Goal: Task Accomplishment & Management: Use online tool/utility

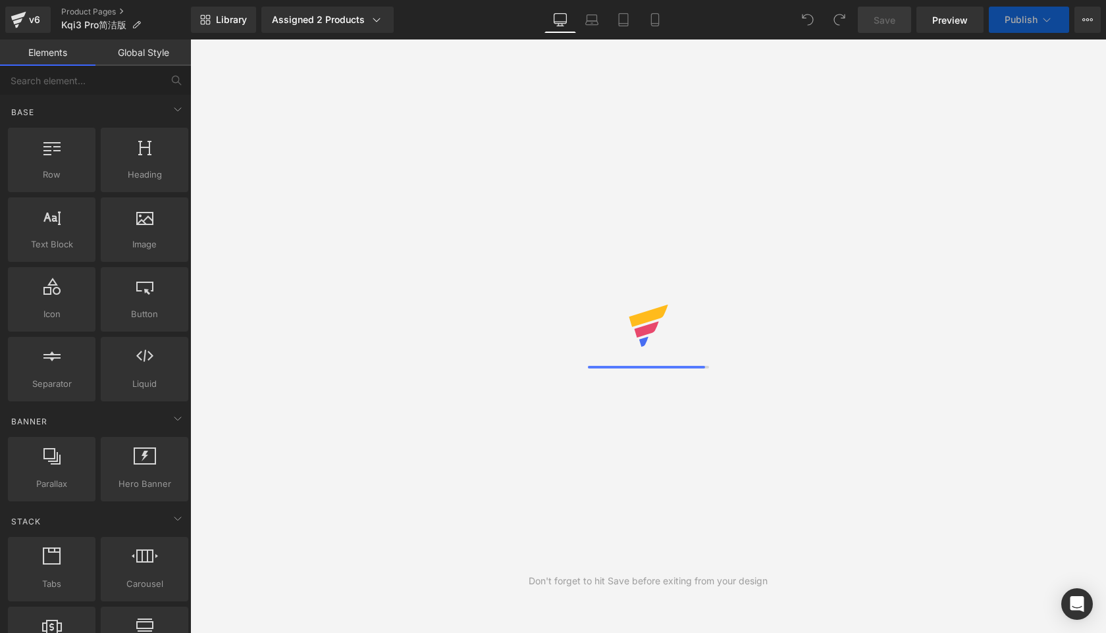
click at [899, 214] on icon at bounding box center [899, 217] width 8 height 8
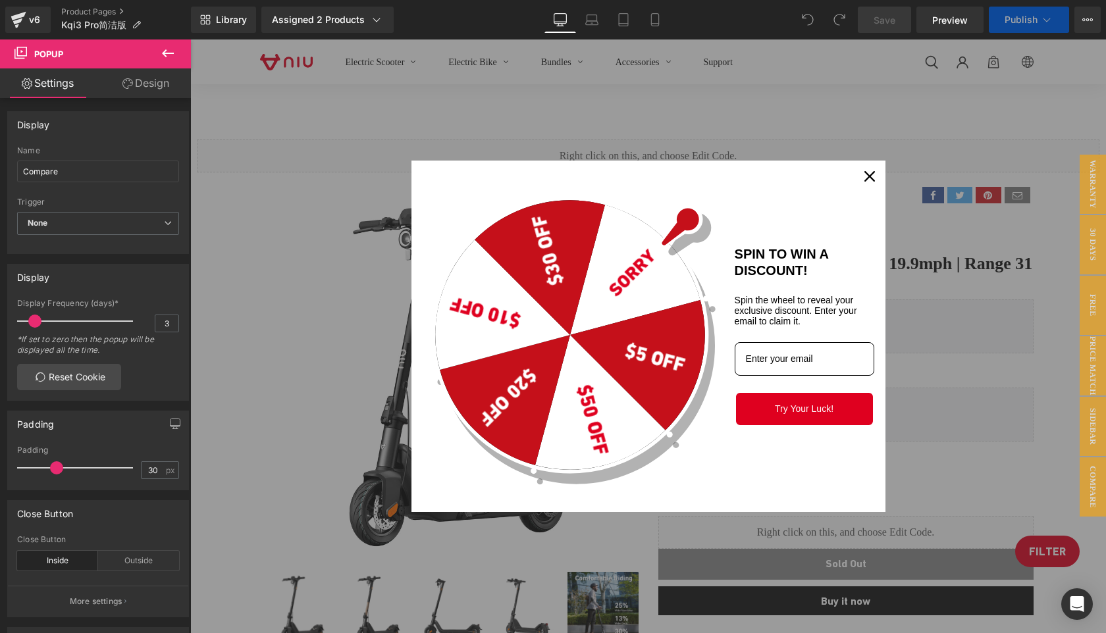
scroll to position [9014, 915]
click at [866, 178] on icon "close icon" at bounding box center [869, 176] width 11 height 11
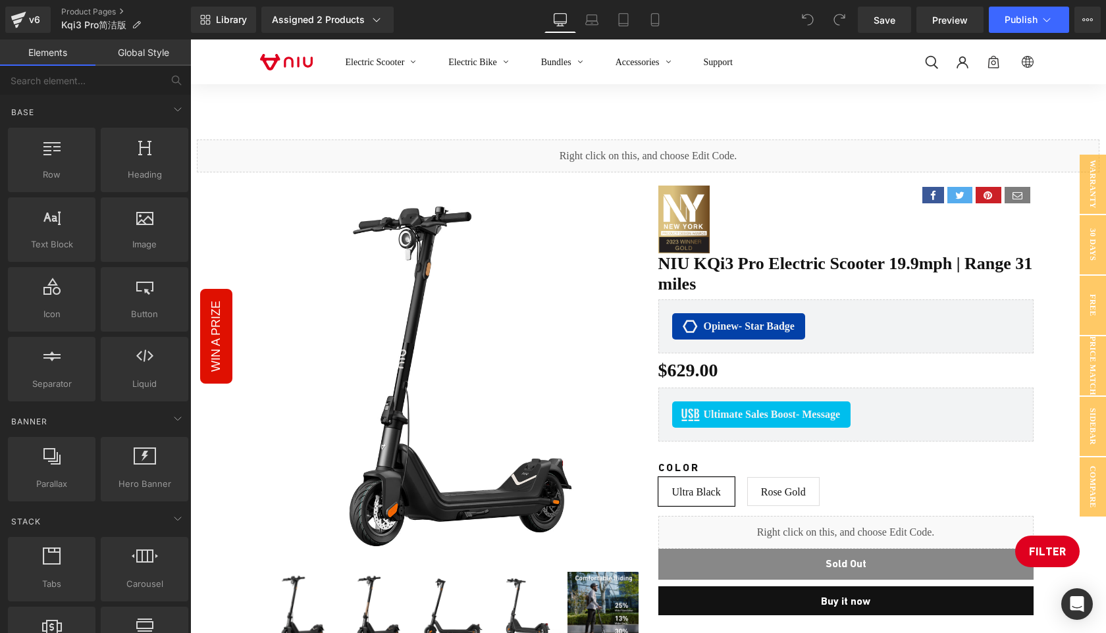
scroll to position [7, 7]
click at [1088, 103] on div "Electric Scooter Electric Bike Bundles Accessories Support Log in Site navigati…" at bounding box center [648, 97] width 916 height 45
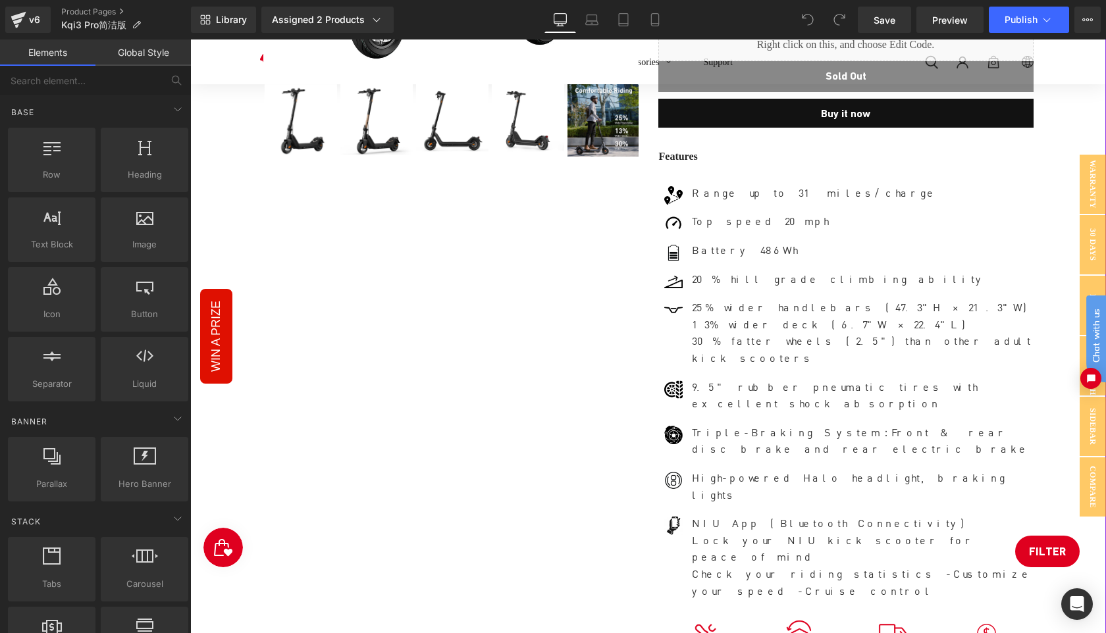
scroll to position [0, 0]
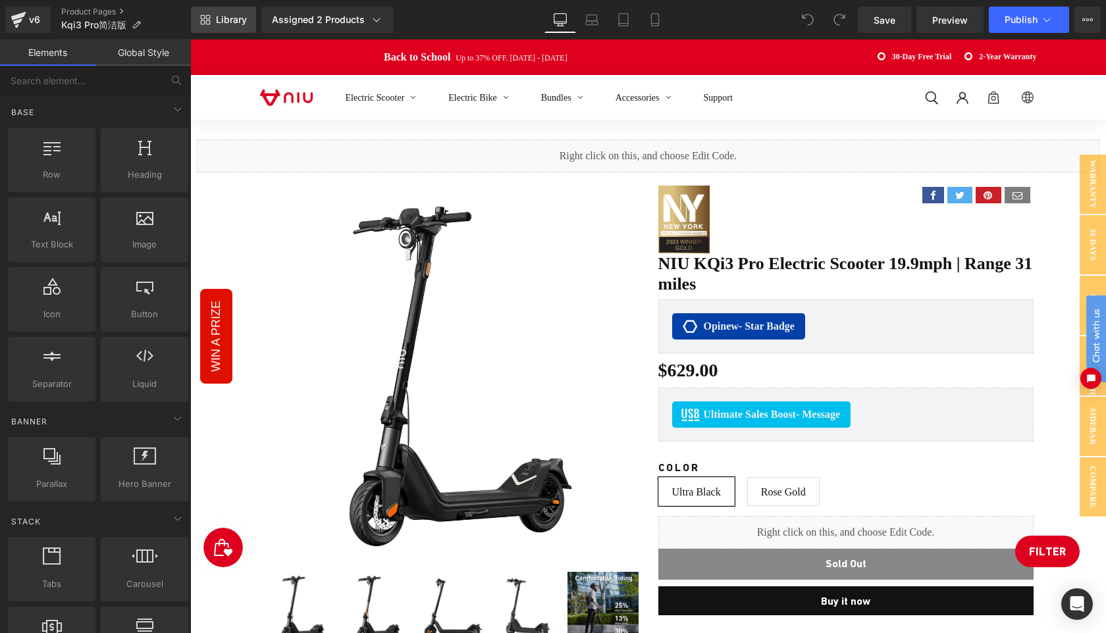
click at [228, 18] on span "Library" at bounding box center [231, 20] width 31 height 12
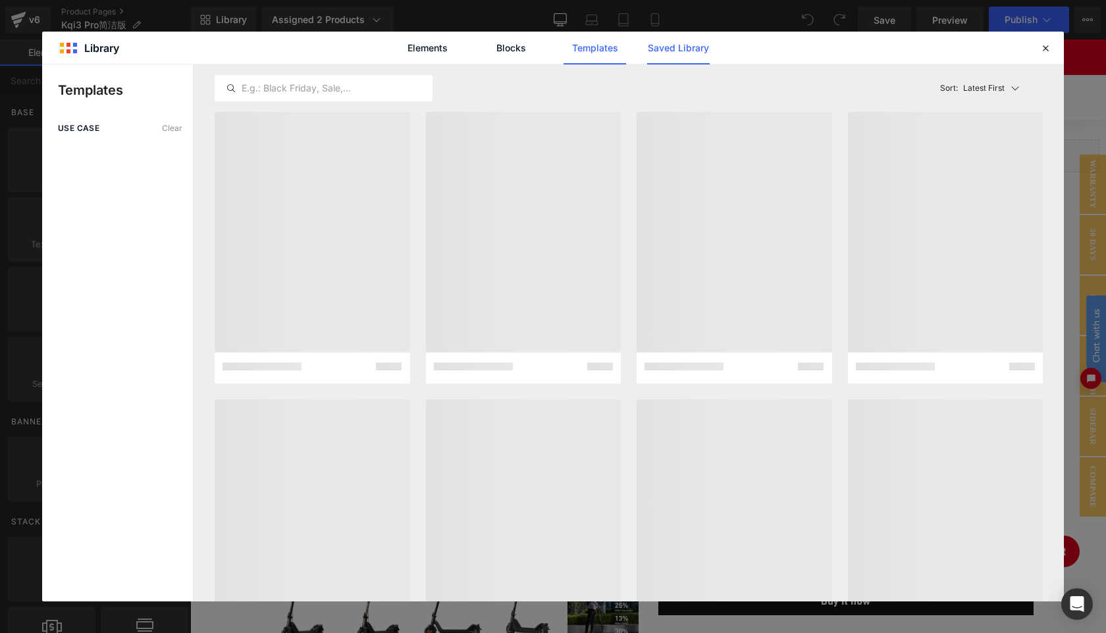
click at [677, 37] on link "Saved Library" at bounding box center [678, 48] width 63 height 33
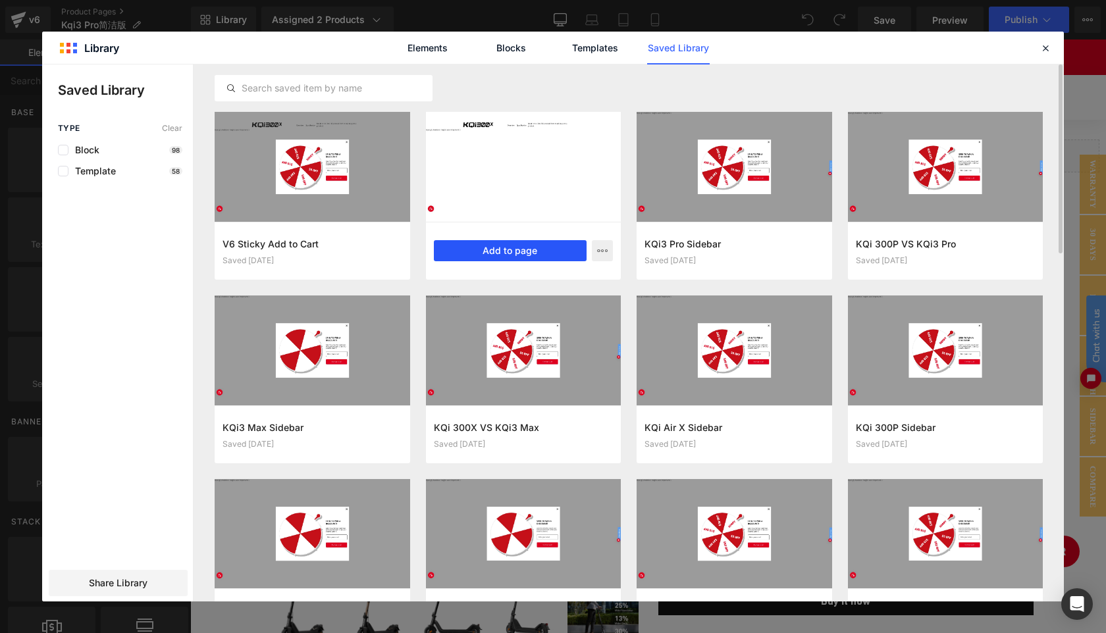
click at [504, 251] on button "Add to page" at bounding box center [510, 250] width 153 height 21
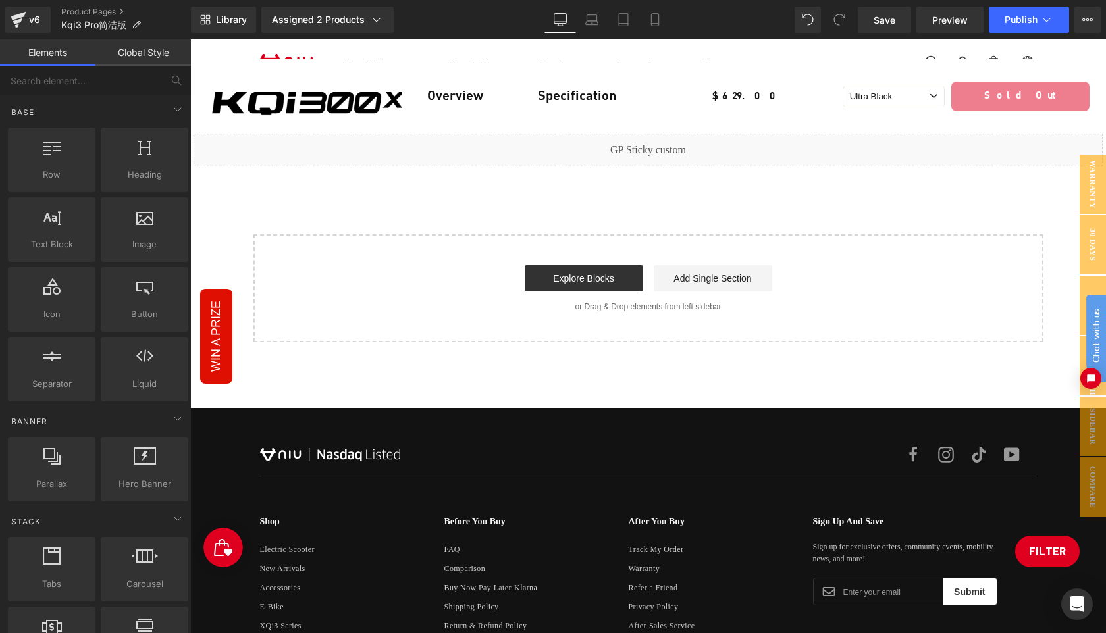
scroll to position [7755, 0]
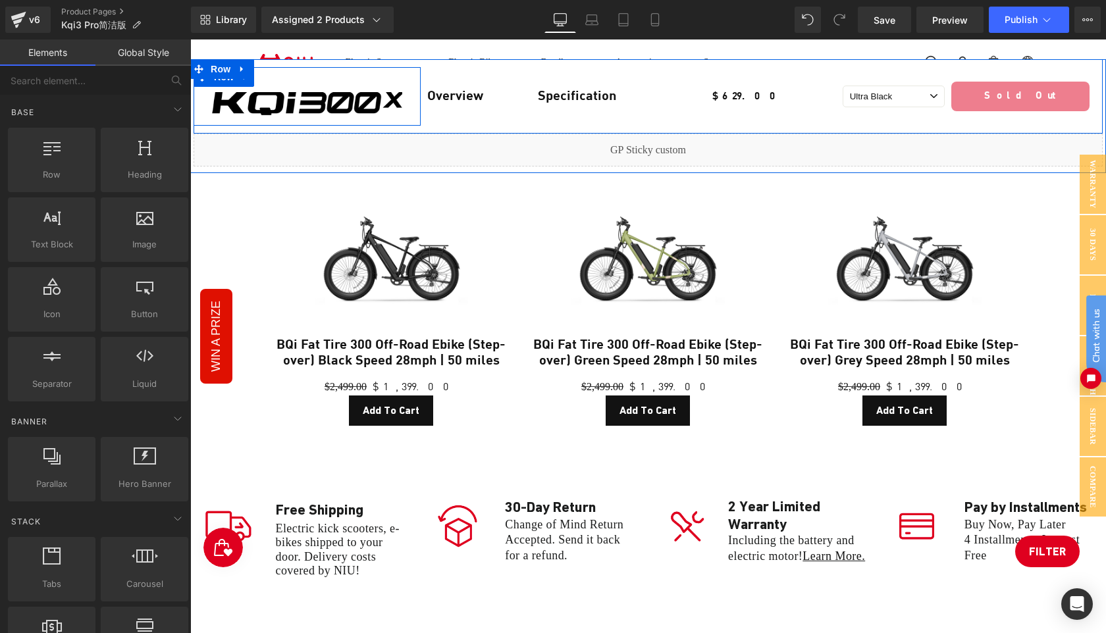
click at [311, 76] on div "Image Row" at bounding box center [307, 96] width 227 height 59
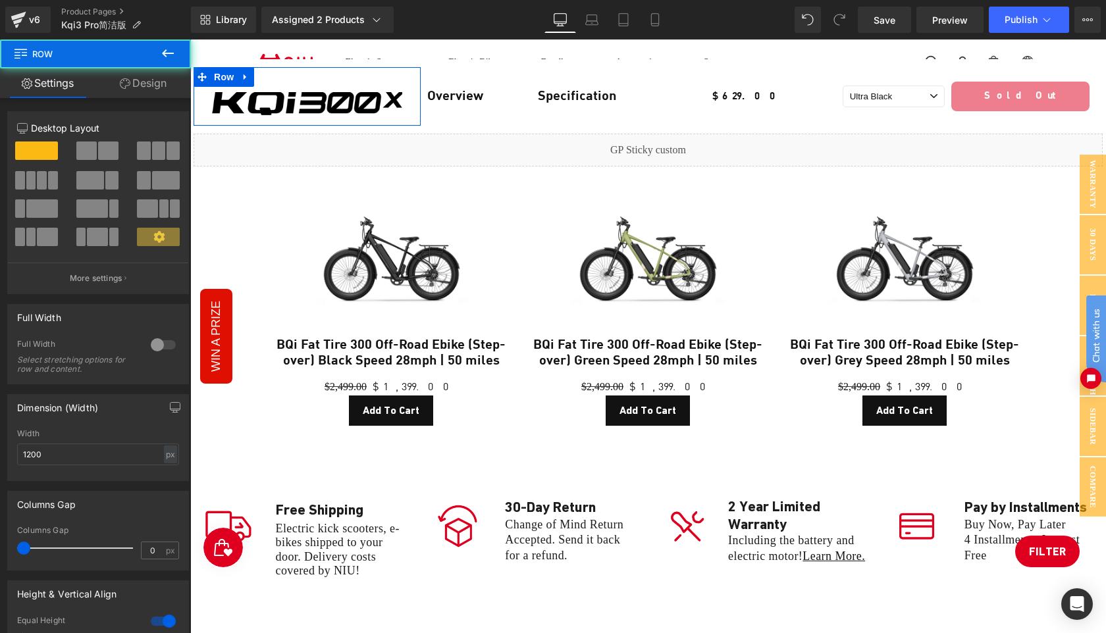
click at [151, 84] on link "Design" at bounding box center [142, 83] width 95 height 30
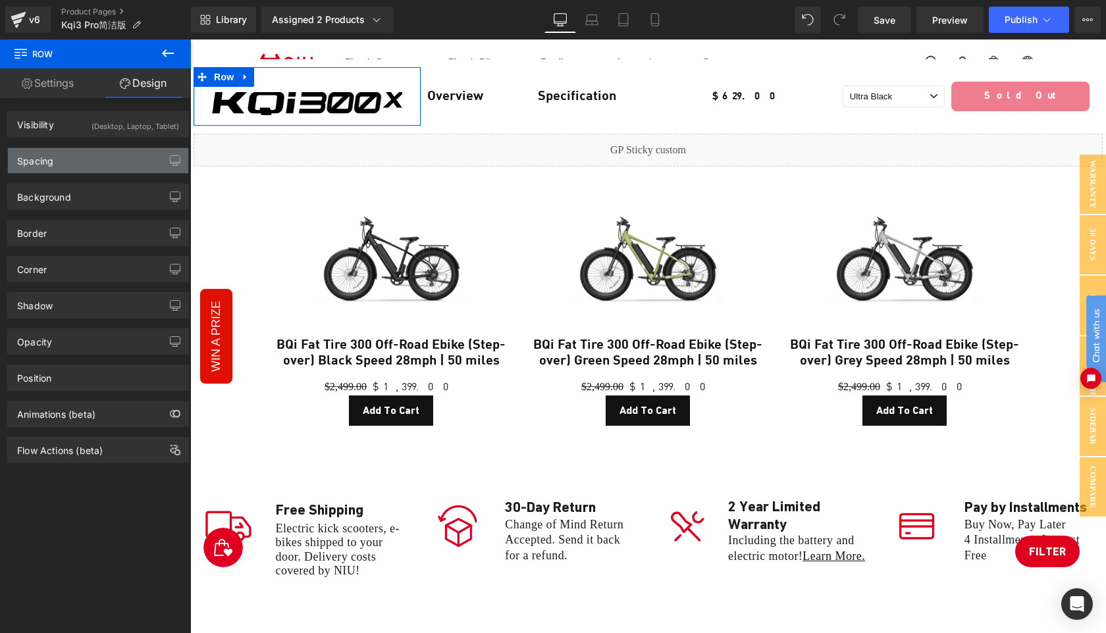
click at [74, 161] on div "Spacing" at bounding box center [98, 160] width 180 height 25
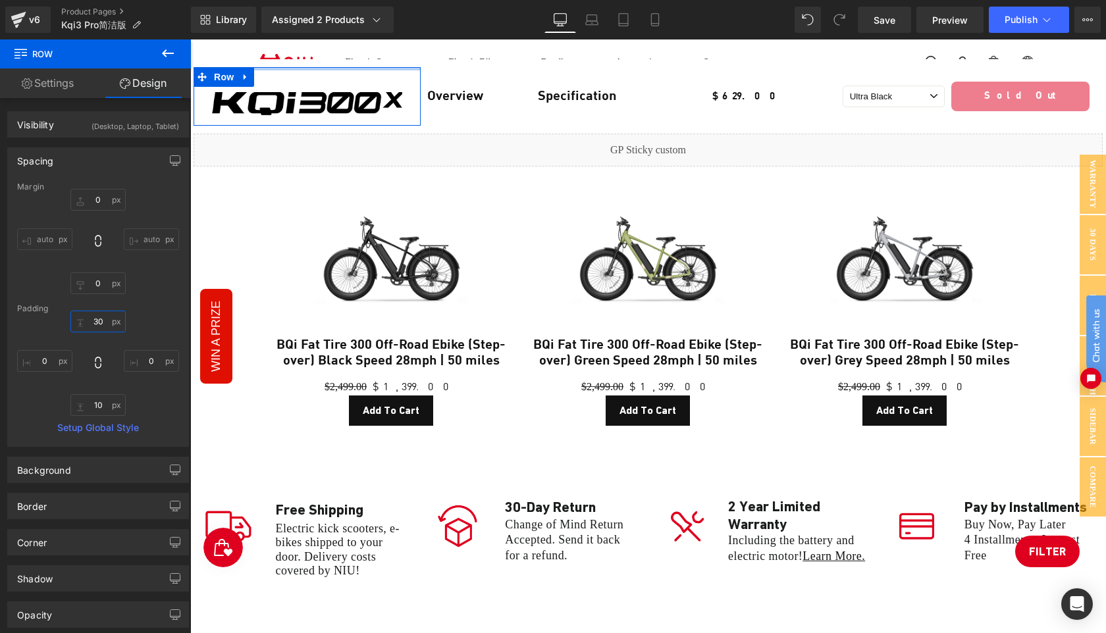
click at [103, 321] on input "text" at bounding box center [97, 322] width 55 height 22
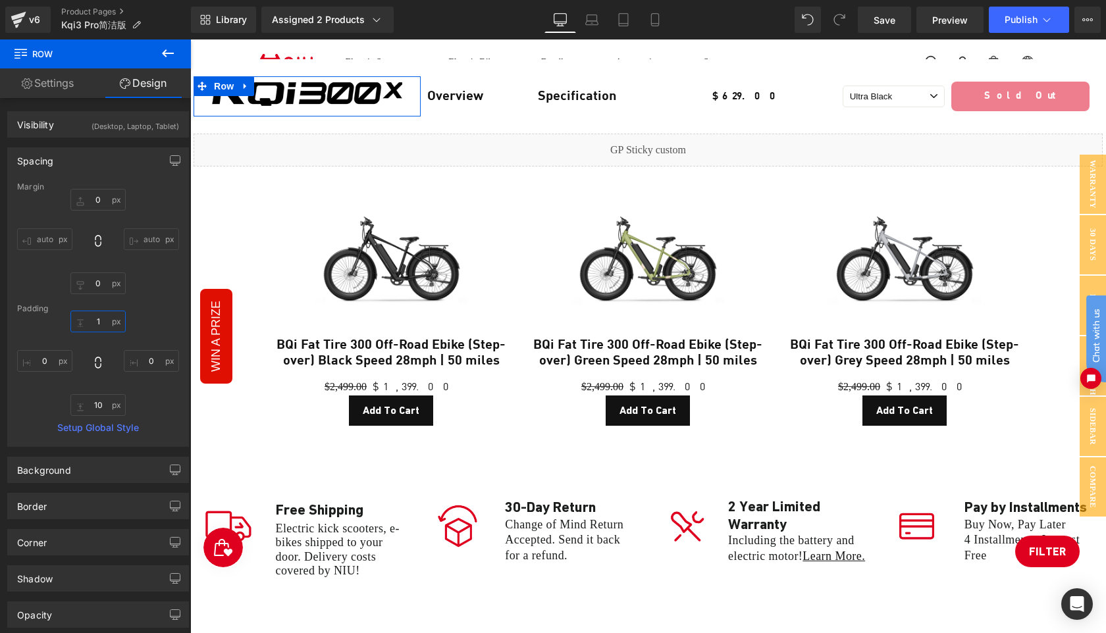
type input "10"
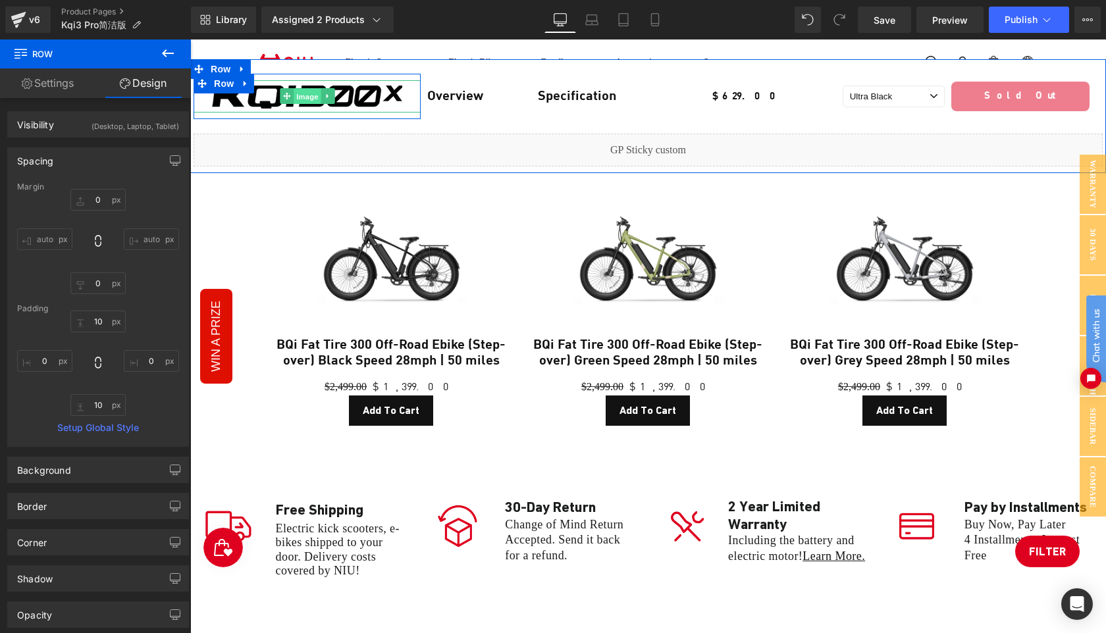
click at [303, 98] on span "Image" at bounding box center [308, 97] width 28 height 16
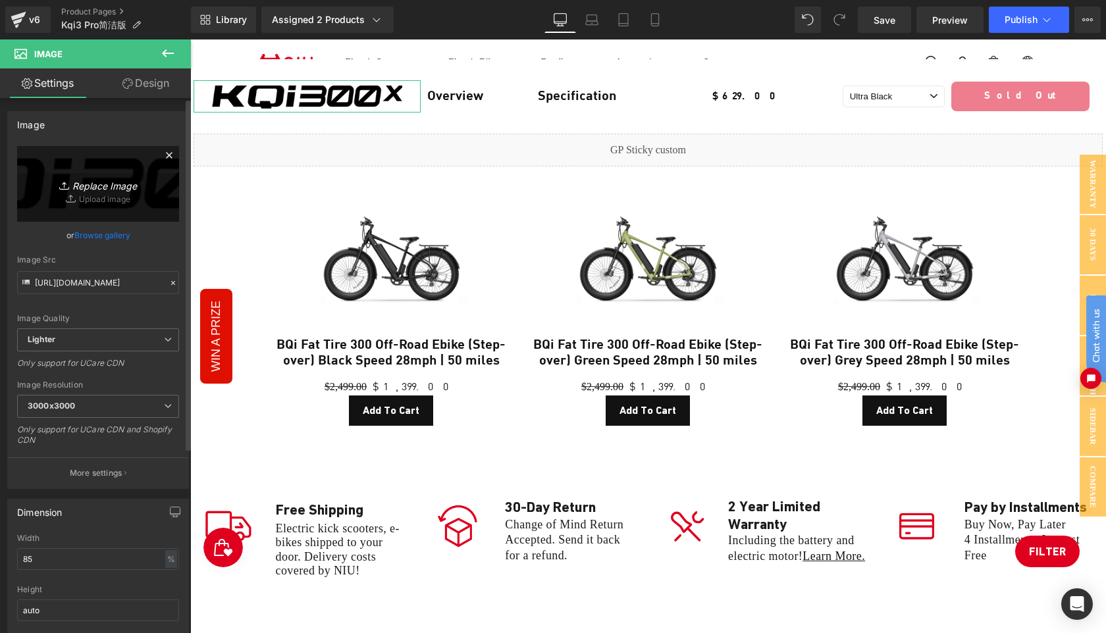
click at [95, 186] on icon "Replace Image" at bounding box center [97, 184] width 105 height 16
type input "C:\fakepath\K3Pro.png"
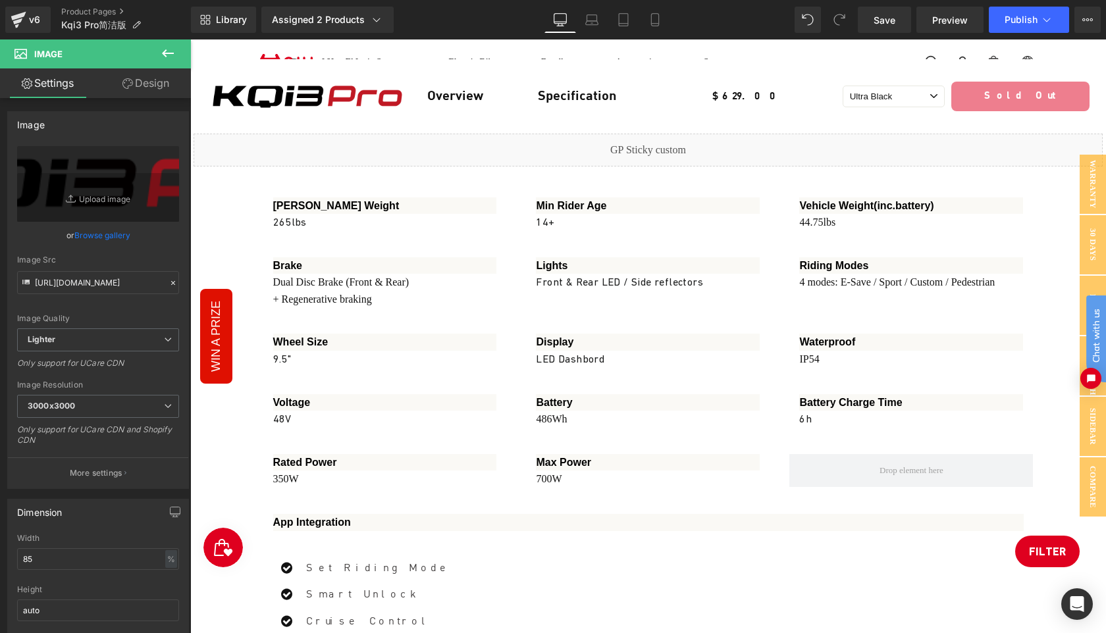
scroll to position [6660, 0]
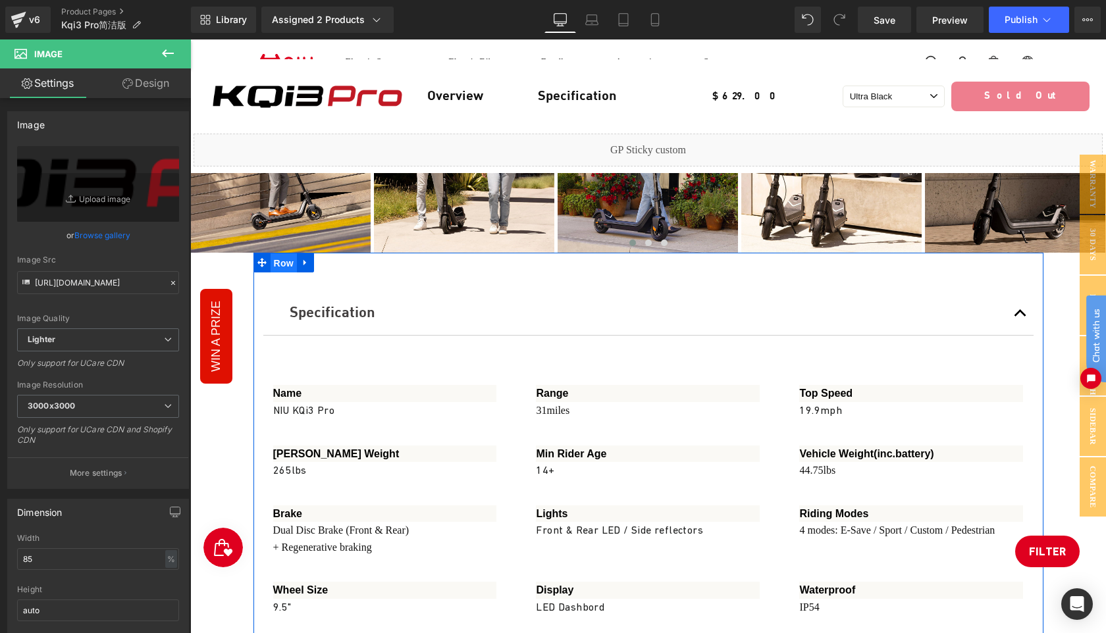
click at [283, 253] on span "Row" at bounding box center [284, 263] width 26 height 20
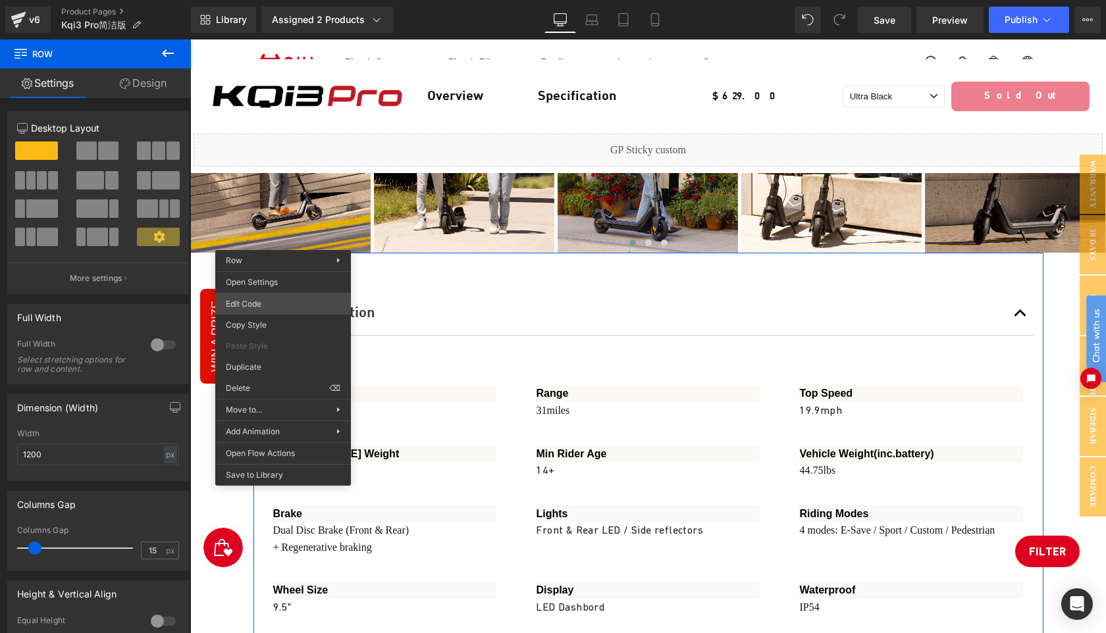
click at [261, 0] on div "Row You are previewing how the will restyle your page. You can not edit Element…" at bounding box center [553, 0] width 1106 height 0
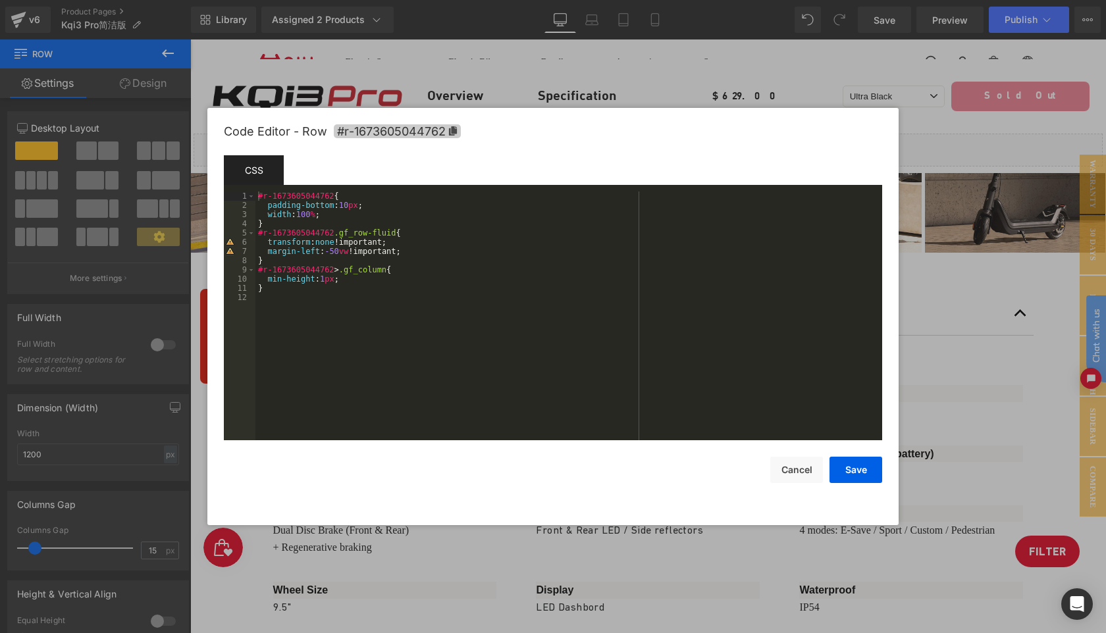
click at [456, 130] on icon at bounding box center [453, 130] width 8 height 9
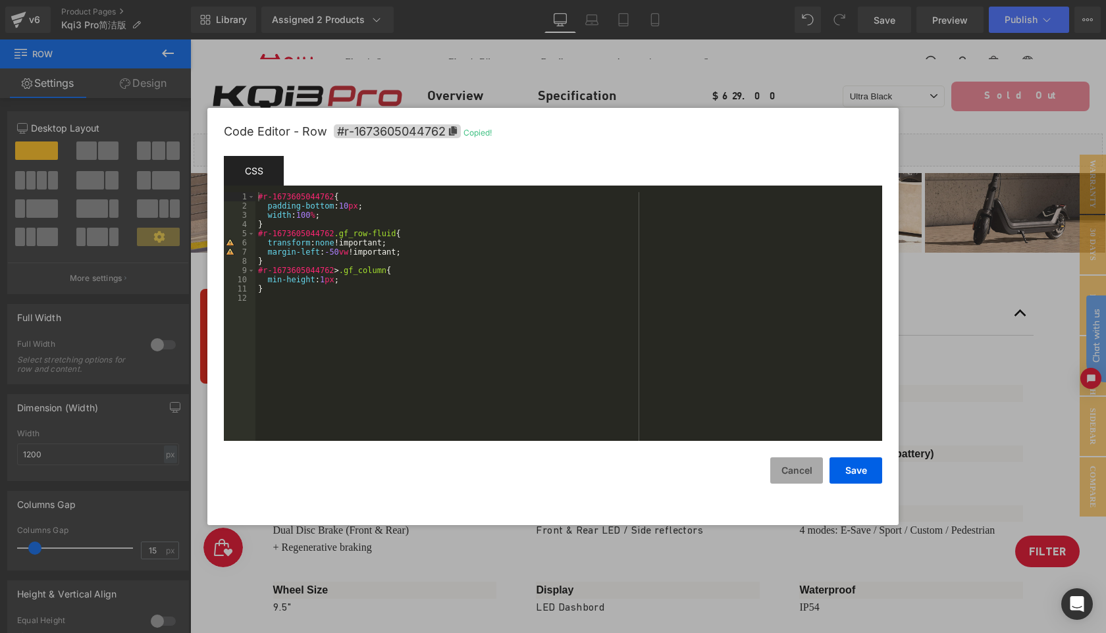
click at [785, 463] on button "Cancel" at bounding box center [796, 471] width 53 height 26
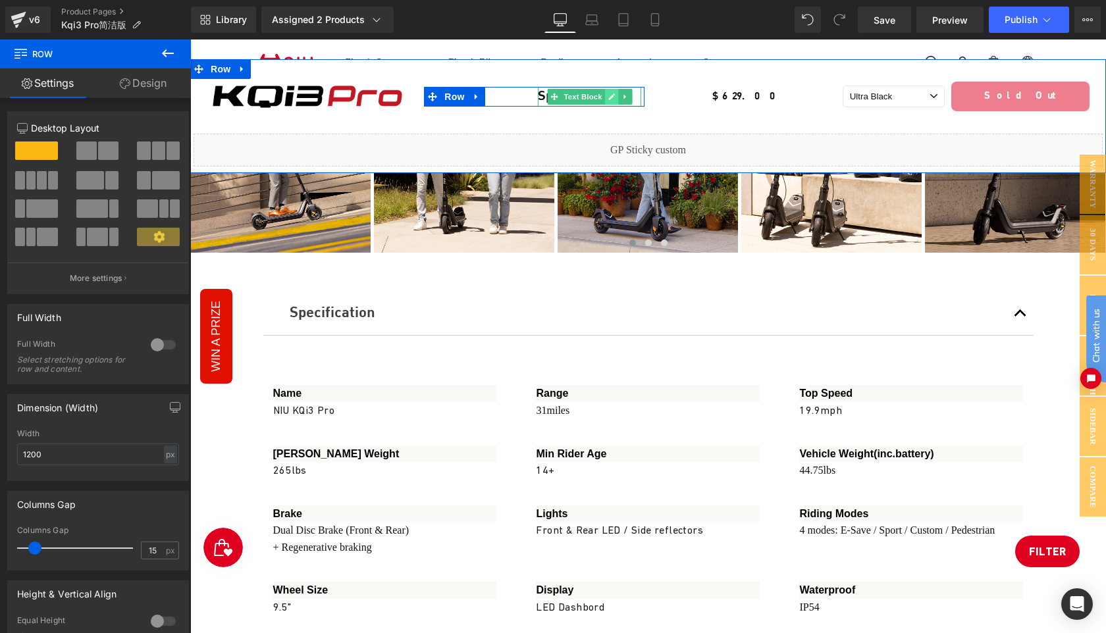
click at [606, 95] on link at bounding box center [611, 97] width 14 height 16
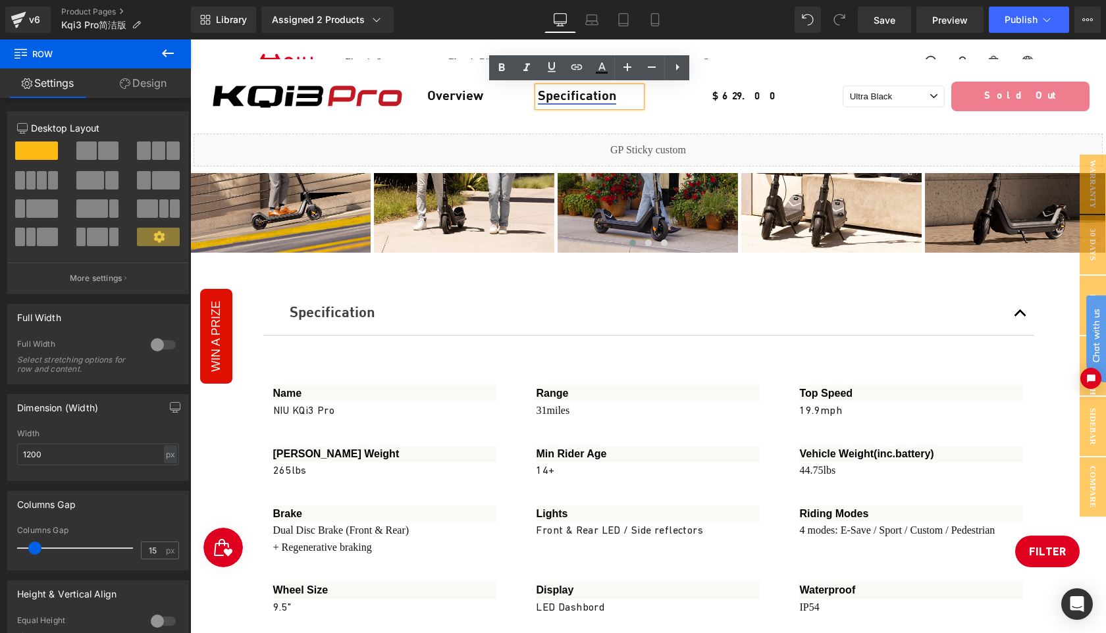
click at [567, 98] on link "Specification" at bounding box center [577, 96] width 78 height 13
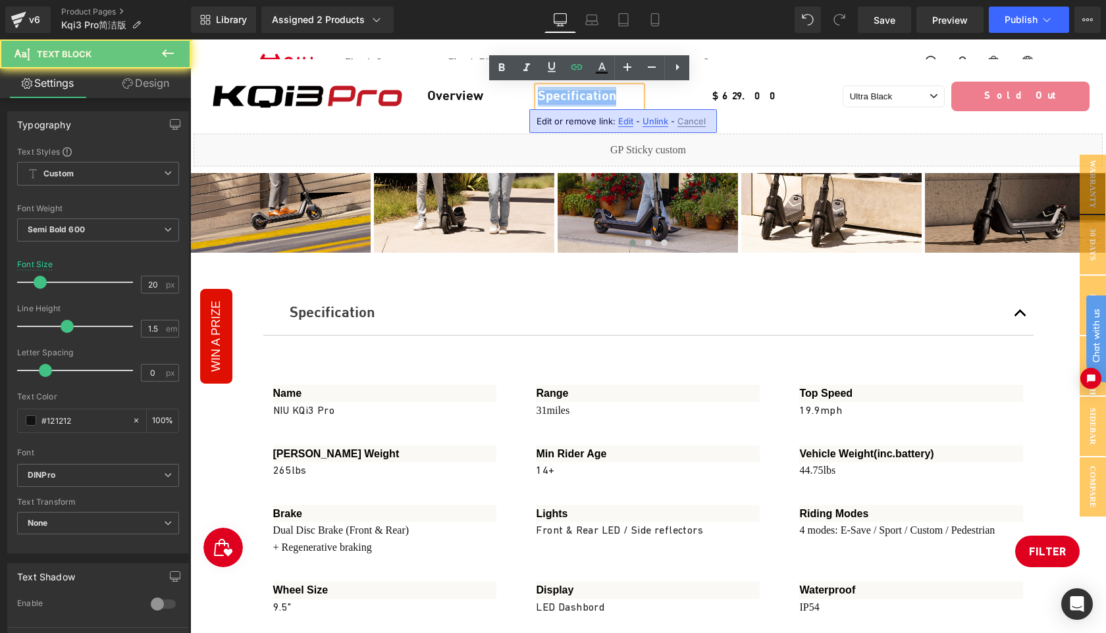
click at [567, 98] on link "Specification" at bounding box center [577, 96] width 78 height 13
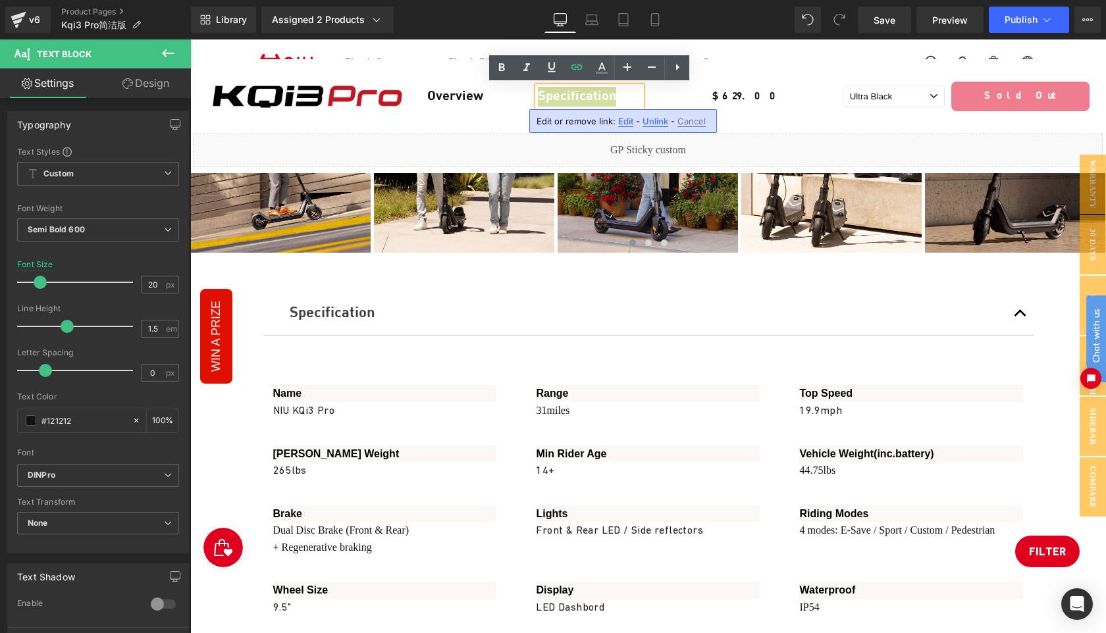
click at [622, 118] on span "Edit" at bounding box center [625, 121] width 15 height 11
click at [615, 128] on input "#r-1673605044762" at bounding box center [633, 125] width 203 height 33
click at [751, 124] on icon "button" at bounding box center [749, 126] width 16 height 16
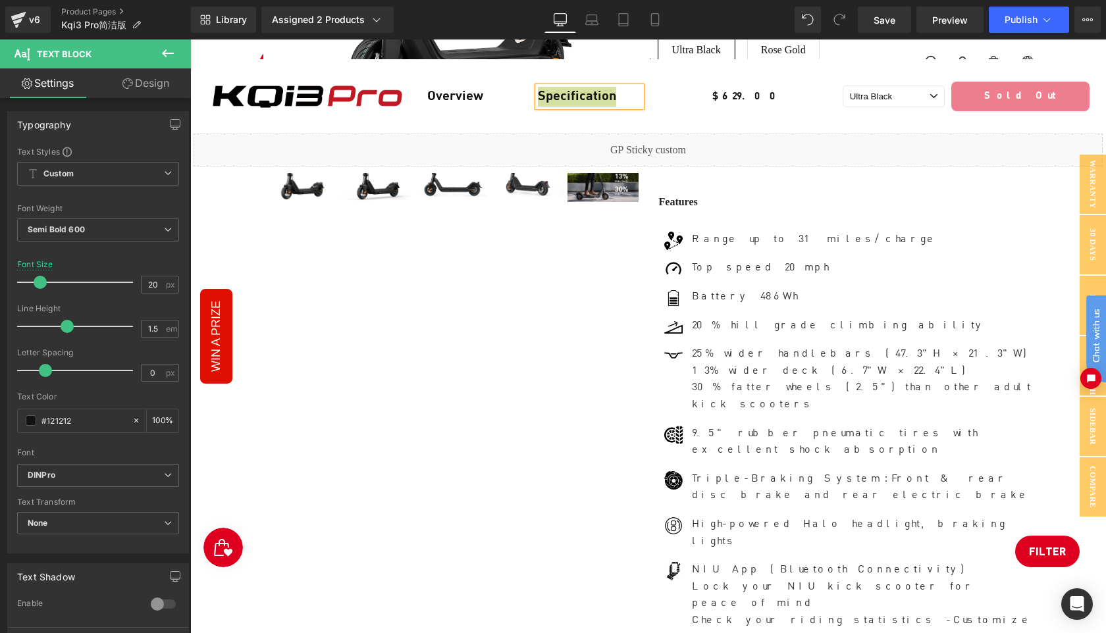
scroll to position [0, 0]
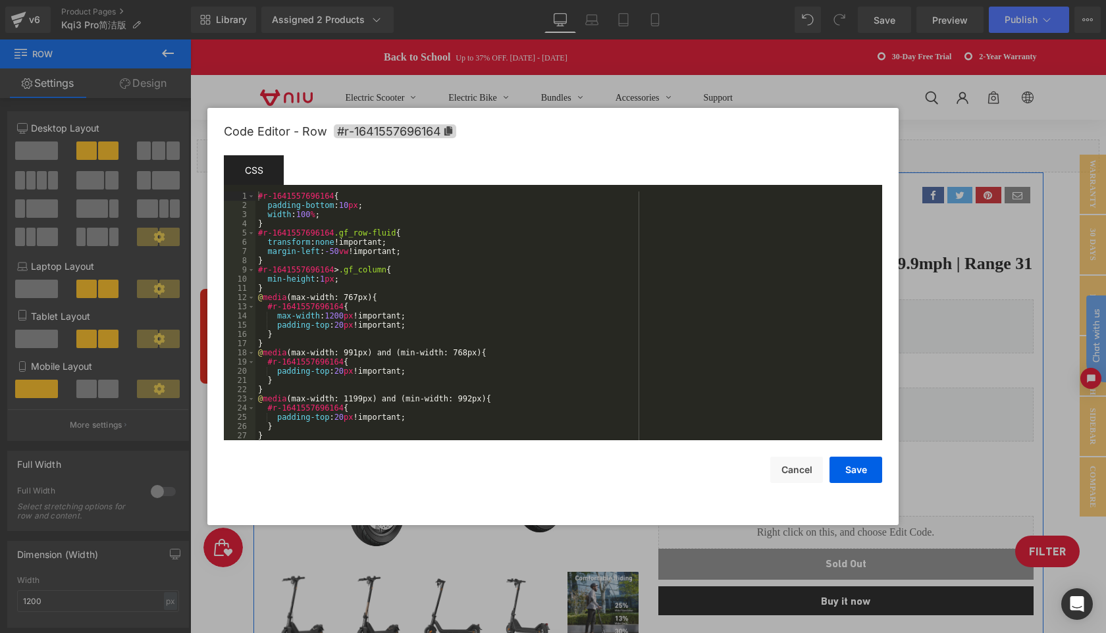
click at [629, 0] on div "Row You are previewing how the will restyle your page. You can not edit Element…" at bounding box center [553, 0] width 1106 height 0
click at [452, 134] on icon at bounding box center [448, 130] width 9 height 9
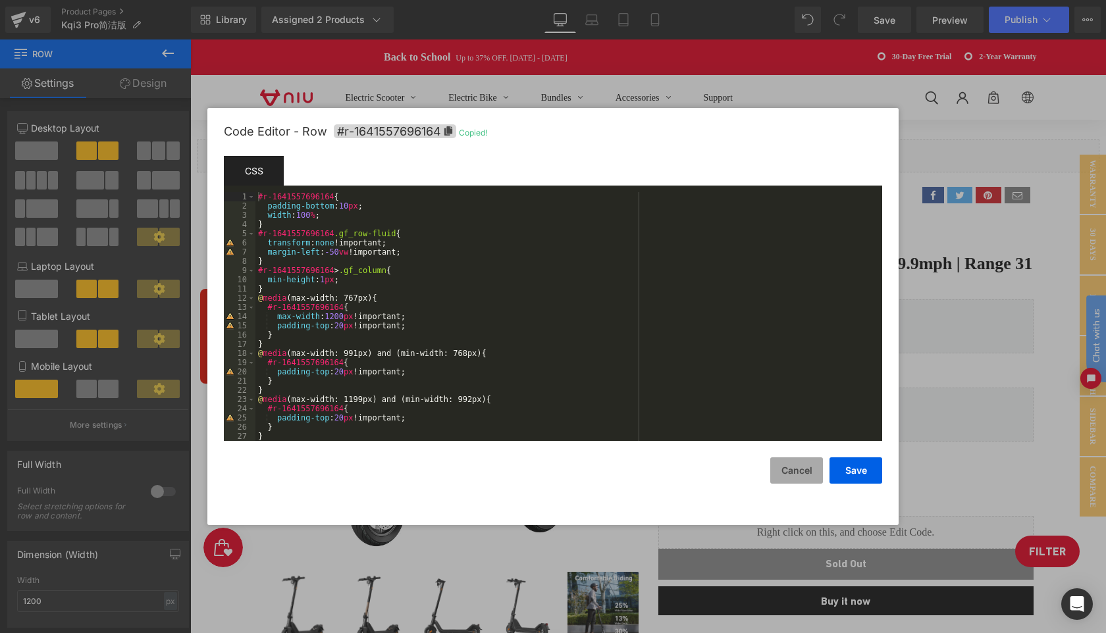
click at [800, 472] on button "Cancel" at bounding box center [796, 471] width 53 height 26
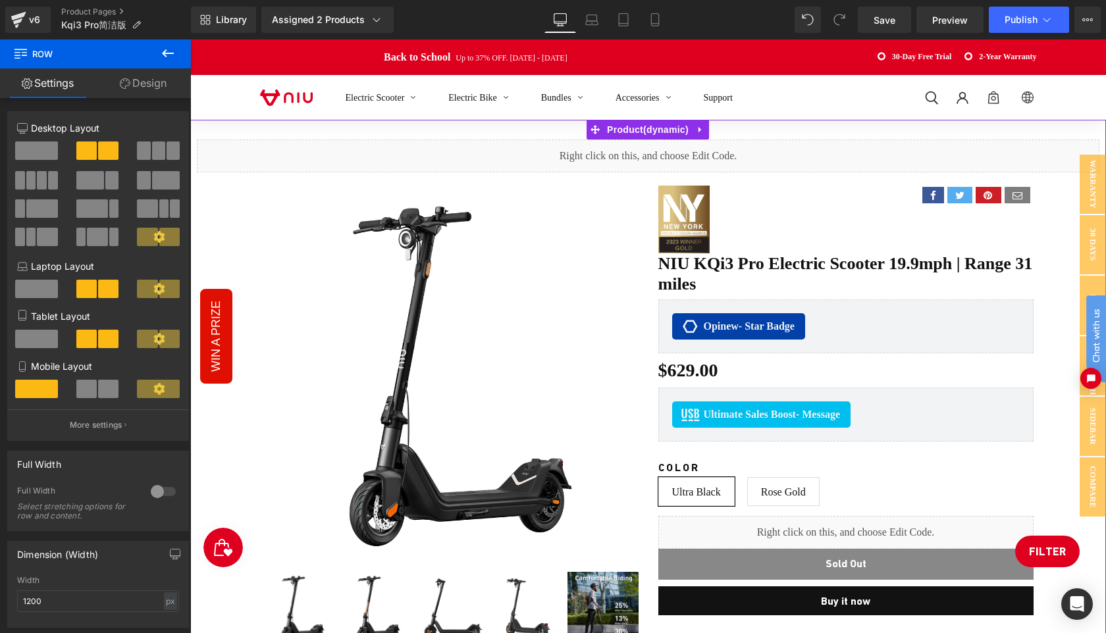
click at [662, 149] on div "Liquid" at bounding box center [648, 156] width 903 height 33
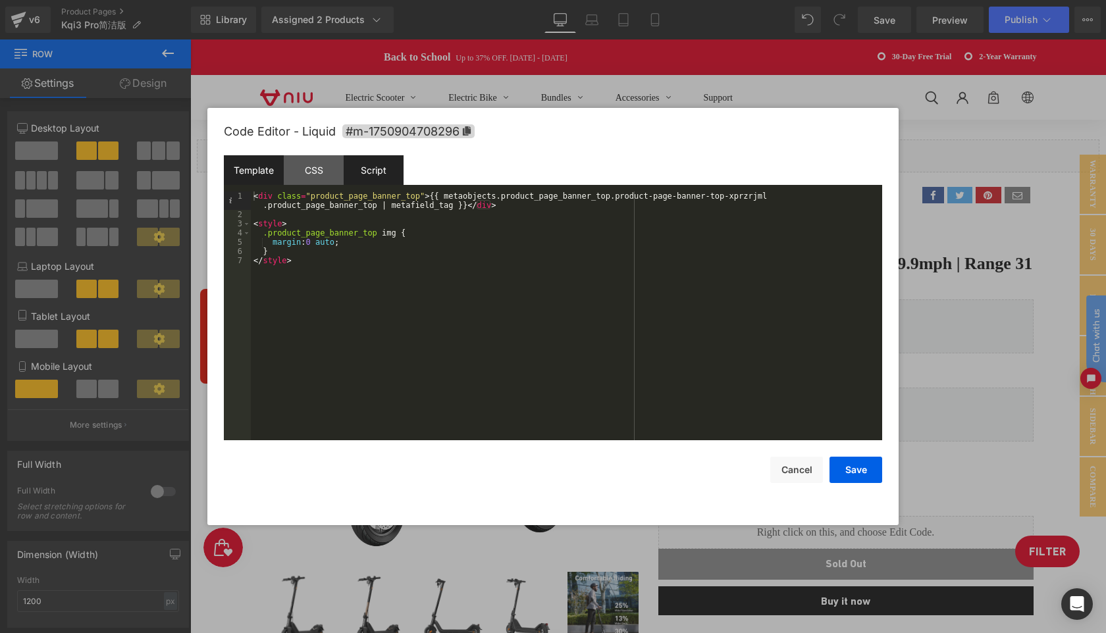
click at [374, 178] on div "Script" at bounding box center [374, 170] width 60 height 30
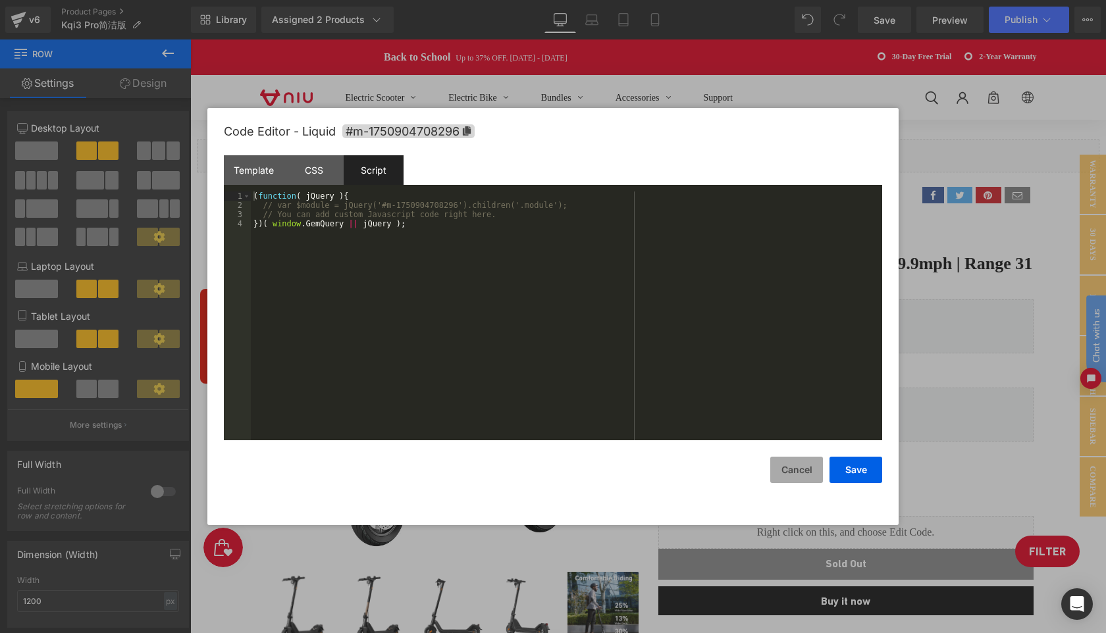
click at [795, 473] on button "Cancel" at bounding box center [796, 470] width 53 height 26
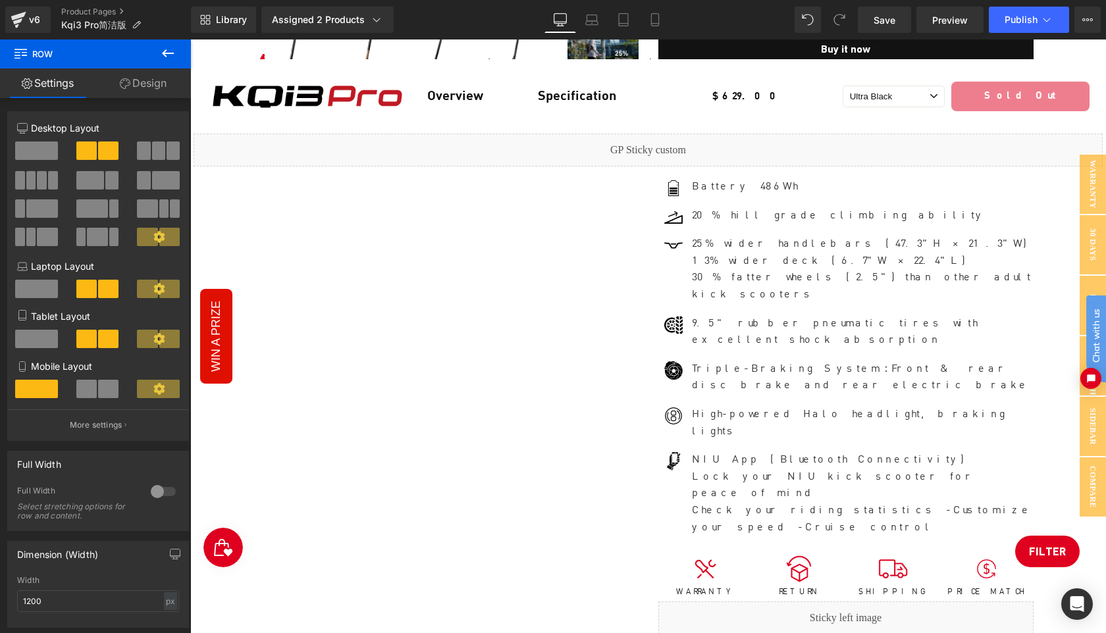
scroll to position [611, 0]
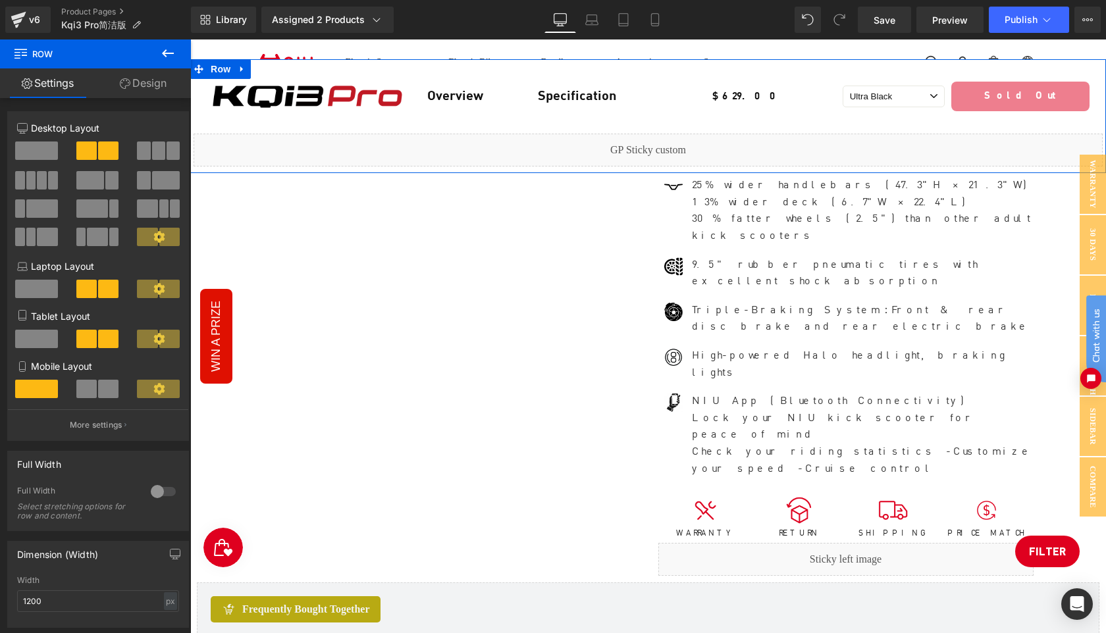
click at [663, 145] on div "Liquid" at bounding box center [648, 150] width 909 height 33
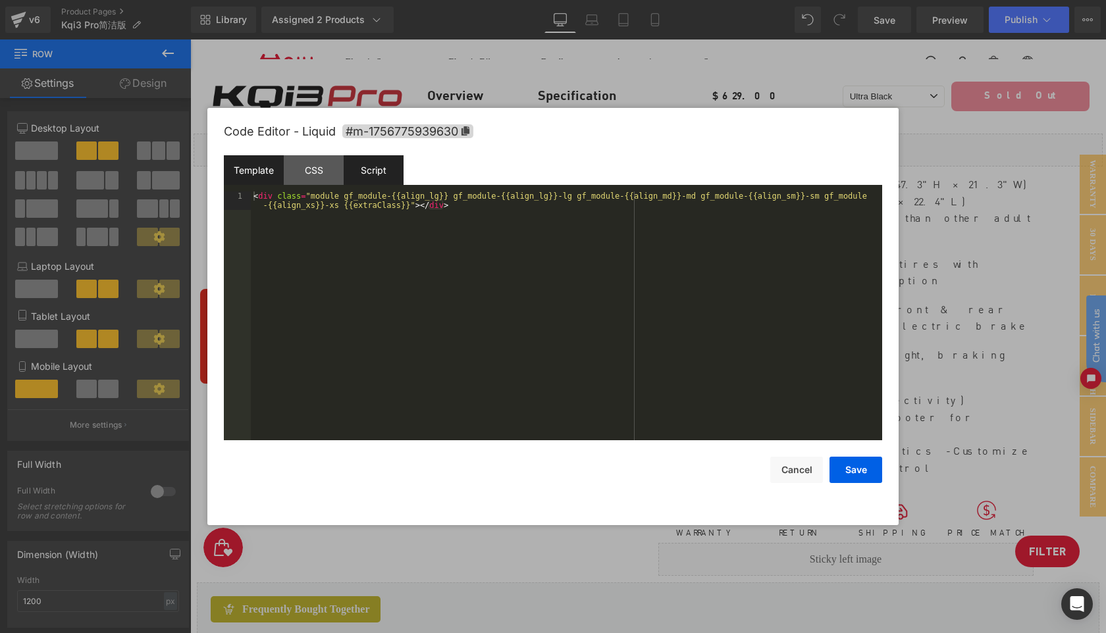
click at [375, 174] on div "Script" at bounding box center [374, 170] width 60 height 30
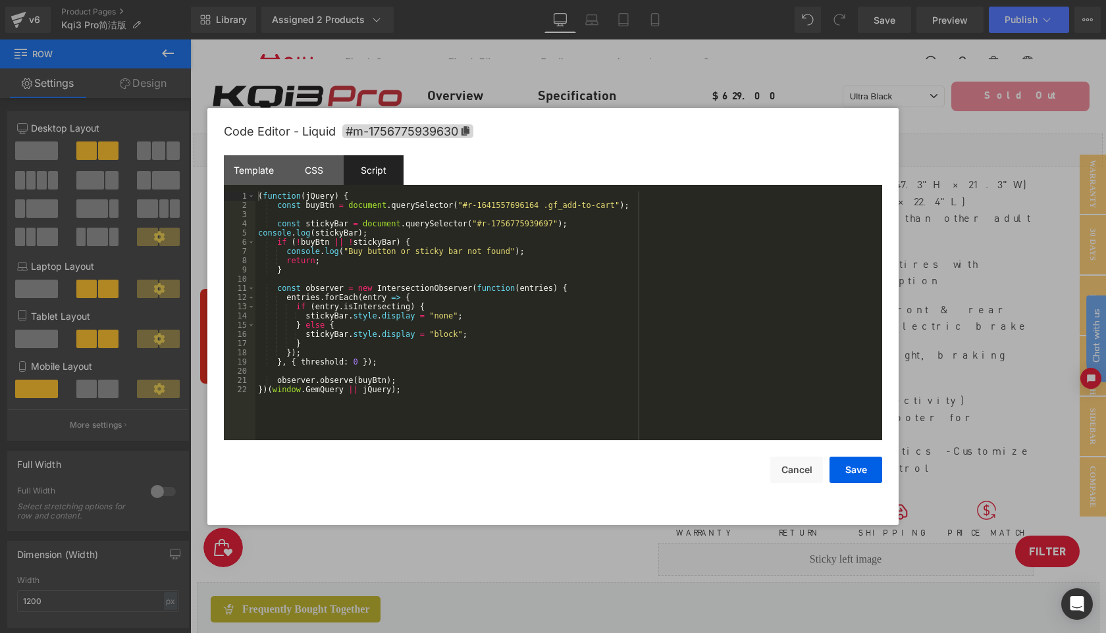
click at [537, 209] on div "( function ( jQuery ) { const buyBtn = document . querySelector ( "#r-164155769…" at bounding box center [568, 325] width 627 height 267
click at [868, 469] on button "Save" at bounding box center [856, 470] width 53 height 26
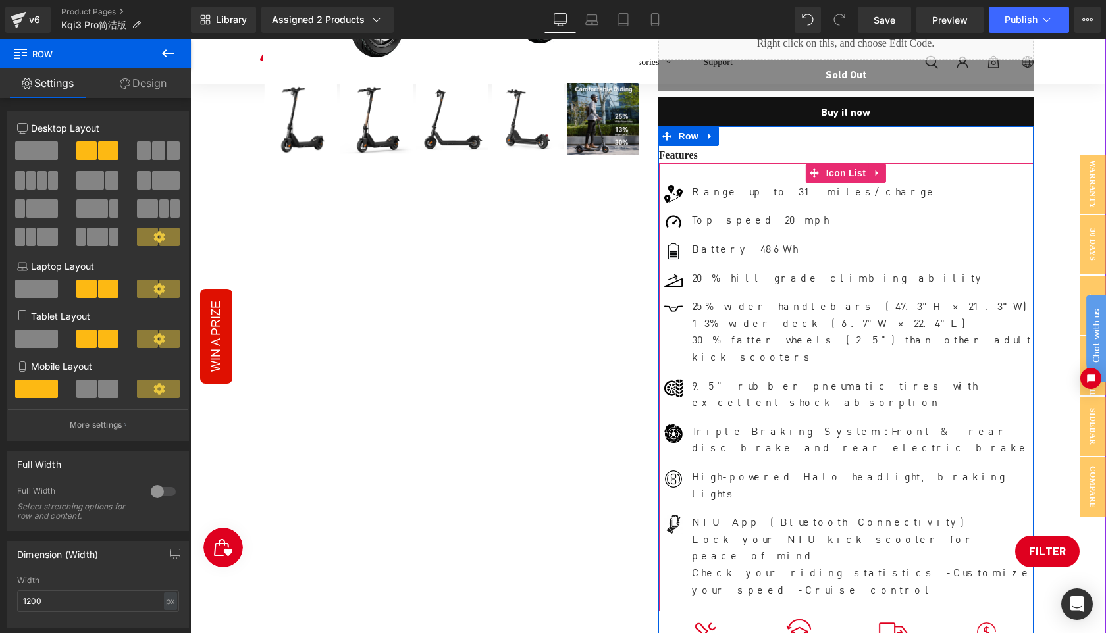
scroll to position [0, 0]
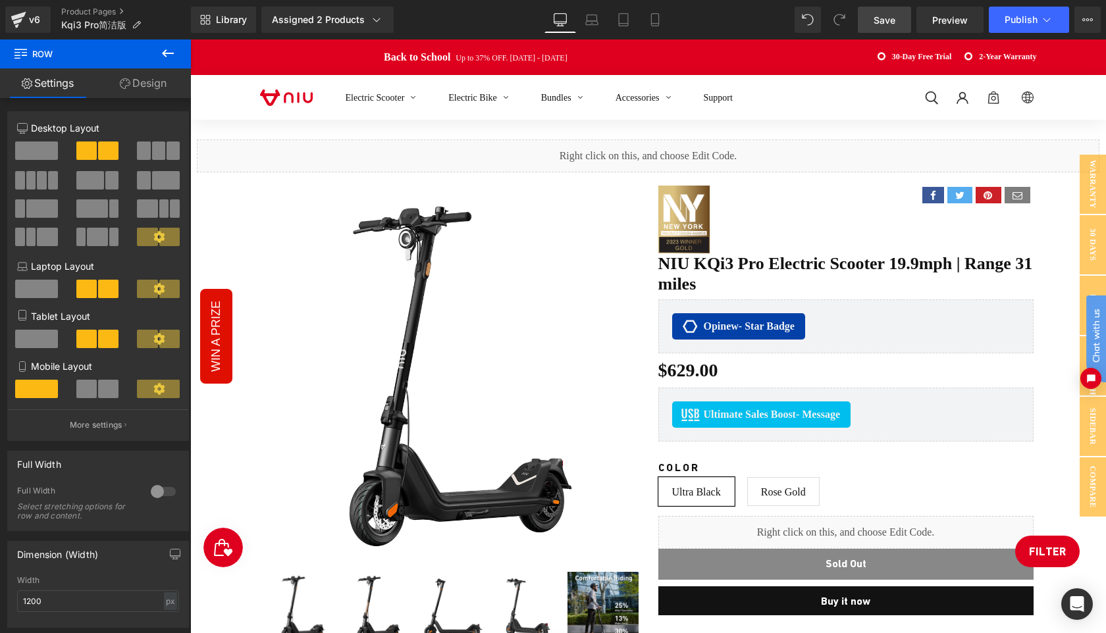
click at [885, 10] on link "Save" at bounding box center [884, 20] width 53 height 26
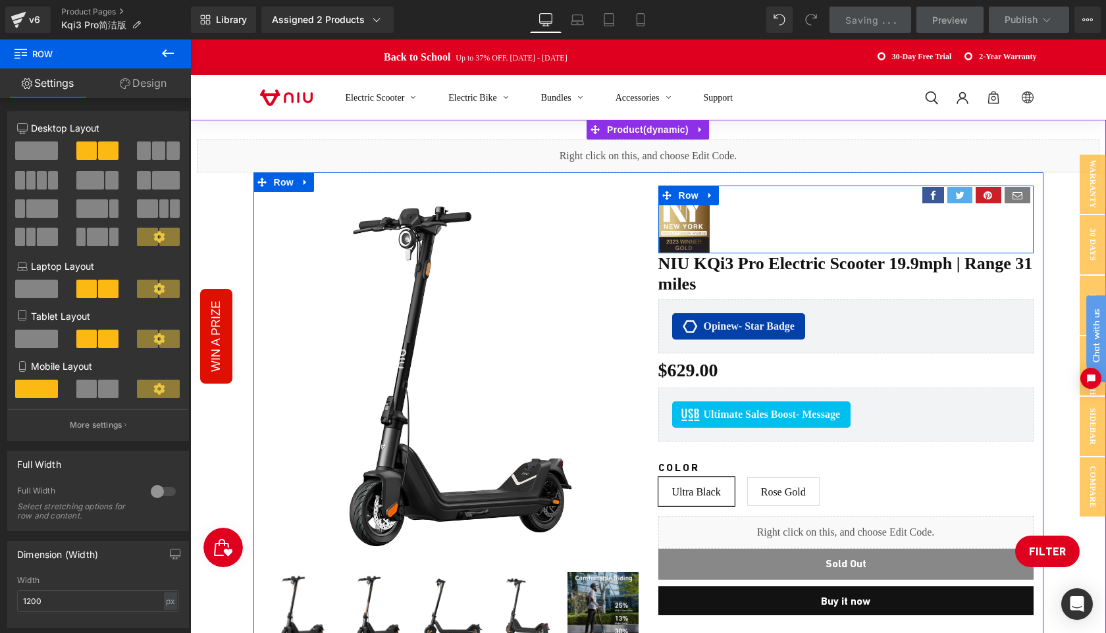
scroll to position [24, 0]
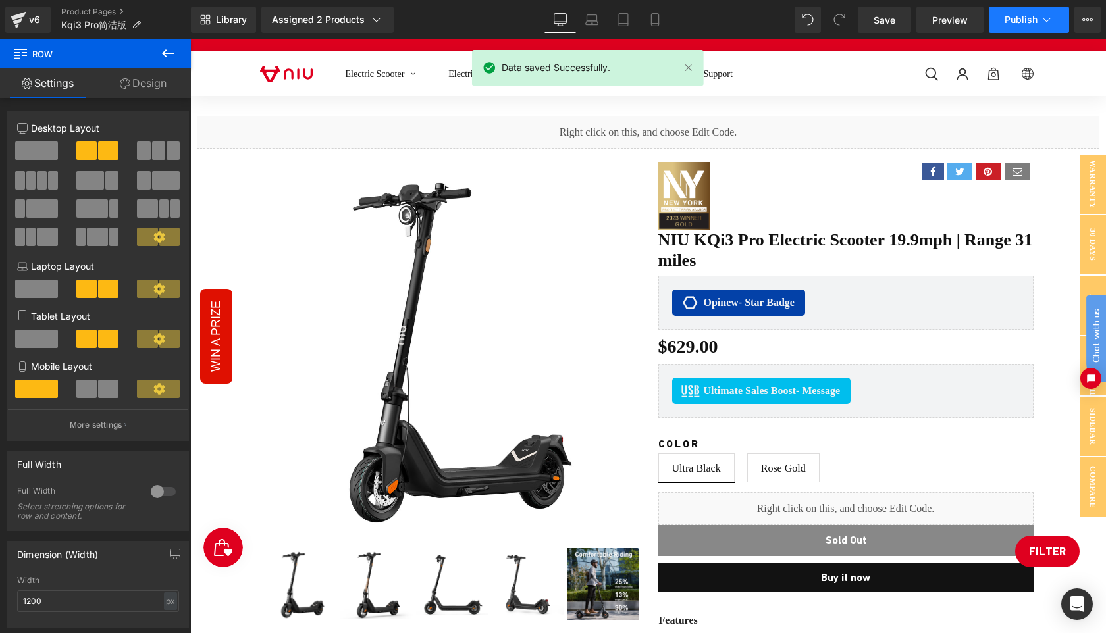
click at [1018, 16] on span "Publish" at bounding box center [1021, 19] width 33 height 11
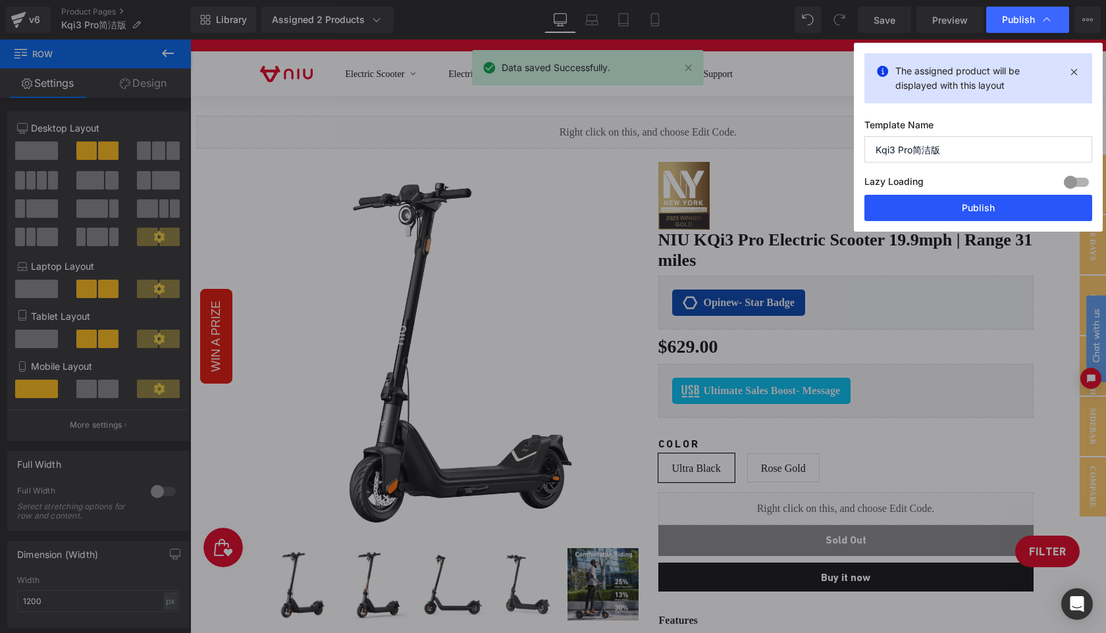
click at [974, 199] on button "Publish" at bounding box center [978, 208] width 228 height 26
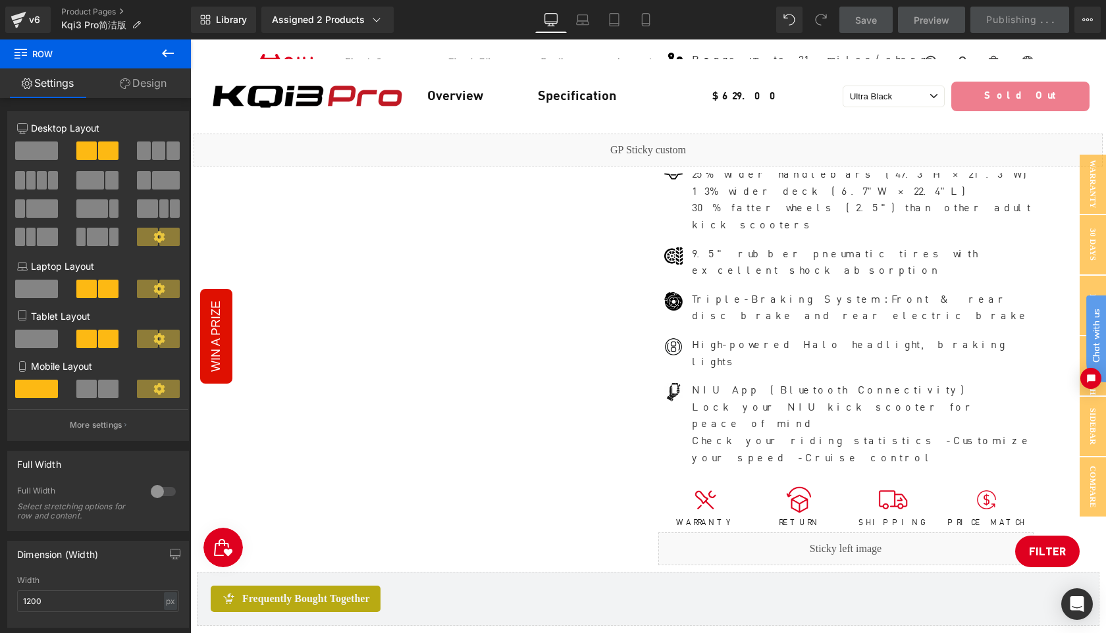
scroll to position [623, 0]
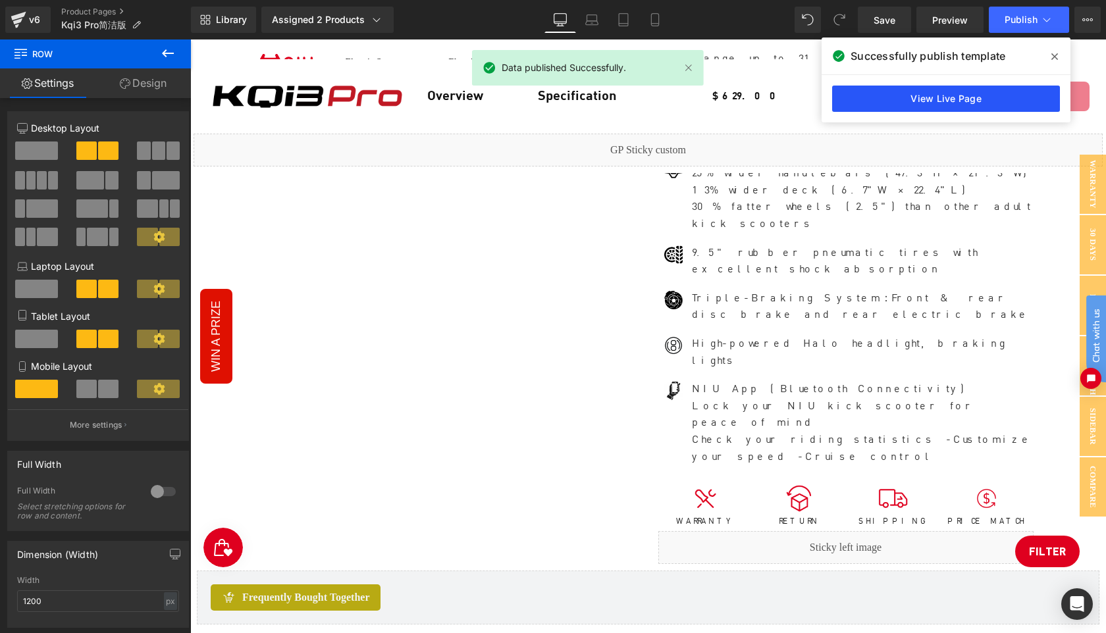
click at [955, 97] on link "View Live Page" at bounding box center [946, 99] width 228 height 26
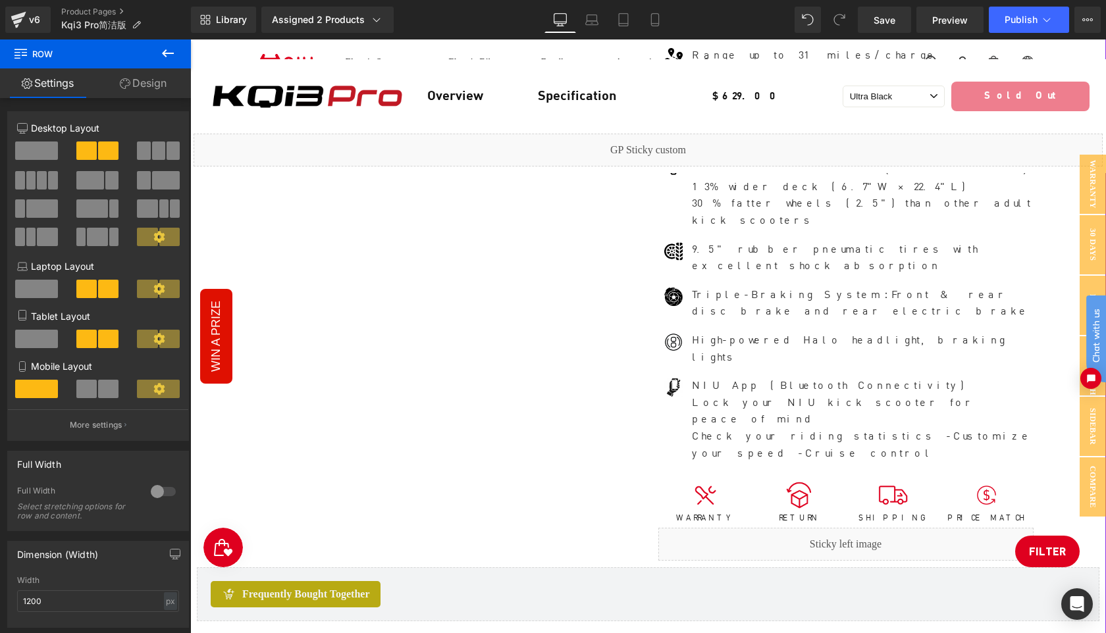
scroll to position [672, 0]
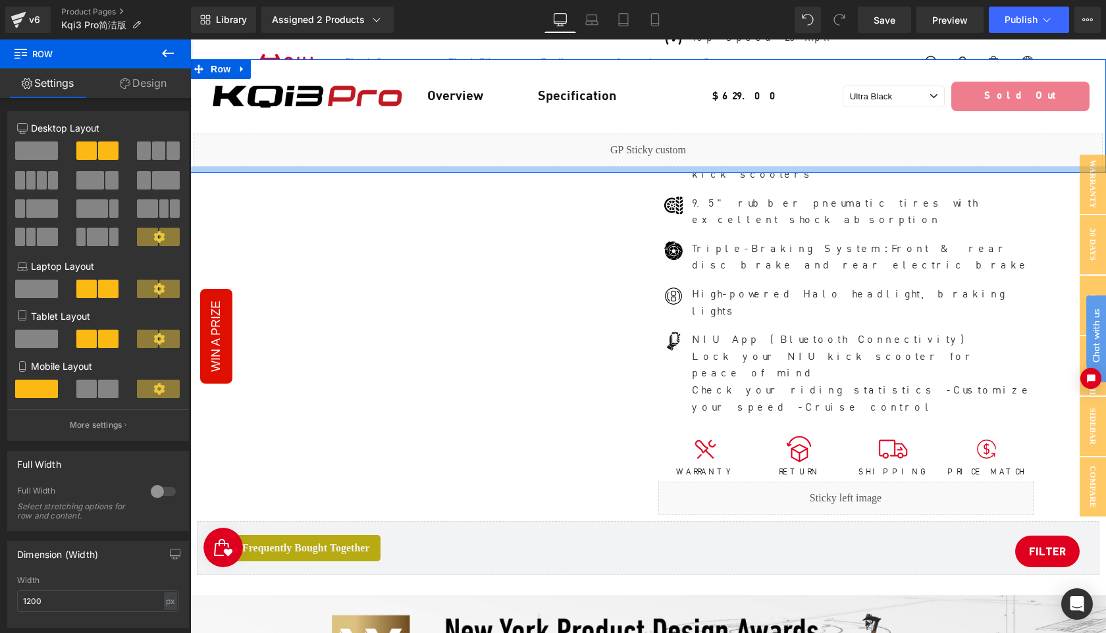
click at [537, 168] on div at bounding box center [648, 170] width 916 height 7
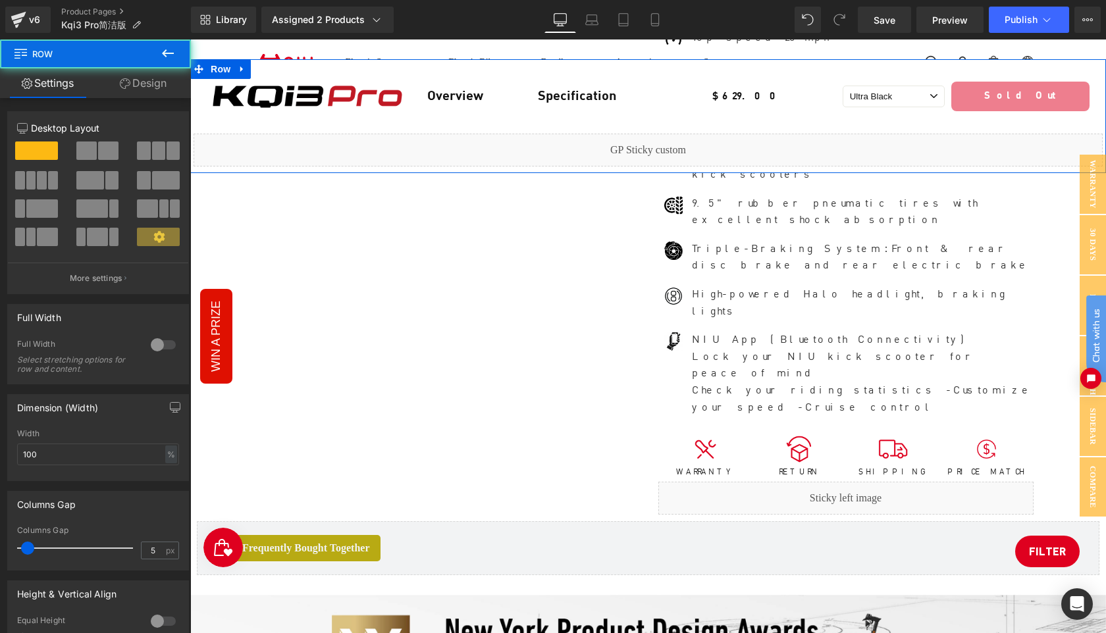
click at [142, 82] on link "Design" at bounding box center [142, 83] width 95 height 30
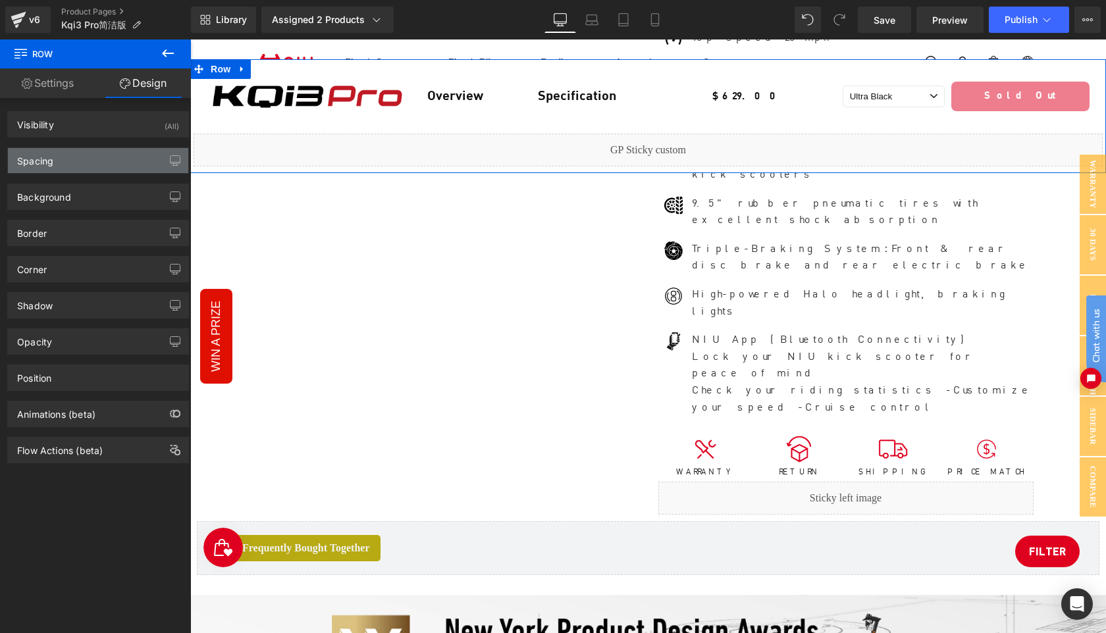
click at [92, 165] on div "Spacing" at bounding box center [98, 160] width 180 height 25
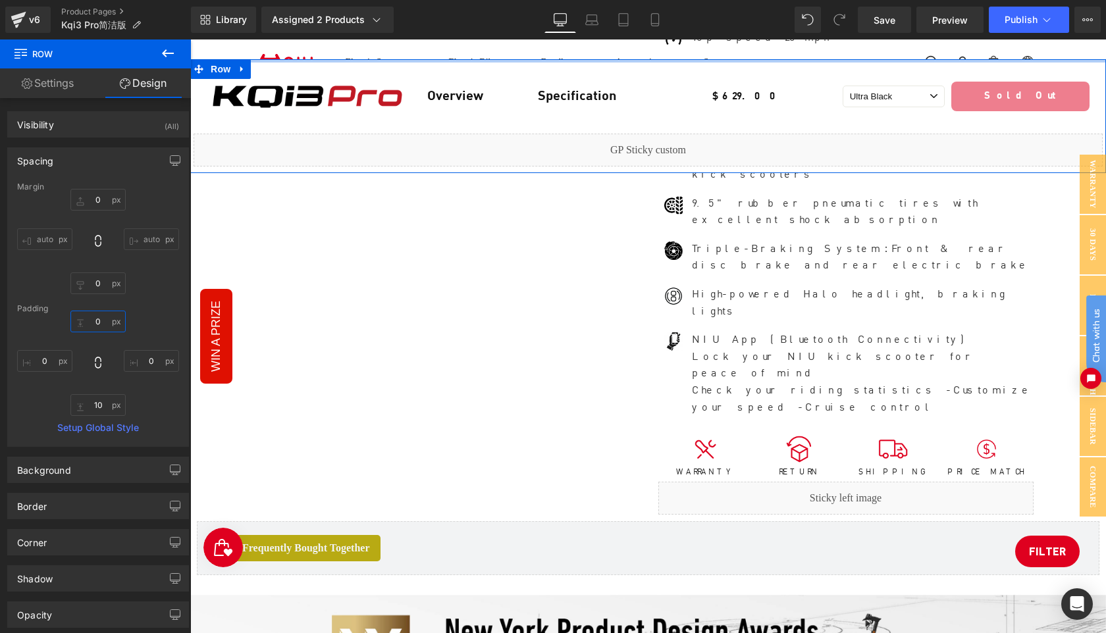
click at [104, 323] on input "0" at bounding box center [97, 322] width 55 height 22
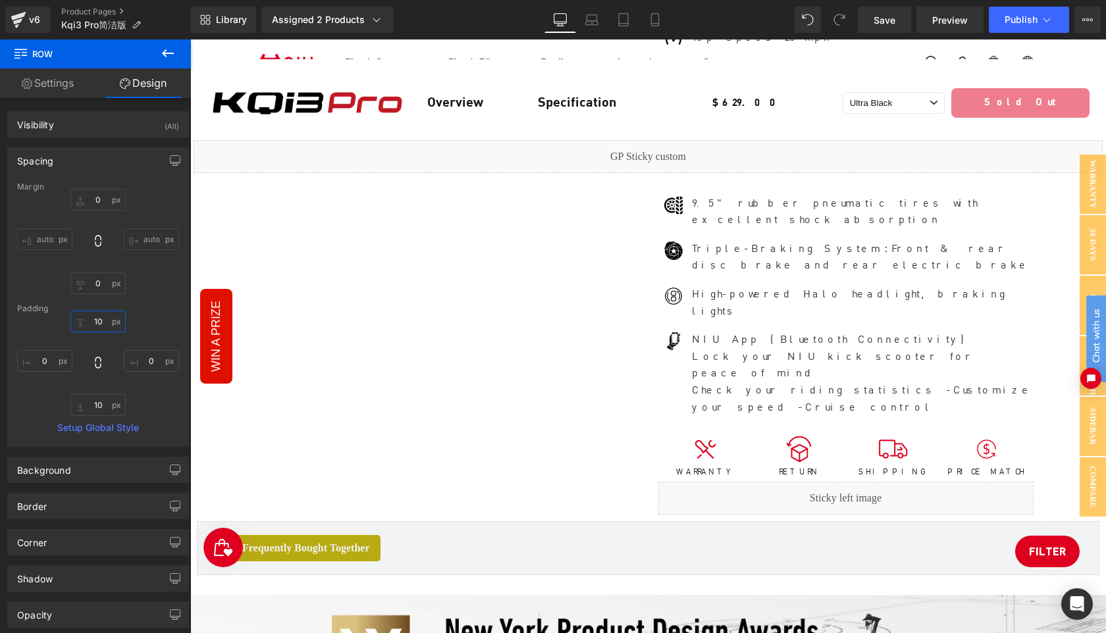
type input "10"
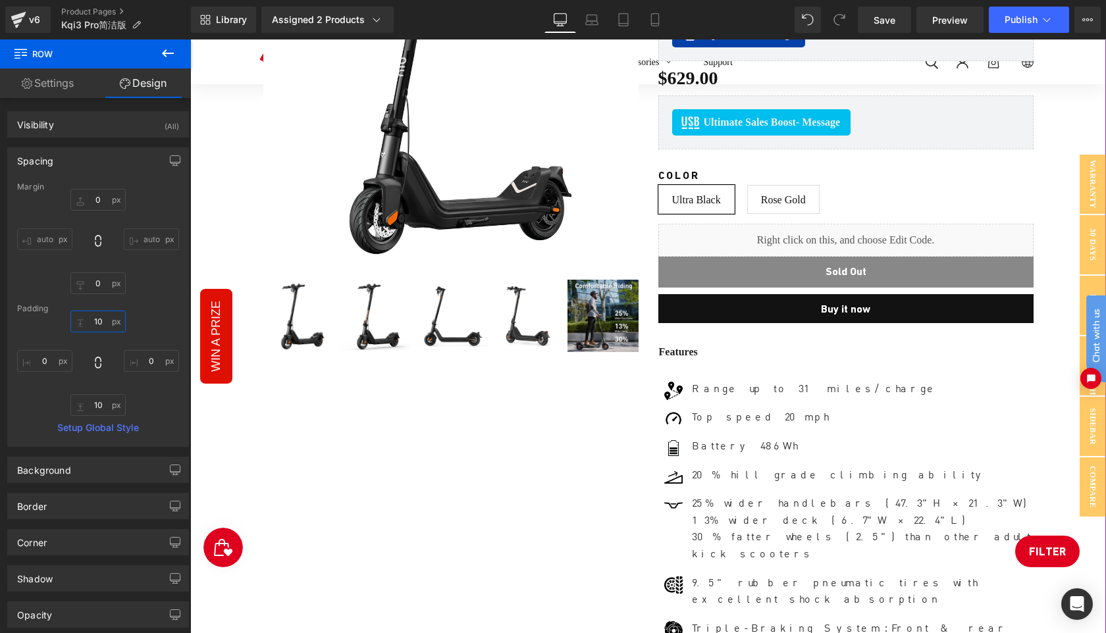
scroll to position [319, 0]
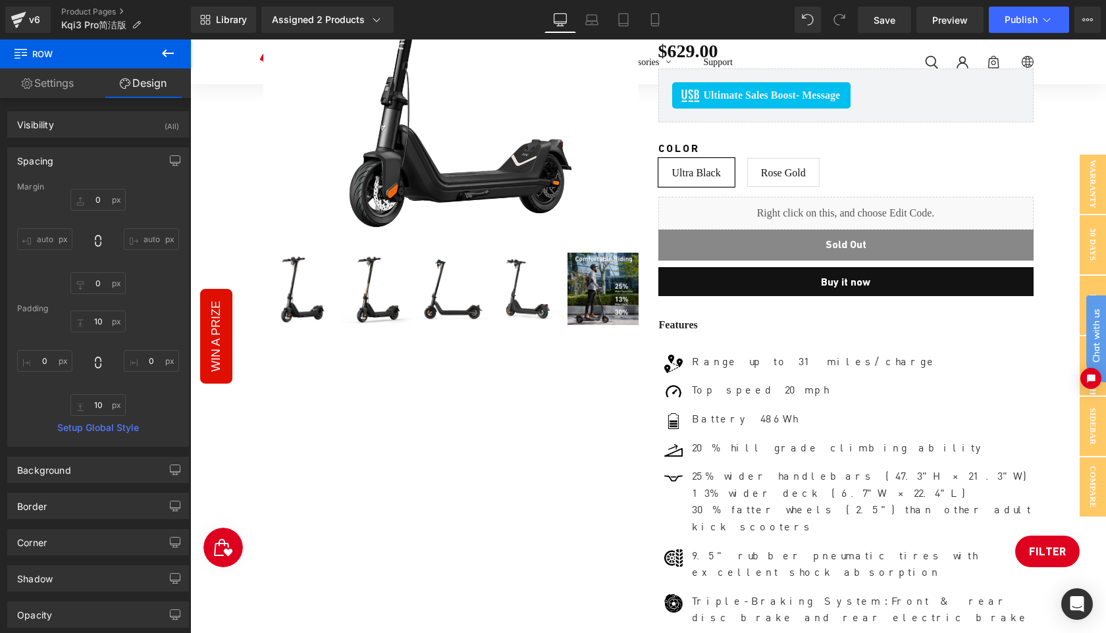
click at [169, 54] on icon at bounding box center [168, 53] width 16 height 16
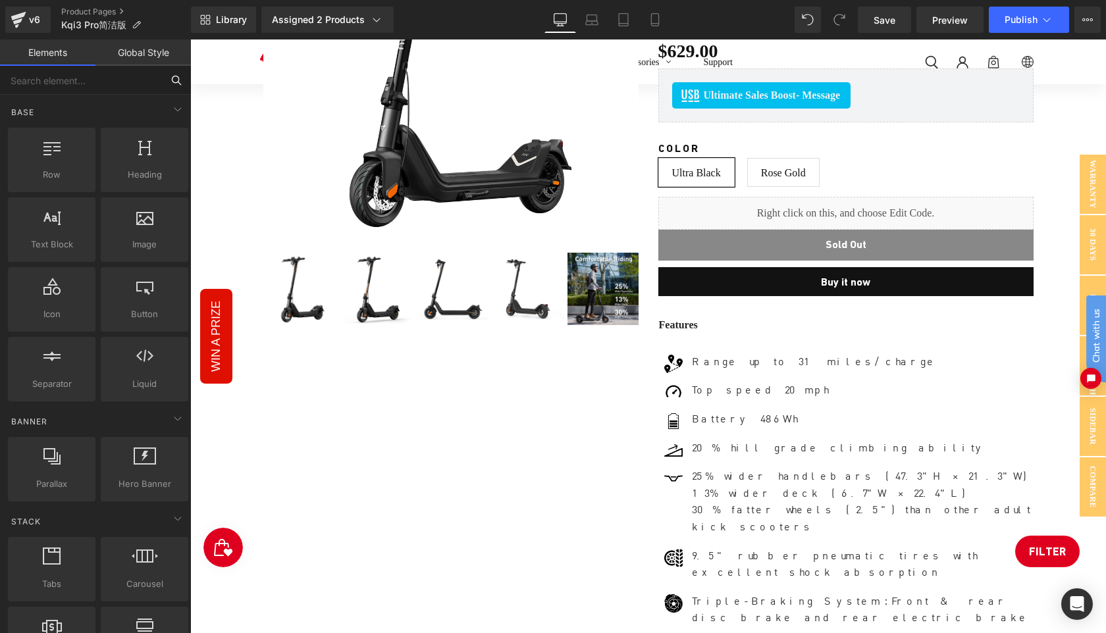
click at [68, 84] on input "text" at bounding box center [81, 80] width 162 height 29
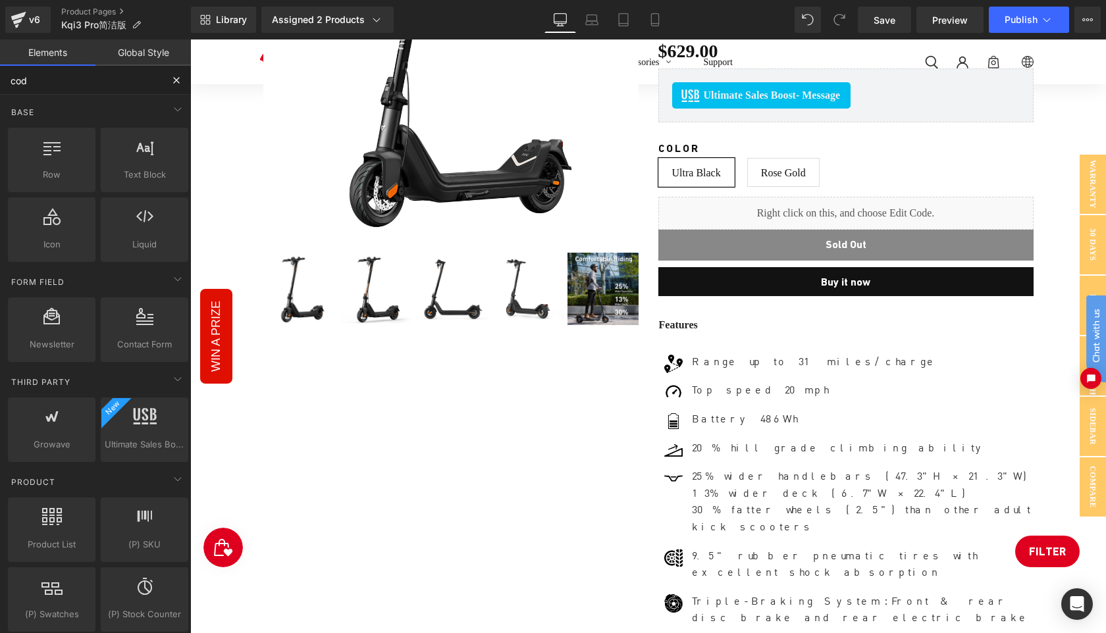
type input "code"
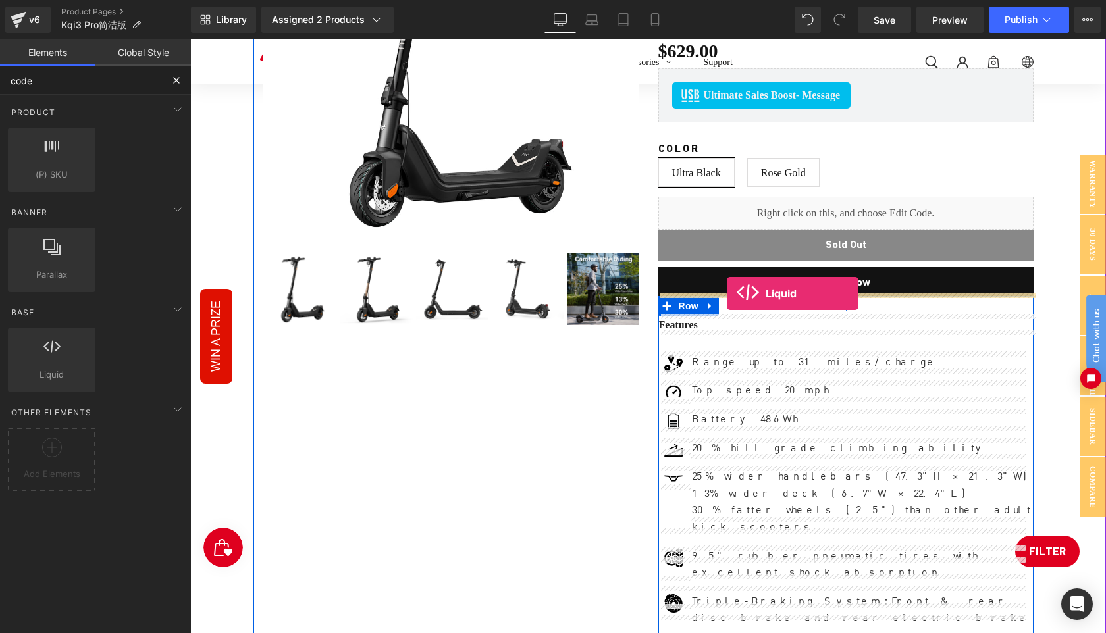
drag, startPoint x: 226, startPoint y: 398, endPoint x: 727, endPoint y: 294, distance: 511.0
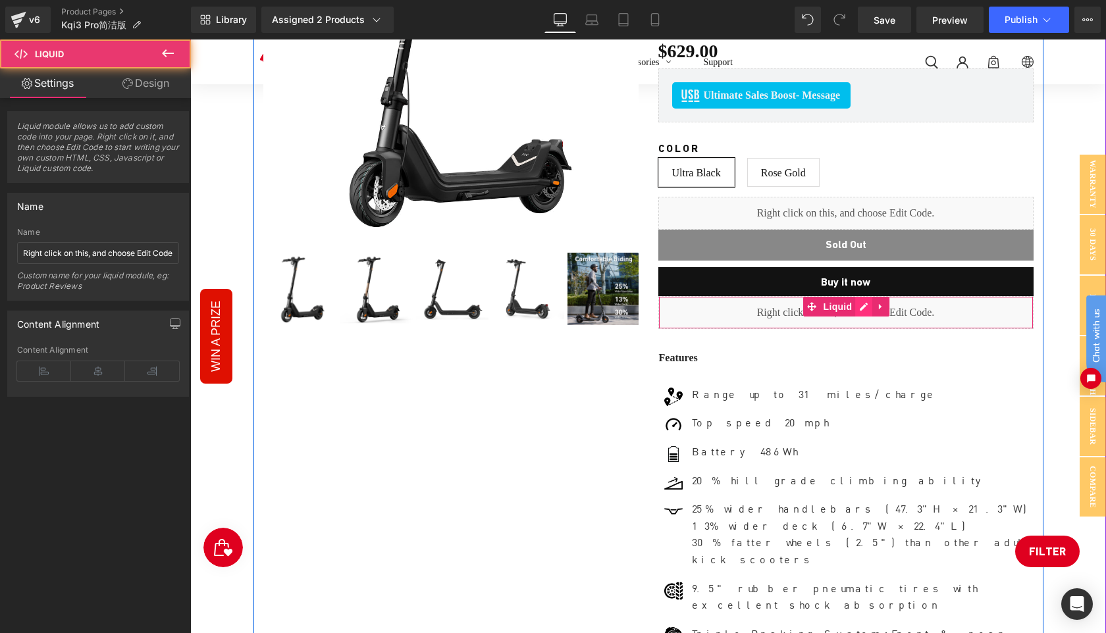
scroll to position [8975, 915]
click at [862, 307] on div "Liquid" at bounding box center [845, 312] width 375 height 33
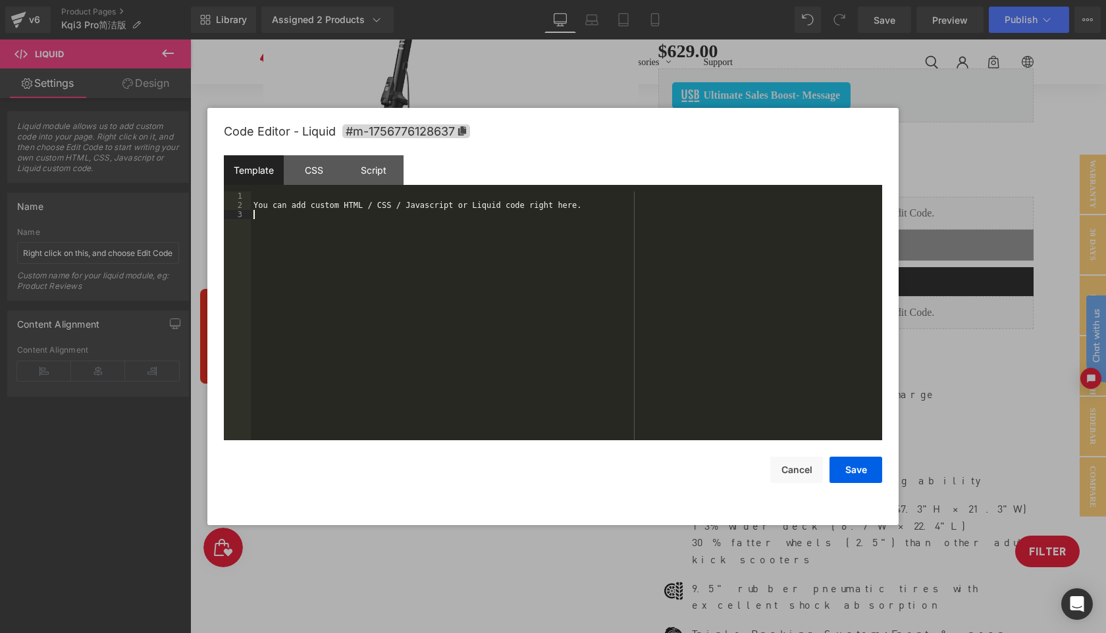
click at [544, 259] on div "You can add custom HTML / CSS / Javascript or Liquid code right here." at bounding box center [566, 325] width 631 height 267
click at [855, 473] on button "Save" at bounding box center [856, 470] width 53 height 26
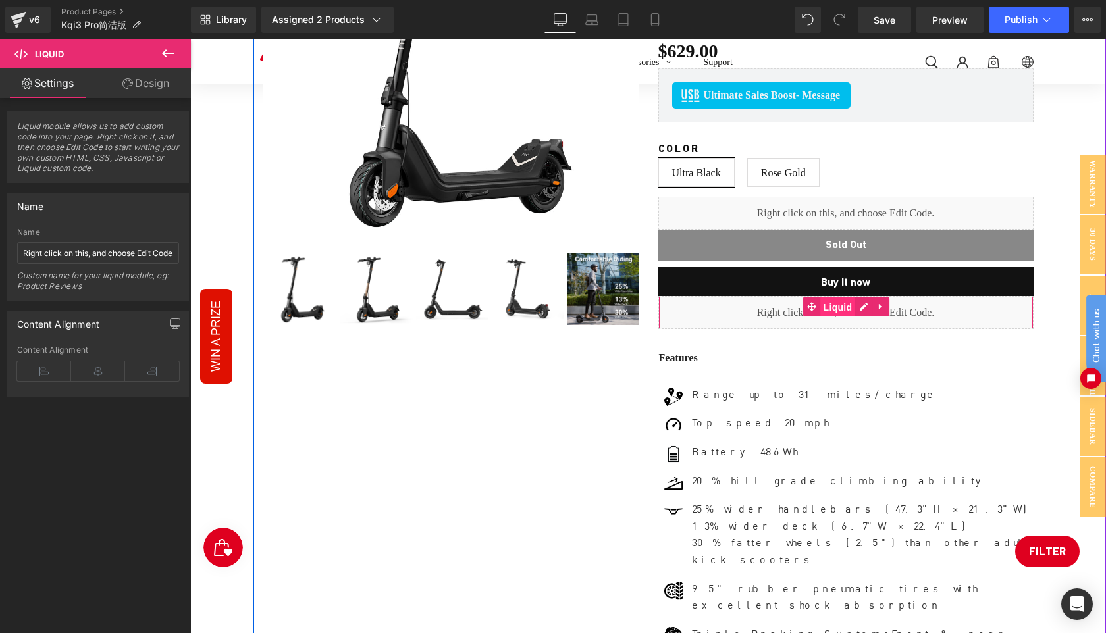
click at [825, 308] on span "Liquid" at bounding box center [838, 308] width 36 height 20
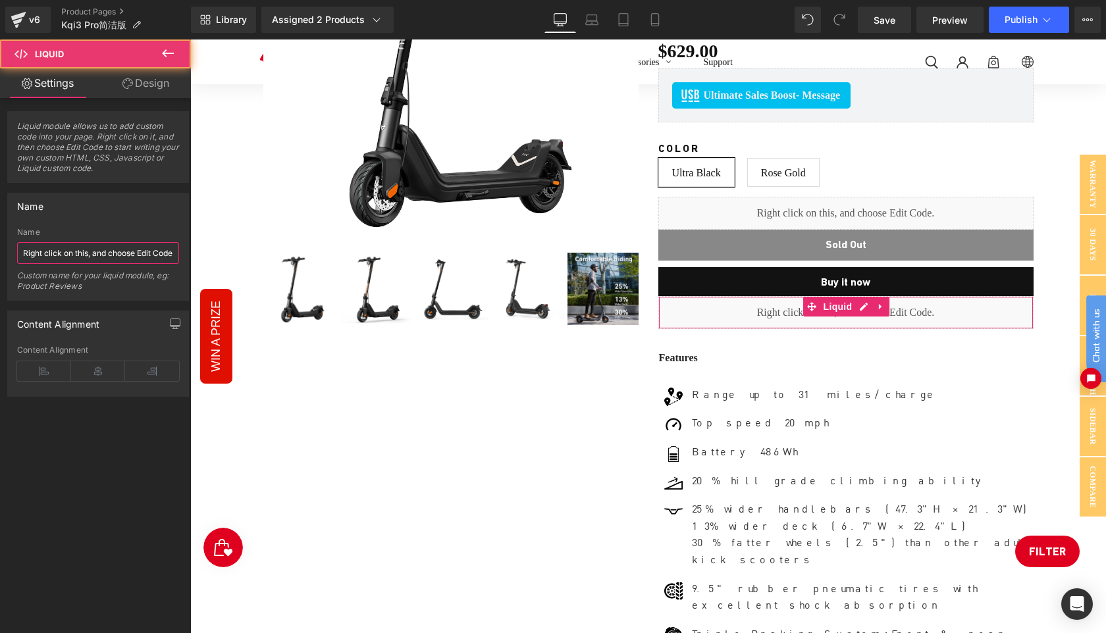
click at [110, 248] on input "Right click on this, and choose Edit Code." at bounding box center [98, 253] width 162 height 22
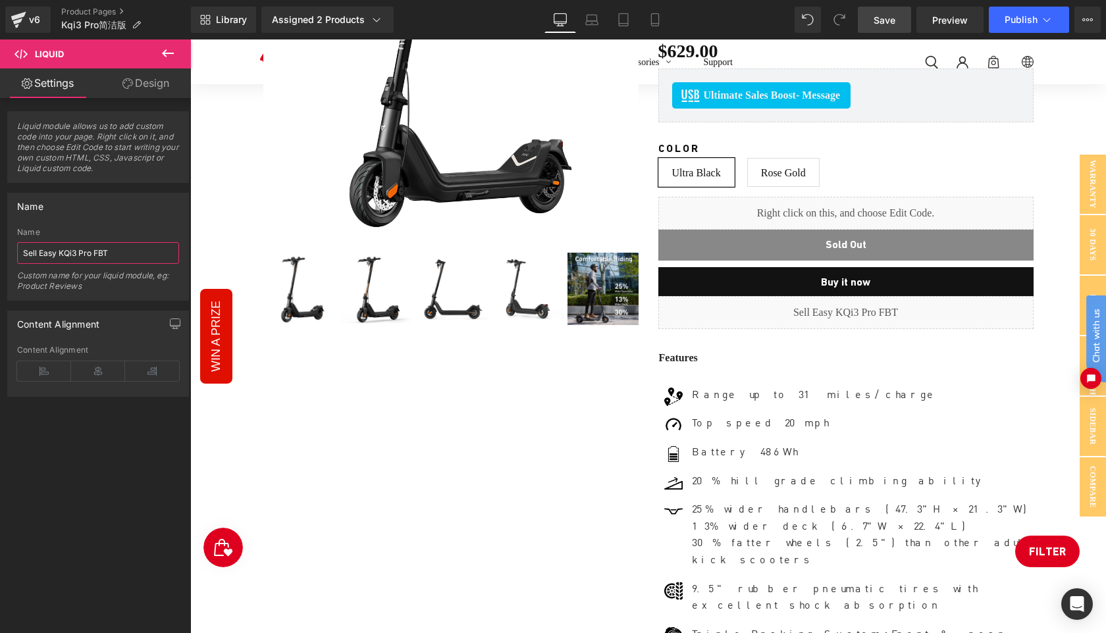
type input "Sell Easy KQi3 Pro FBT"
click at [898, 30] on link "Save" at bounding box center [884, 20] width 53 height 26
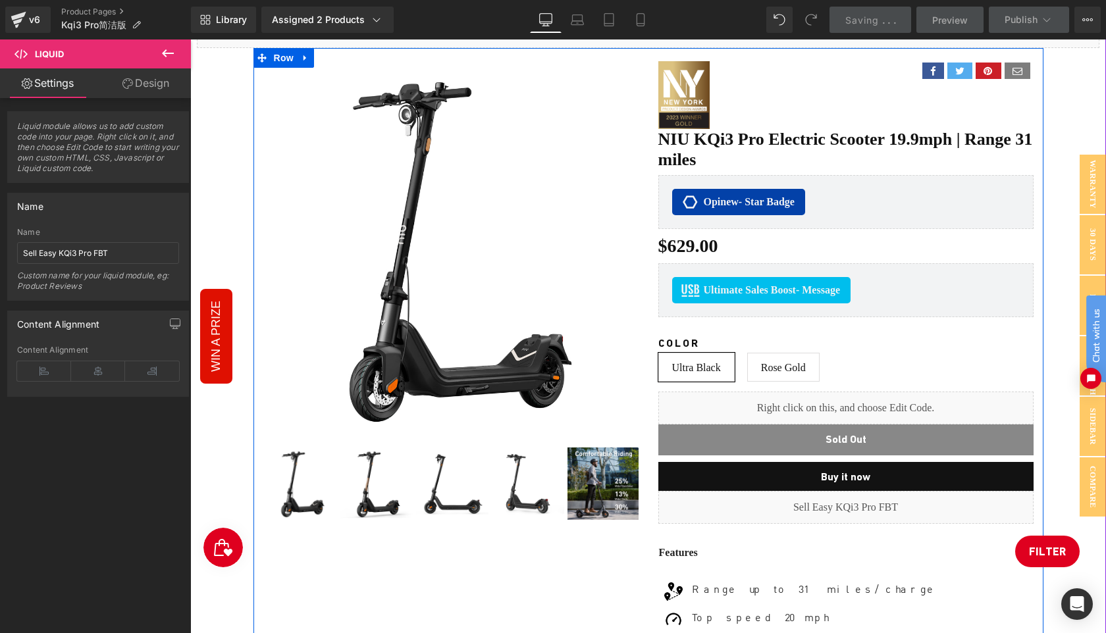
scroll to position [126, 0]
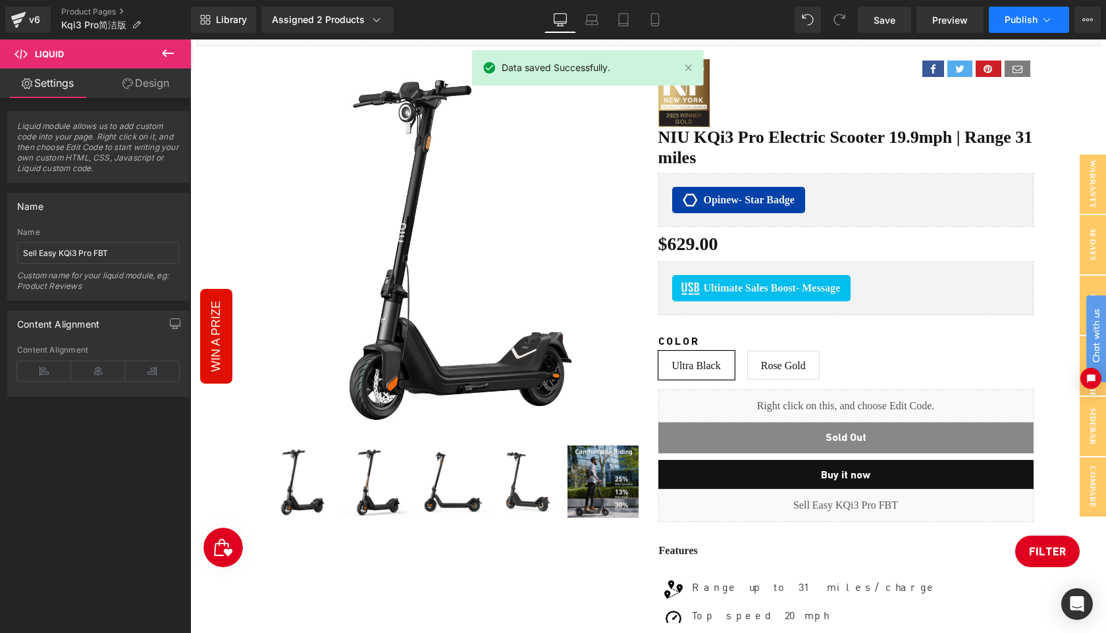
click at [1015, 20] on span "Publish" at bounding box center [1021, 19] width 33 height 11
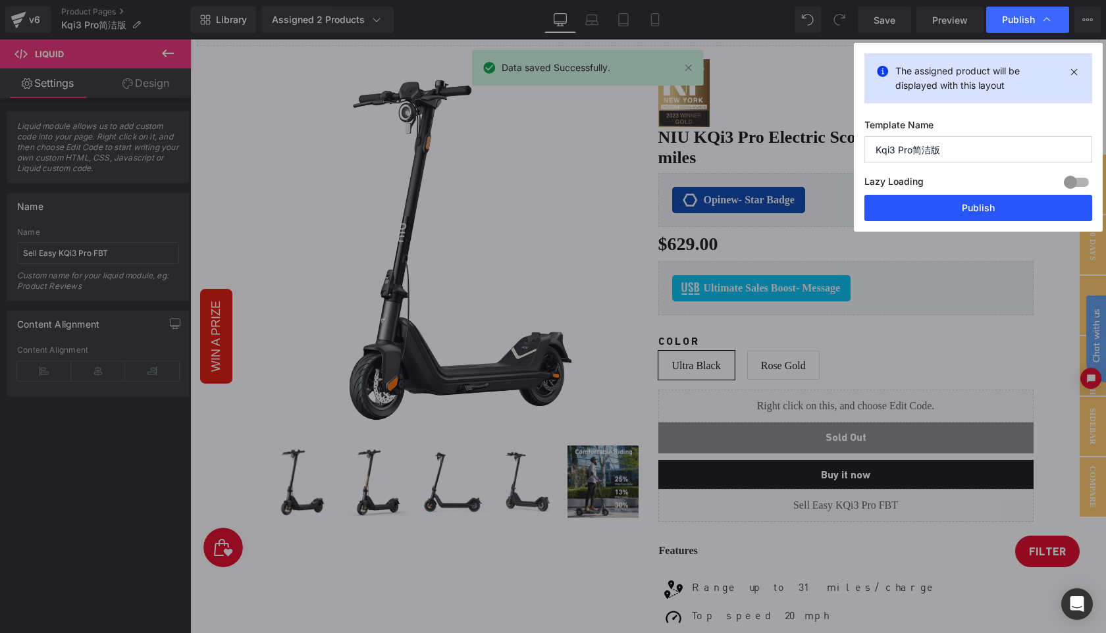
click at [971, 204] on button "Publish" at bounding box center [978, 208] width 228 height 26
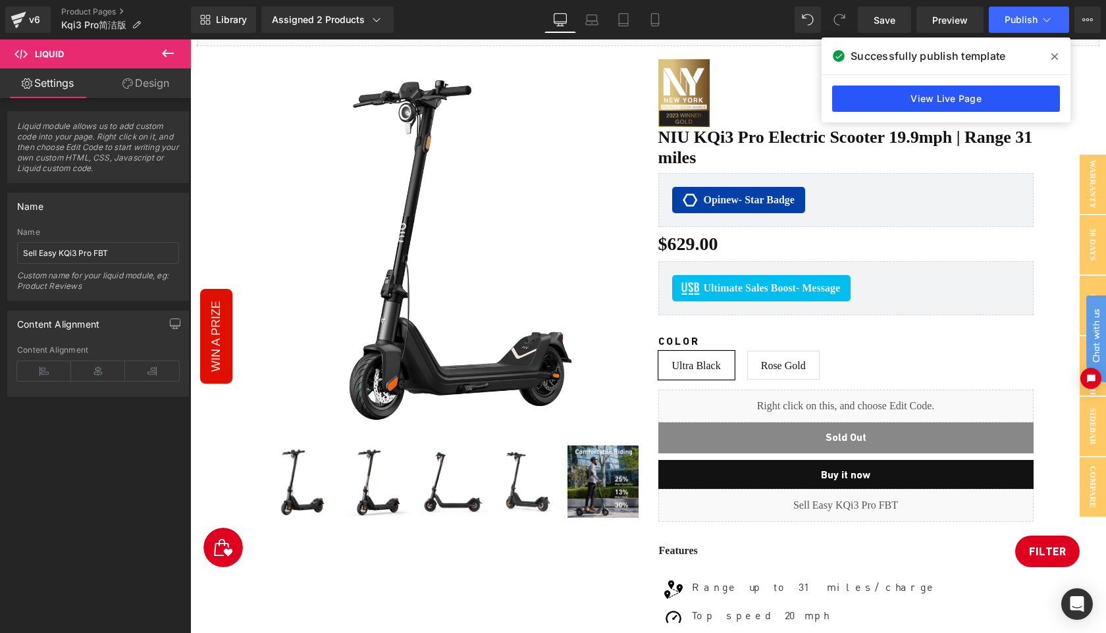
click at [955, 98] on link "View Live Page" at bounding box center [946, 99] width 228 height 26
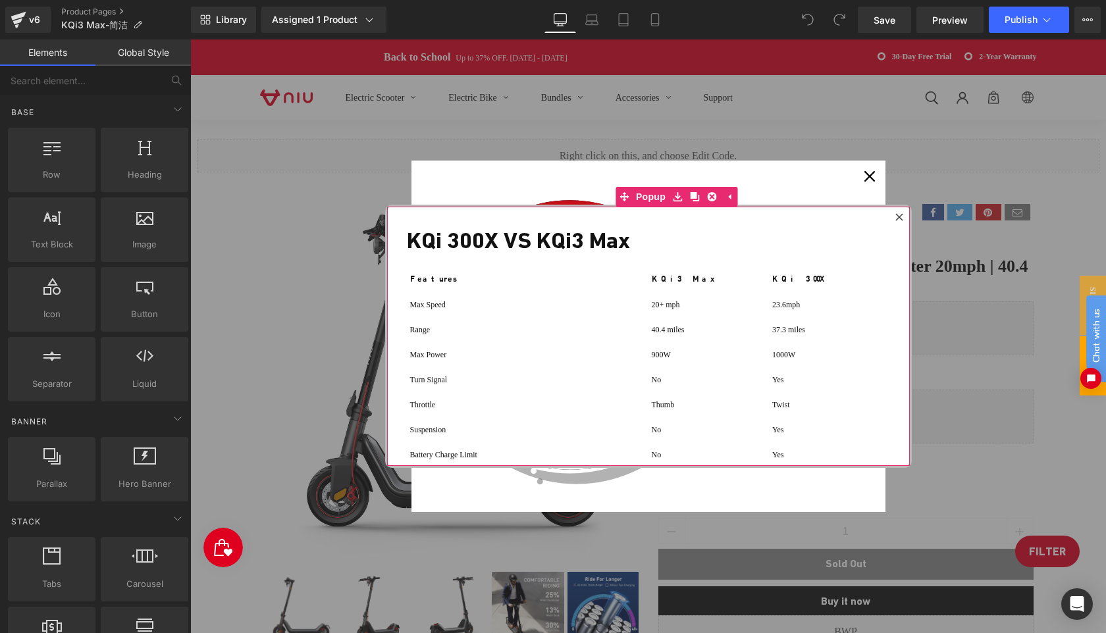
click at [902, 218] on icon at bounding box center [898, 216] width 7 height 7
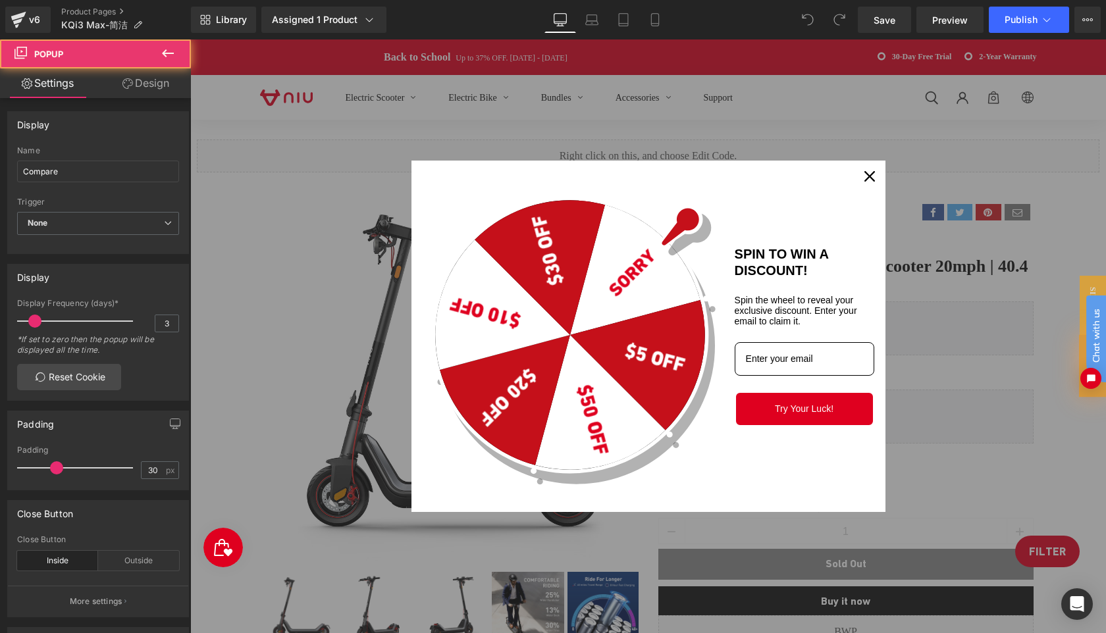
click at [873, 180] on icon "close icon" at bounding box center [869, 176] width 11 height 11
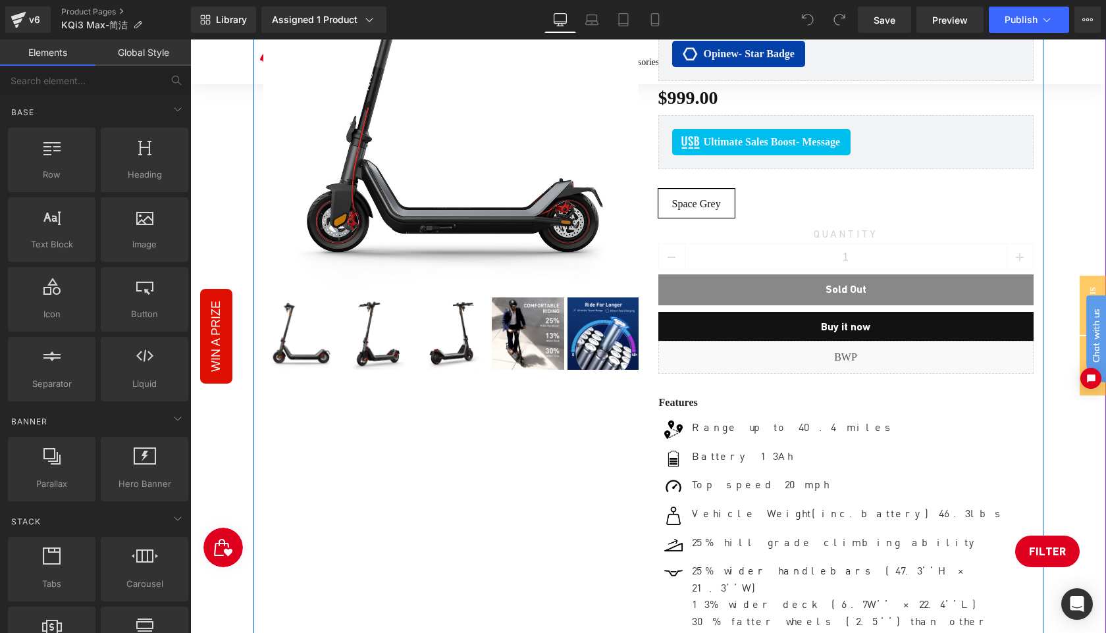
scroll to position [286, 0]
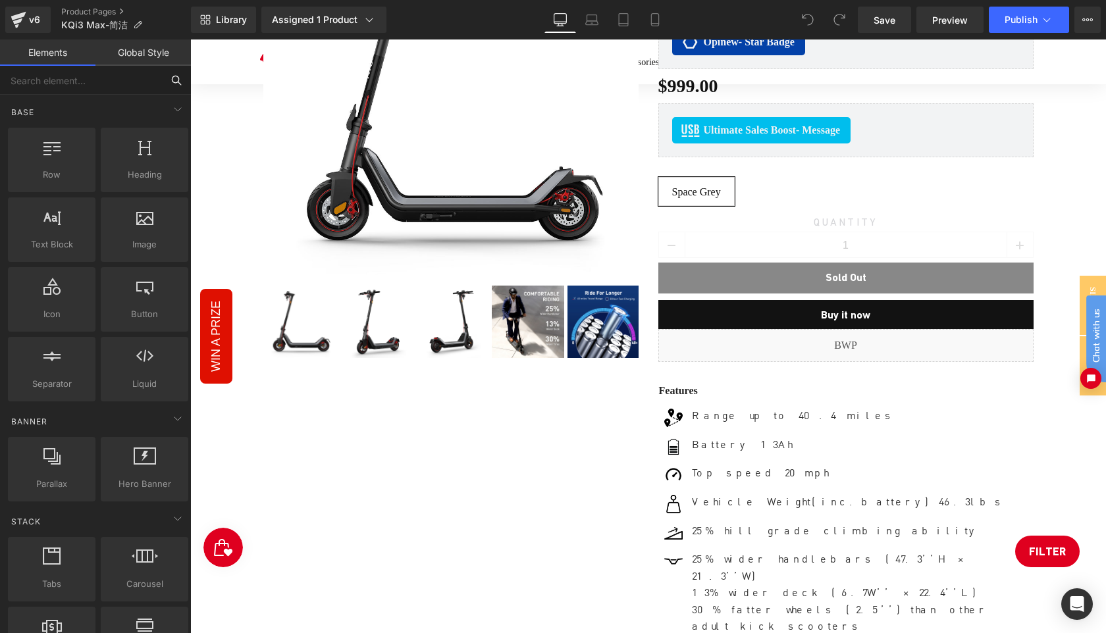
click at [88, 82] on input "text" at bounding box center [81, 80] width 162 height 29
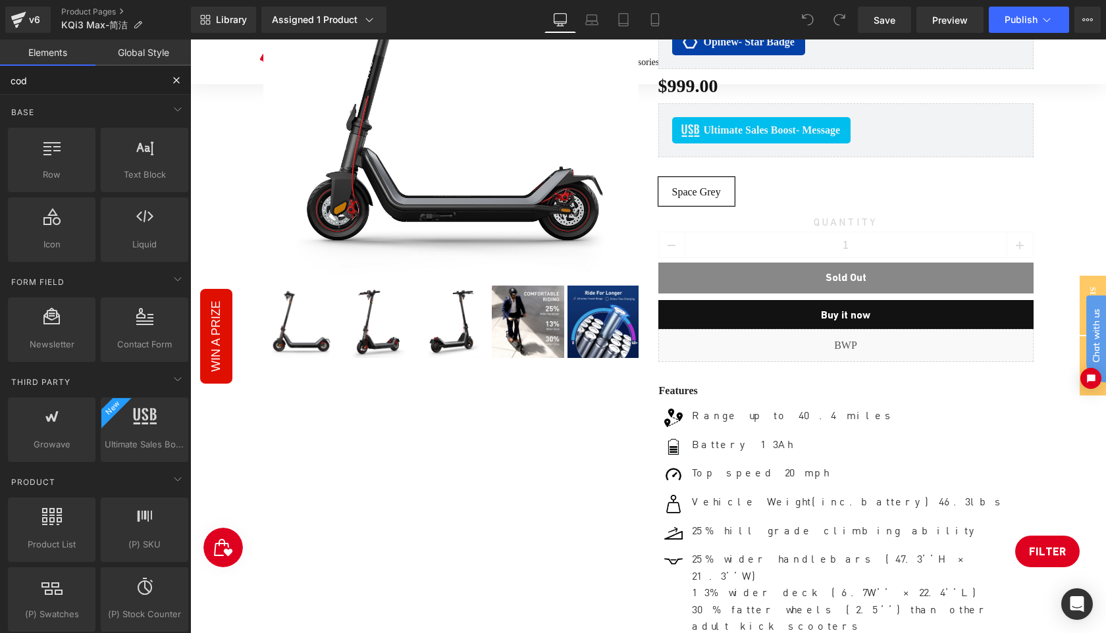
type input "code"
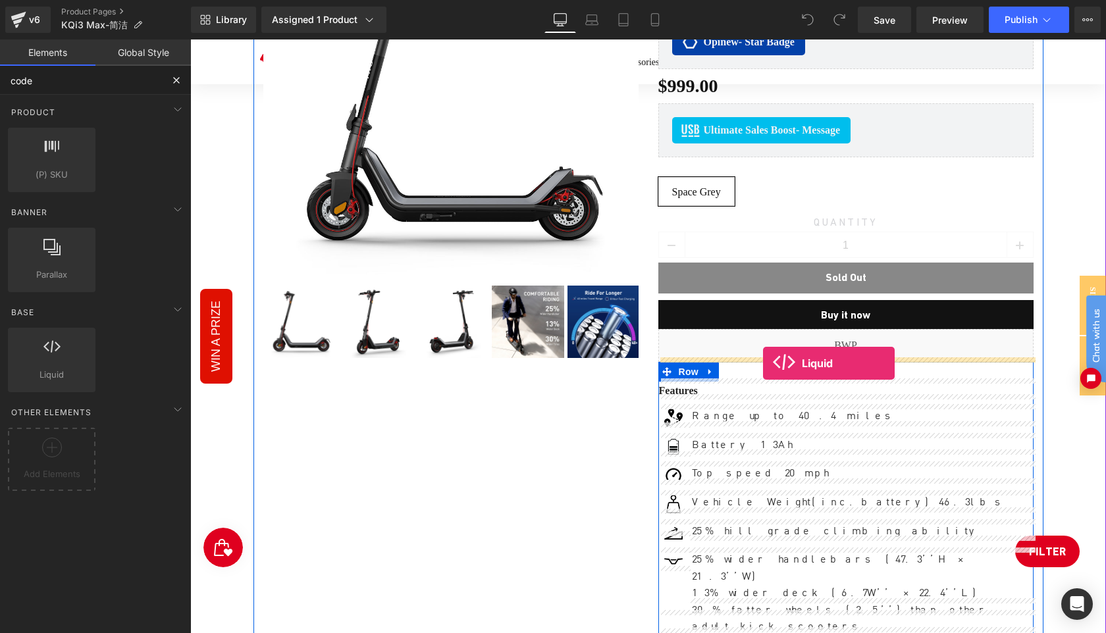
drag, startPoint x: 224, startPoint y: 409, endPoint x: 763, endPoint y: 363, distance: 540.5
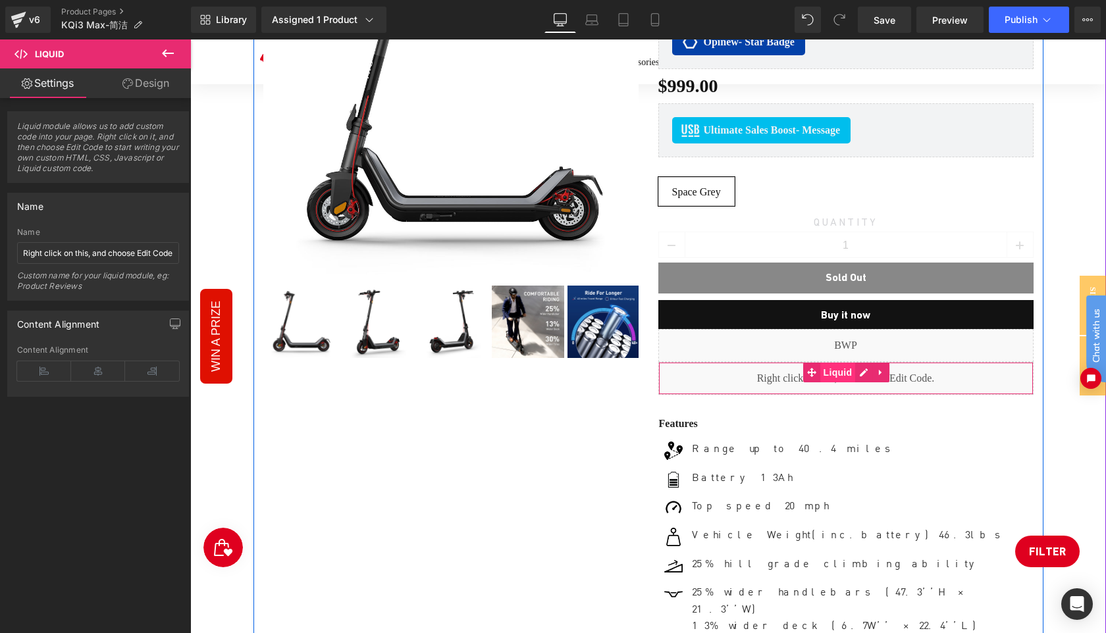
click at [822, 369] on span "Liquid" at bounding box center [838, 373] width 36 height 20
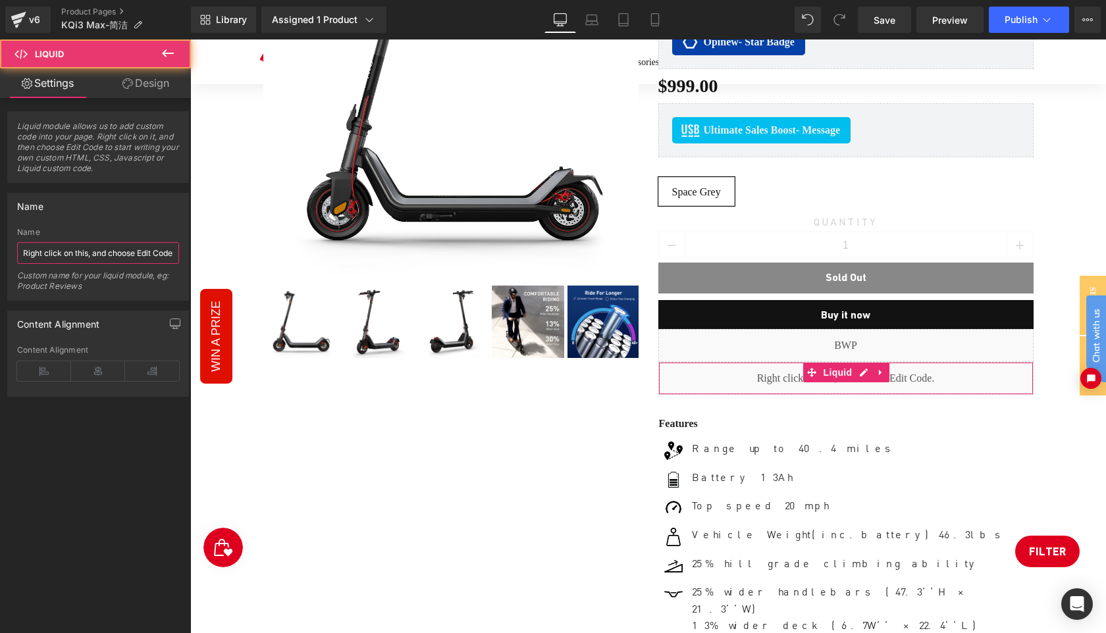
click at [120, 249] on input "Right click on this, and choose Edit Code." at bounding box center [98, 253] width 162 height 22
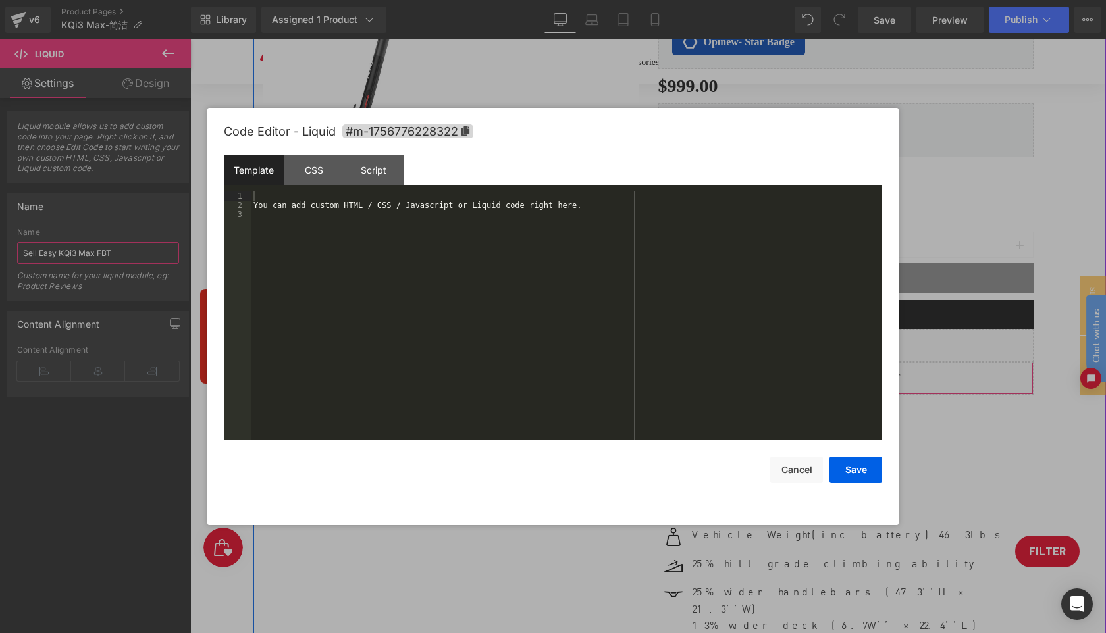
click at [860, 369] on div "Liquid" at bounding box center [845, 378] width 375 height 33
type input "Sell Easy KQi3 Max FBT"
click at [508, 267] on div "You can add custom HTML / CSS / Javascript or Liquid code right here." at bounding box center [566, 325] width 631 height 267
click at [852, 463] on button "Save" at bounding box center [856, 470] width 53 height 26
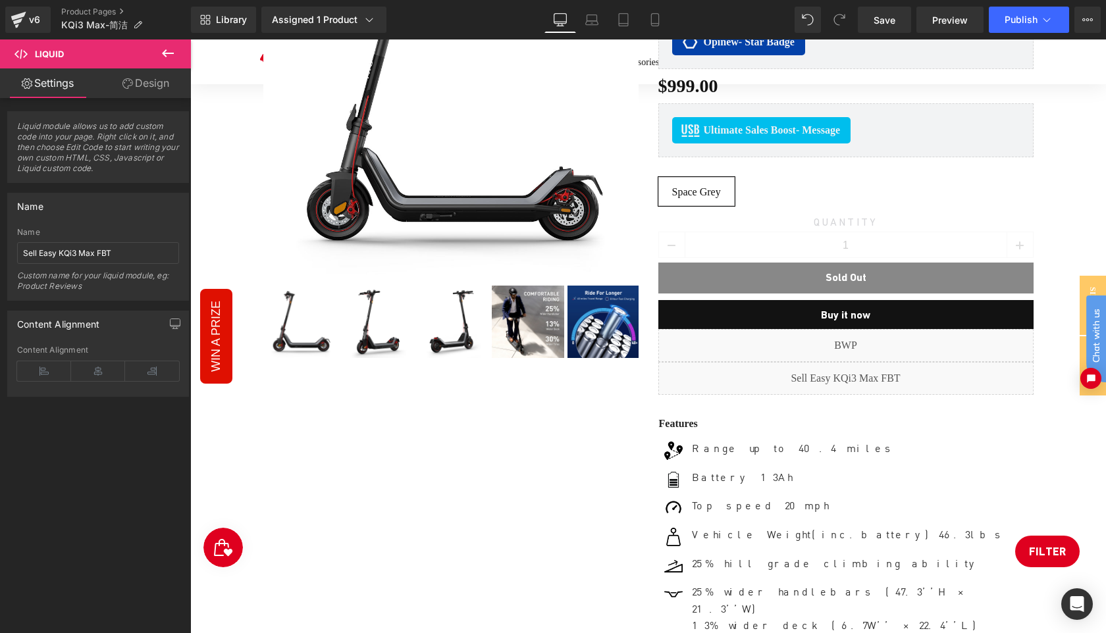
click html "Chat with us"
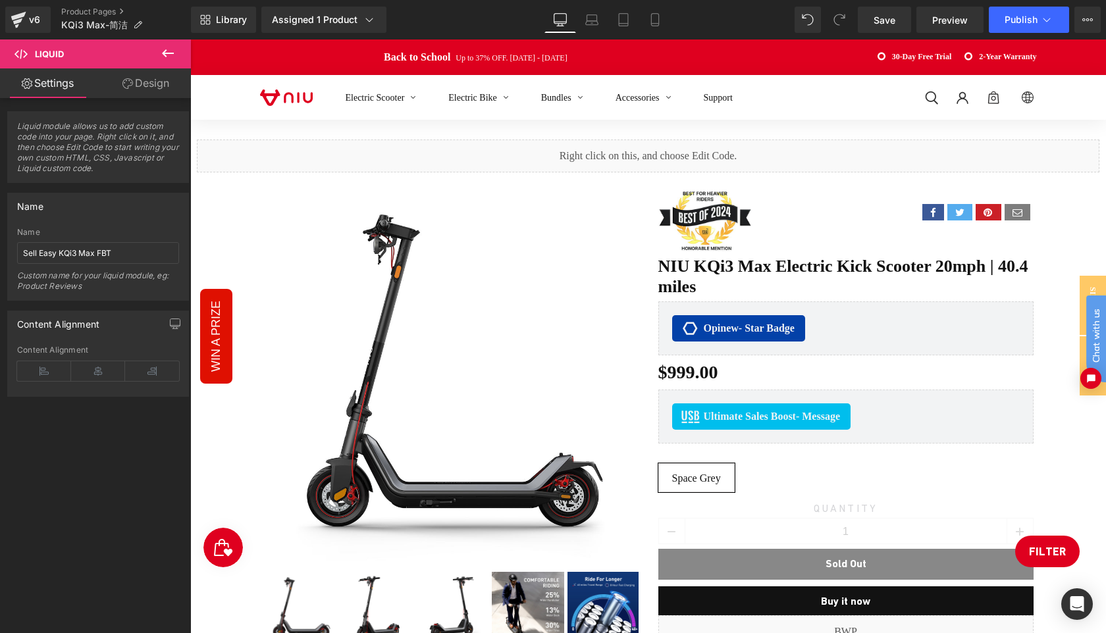
click at [1103, 93] on div "Electric Scooter Electric Bike Bundles Accessories Support Log in Site navigati…" at bounding box center [648, 97] width 916 height 45
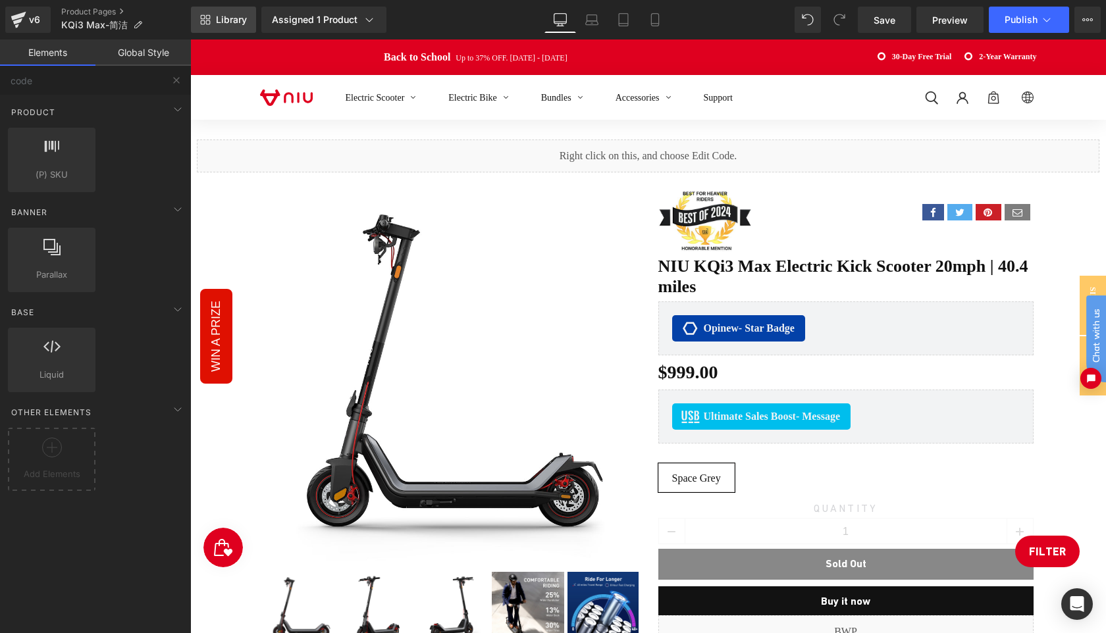
click at [229, 18] on span "Library" at bounding box center [231, 20] width 31 height 12
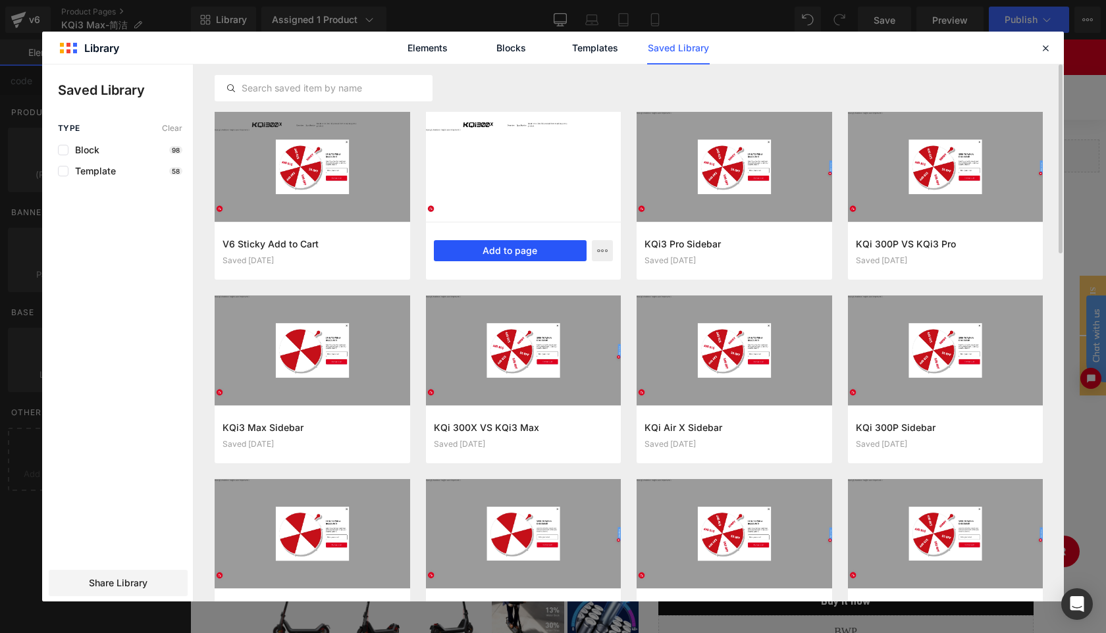
click at [483, 259] on button "Add to page" at bounding box center [510, 250] width 153 height 21
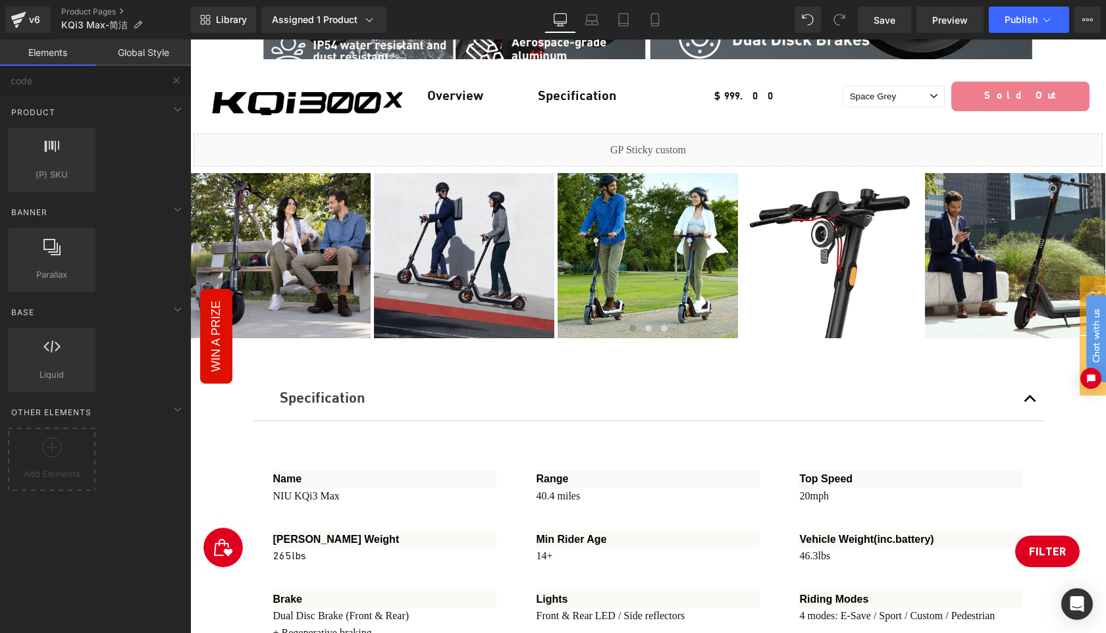
scroll to position [6158, 0]
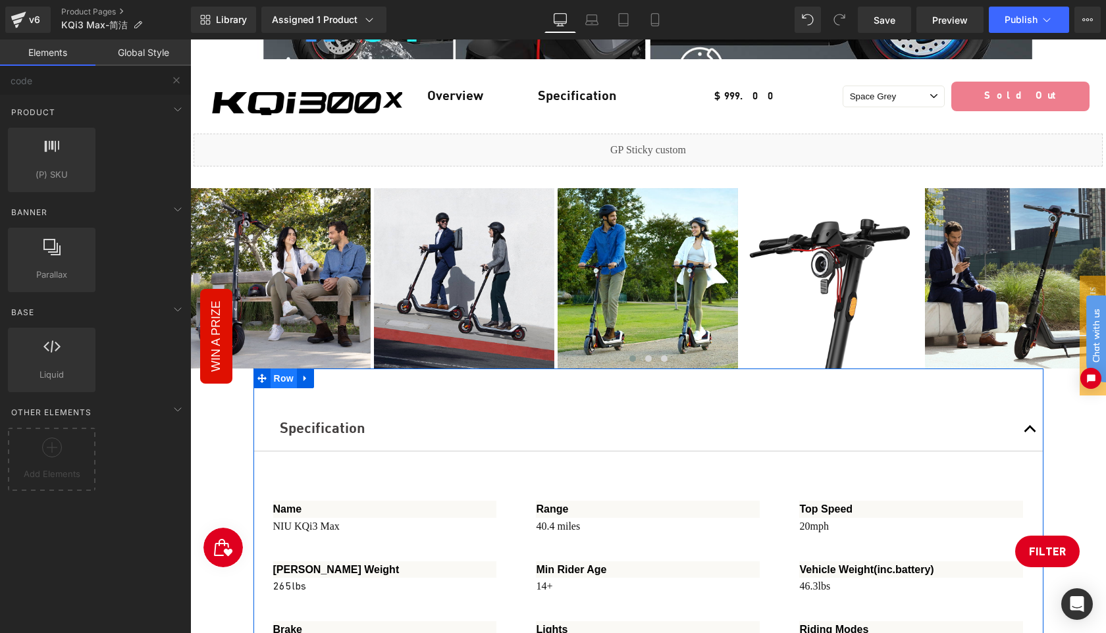
click at [282, 369] on span "Row" at bounding box center [284, 379] width 26 height 20
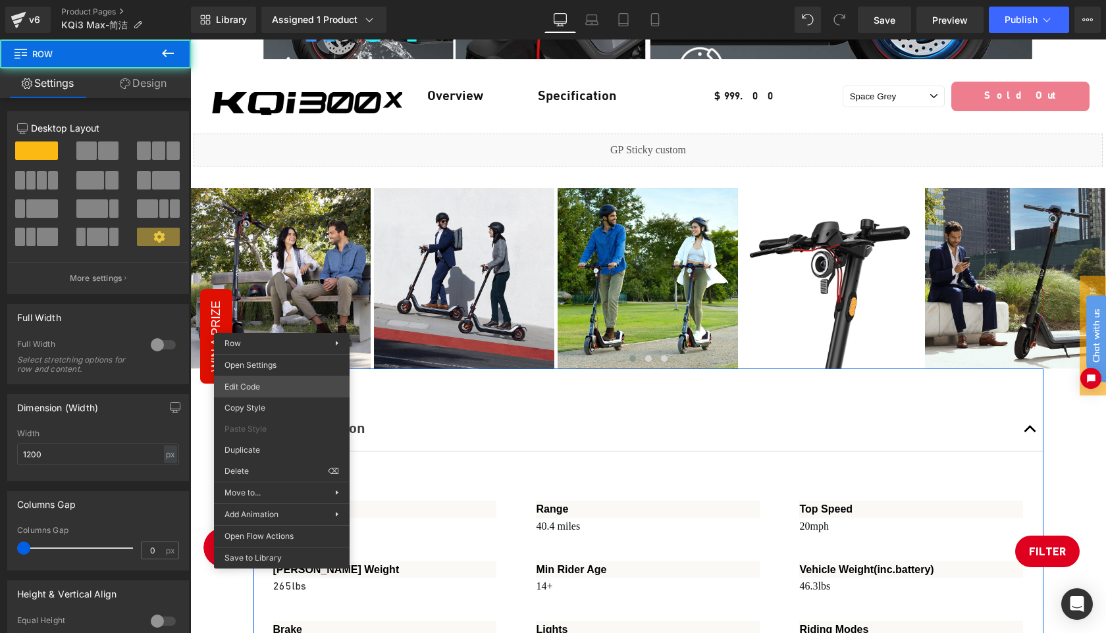
click at [275, 0] on div "Row You are previewing how the will restyle your page. You can not edit Element…" at bounding box center [553, 0] width 1106 height 0
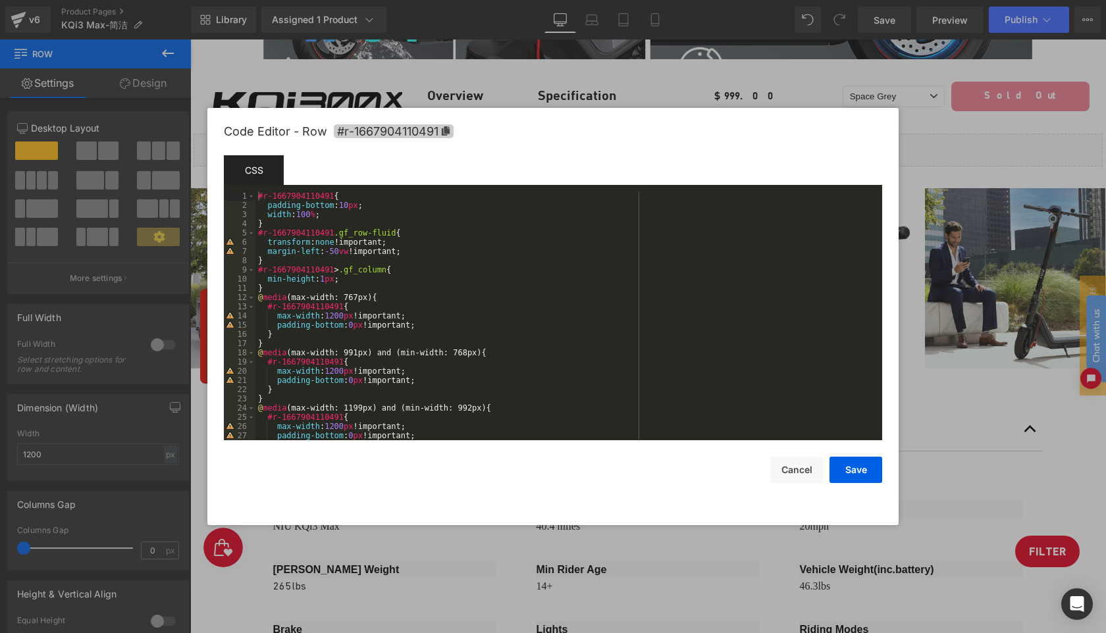
click at [446, 130] on icon at bounding box center [446, 130] width 8 height 9
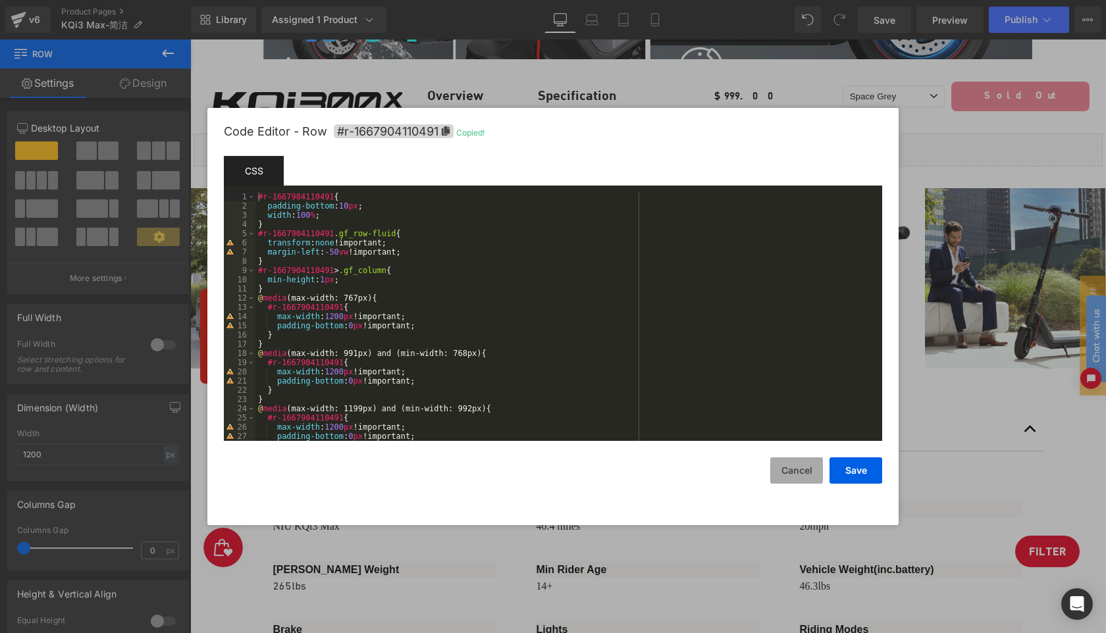
click at [792, 469] on button "Cancel" at bounding box center [796, 471] width 53 height 26
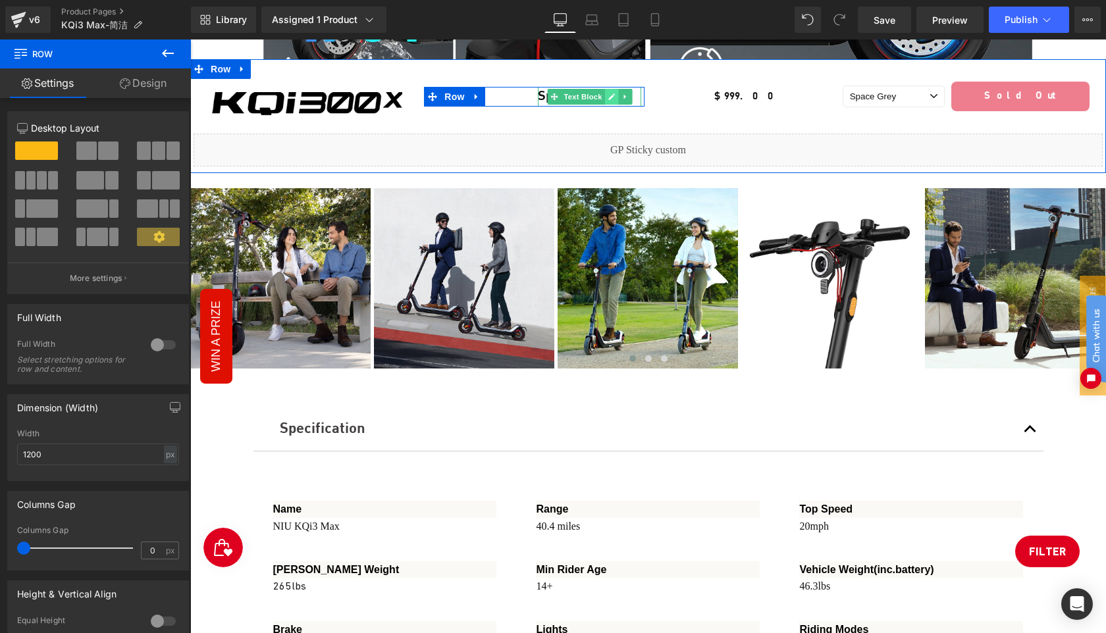
click at [608, 96] on icon at bounding box center [611, 97] width 7 height 8
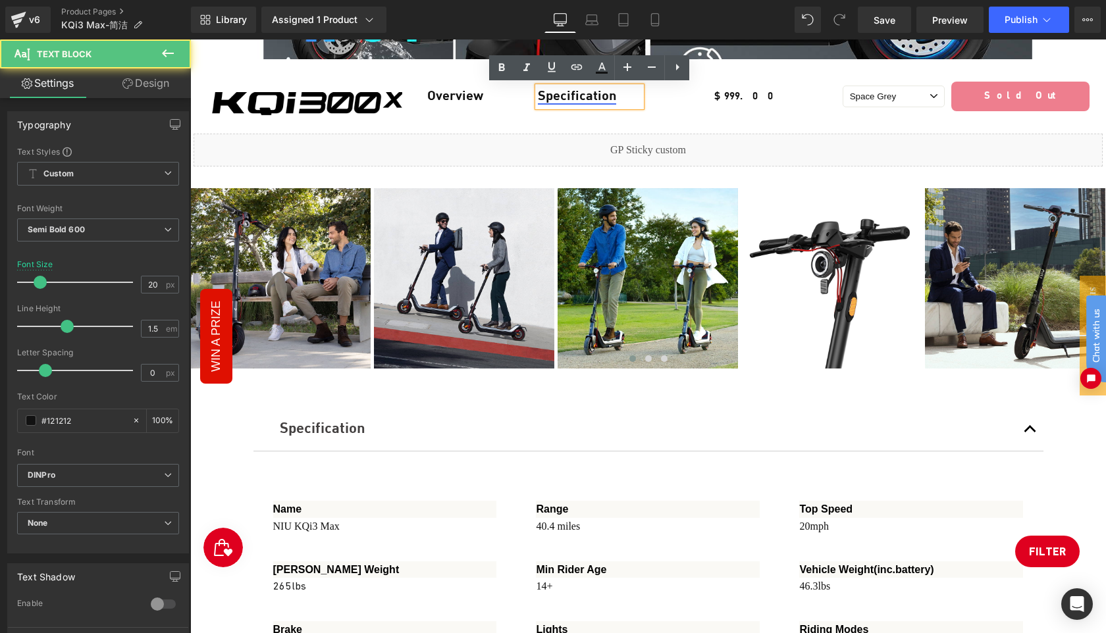
click at [566, 99] on link "Specification" at bounding box center [577, 96] width 78 height 13
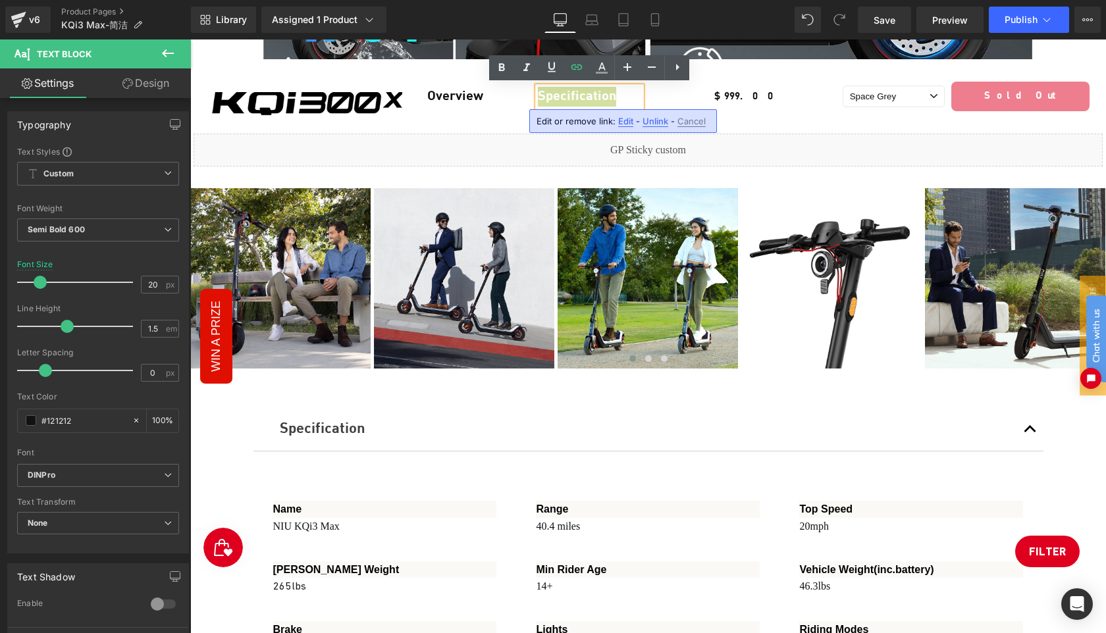
click at [625, 122] on span "Edit" at bounding box center [625, 121] width 15 height 11
click at [650, 122] on input "#r-1673605044762" at bounding box center [633, 125] width 203 height 33
paste input "67904110491"
type input "#r-1667904110491"
click at [749, 124] on icon "button" at bounding box center [749, 126] width 16 height 16
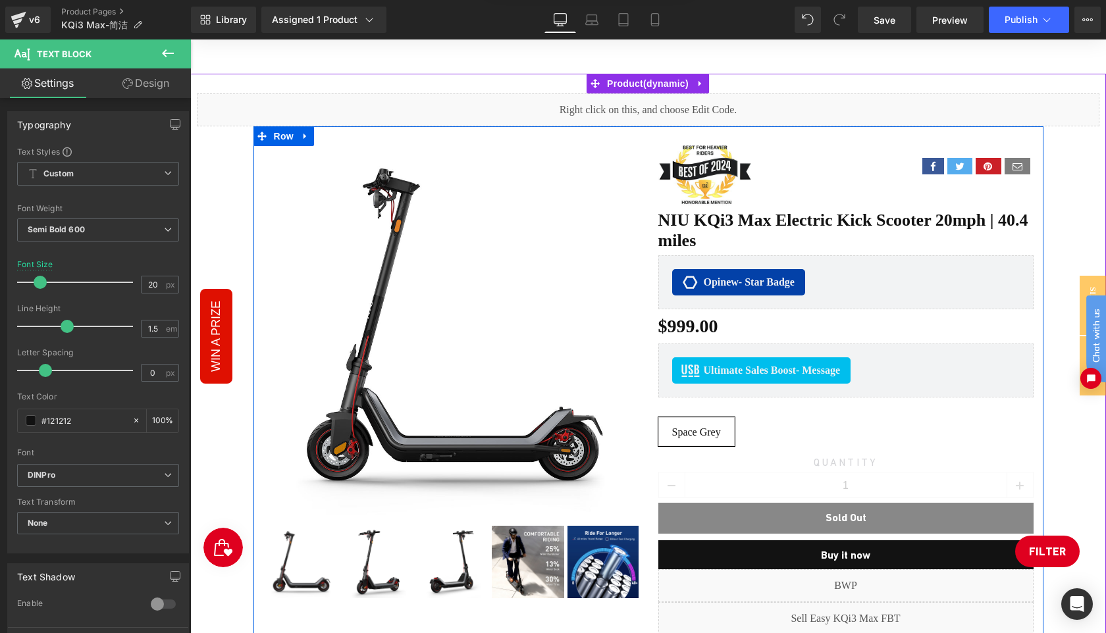
scroll to position [572, 0]
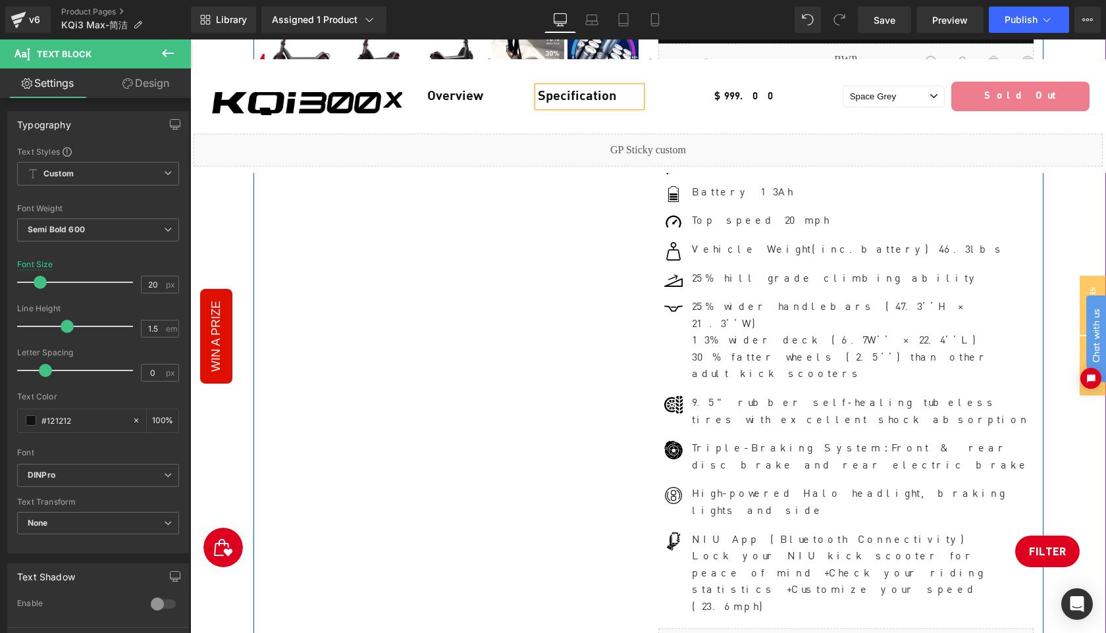
click at [625, 454] on div "Sale Off (P) Image" at bounding box center [648, 134] width 790 height 1068
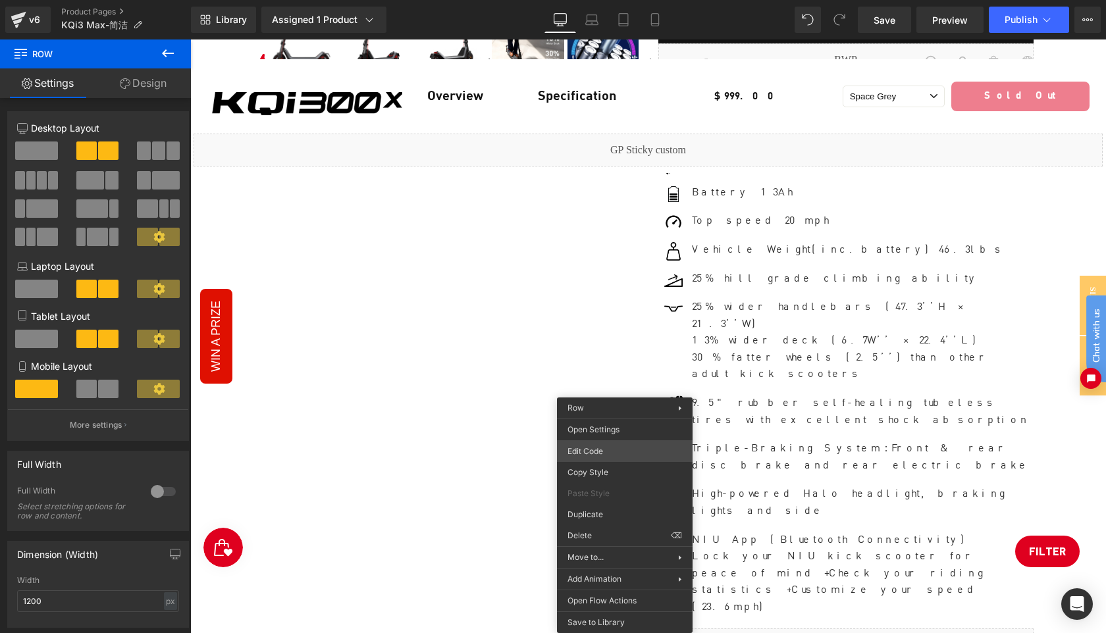
click at [600, 0] on div "Row You are previewing how the will restyle your page. You can not edit Element…" at bounding box center [553, 0] width 1106 height 0
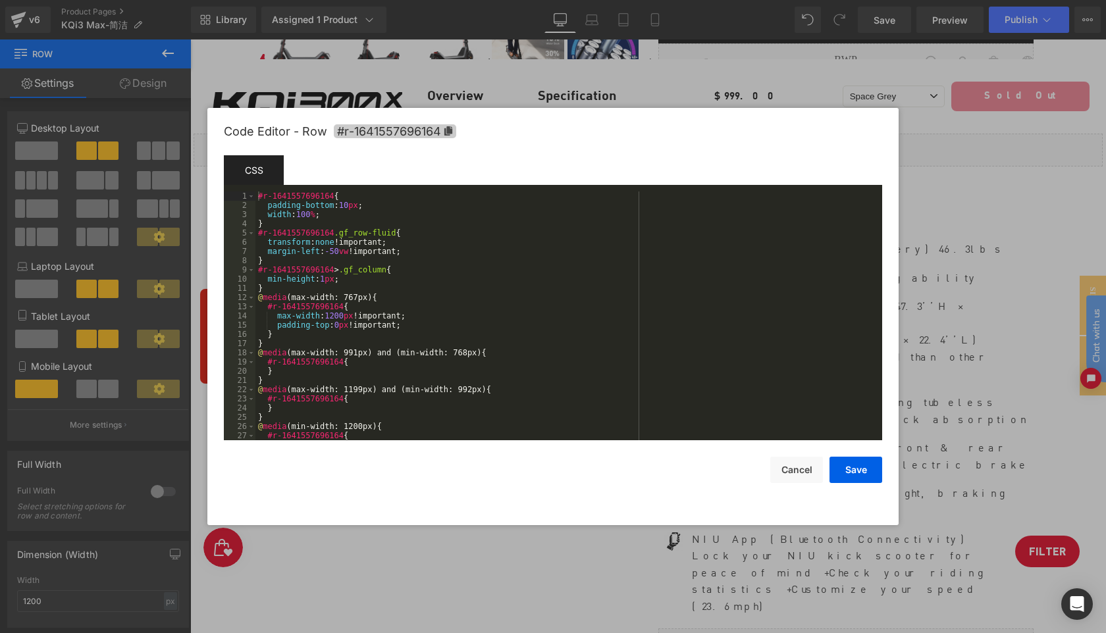
click at [444, 132] on icon at bounding box center [448, 130] width 8 height 9
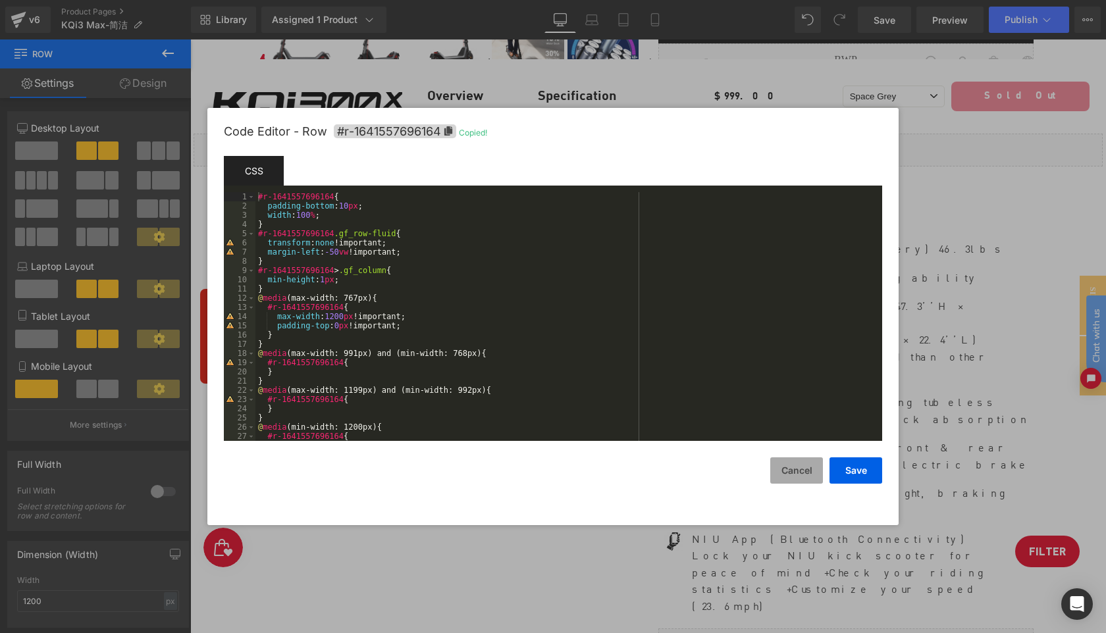
click at [801, 473] on button "Cancel" at bounding box center [796, 471] width 53 height 26
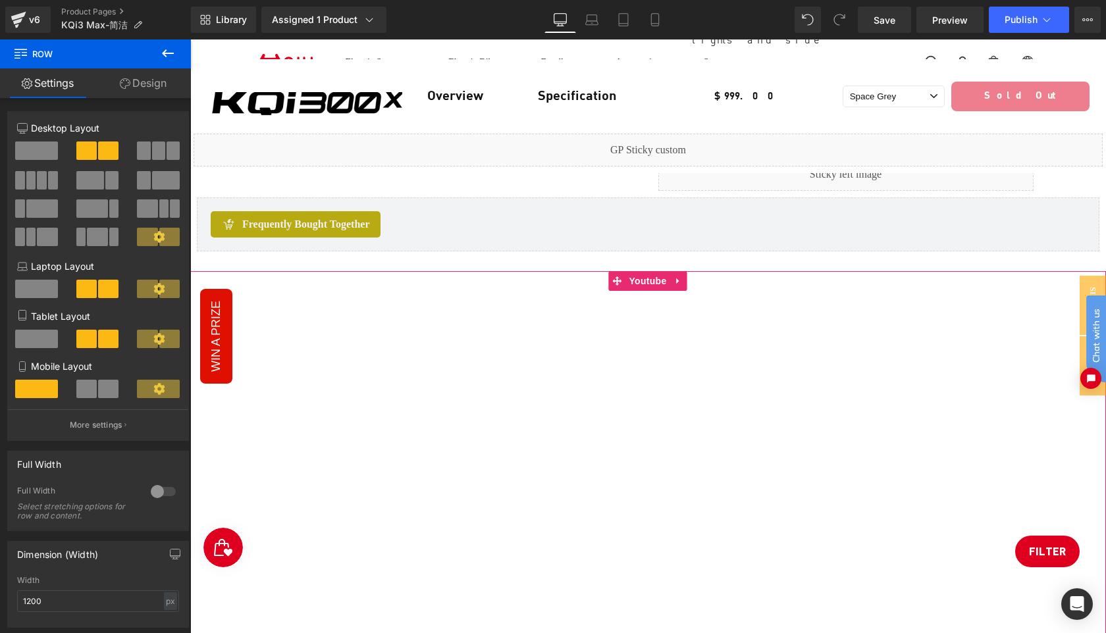
scroll to position [1009, 0]
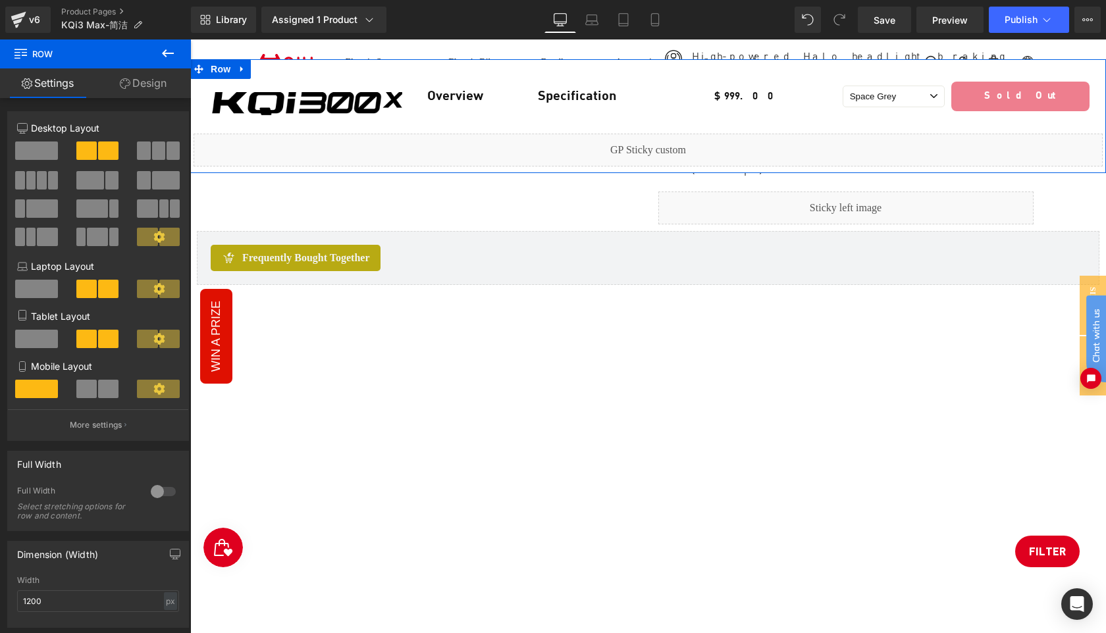
click at [666, 146] on div "Liquid" at bounding box center [648, 150] width 909 height 33
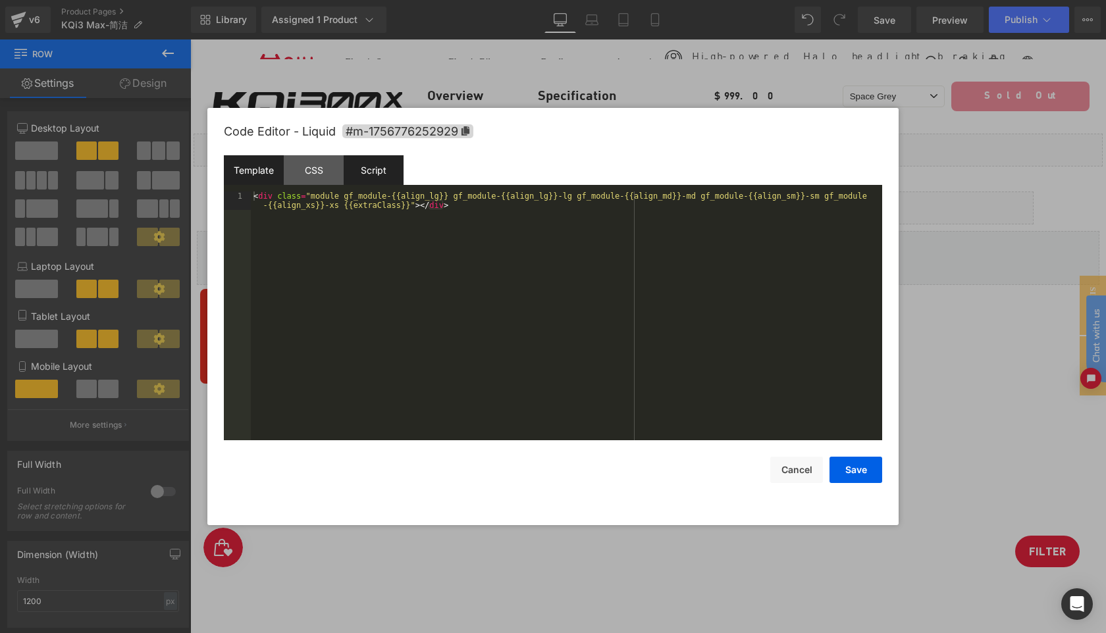
click at [382, 172] on div "Script" at bounding box center [374, 170] width 60 height 30
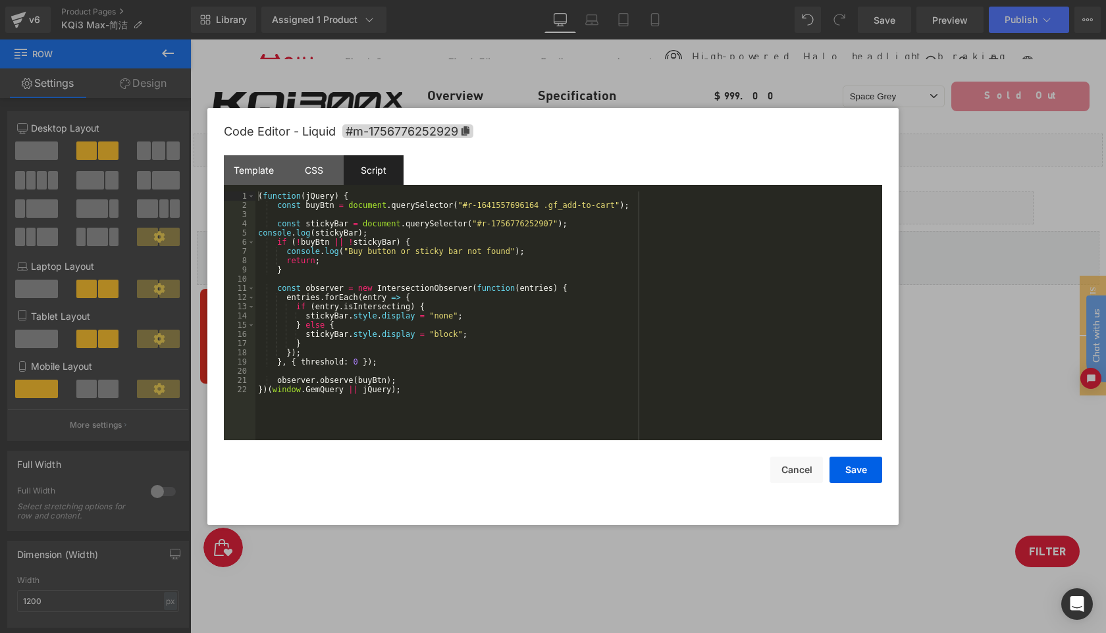
click at [535, 207] on div "( function ( jQuery ) { const buyBtn = document . querySelector ( "#r-164155769…" at bounding box center [568, 325] width 627 height 267
click at [871, 469] on button "Save" at bounding box center [856, 470] width 53 height 26
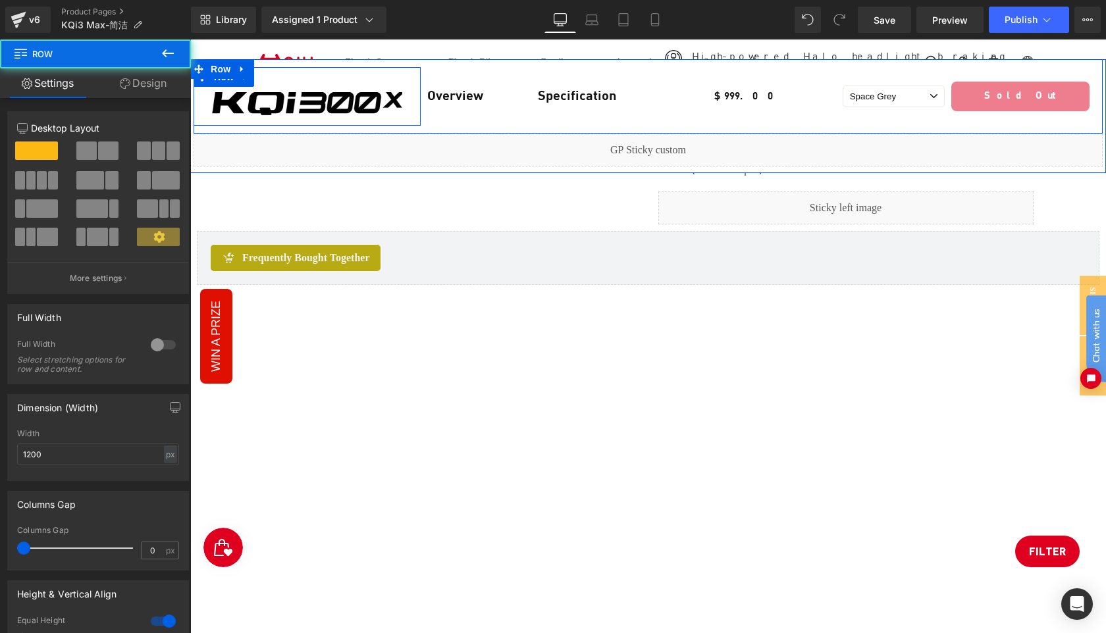
click at [340, 79] on div "Image Row" at bounding box center [307, 96] width 227 height 59
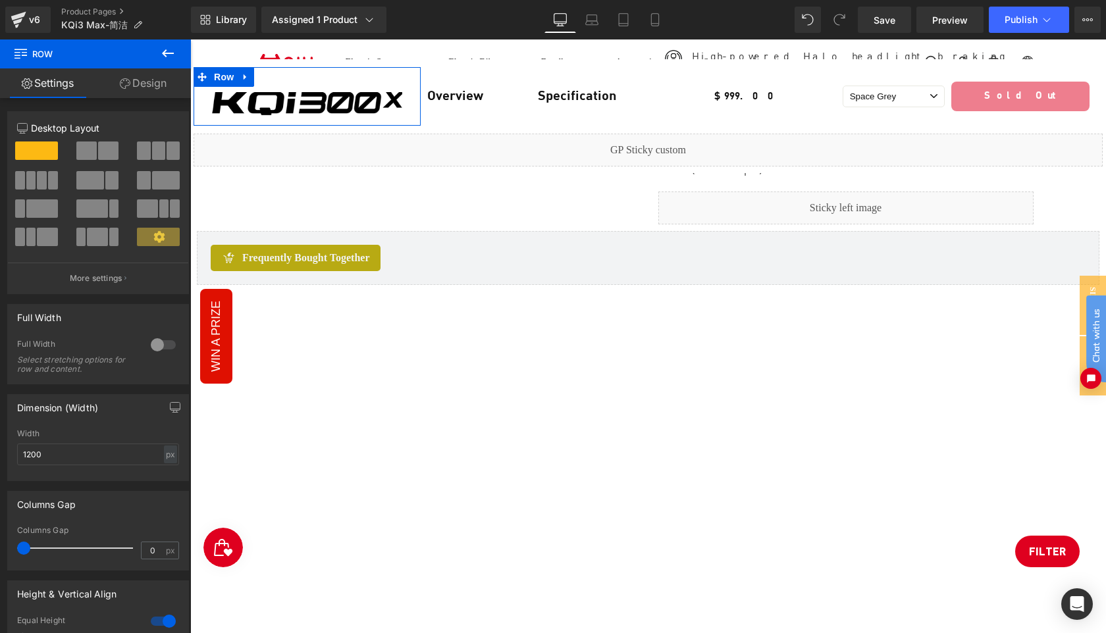
click at [151, 84] on link "Design" at bounding box center [142, 83] width 95 height 30
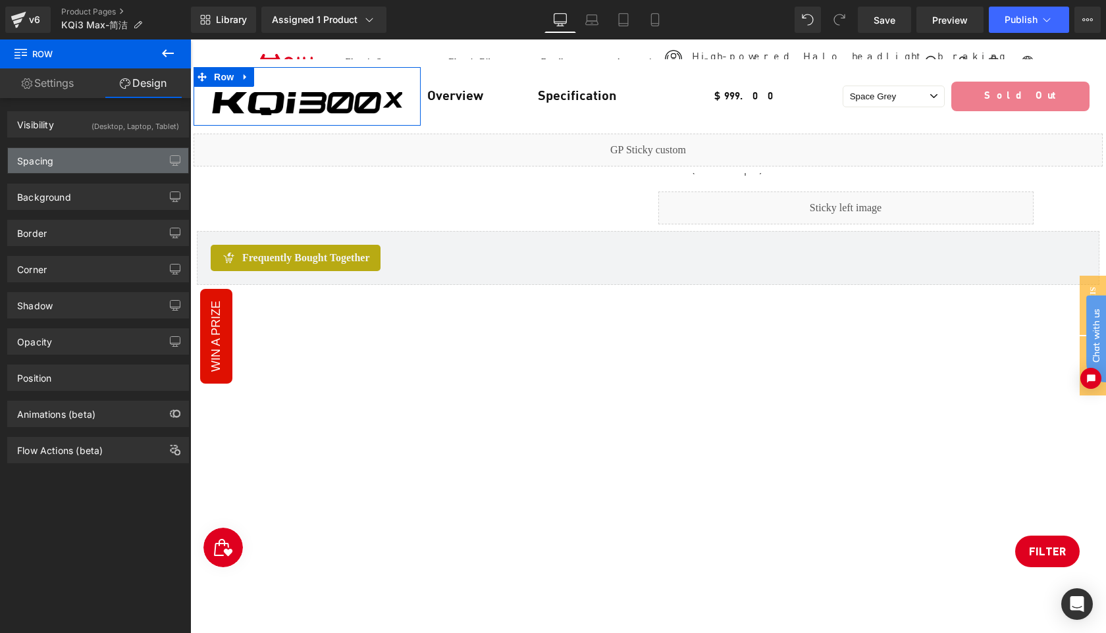
click at [101, 158] on div "Spacing" at bounding box center [98, 160] width 180 height 25
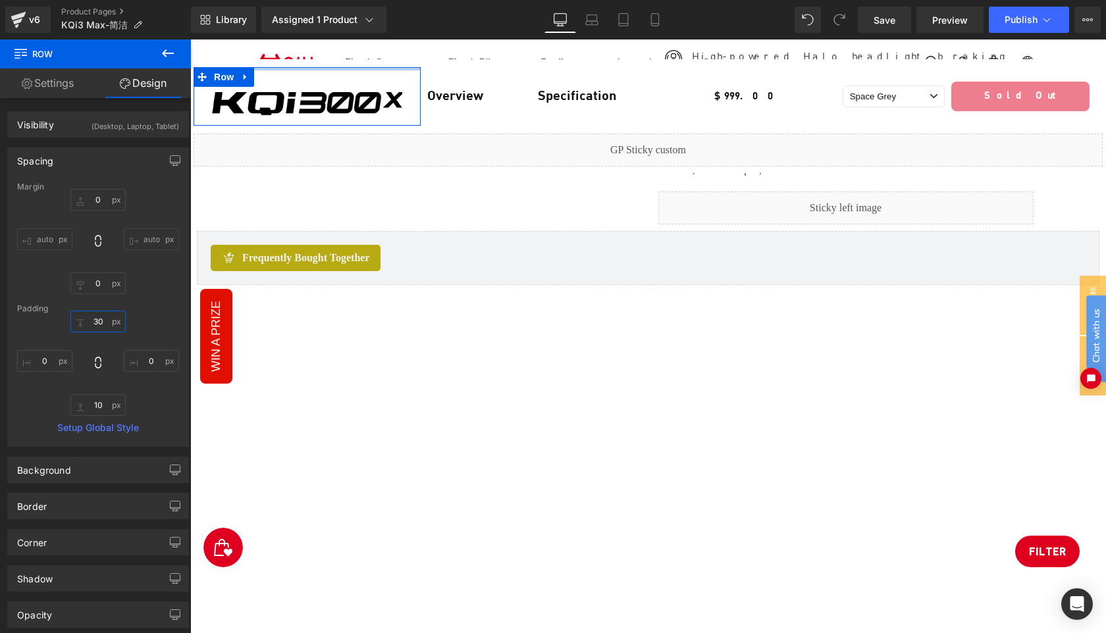
click at [102, 318] on input "text" at bounding box center [97, 322] width 55 height 22
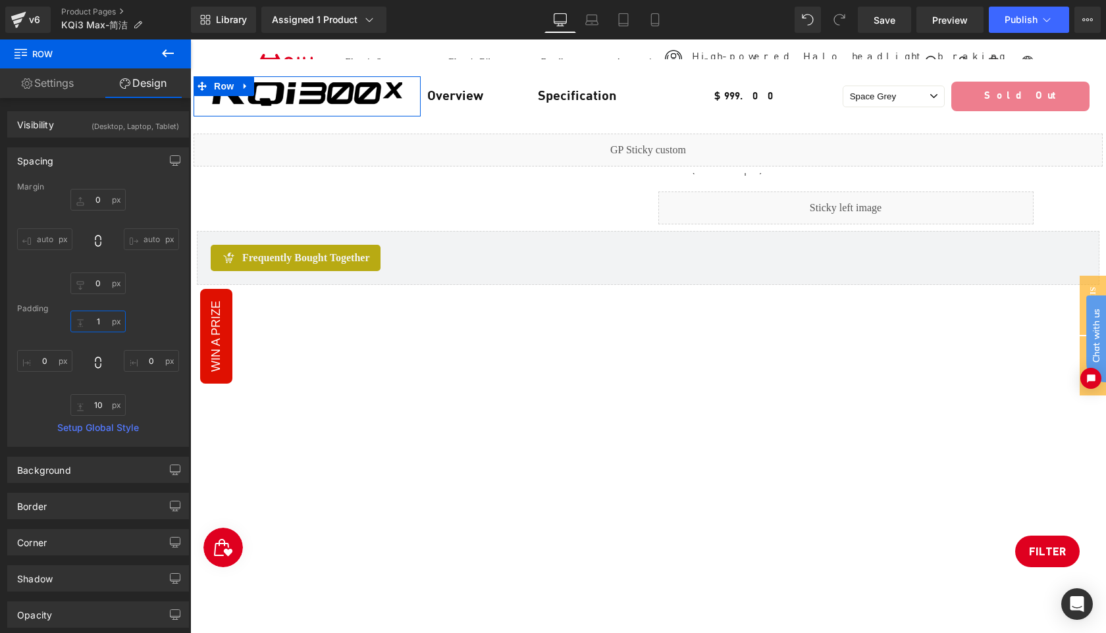
type input "10"
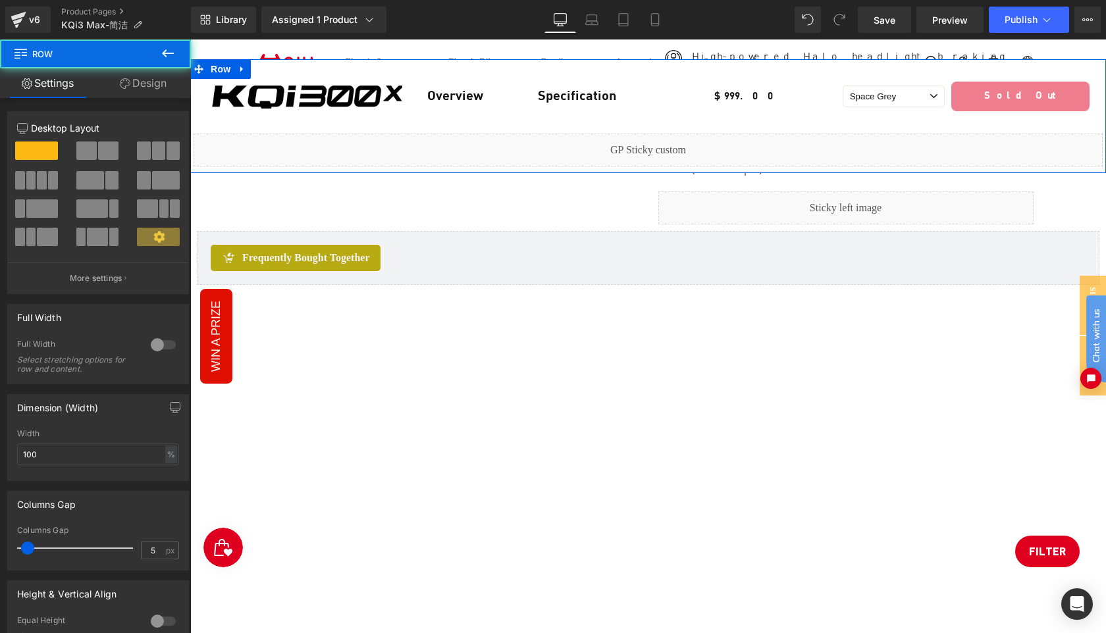
click at [485, 165] on div "Image Row Overview Text Block Specification Text Block Row $0 $999.00 (P) Price…" at bounding box center [648, 116] width 916 height 114
click at [149, 93] on link "Design" at bounding box center [142, 83] width 95 height 30
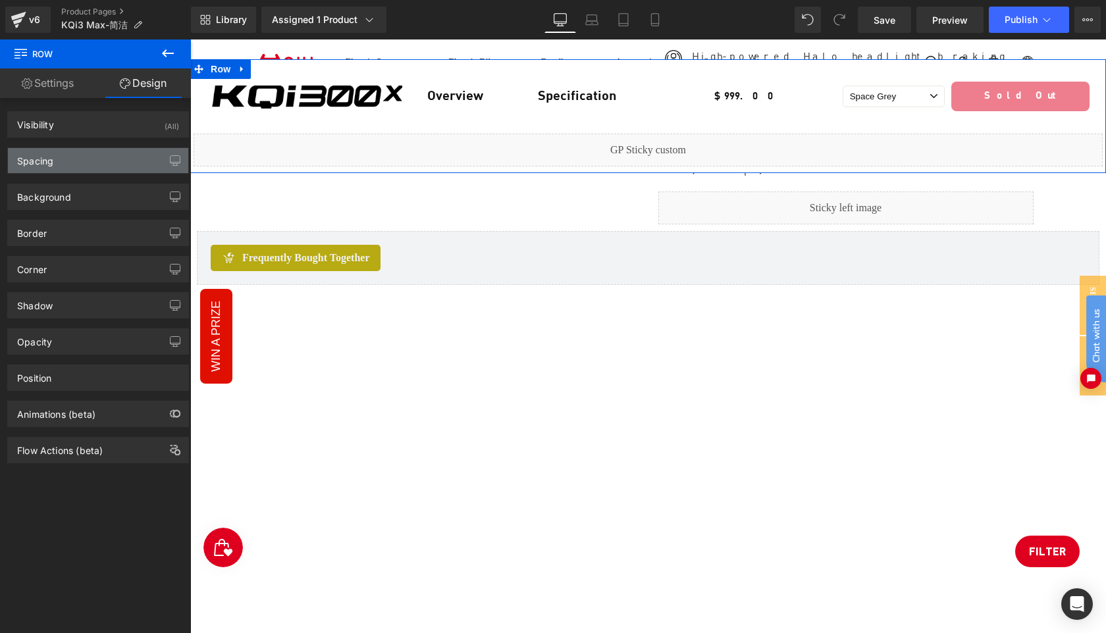
click at [74, 151] on div "Spacing" at bounding box center [98, 160] width 180 height 25
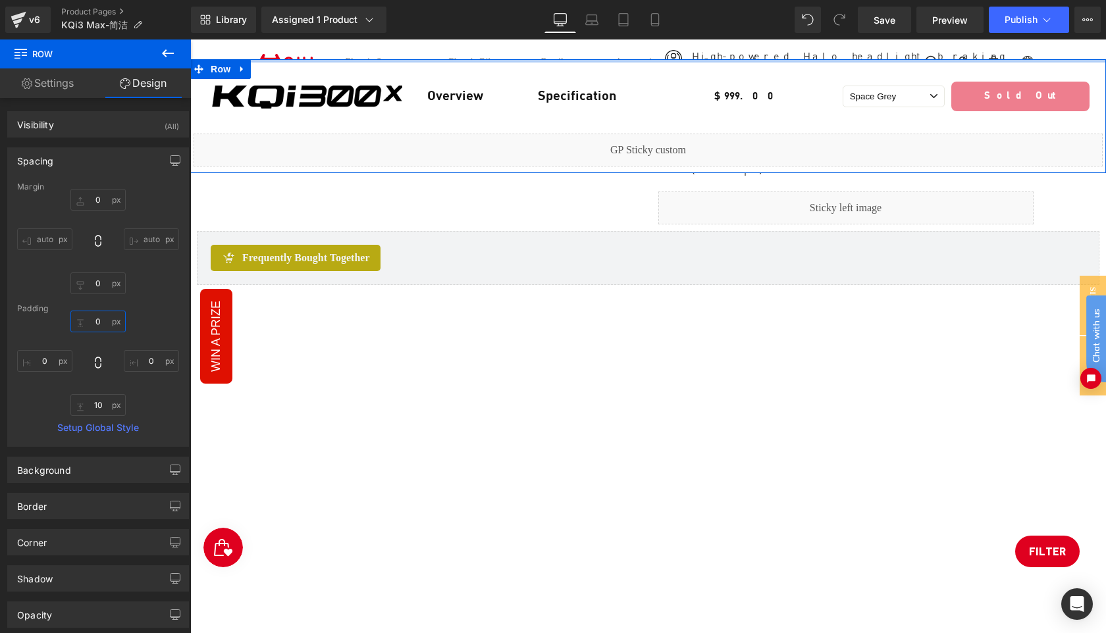
click at [101, 322] on input "0" at bounding box center [97, 322] width 55 height 22
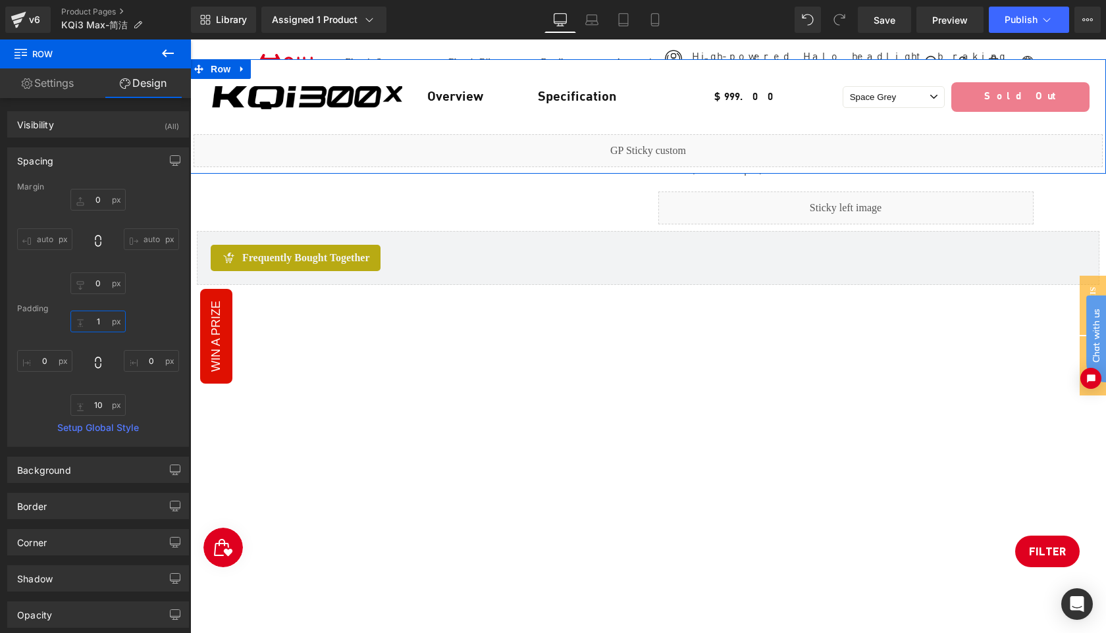
type input "10"
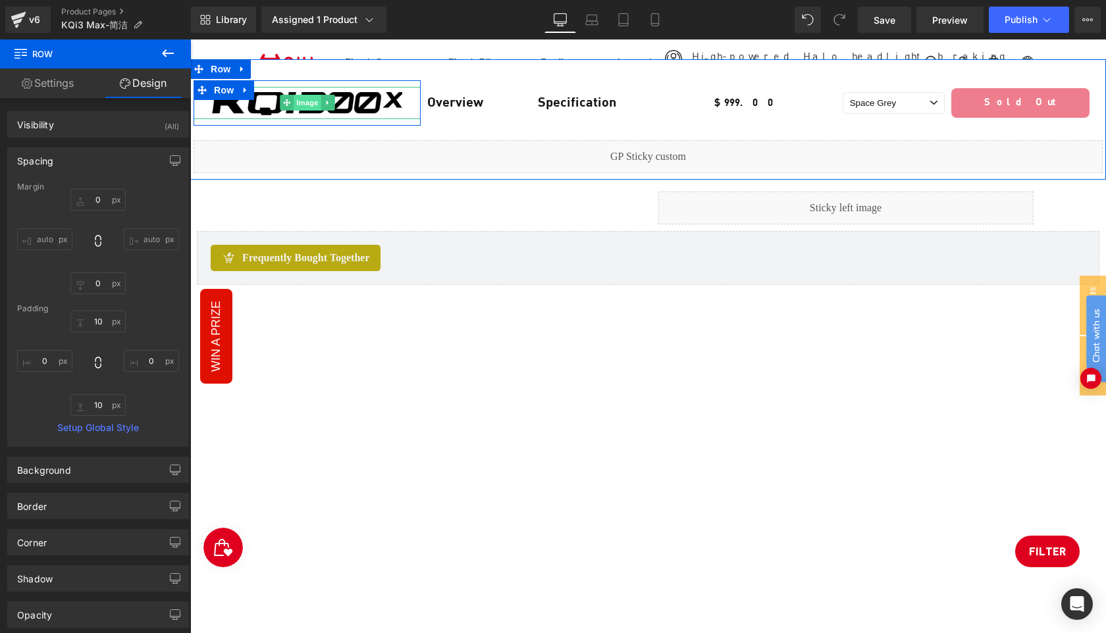
click at [303, 103] on span "Image" at bounding box center [308, 103] width 28 height 16
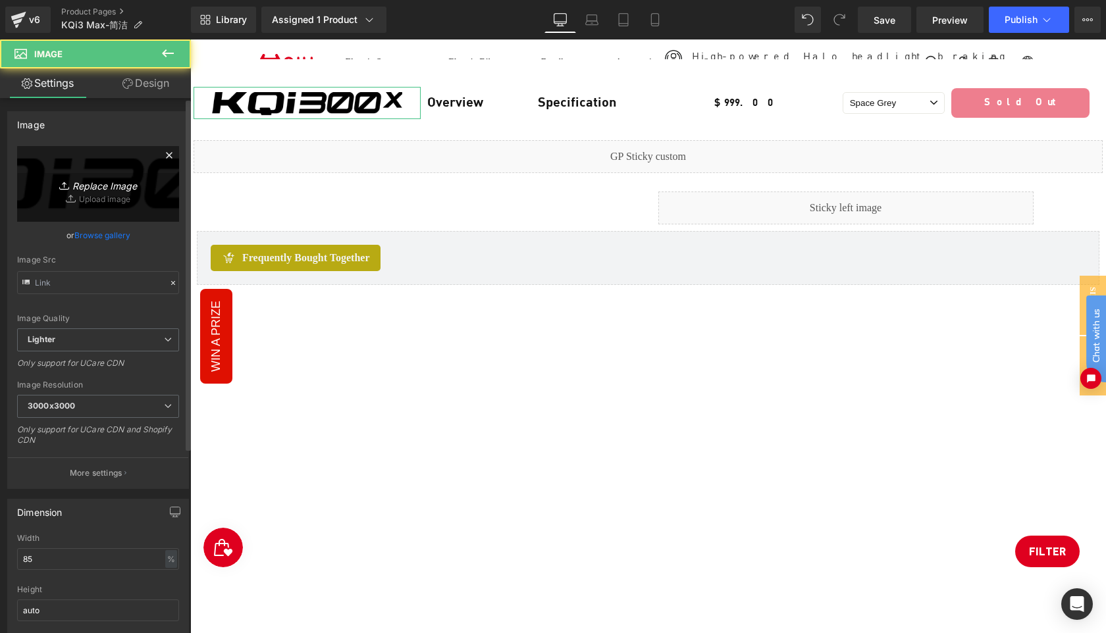
click at [105, 188] on icon "Replace Image" at bounding box center [97, 184] width 105 height 16
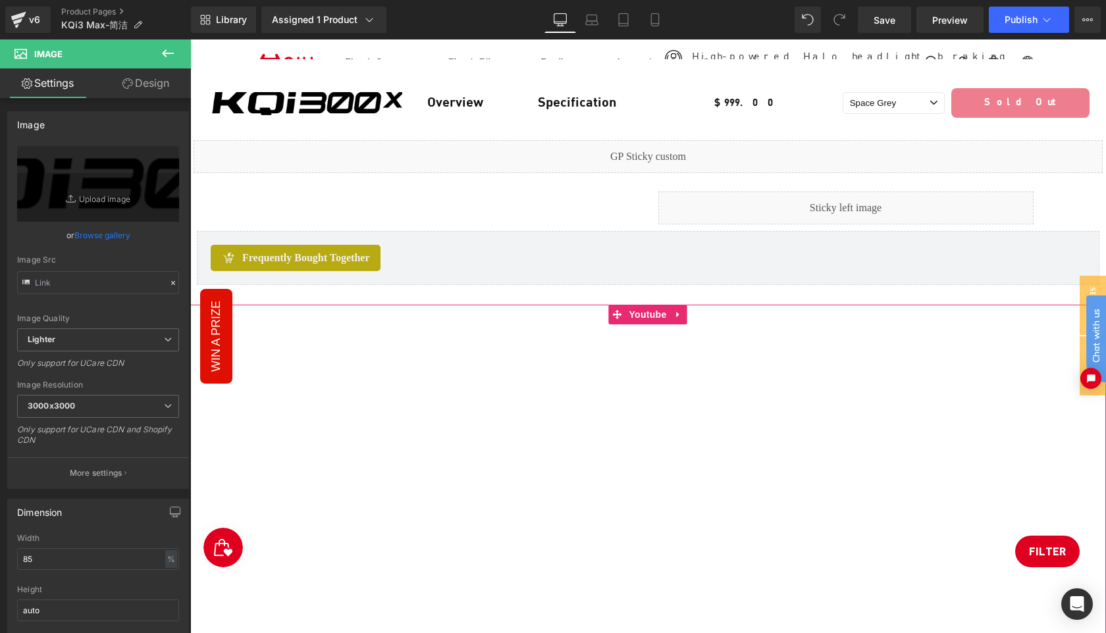
type input "C:\fakepath\20250811-113605.png"
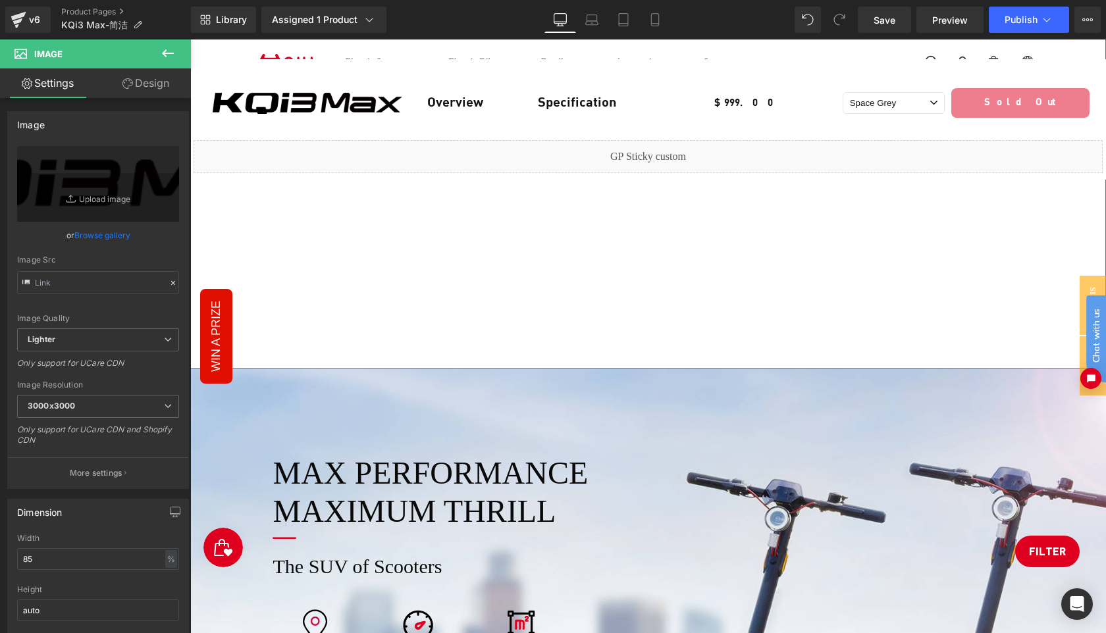
scroll to position [1464, 0]
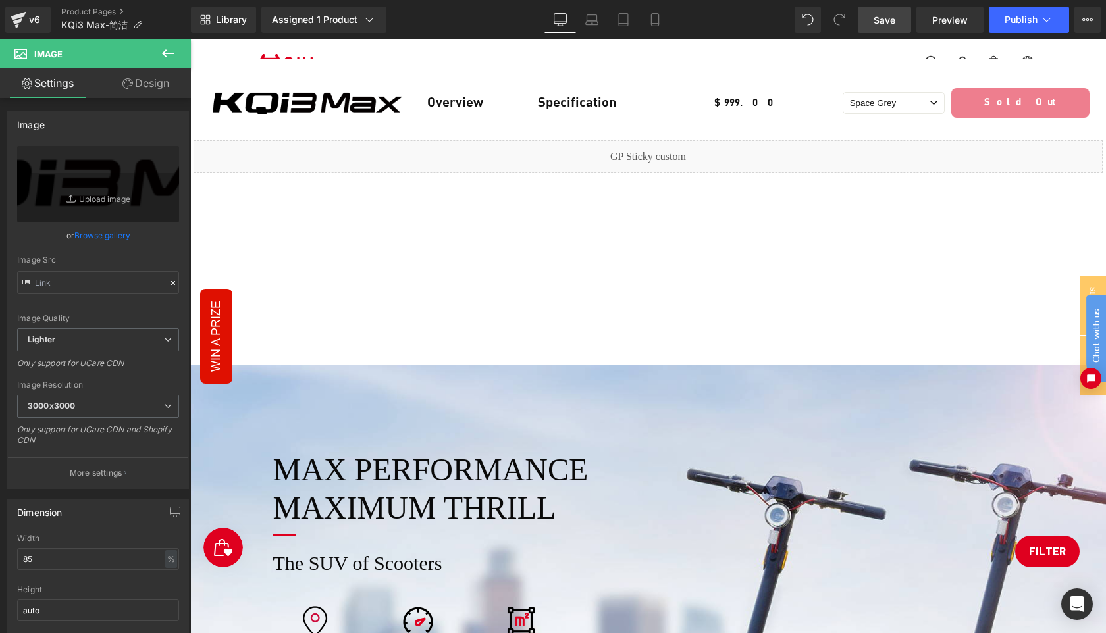
click at [887, 22] on span "Save" at bounding box center [885, 20] width 22 height 14
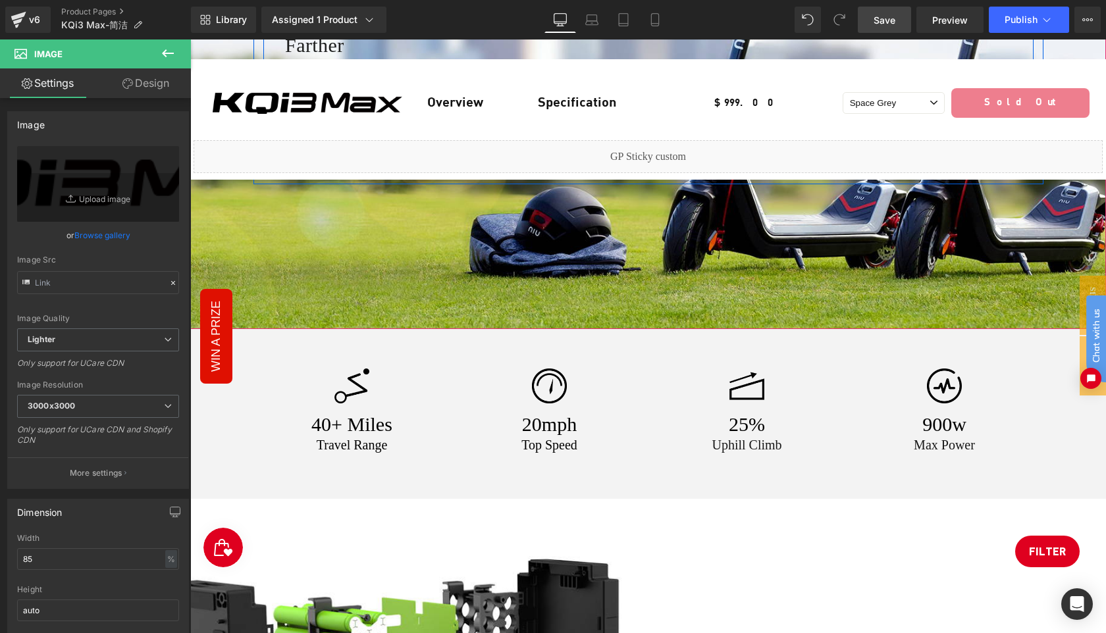
scroll to position [2161, 0]
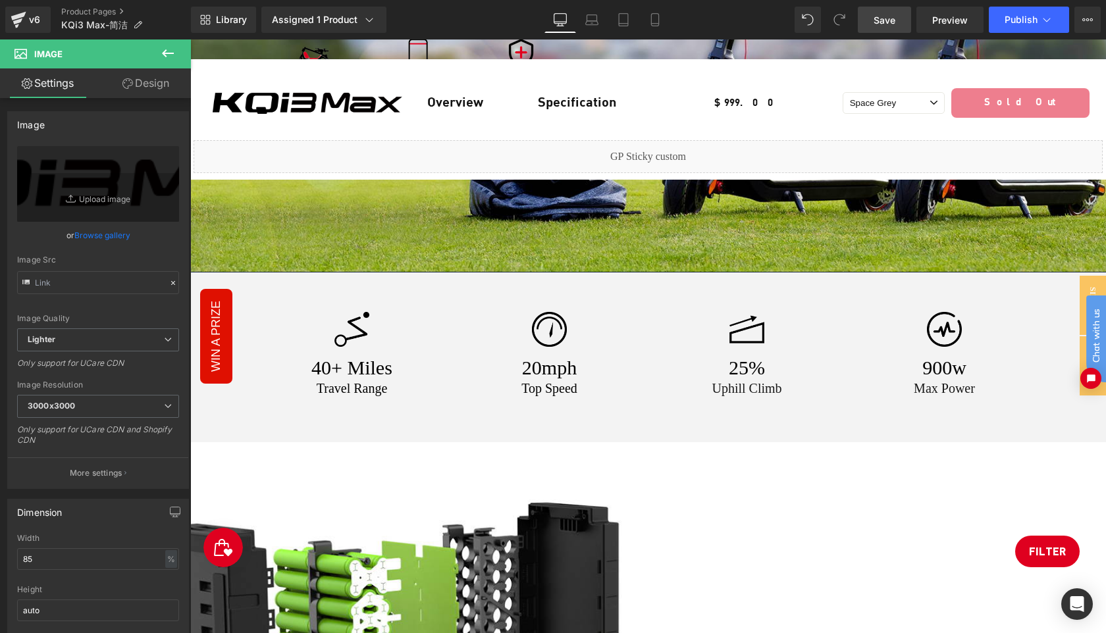
click at [887, 22] on span "Save" at bounding box center [885, 20] width 22 height 14
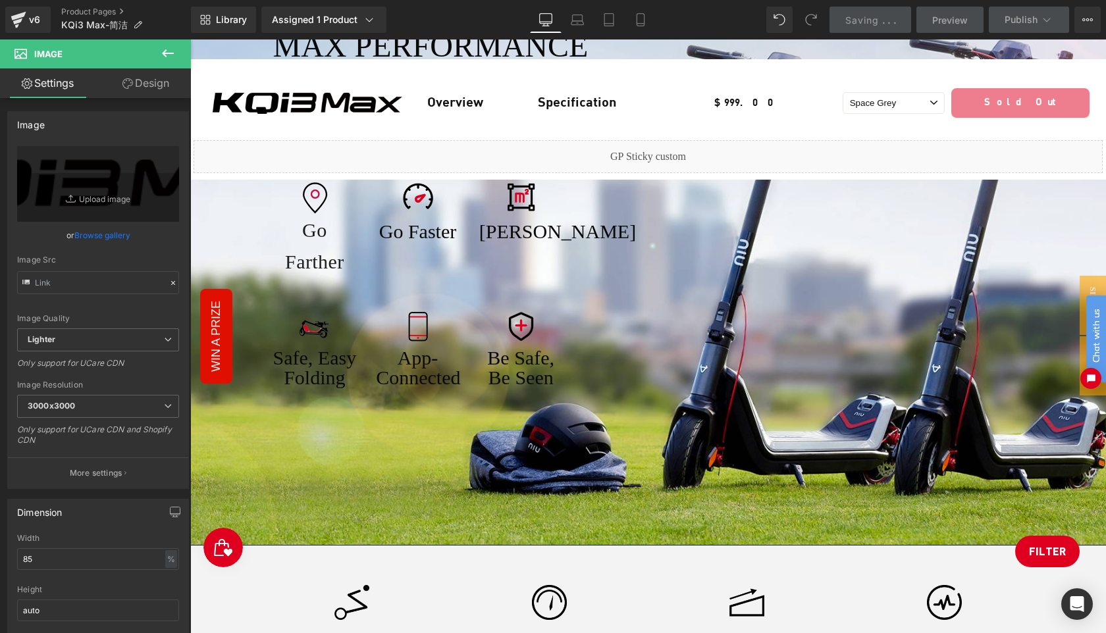
scroll to position [1889, 0]
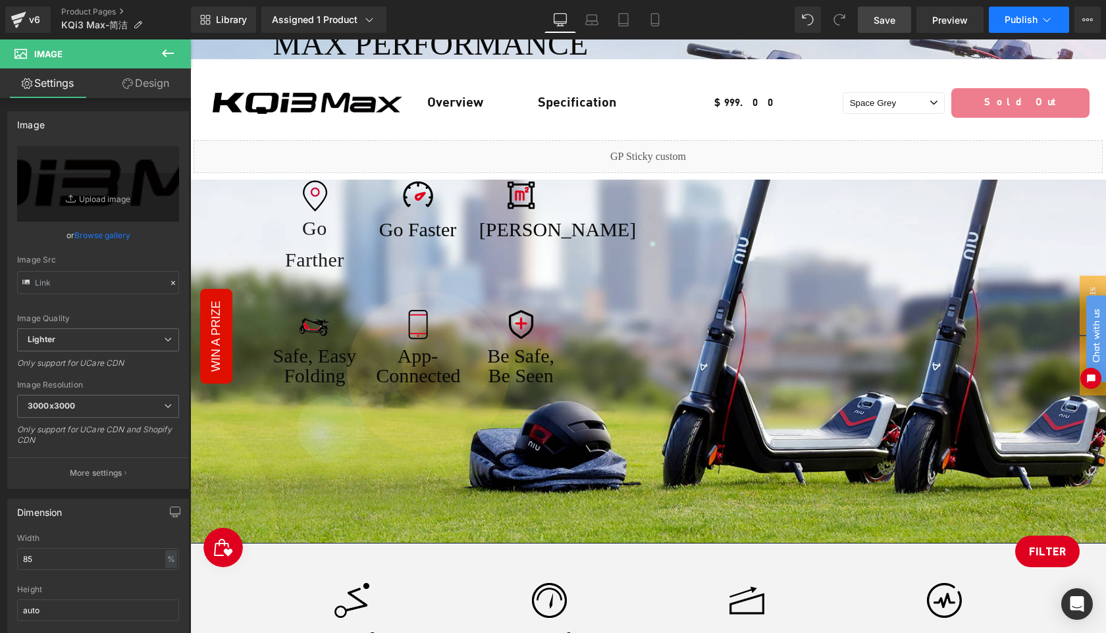
click at [1011, 26] on button "Publish" at bounding box center [1029, 20] width 80 height 26
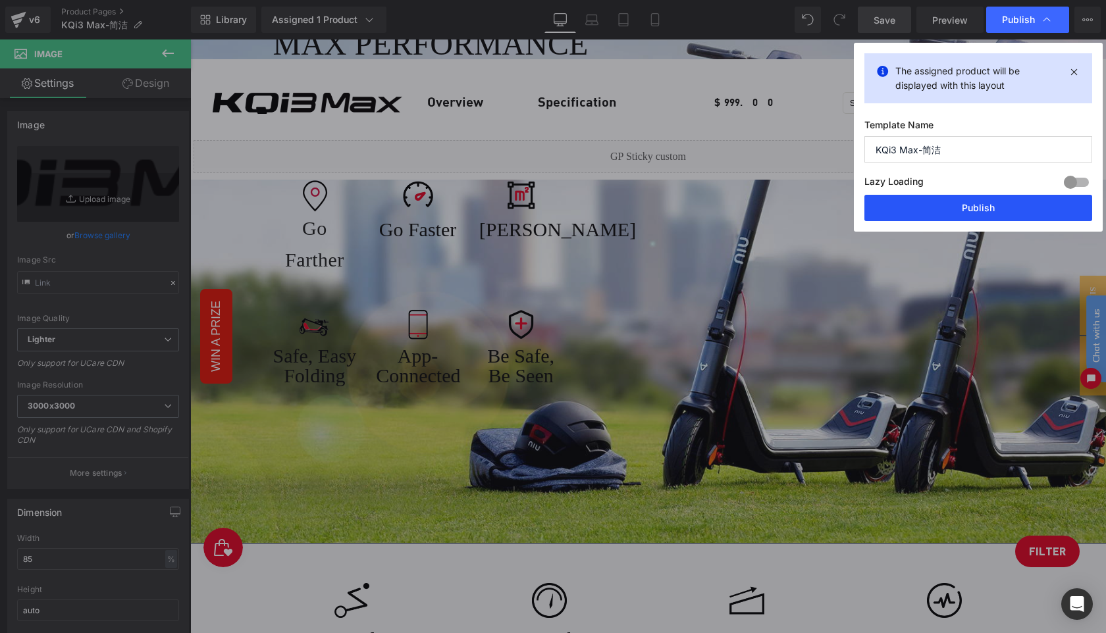
click at [997, 203] on button "Publish" at bounding box center [978, 208] width 228 height 26
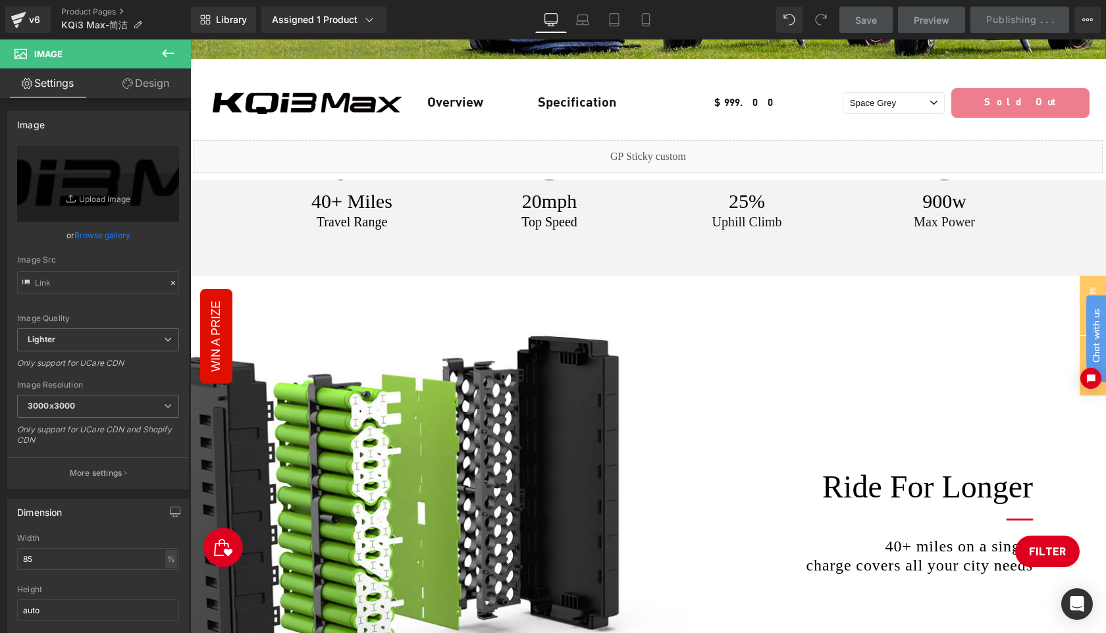
scroll to position [2516, 0]
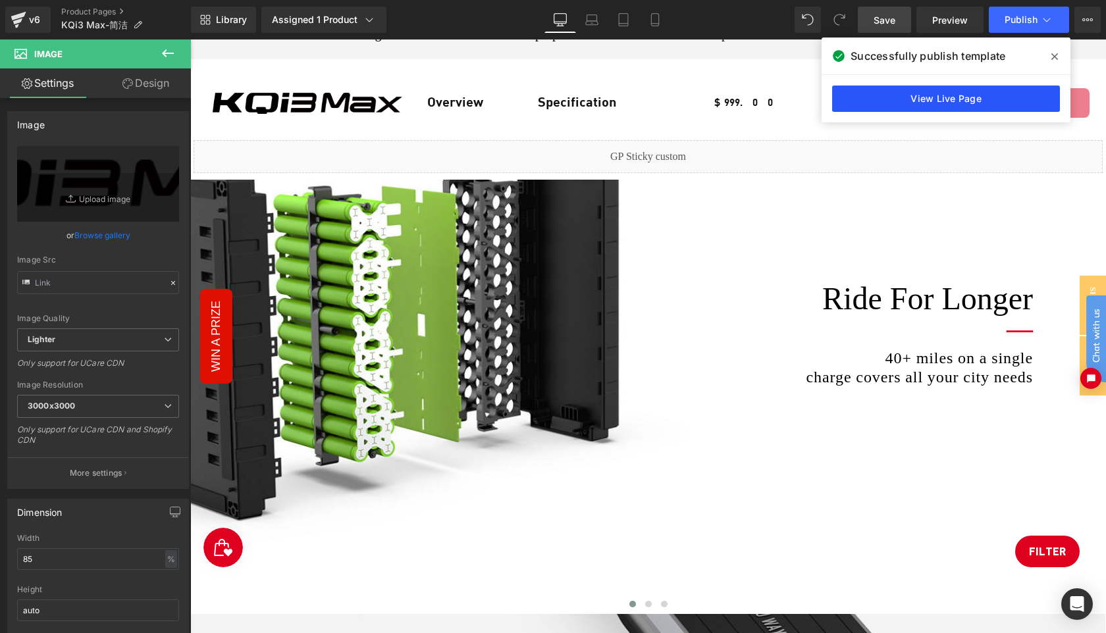
click at [920, 95] on link "View Live Page" at bounding box center [946, 99] width 228 height 26
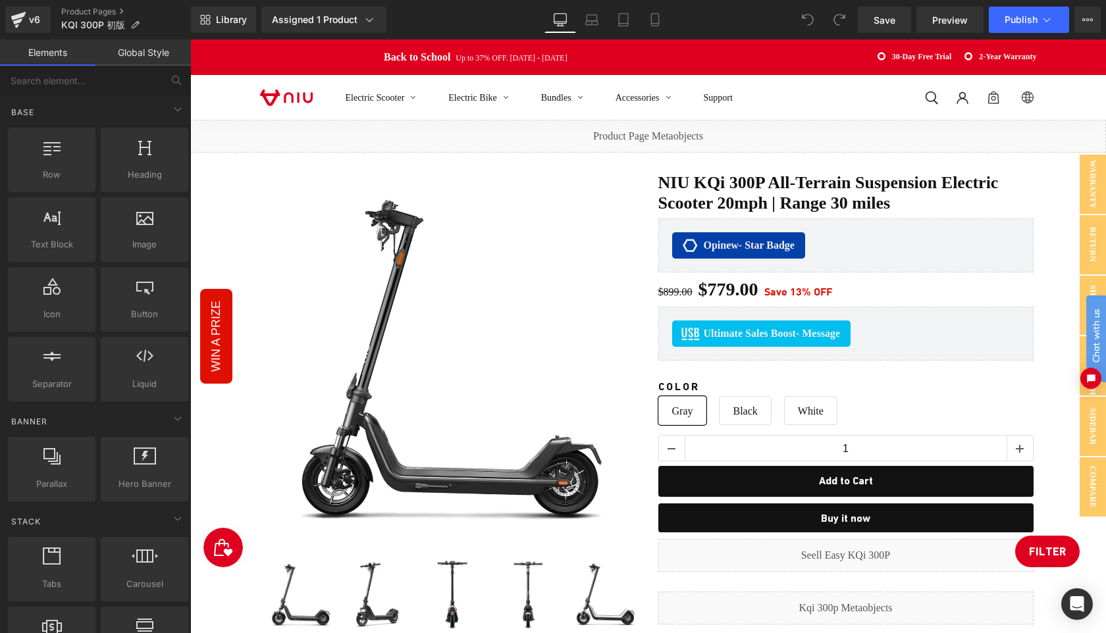
click at [1094, 104] on div "Electric Scooter Electric Bike Bundles Accessories Support Log in Site navigati…" at bounding box center [648, 97] width 916 height 45
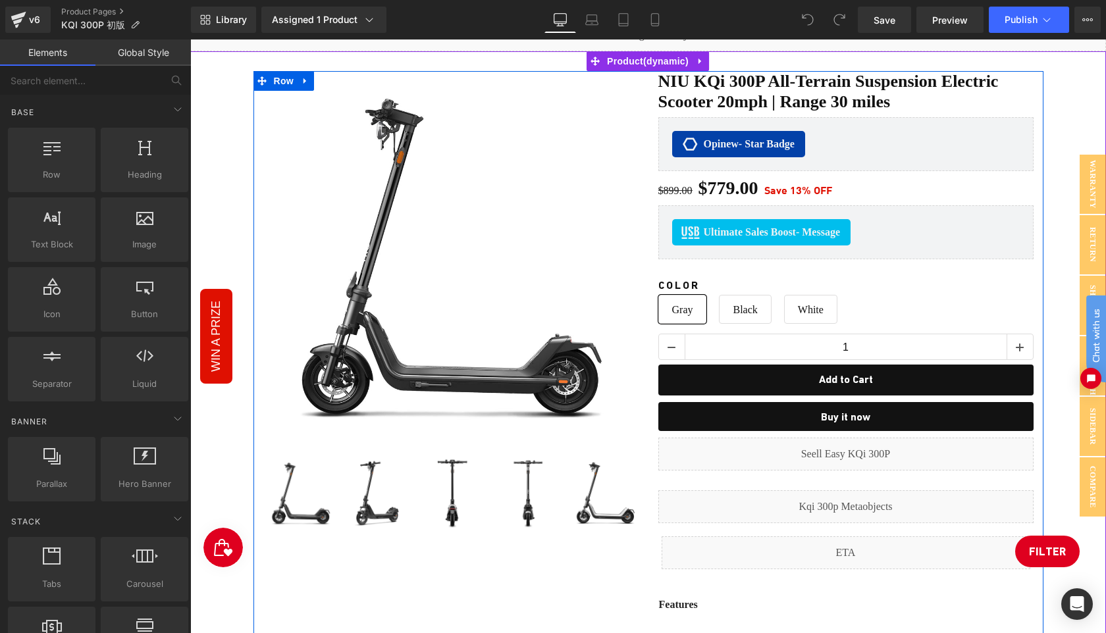
scroll to position [107, 0]
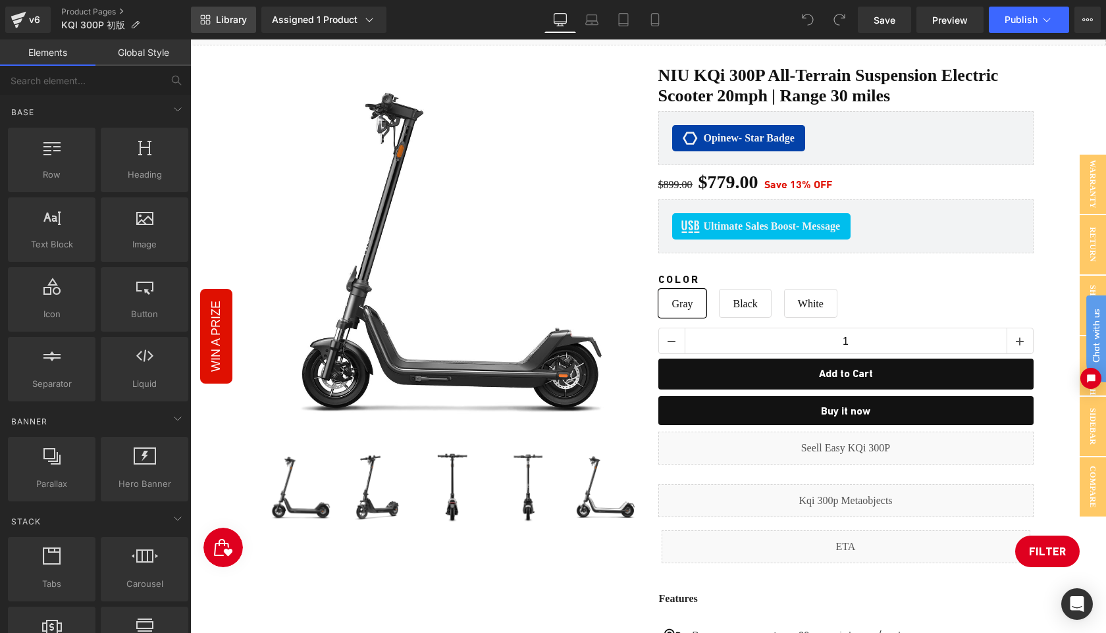
click at [225, 16] on span "Library" at bounding box center [231, 20] width 31 height 12
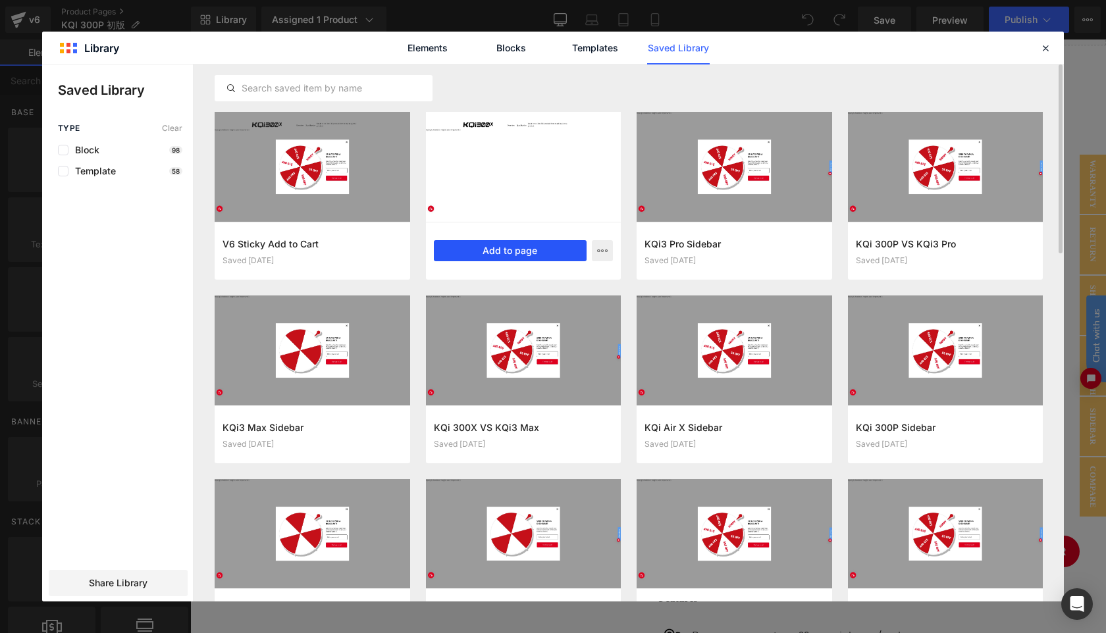
click at [504, 257] on button "Add to page" at bounding box center [510, 250] width 153 height 21
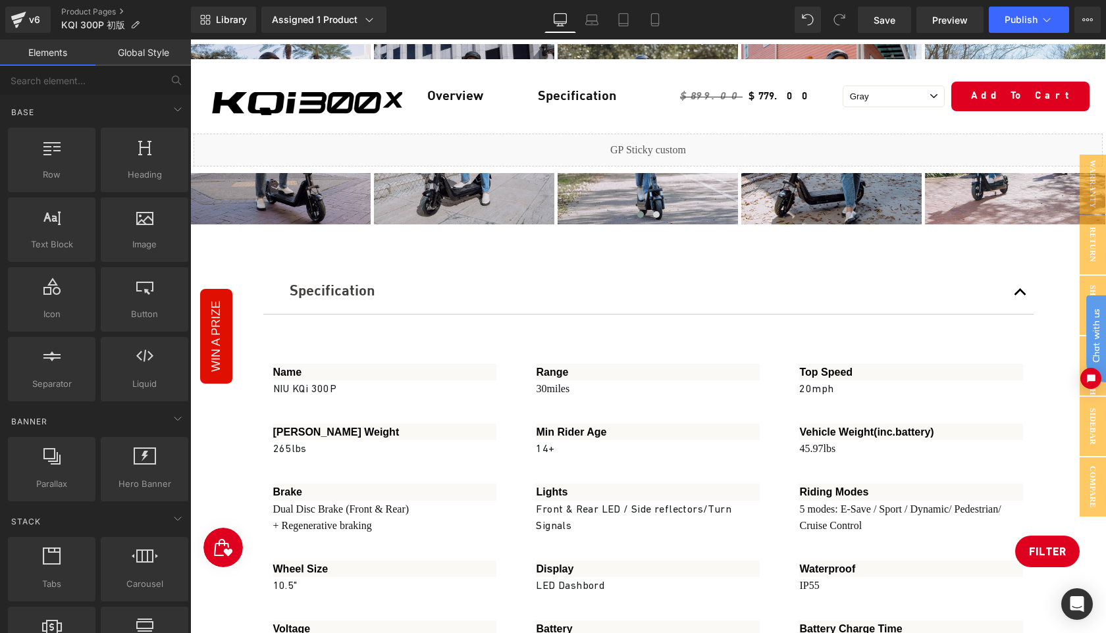
scroll to position [4768, 0]
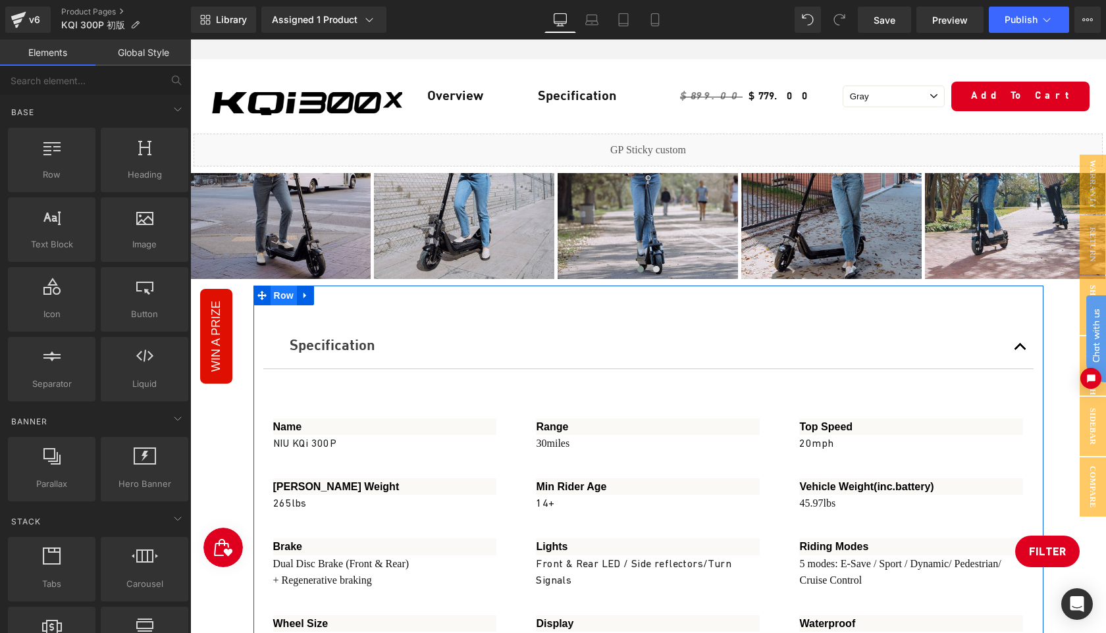
click at [278, 286] on span "Row" at bounding box center [284, 296] width 26 height 20
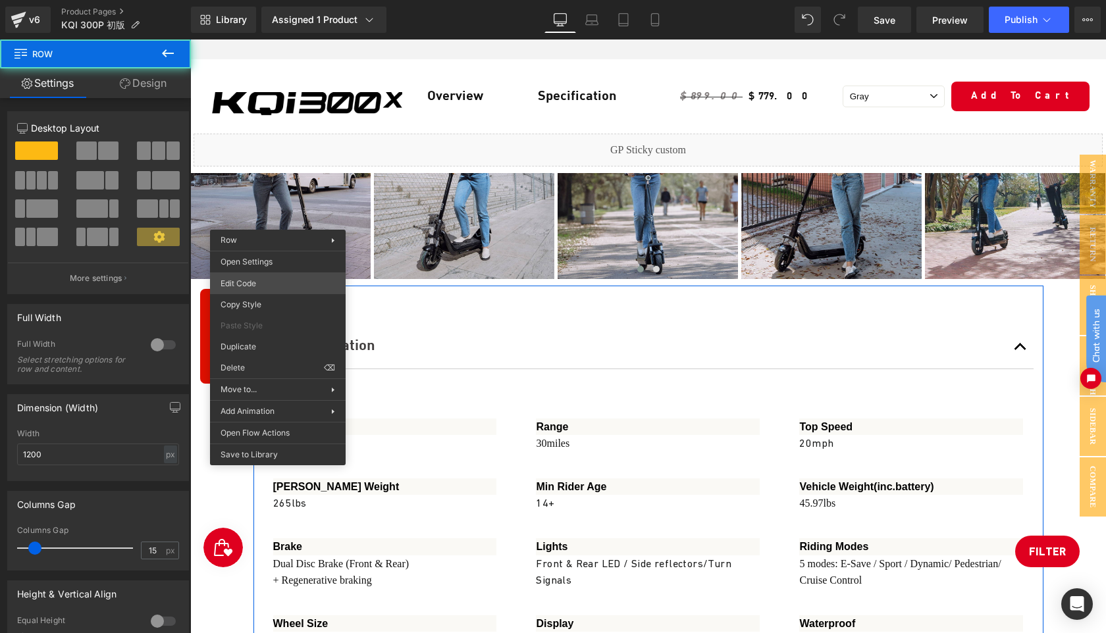
click at [250, 0] on div "Row You are previewing how the will restyle your page. You can not edit Element…" at bounding box center [553, 0] width 1106 height 0
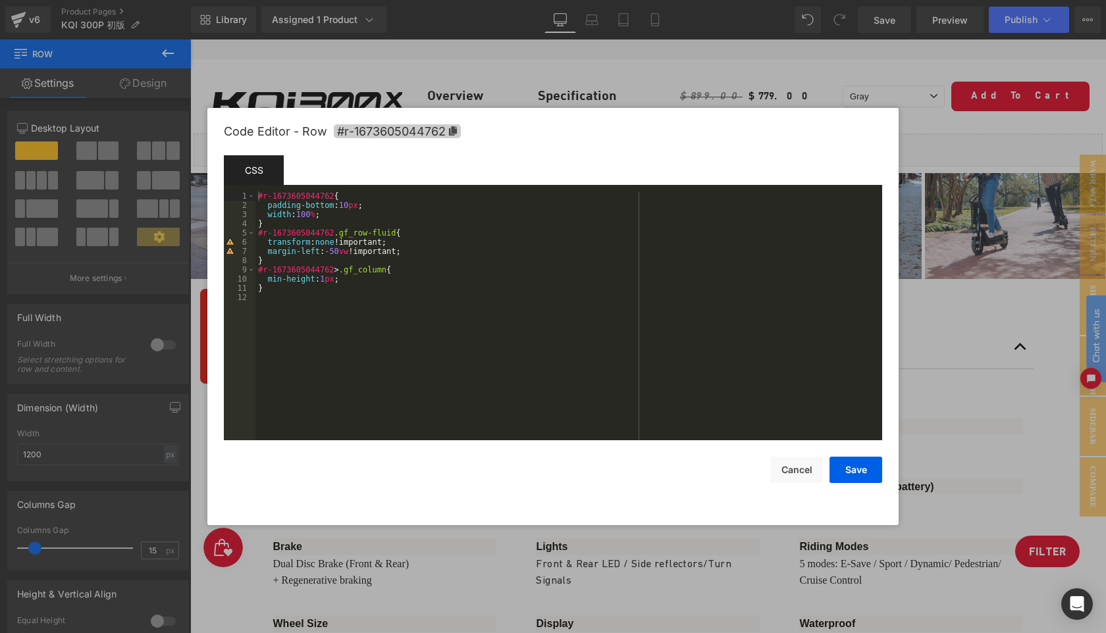
click at [449, 133] on icon at bounding box center [453, 130] width 8 height 9
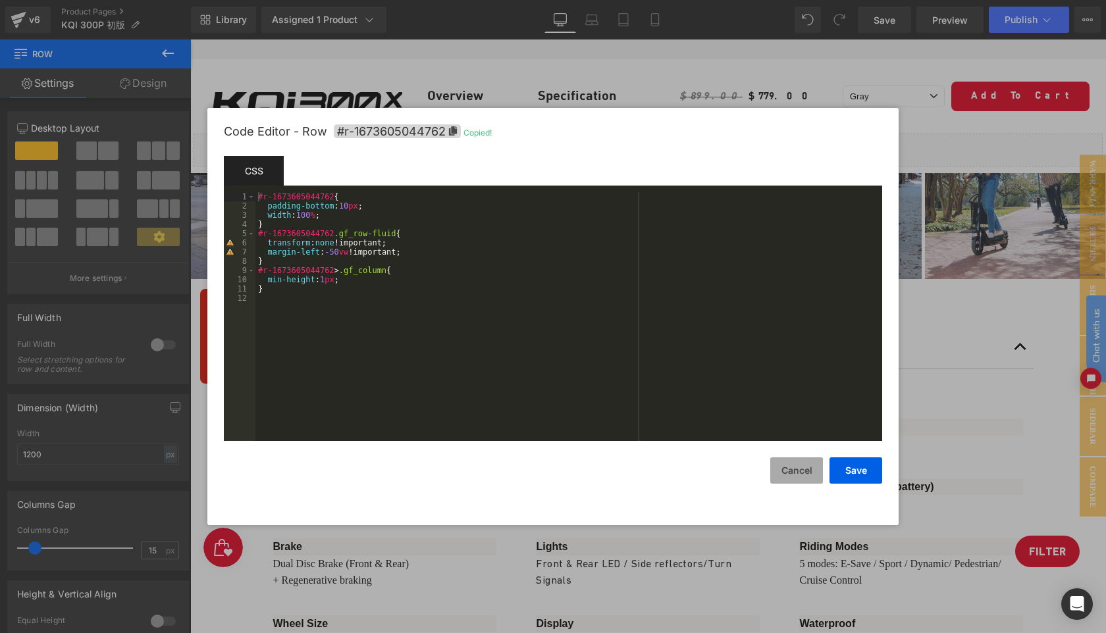
click at [782, 466] on button "Cancel" at bounding box center [796, 471] width 53 height 26
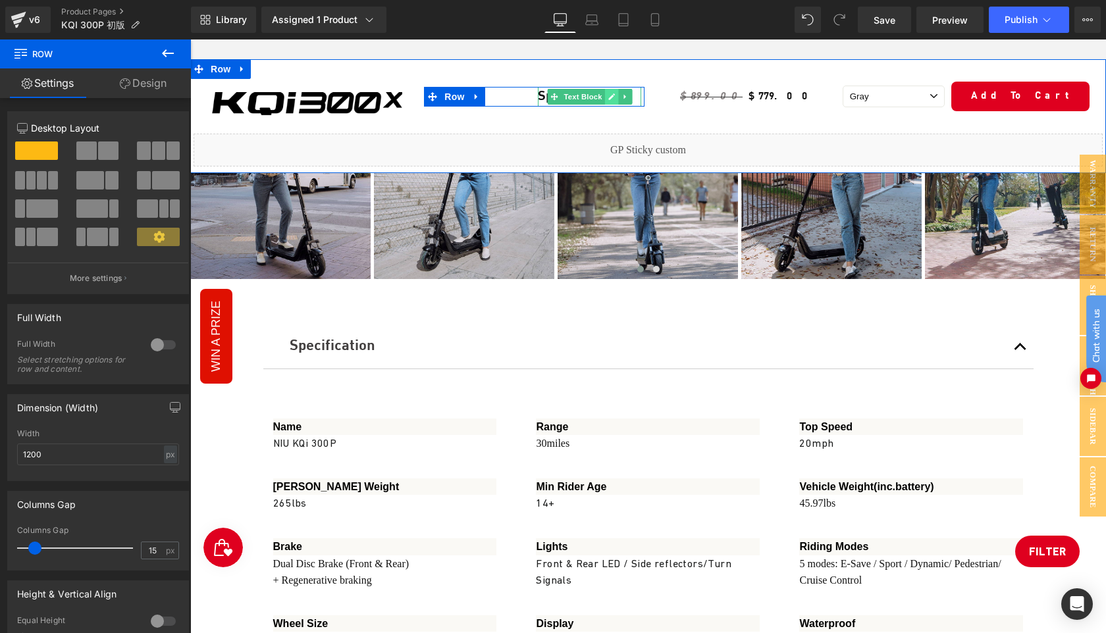
click at [610, 94] on icon at bounding box center [611, 97] width 7 height 8
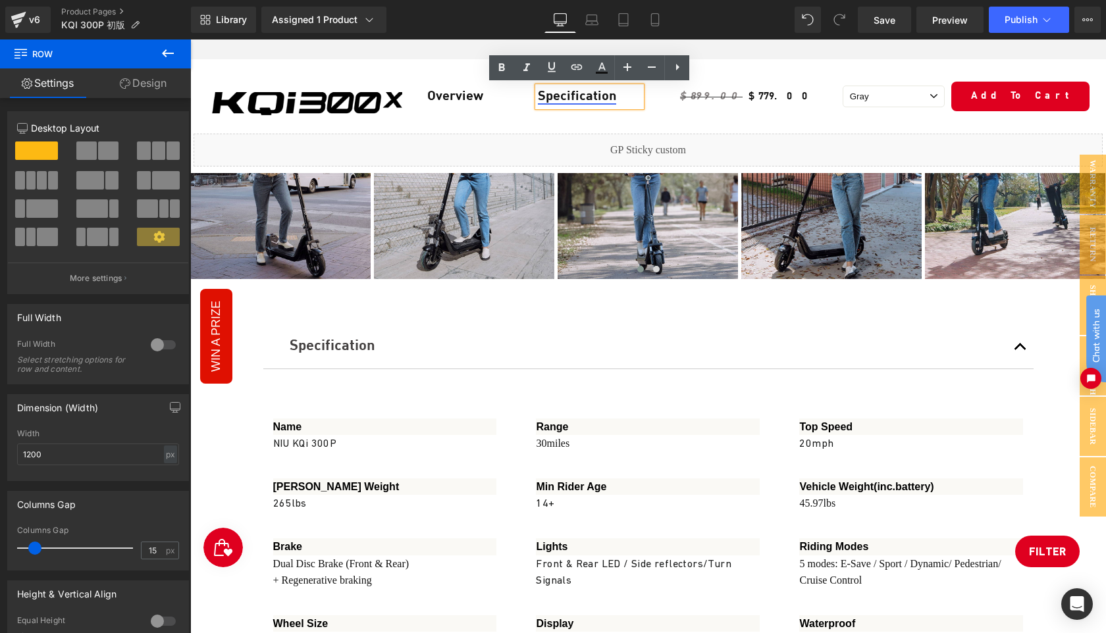
click at [572, 95] on link "Specification" at bounding box center [577, 96] width 78 height 13
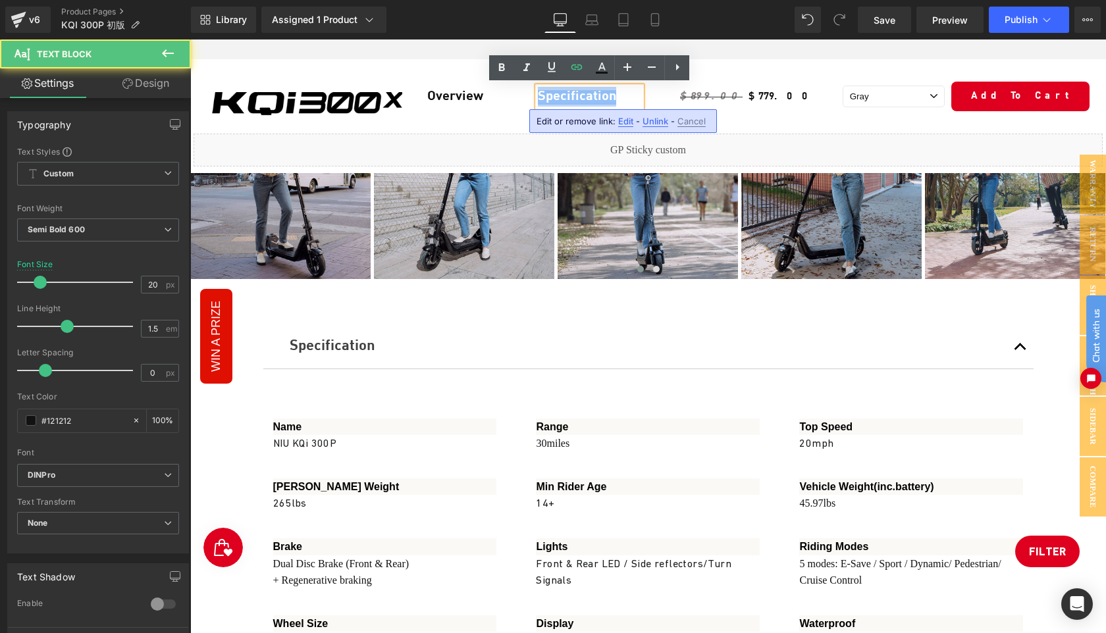
click at [572, 95] on link "Specification" at bounding box center [577, 96] width 78 height 13
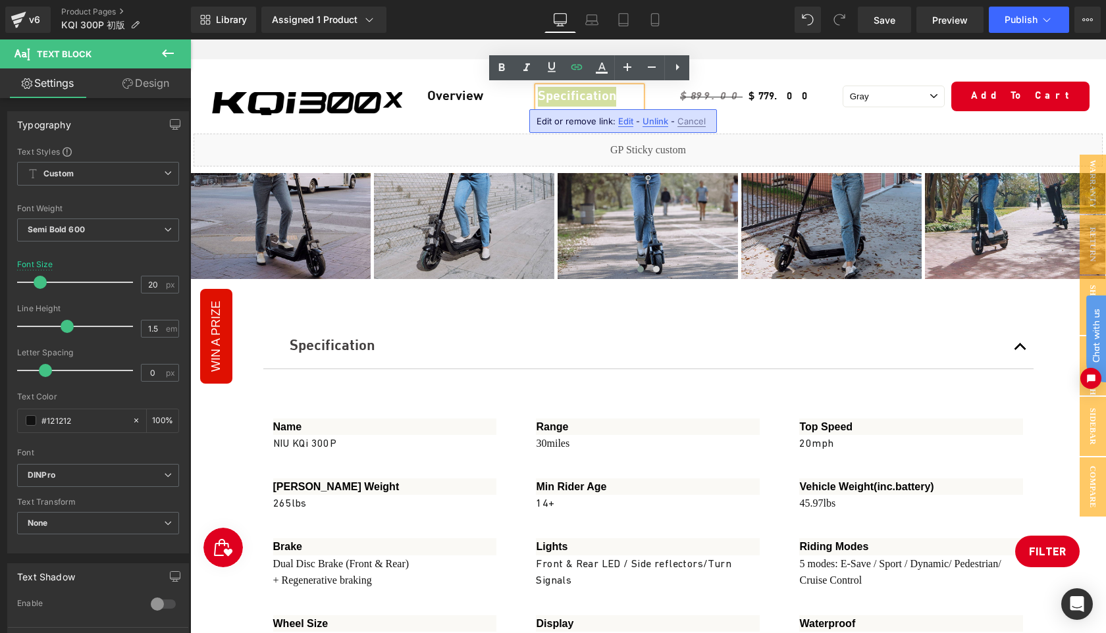
click at [621, 122] on span "Edit" at bounding box center [625, 121] width 15 height 11
click at [638, 129] on input "#r-1673605044762" at bounding box center [633, 125] width 203 height 33
click at [749, 123] on icon "button" at bounding box center [749, 126] width 16 height 16
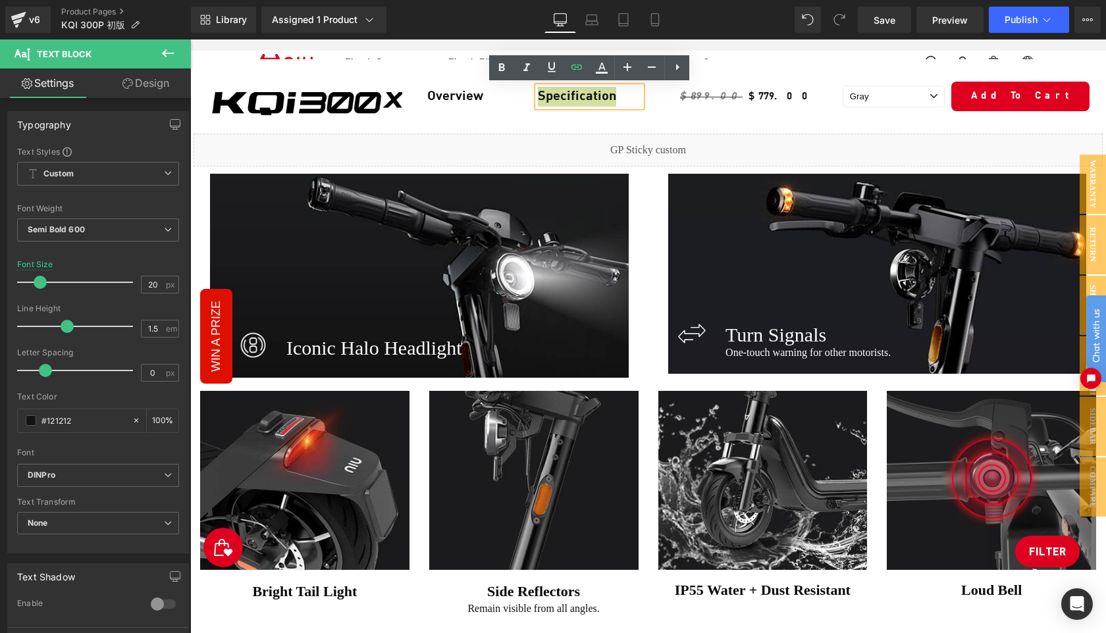
scroll to position [3452, 0]
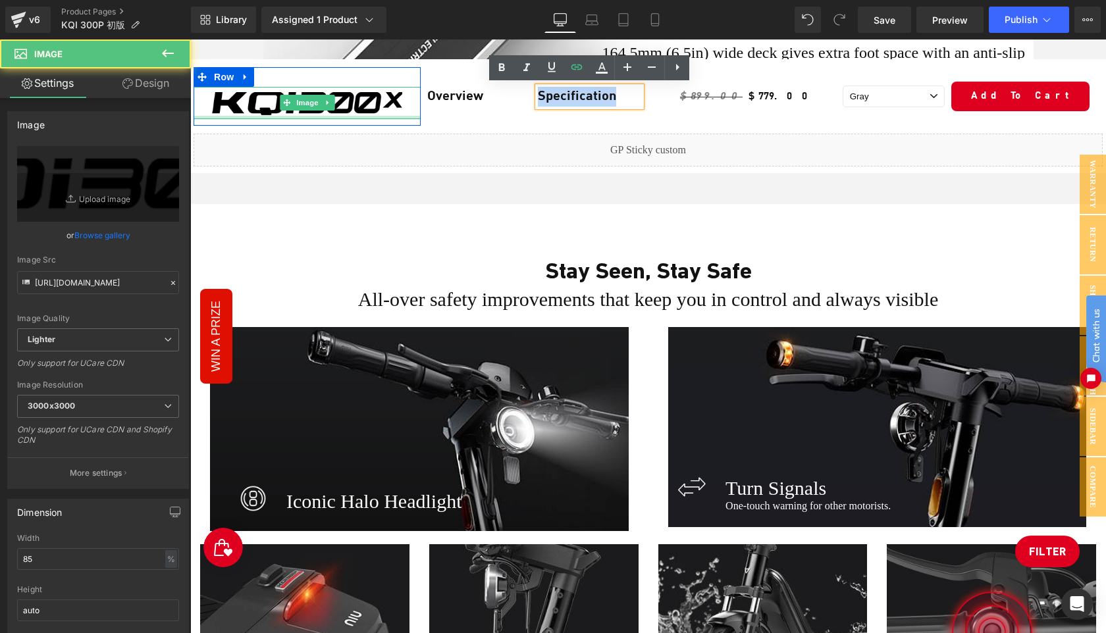
click at [344, 113] on img at bounding box center [307, 103] width 193 height 32
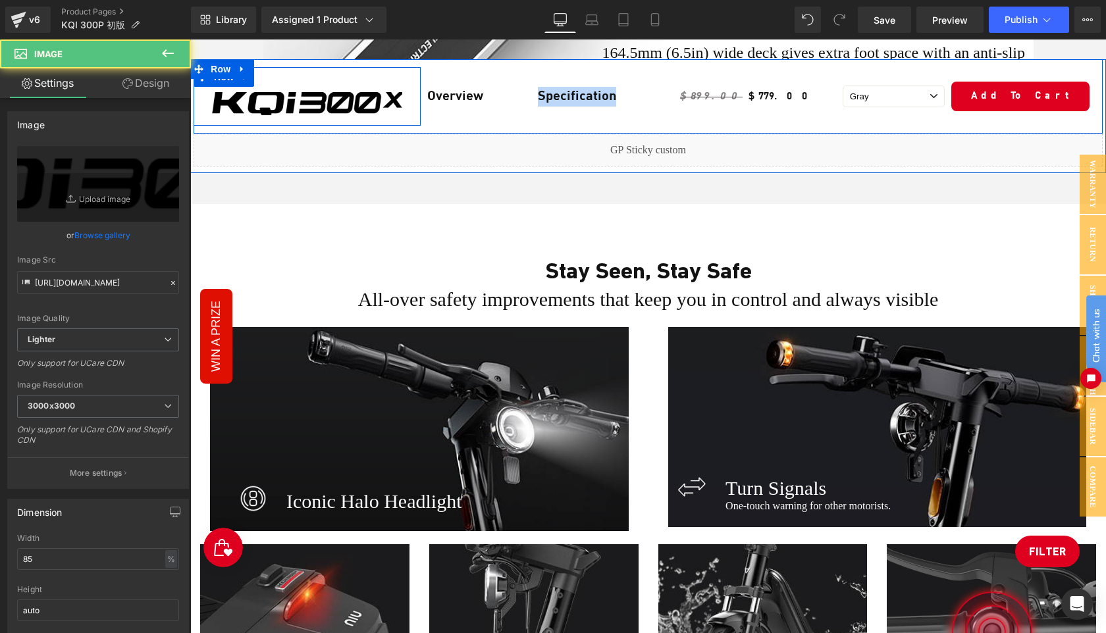
click at [321, 75] on div "Image Row" at bounding box center [307, 96] width 227 height 59
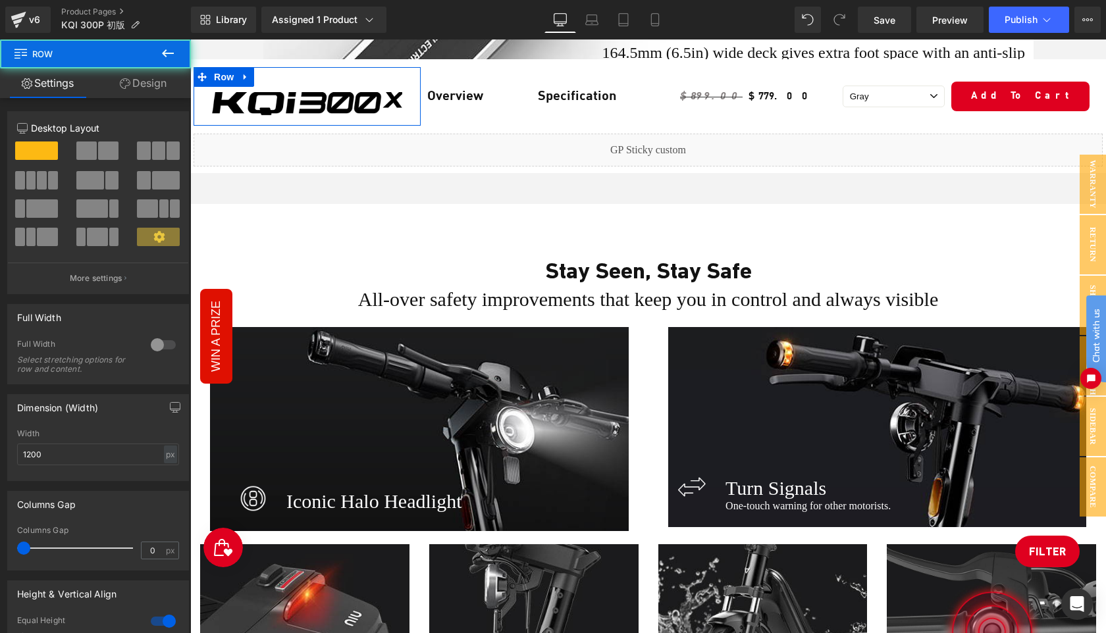
click at [146, 85] on link "Design" at bounding box center [142, 83] width 95 height 30
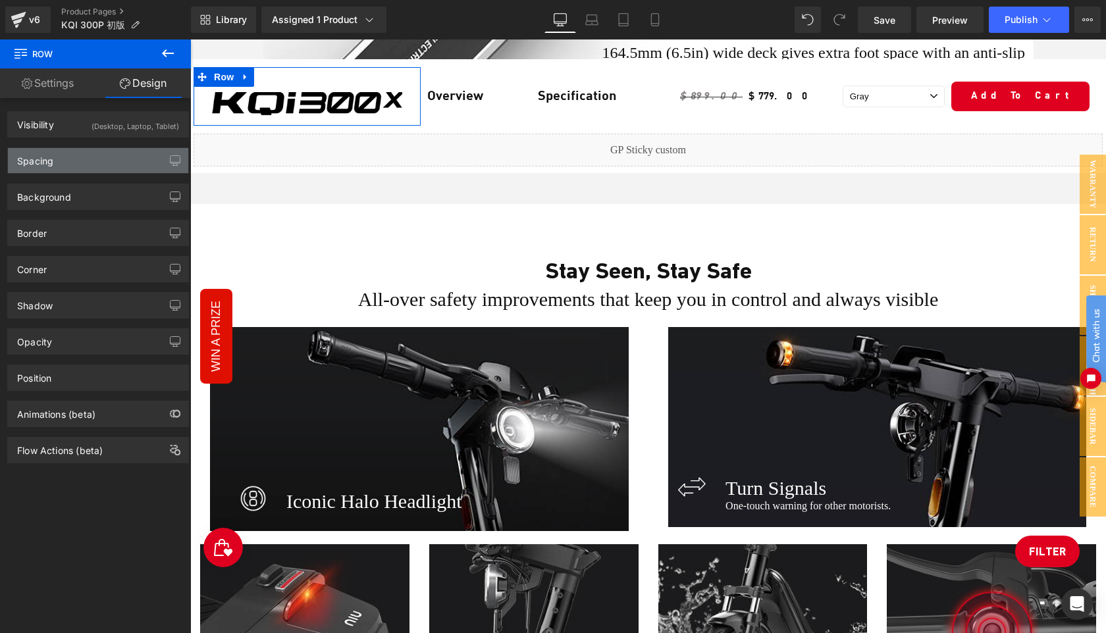
click at [95, 157] on div "Spacing" at bounding box center [98, 160] width 180 height 25
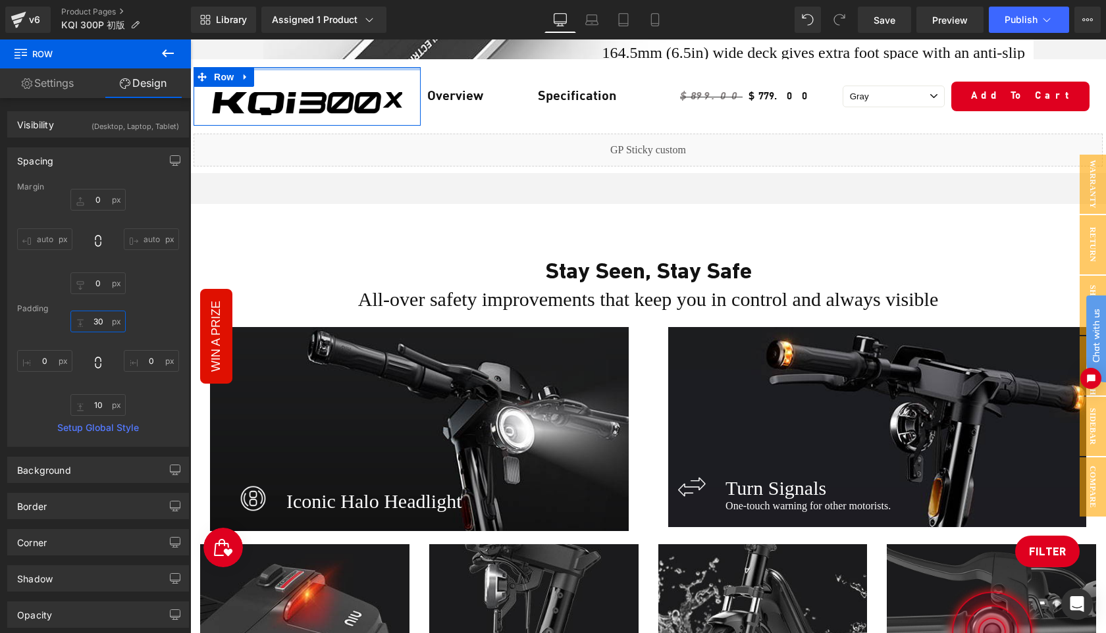
click at [103, 323] on input "30" at bounding box center [97, 322] width 55 height 22
type input "10"
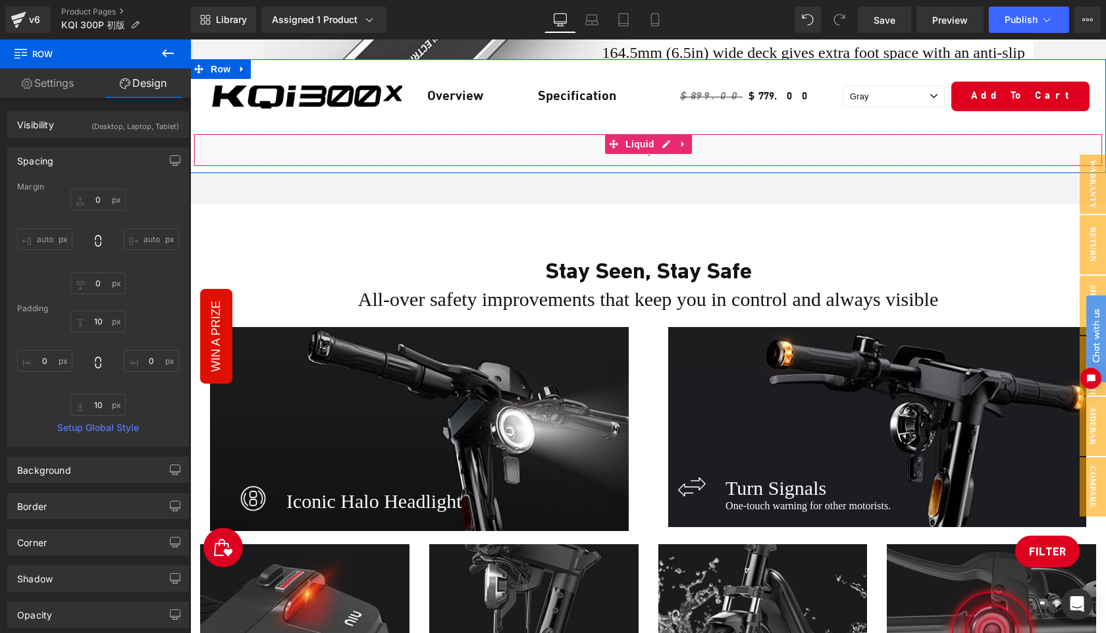
click at [581, 164] on div "Liquid" at bounding box center [648, 150] width 909 height 33
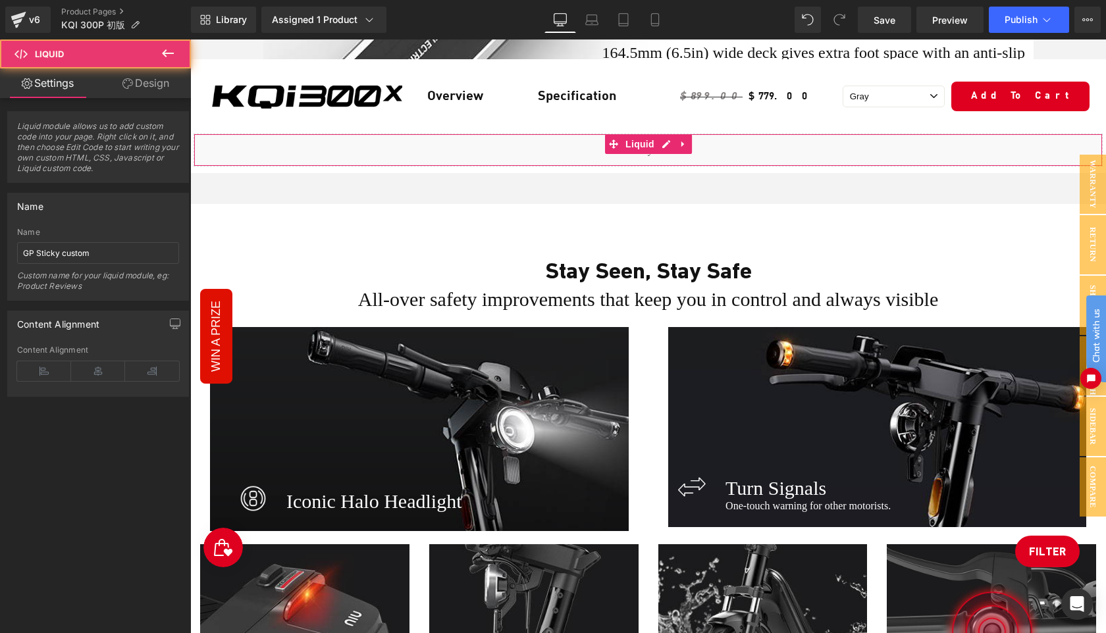
drag, startPoint x: 148, startPoint y: 76, endPoint x: 135, endPoint y: 140, distance: 65.8
click at [148, 76] on link "Design" at bounding box center [145, 83] width 95 height 30
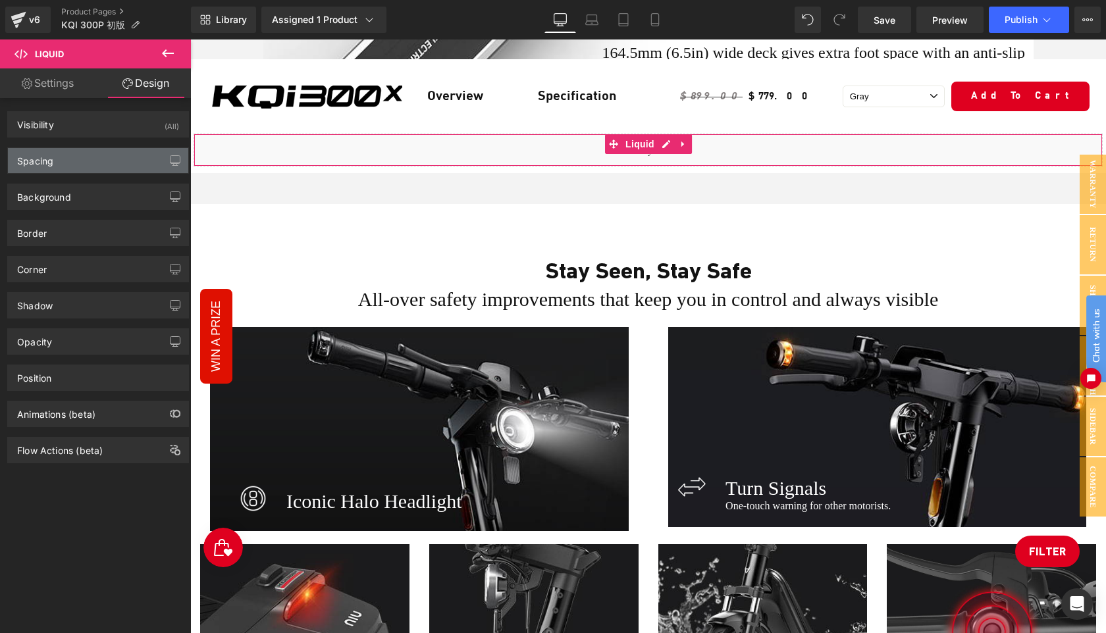
click at [101, 165] on div "Spacing" at bounding box center [98, 160] width 180 height 25
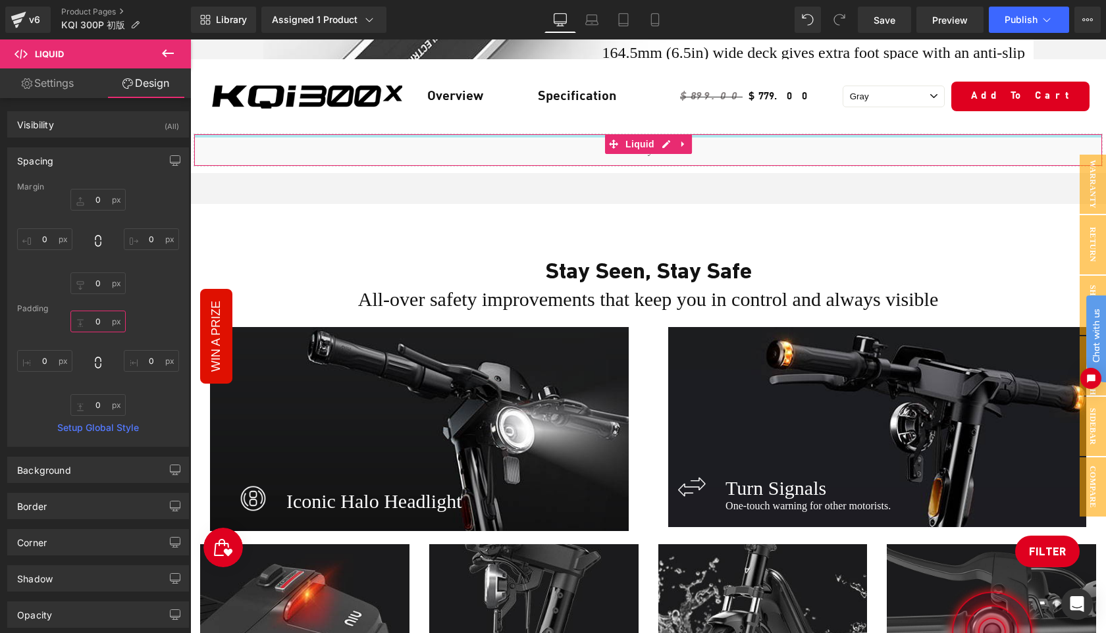
click at [103, 324] on input "0" at bounding box center [97, 322] width 55 height 22
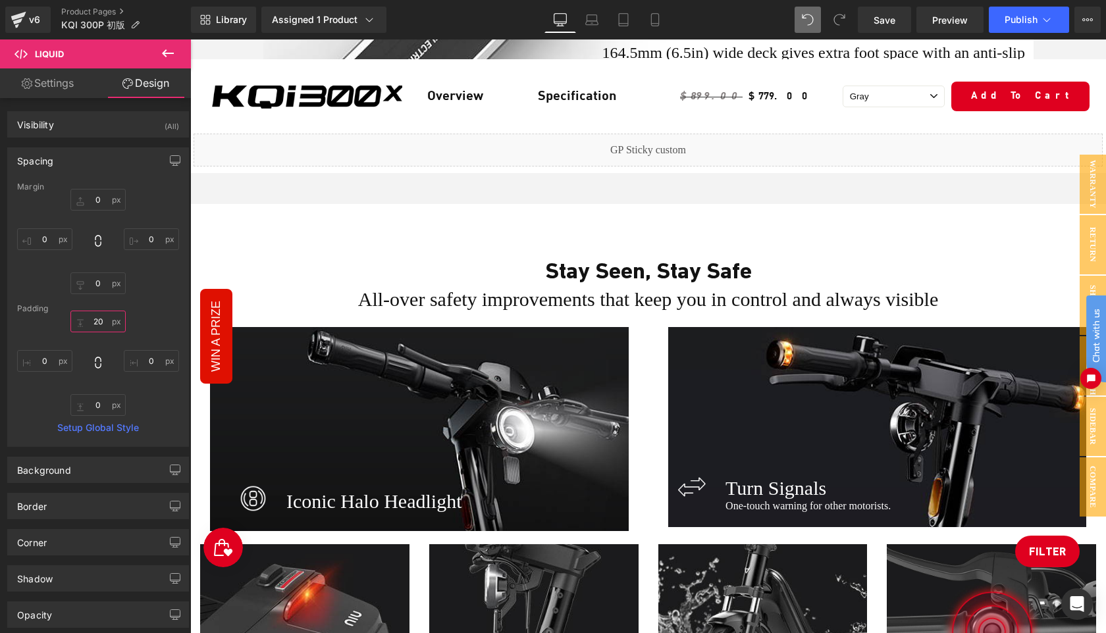
type input "20"
click at [807, 17] on icon at bounding box center [808, 20] width 12 height 12
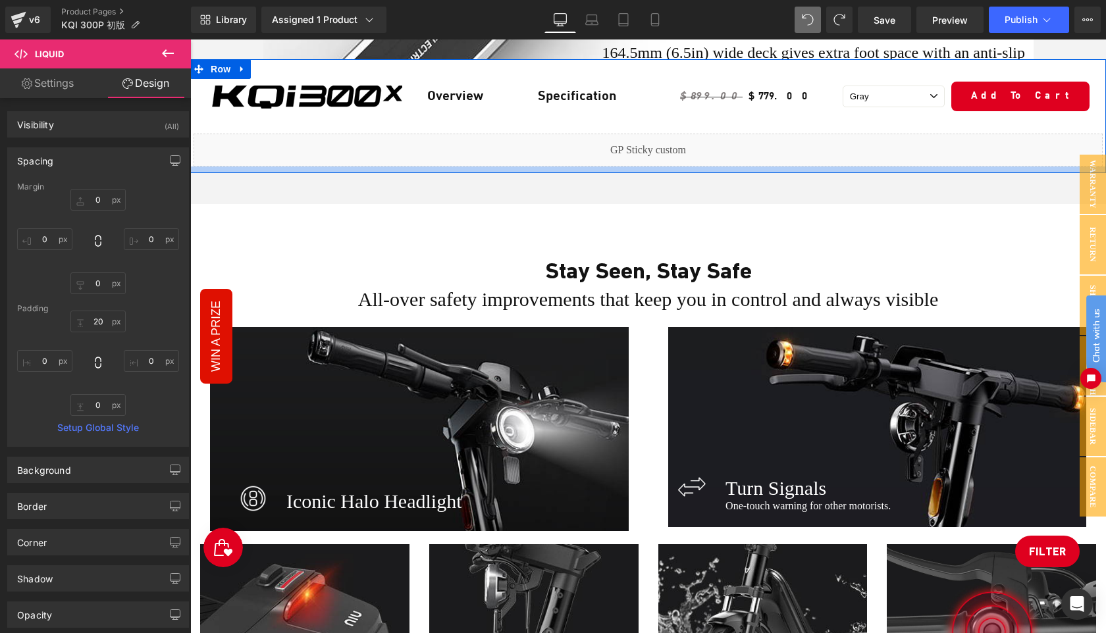
click at [557, 167] on div at bounding box center [648, 170] width 916 height 7
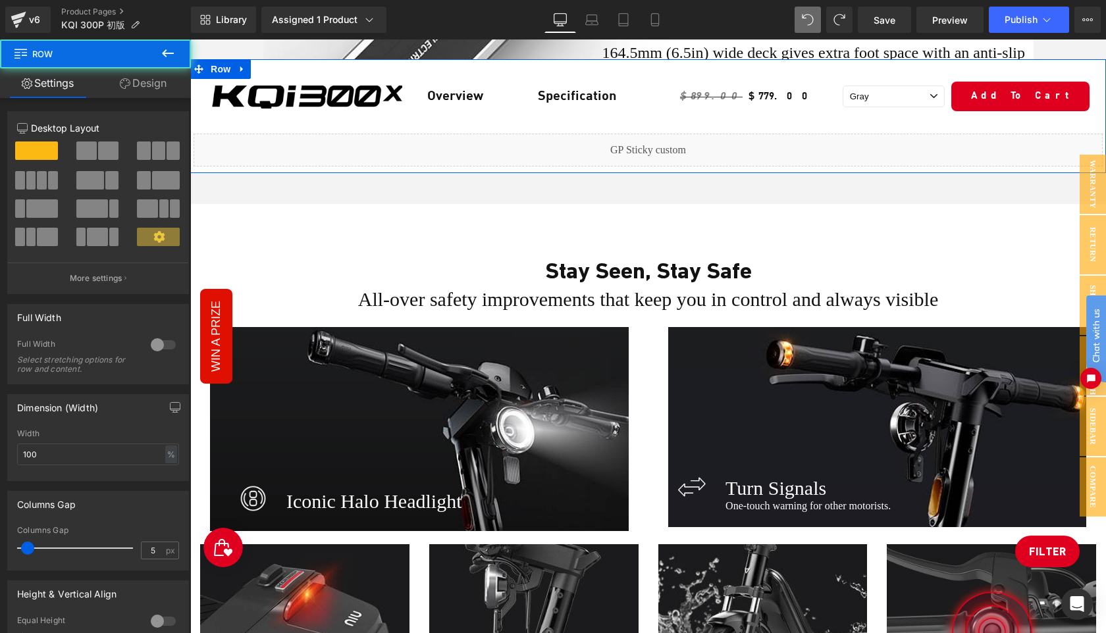
click at [140, 78] on link "Design" at bounding box center [142, 83] width 95 height 30
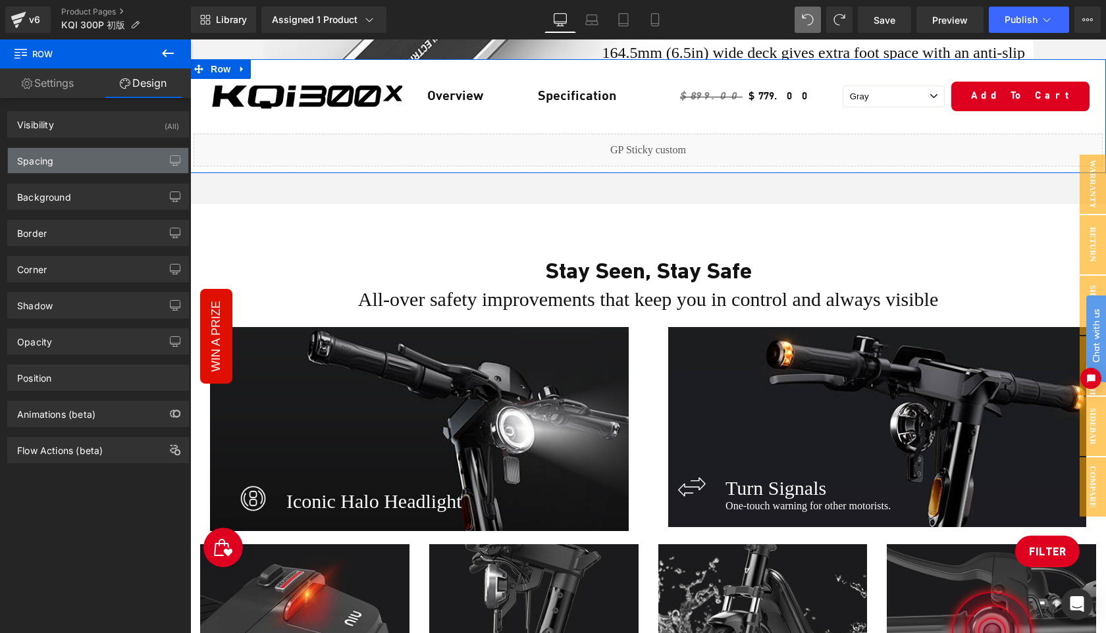
click at [76, 153] on div "Spacing" at bounding box center [98, 160] width 180 height 25
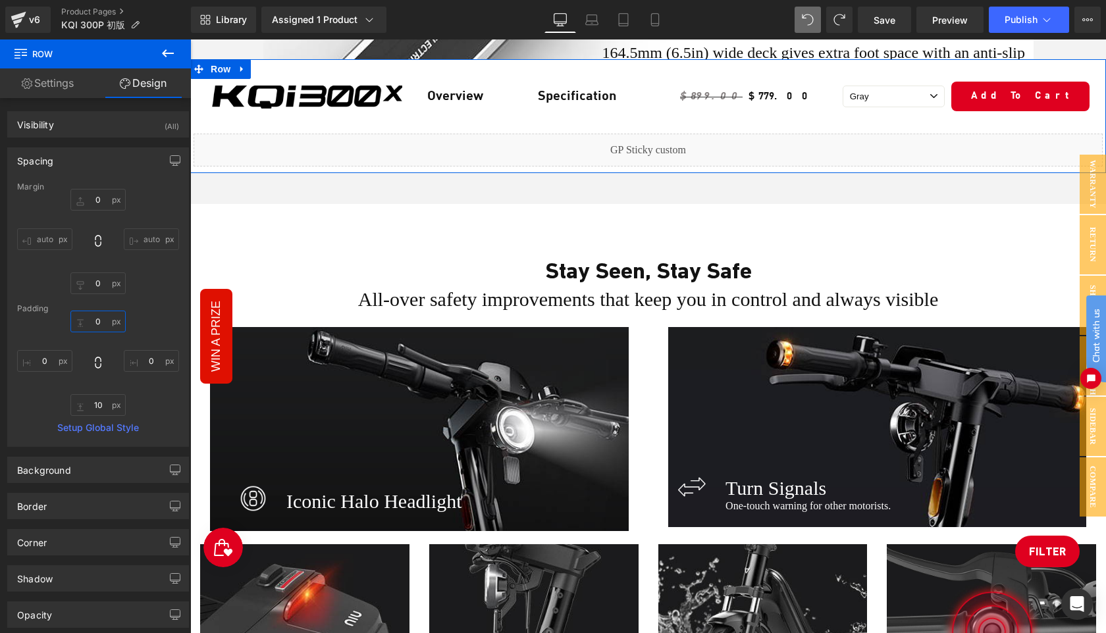
click at [101, 326] on input "text" at bounding box center [97, 322] width 55 height 22
type input "20"
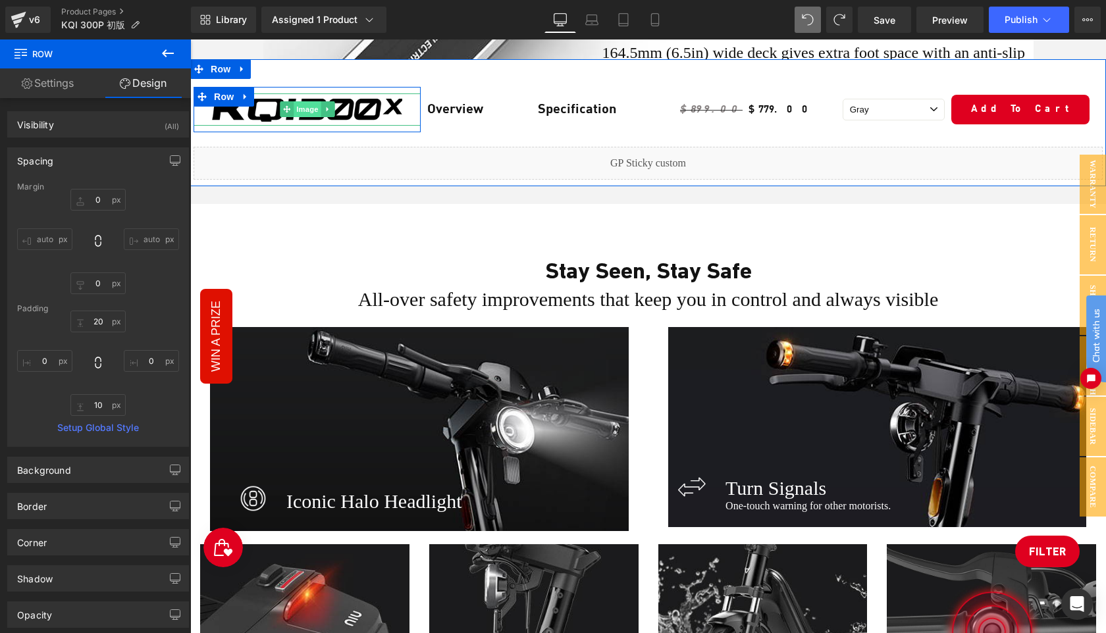
click at [304, 109] on span "Image" at bounding box center [308, 109] width 28 height 16
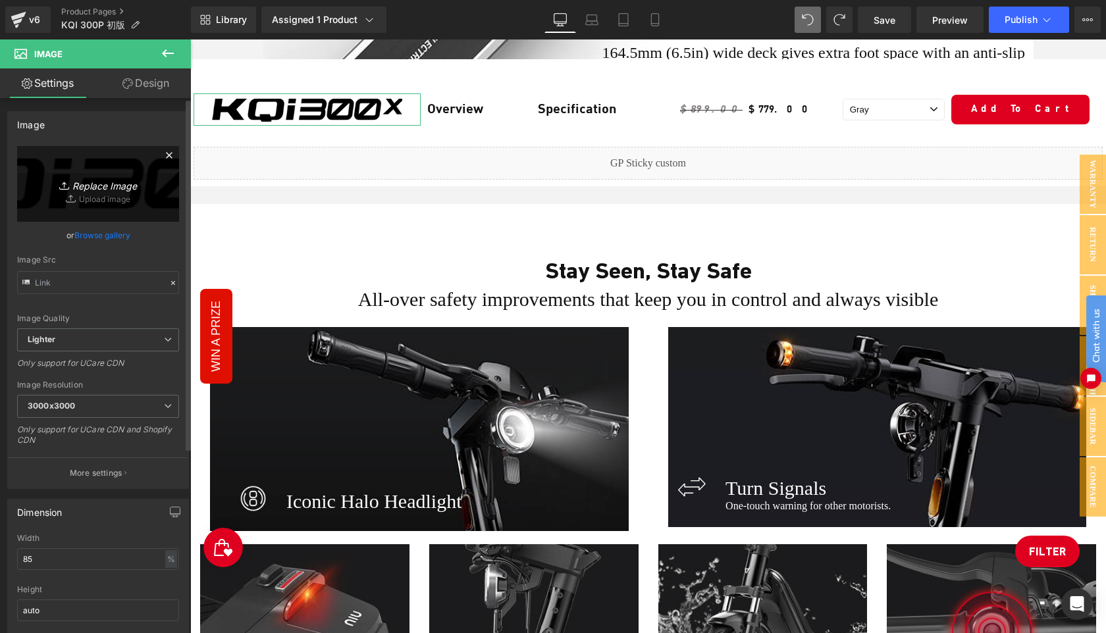
click at [103, 180] on icon "Replace Image" at bounding box center [97, 184] width 105 height 16
type input "C:\fakepath\K300P.png"
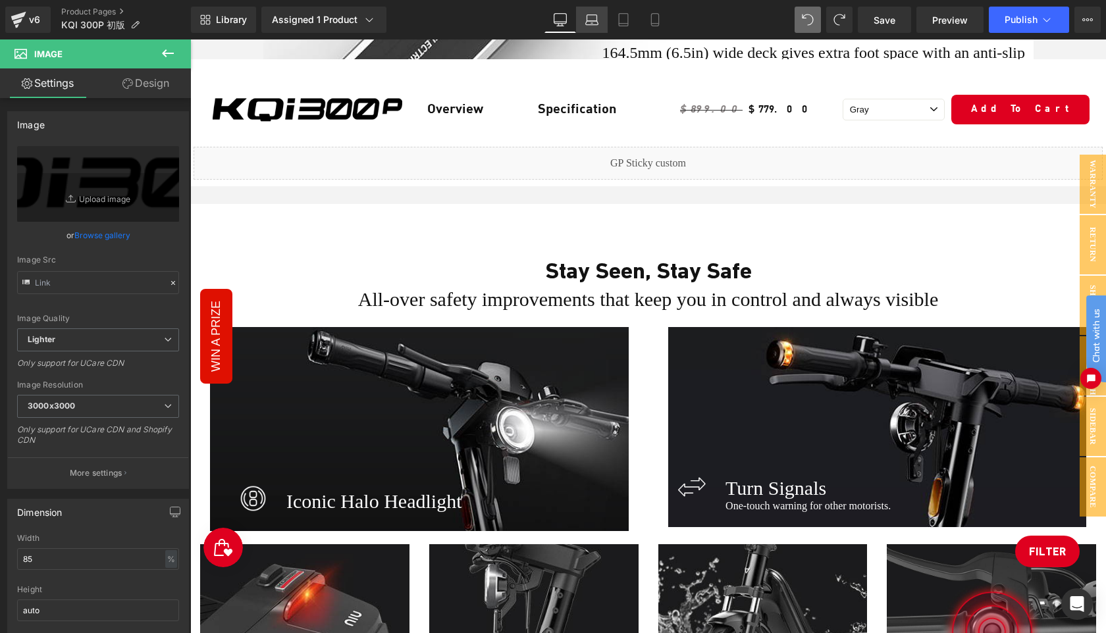
click at [591, 22] on icon at bounding box center [591, 19] width 13 height 13
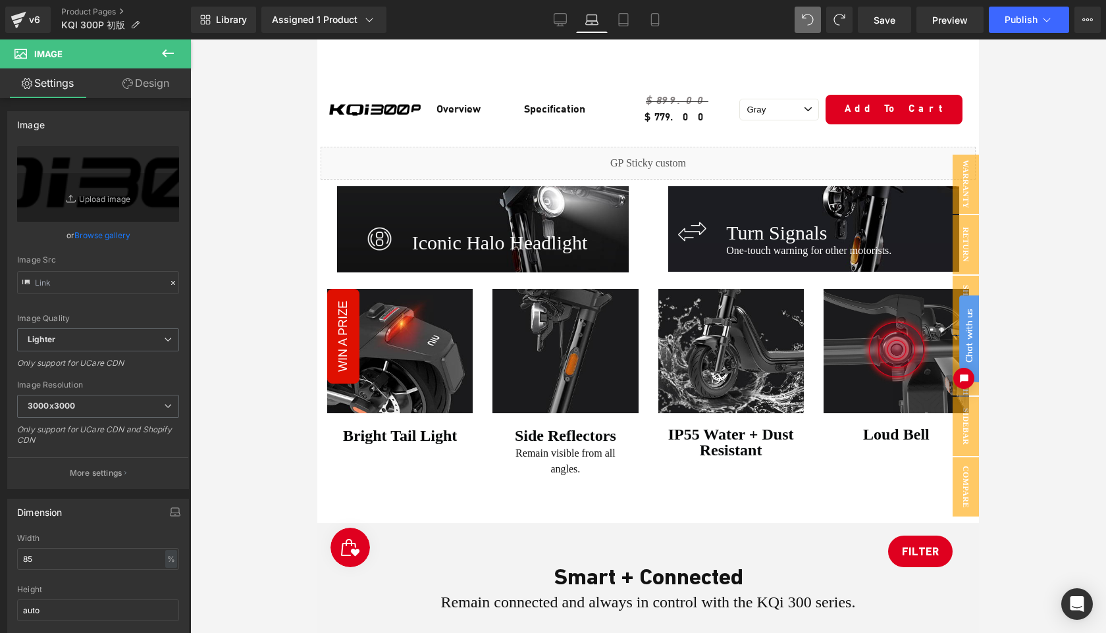
scroll to position [3506, 0]
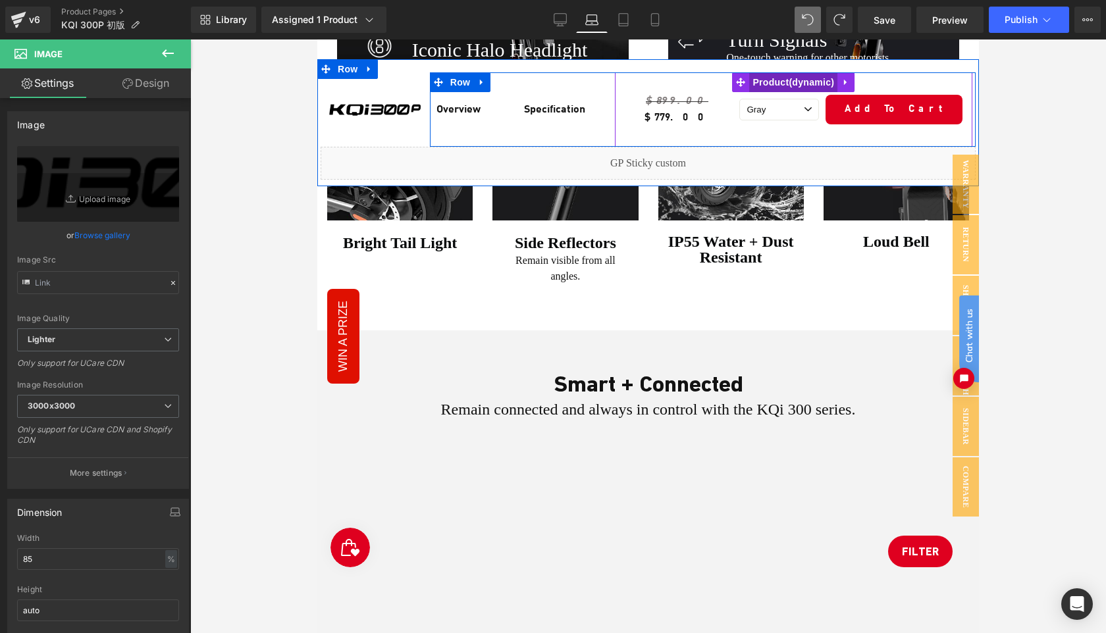
drag, startPoint x: 779, startPoint y: 85, endPoint x: 772, endPoint y: 85, distance: 7.2
click at [779, 85] on span "Product" at bounding box center [793, 82] width 88 height 20
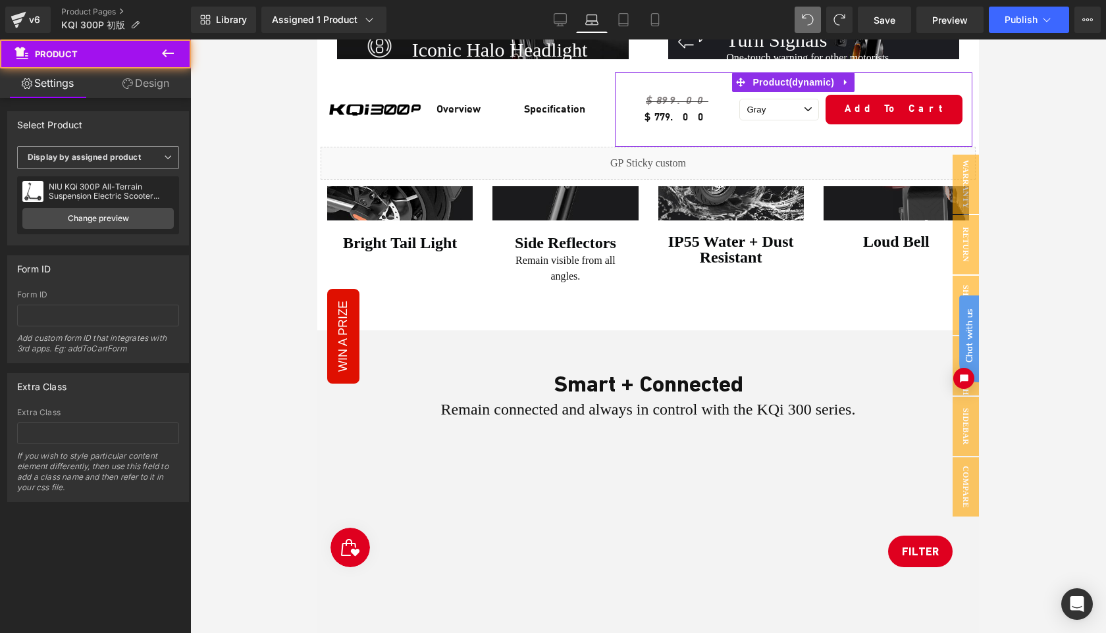
click at [120, 151] on span "Display by assigned product" at bounding box center [98, 157] width 162 height 23
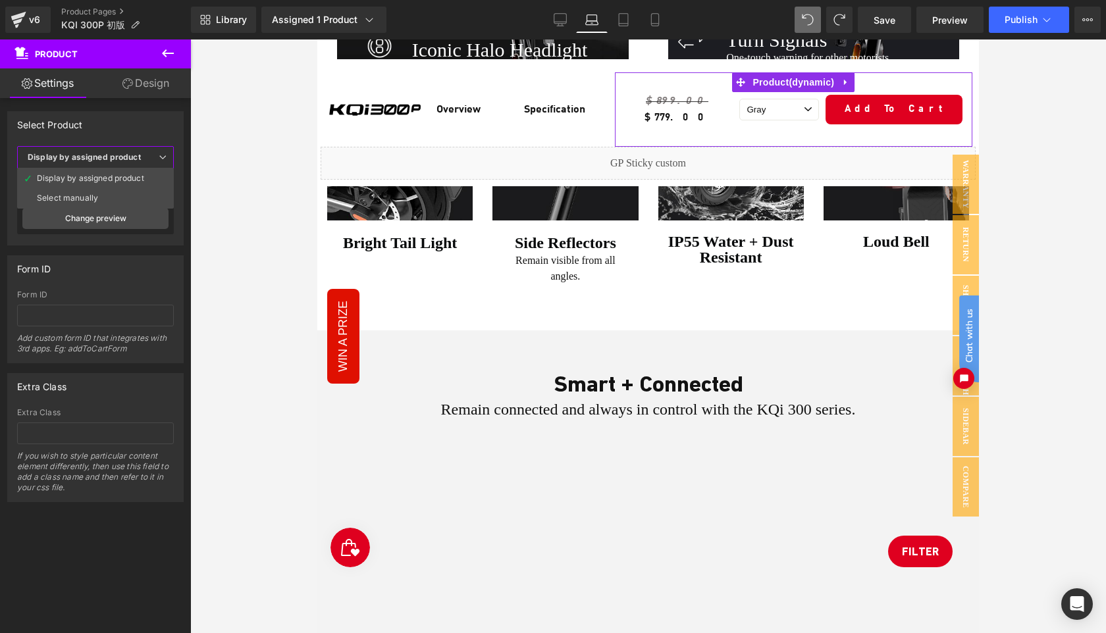
click at [83, 182] on div "Display by assigned product" at bounding box center [90, 178] width 107 height 9
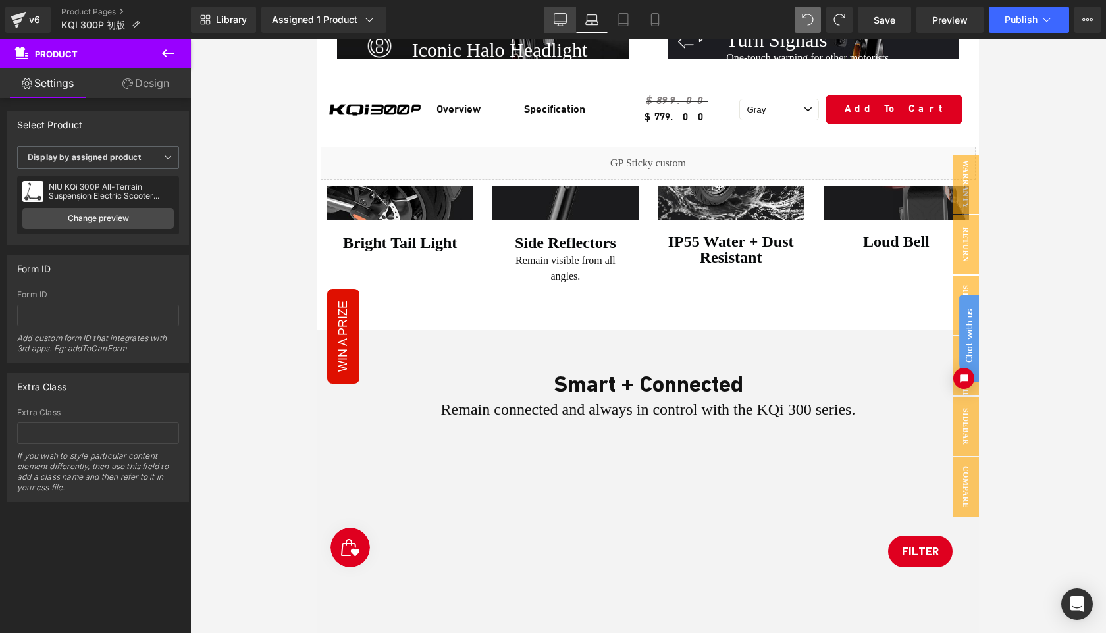
click at [552, 23] on link "Desktop" at bounding box center [560, 20] width 32 height 26
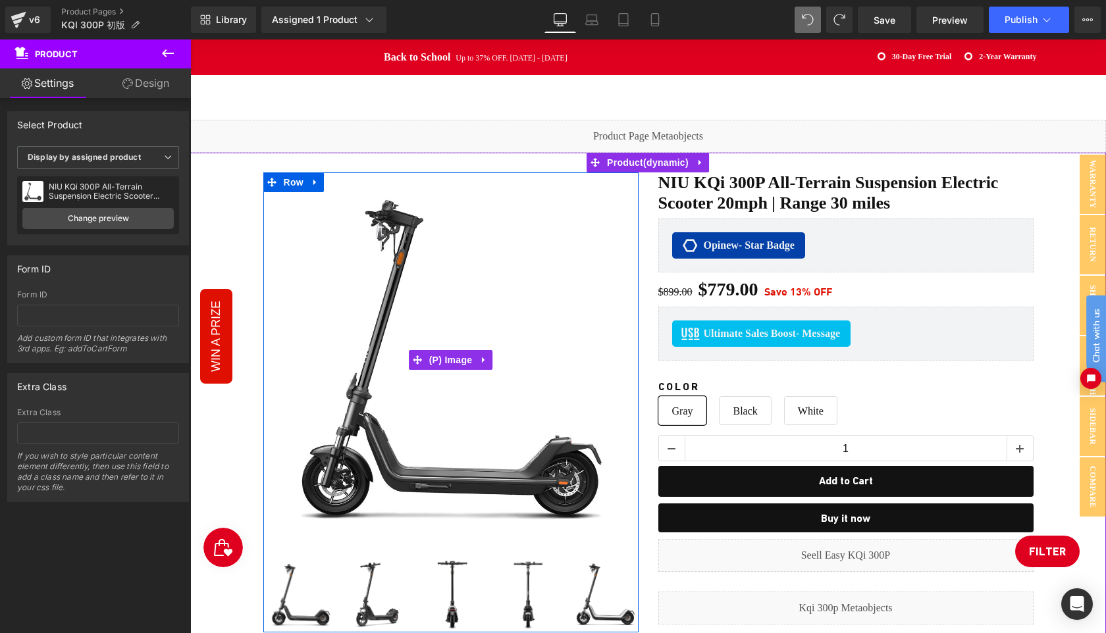
scroll to position [377, 0]
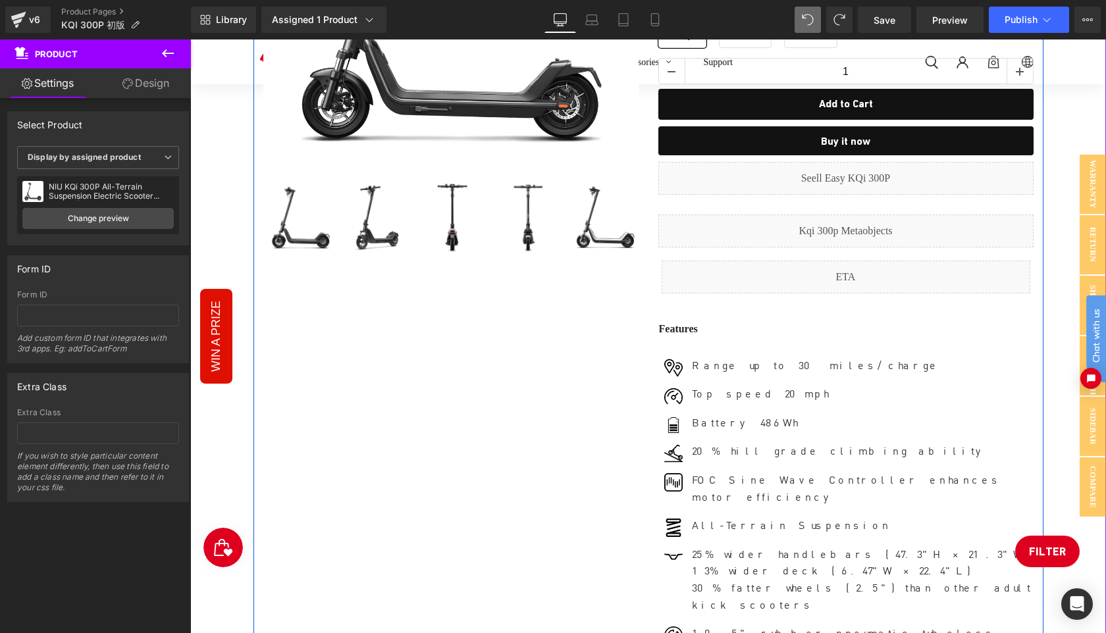
click at [604, 469] on div "Sale Off (P) Image ‹ ›" at bounding box center [648, 407] width 790 height 1224
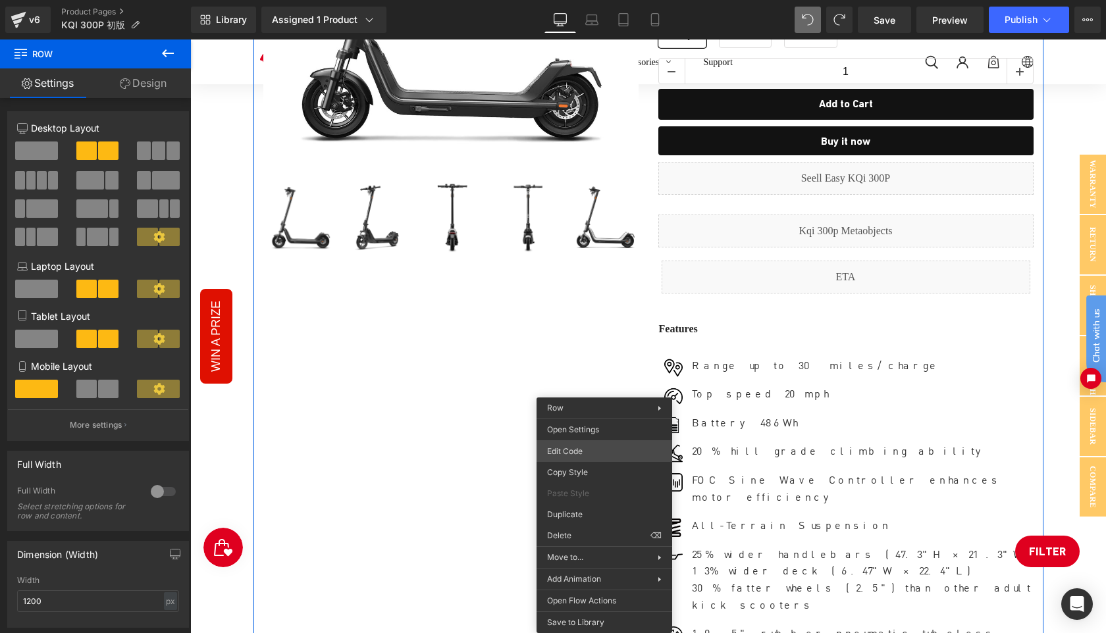
click at [595, 0] on div "Product You are previewing how the will restyle your page. You can not edit Ele…" at bounding box center [553, 0] width 1106 height 0
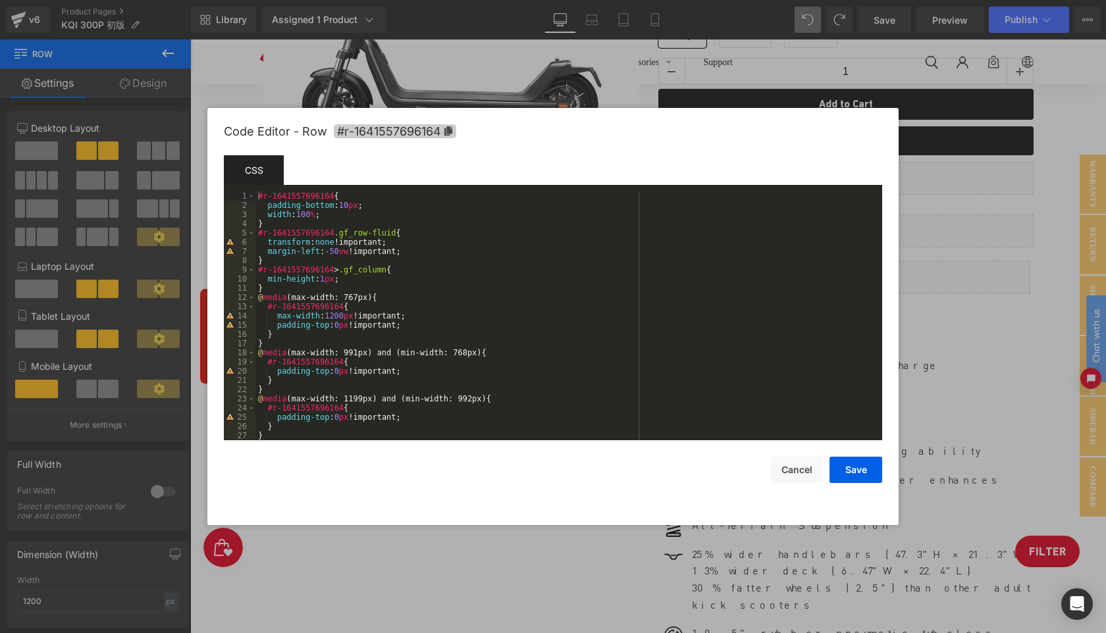
click at [453, 131] on span "#r-1641557696164" at bounding box center [395, 131] width 122 height 14
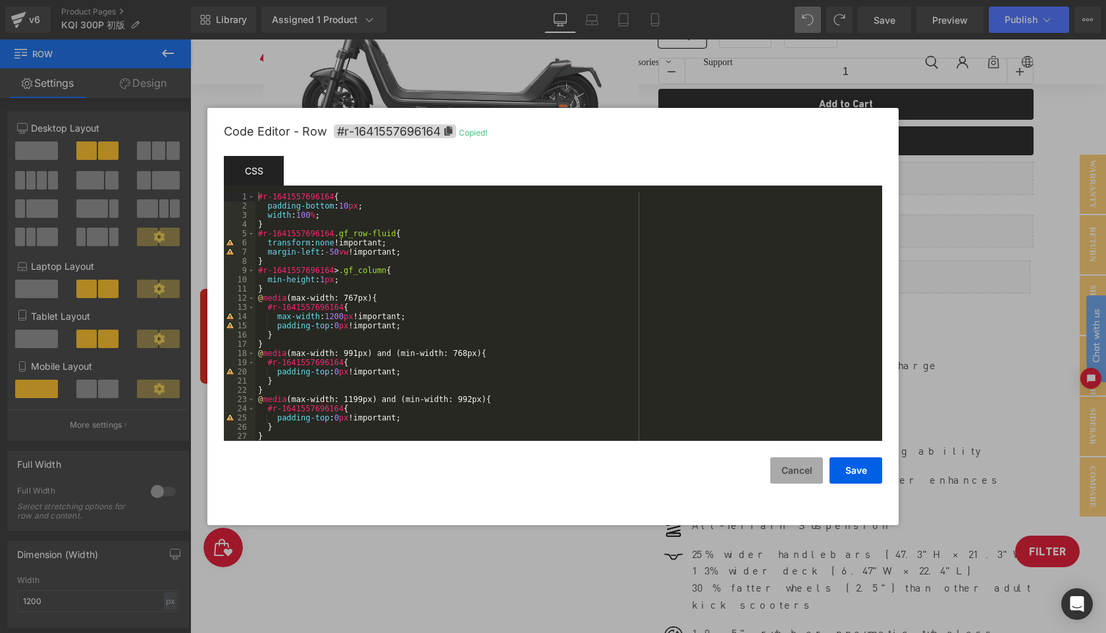
click at [798, 469] on button "Cancel" at bounding box center [796, 471] width 53 height 26
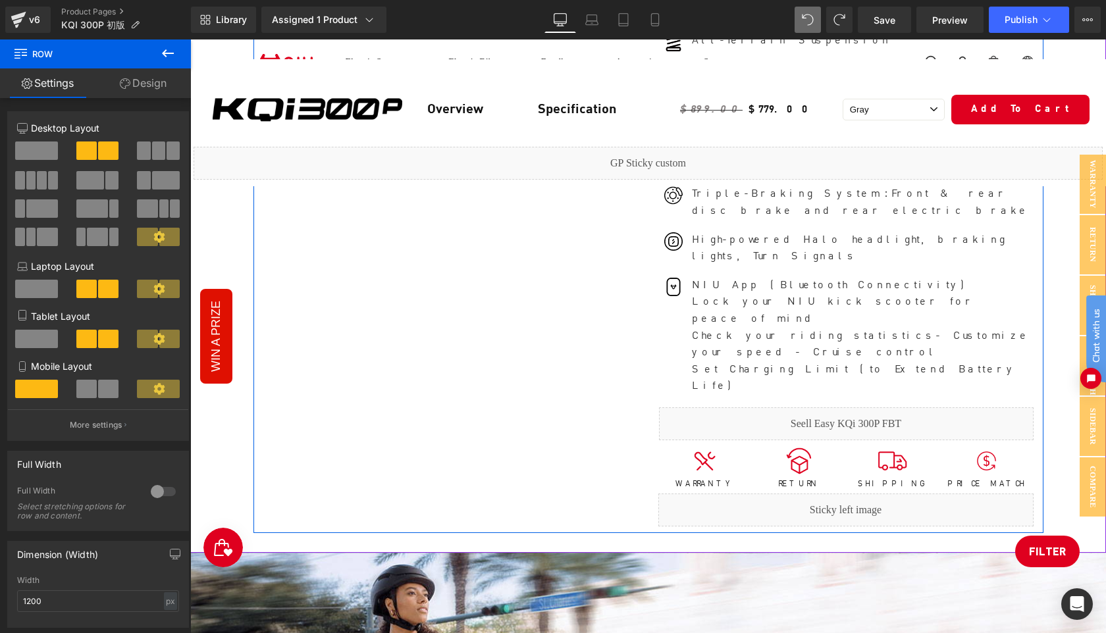
scroll to position [869, 0]
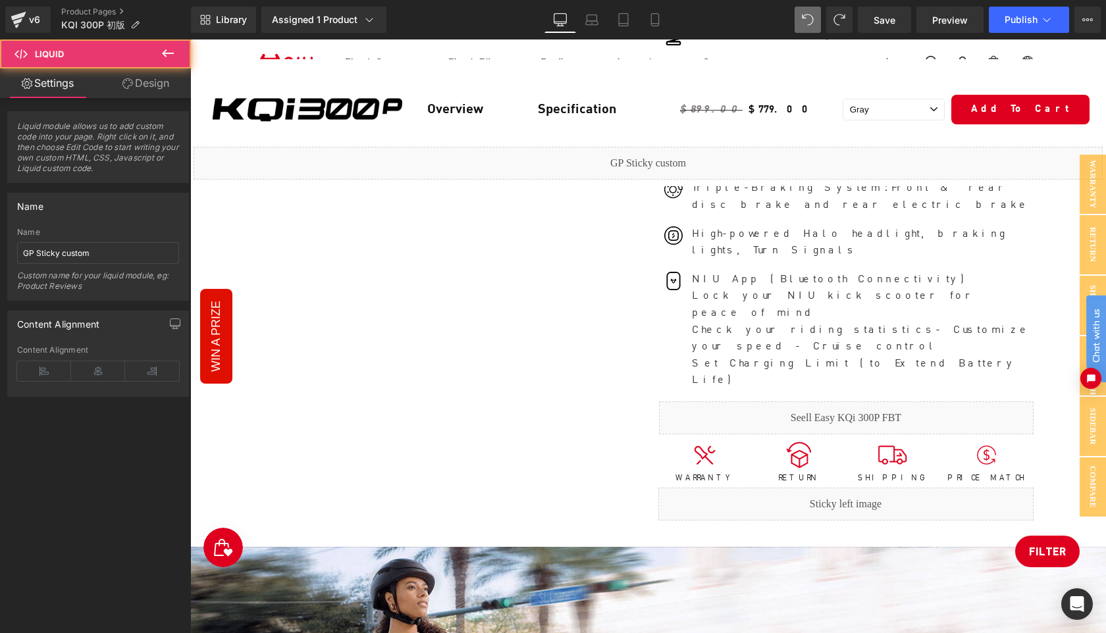
click at [678, 160] on div "Liquid" at bounding box center [648, 163] width 909 height 33
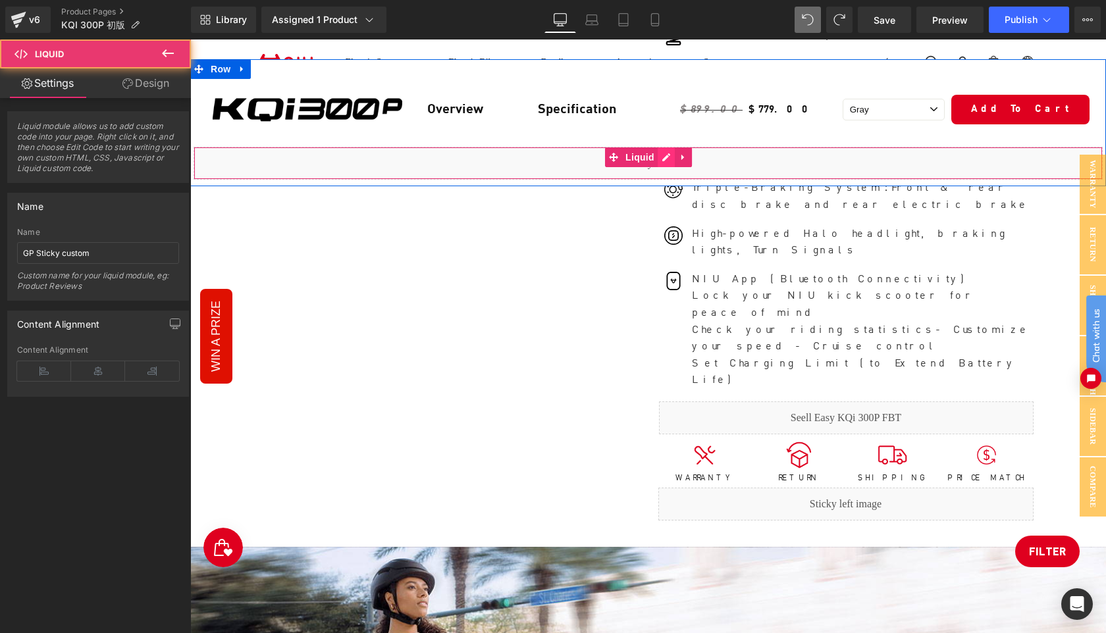
click at [664, 153] on div "Liquid" at bounding box center [648, 163] width 909 height 33
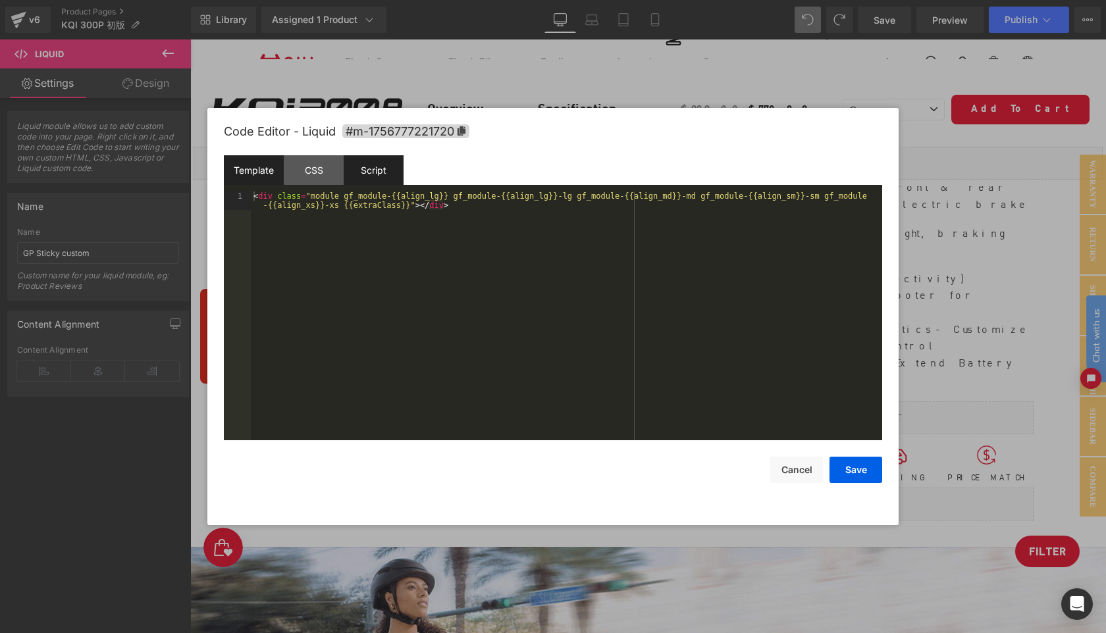
click at [379, 173] on div "Script" at bounding box center [374, 170] width 60 height 30
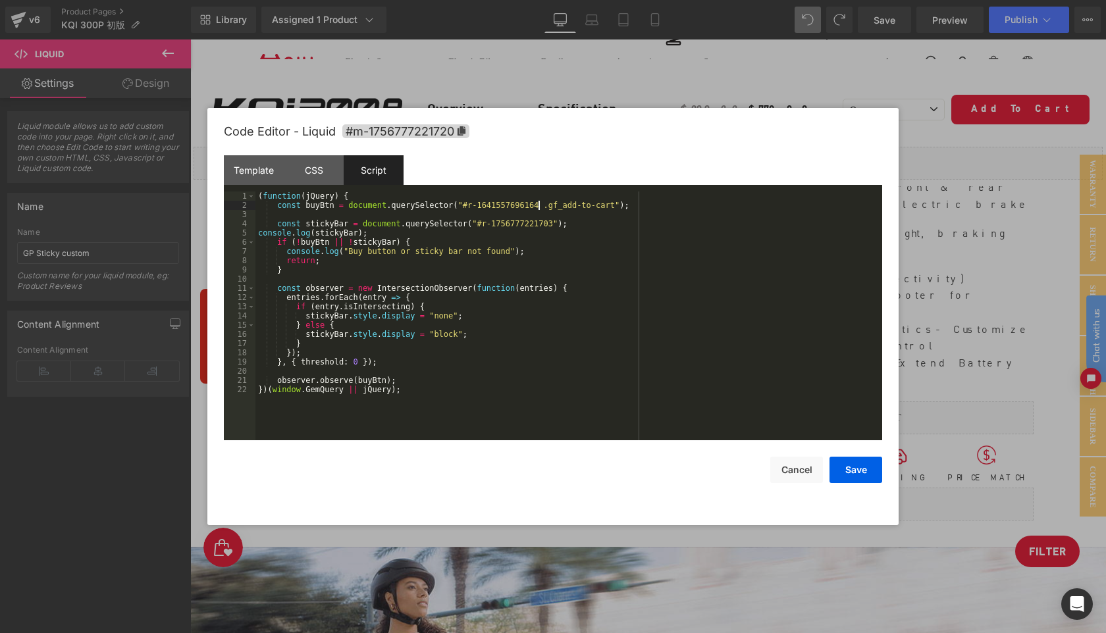
click at [541, 204] on div "( function ( jQuery ) { const buyBtn = document . querySelector ( "#r-164155769…" at bounding box center [568, 325] width 627 height 267
click at [866, 469] on button "Save" at bounding box center [856, 470] width 53 height 26
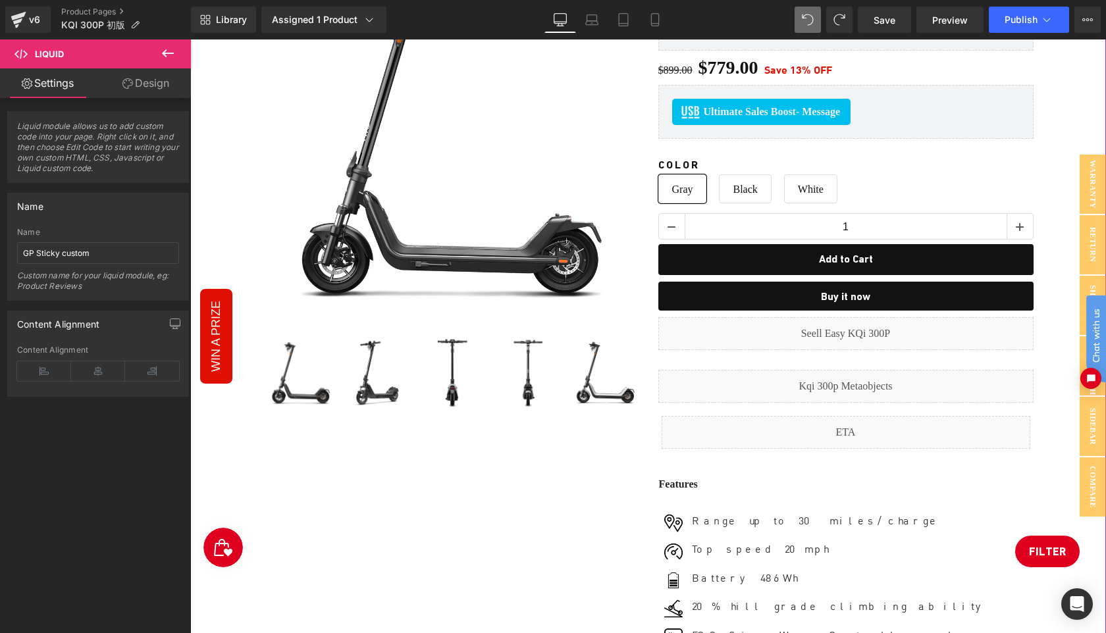
scroll to position [0, 0]
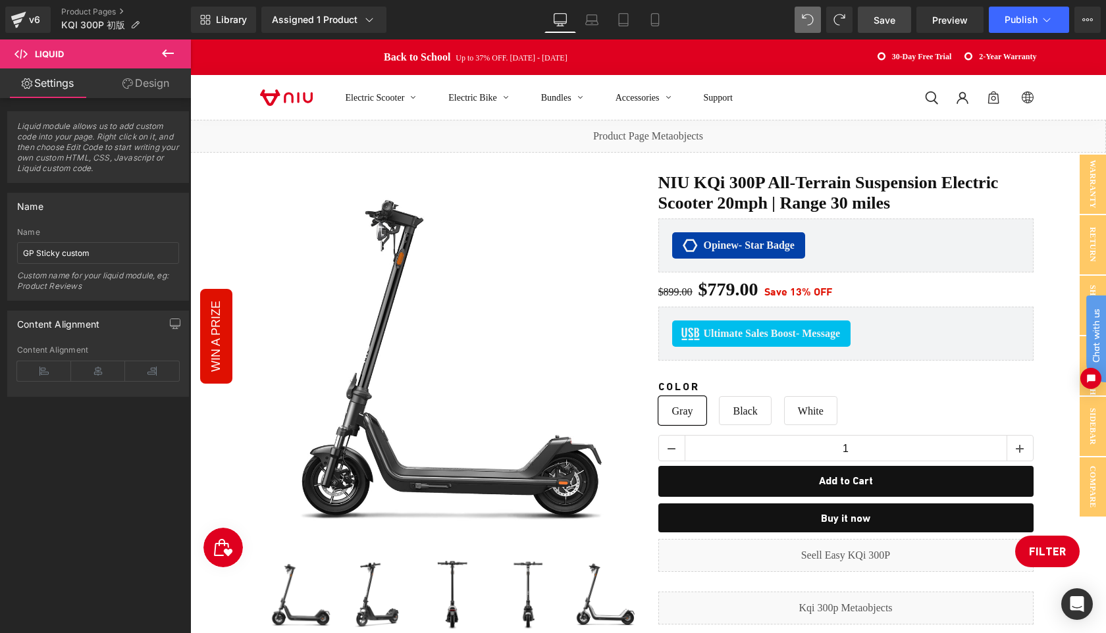
click at [887, 16] on span "Save" at bounding box center [885, 20] width 22 height 14
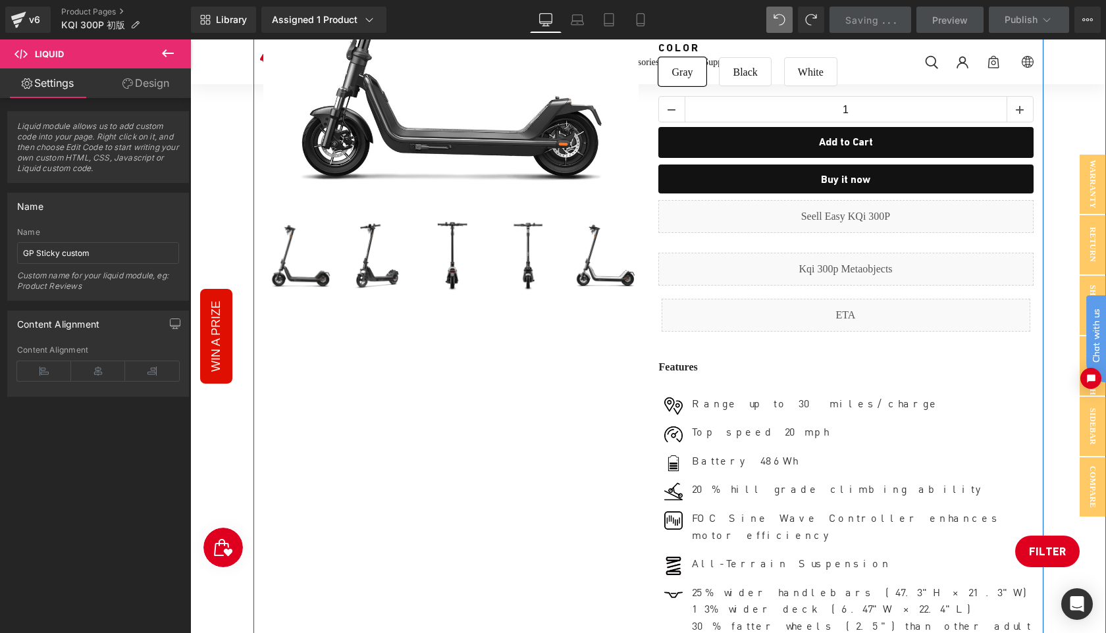
scroll to position [357, 0]
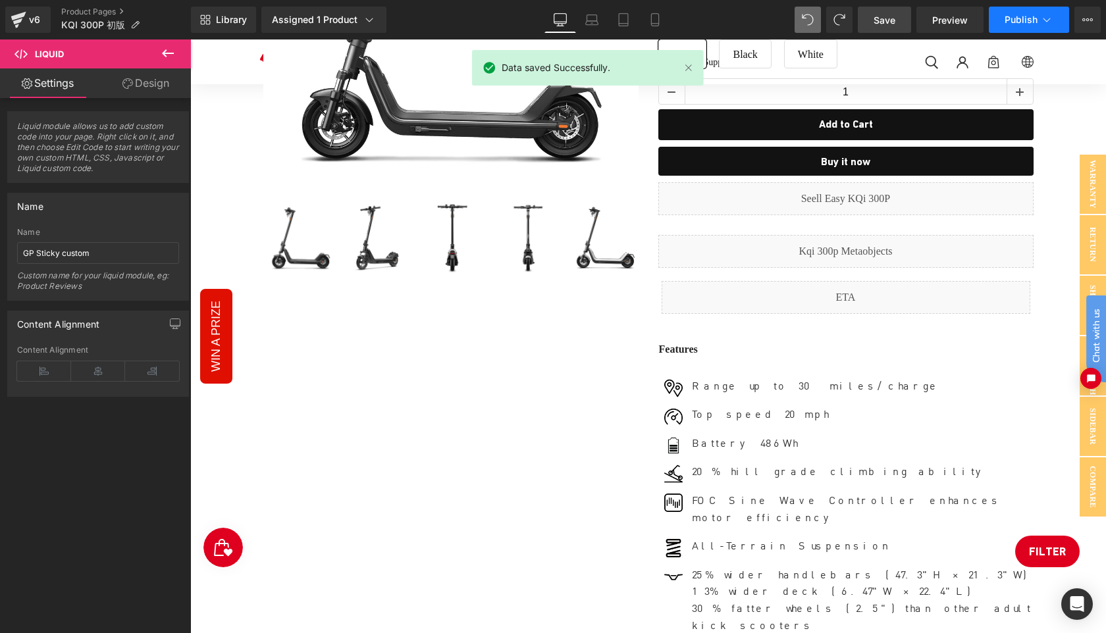
click at [1016, 19] on span "Publish" at bounding box center [1021, 19] width 33 height 11
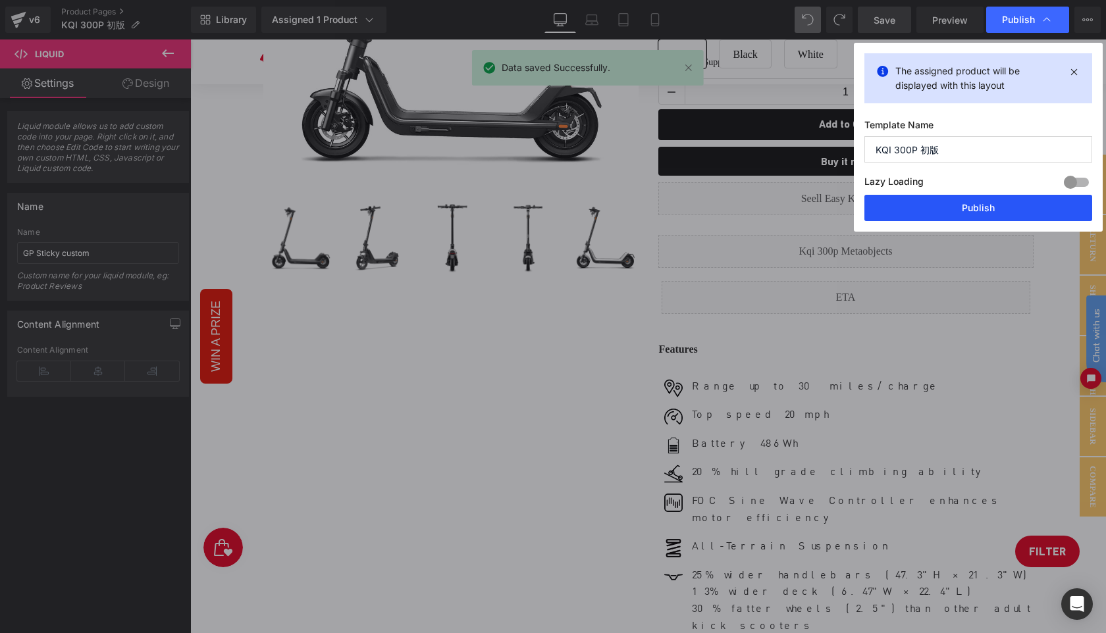
click at [976, 206] on button "Publish" at bounding box center [978, 208] width 228 height 26
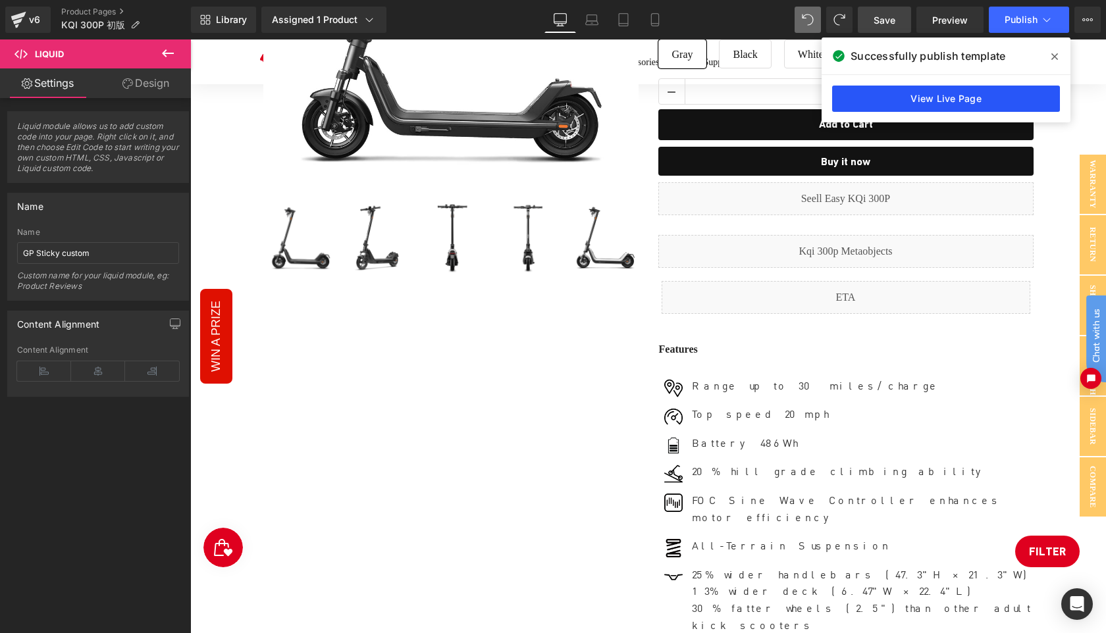
click at [955, 95] on link "View Live Page" at bounding box center [946, 99] width 228 height 26
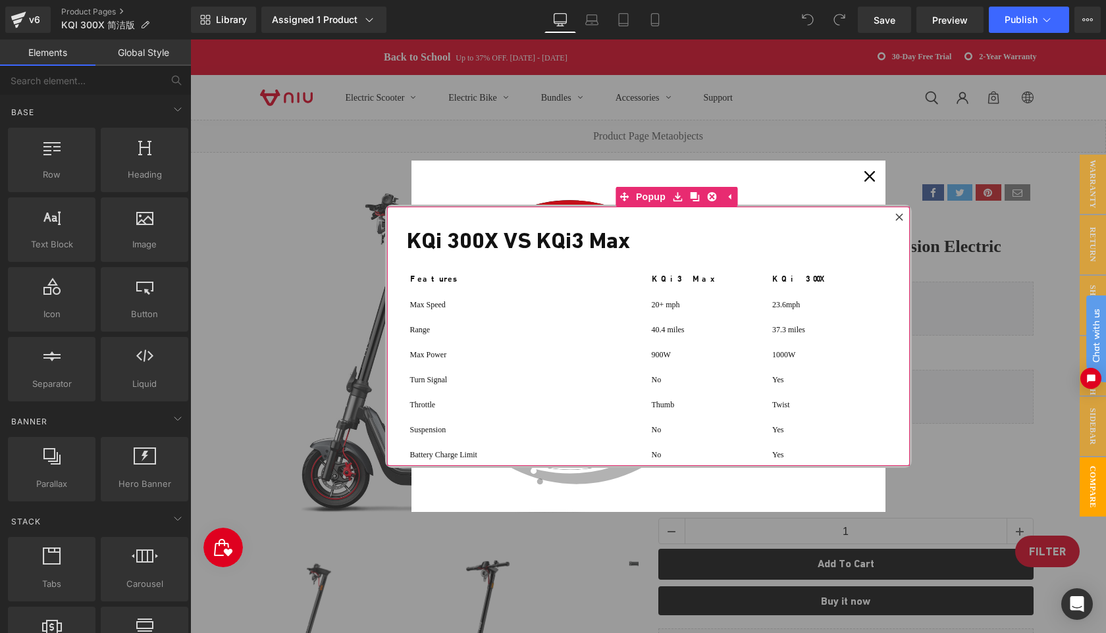
click at [900, 219] on icon at bounding box center [899, 217] width 8 height 8
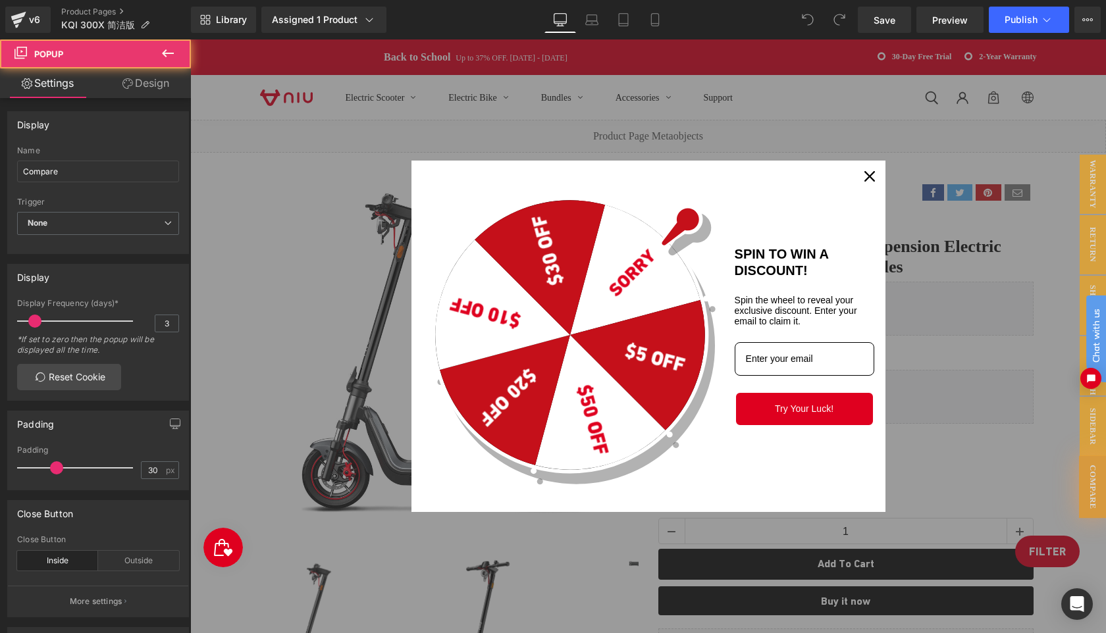
click at [863, 169] on div "Close" at bounding box center [869, 176] width 21 height 21
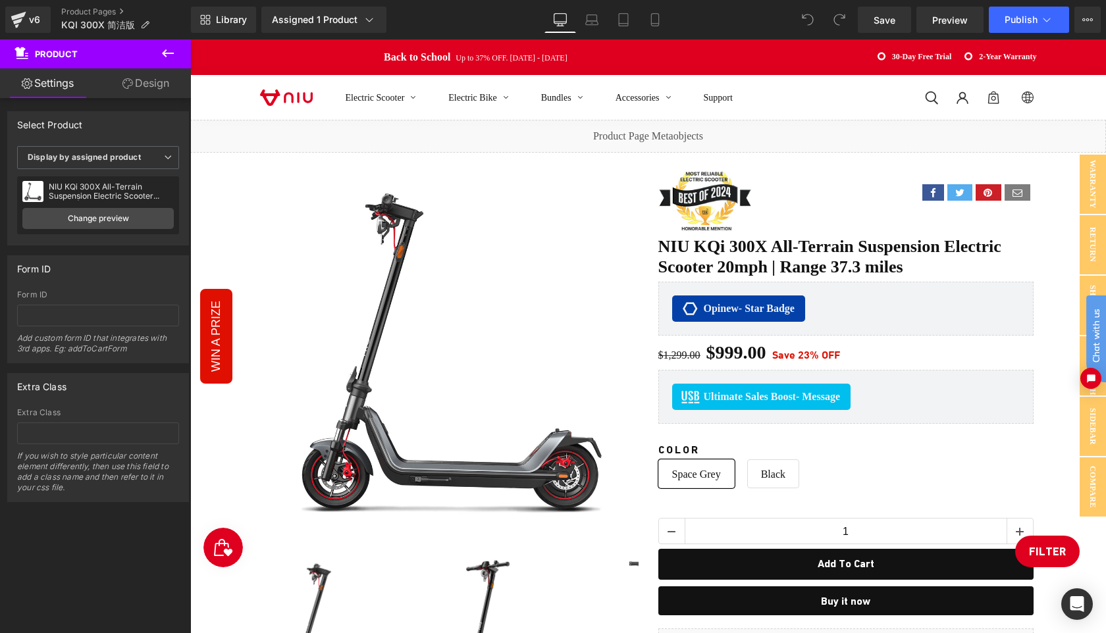
click at [1074, 88] on div "Electric Scooter Electric Bike Bundles Accessories Support Log in Site navigati…" at bounding box center [648, 97] width 916 height 45
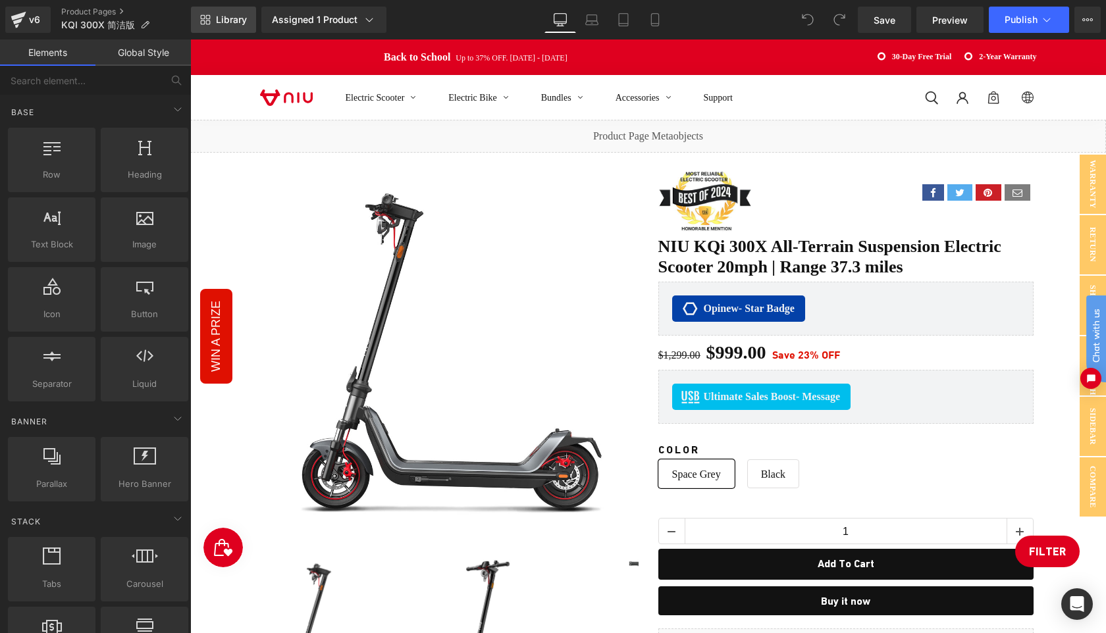
click at [226, 18] on span "Library" at bounding box center [231, 20] width 31 height 12
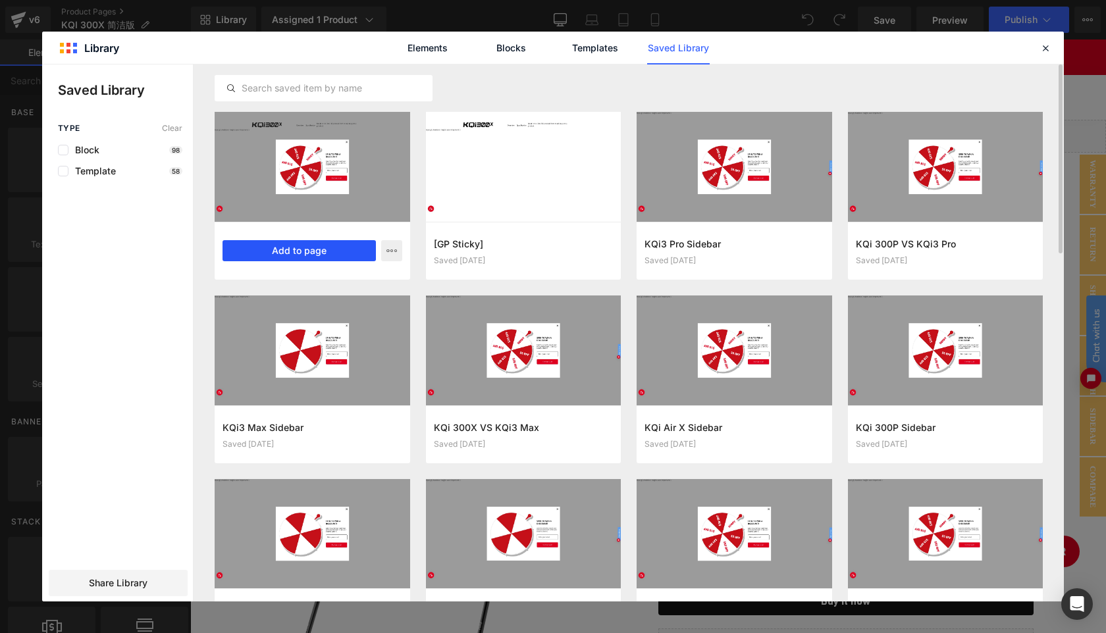
click at [312, 255] on button "Add to page" at bounding box center [299, 250] width 153 height 21
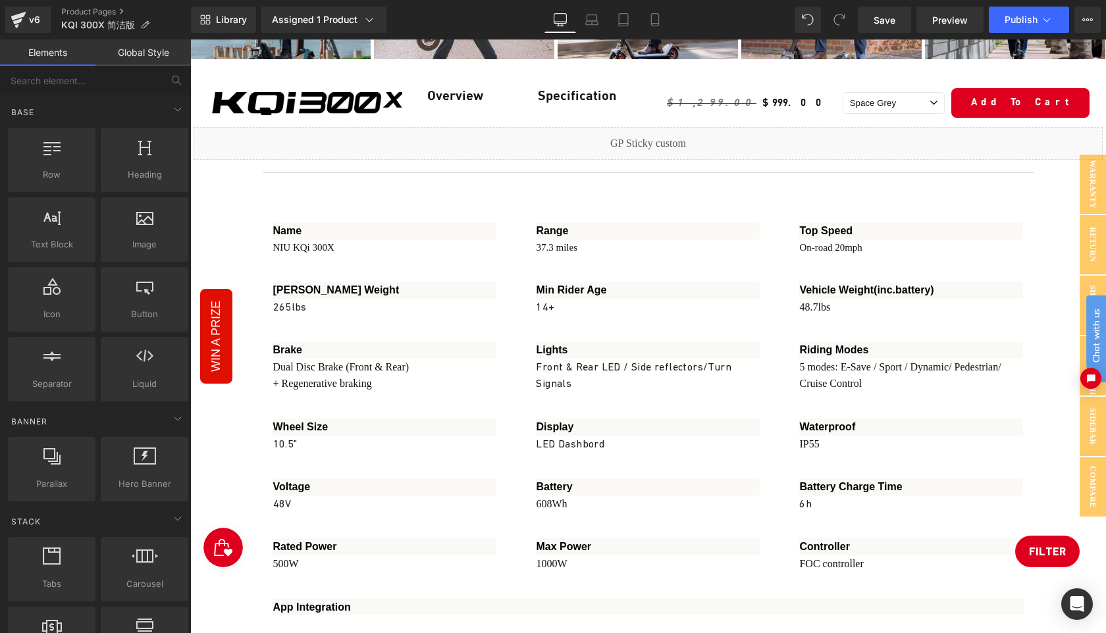
scroll to position [4851, 0]
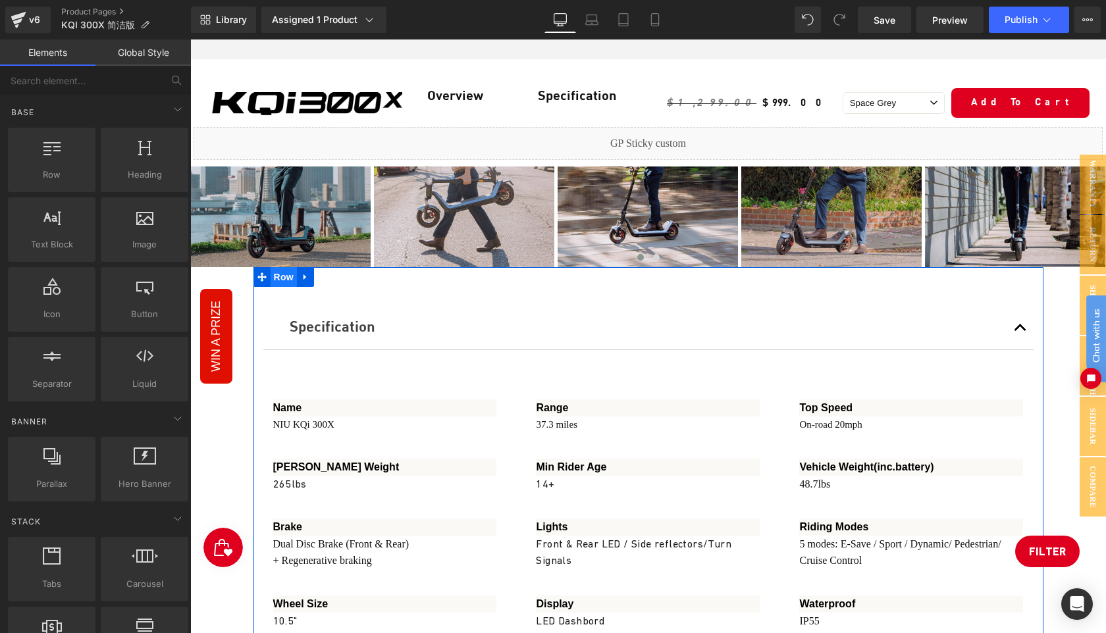
click at [284, 267] on span "Row" at bounding box center [284, 277] width 26 height 20
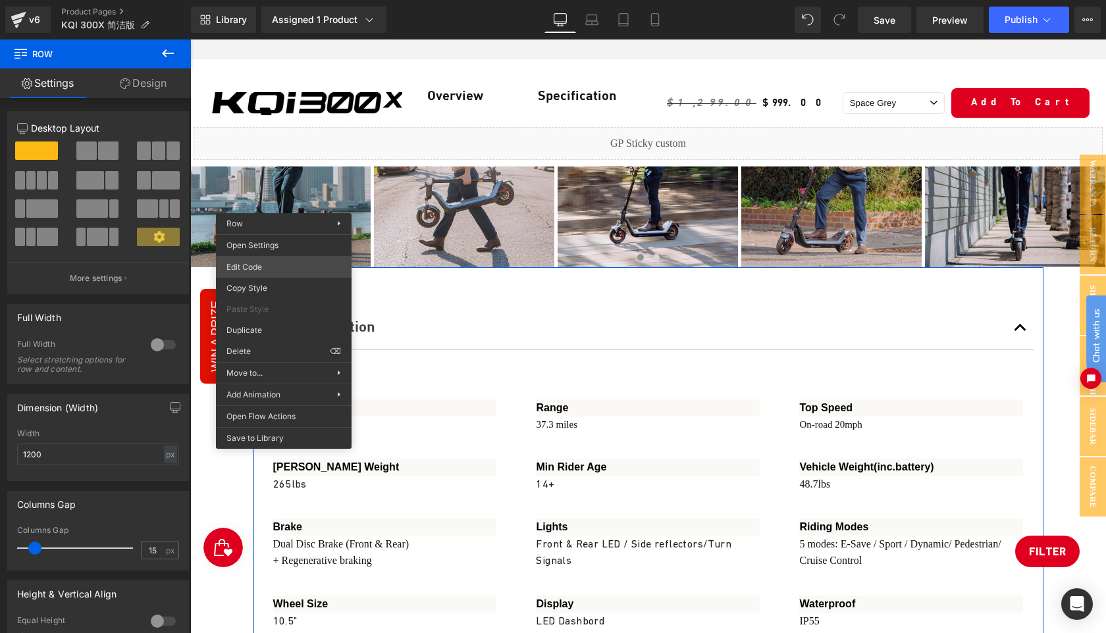
click at [261, 0] on div "Row You are previewing how the will restyle your page. You can not edit Element…" at bounding box center [553, 0] width 1106 height 0
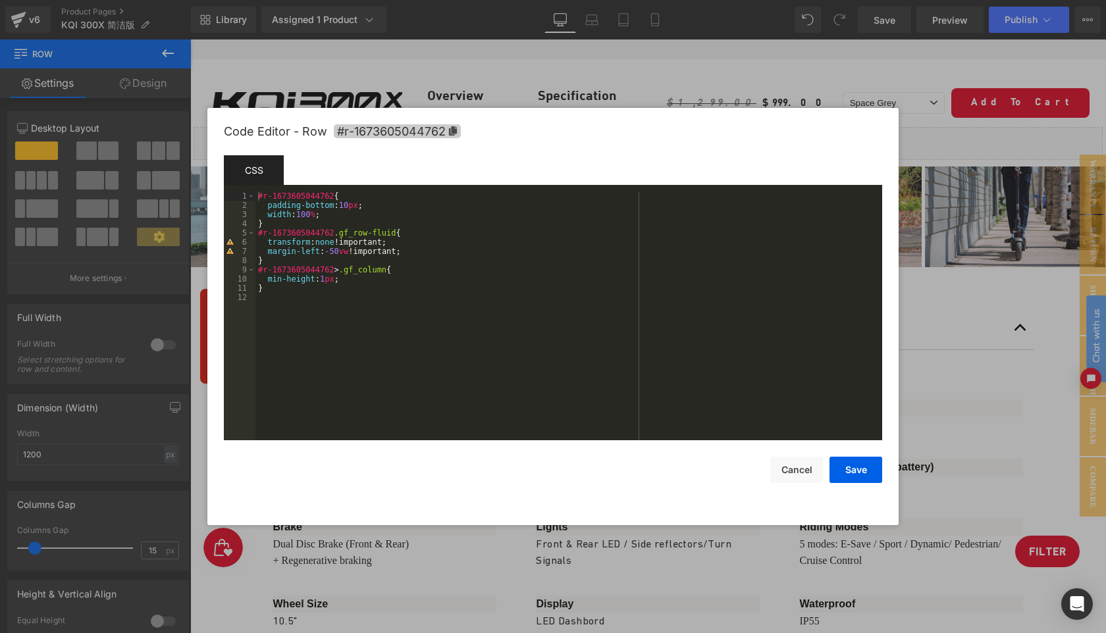
click at [455, 134] on icon at bounding box center [452, 130] width 9 height 9
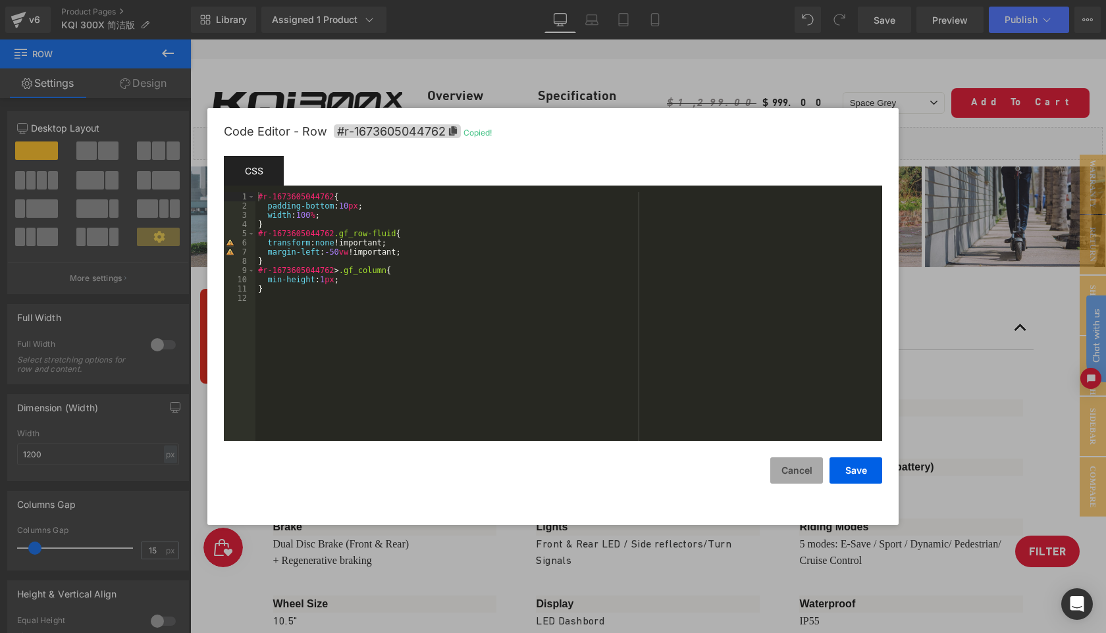
click at [795, 470] on button "Cancel" at bounding box center [796, 471] width 53 height 26
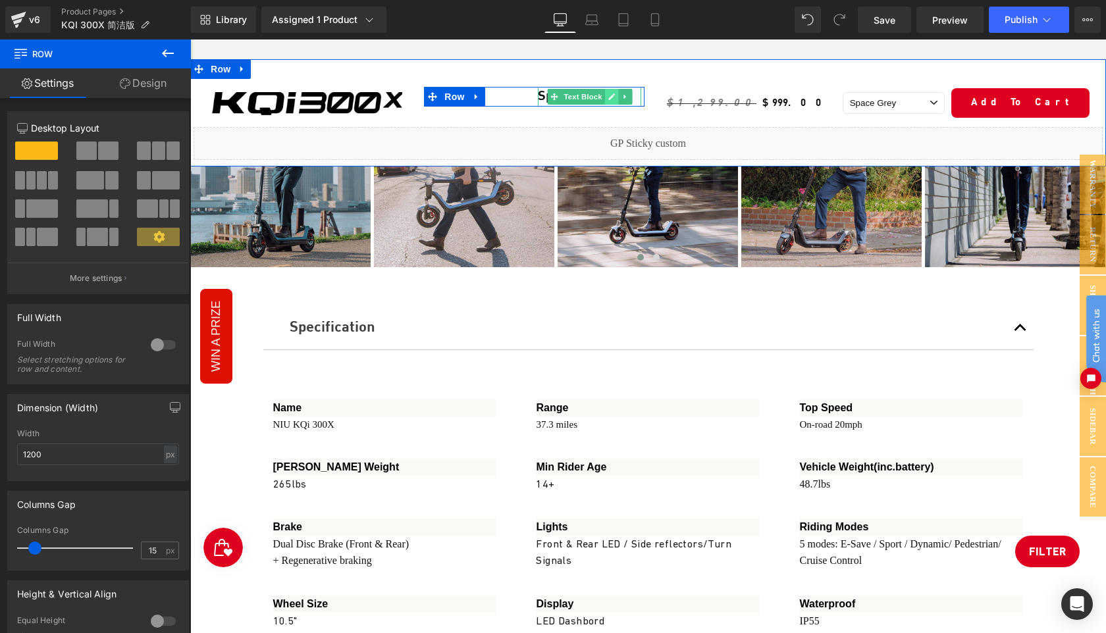
click at [608, 95] on icon at bounding box center [611, 97] width 7 height 8
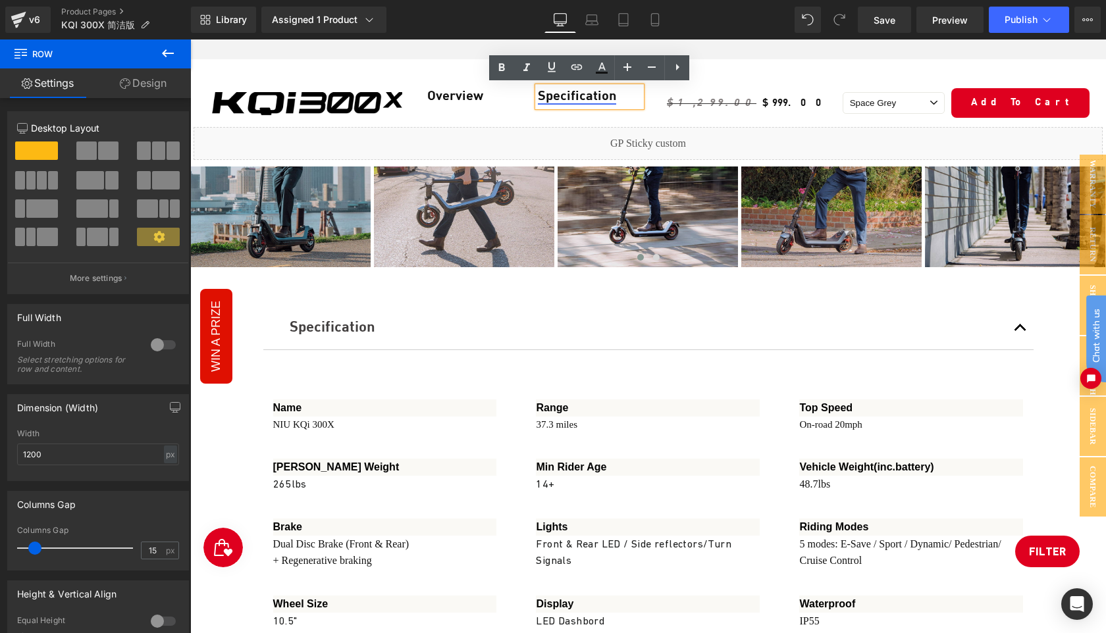
click at [567, 99] on link "Specification" at bounding box center [577, 96] width 78 height 13
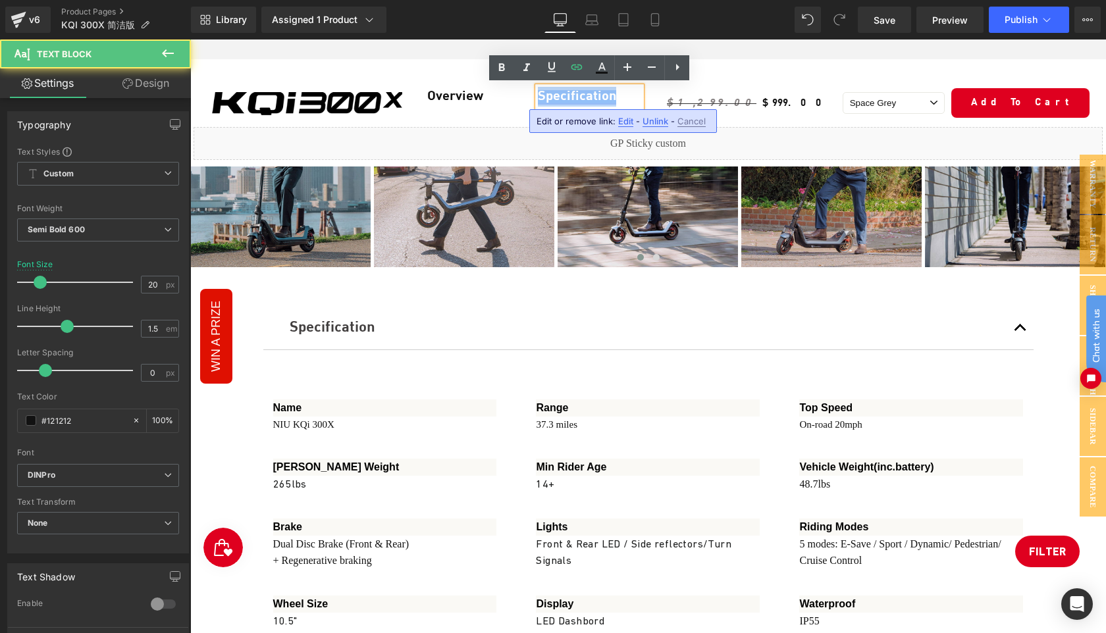
click at [567, 99] on link "Specification" at bounding box center [577, 96] width 78 height 13
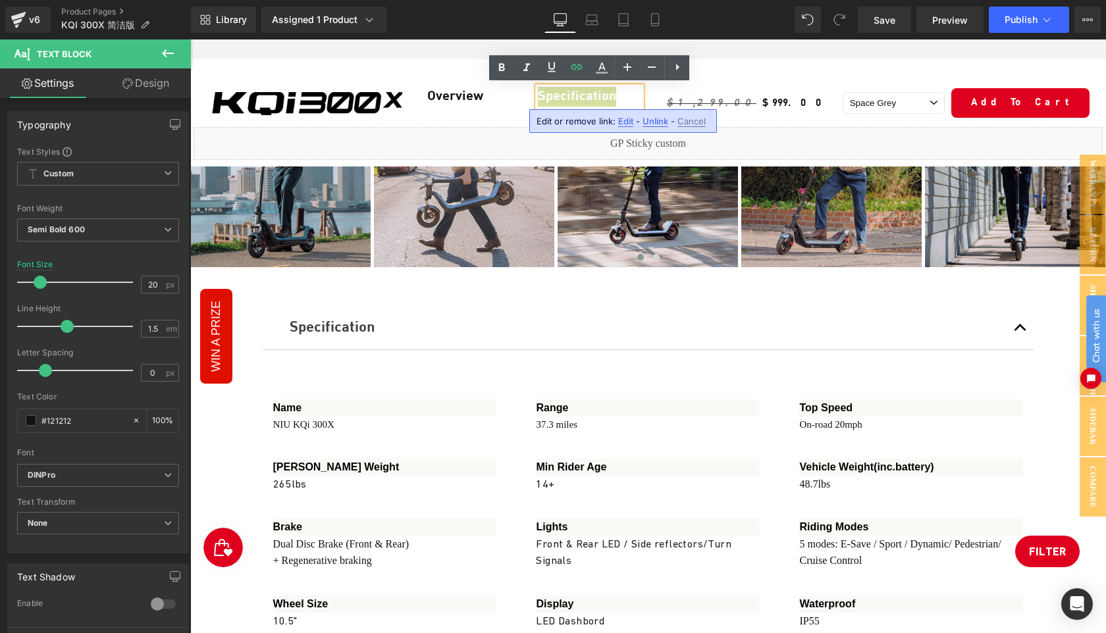
click at [622, 121] on span "Edit" at bounding box center [625, 121] width 15 height 11
click at [643, 126] on input "#r-1673605044762" at bounding box center [633, 125] width 203 height 33
click at [744, 126] on icon "button" at bounding box center [749, 126] width 13 height 8
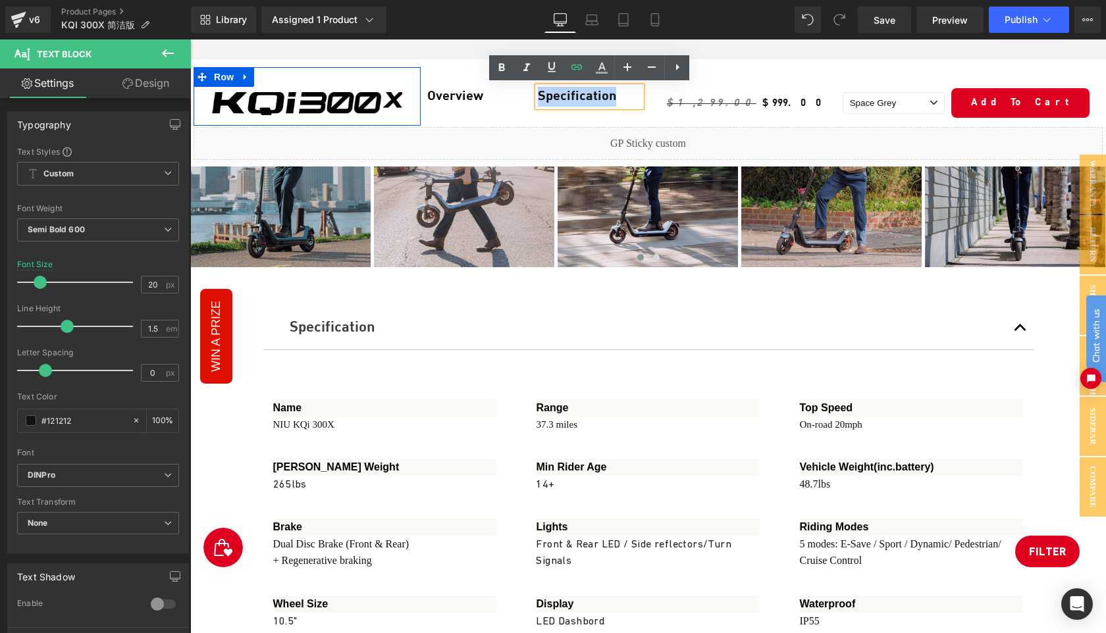
click at [311, 80] on div "Image Row" at bounding box center [307, 96] width 227 height 59
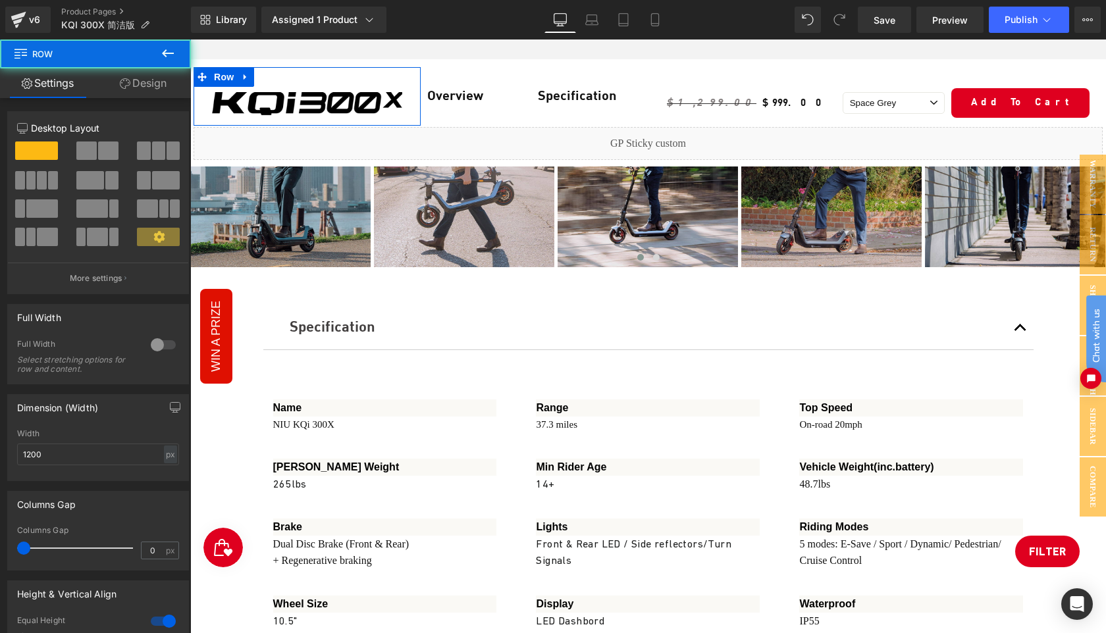
click at [140, 86] on link "Design" at bounding box center [142, 83] width 95 height 30
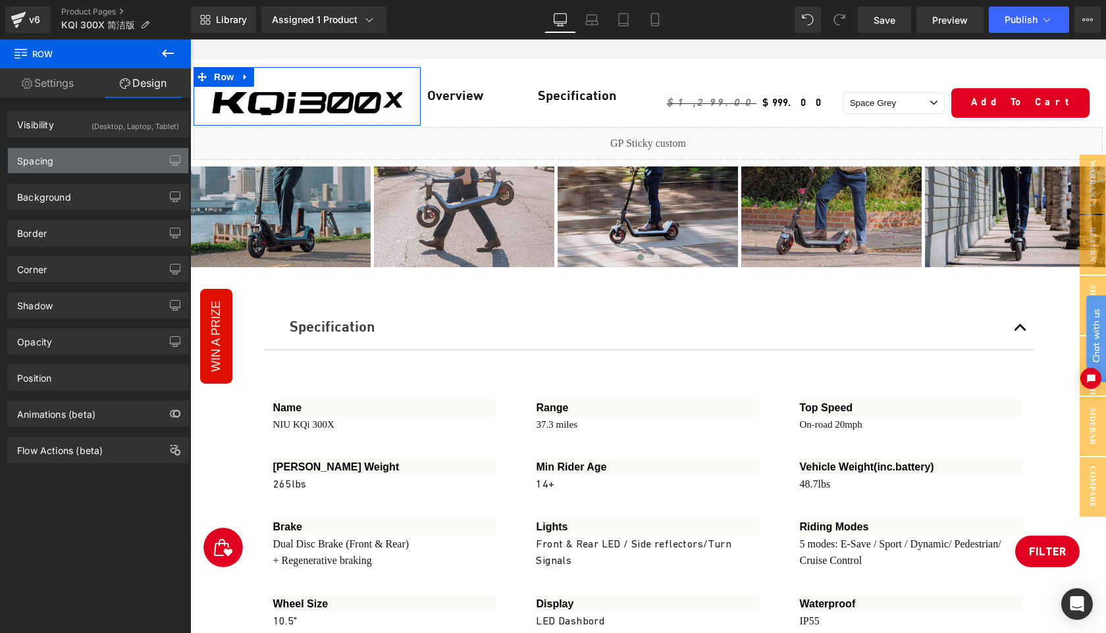
click at [86, 163] on div "Spacing" at bounding box center [98, 160] width 180 height 25
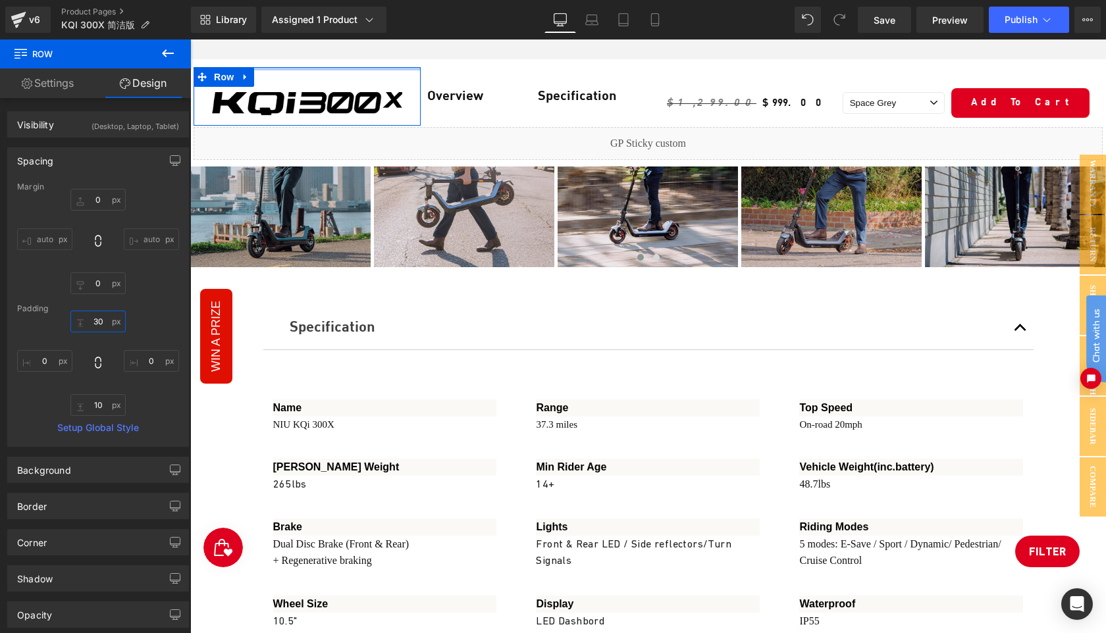
click at [104, 317] on input "text" at bounding box center [97, 322] width 55 height 22
type input "10"
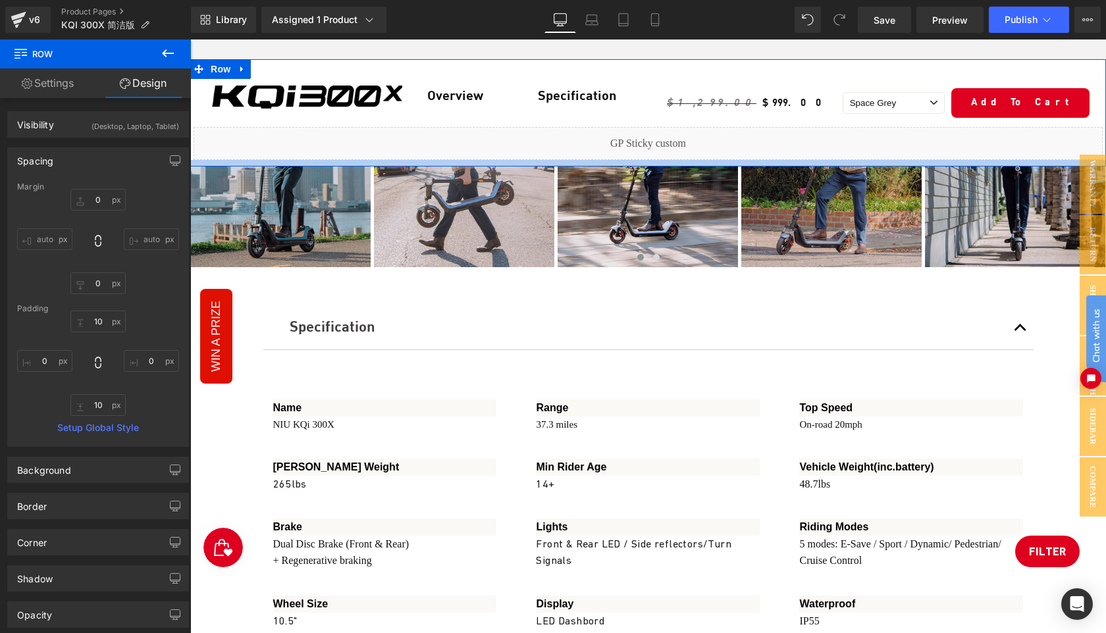
click at [418, 162] on div at bounding box center [648, 163] width 916 height 7
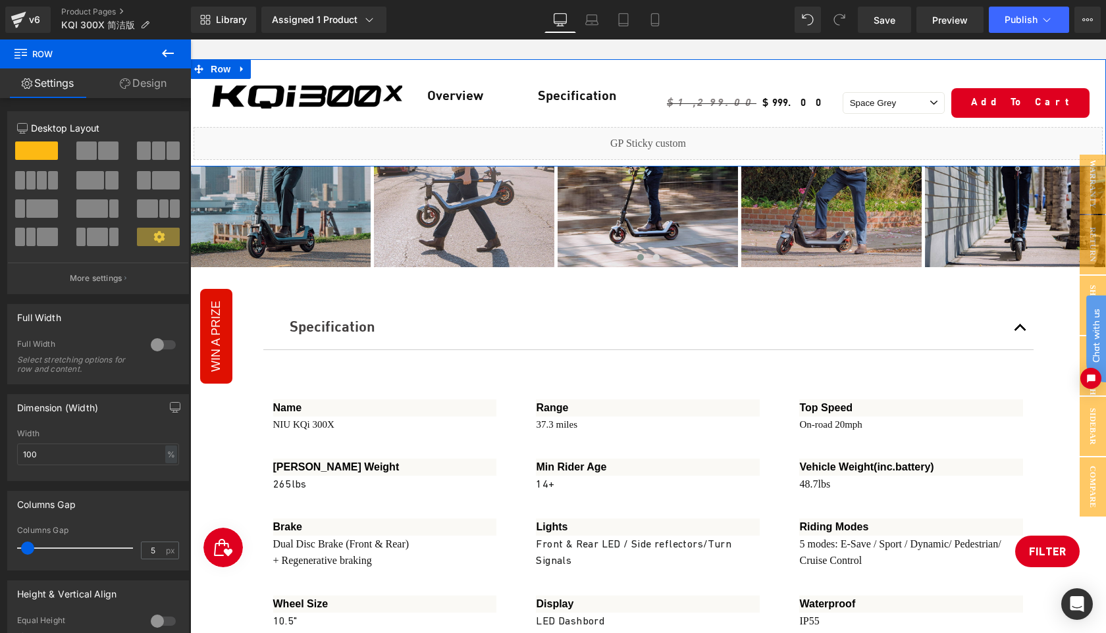
drag, startPoint x: 151, startPoint y: 86, endPoint x: 130, endPoint y: 153, distance: 70.4
click at [151, 86] on link "Design" at bounding box center [142, 83] width 95 height 30
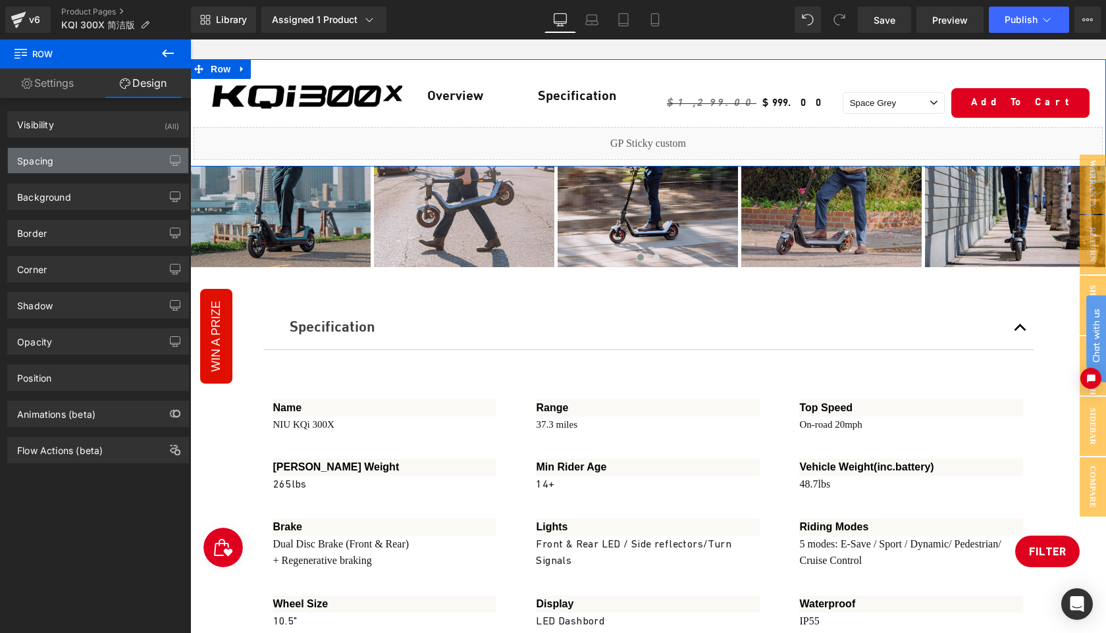
click at [84, 165] on div "Spacing" at bounding box center [98, 160] width 180 height 25
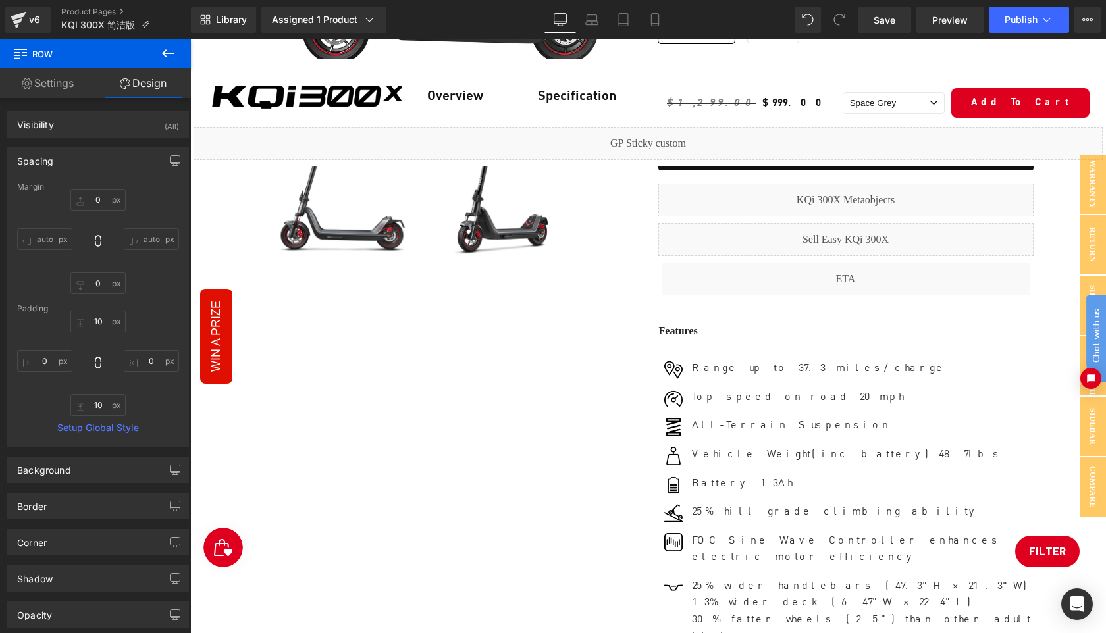
scroll to position [0, 0]
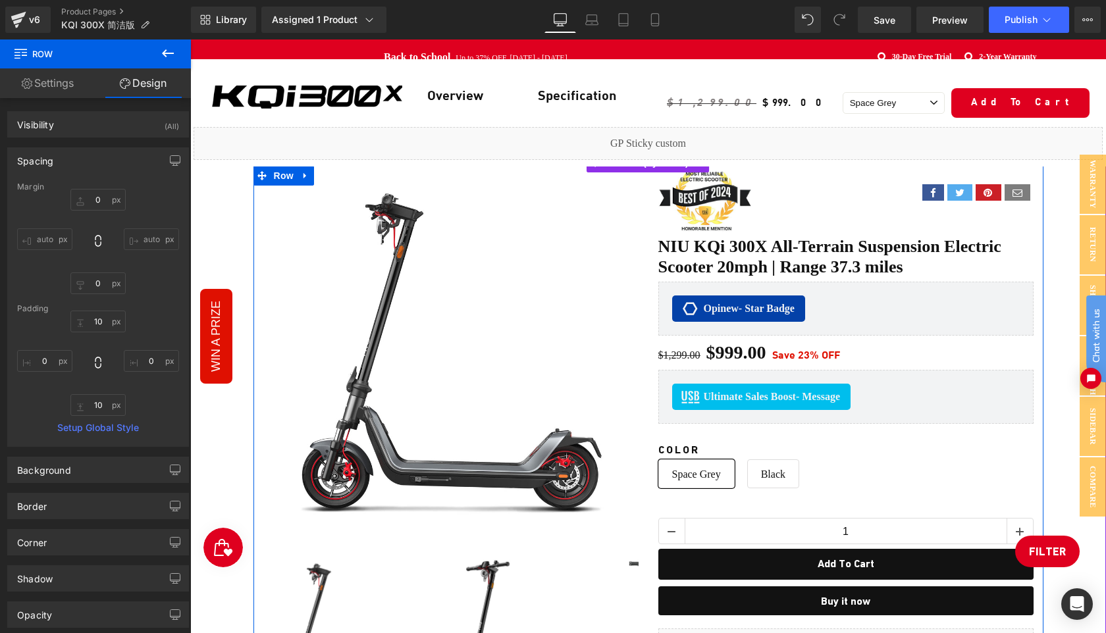
click at [645, 263] on div "Sale Off (P) Image" at bounding box center [450, 437] width 395 height 543
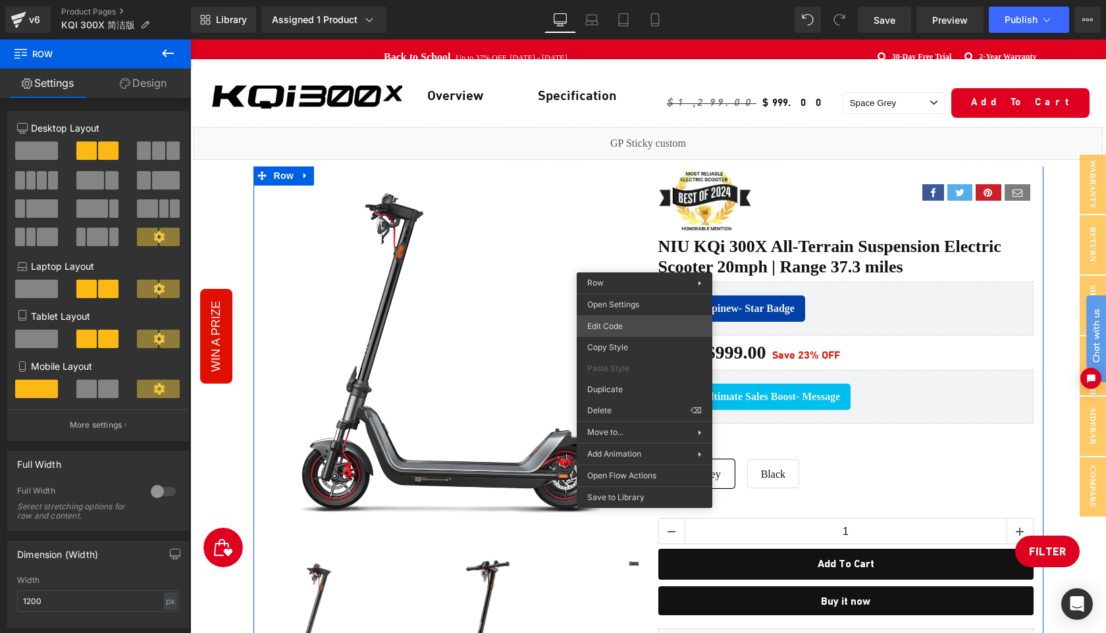
click at [625, 0] on div "Row You are previewing how the will restyle your page. You can not edit Element…" at bounding box center [553, 0] width 1106 height 0
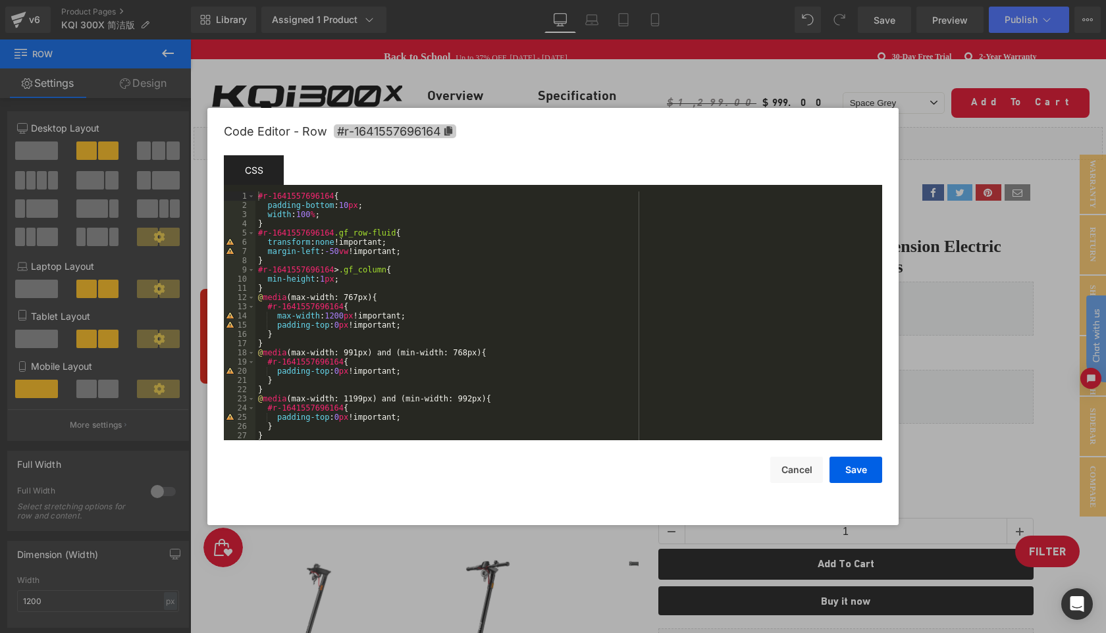
click at [448, 130] on icon at bounding box center [448, 130] width 8 height 9
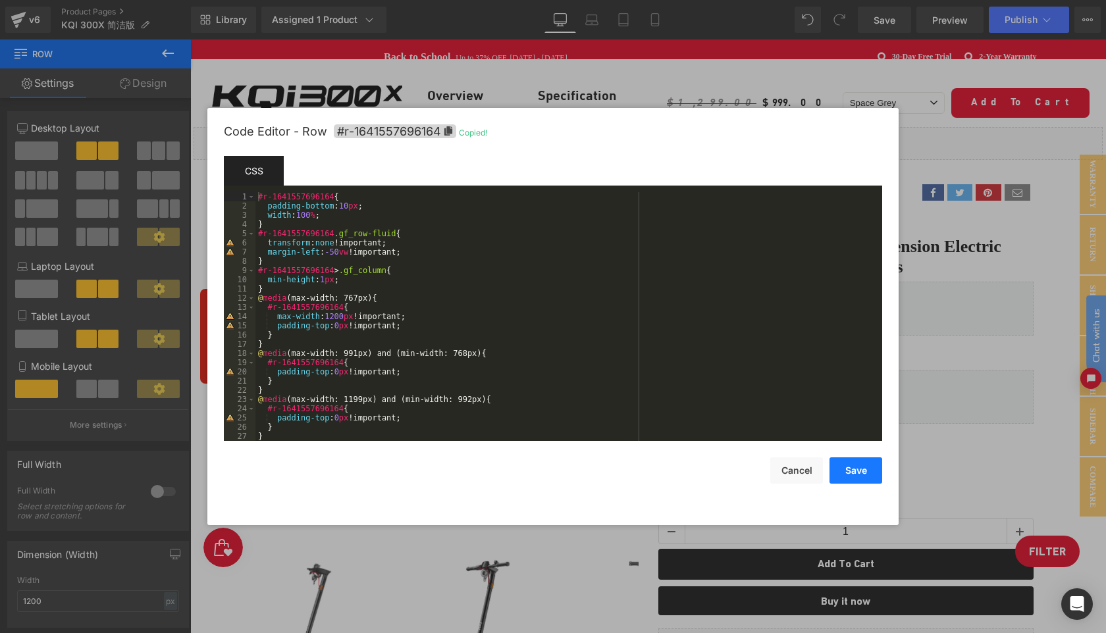
click at [857, 469] on button "Save" at bounding box center [856, 471] width 53 height 26
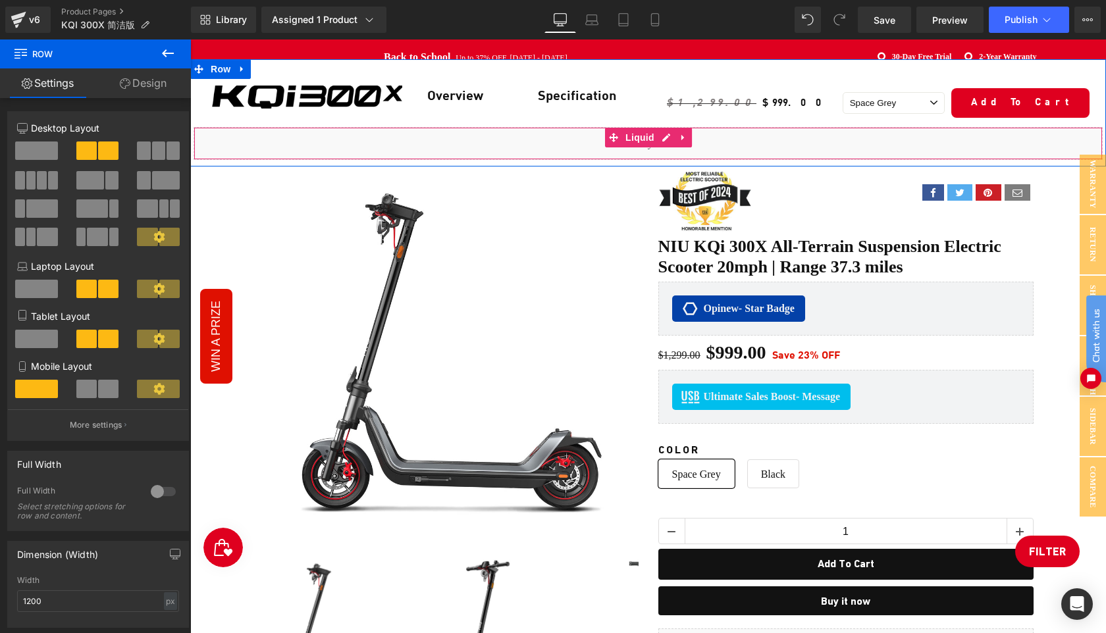
click at [666, 131] on div "Liquid" at bounding box center [648, 143] width 909 height 33
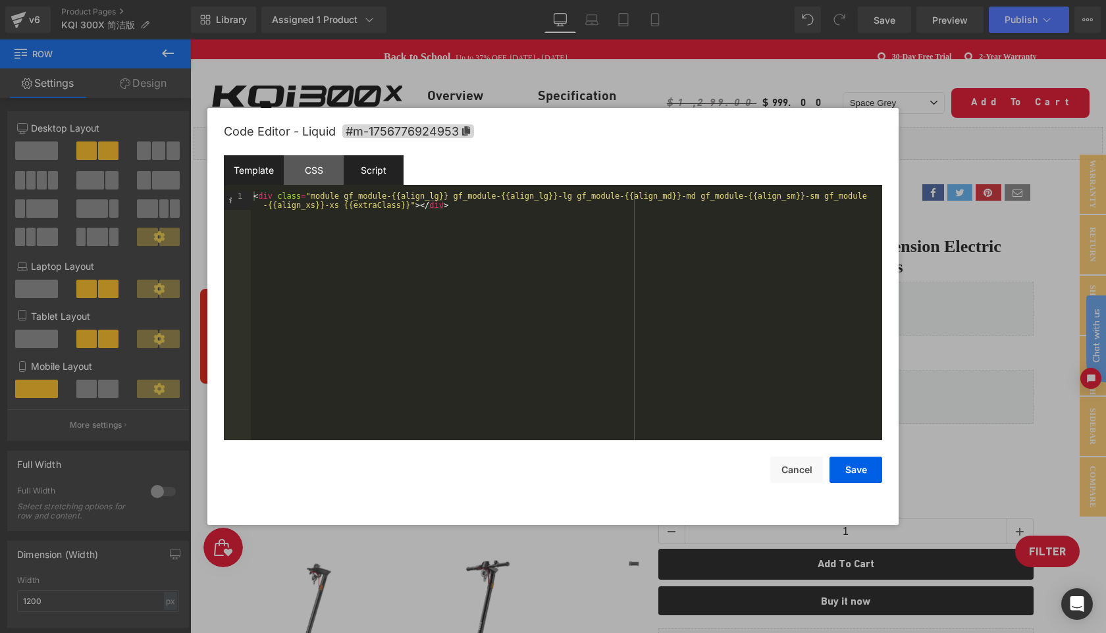
click at [366, 176] on div "Script" at bounding box center [374, 170] width 60 height 30
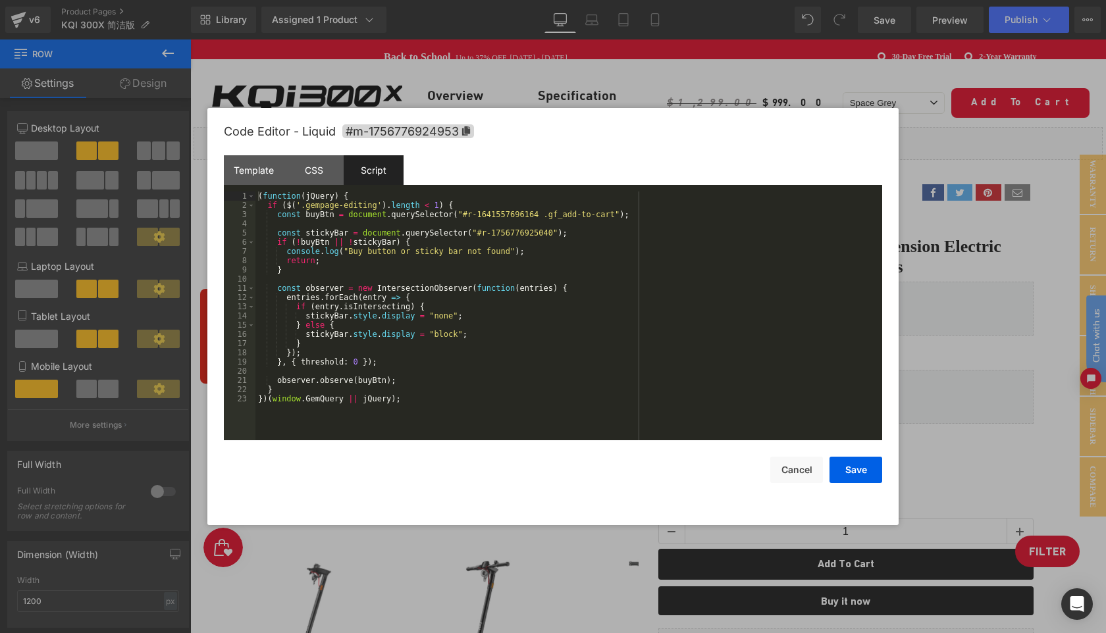
click at [542, 219] on div "( function ( jQuery ) { if ( $ ( '.gempage-editing' ) . length < 1 ) { const bu…" at bounding box center [568, 325] width 627 height 267
click at [866, 477] on button "Save" at bounding box center [856, 470] width 53 height 26
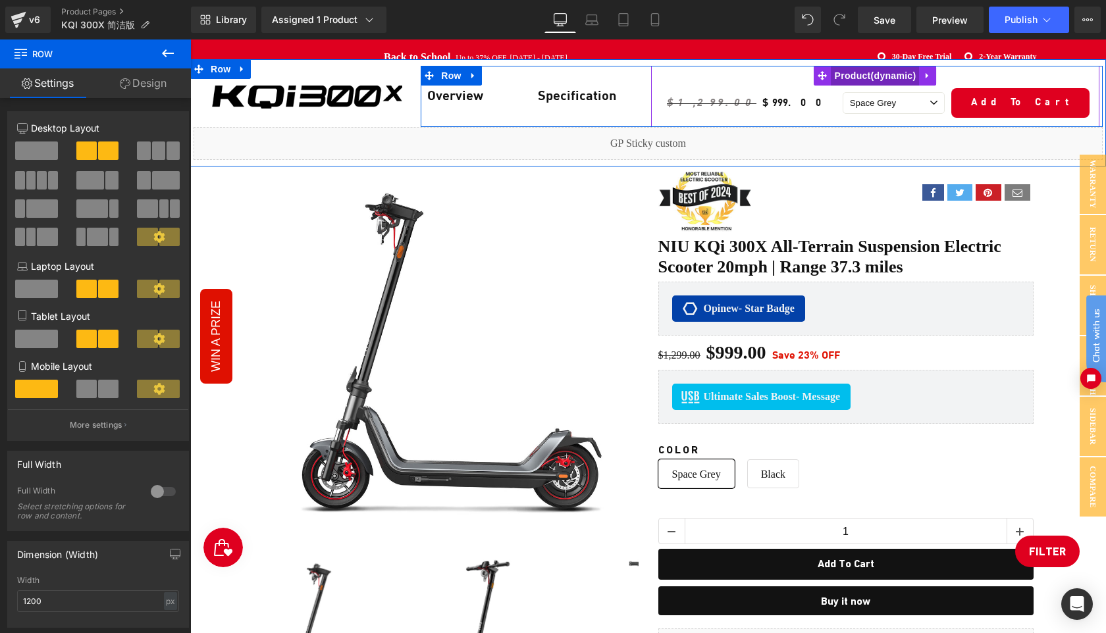
click at [847, 76] on span "Product" at bounding box center [875, 76] width 88 height 20
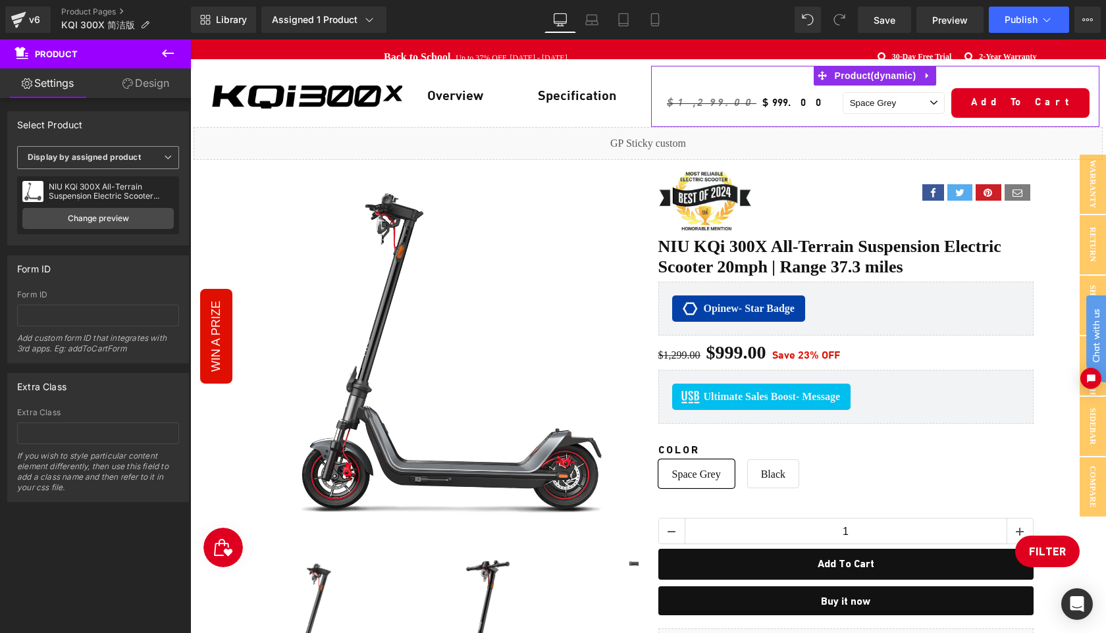
click at [151, 159] on span "Display by assigned product" at bounding box center [98, 157] width 162 height 23
drag, startPoint x: 101, startPoint y: 174, endPoint x: 720, endPoint y: 27, distance: 636.2
click at [101, 174] on div "Display by assigned product" at bounding box center [90, 178] width 107 height 9
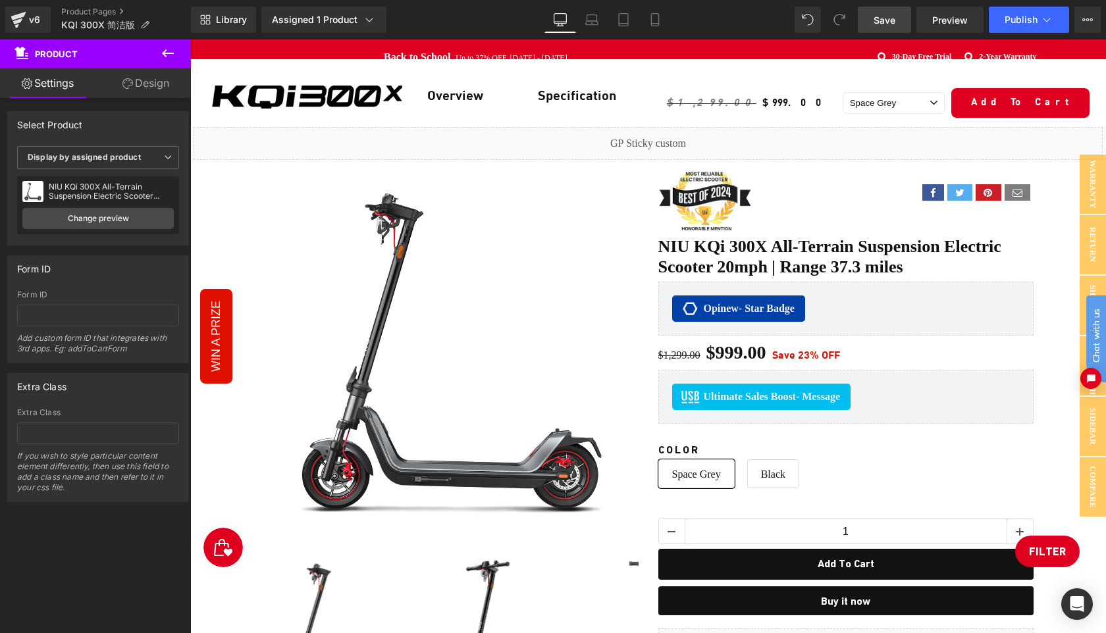
click at [878, 26] on span "Save" at bounding box center [885, 20] width 22 height 14
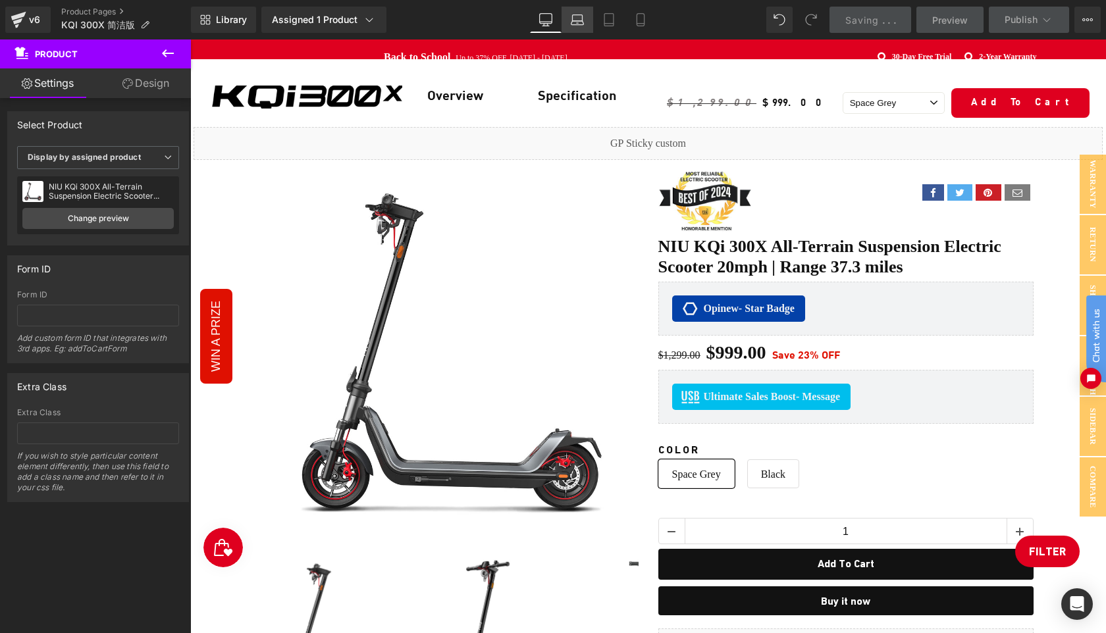
click at [578, 23] on icon at bounding box center [578, 23] width 2 height 0
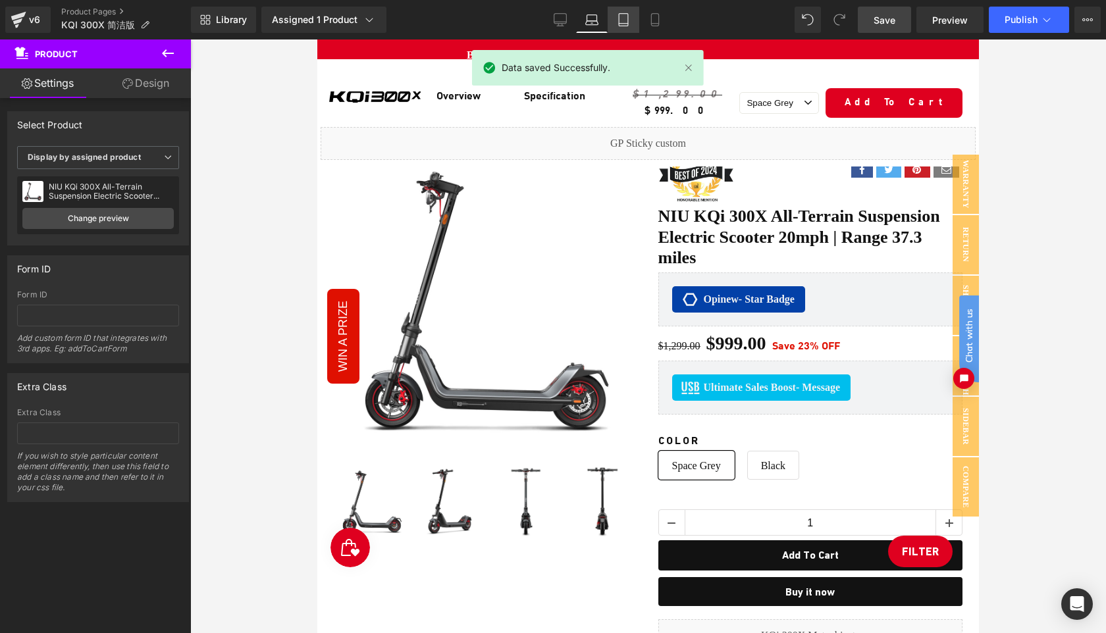
click at [610, 20] on link "Tablet" at bounding box center [624, 20] width 32 height 26
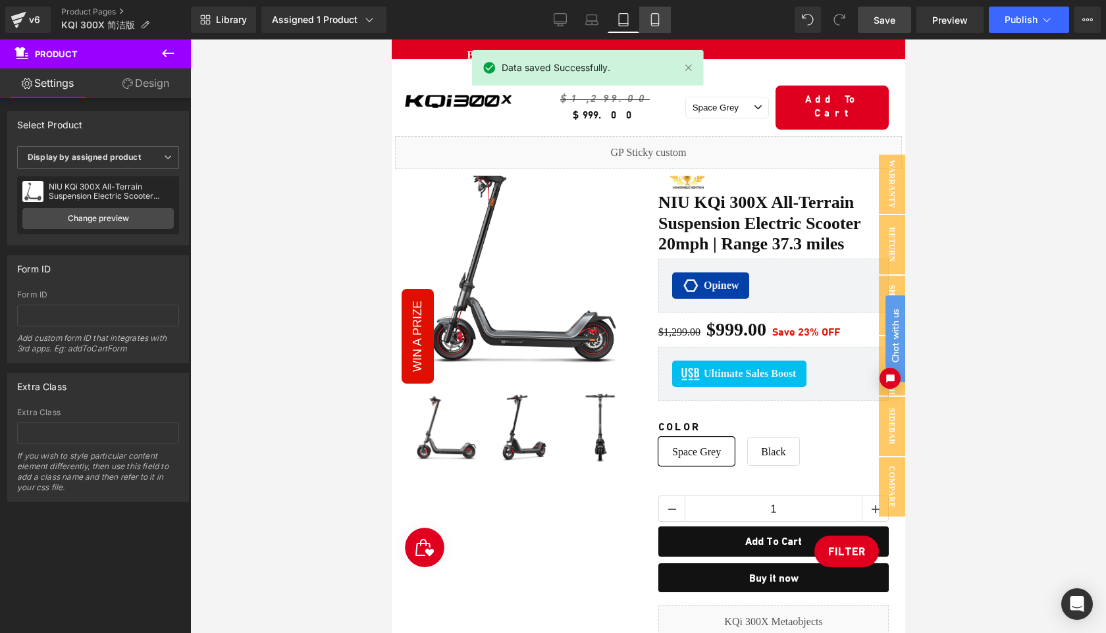
click at [656, 20] on icon at bounding box center [654, 19] width 13 height 13
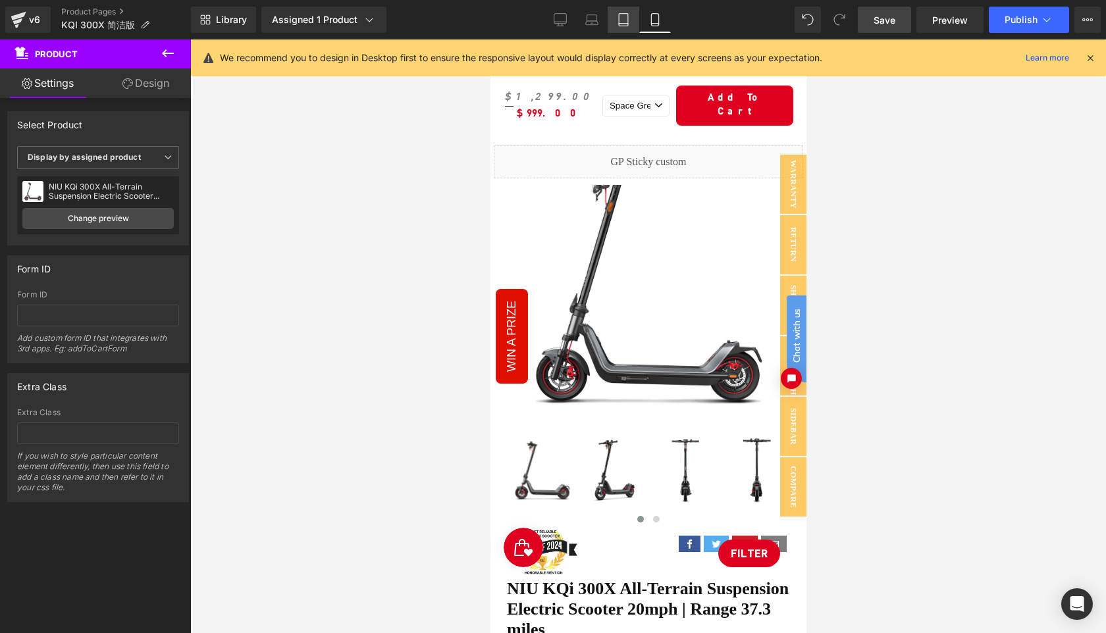
click at [618, 21] on icon at bounding box center [623, 19] width 13 height 13
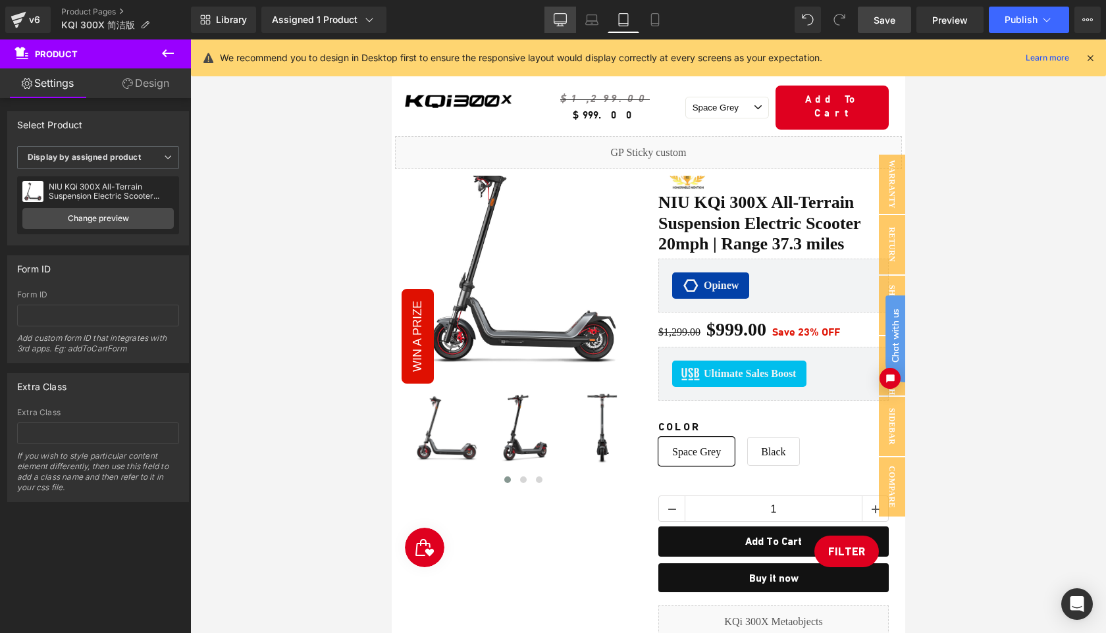
click at [558, 17] on icon at bounding box center [560, 19] width 13 height 13
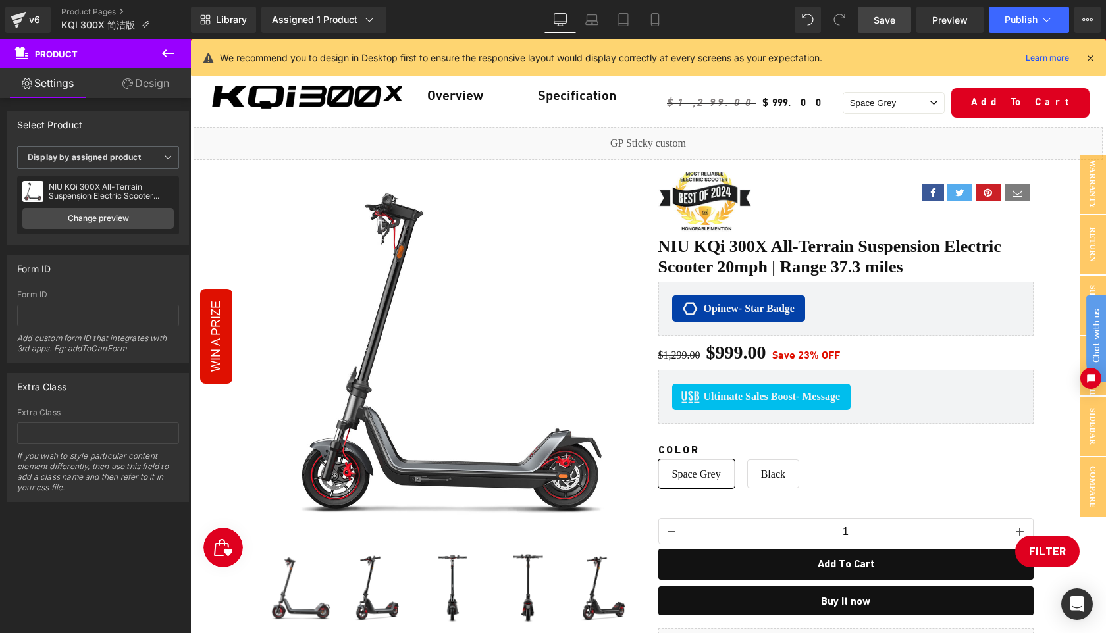
click at [1092, 57] on icon at bounding box center [1090, 58] width 12 height 12
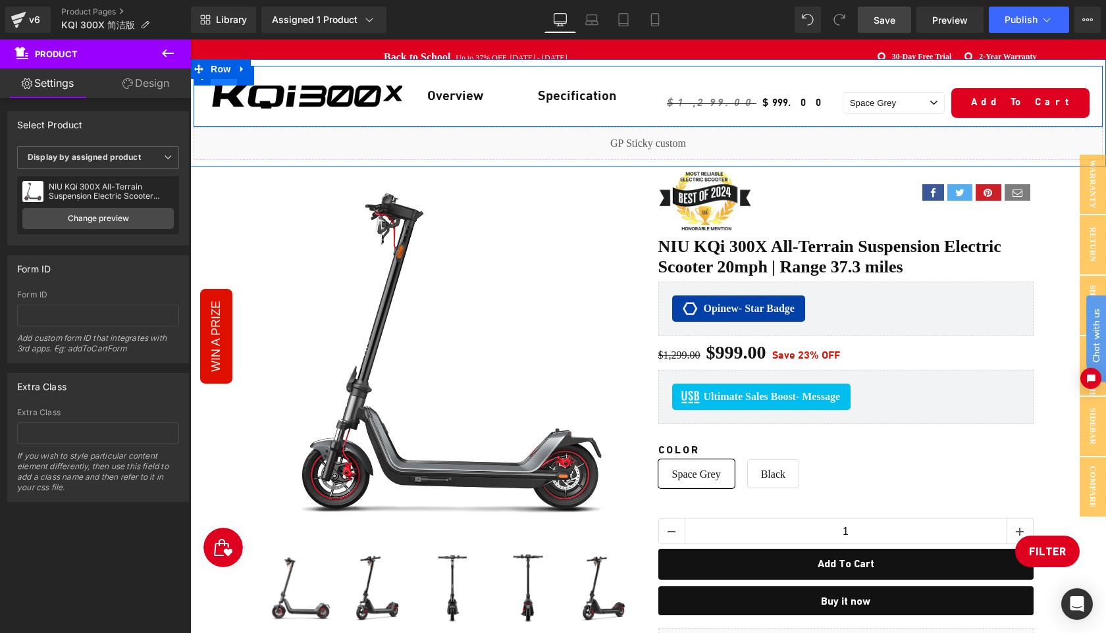
click at [220, 84] on span "Row" at bounding box center [224, 76] width 26 height 20
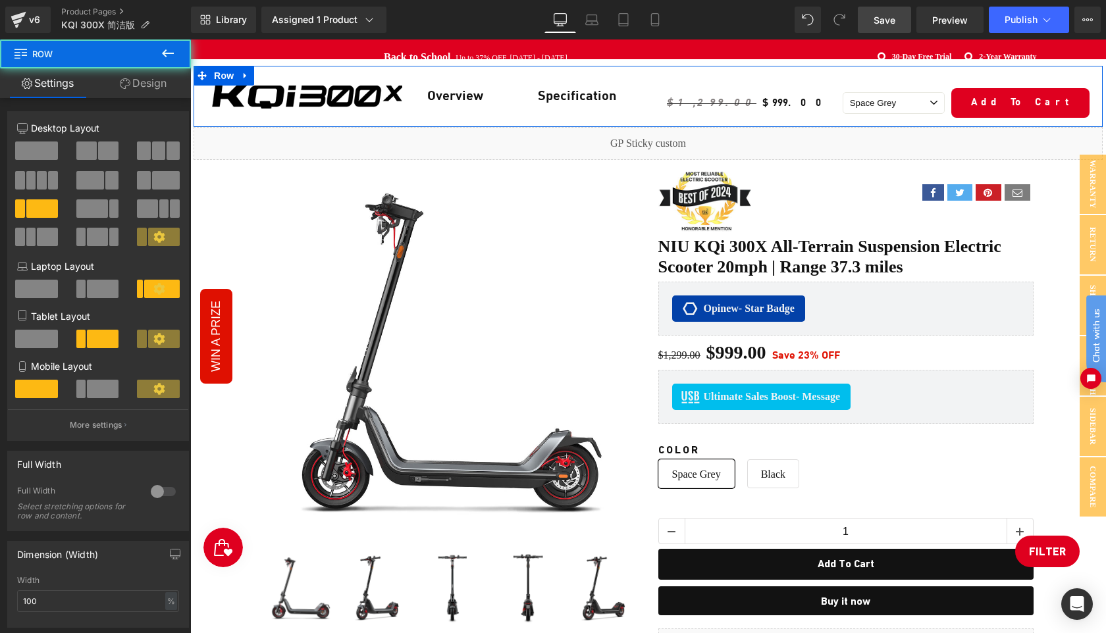
scroll to position [419, 0]
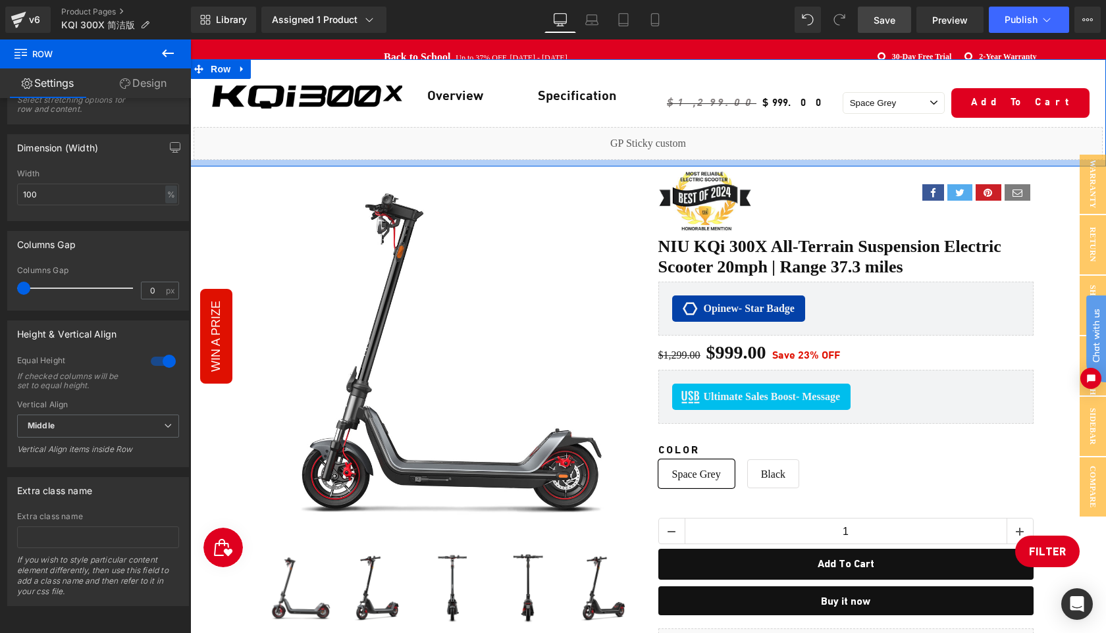
click at [379, 160] on div at bounding box center [648, 163] width 916 height 7
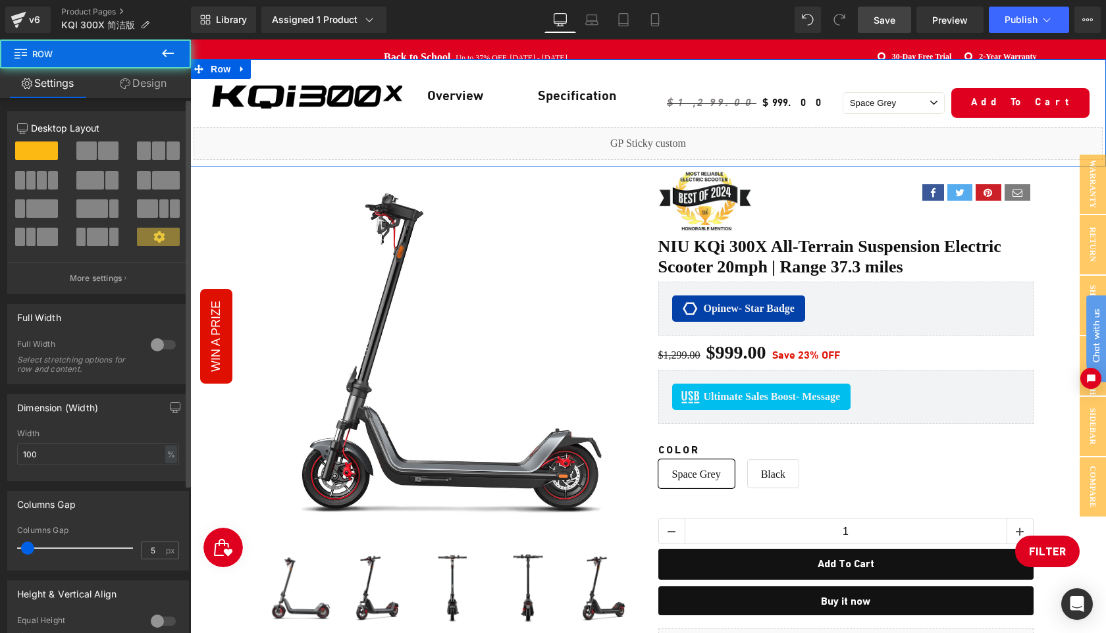
scroll to position [204, 0]
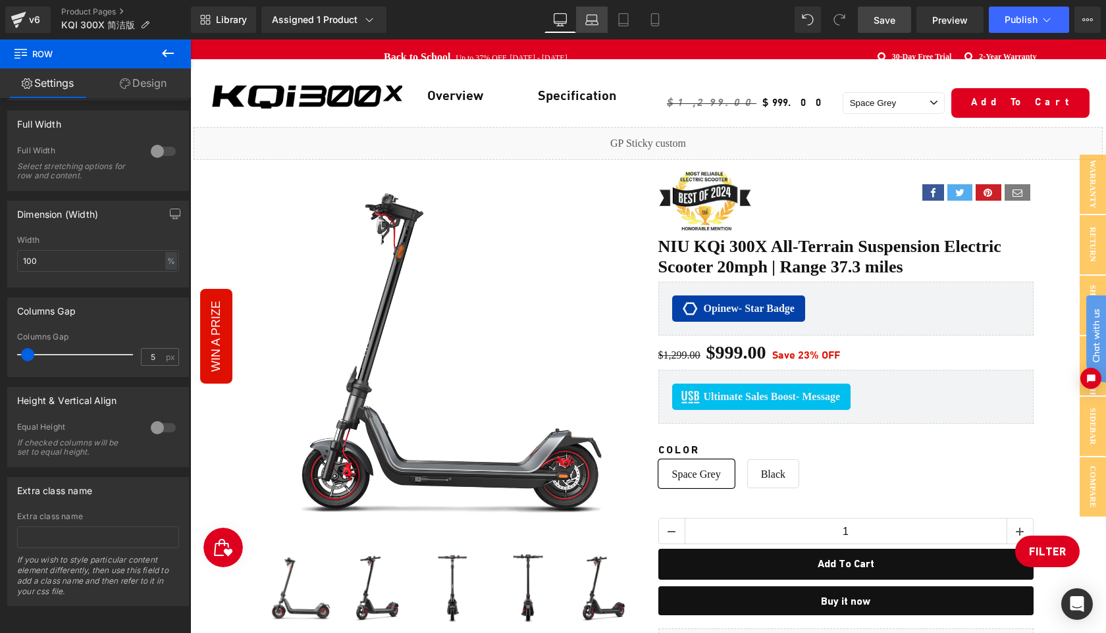
click at [593, 17] on icon at bounding box center [591, 19] width 13 height 13
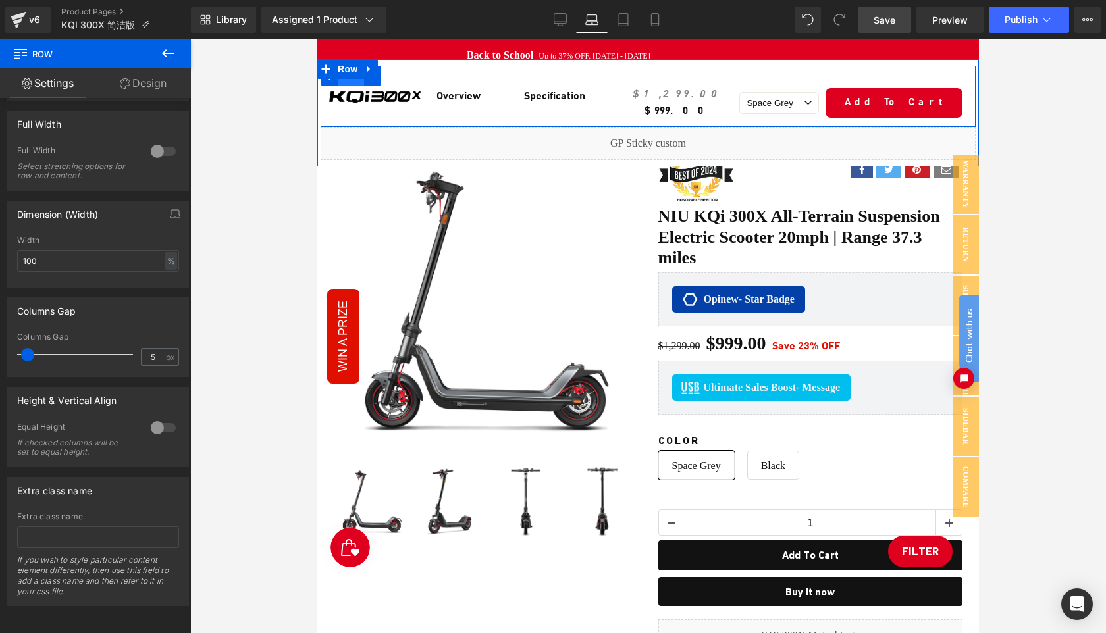
click at [357, 84] on span "Row" at bounding box center [351, 76] width 26 height 20
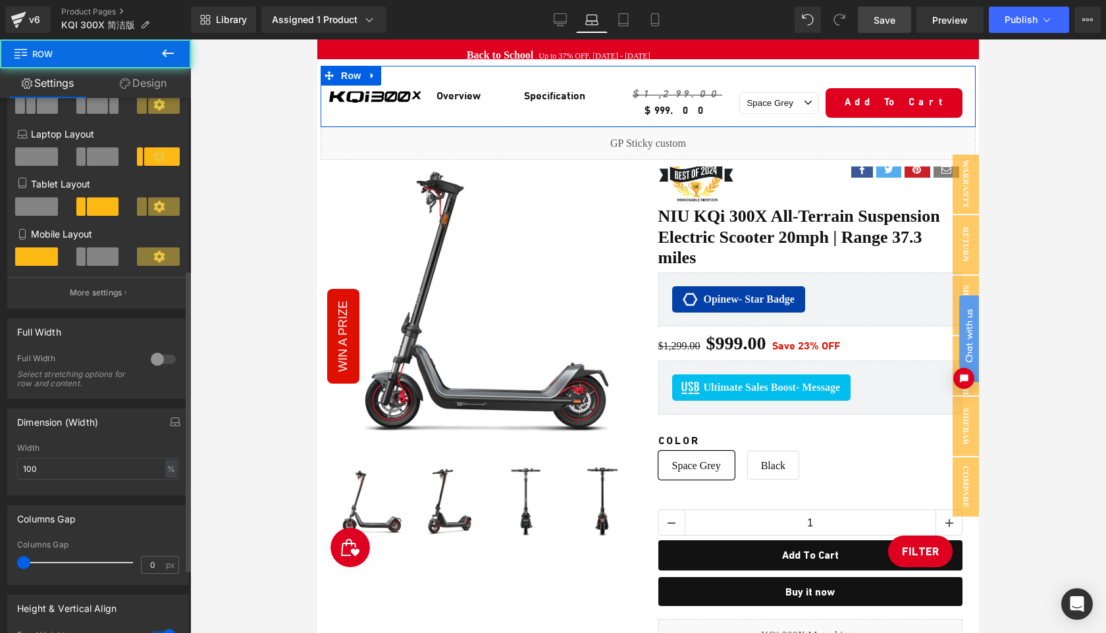
scroll to position [419, 0]
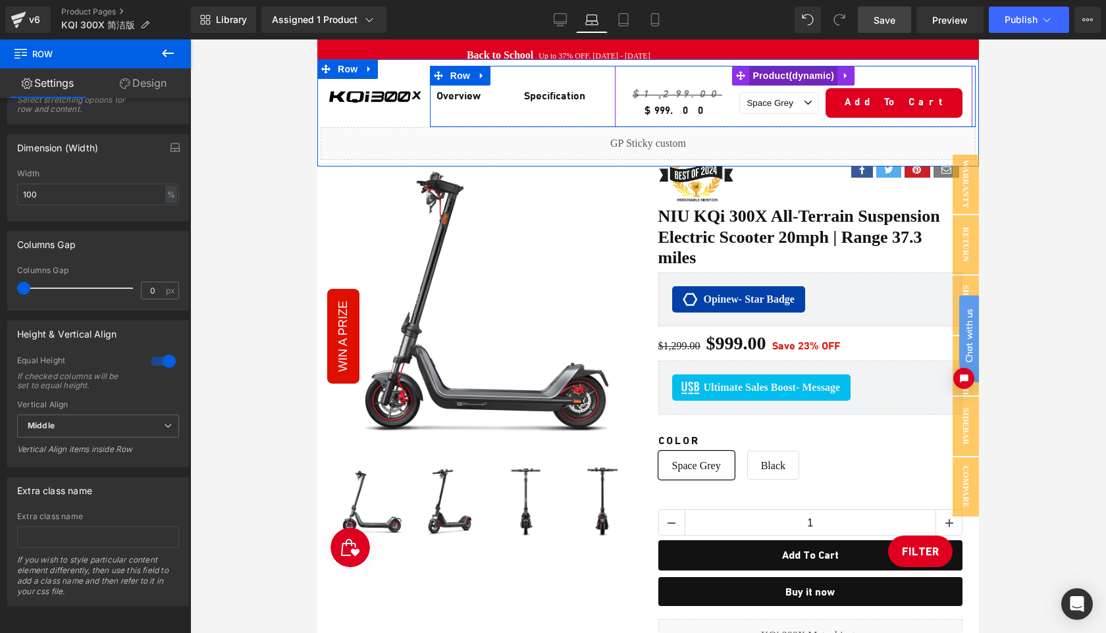
click at [765, 78] on span "Product" at bounding box center [793, 76] width 88 height 20
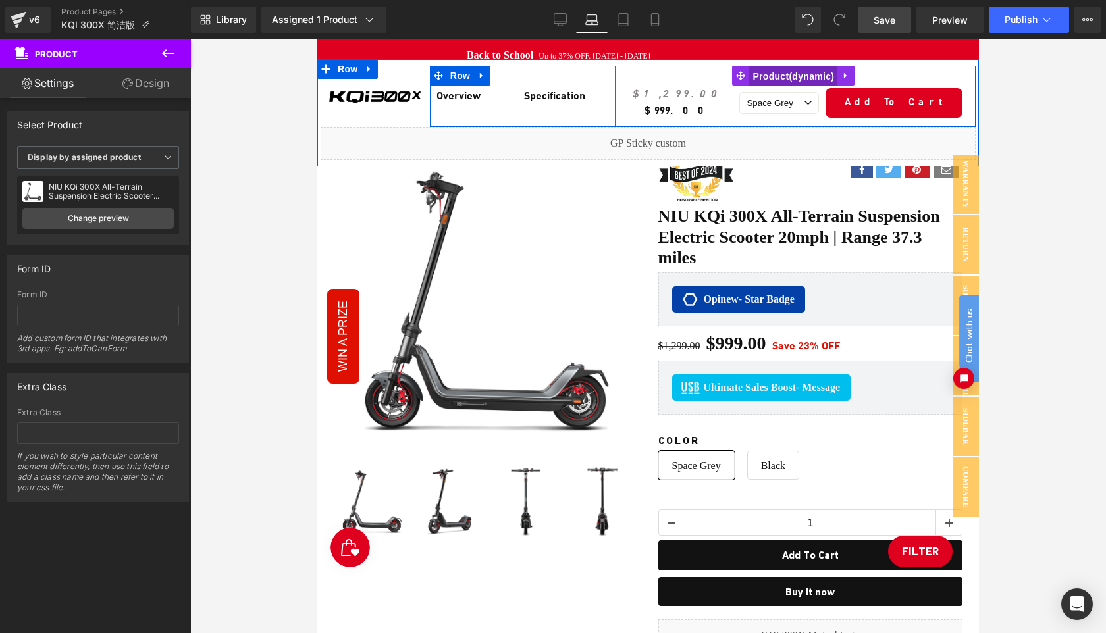
click at [791, 78] on span "Product" at bounding box center [793, 76] width 88 height 20
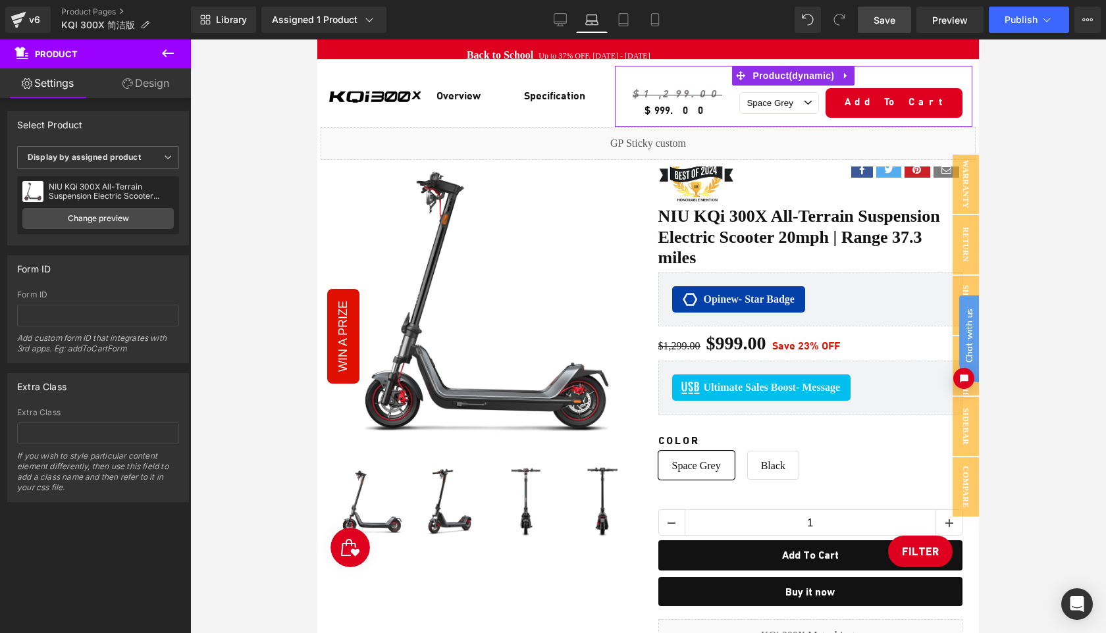
click at [141, 91] on link "Design" at bounding box center [145, 83] width 95 height 30
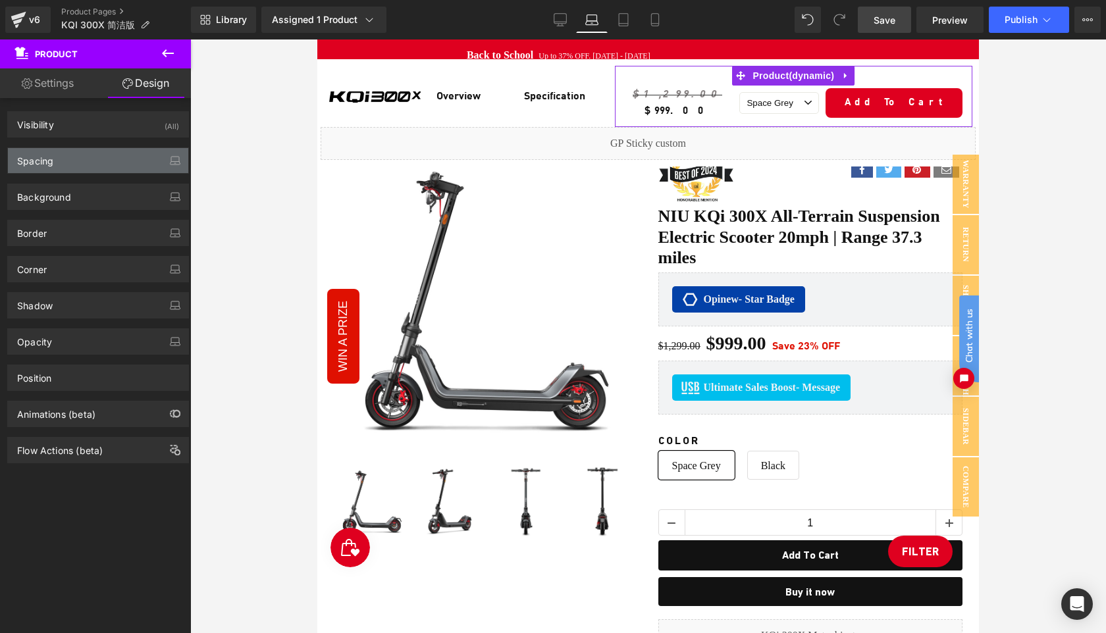
click at [104, 159] on div "Spacing" at bounding box center [98, 160] width 180 height 25
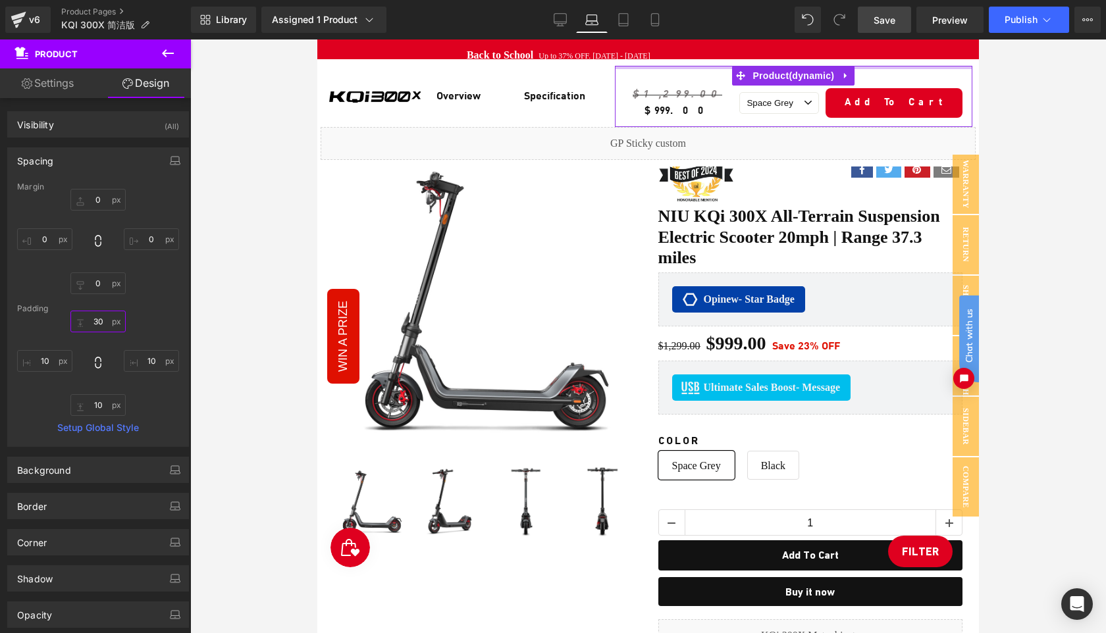
click at [101, 321] on input "30" at bounding box center [97, 322] width 55 height 22
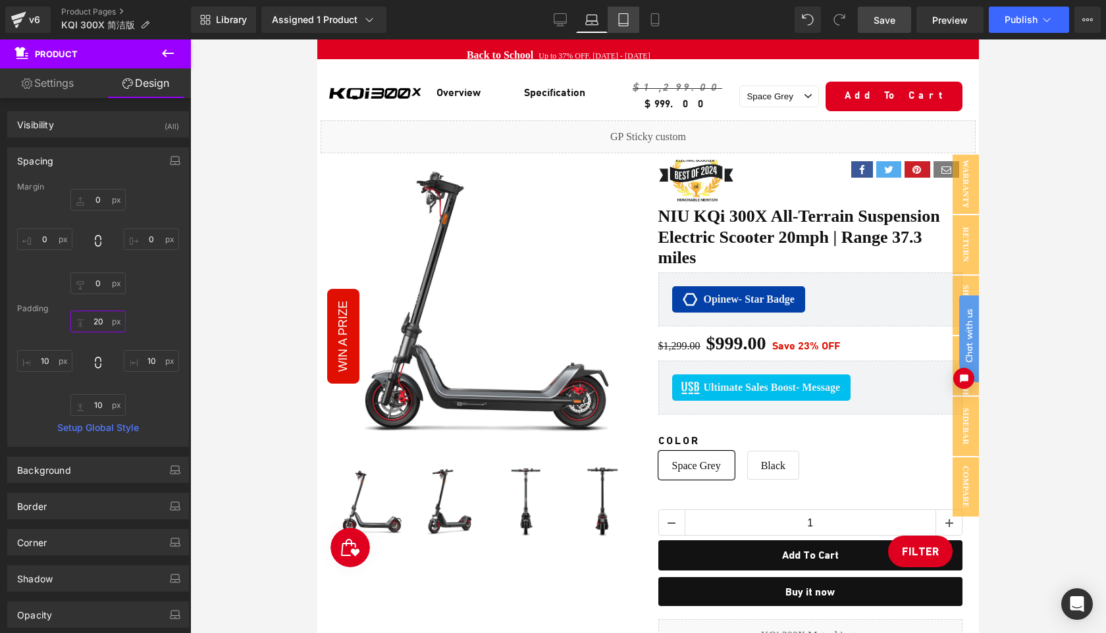
type input "20"
click at [627, 25] on icon at bounding box center [623, 19] width 13 height 13
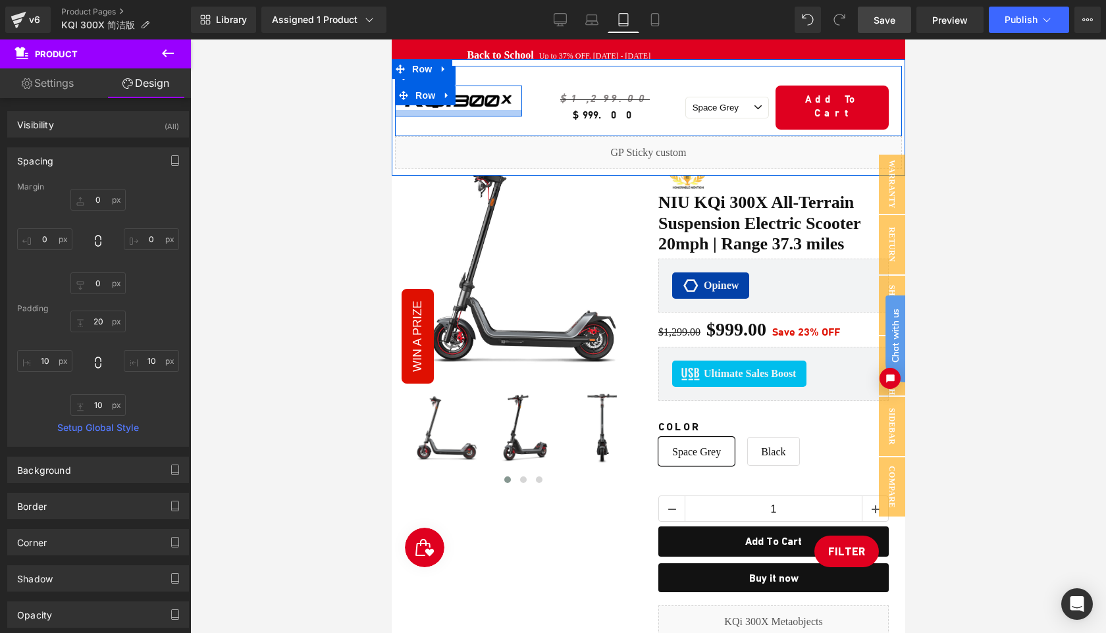
click at [456, 110] on div at bounding box center [457, 113] width 127 height 7
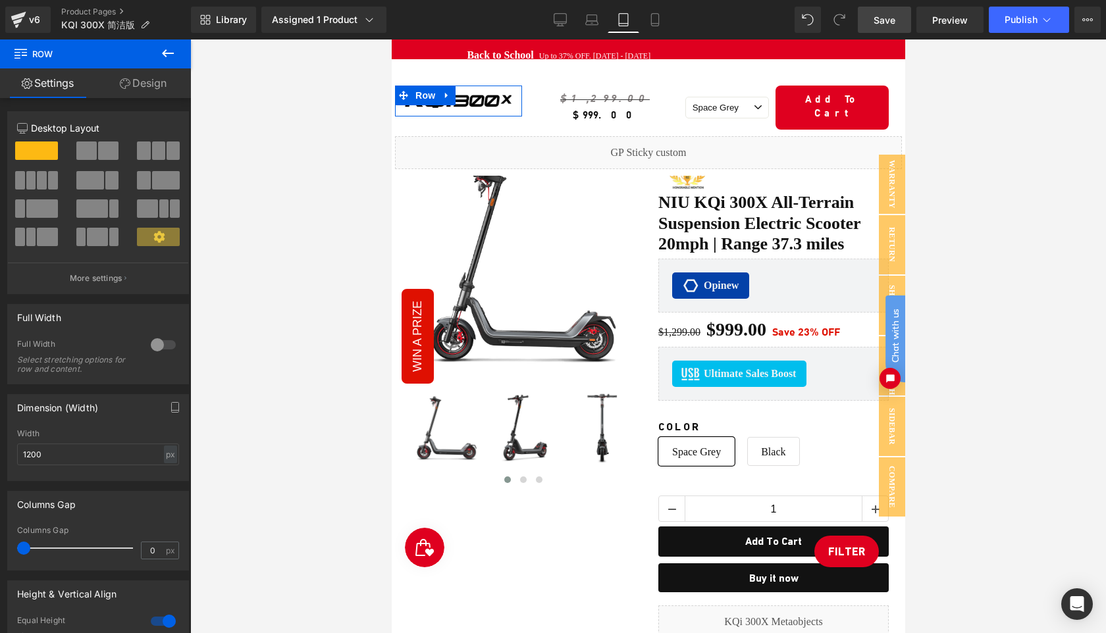
click at [146, 88] on link "Design" at bounding box center [142, 83] width 95 height 30
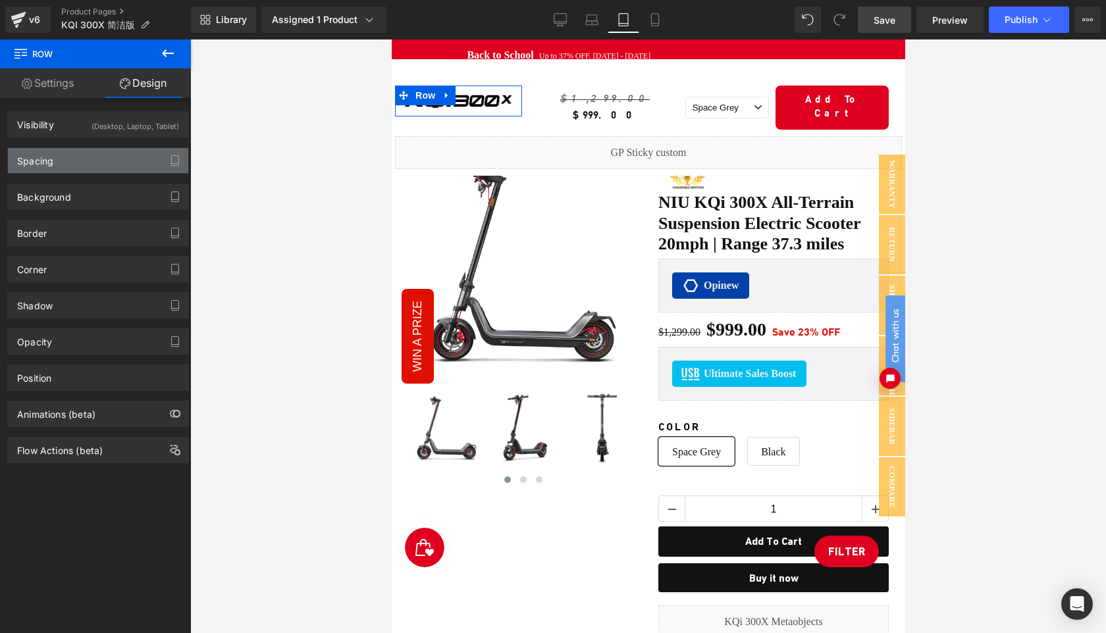
click at [74, 163] on div "Spacing" at bounding box center [98, 160] width 180 height 25
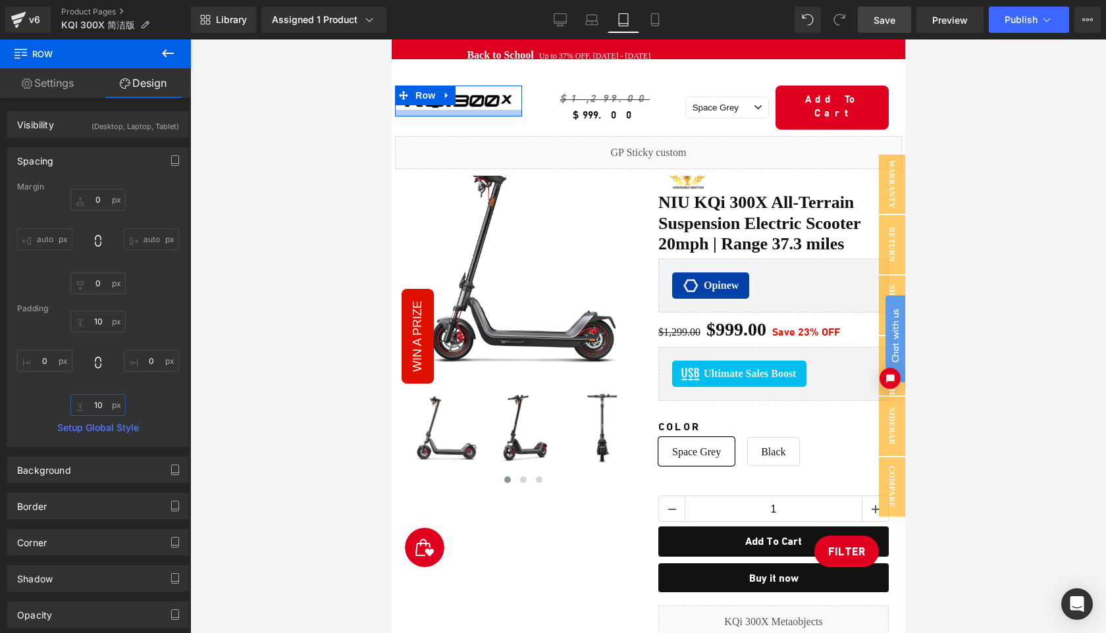
click at [101, 411] on input "10" at bounding box center [97, 405] width 55 height 22
type input "0"
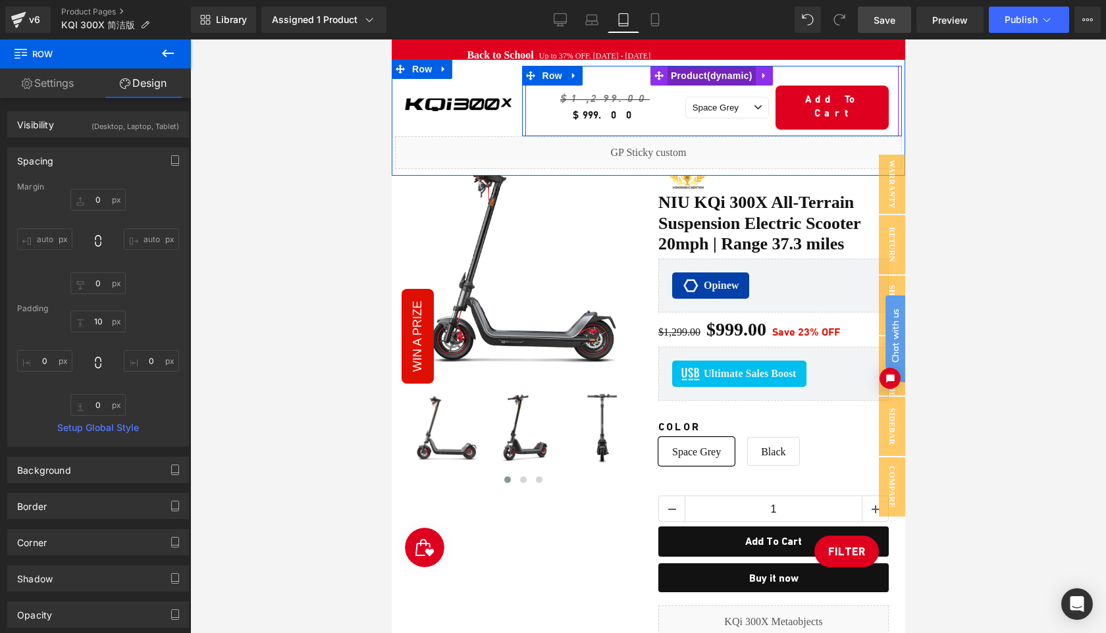
click at [684, 76] on span "Product" at bounding box center [711, 76] width 88 height 20
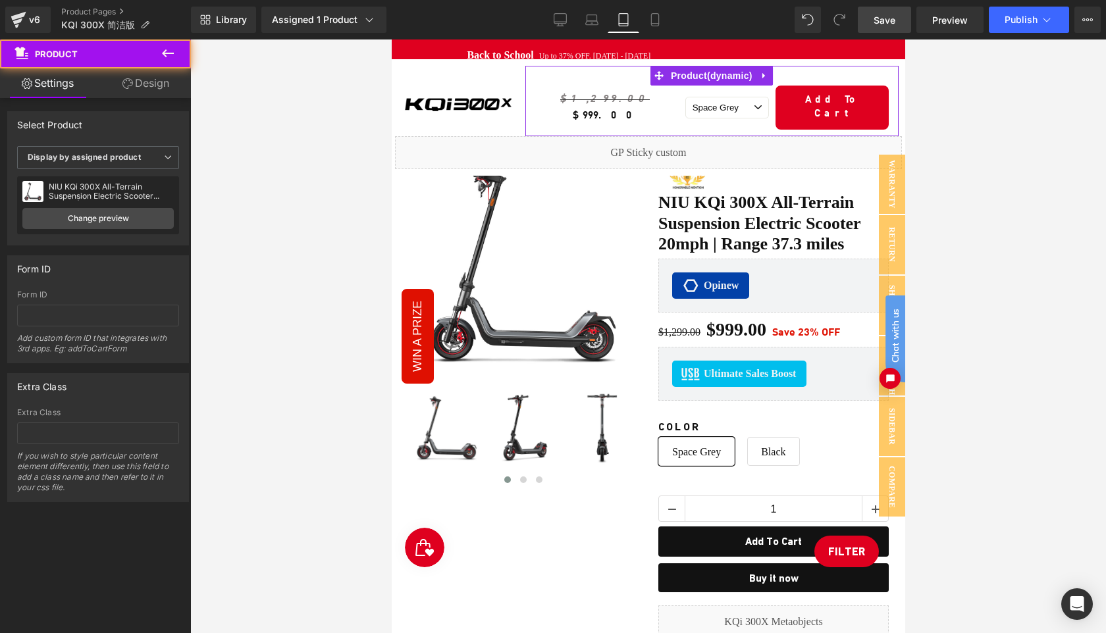
click at [155, 87] on link "Design" at bounding box center [145, 83] width 95 height 30
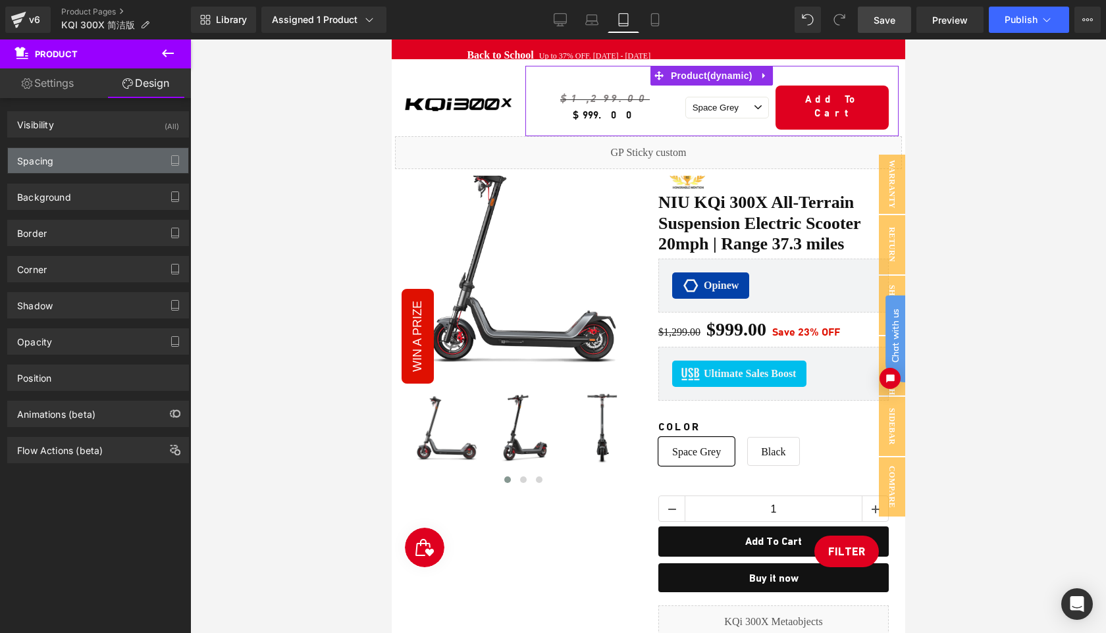
click at [93, 159] on div "Spacing" at bounding box center [98, 160] width 180 height 25
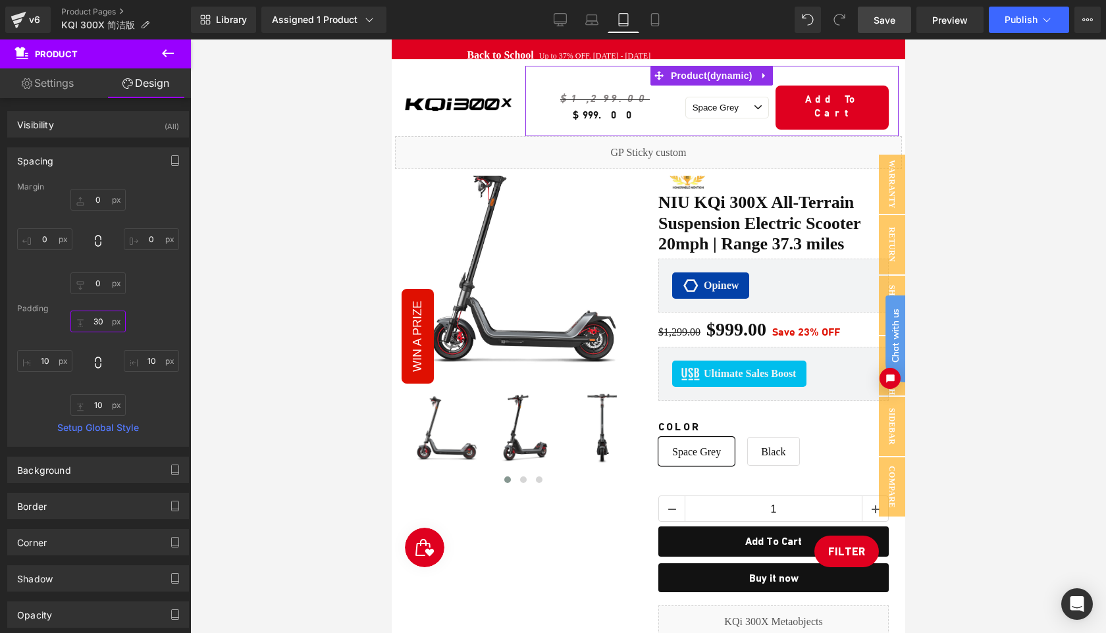
click at [100, 320] on input "30" at bounding box center [97, 322] width 55 height 22
type input "20"
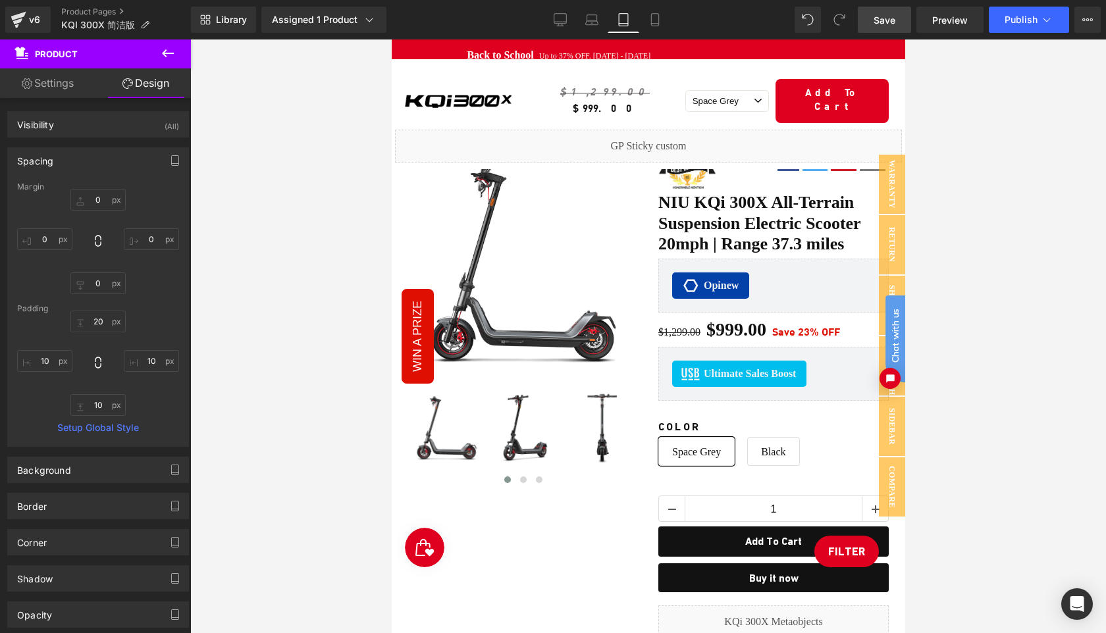
click at [949, 120] on div at bounding box center [648, 337] width 916 height 594
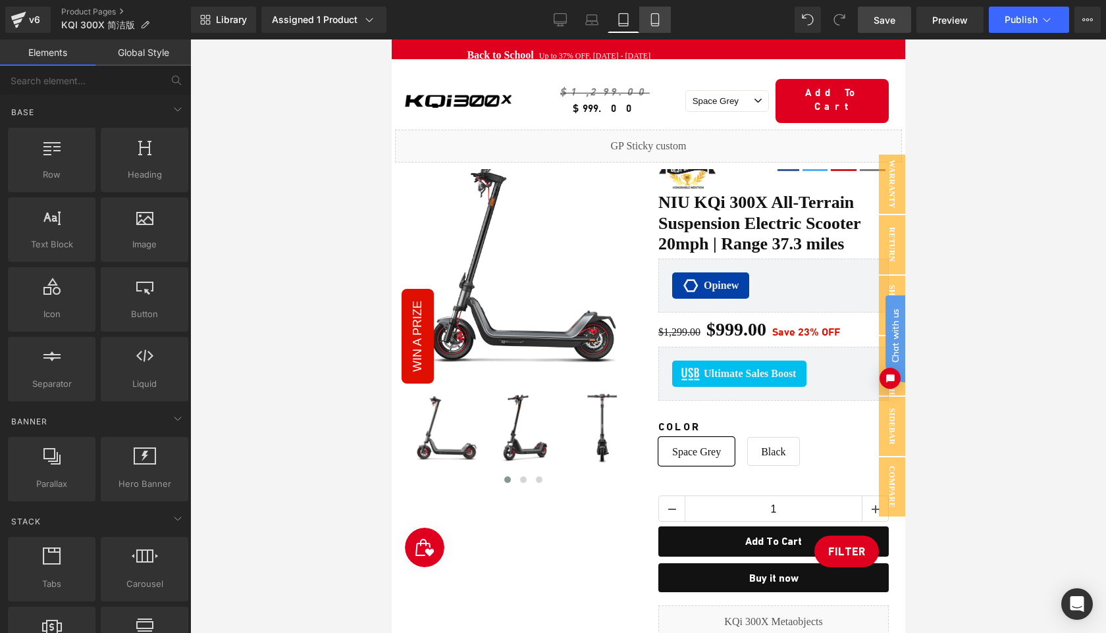
click at [658, 20] on icon at bounding box center [654, 20] width 7 height 13
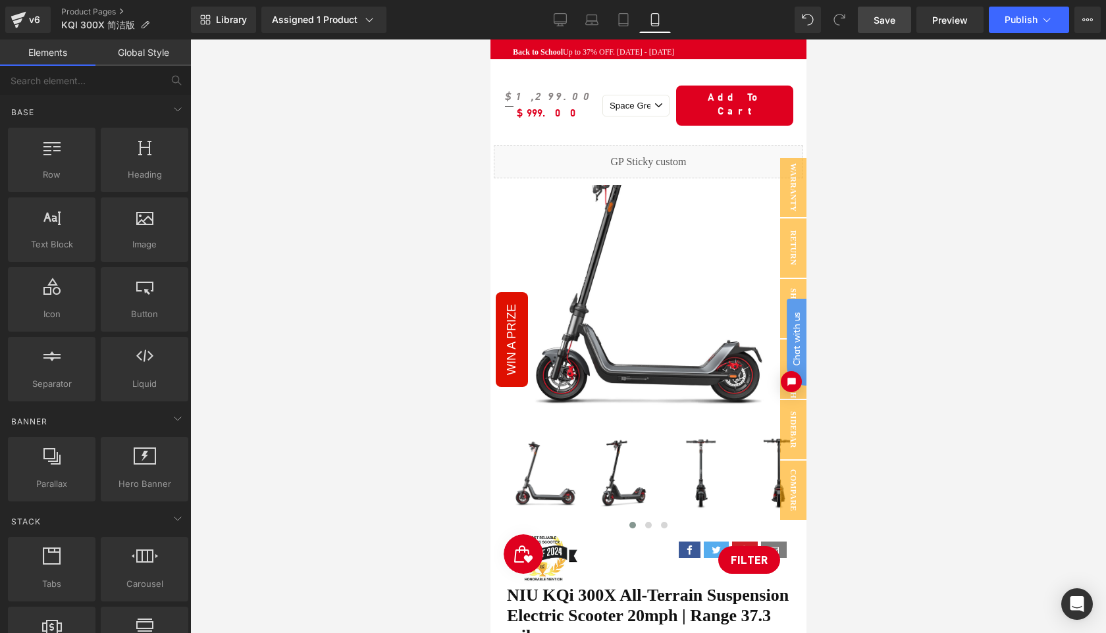
scroll to position [57, 0]
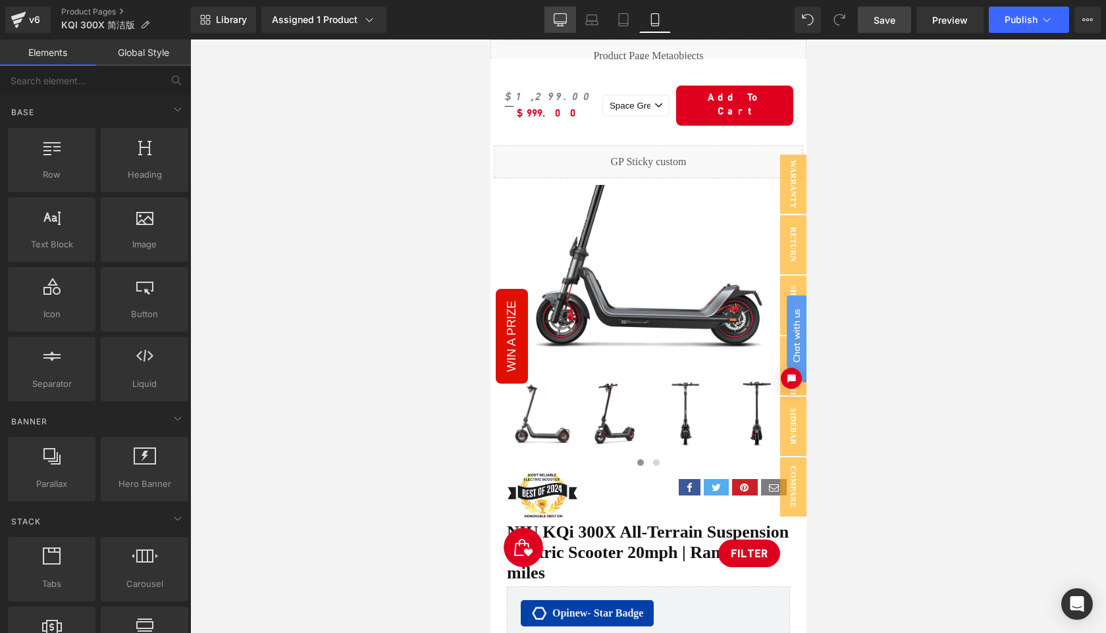
click at [558, 20] on icon at bounding box center [560, 19] width 13 height 13
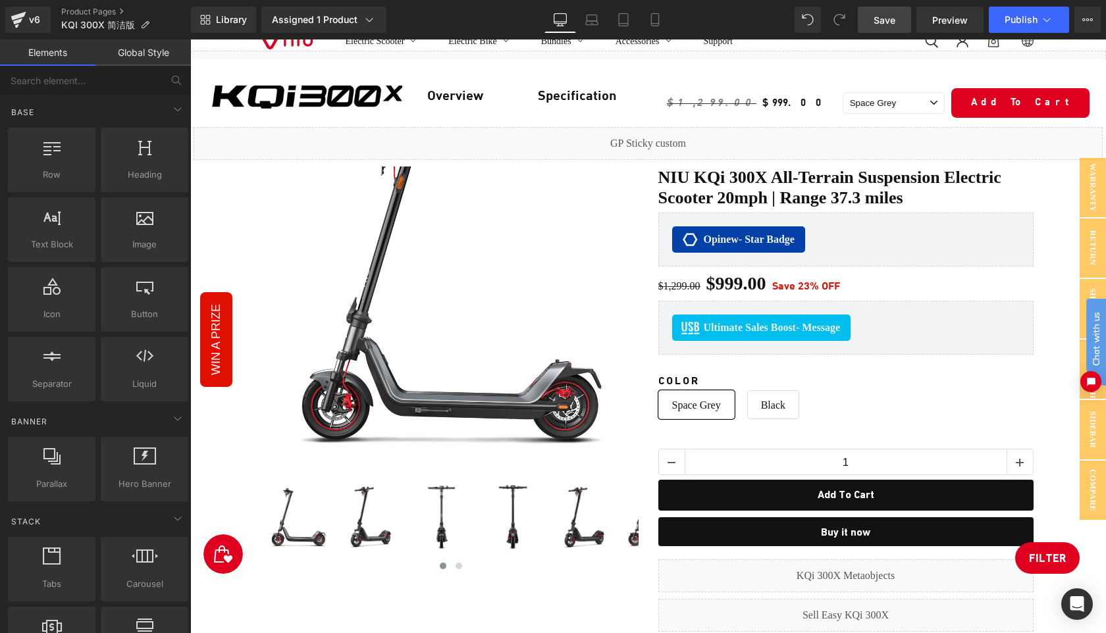
scroll to position [65, 0]
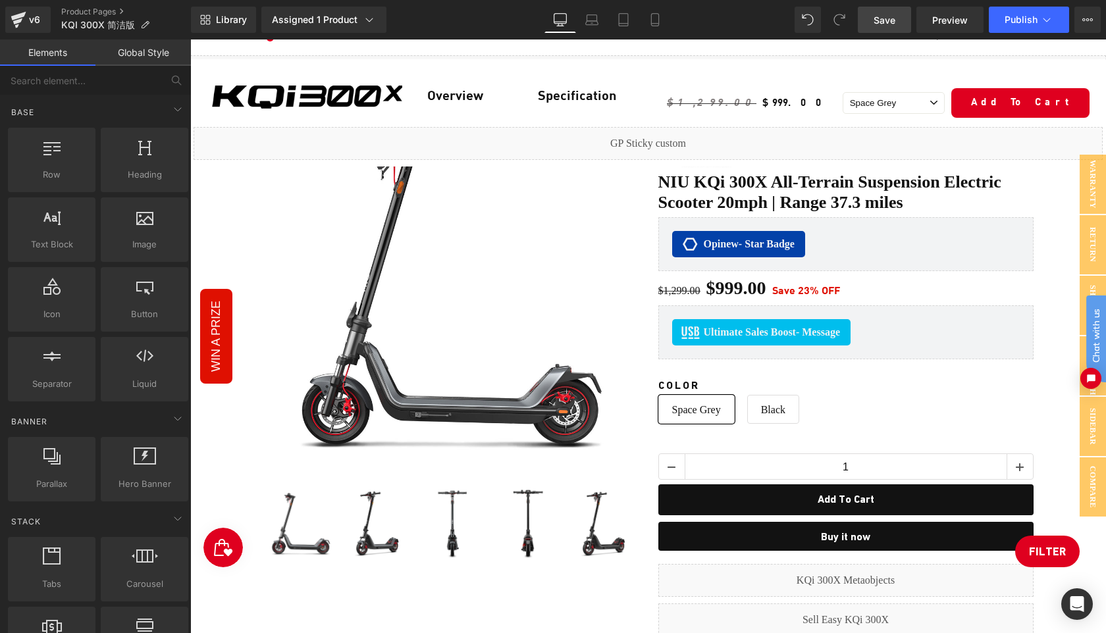
click at [888, 23] on span "Save" at bounding box center [885, 20] width 22 height 14
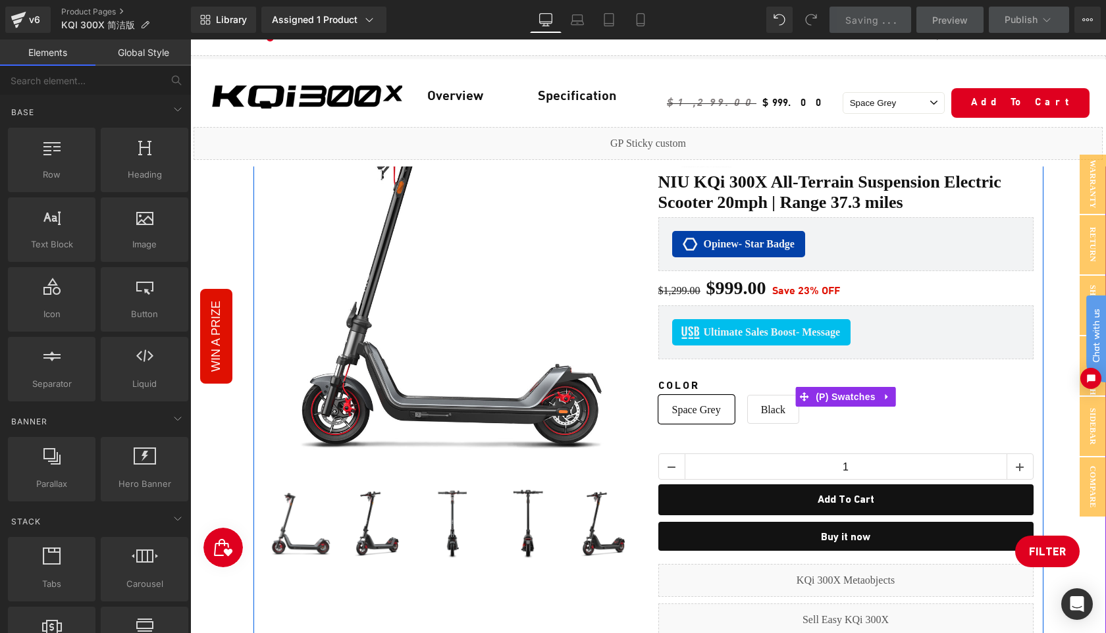
scroll to position [280, 0]
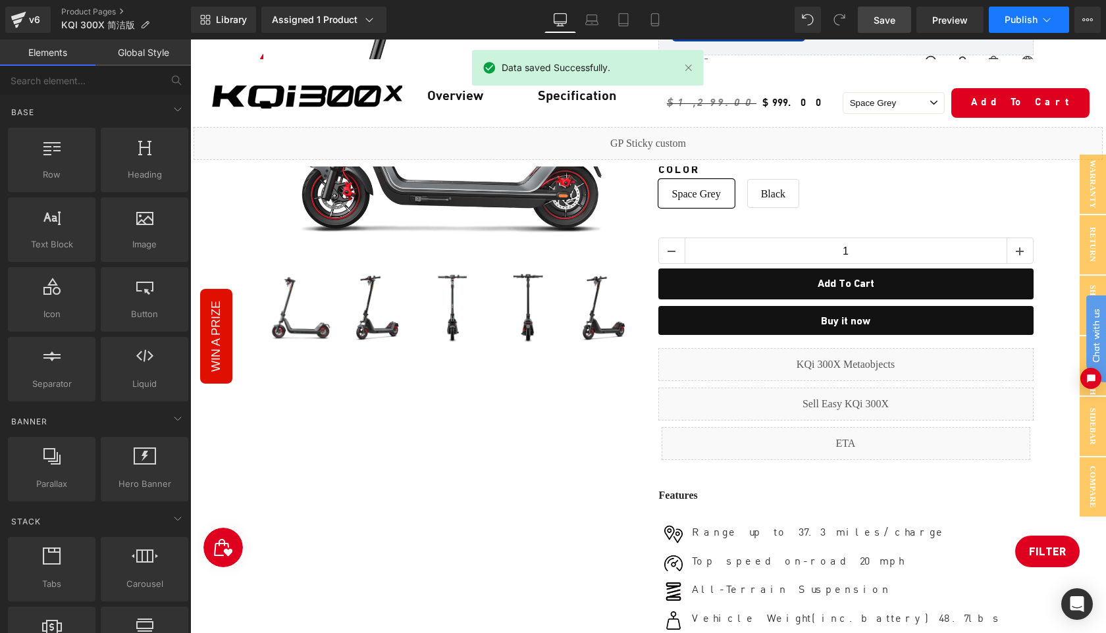
click at [1017, 24] on span "Publish" at bounding box center [1021, 19] width 33 height 11
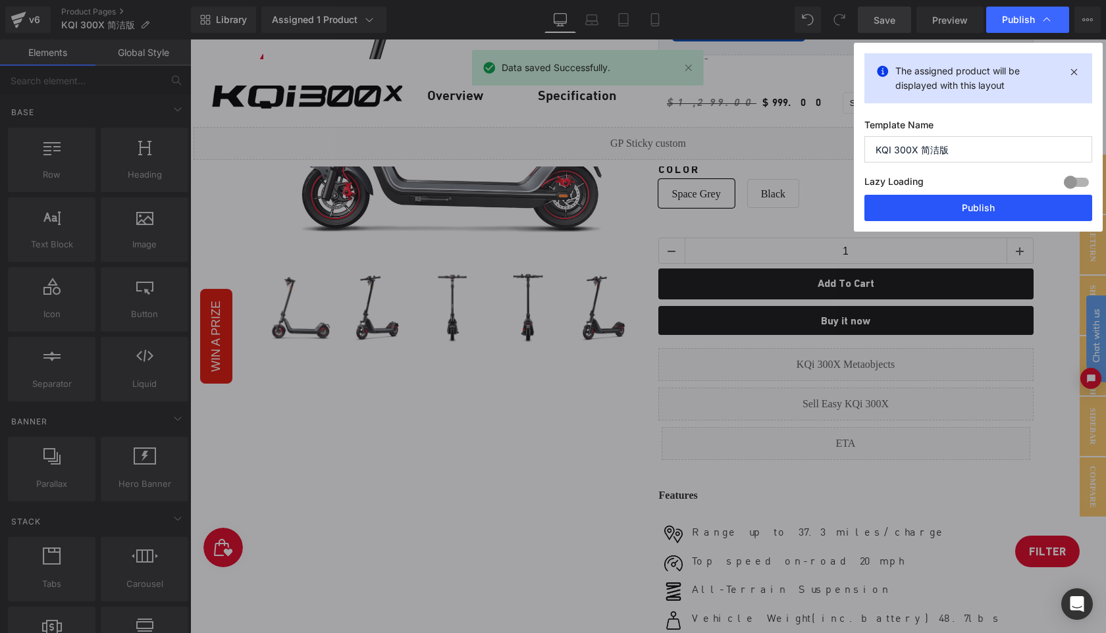
click at [983, 206] on button "Publish" at bounding box center [978, 208] width 228 height 26
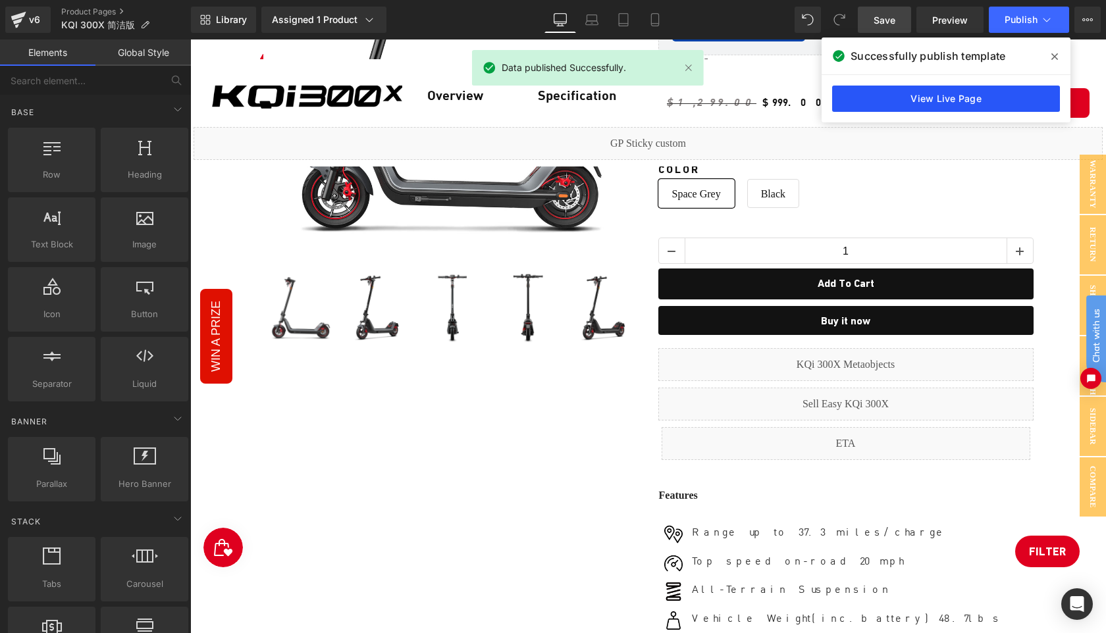
click at [964, 103] on link "View Live Page" at bounding box center [946, 99] width 228 height 26
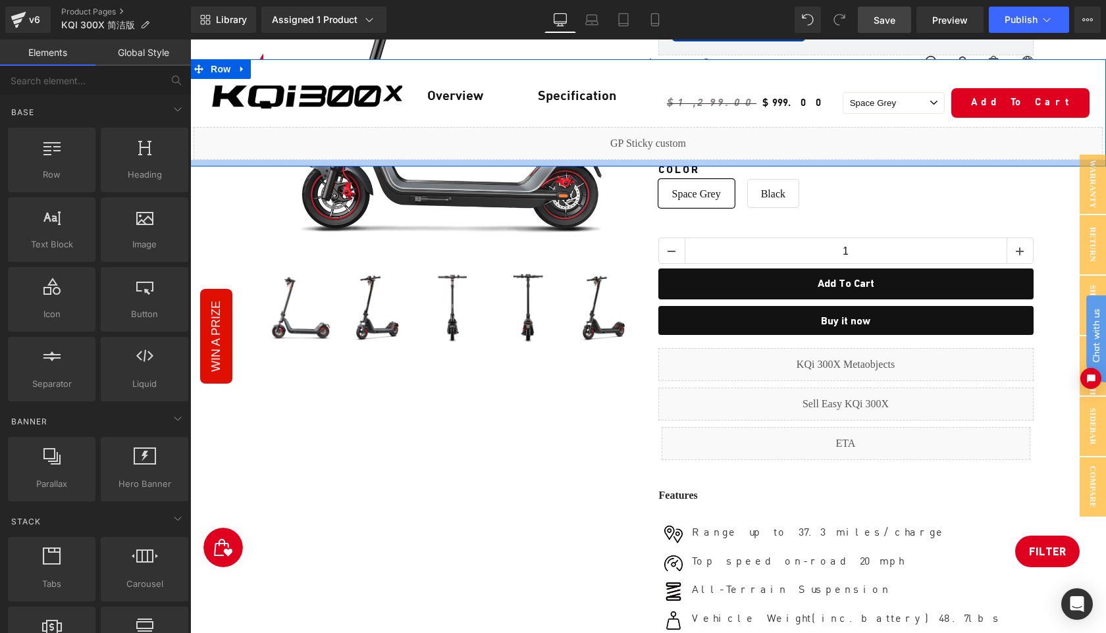
click at [548, 160] on div at bounding box center [648, 163] width 916 height 7
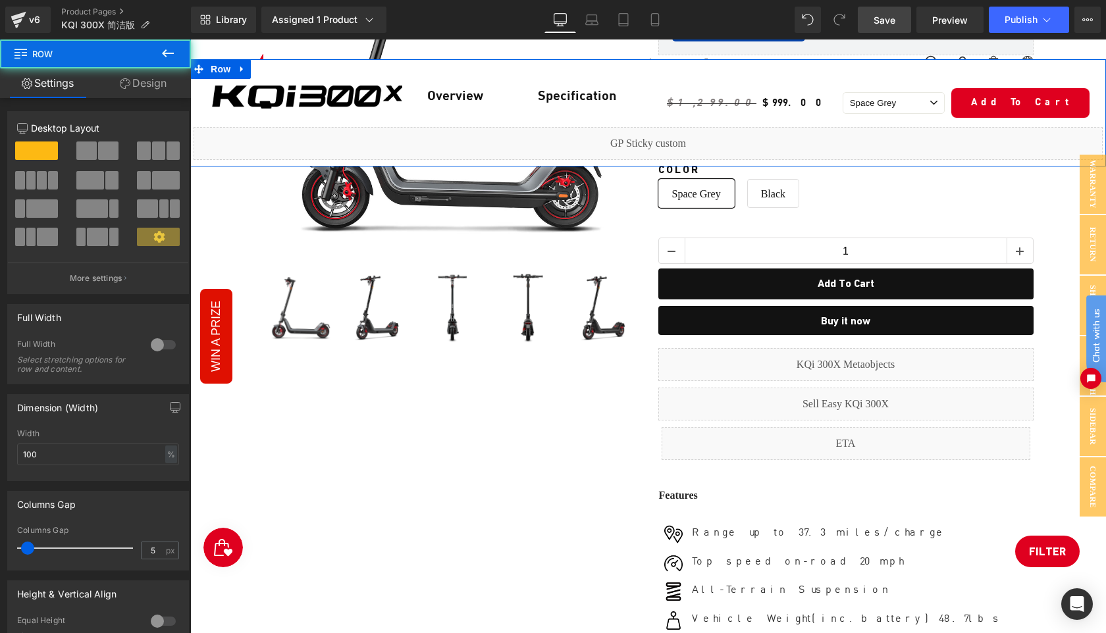
click at [143, 76] on link "Design" at bounding box center [142, 83] width 95 height 30
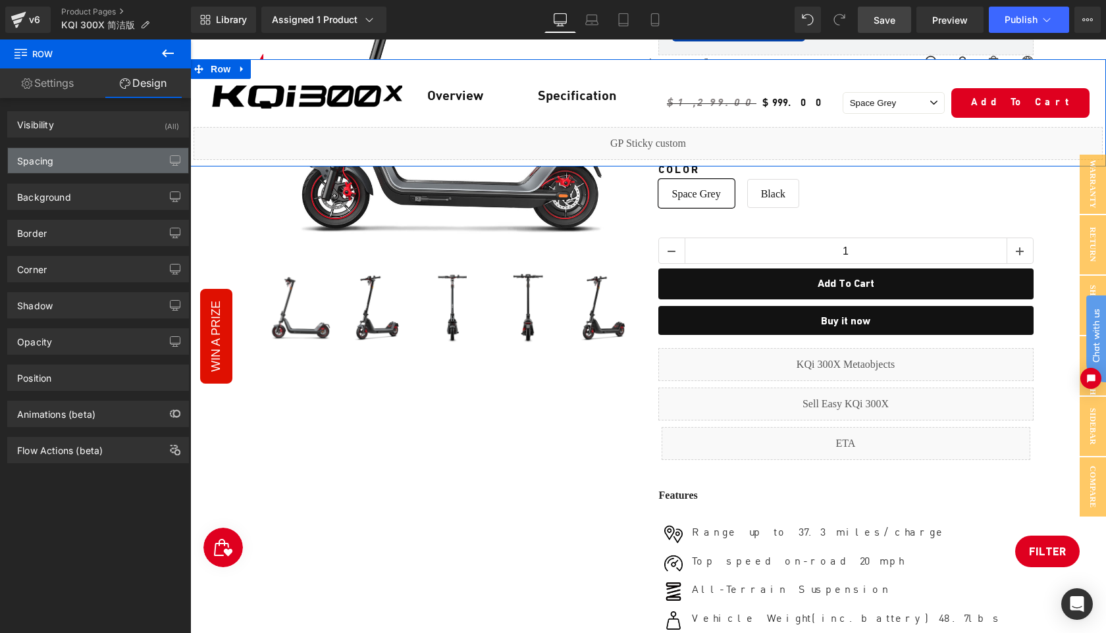
click at [85, 161] on div "Spacing" at bounding box center [98, 160] width 180 height 25
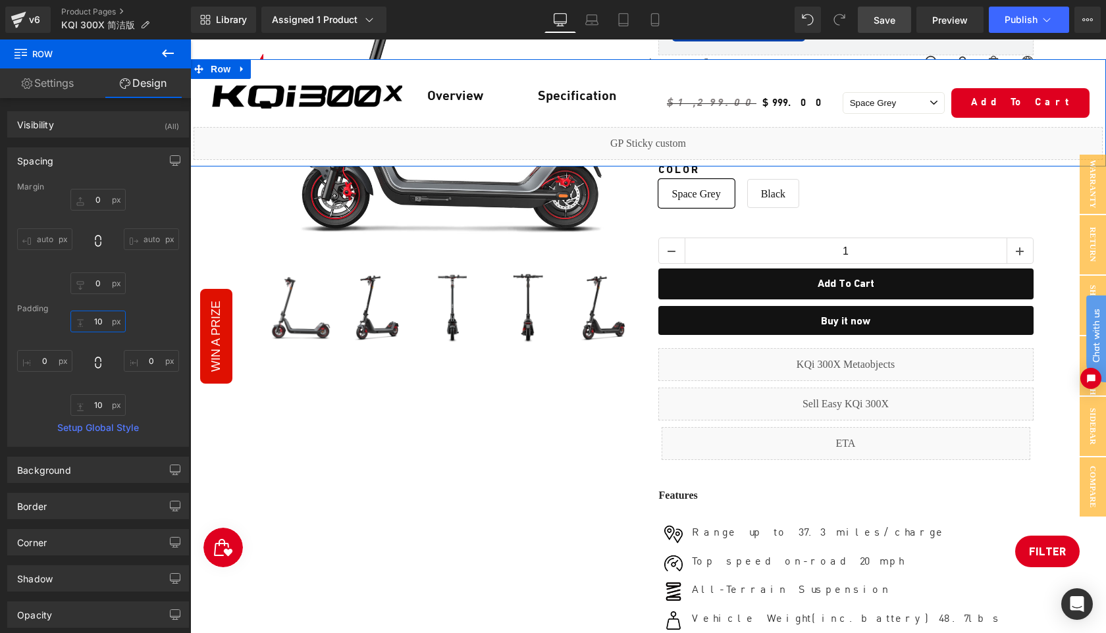
click at [101, 318] on input "10" at bounding box center [97, 322] width 55 height 22
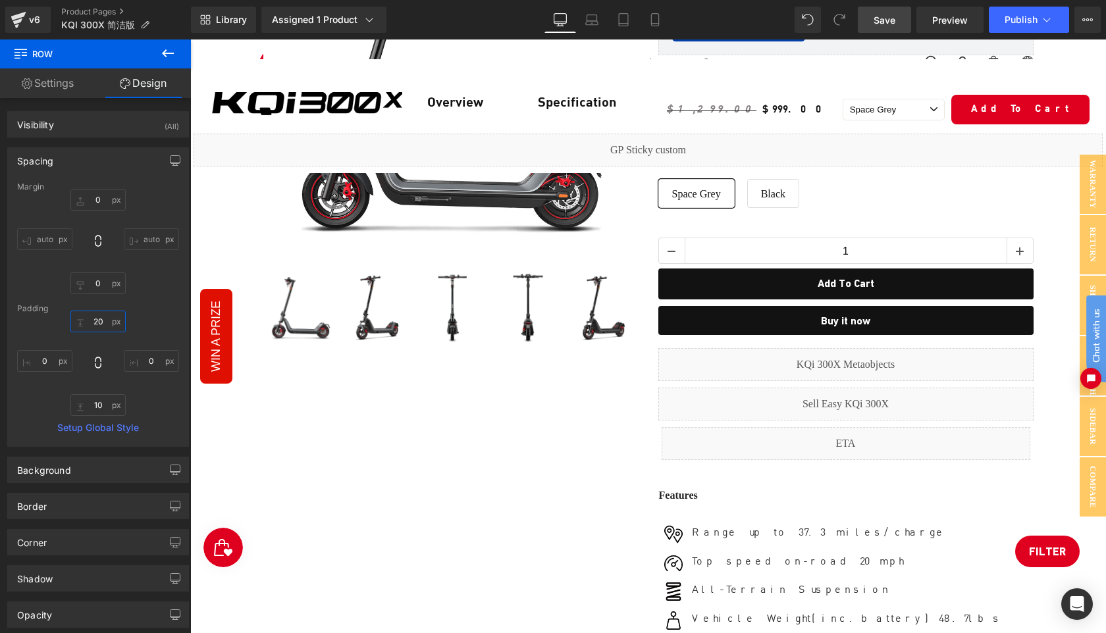
type input "20"
click at [889, 19] on span "Save" at bounding box center [885, 20] width 22 height 14
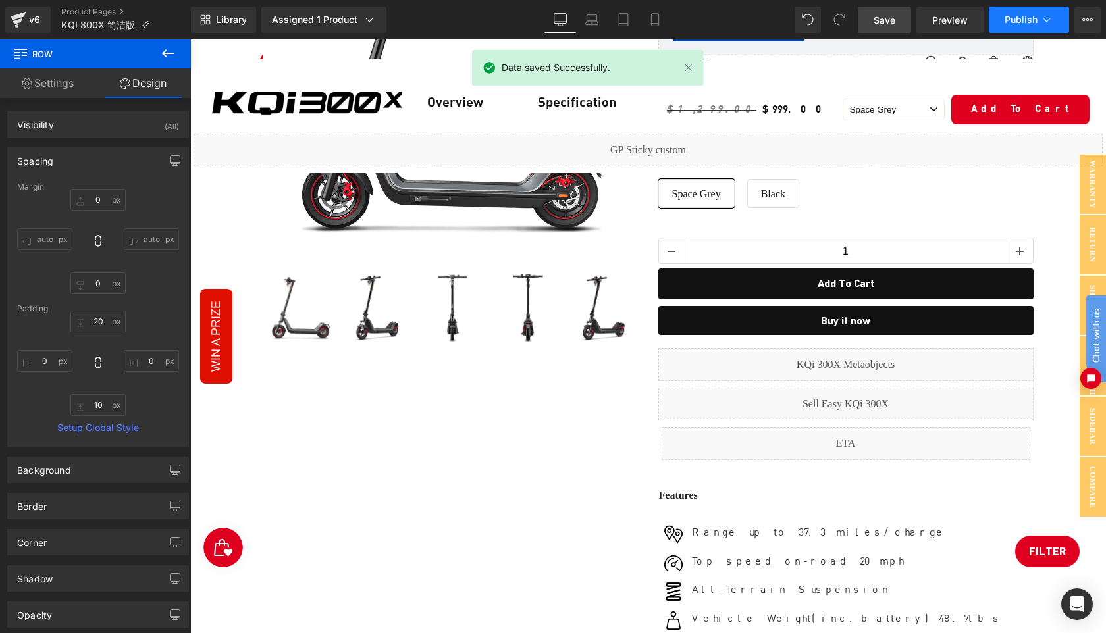
click at [1009, 22] on span "Publish" at bounding box center [1021, 19] width 33 height 11
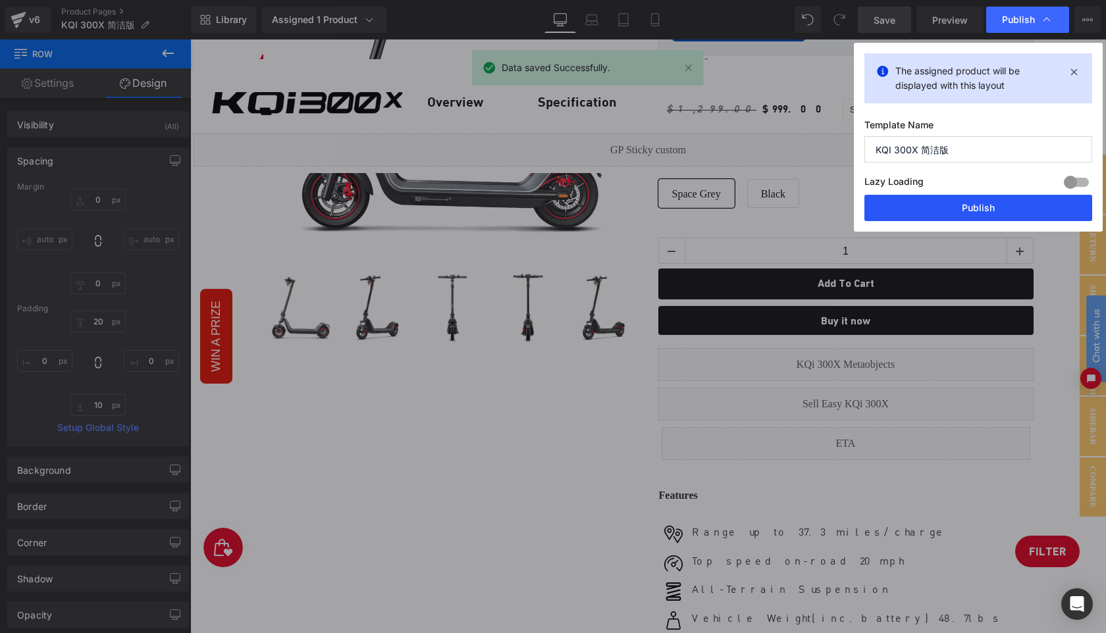
click at [995, 202] on button "Publish" at bounding box center [978, 208] width 228 height 26
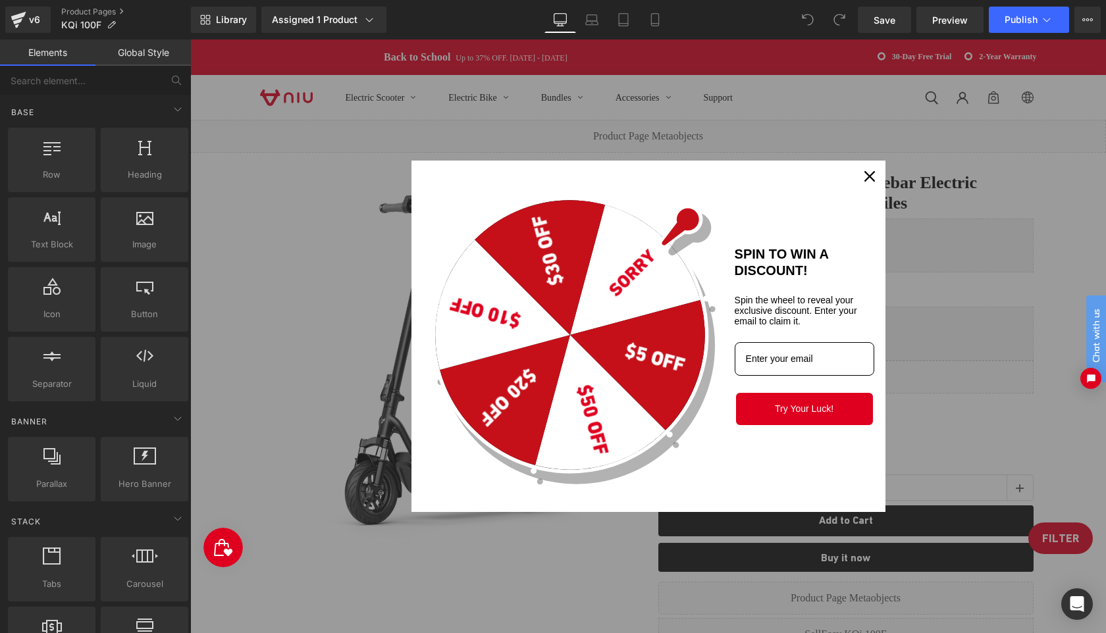
click at [872, 180] on icon "close icon" at bounding box center [869, 176] width 11 height 11
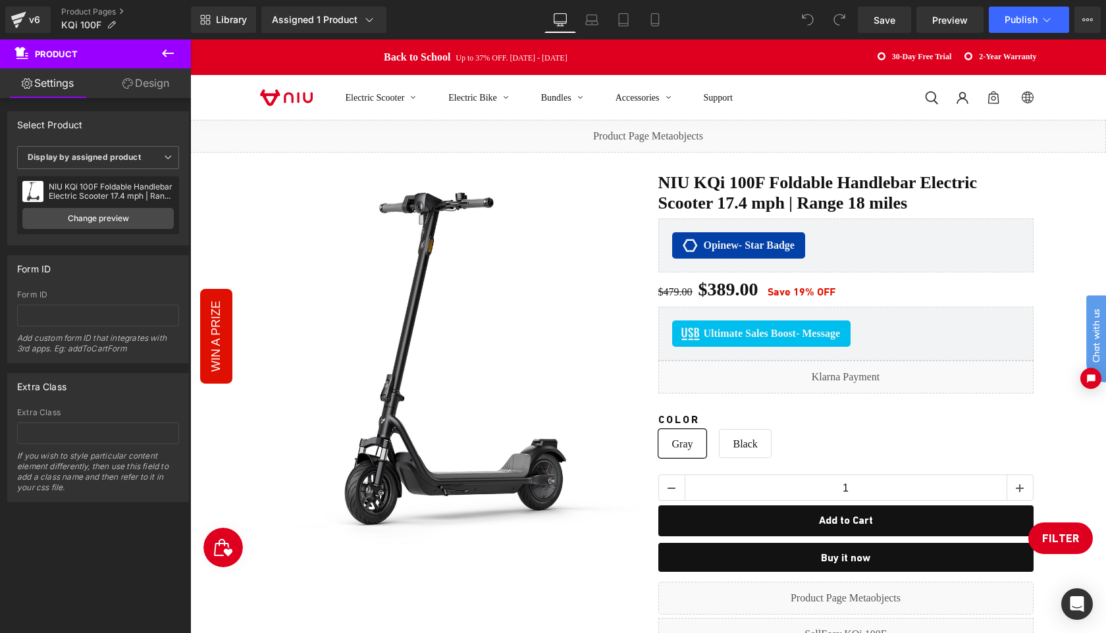
click at [1090, 98] on div "Electric Scooter Electric Bike Bundles Accessories Support Log in Site navigati…" at bounding box center [648, 97] width 916 height 45
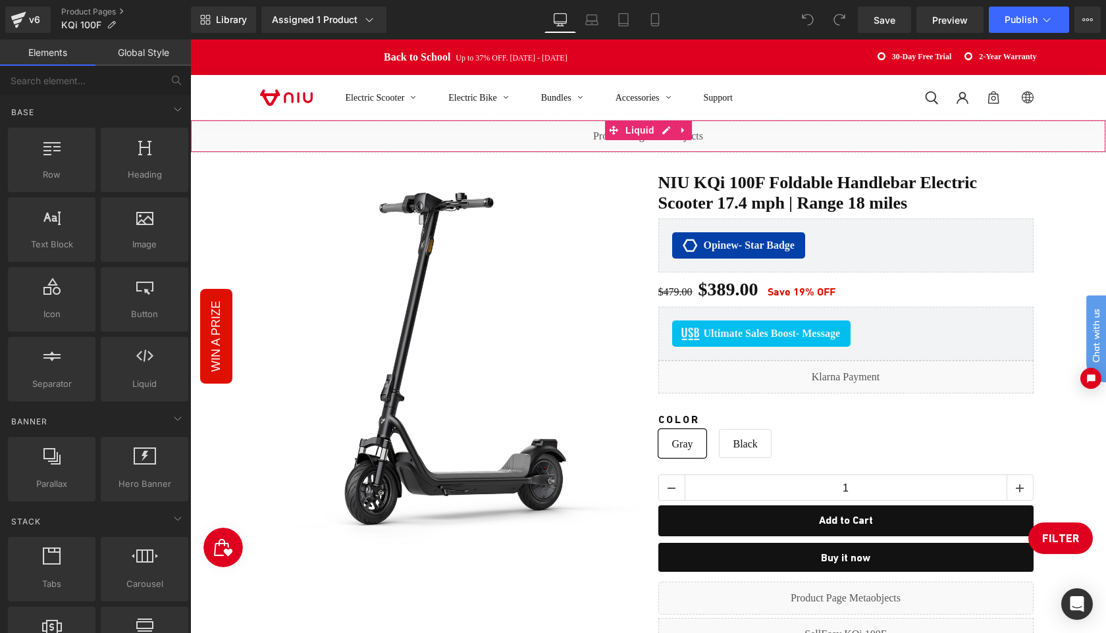
click at [1084, 128] on div "Liquid" at bounding box center [648, 136] width 916 height 33
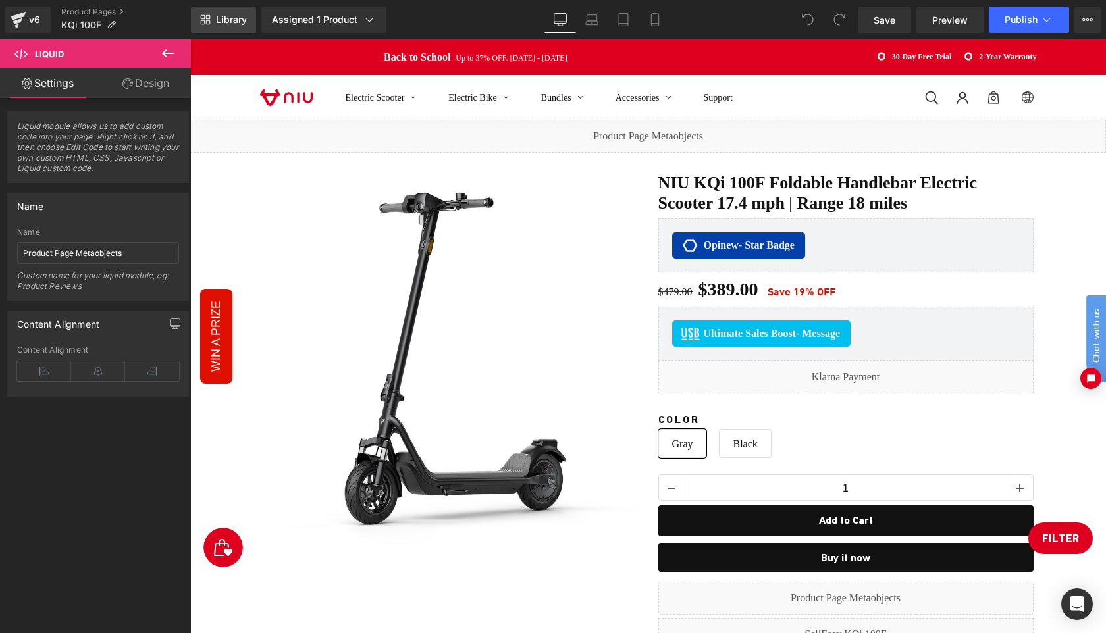
click at [229, 22] on span "Library" at bounding box center [231, 20] width 31 height 12
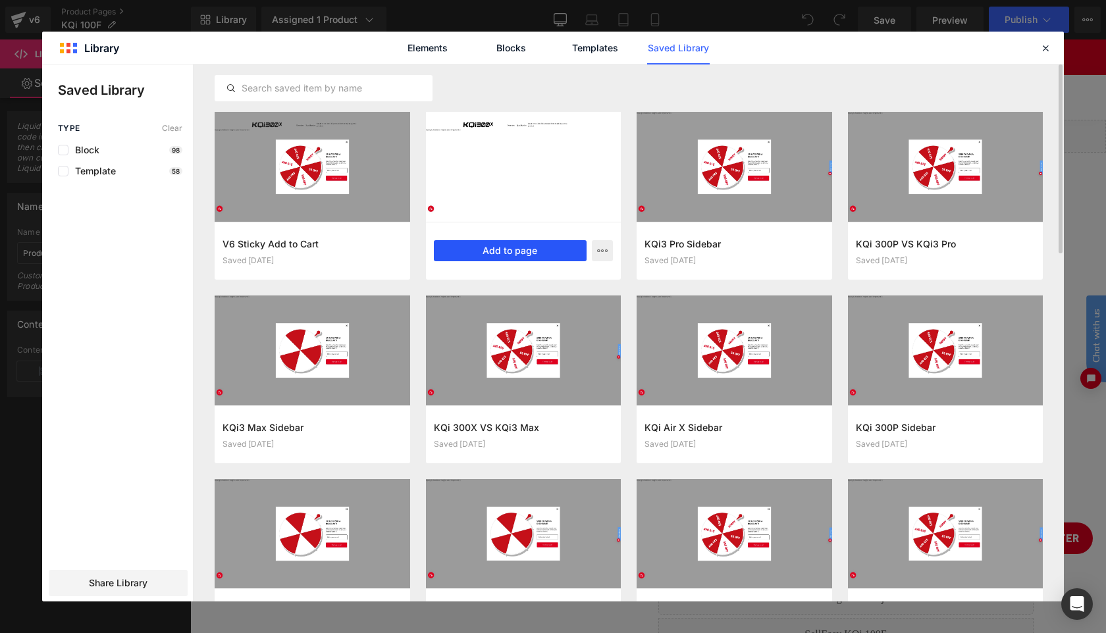
click at [496, 248] on button "Add to page" at bounding box center [510, 250] width 153 height 21
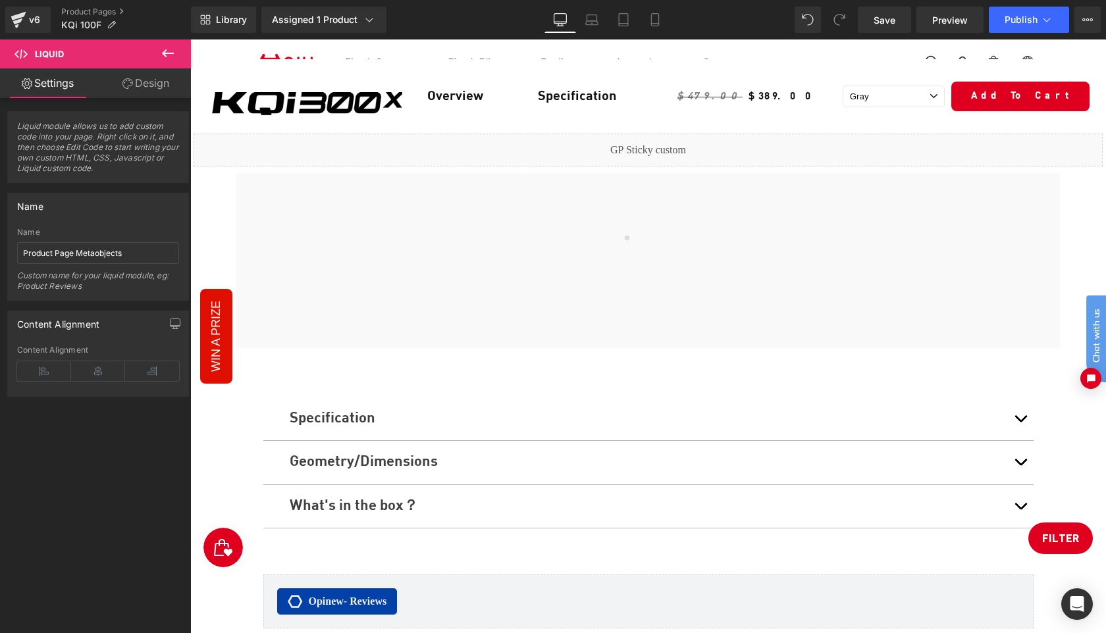
scroll to position [4250, 0]
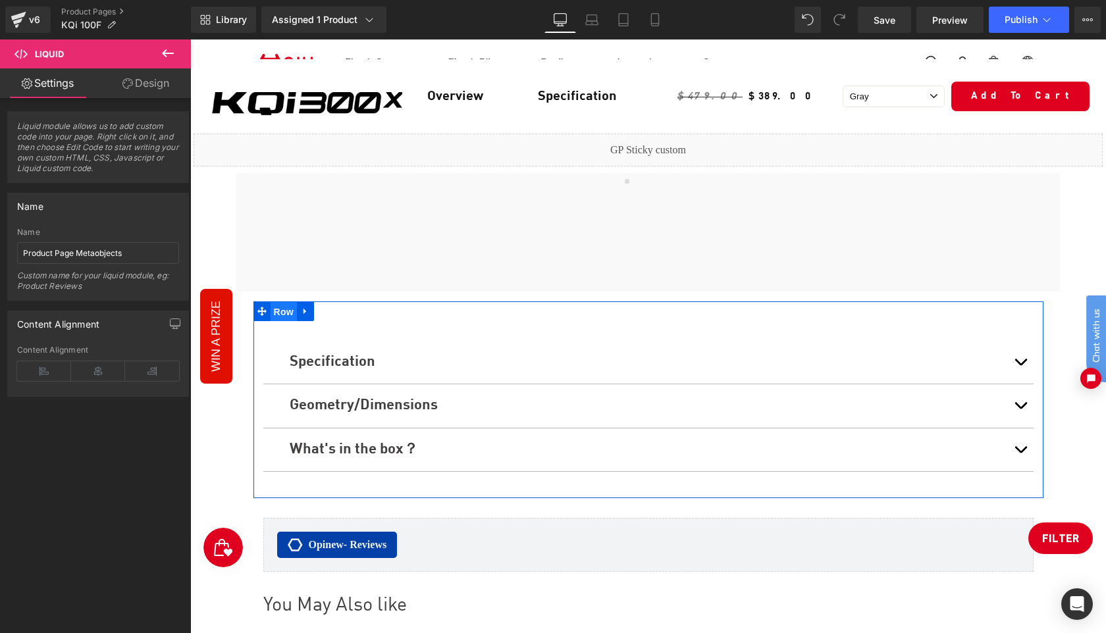
click at [276, 322] on span "Row" at bounding box center [284, 312] width 26 height 20
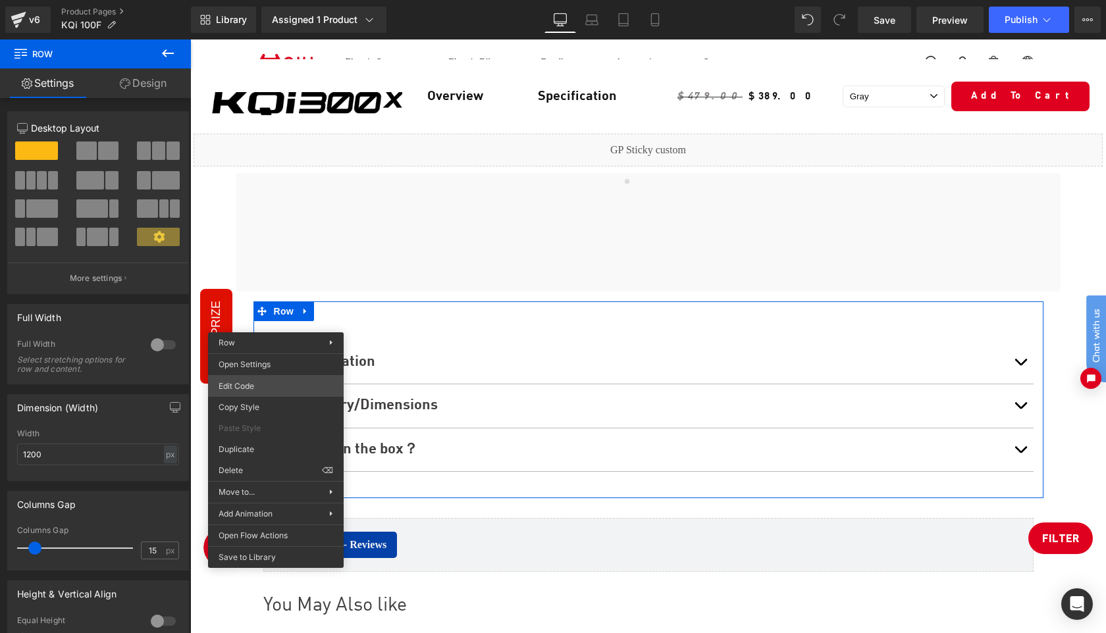
click at [273, 0] on div "Row You are previewing how the will restyle your page. You can not edit Element…" at bounding box center [553, 0] width 1106 height 0
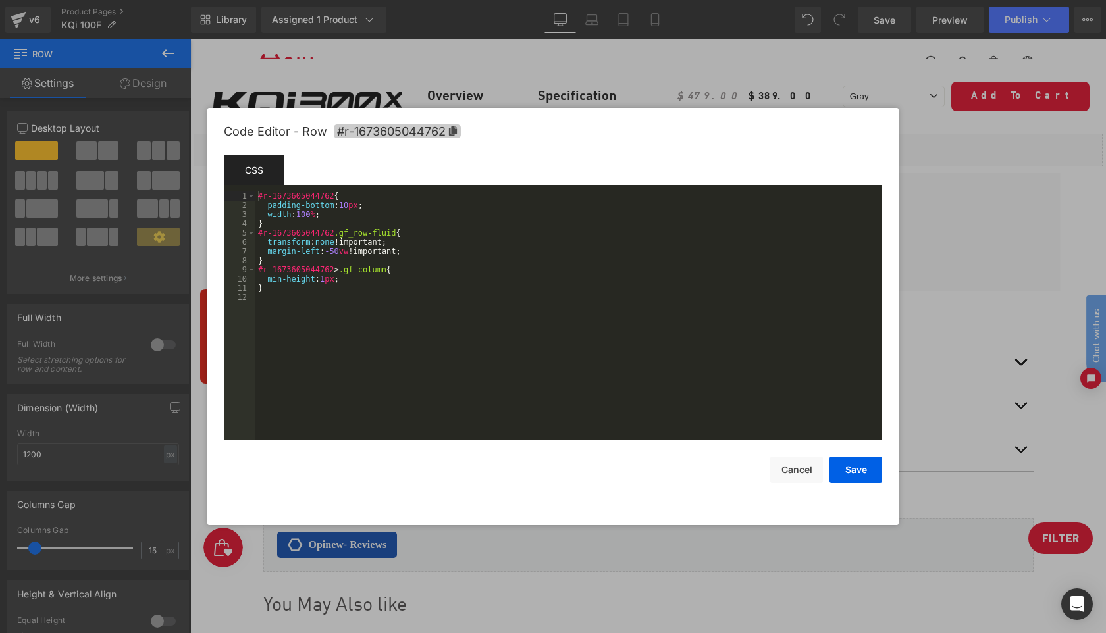
click at [454, 127] on icon at bounding box center [452, 130] width 9 height 9
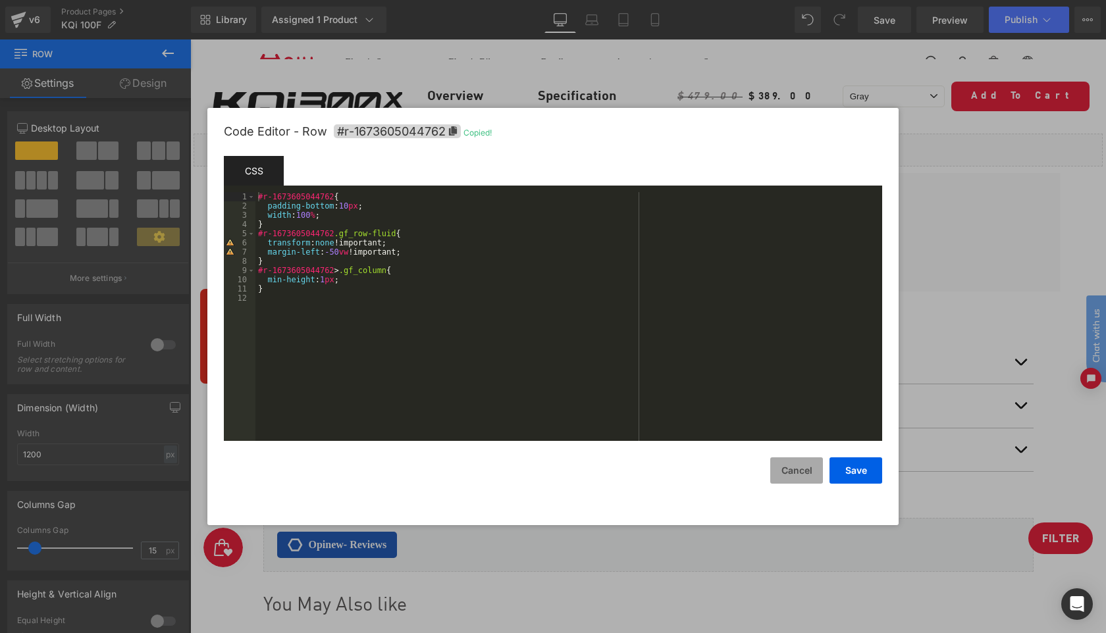
click at [802, 467] on button "Cancel" at bounding box center [796, 471] width 53 height 26
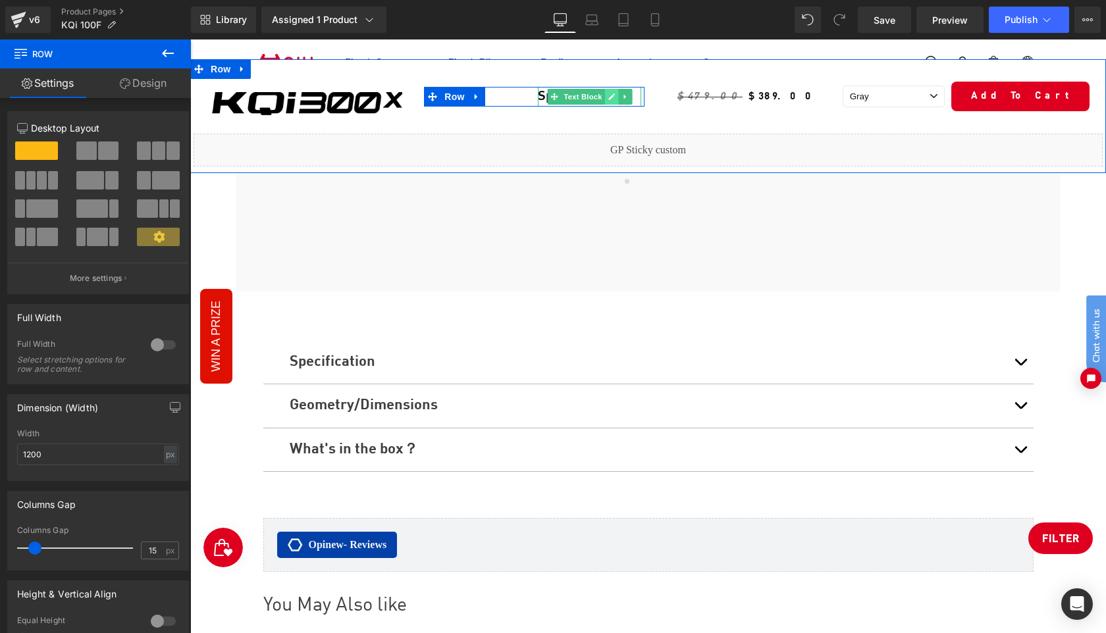
click at [609, 96] on icon at bounding box center [611, 96] width 7 height 7
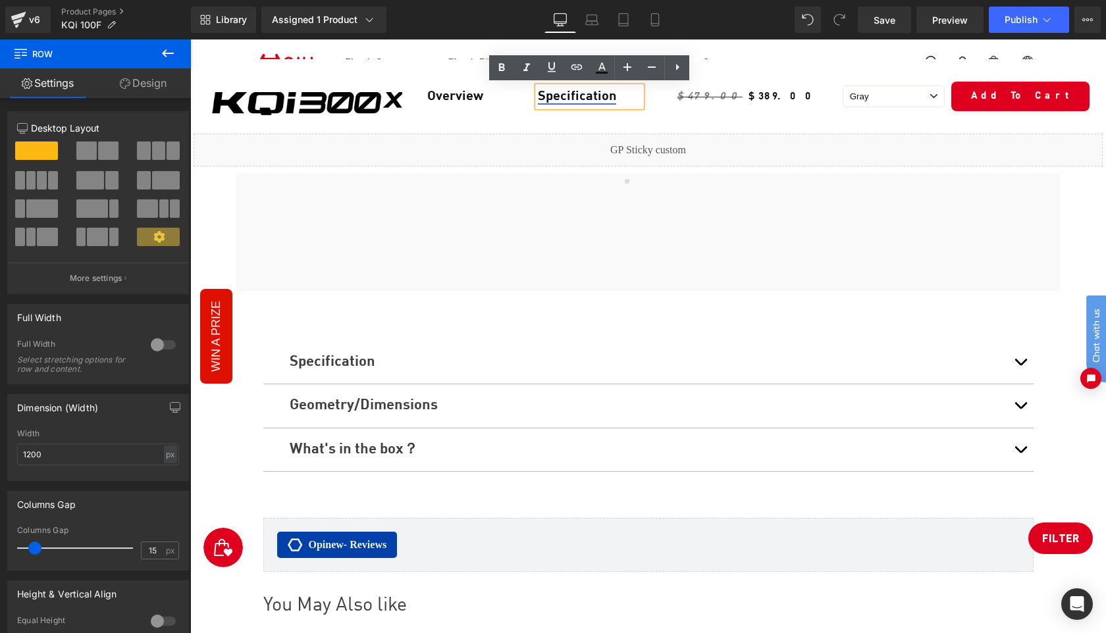
click at [563, 101] on link "Specification" at bounding box center [577, 96] width 78 height 13
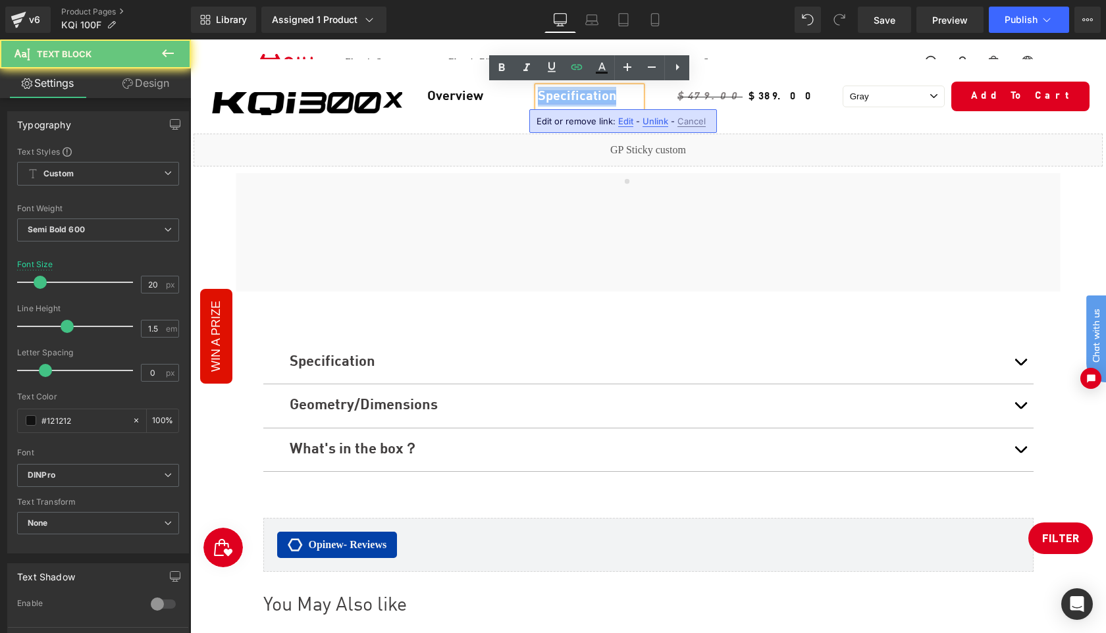
click at [563, 101] on link "Specification" at bounding box center [577, 96] width 78 height 13
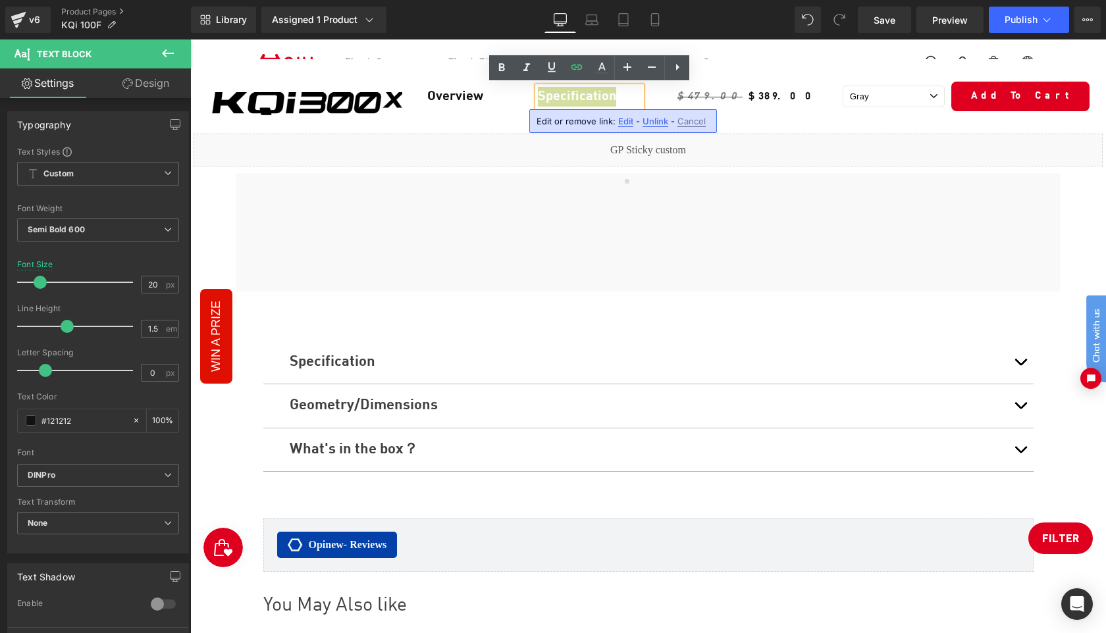
click at [626, 124] on span "Edit" at bounding box center [625, 121] width 15 height 11
click at [618, 127] on input "#r-1673605044762" at bounding box center [633, 125] width 203 height 33
click at [749, 126] on icon "button" at bounding box center [749, 126] width 16 height 16
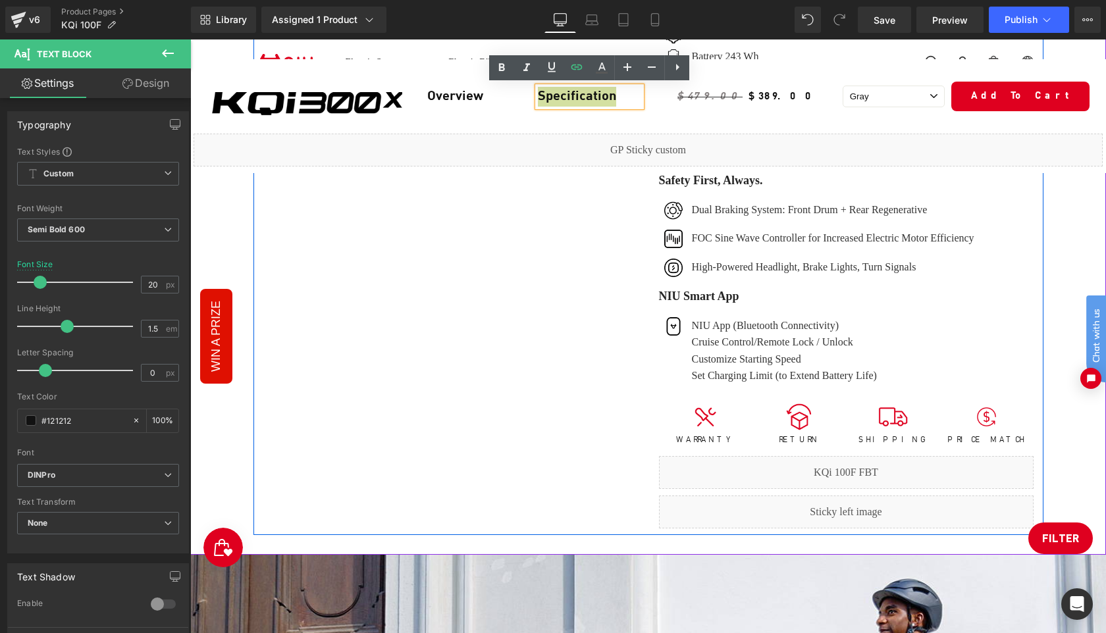
scroll to position [763, 0]
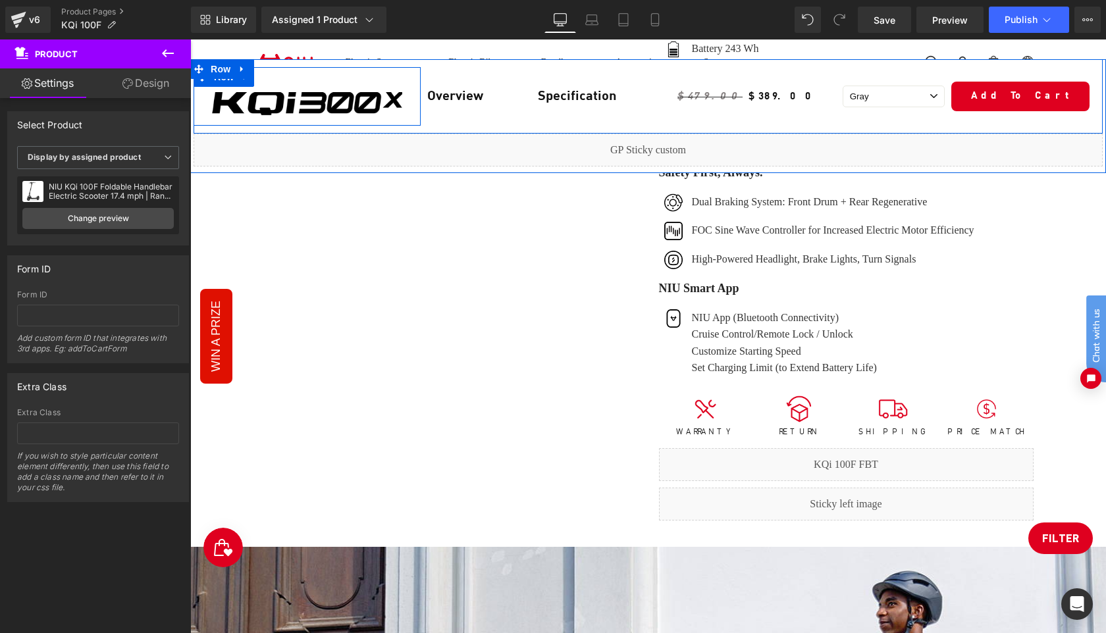
click at [313, 76] on div "Image Row" at bounding box center [307, 96] width 227 height 59
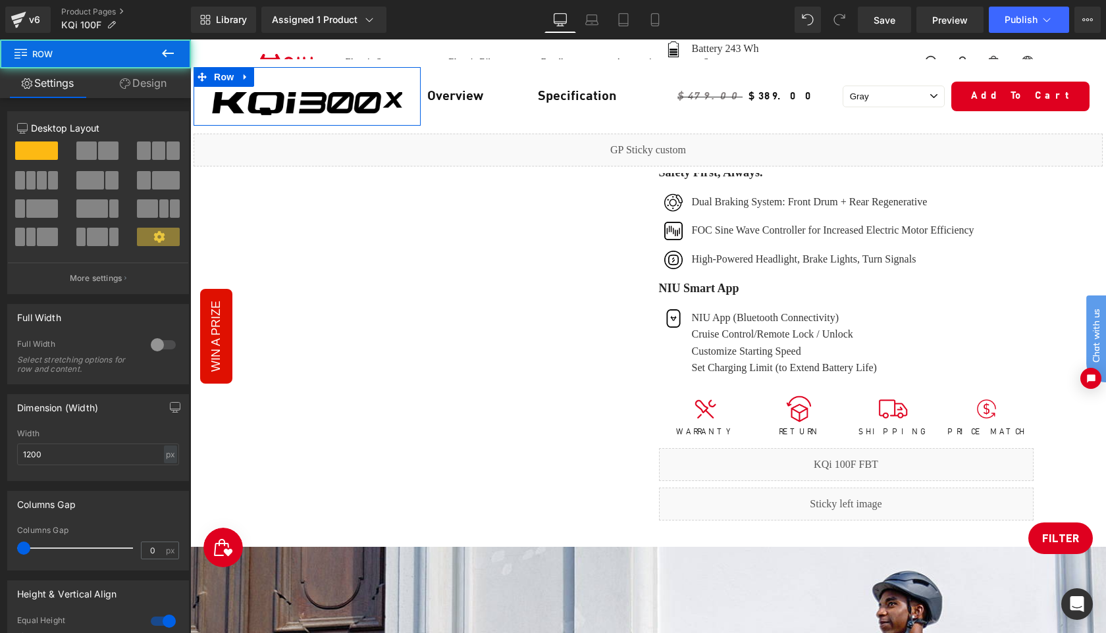
drag, startPoint x: 151, startPoint y: 78, endPoint x: 111, endPoint y: 145, distance: 77.7
click at [151, 78] on link "Design" at bounding box center [142, 83] width 95 height 30
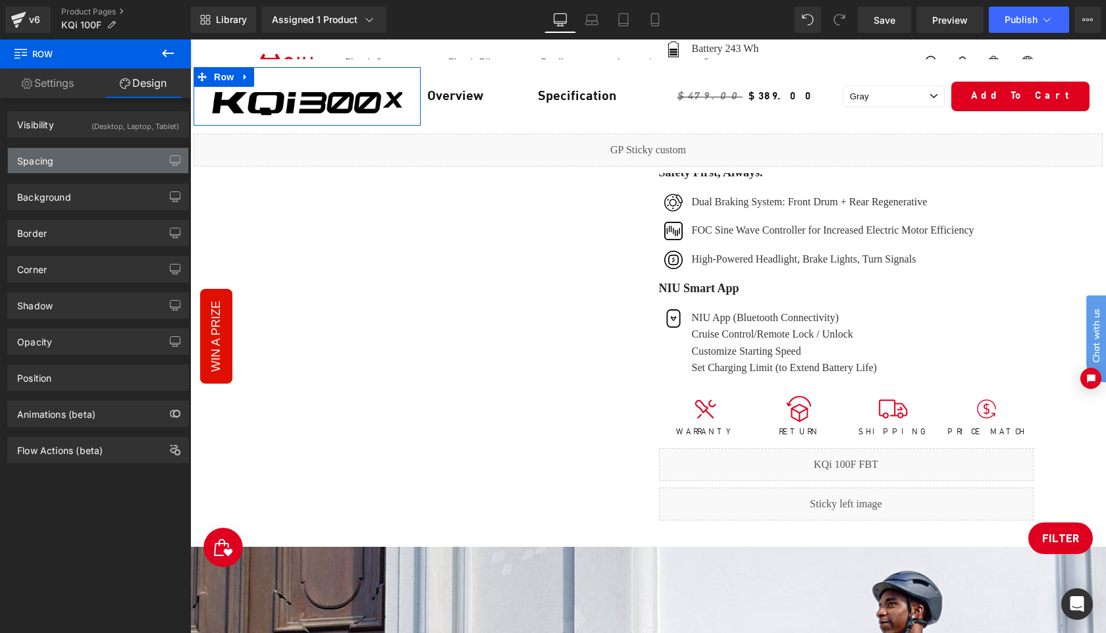
click at [95, 159] on div "Spacing" at bounding box center [98, 160] width 180 height 25
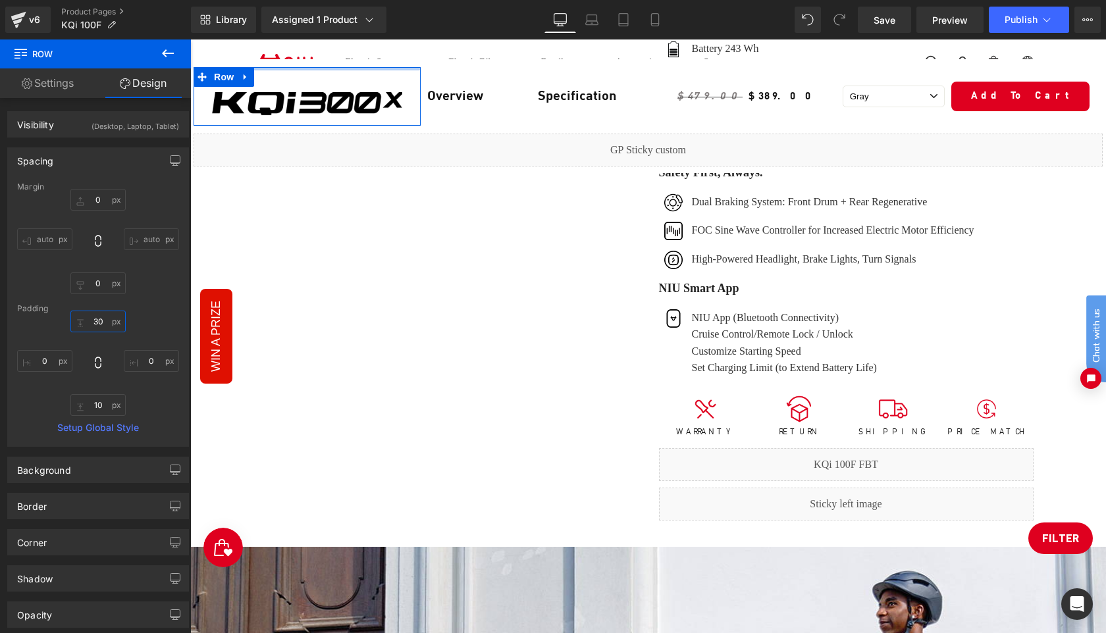
click at [101, 321] on input "text" at bounding box center [97, 322] width 55 height 22
type input "10"
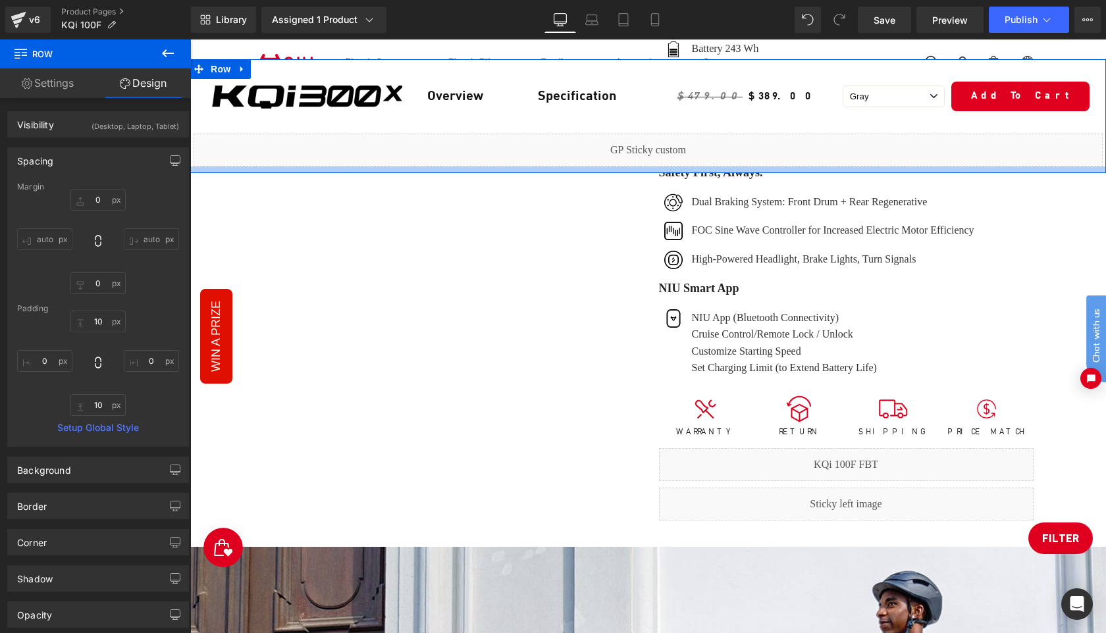
click at [527, 168] on div at bounding box center [648, 170] width 916 height 7
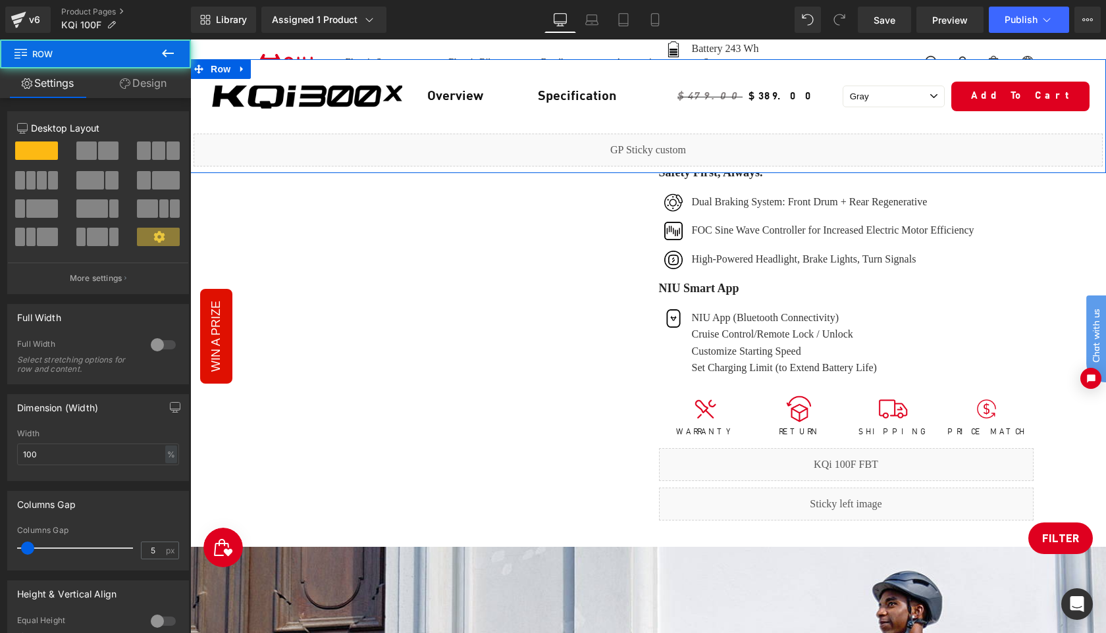
click at [152, 85] on link "Design" at bounding box center [142, 83] width 95 height 30
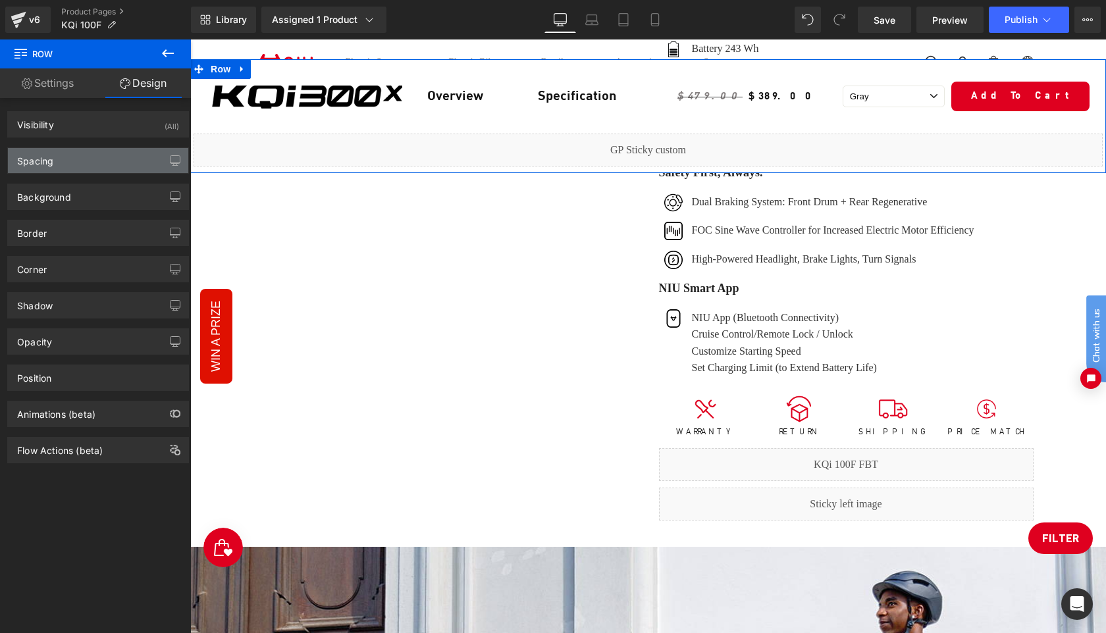
click at [96, 158] on div "Spacing" at bounding box center [98, 160] width 180 height 25
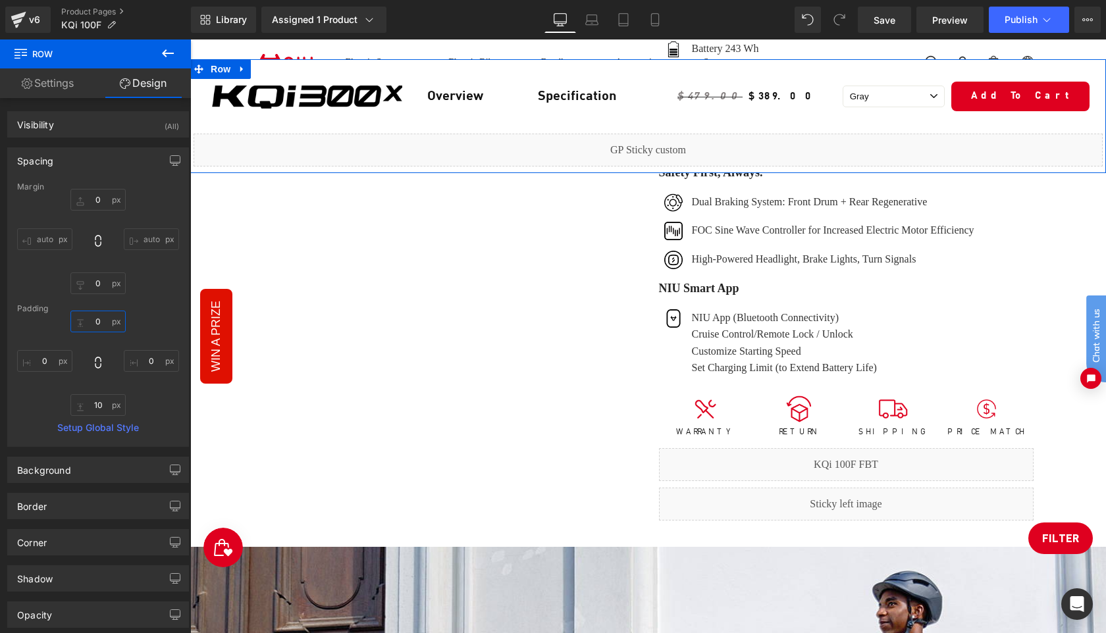
click at [101, 321] on input "0" at bounding box center [97, 322] width 55 height 22
type input "20"
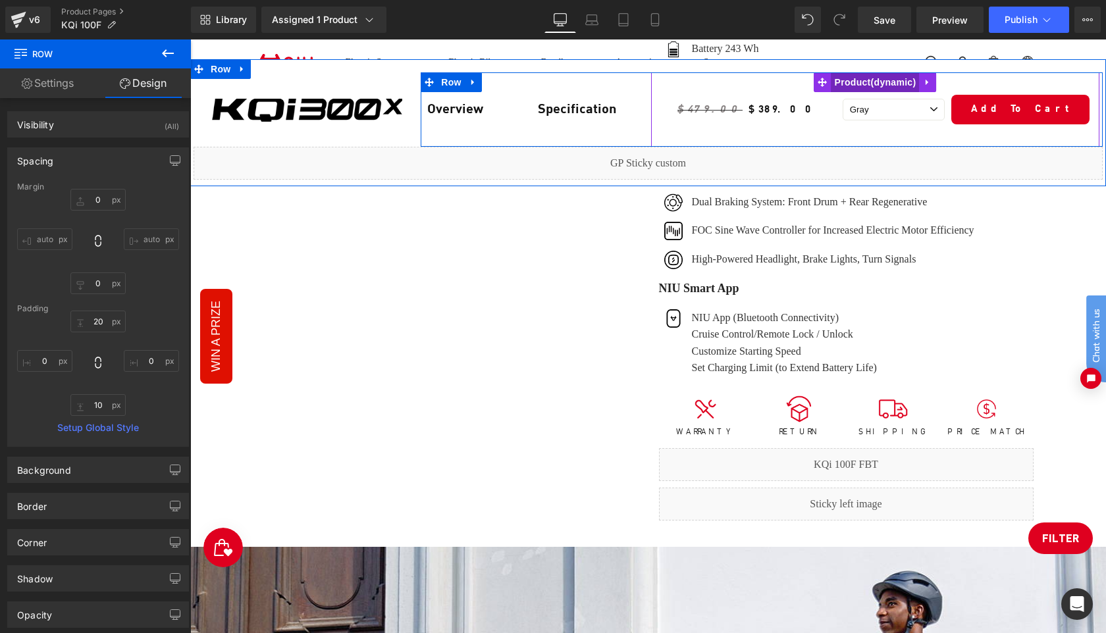
click at [859, 80] on span "Product" at bounding box center [875, 82] width 88 height 20
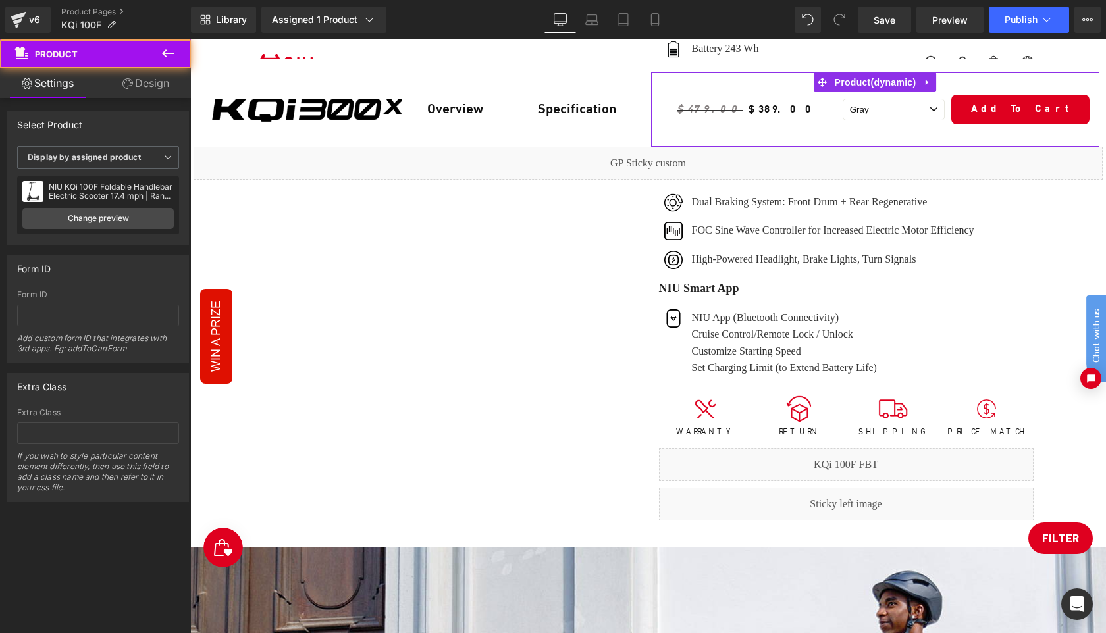
click at [145, 85] on link "Design" at bounding box center [145, 83] width 95 height 30
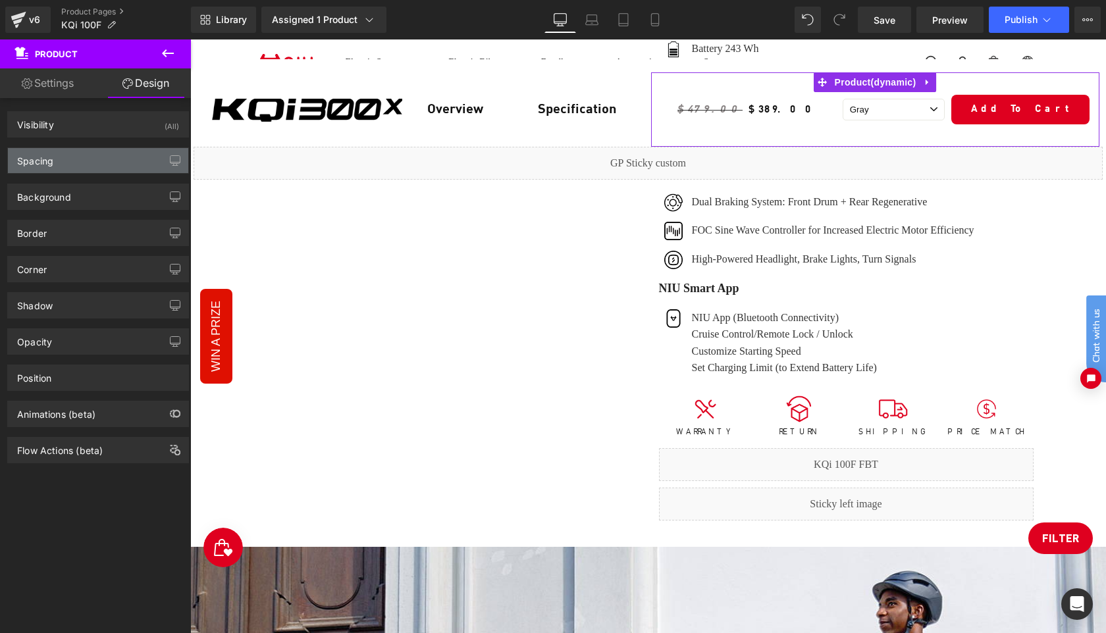
click at [71, 164] on div "Spacing" at bounding box center [98, 160] width 180 height 25
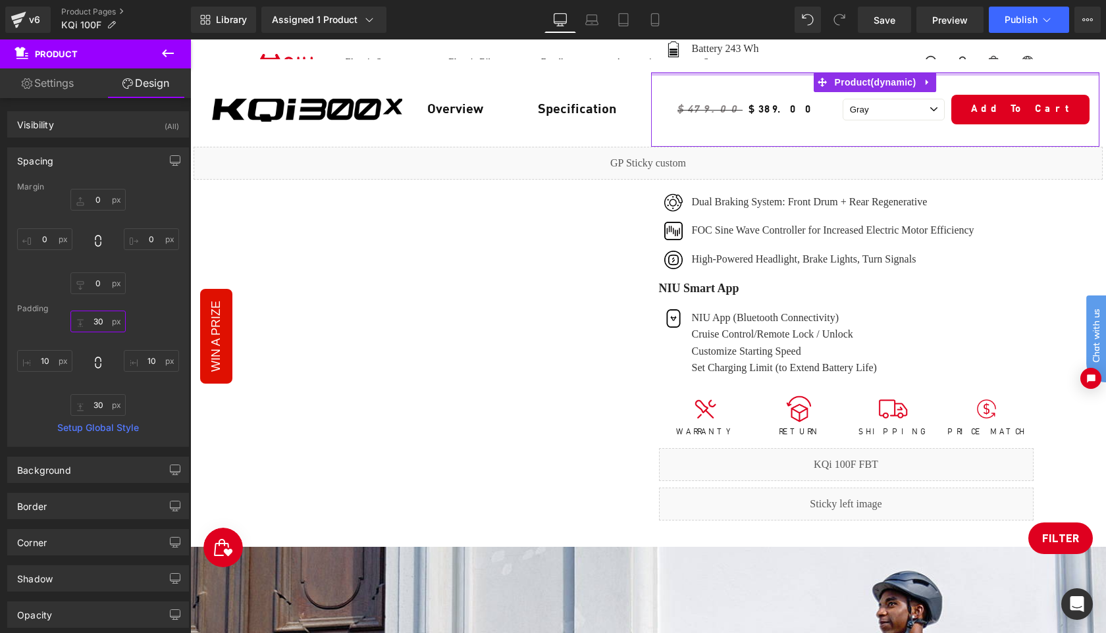
click at [105, 321] on input "30" at bounding box center [97, 322] width 55 height 22
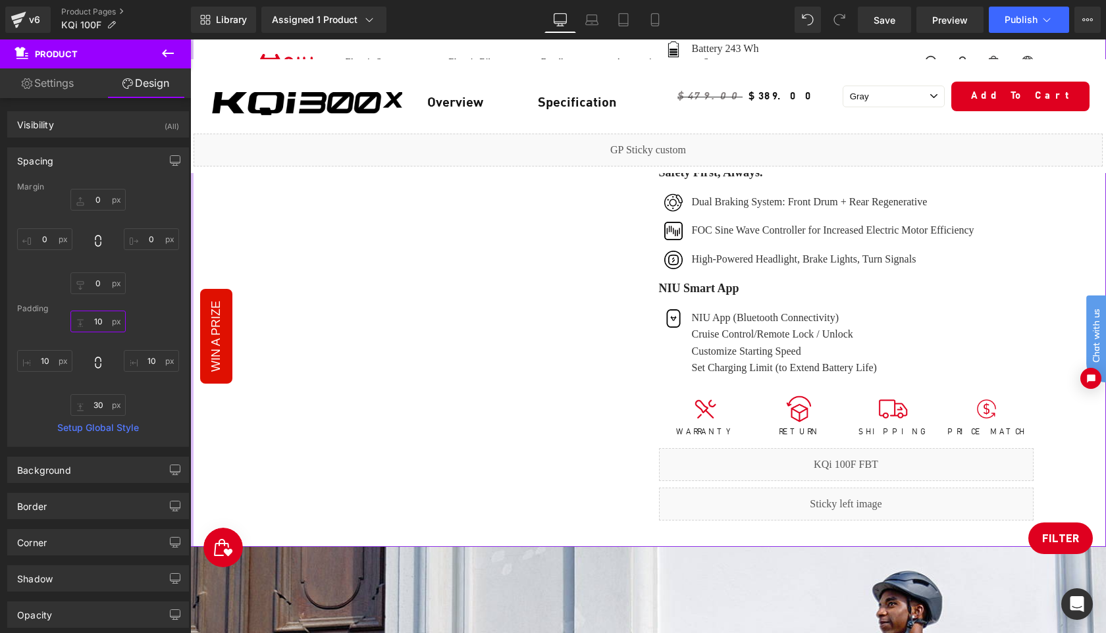
type input "1"
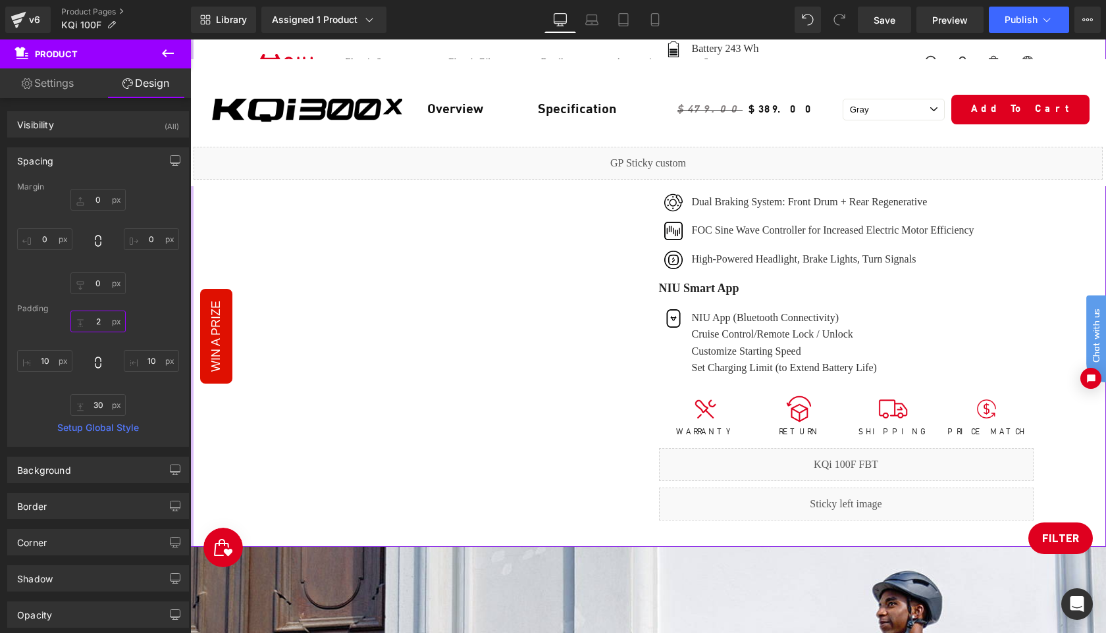
type input "20"
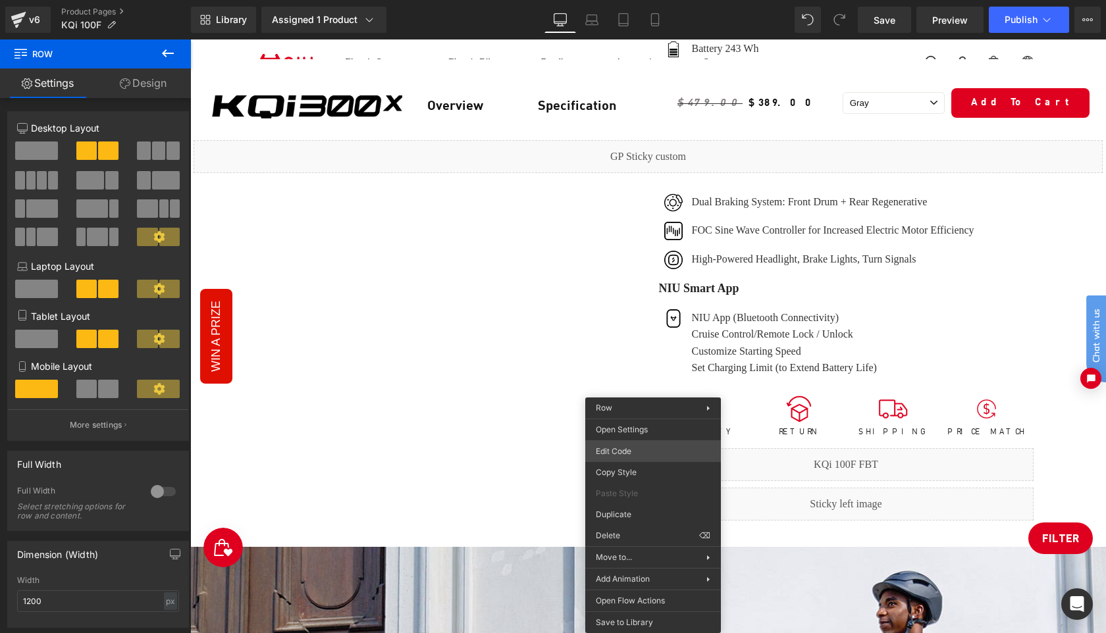
click at [644, 0] on div "Product You are previewing how the will restyle your page. You can not edit Ele…" at bounding box center [553, 0] width 1106 height 0
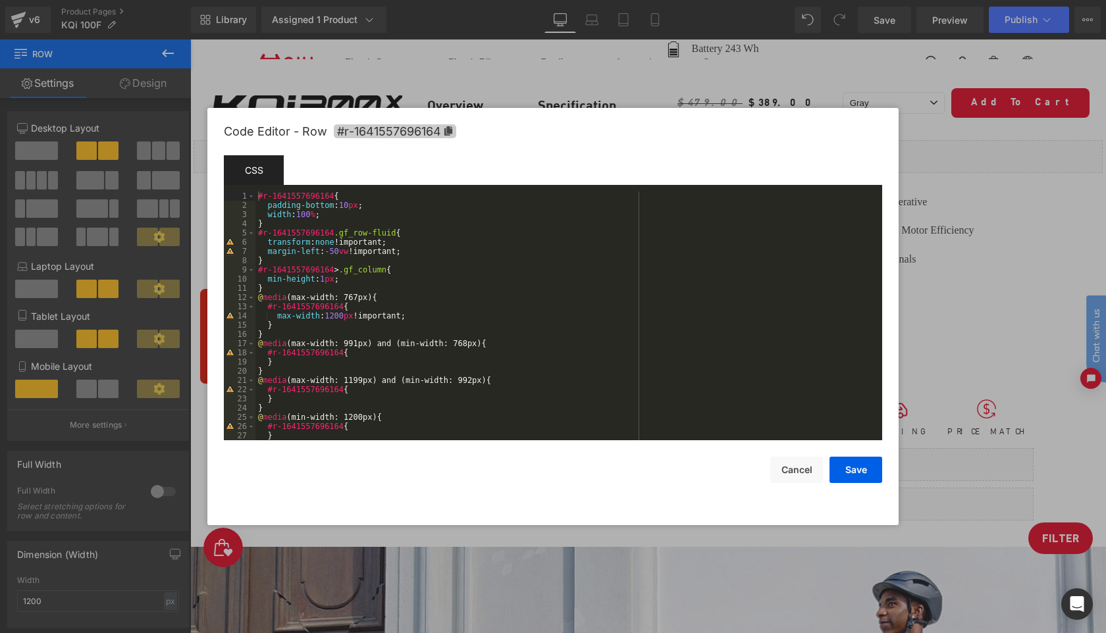
click at [448, 130] on icon at bounding box center [448, 130] width 8 height 9
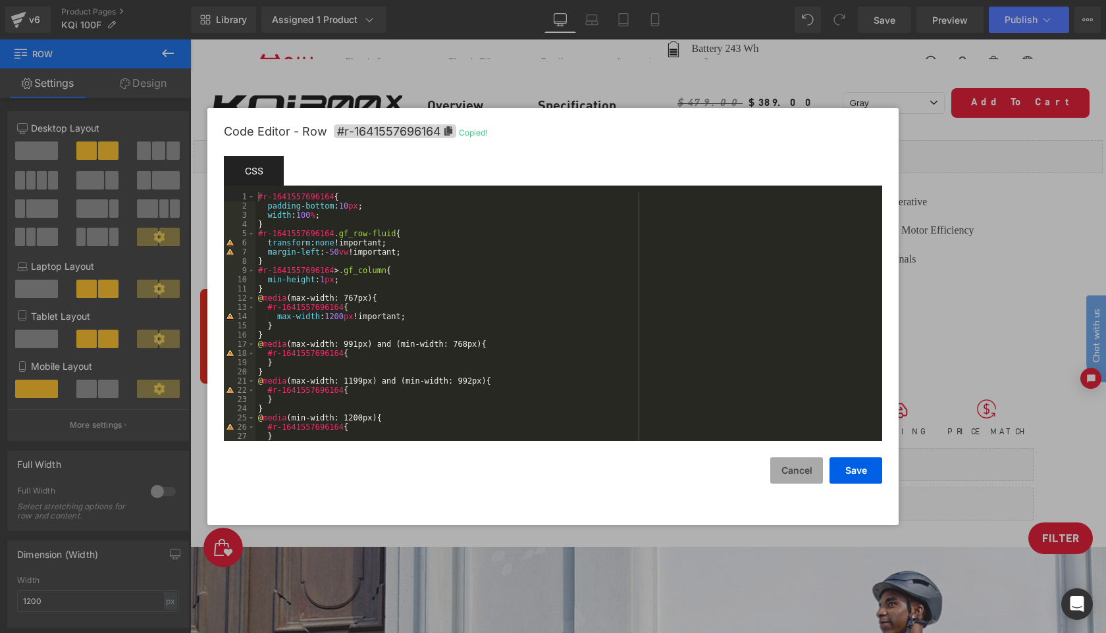
click at [799, 472] on button "Cancel" at bounding box center [796, 471] width 53 height 26
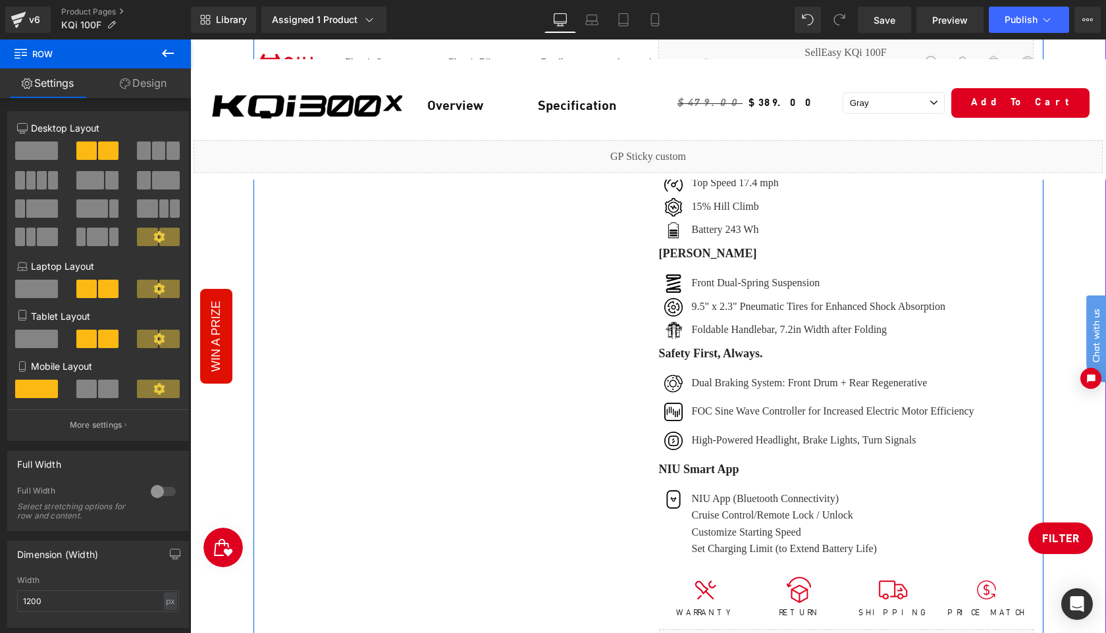
scroll to position [756, 0]
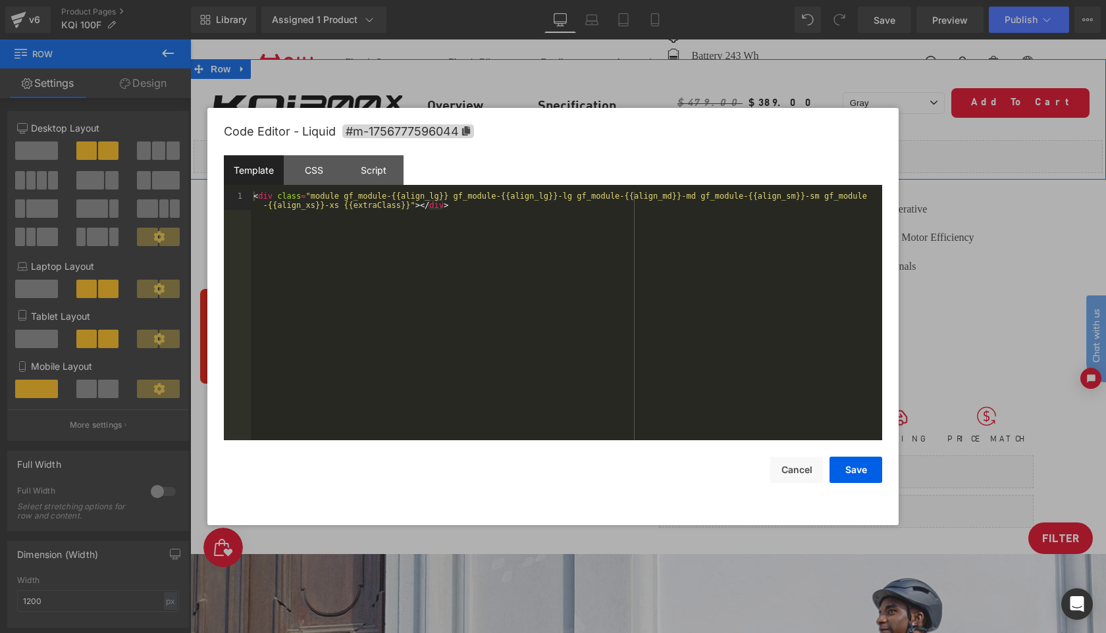
click at [663, 151] on div "Liquid" at bounding box center [648, 156] width 909 height 33
click at [380, 172] on div "Script" at bounding box center [374, 170] width 60 height 30
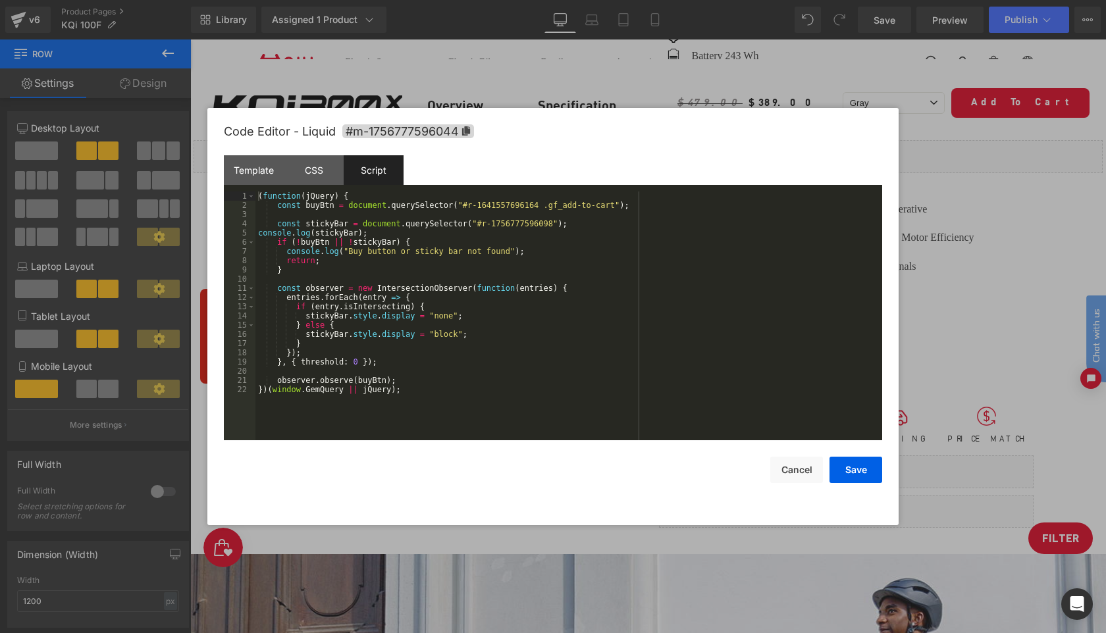
click at [530, 204] on div "( function ( jQuery ) { const buyBtn = document . querySelector ( "#r-164155769…" at bounding box center [568, 325] width 627 height 267
click at [870, 473] on button "Save" at bounding box center [856, 470] width 53 height 26
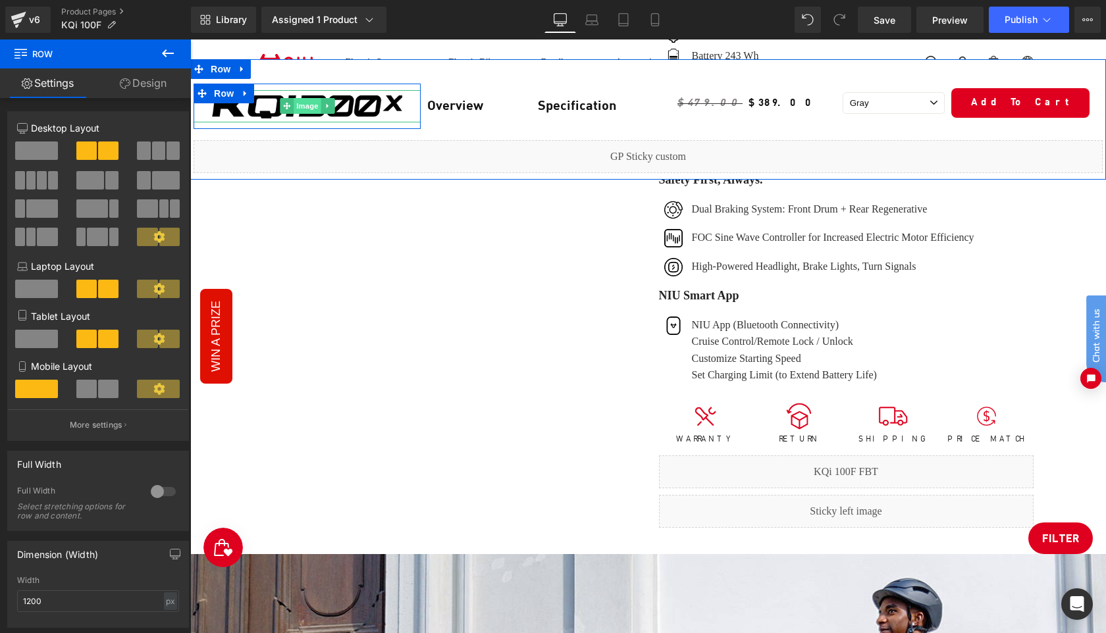
click at [307, 106] on span "Image" at bounding box center [308, 106] width 28 height 16
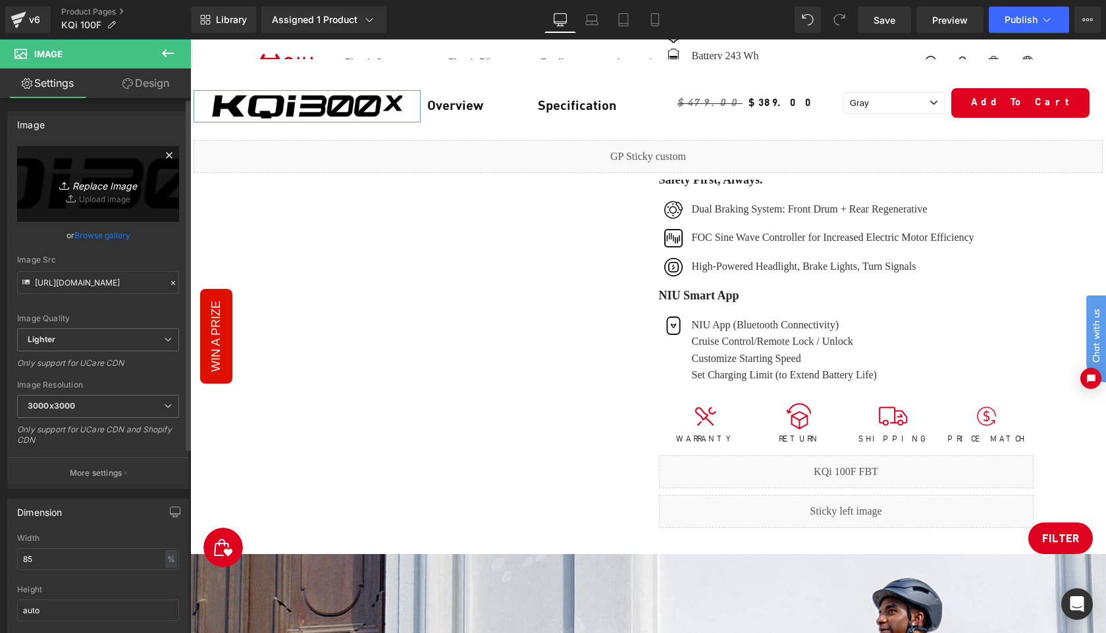
click at [103, 184] on icon "Replace Image" at bounding box center [97, 184] width 105 height 16
type input "C:\fakepath\K100F.png"
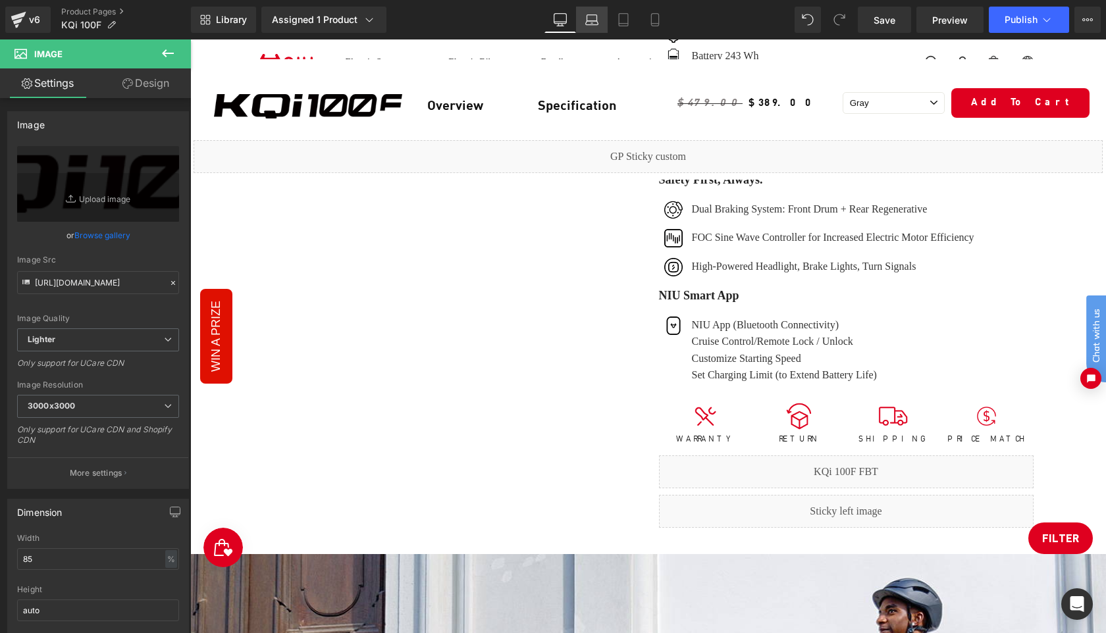
drag, startPoint x: 594, startPoint y: 22, endPoint x: 307, endPoint y: 163, distance: 320.3
click at [594, 22] on icon at bounding box center [591, 19] width 13 height 13
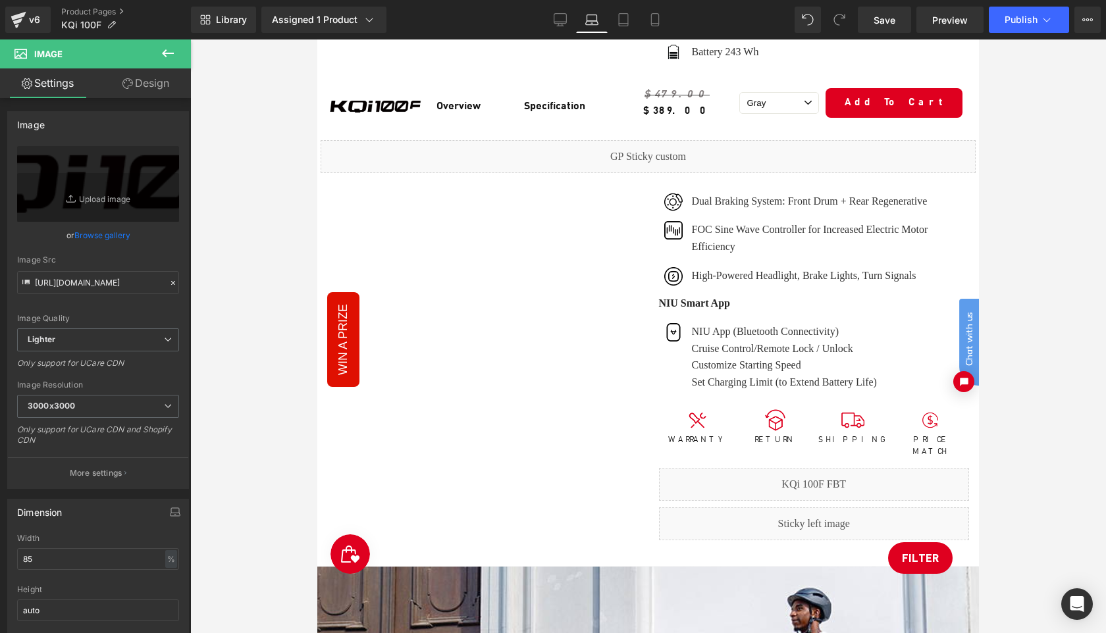
scroll to position [614, 0]
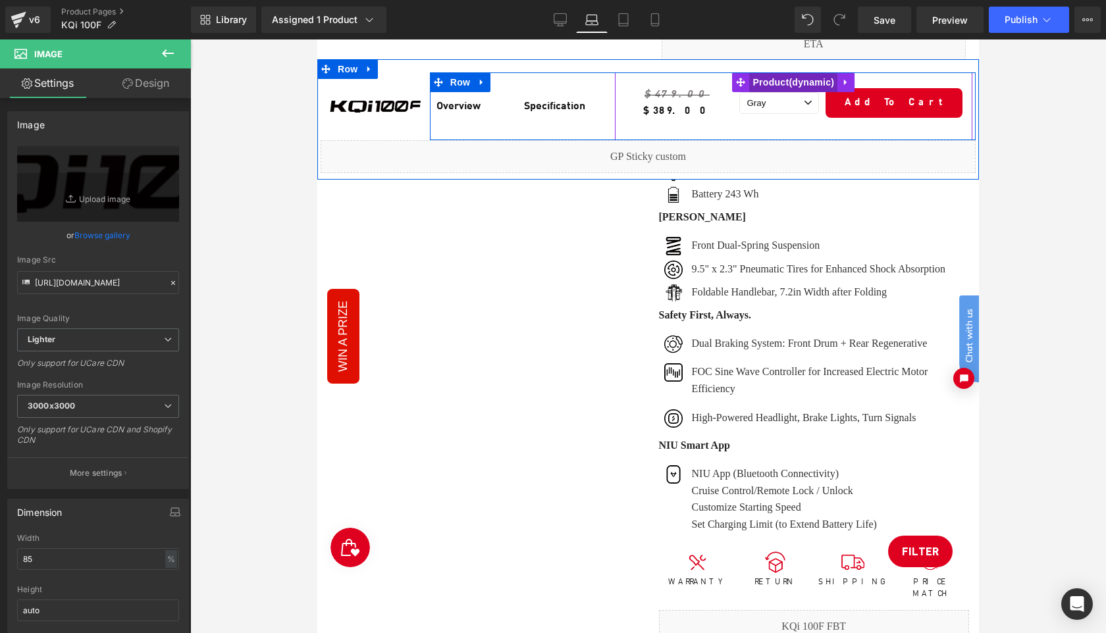
click at [779, 84] on span "Product" at bounding box center [793, 82] width 88 height 20
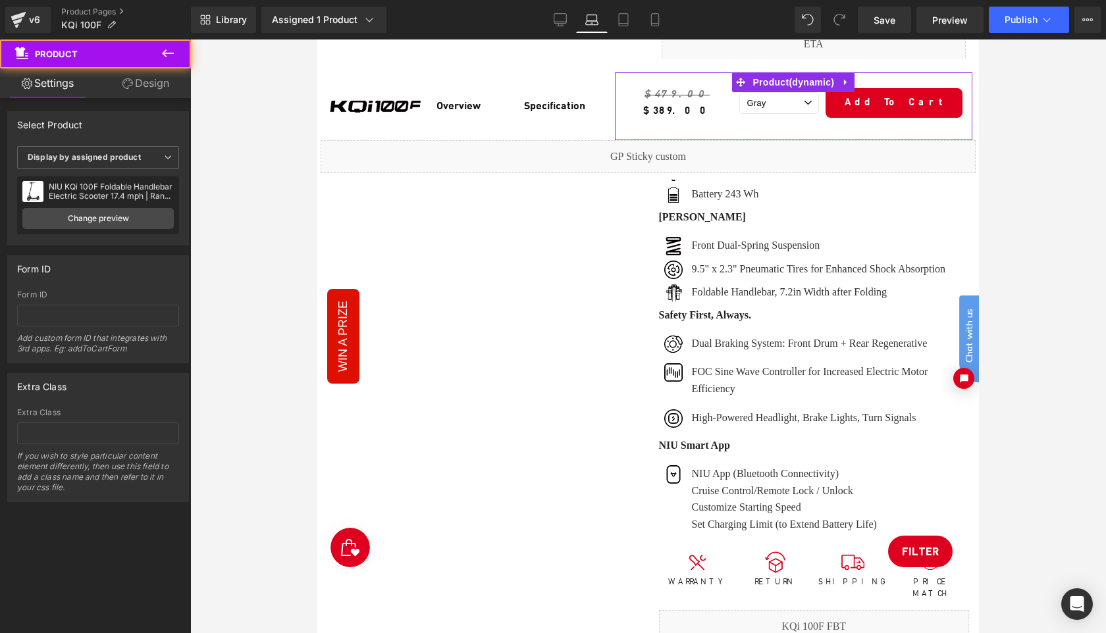
click at [146, 84] on link "Design" at bounding box center [145, 83] width 95 height 30
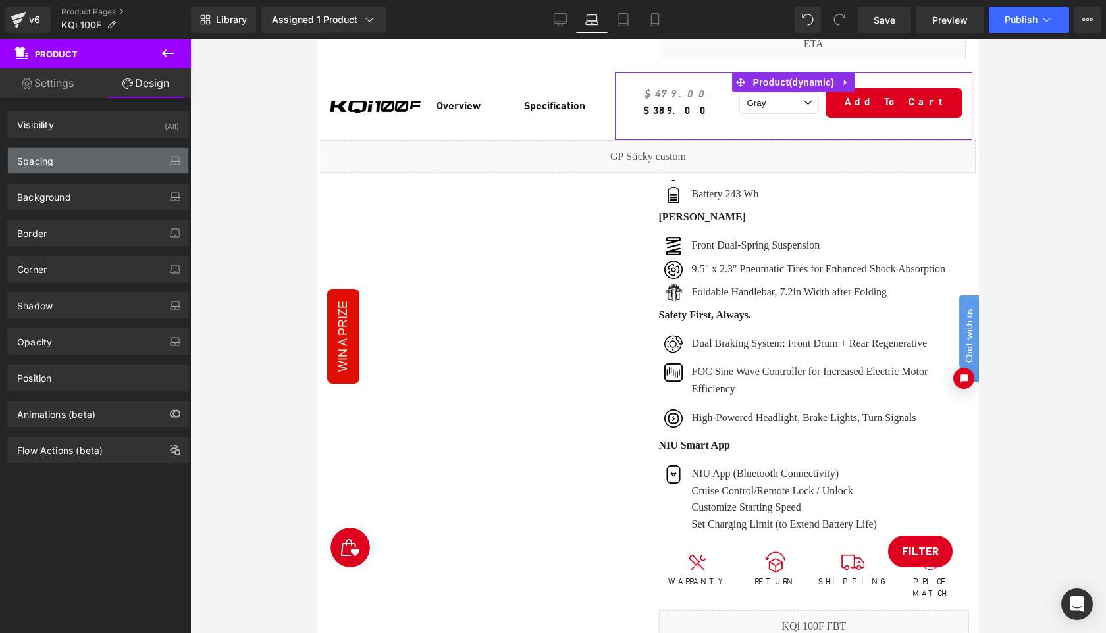
click at [94, 156] on div "Spacing" at bounding box center [98, 160] width 180 height 25
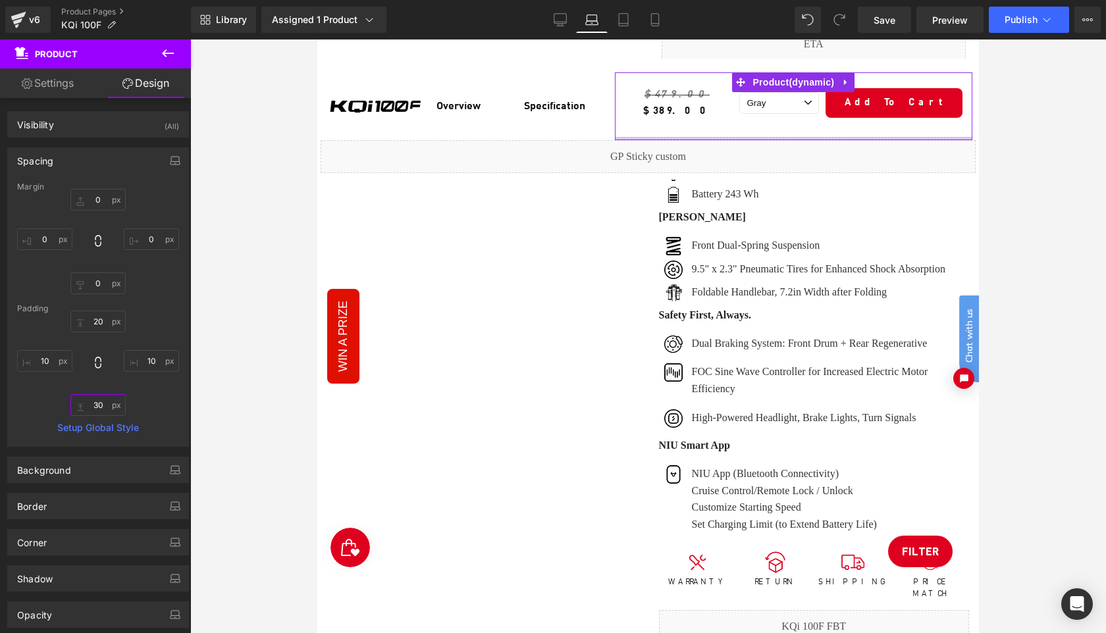
click at [99, 403] on input "30" at bounding box center [97, 405] width 55 height 22
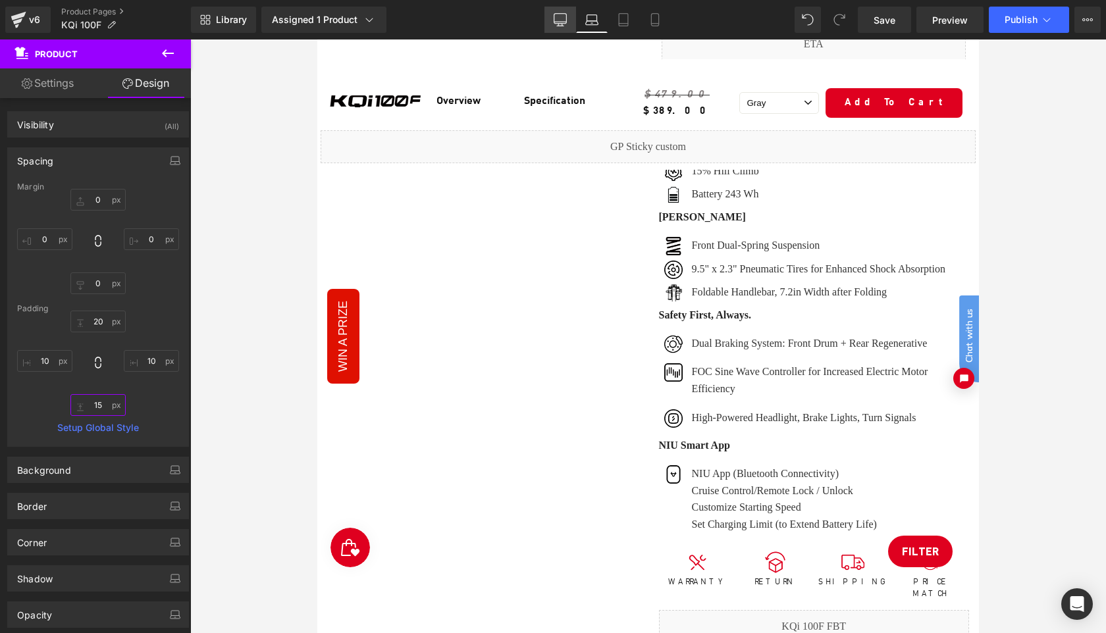
type input "15"
click at [560, 20] on icon at bounding box center [560, 19] width 13 height 13
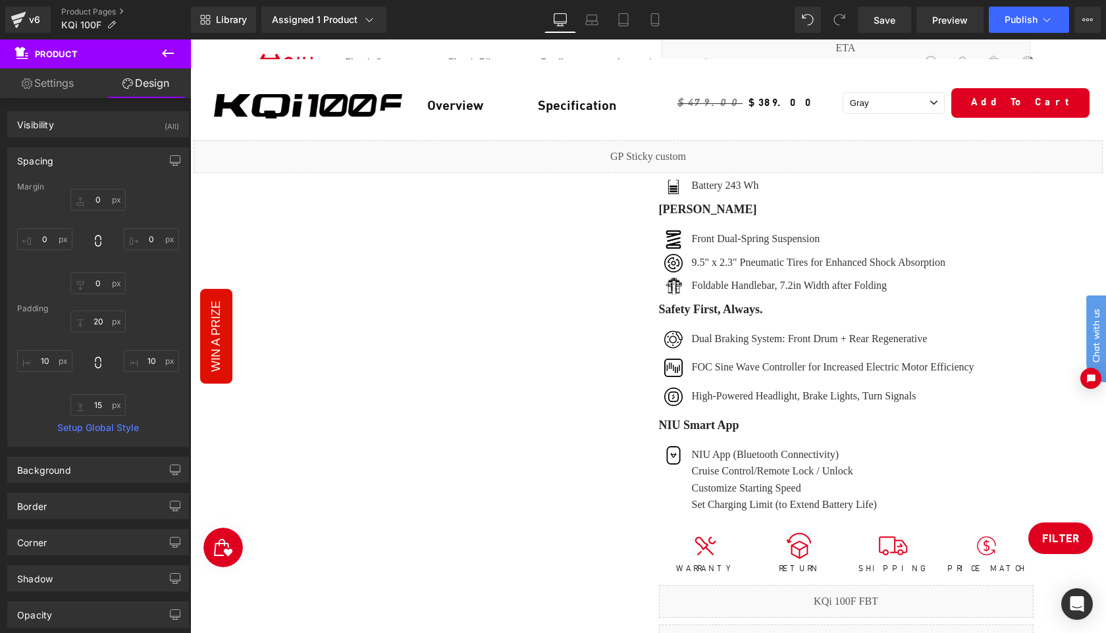
scroll to position [626, 0]
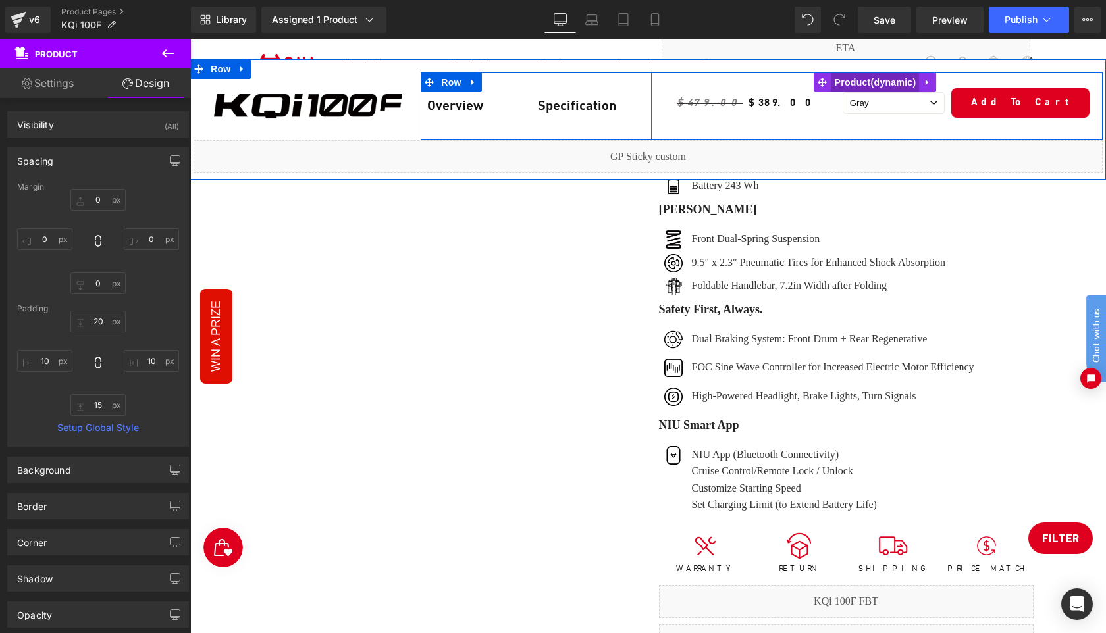
click at [843, 84] on span "Product" at bounding box center [875, 82] width 88 height 20
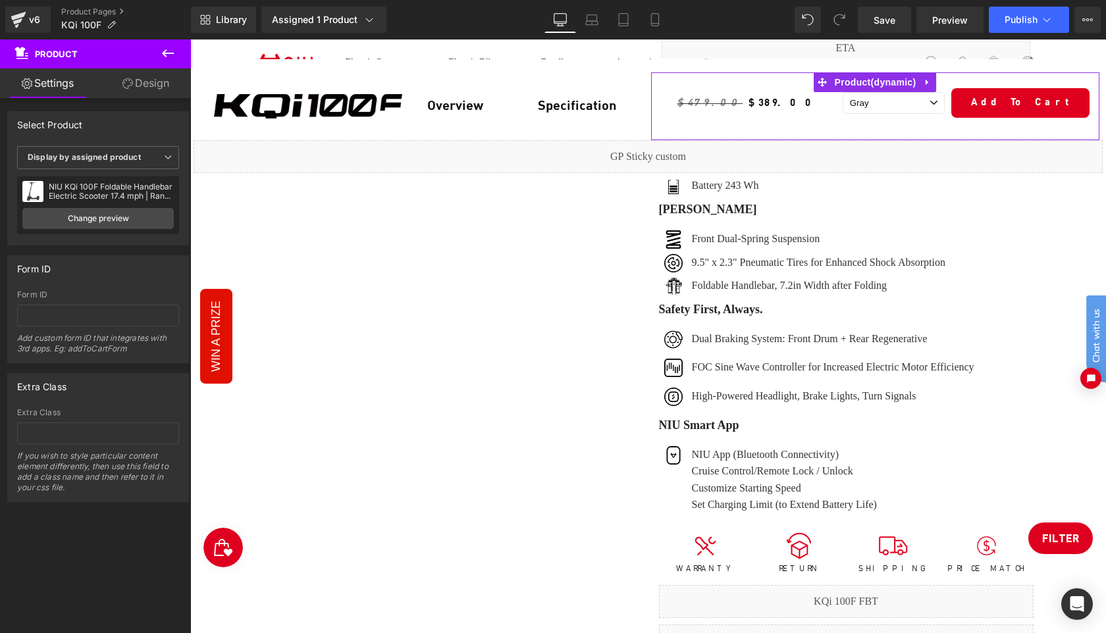
click at [155, 86] on link "Design" at bounding box center [145, 83] width 95 height 30
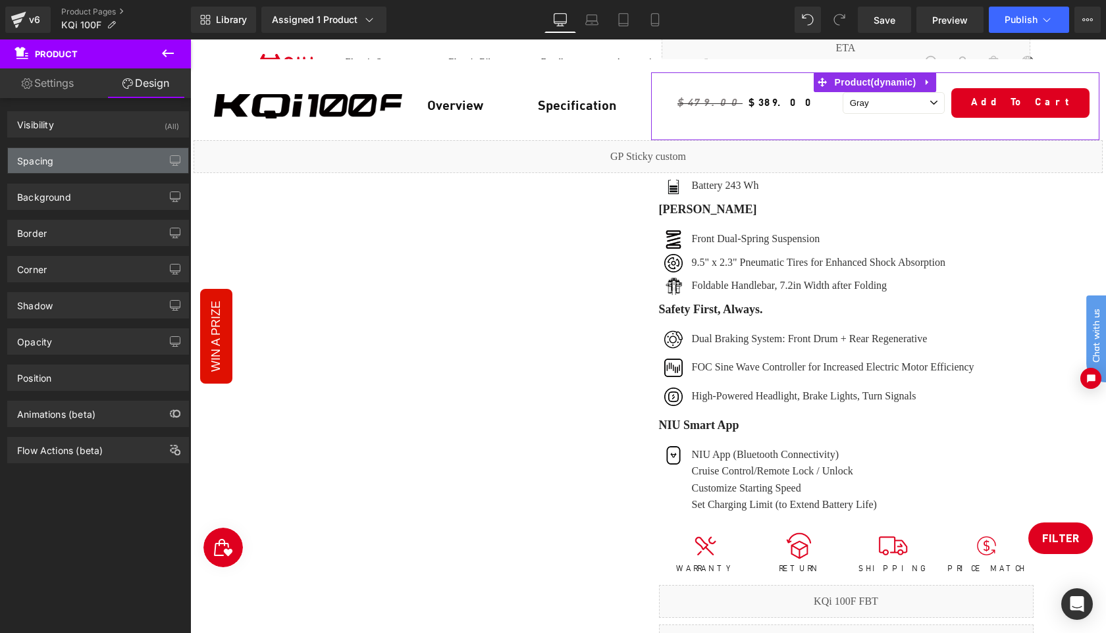
click at [72, 163] on div "Spacing" at bounding box center [98, 160] width 180 height 25
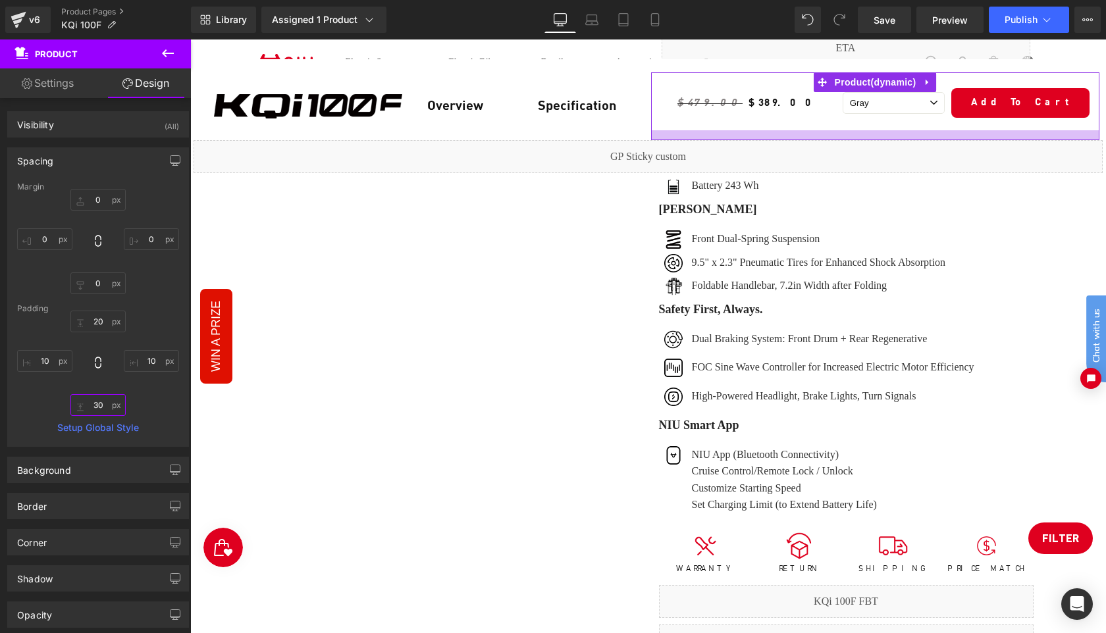
click at [102, 403] on input "30" at bounding box center [97, 405] width 55 height 22
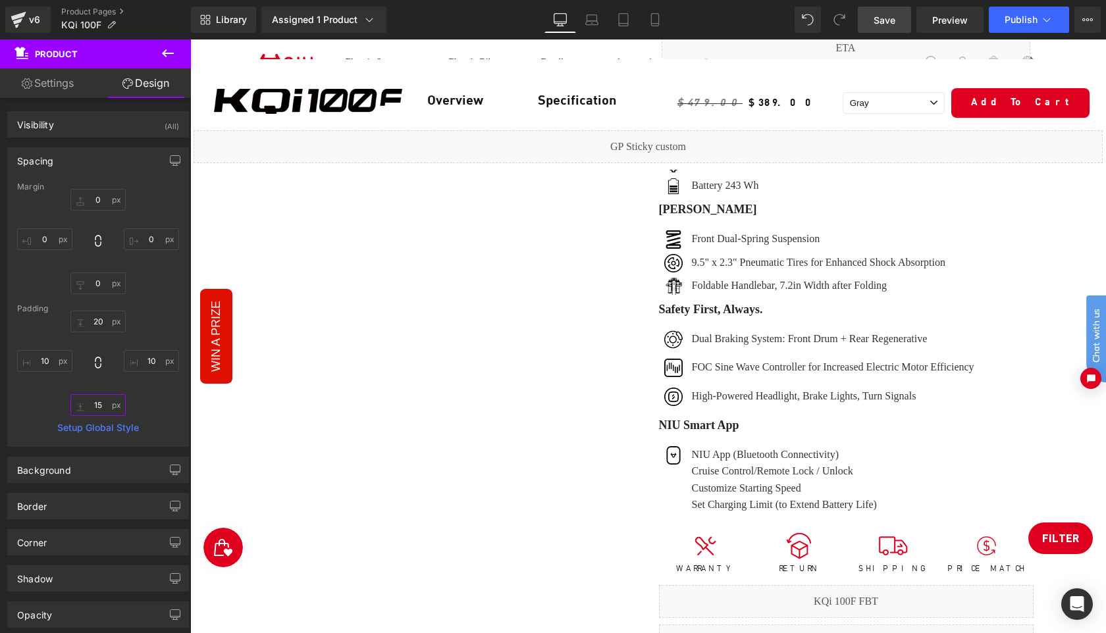
type input "15"
click at [882, 20] on span "Save" at bounding box center [885, 20] width 22 height 14
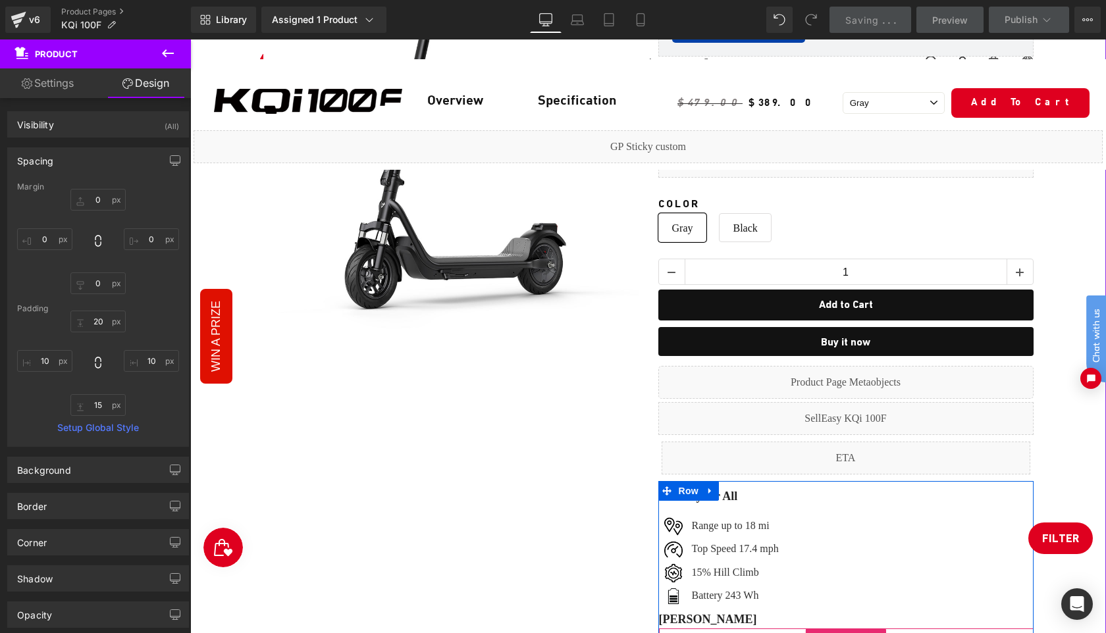
scroll to position [0, 0]
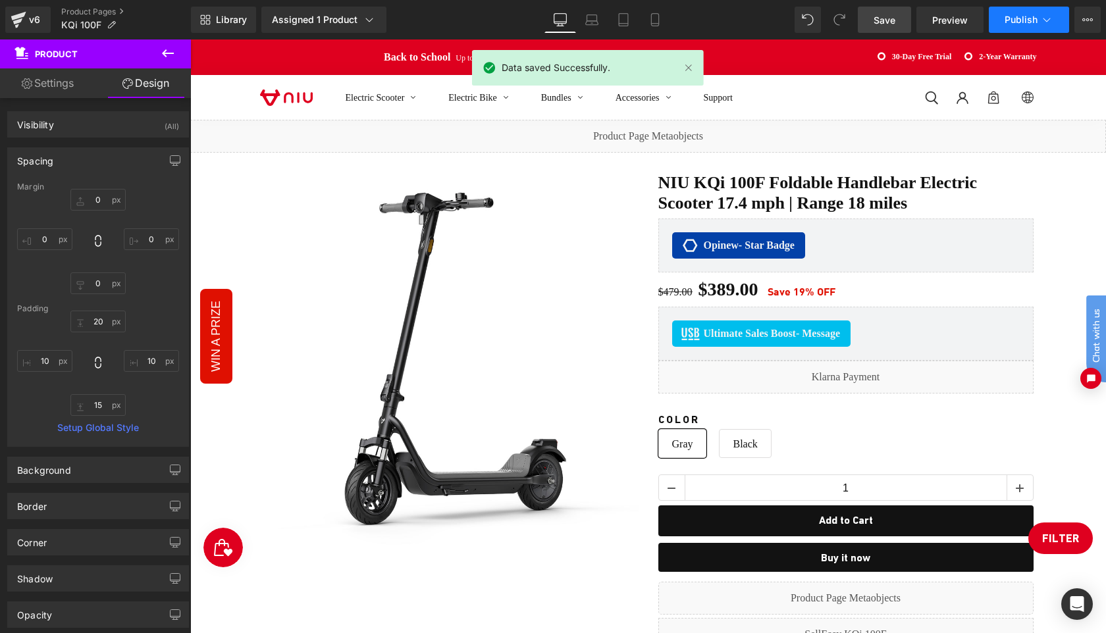
click at [1018, 18] on span "Publish" at bounding box center [1021, 19] width 33 height 11
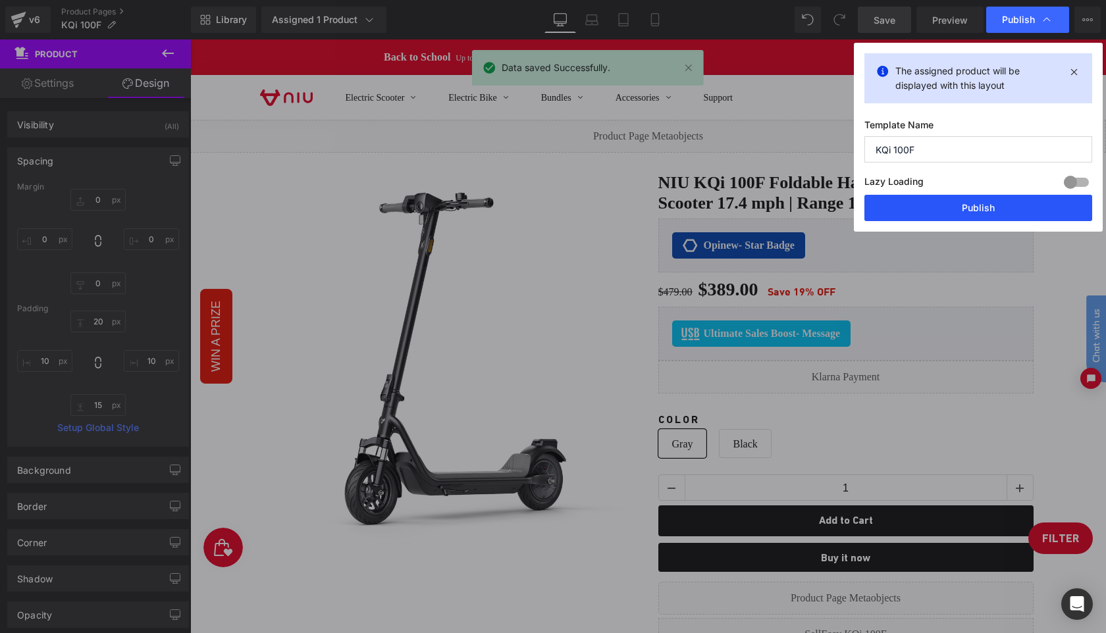
click at [999, 199] on button "Publish" at bounding box center [978, 208] width 228 height 26
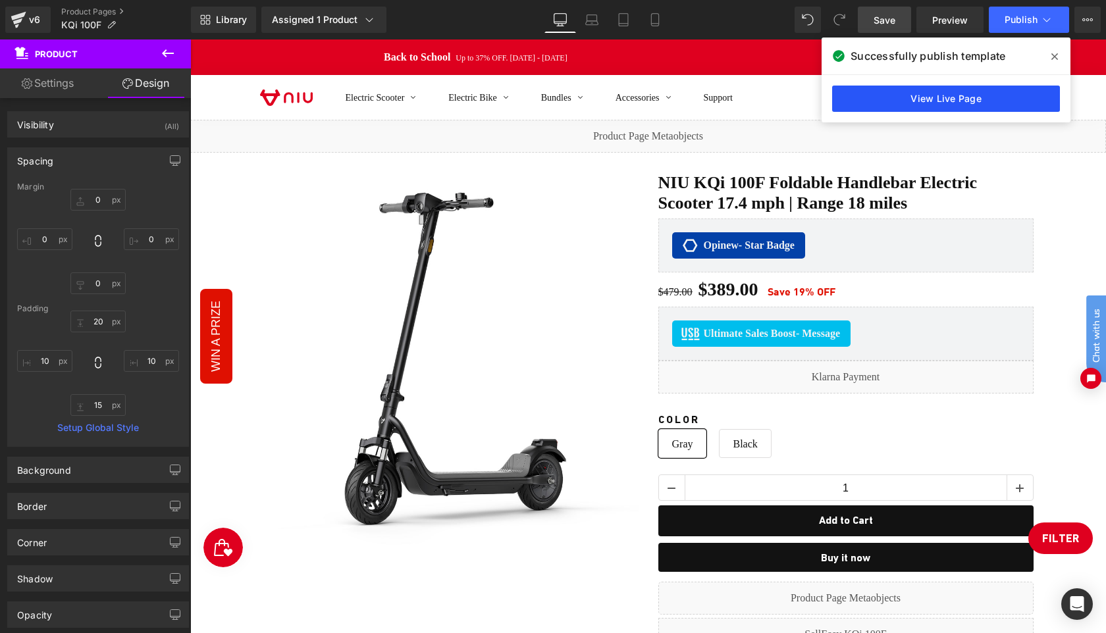
click at [951, 102] on link "View Live Page" at bounding box center [946, 99] width 228 height 26
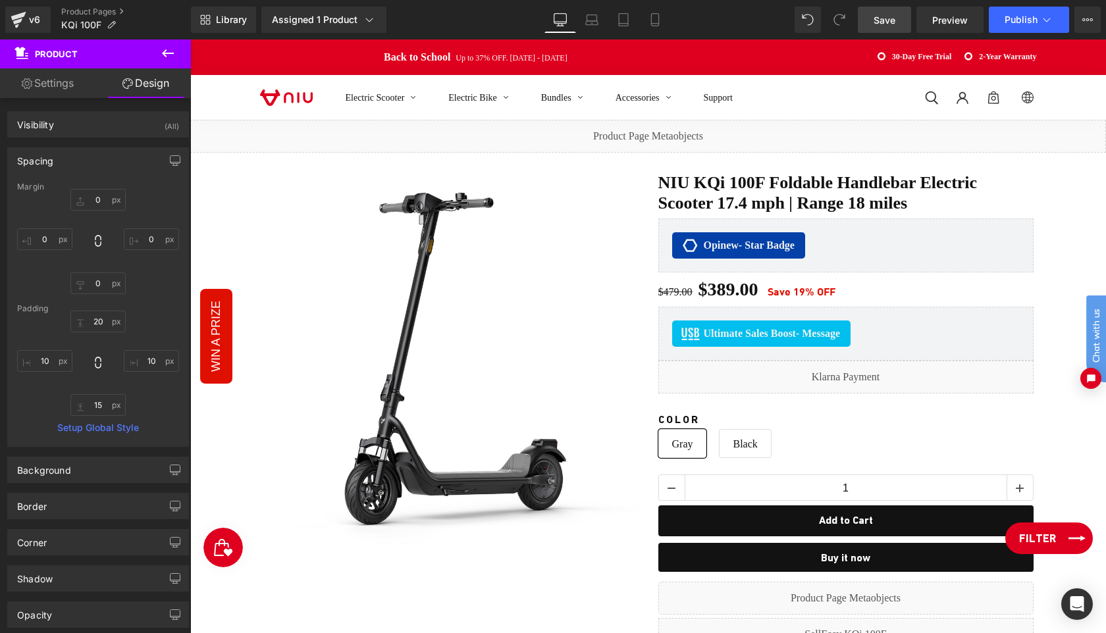
click at [1056, 539] on link "Filter" at bounding box center [1049, 539] width 88 height 32
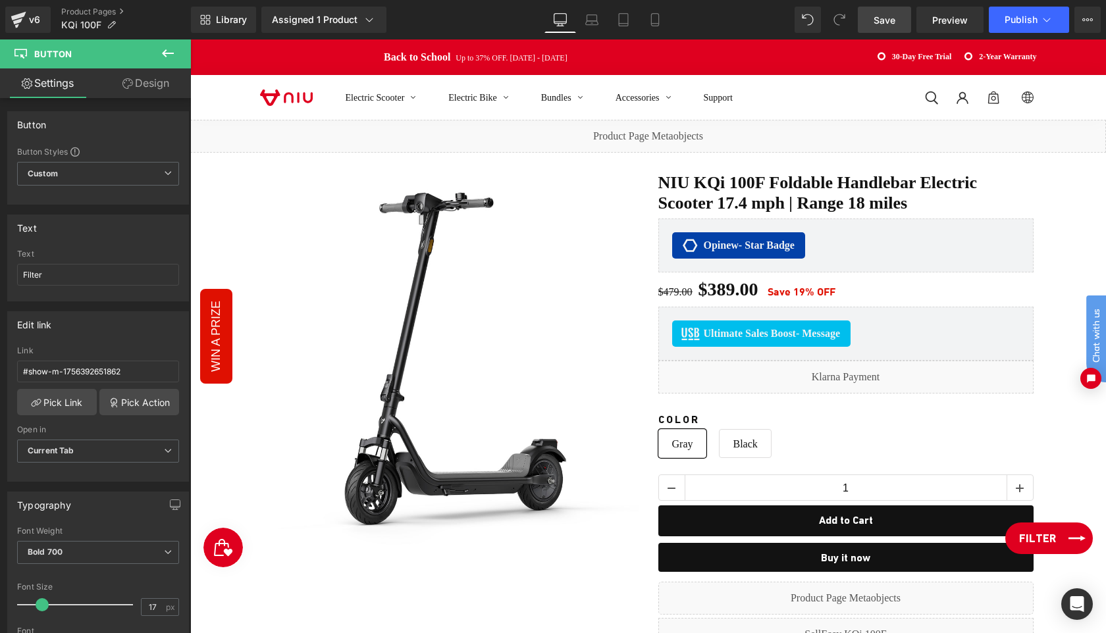
click at [1046, 540] on span "Filter" at bounding box center [1037, 539] width 37 height 16
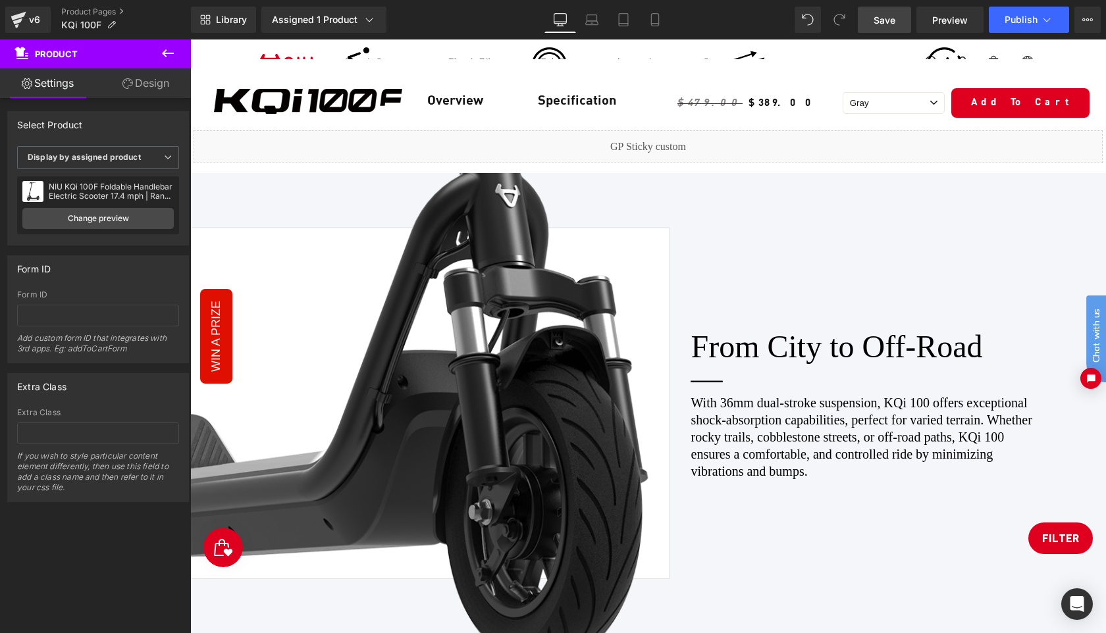
scroll to position [2067, 0]
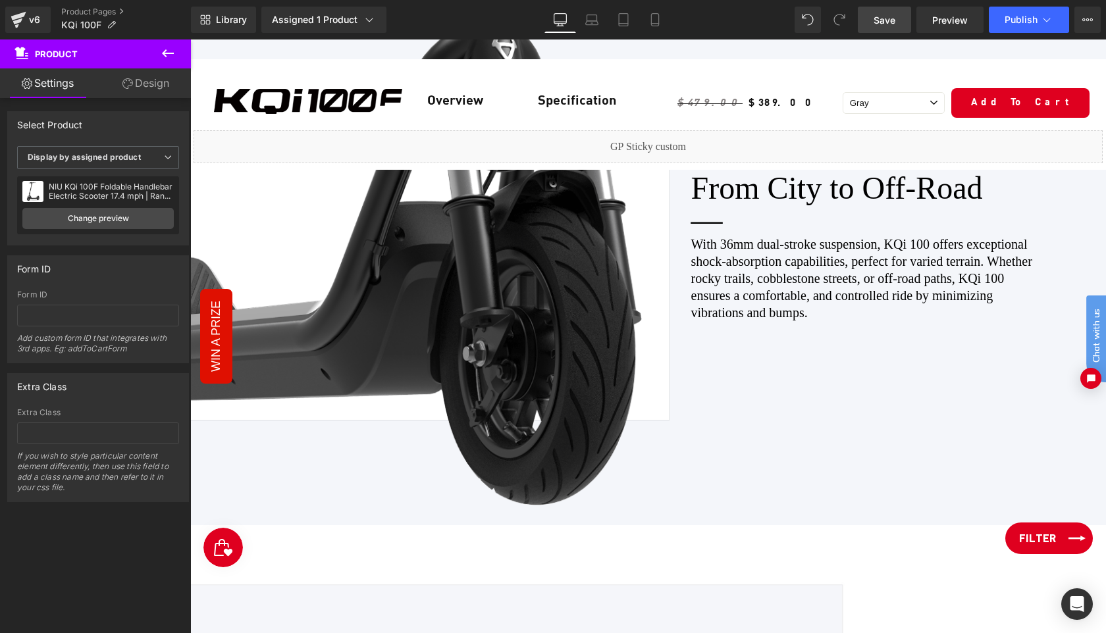
click at [1049, 541] on span "Filter" at bounding box center [1037, 539] width 37 height 16
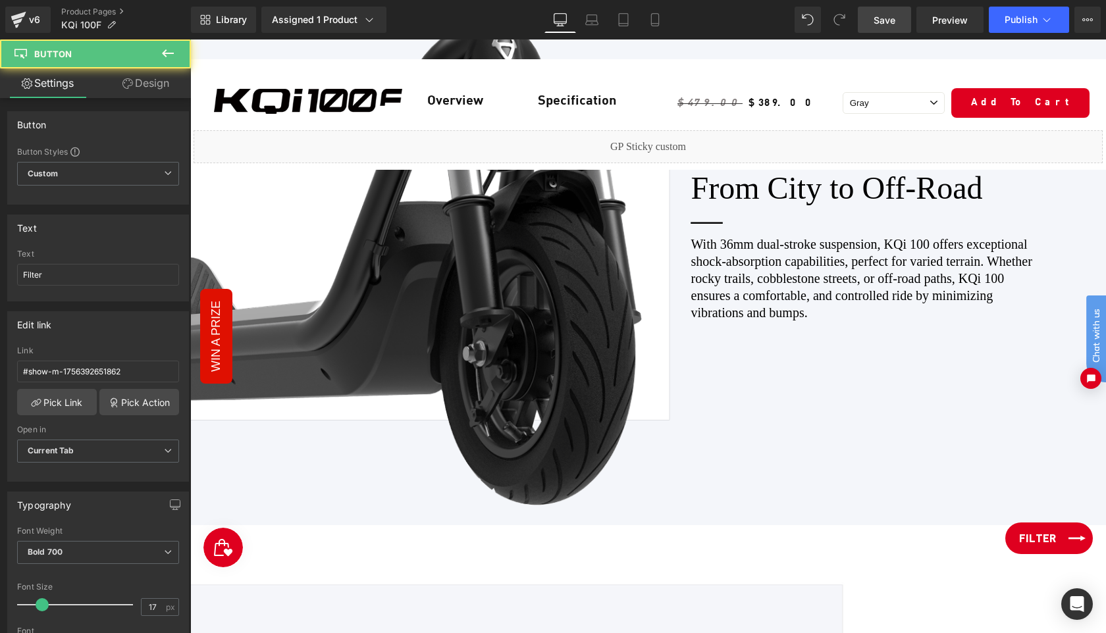
click at [1056, 541] on link "Filter" at bounding box center [1049, 539] width 88 height 32
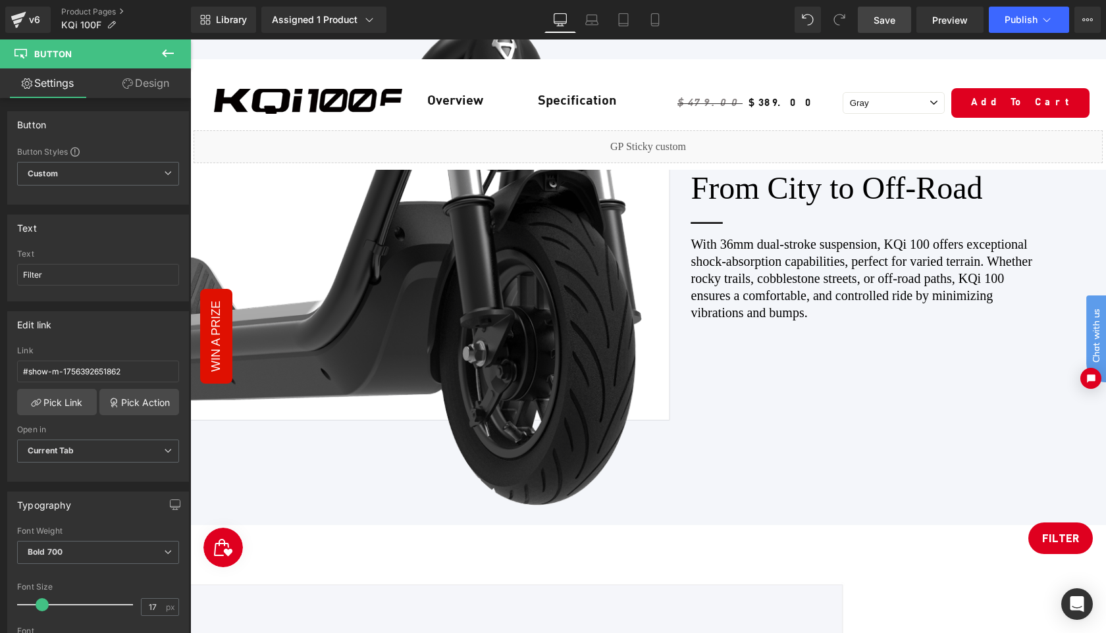
click at [171, 55] on icon at bounding box center [168, 53] width 16 height 16
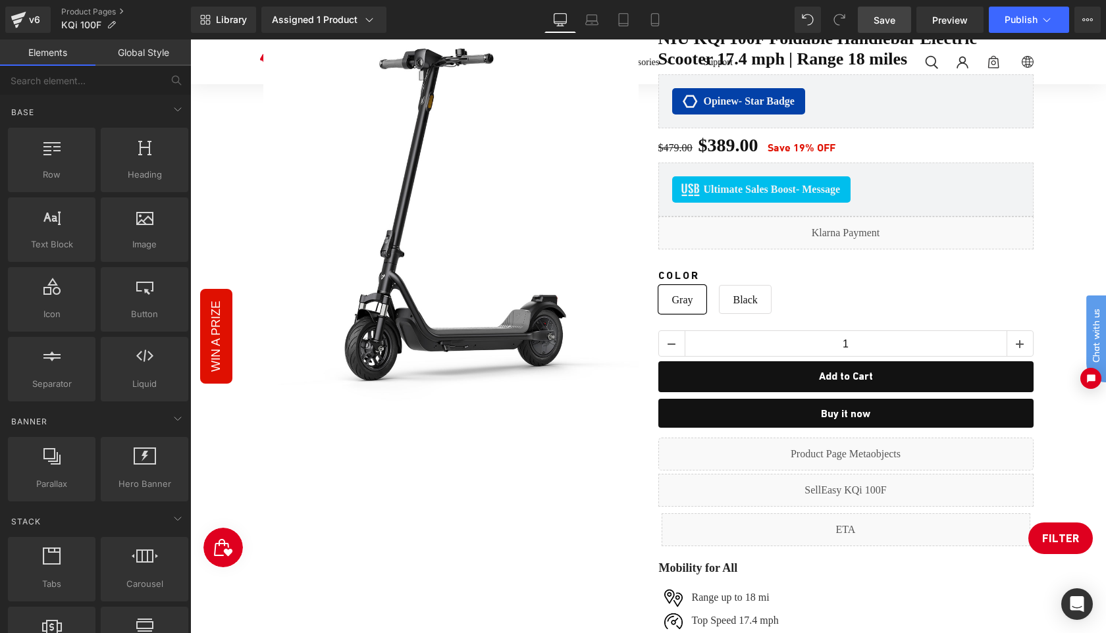
scroll to position [0, 0]
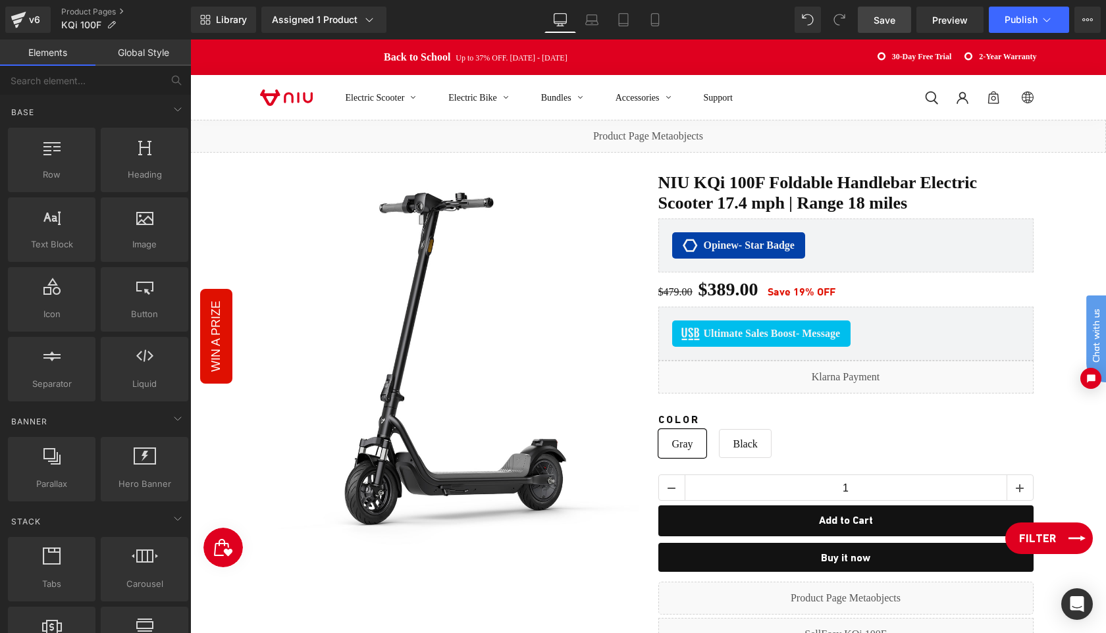
click at [1059, 540] on link "Filter" at bounding box center [1049, 539] width 88 height 32
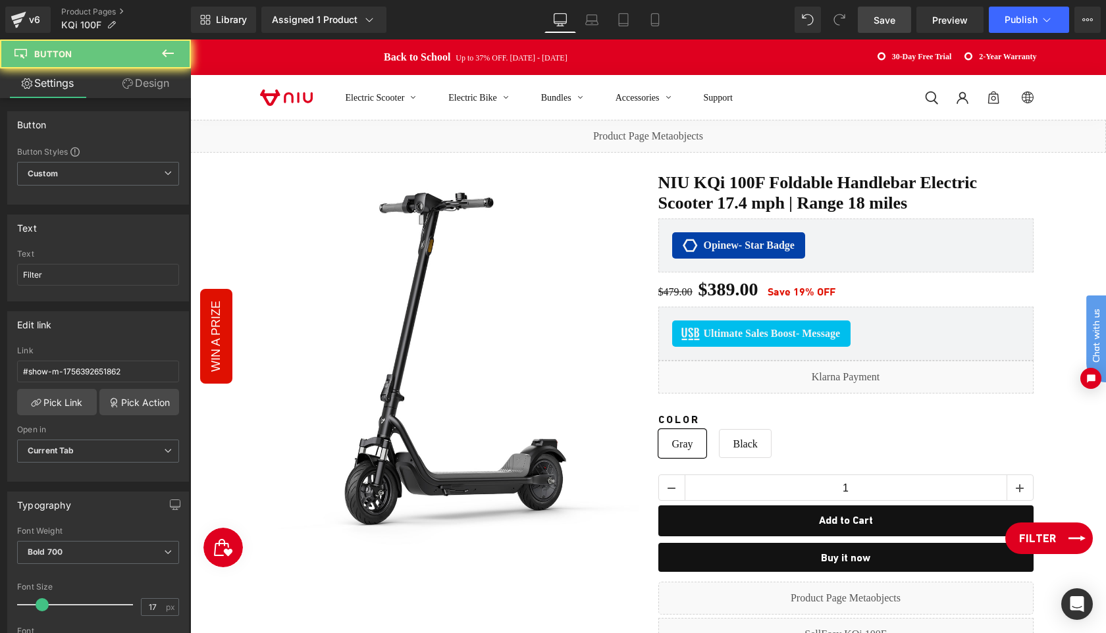
click at [1059, 540] on link "Filter" at bounding box center [1049, 539] width 88 height 32
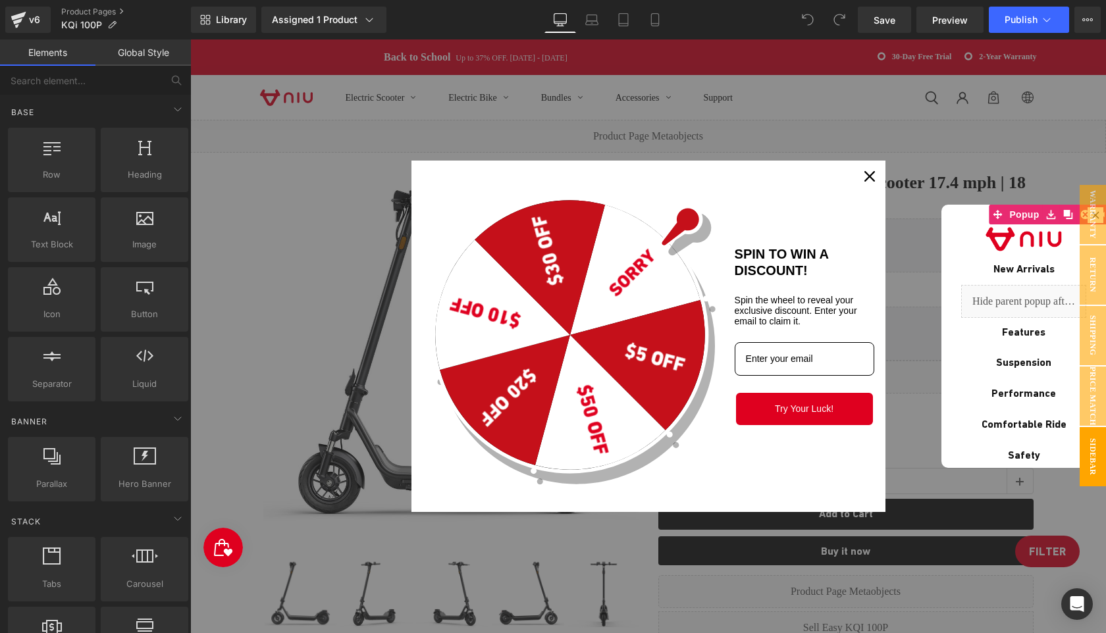
click at [868, 169] on div "Close" at bounding box center [869, 176] width 21 height 21
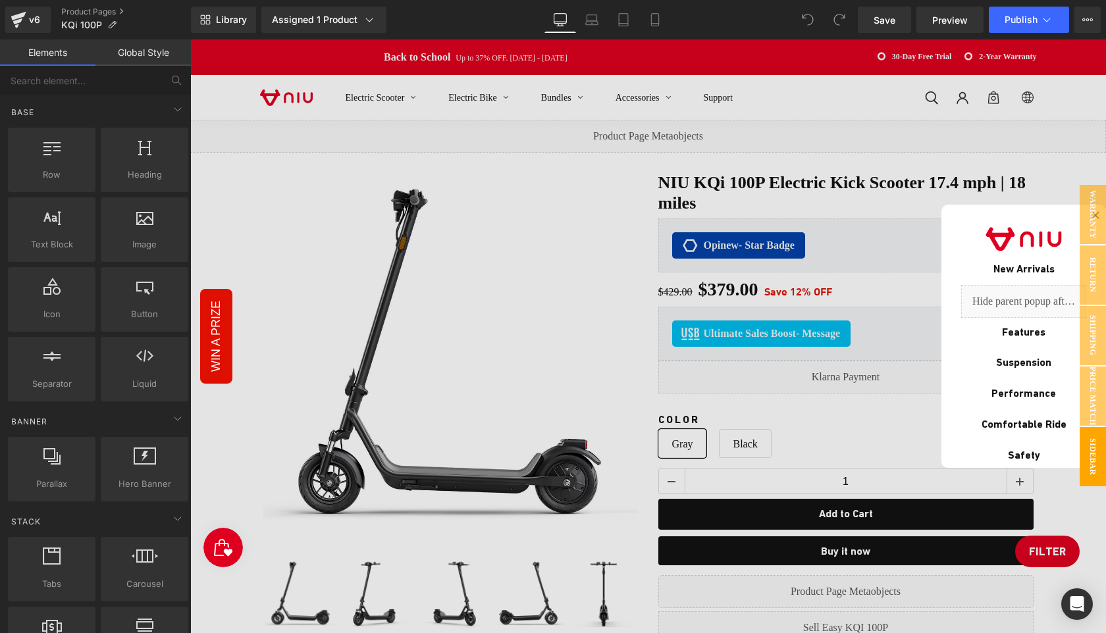
click at [1079, 156] on div at bounding box center [648, 337] width 916 height 594
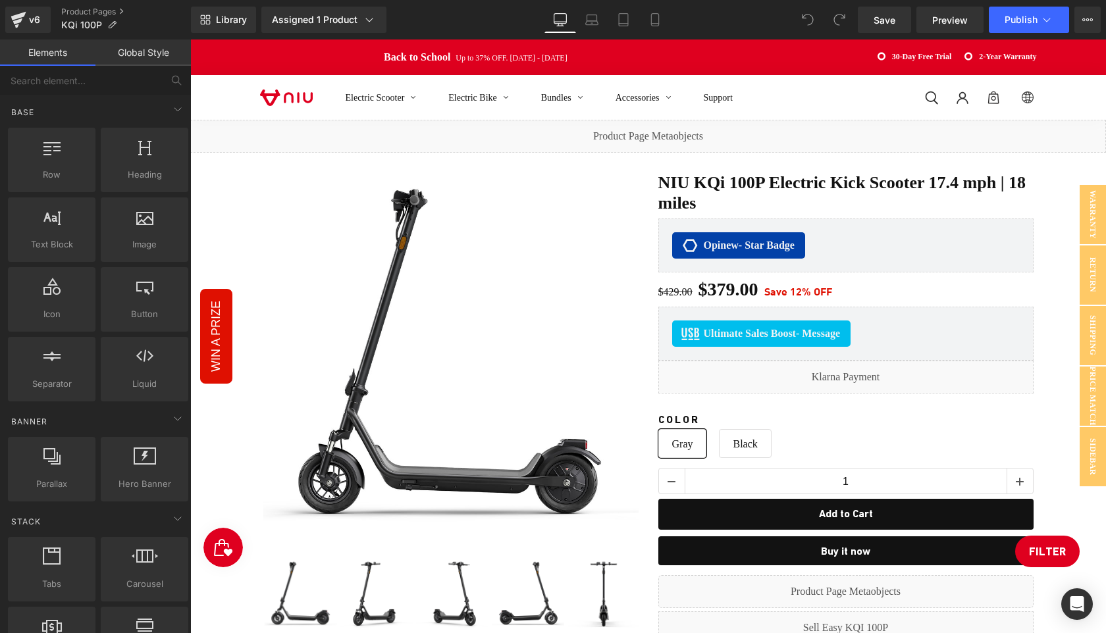
click at [1080, 90] on div "Electric Scooter Electric Bike Bundles Accessories Support Log in Site navigati…" at bounding box center [648, 97] width 916 height 45
click at [230, 20] on span "Library" at bounding box center [231, 20] width 31 height 12
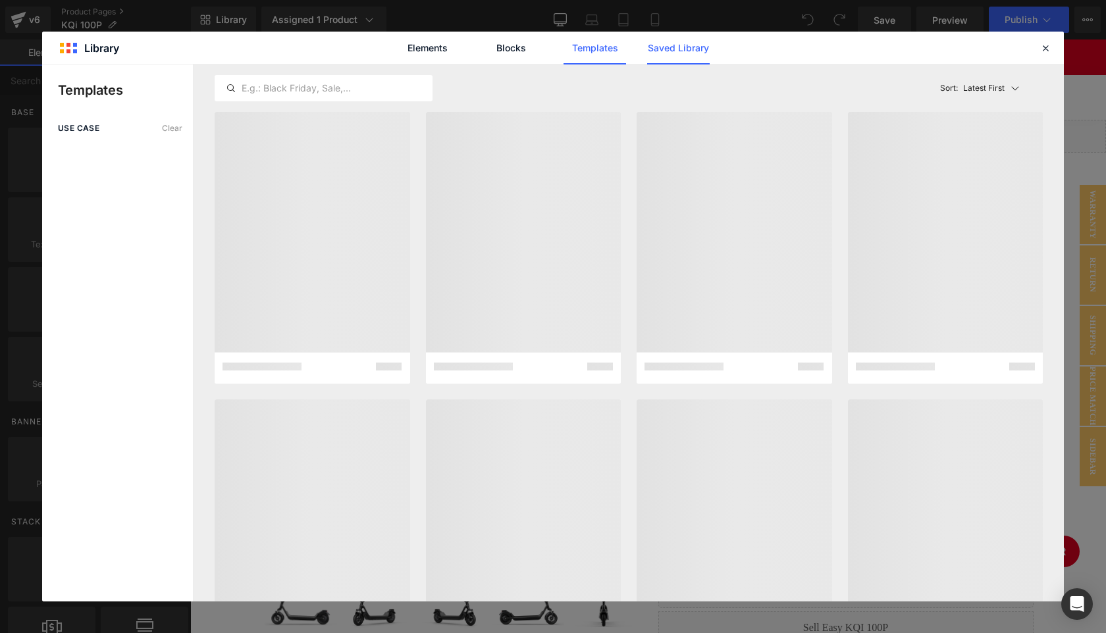
click at [0, 0] on link "Saved Library" at bounding box center [0, 0] width 0 height 0
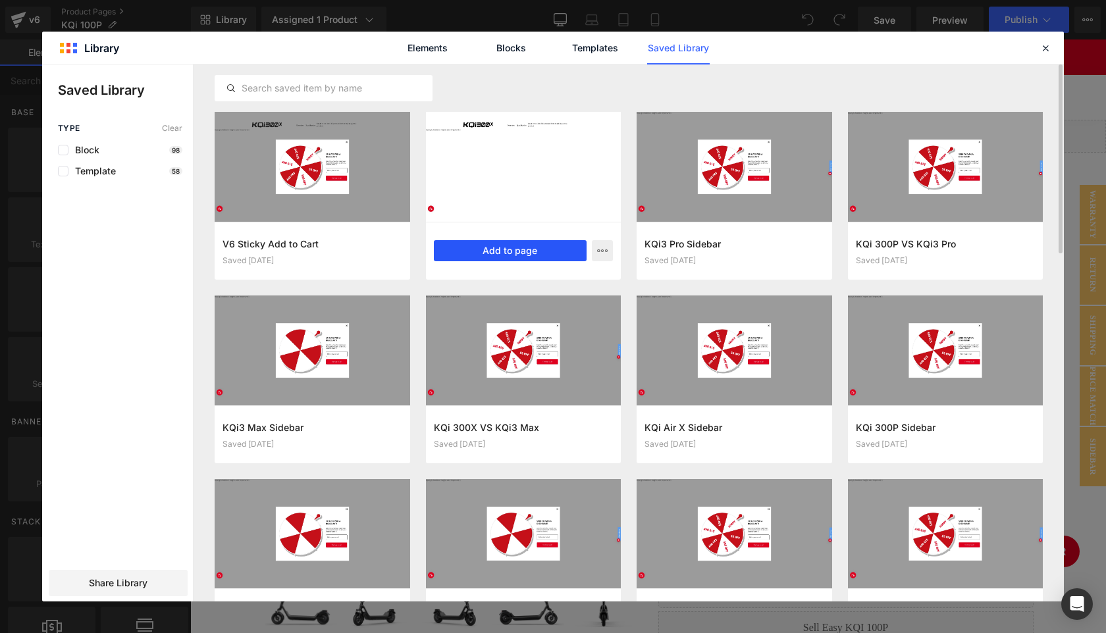
click at [500, 250] on button "Add to page" at bounding box center [510, 250] width 153 height 21
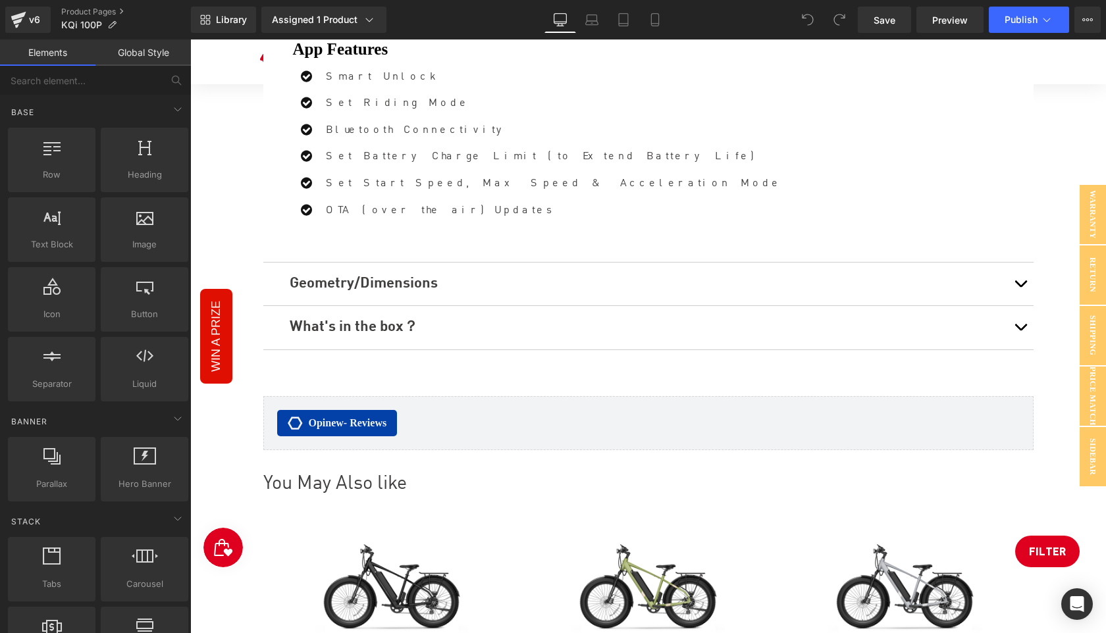
scroll to position [6242, 0]
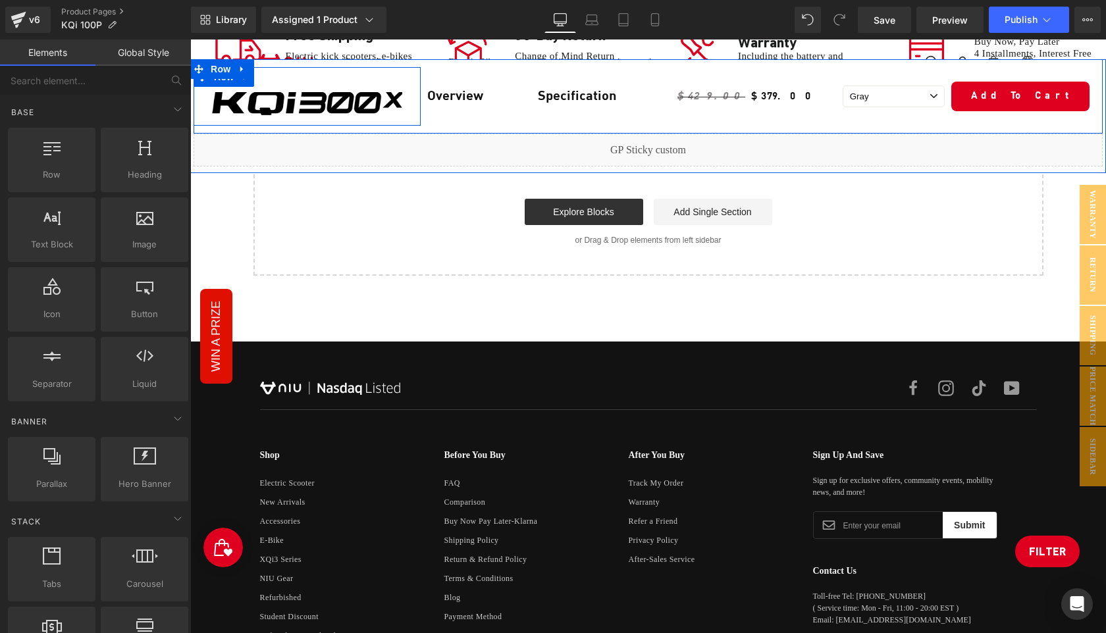
click at [325, 78] on div "Image Row" at bounding box center [307, 96] width 227 height 59
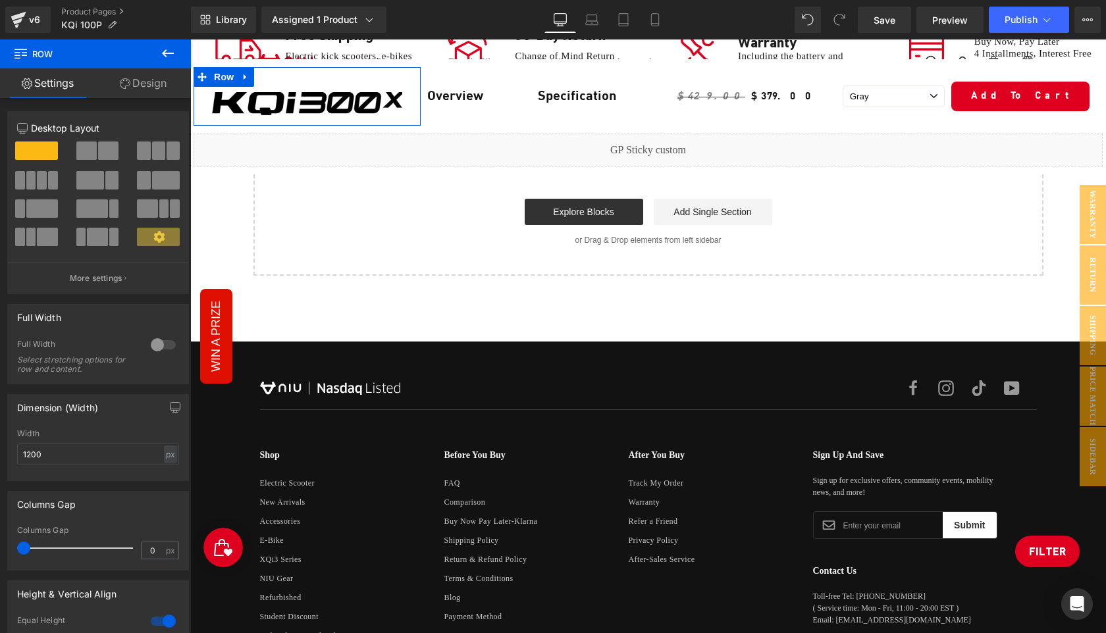
click at [147, 82] on link "Design" at bounding box center [142, 83] width 95 height 30
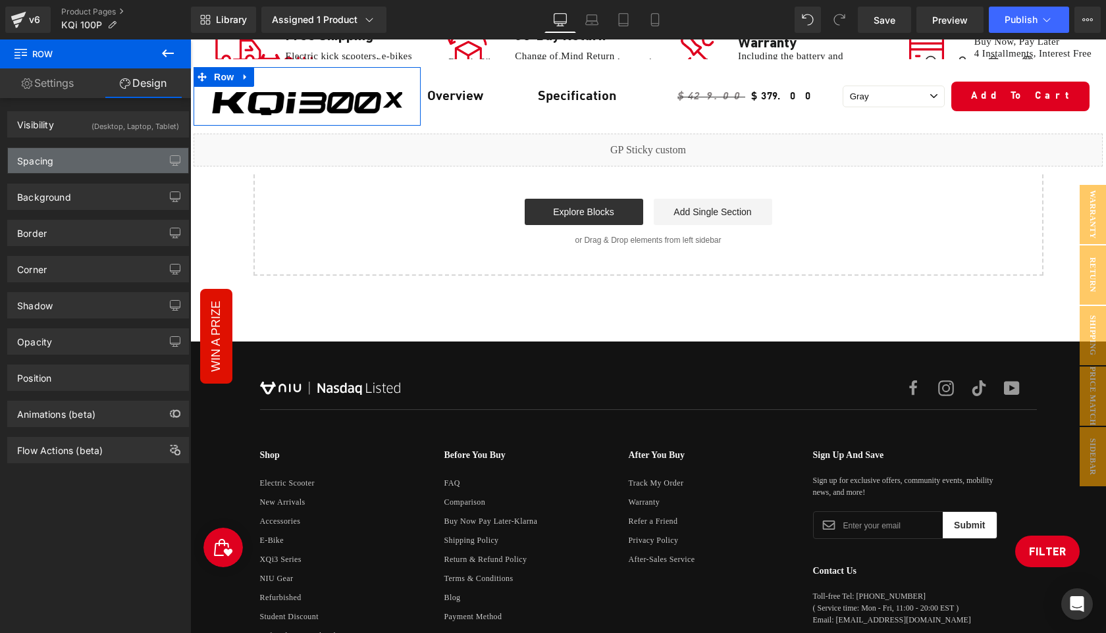
click at [100, 157] on div "Spacing" at bounding box center [98, 160] width 180 height 25
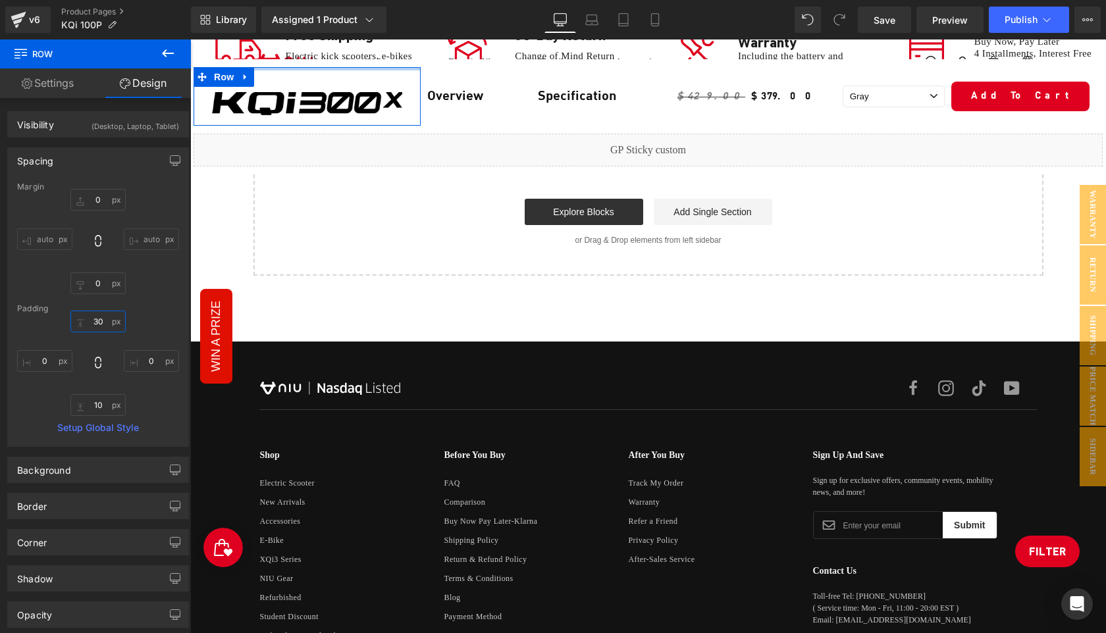
click at [107, 322] on input "30" at bounding box center [97, 322] width 55 height 22
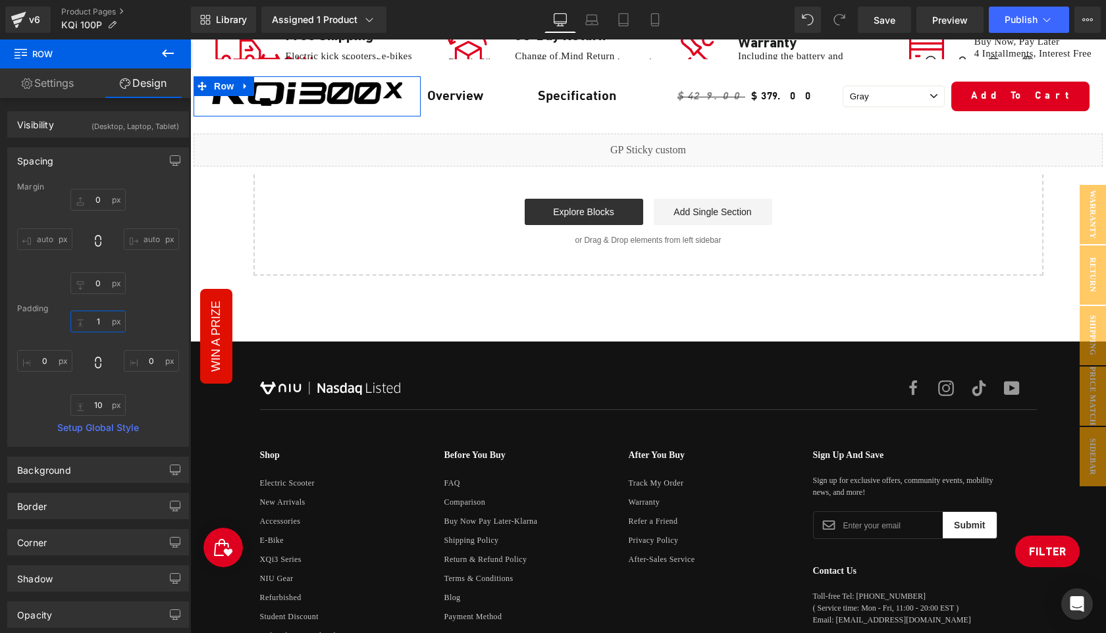
type input "10"
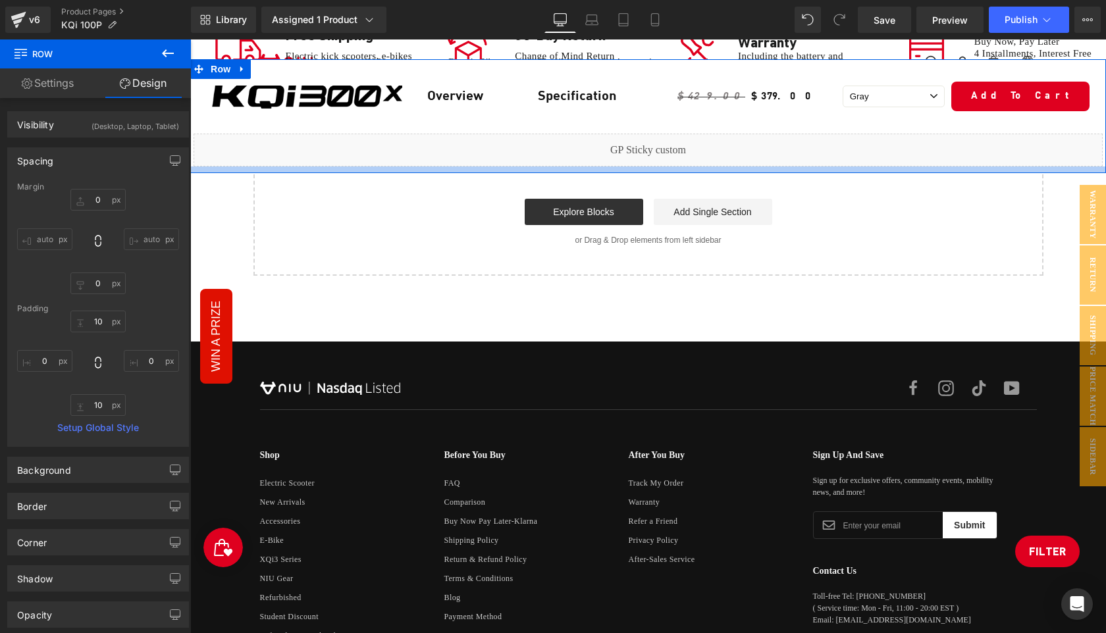
click at [536, 167] on div at bounding box center [648, 170] width 916 height 7
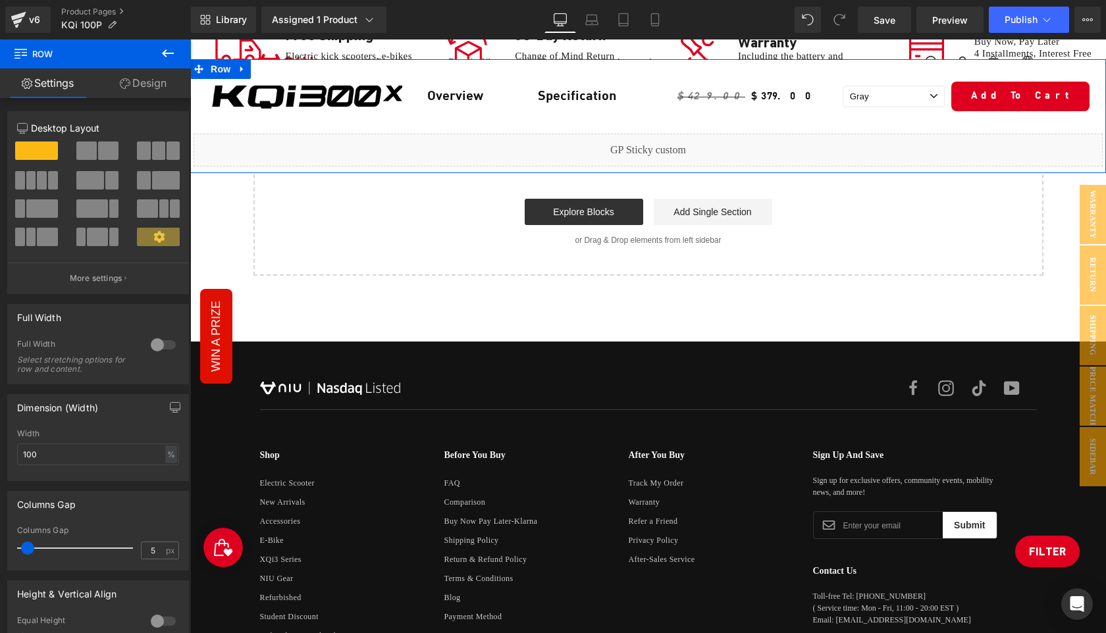
click at [142, 85] on link "Design" at bounding box center [142, 83] width 95 height 30
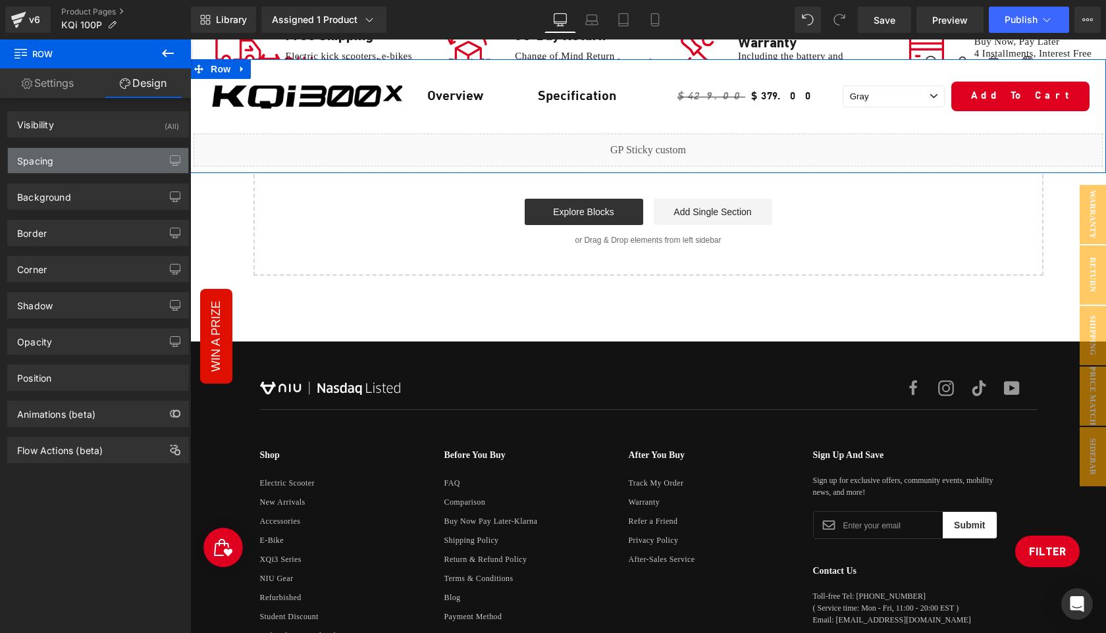
click at [109, 155] on div "Spacing" at bounding box center [98, 160] width 180 height 25
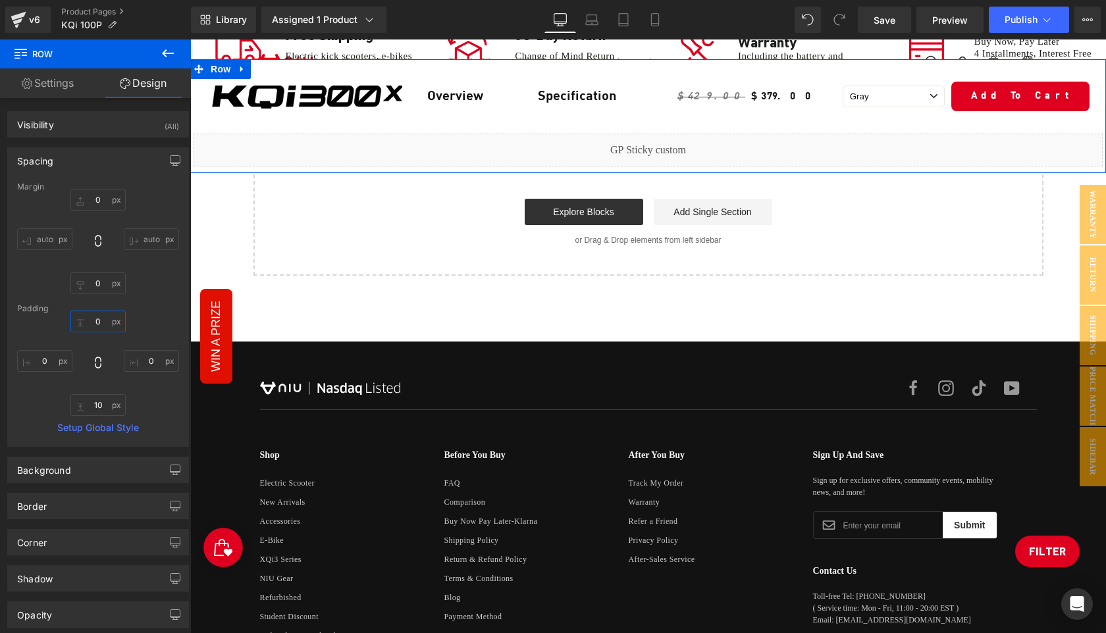
click at [100, 323] on input "0" at bounding box center [97, 322] width 55 height 22
type input "20"
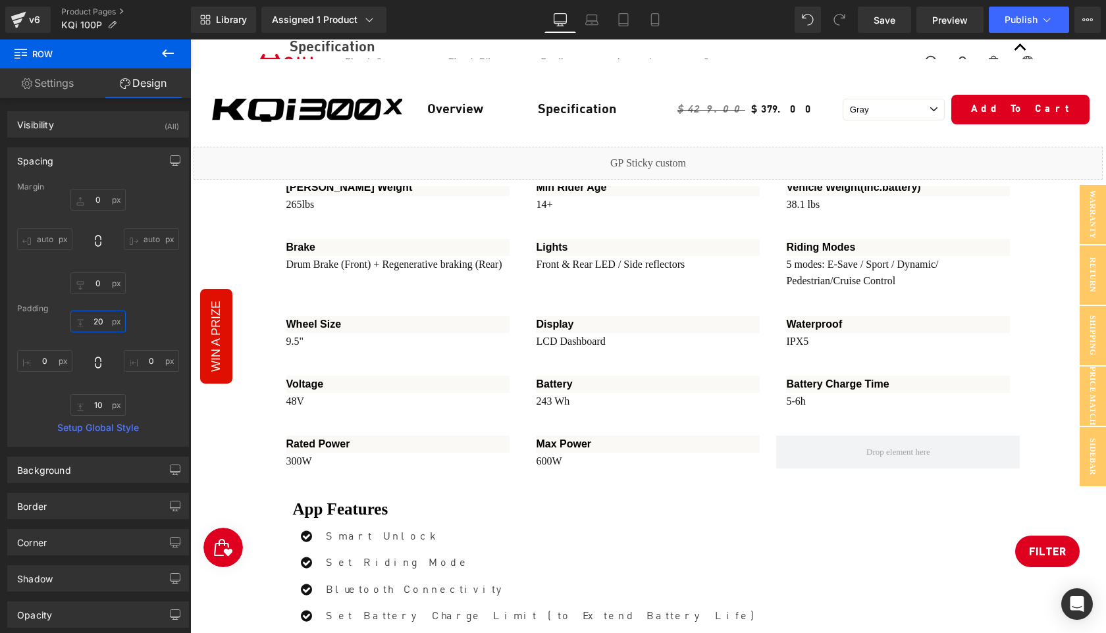
scroll to position [4813, 0]
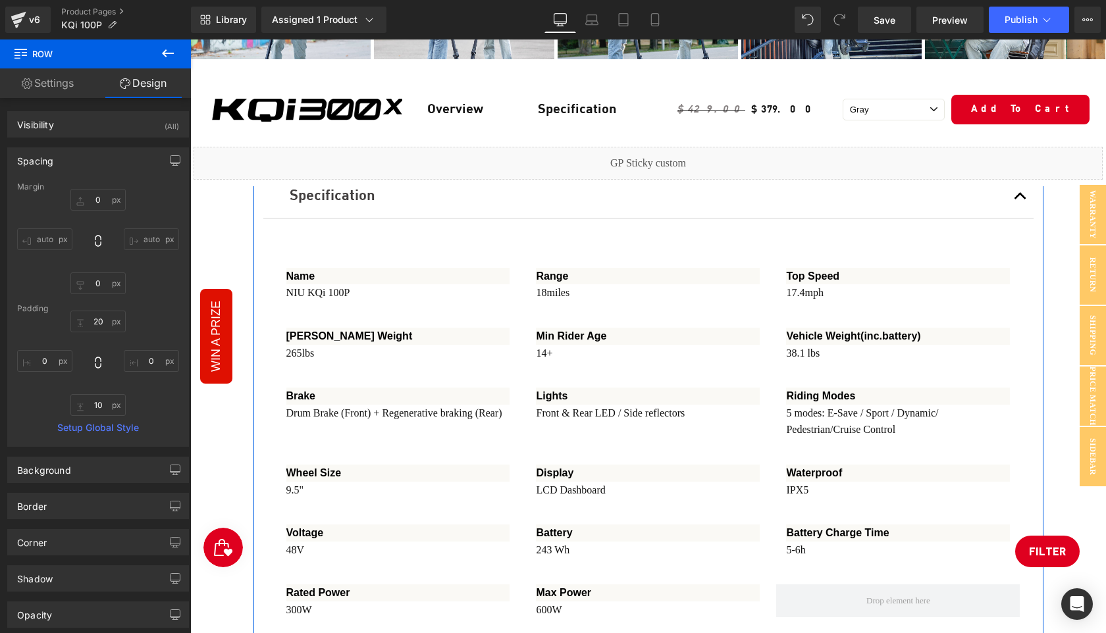
click at [278, 156] on span "Row" at bounding box center [284, 146] width 26 height 20
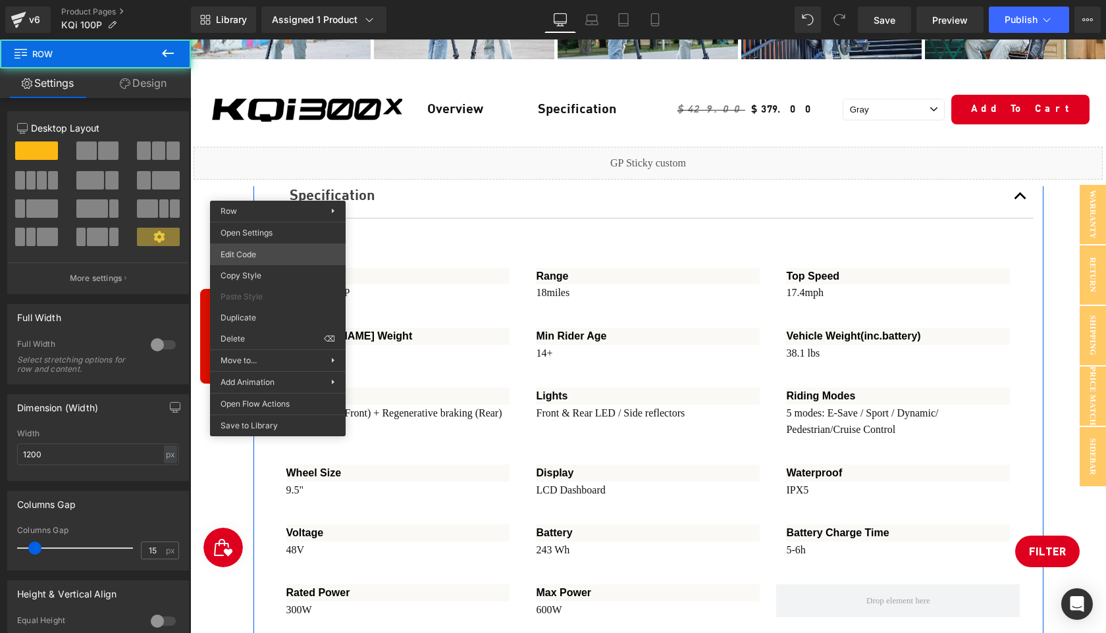
click at [263, 0] on div "Row You are previewing how the will restyle your page. You can not edit Element…" at bounding box center [553, 0] width 1106 height 0
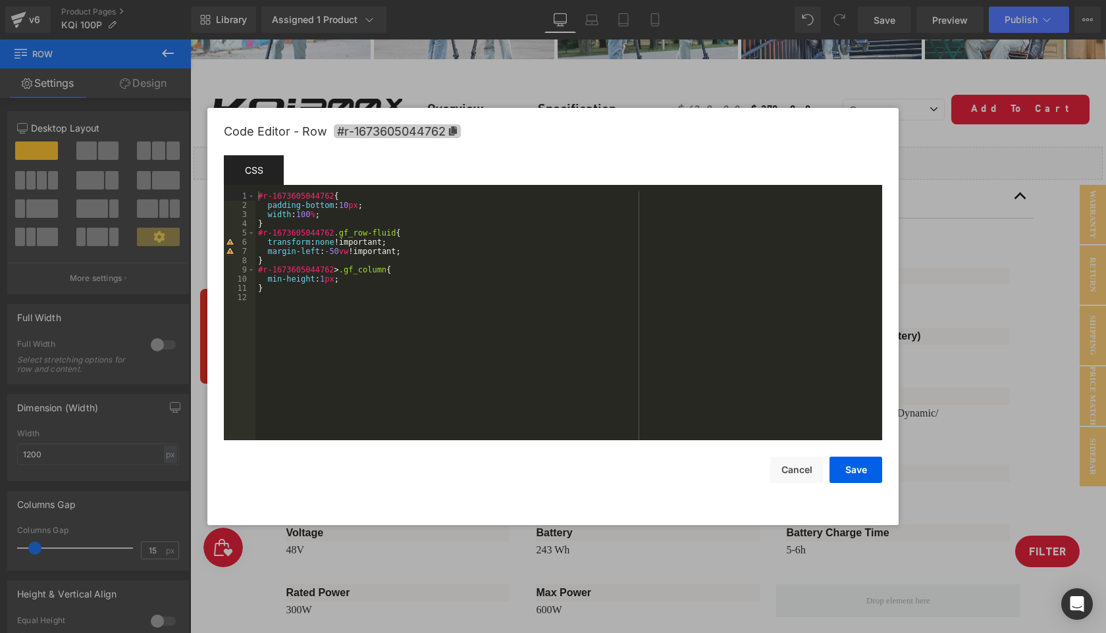
click at [453, 130] on icon at bounding box center [453, 130] width 8 height 9
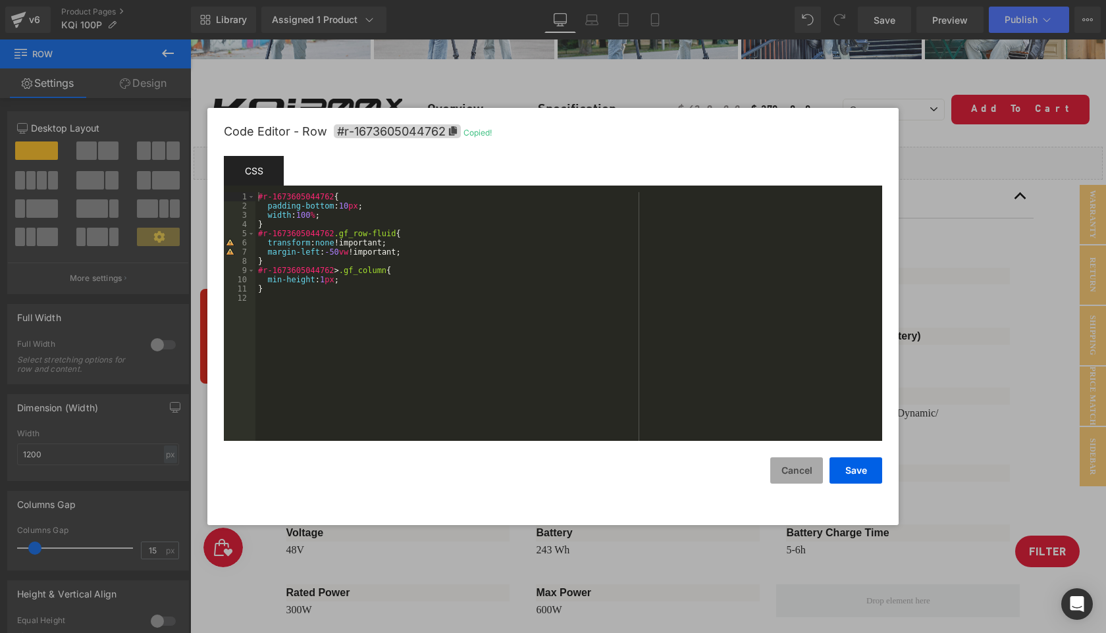
click at [793, 469] on button "Cancel" at bounding box center [796, 471] width 53 height 26
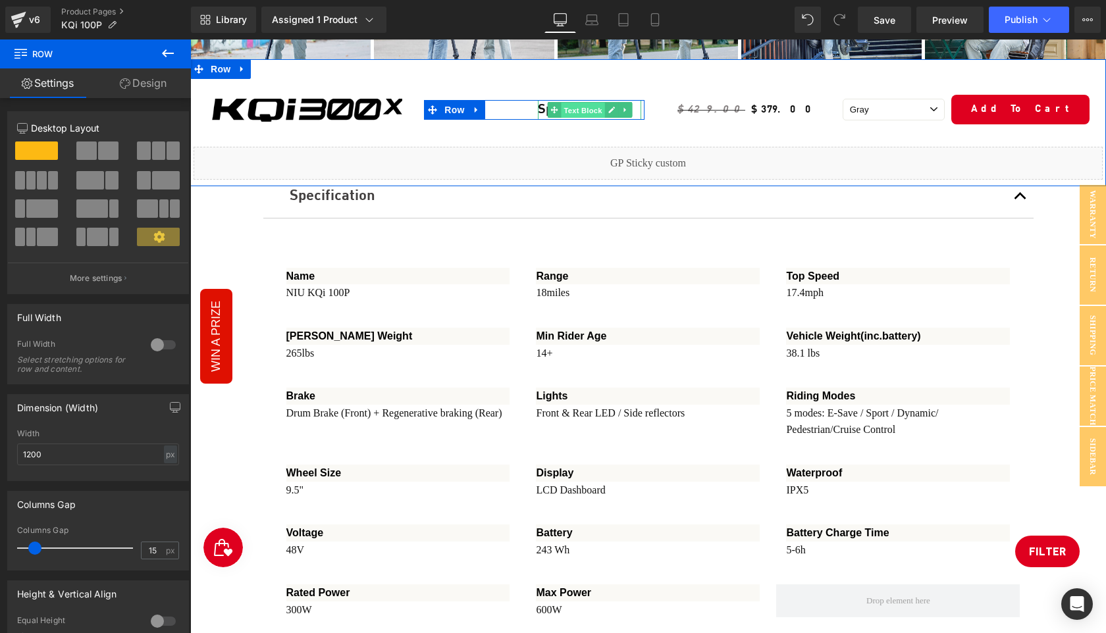
click at [586, 111] on span "Text Block" at bounding box center [582, 110] width 43 height 16
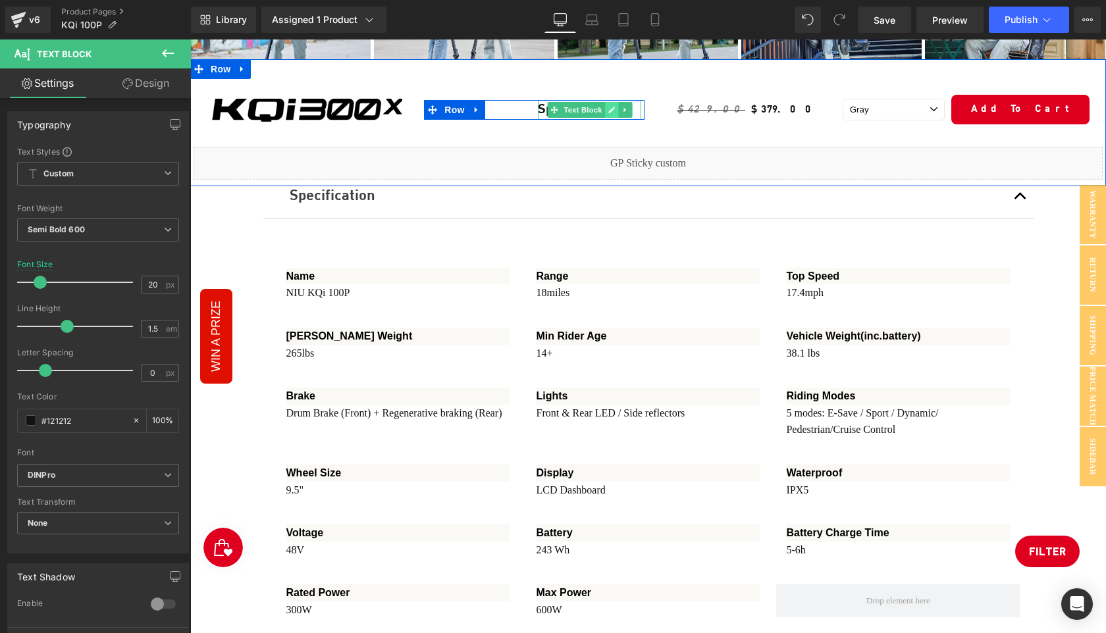
click at [609, 110] on icon at bounding box center [611, 110] width 7 height 7
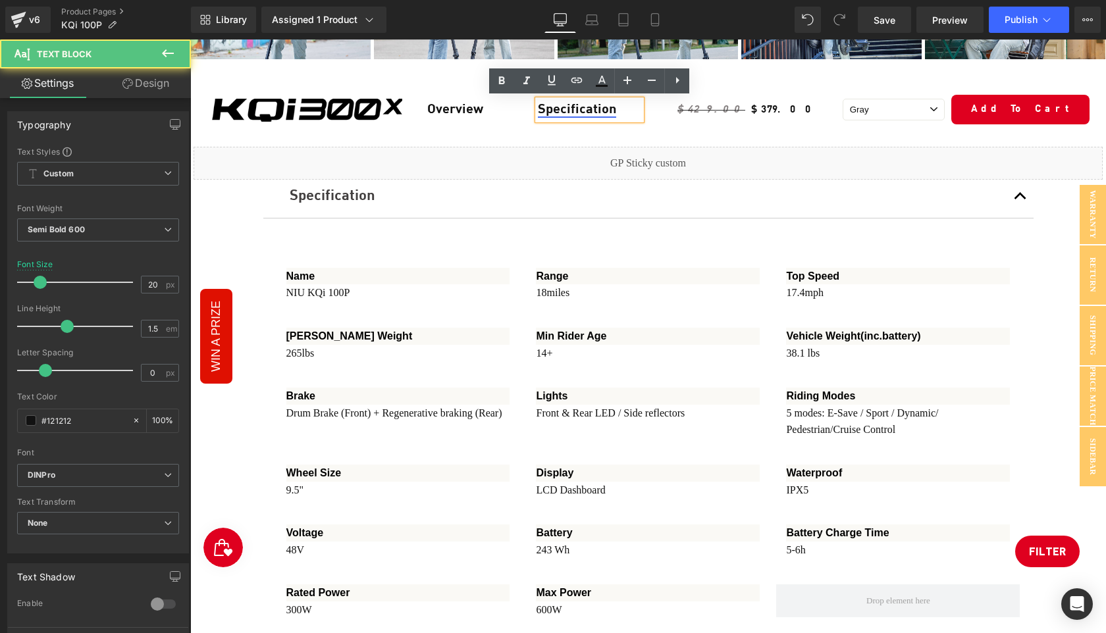
click at [575, 105] on link "Specification" at bounding box center [577, 109] width 78 height 13
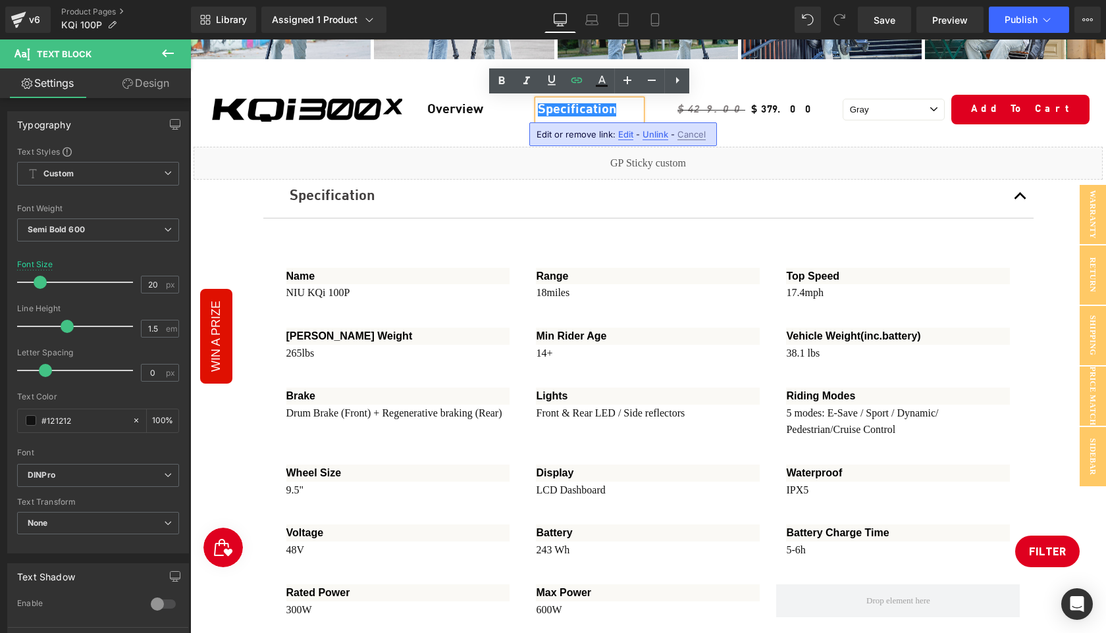
click at [621, 132] on span "Edit" at bounding box center [625, 134] width 15 height 11
click at [656, 144] on input "#r-1673605044762" at bounding box center [633, 138] width 203 height 33
click at [749, 140] on icon "button" at bounding box center [749, 139] width 16 height 16
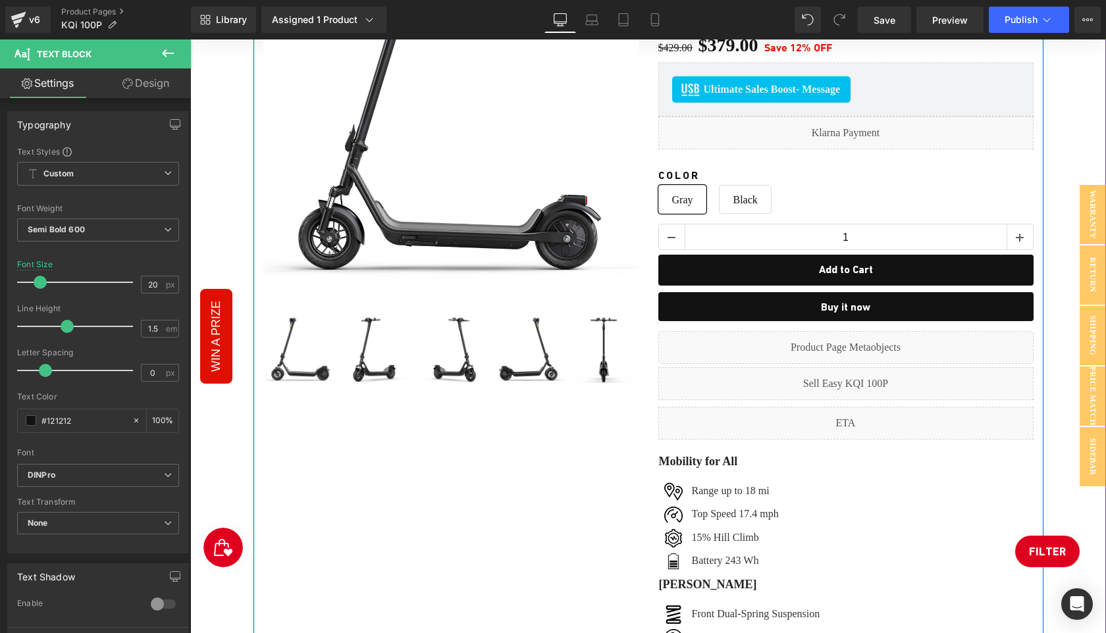
scroll to position [261, 0]
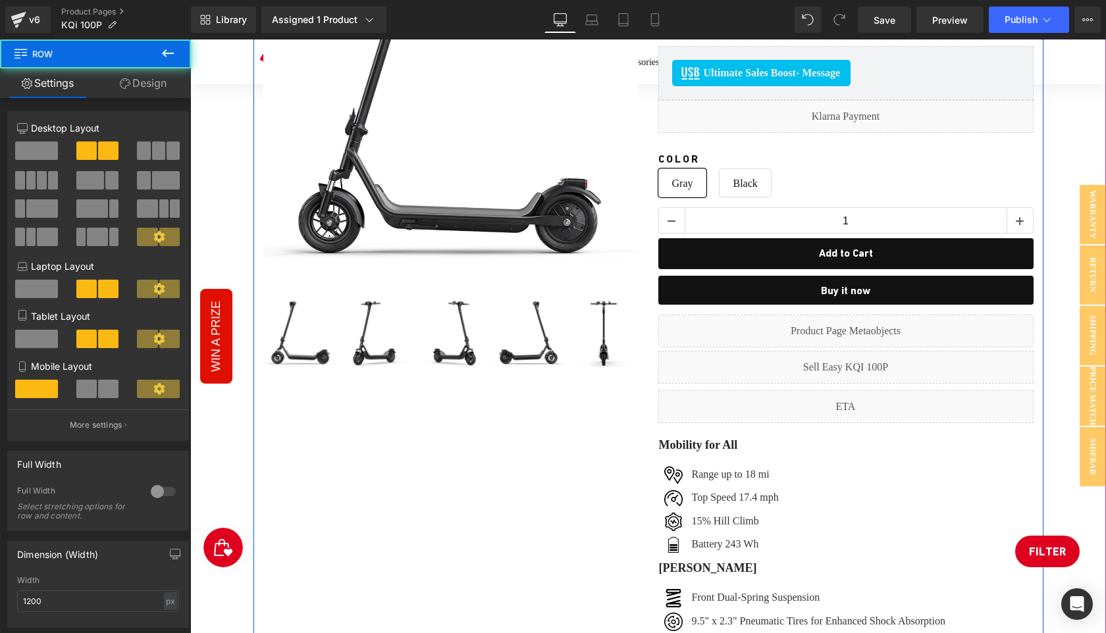
click at [615, 536] on div "Sale Off (P) Image ‹" at bounding box center [648, 454] width 790 height 1124
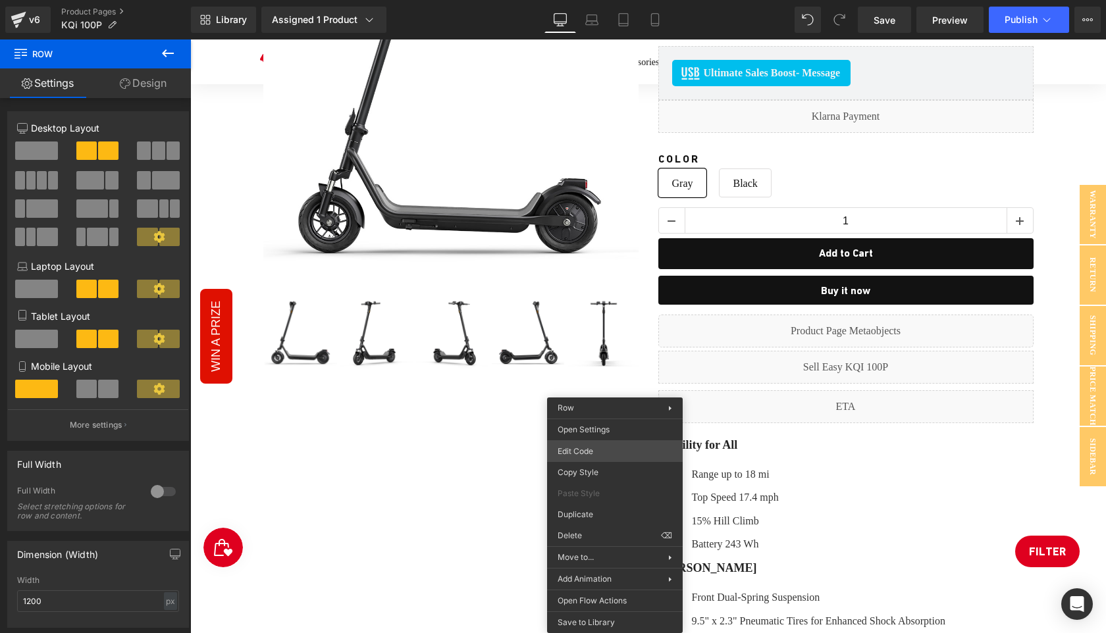
click at [591, 0] on div "Text Block You are previewing how the will restyle your page. You can not edit …" at bounding box center [553, 0] width 1106 height 0
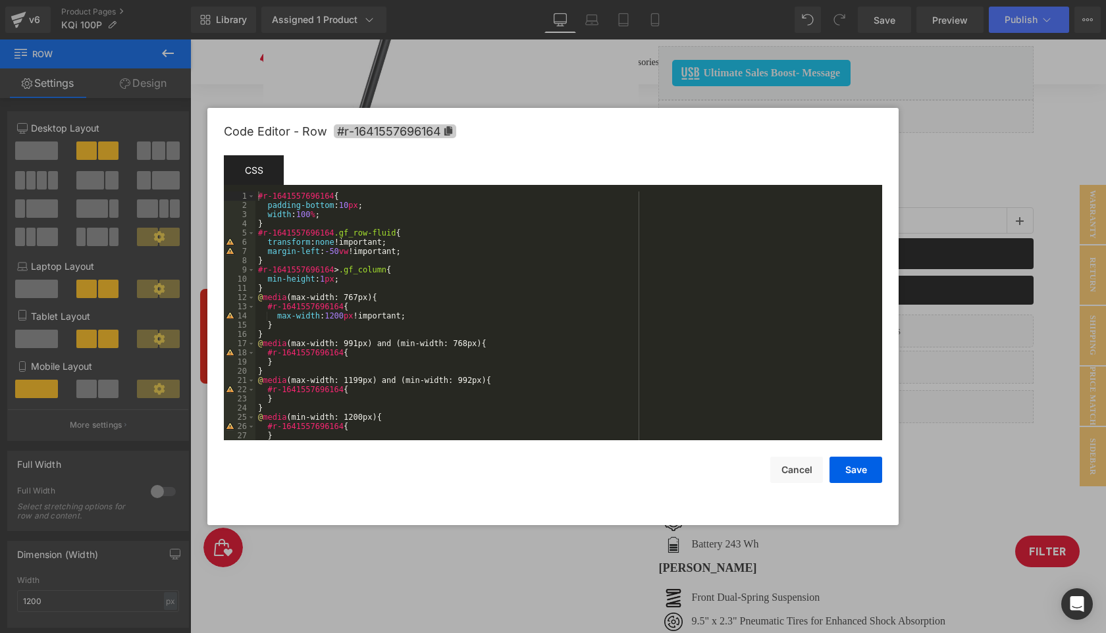
click at [447, 133] on icon at bounding box center [448, 130] width 8 height 9
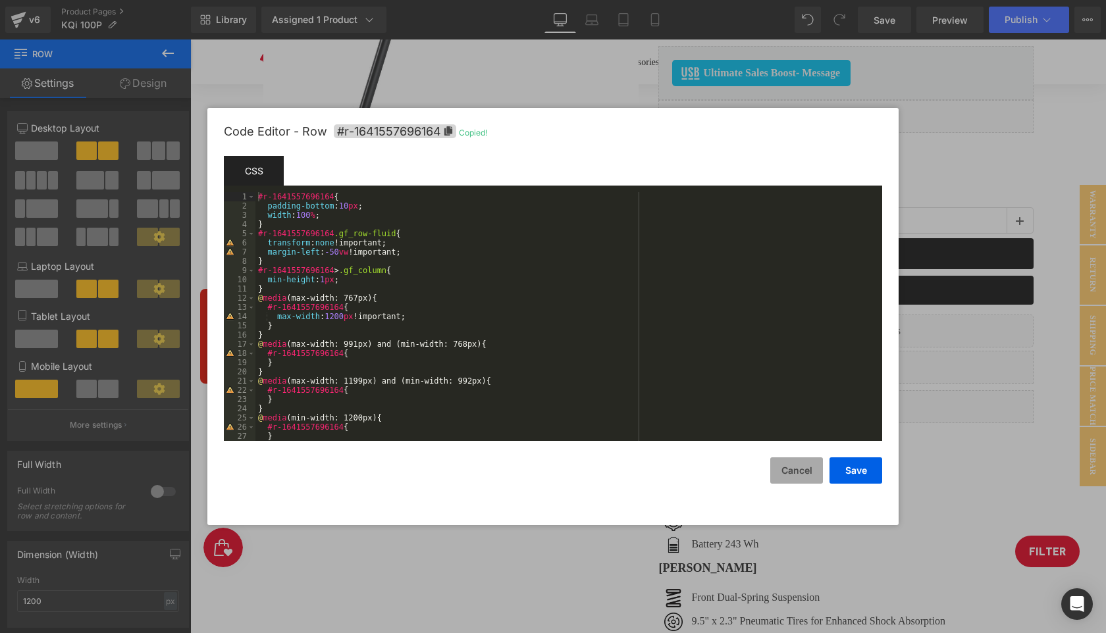
click at [795, 478] on button "Cancel" at bounding box center [796, 471] width 53 height 26
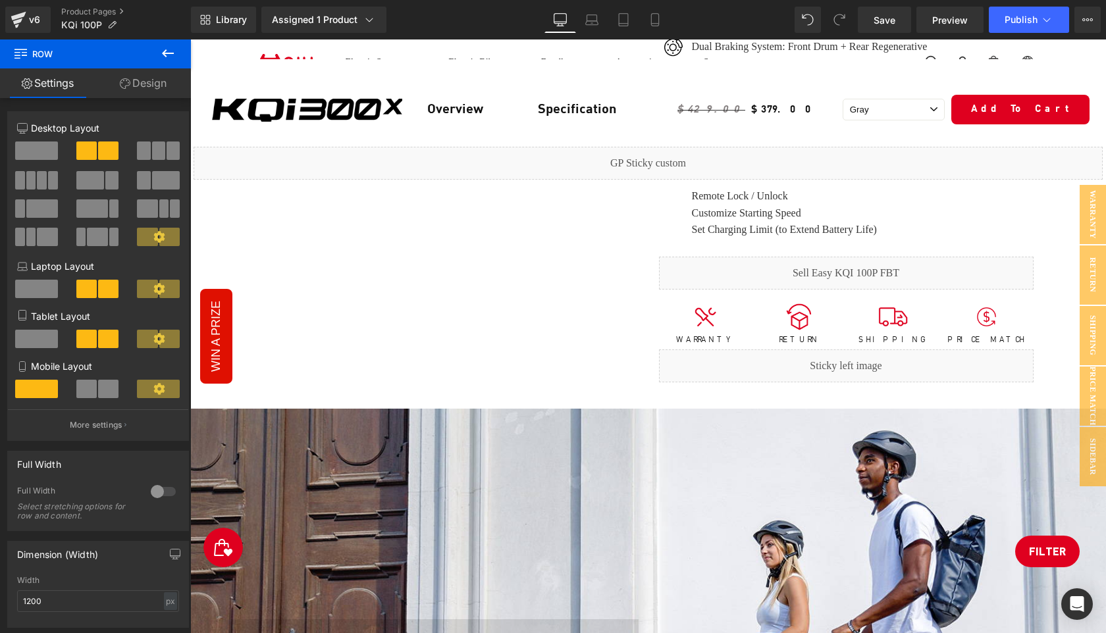
scroll to position [968, 0]
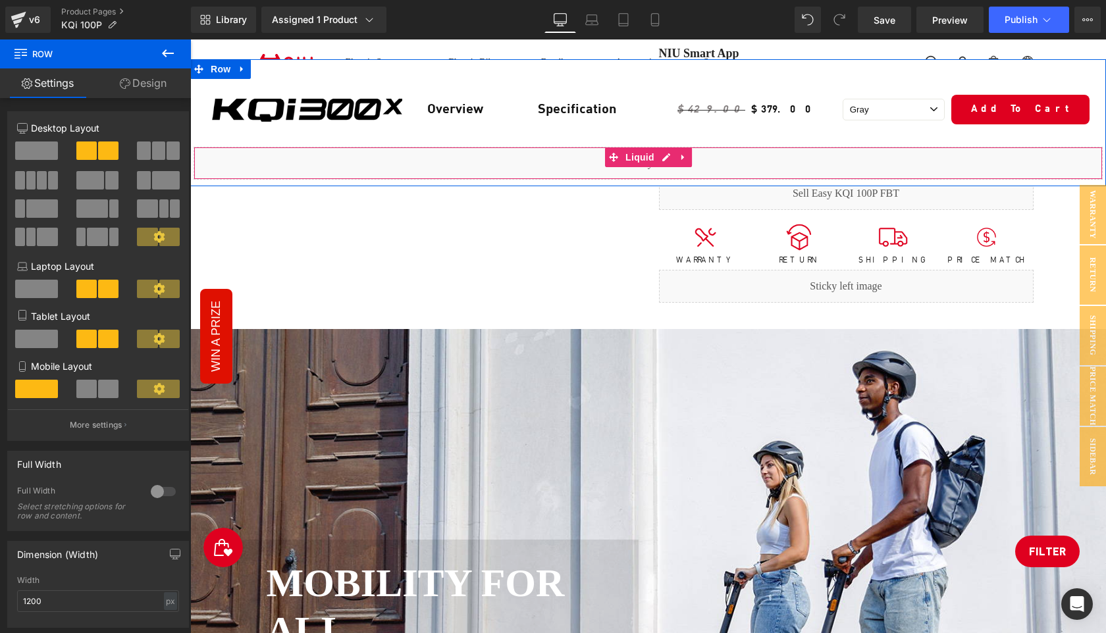
click at [664, 159] on div "Liquid" at bounding box center [648, 163] width 909 height 33
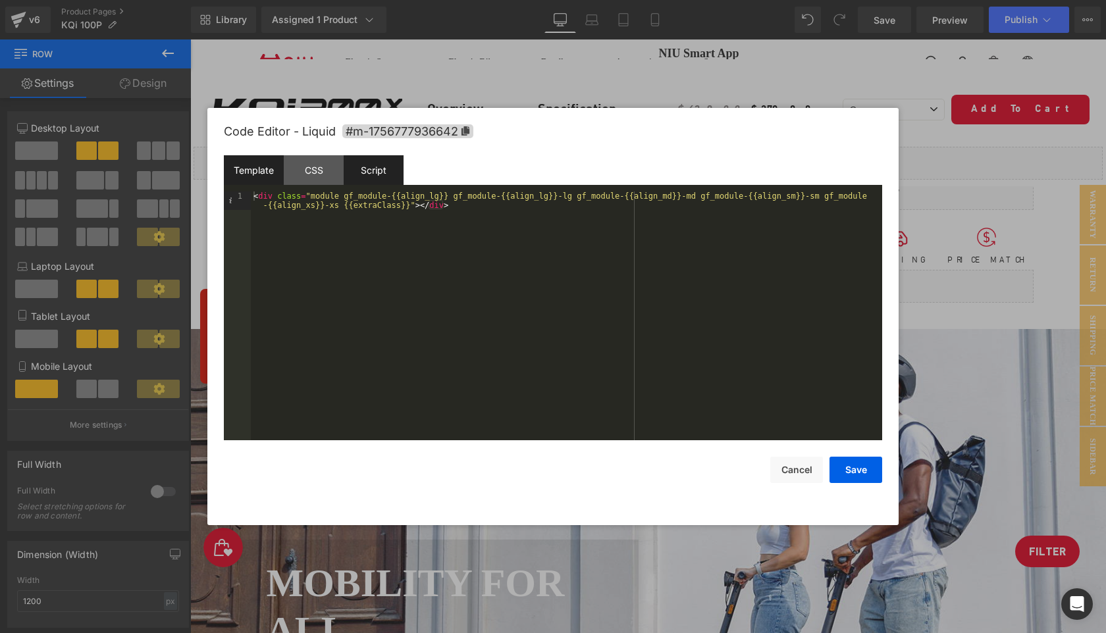
click at [377, 171] on div "Script" at bounding box center [374, 170] width 60 height 30
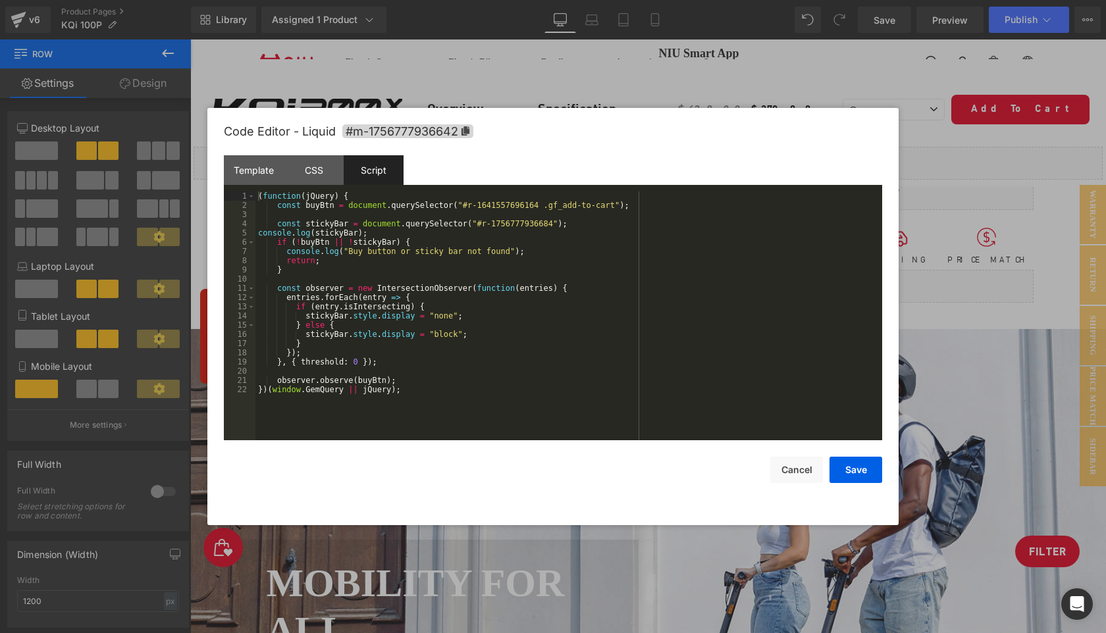
click at [539, 209] on div "( function ( jQuery ) { const buyBtn = document . querySelector ( "#r-164155769…" at bounding box center [568, 325] width 627 height 267
click at [862, 469] on button "Save" at bounding box center [856, 470] width 53 height 26
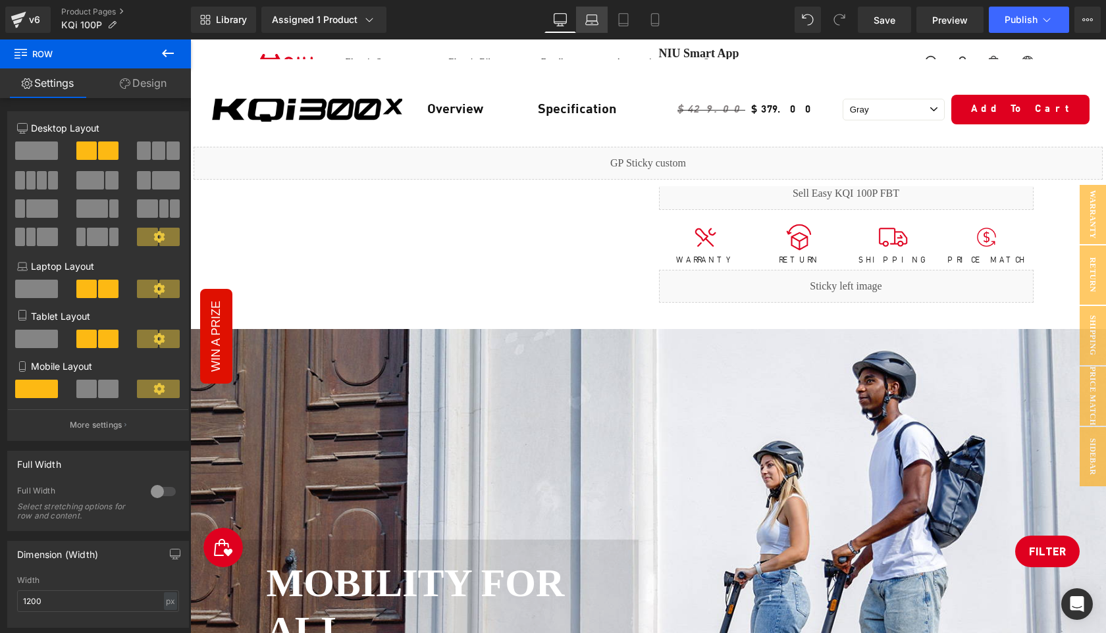
click at [594, 17] on icon at bounding box center [591, 19] width 13 height 13
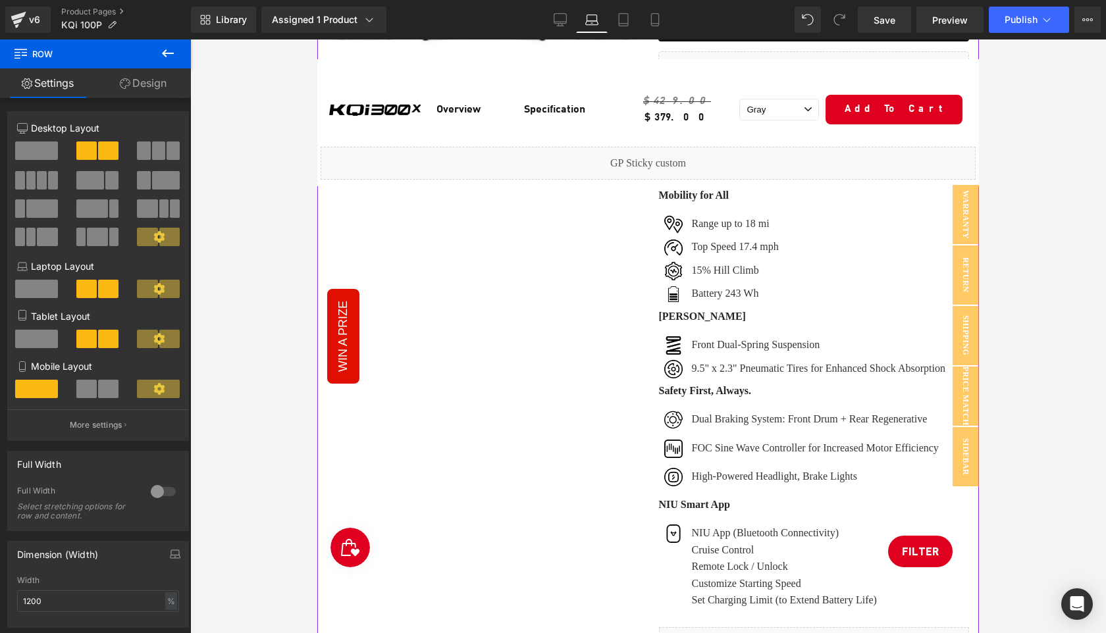
scroll to position [551, 0]
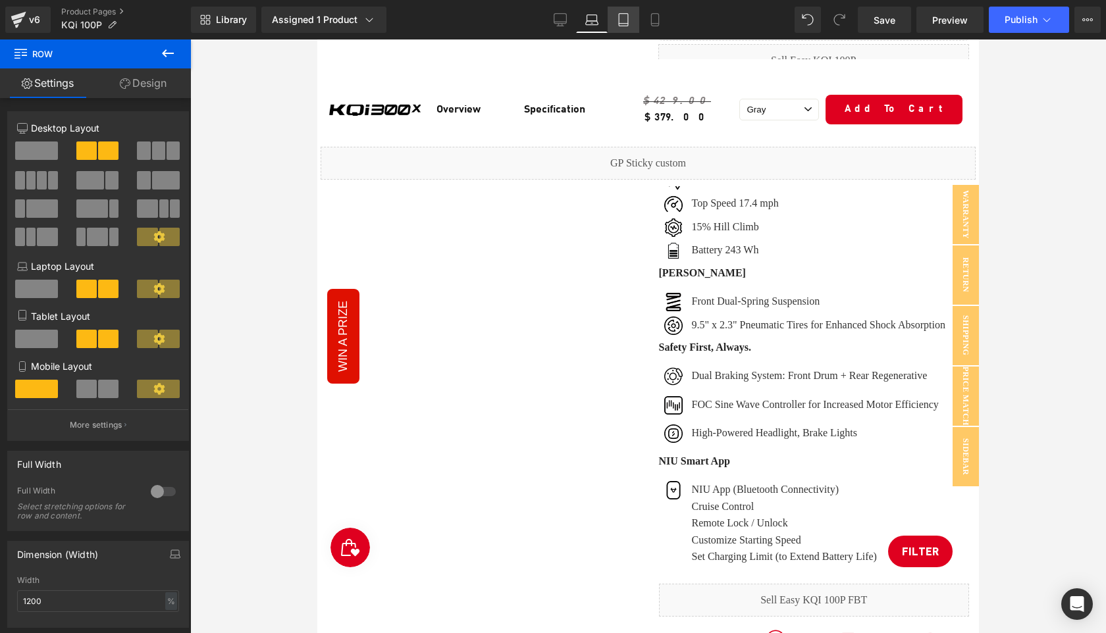
click at [627, 21] on icon at bounding box center [623, 19] width 13 height 13
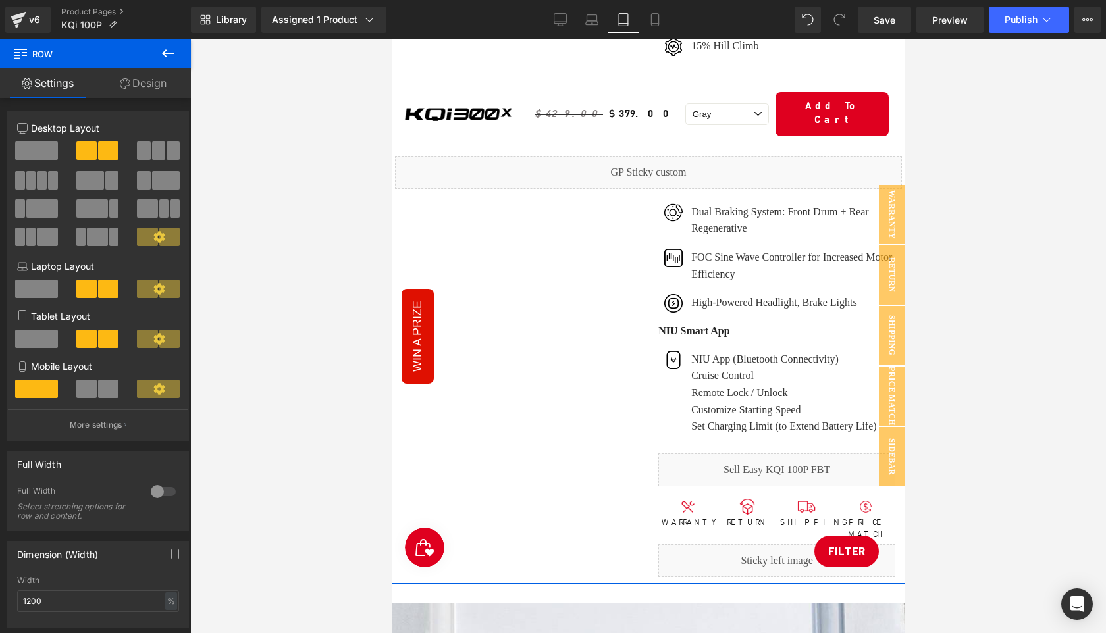
scroll to position [733, 0]
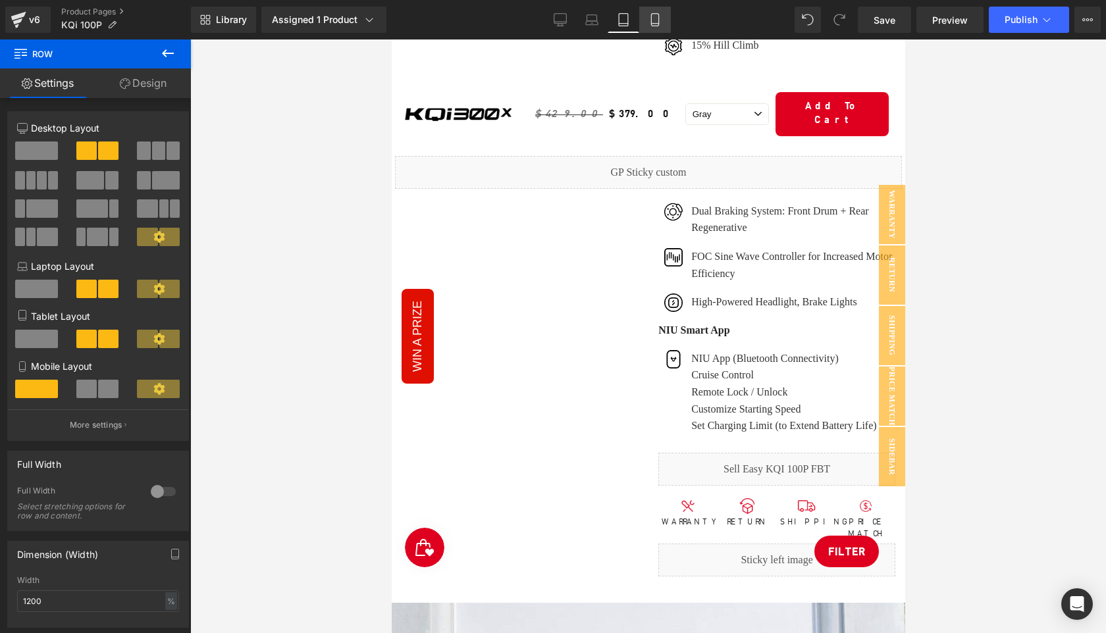
click at [658, 16] on icon at bounding box center [654, 20] width 7 height 13
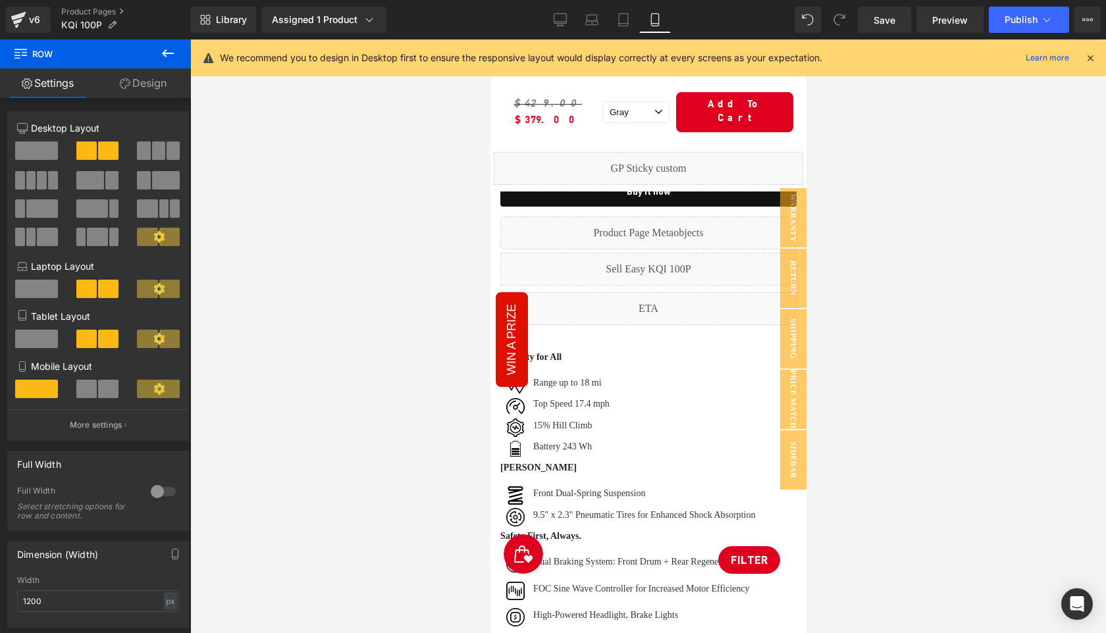
scroll to position [0, 0]
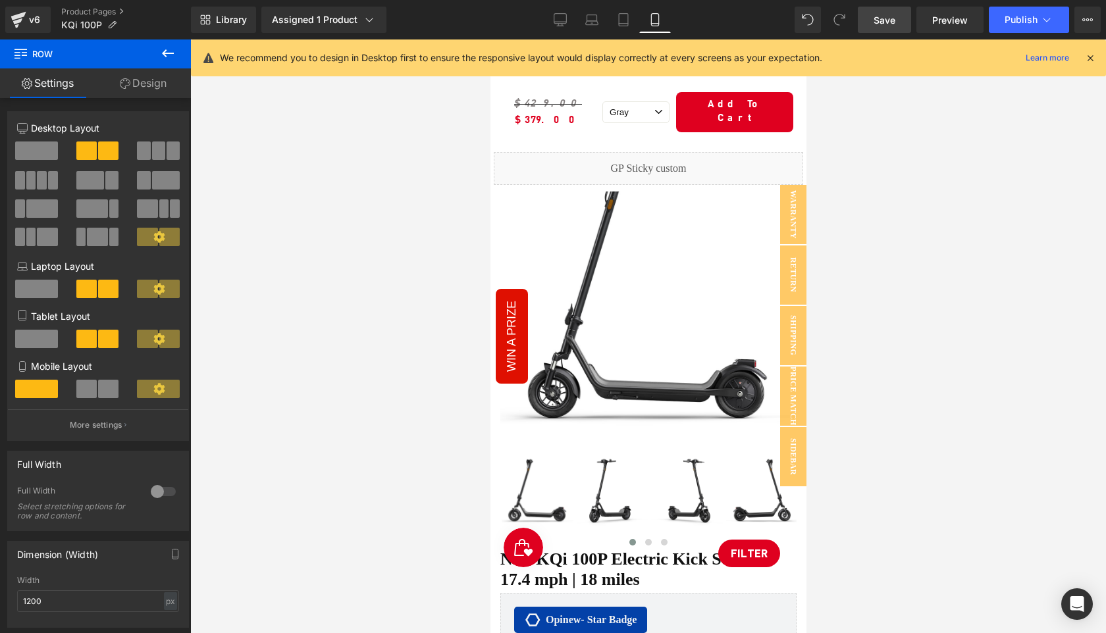
click at [870, 20] on link "Save" at bounding box center [884, 20] width 53 height 26
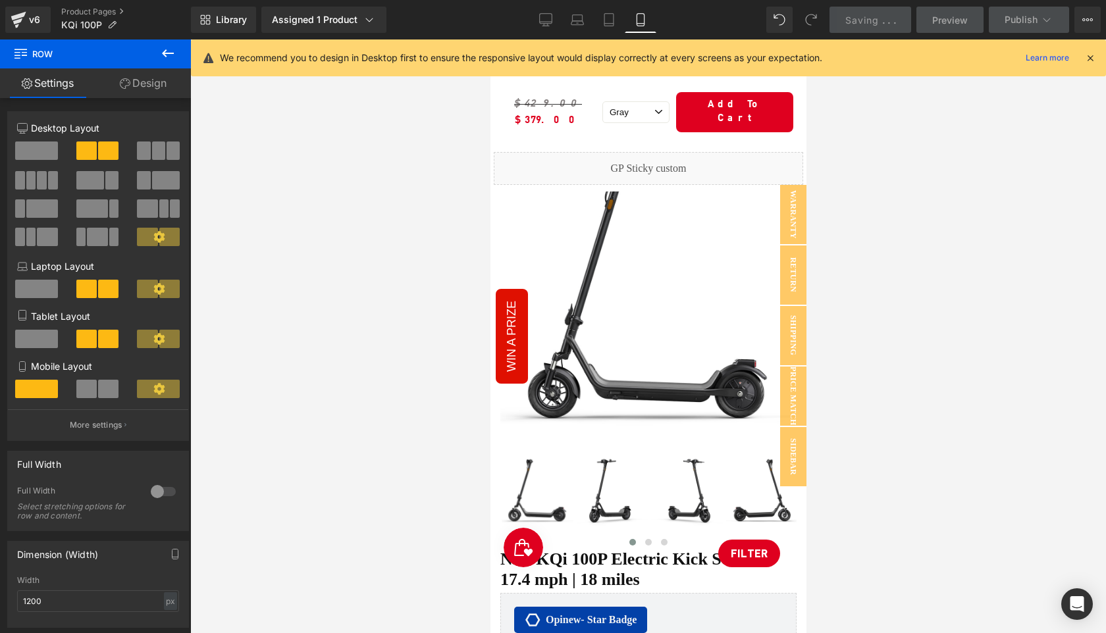
click at [1088, 61] on icon at bounding box center [1090, 58] width 12 height 12
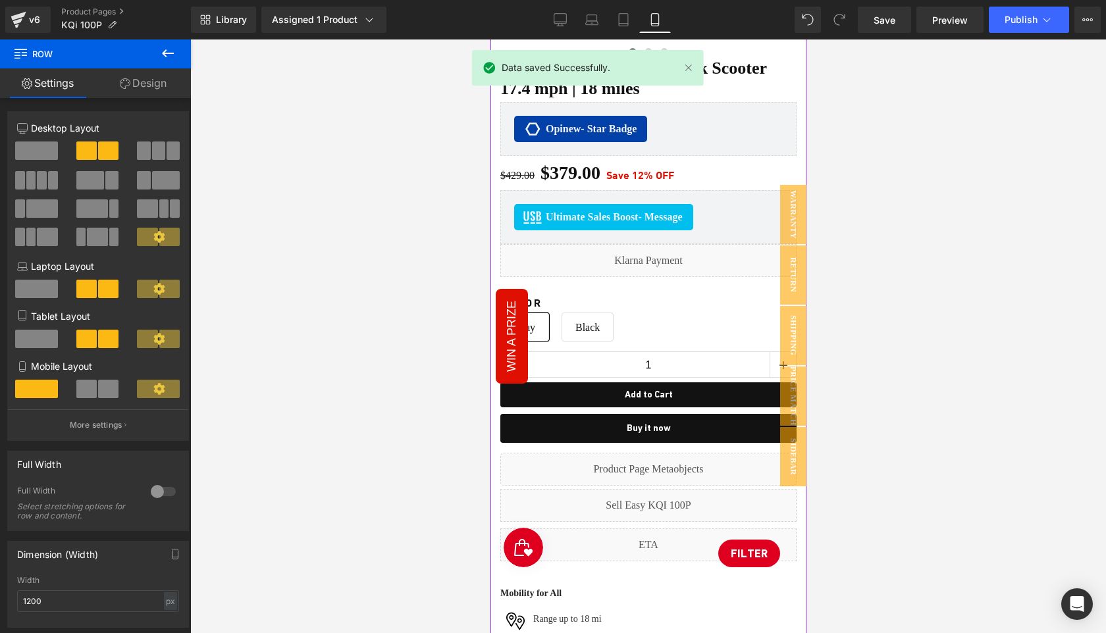
scroll to position [494, 0]
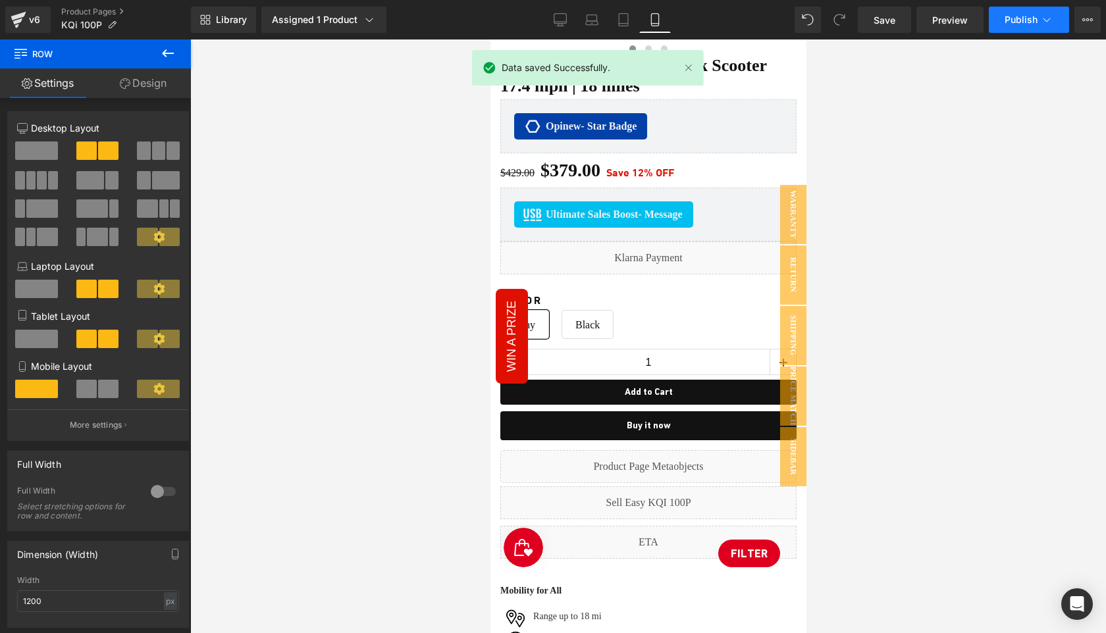
click at [1009, 23] on span "Publish" at bounding box center [1021, 19] width 33 height 11
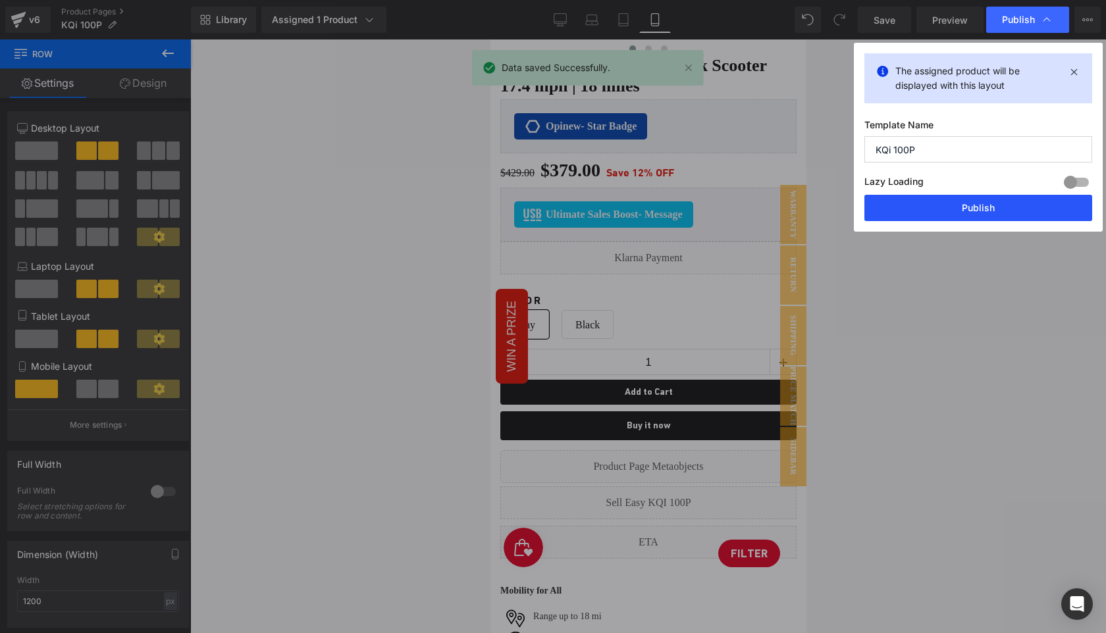
click at [968, 205] on button "Publish" at bounding box center [978, 208] width 228 height 26
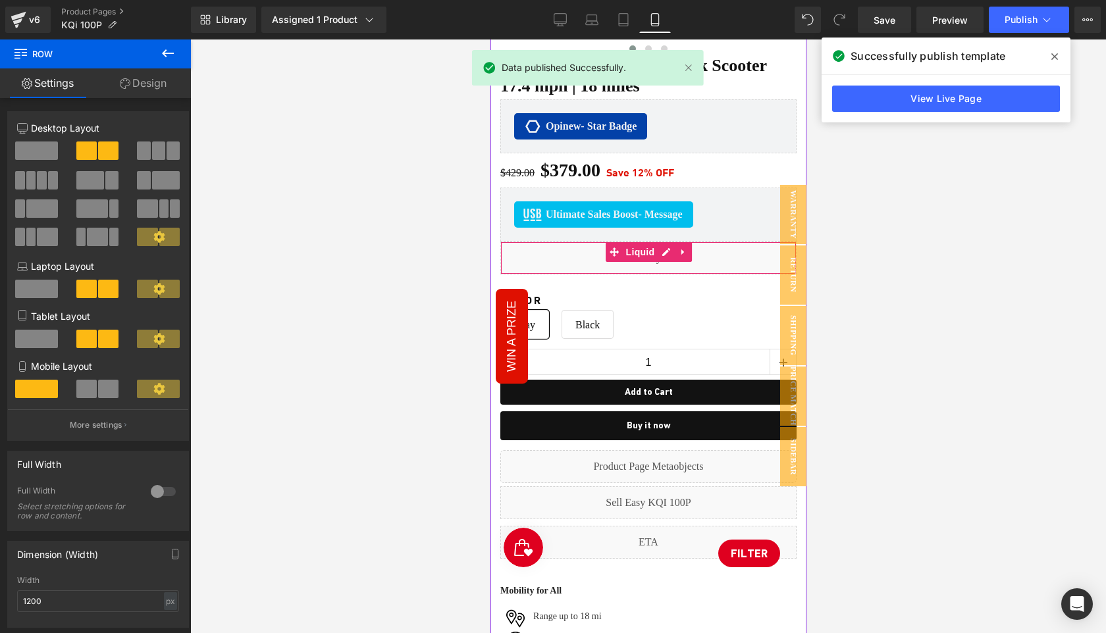
scroll to position [0, 0]
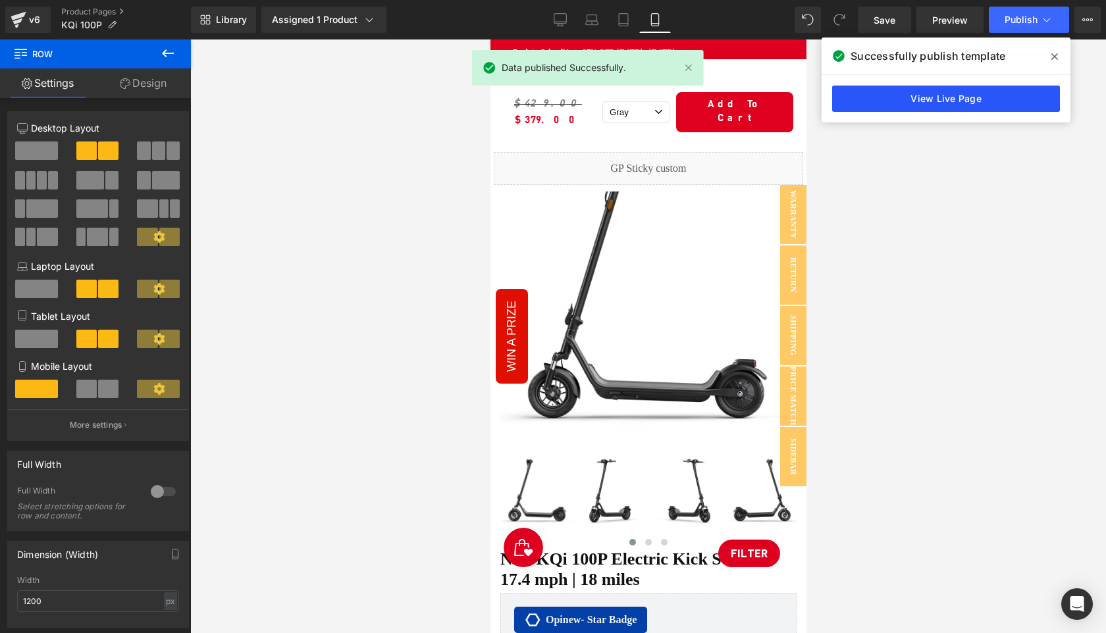
click at [939, 96] on link "View Live Page" at bounding box center [946, 99] width 228 height 26
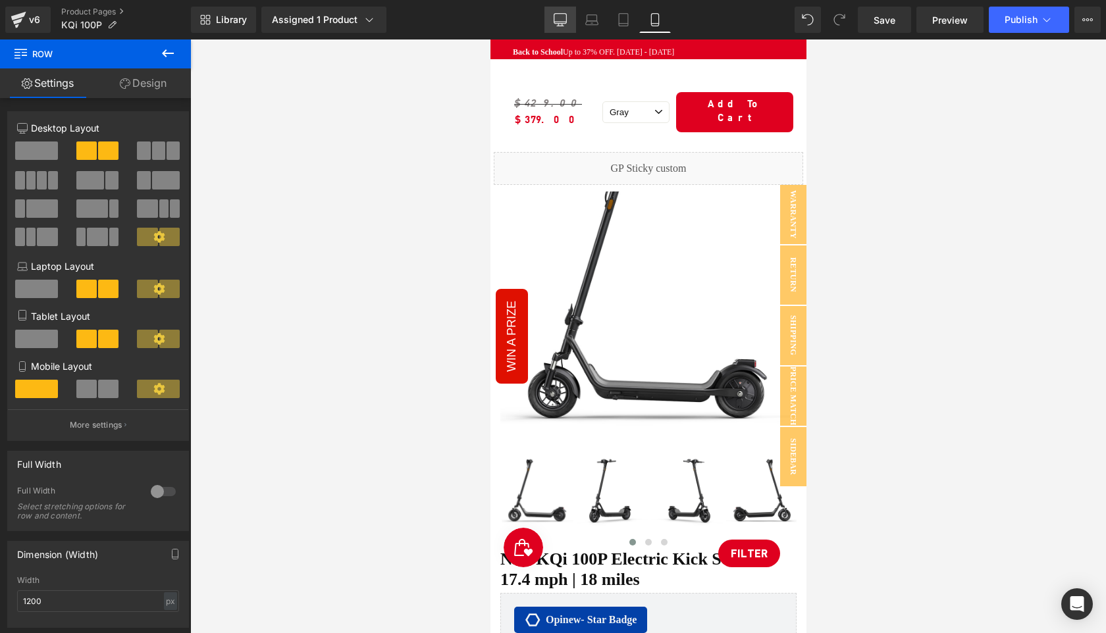
click at [564, 23] on icon at bounding box center [560, 19] width 13 height 10
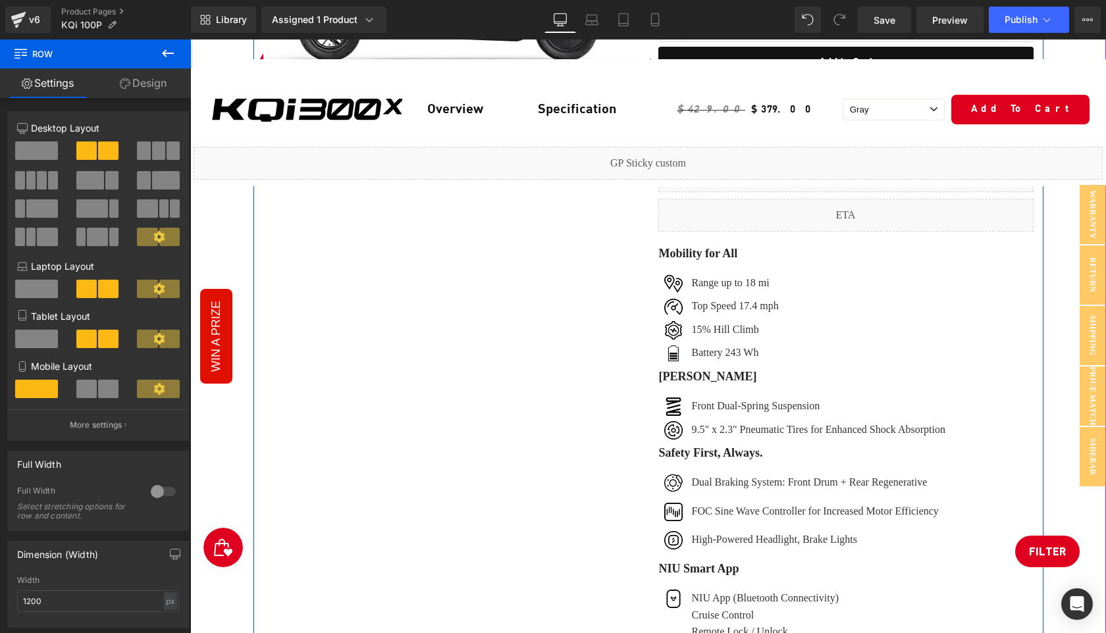
scroll to position [713, 0]
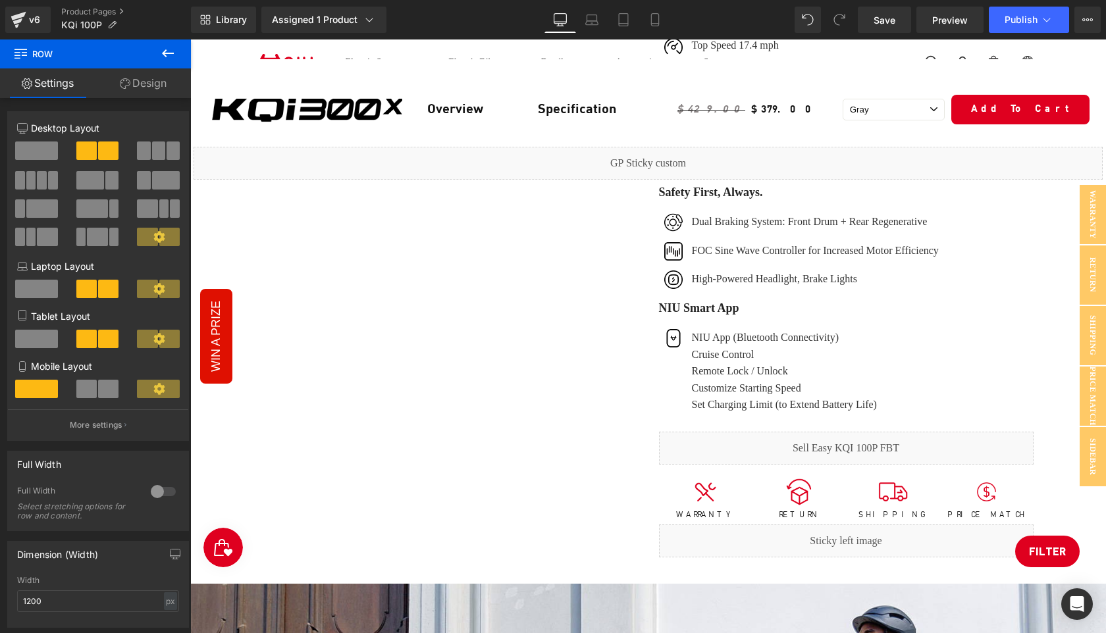
click at [289, 107] on div "Image" at bounding box center [307, 109] width 227 height 32
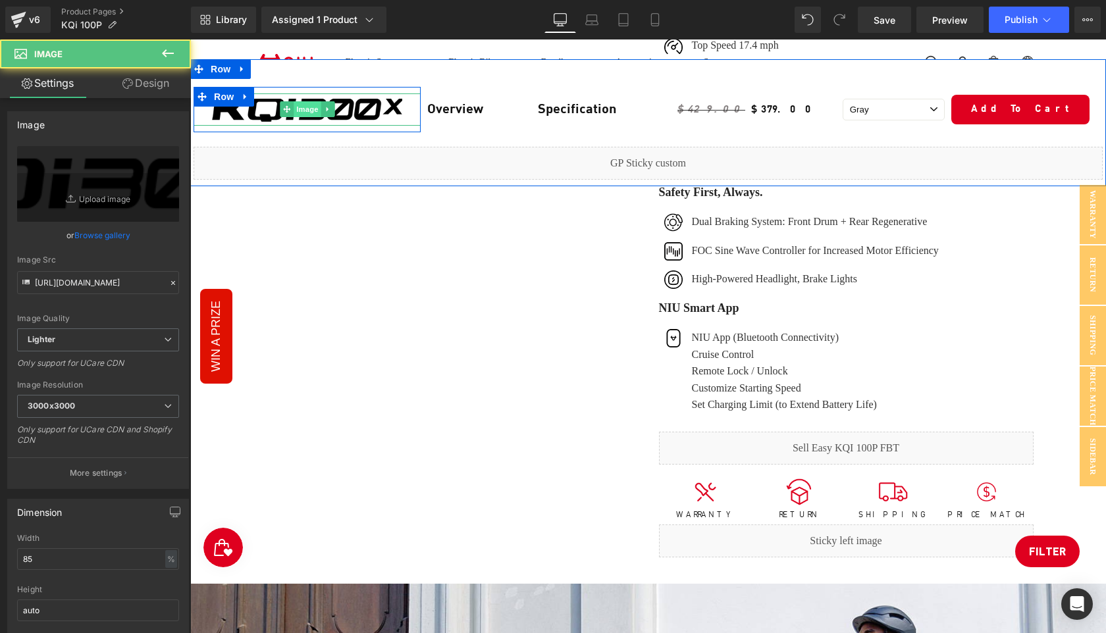
click at [305, 111] on span "Image" at bounding box center [308, 109] width 28 height 16
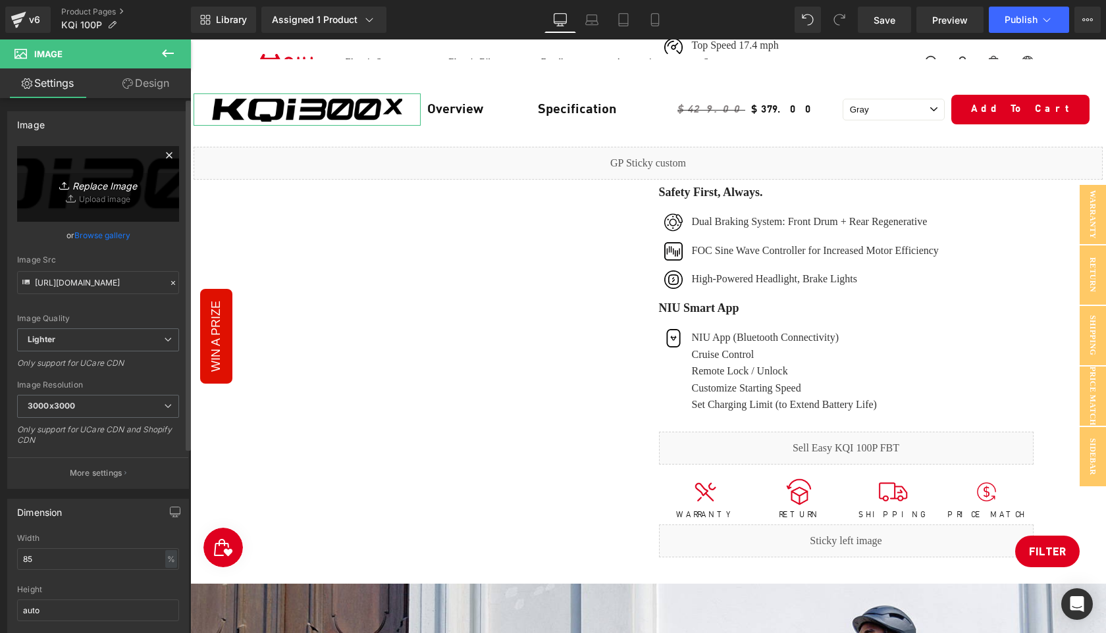
click at [107, 189] on icon "Replace Image" at bounding box center [97, 184] width 105 height 16
type input "C:\fakepath\K100P.png"
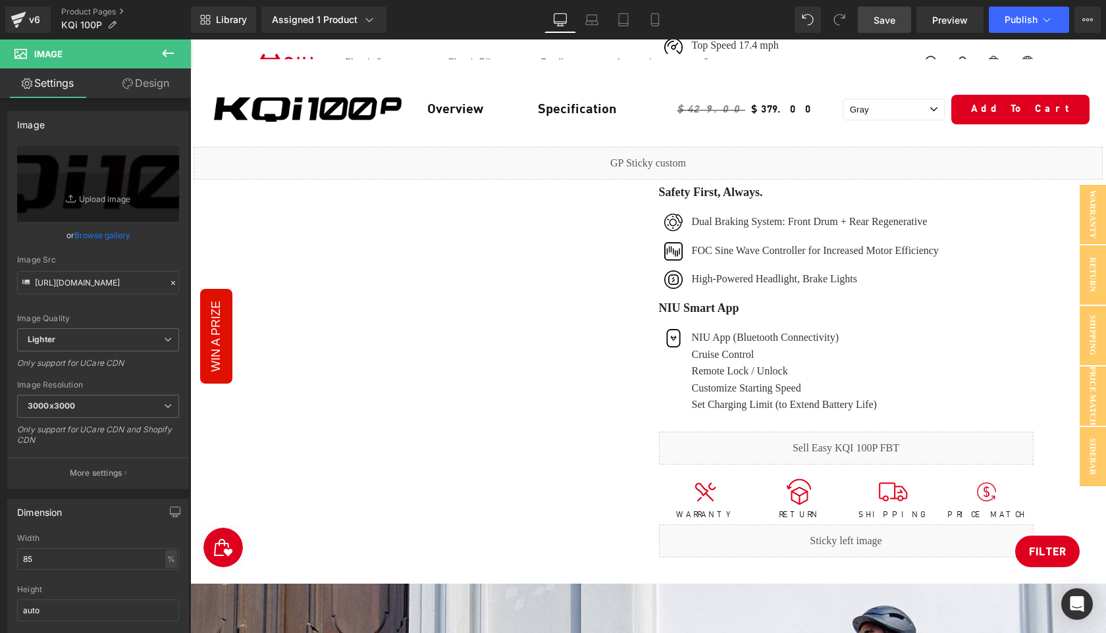
click at [887, 18] on span "Save" at bounding box center [885, 20] width 22 height 14
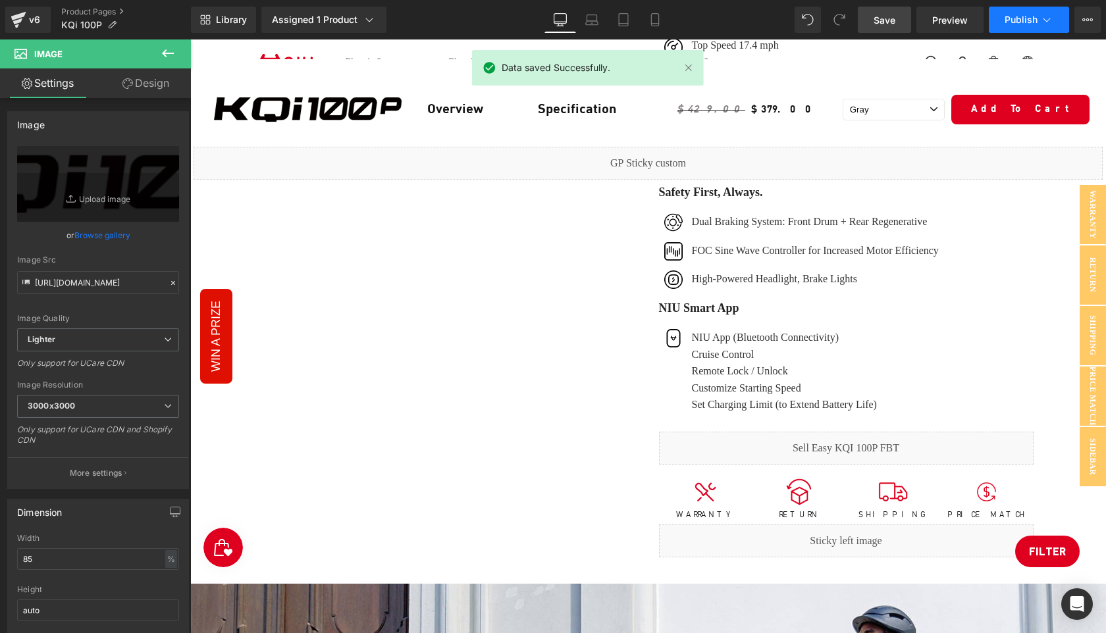
click at [1016, 15] on span "Publish" at bounding box center [1021, 19] width 33 height 11
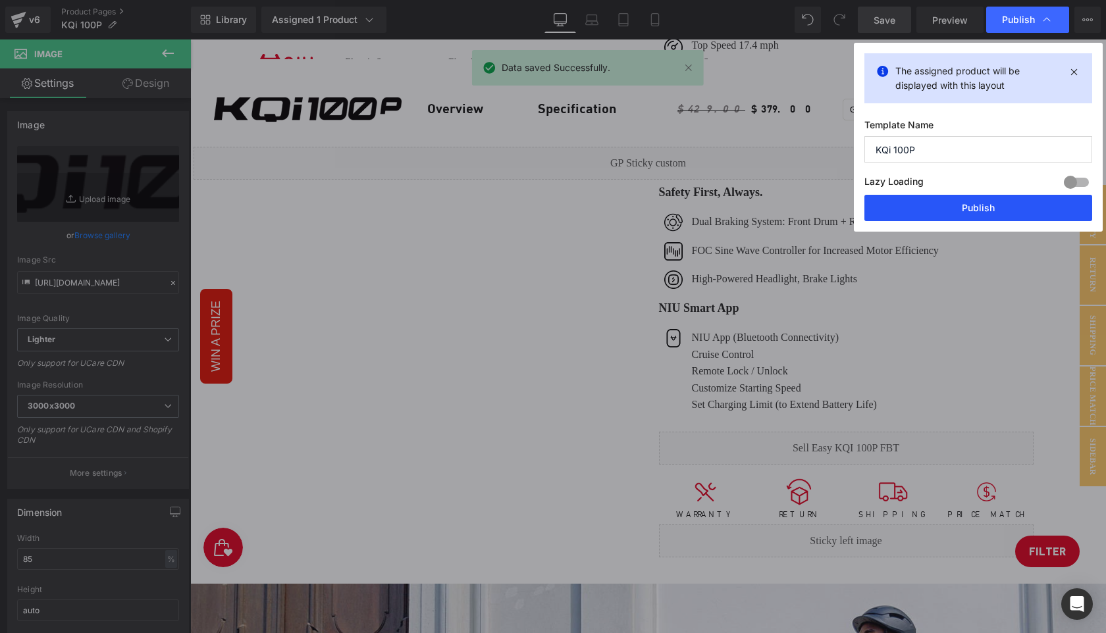
click at [1001, 208] on button "Publish" at bounding box center [978, 208] width 228 height 26
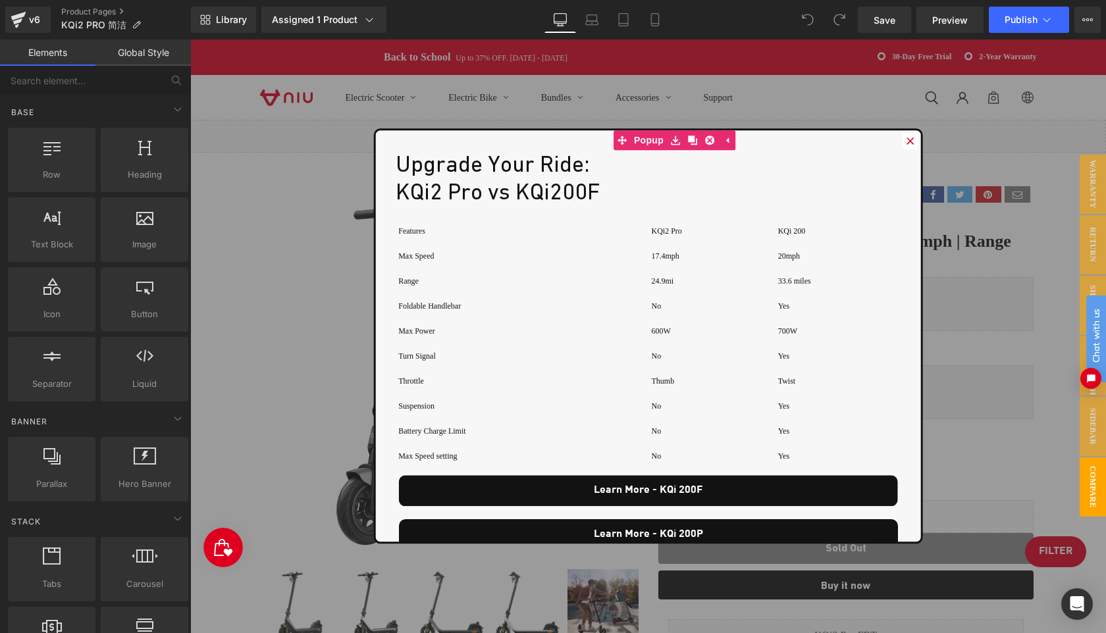
scroll to position [9282, 915]
click at [907, 139] on icon at bounding box center [911, 141] width 8 height 8
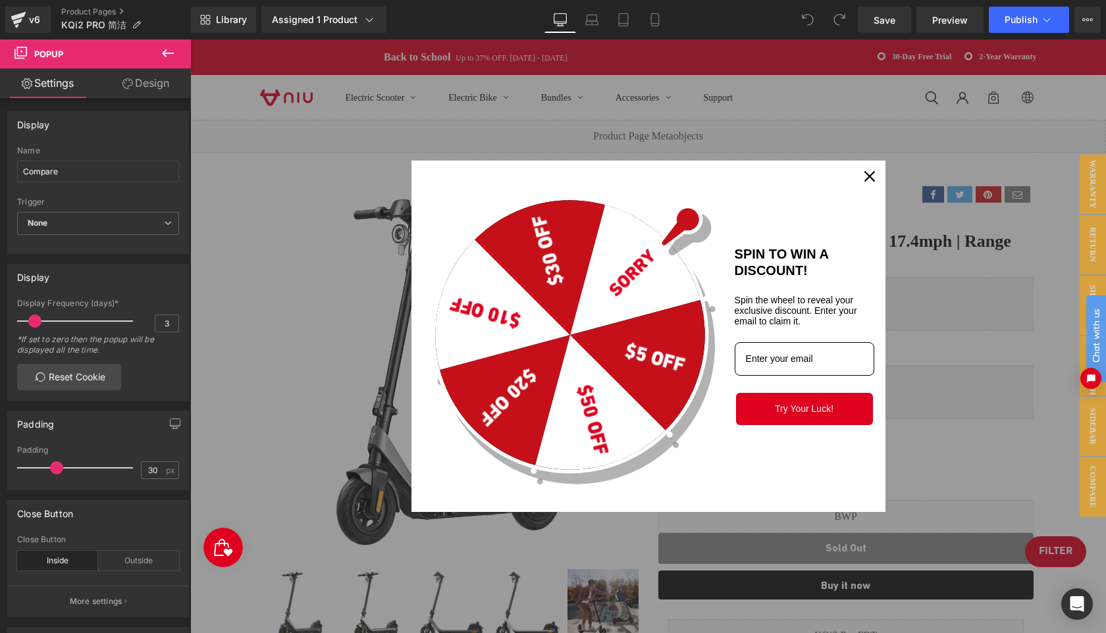
click at [876, 178] on div "Close" at bounding box center [869, 176] width 21 height 21
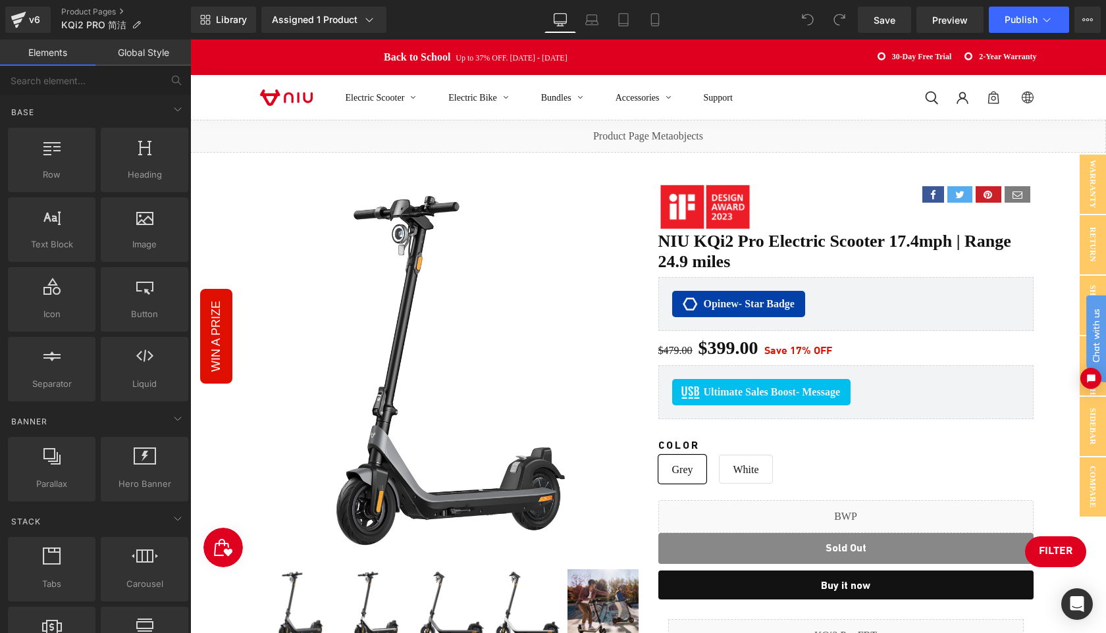
click at [1084, 92] on div "Electric Scooter Electric Bike Bundles Accessories Support Log in Site navigati…" at bounding box center [648, 97] width 916 height 45
click at [230, 23] on span "Library" at bounding box center [231, 20] width 31 height 12
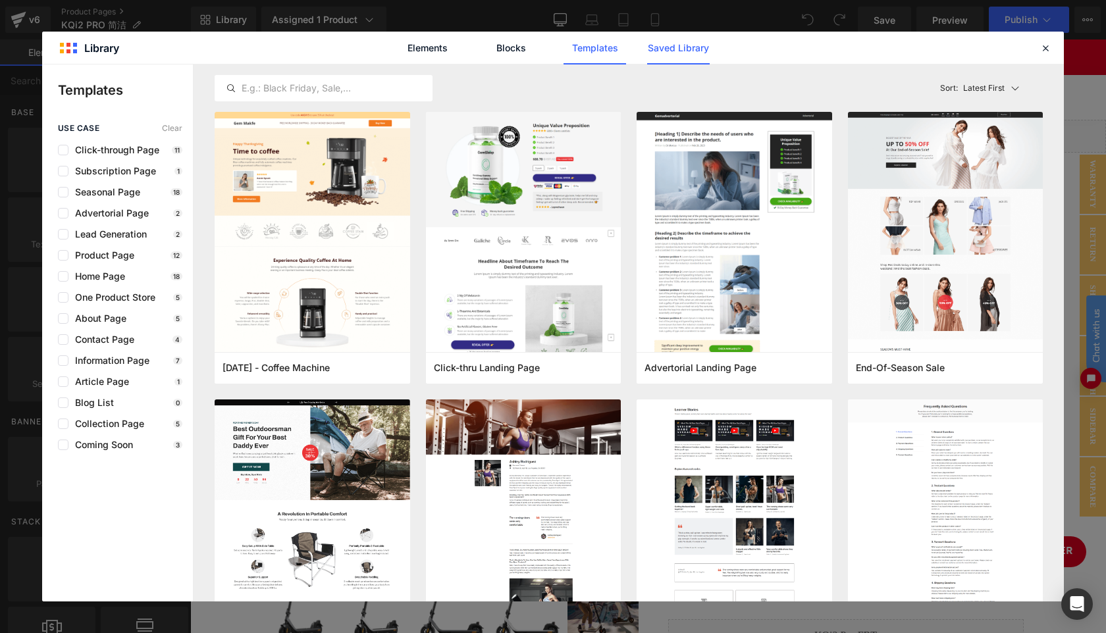
click at [0, 0] on link "Saved Library" at bounding box center [0, 0] width 0 height 0
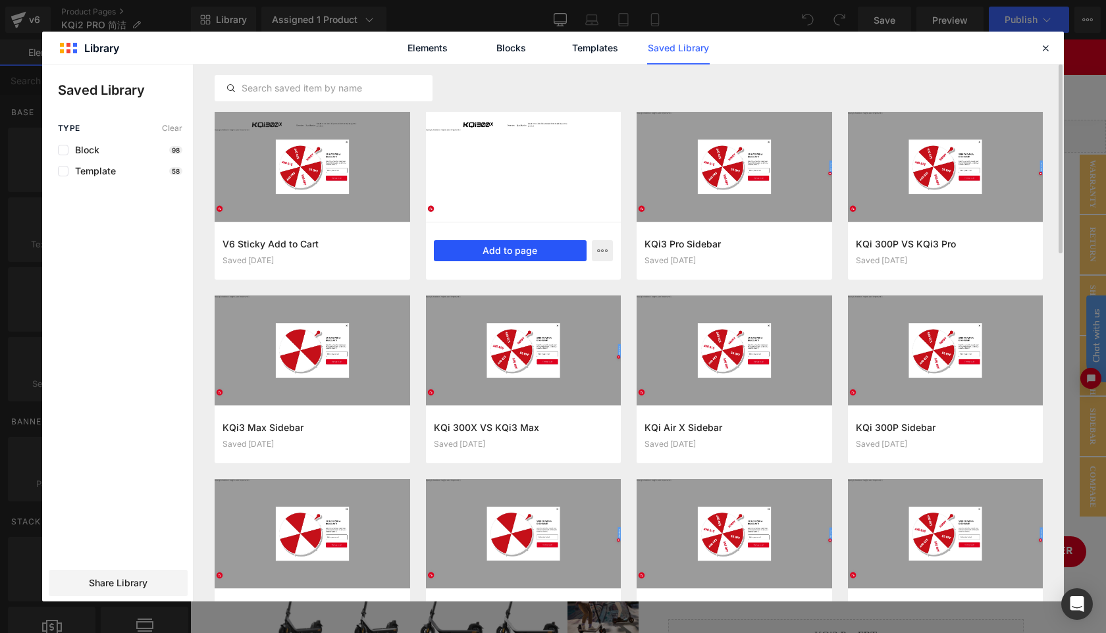
click at [500, 251] on button "Add to page" at bounding box center [510, 250] width 153 height 21
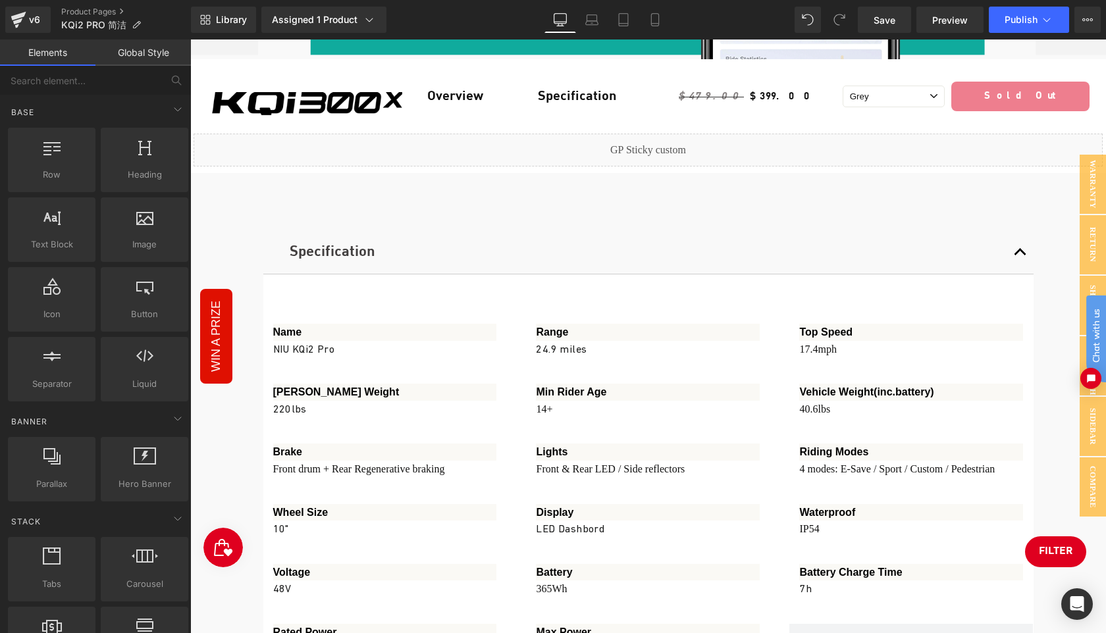
scroll to position [6834, 0]
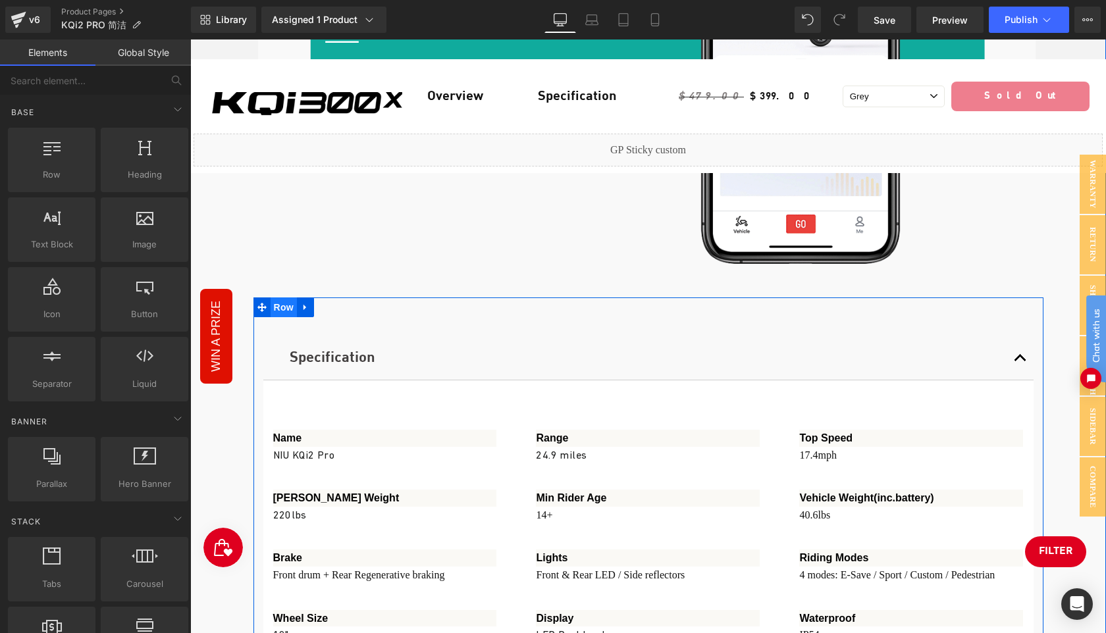
click at [283, 298] on span "Row" at bounding box center [284, 308] width 26 height 20
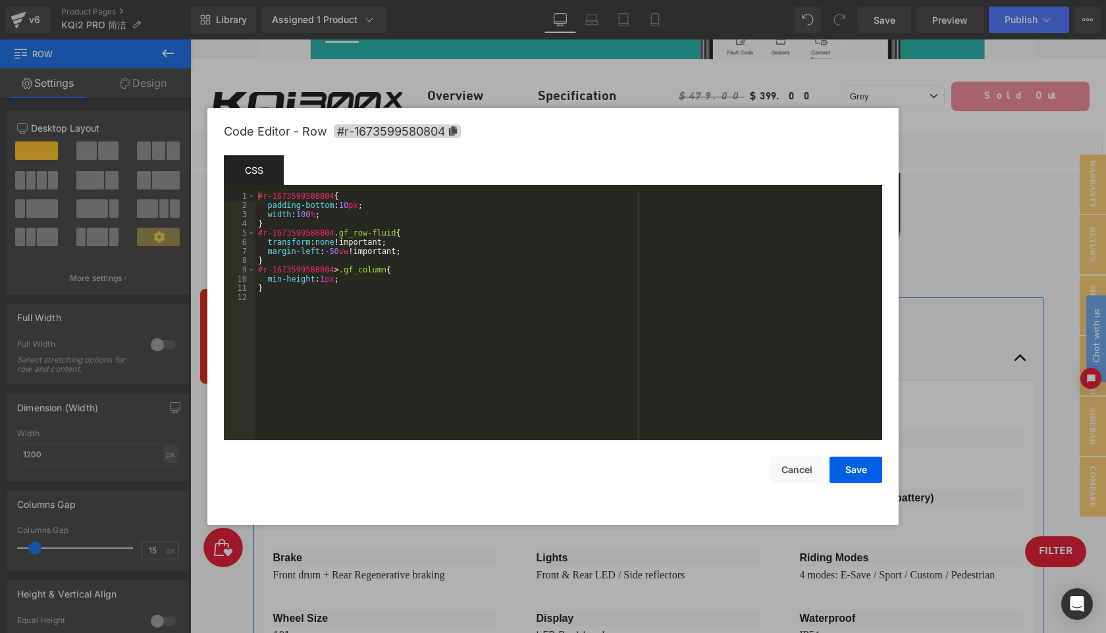
click at [269, 0] on div "Row You are previewing how the will restyle your page. You can not edit Element…" at bounding box center [553, 0] width 1106 height 0
click at [458, 130] on span "#r-1673599580804" at bounding box center [397, 131] width 127 height 14
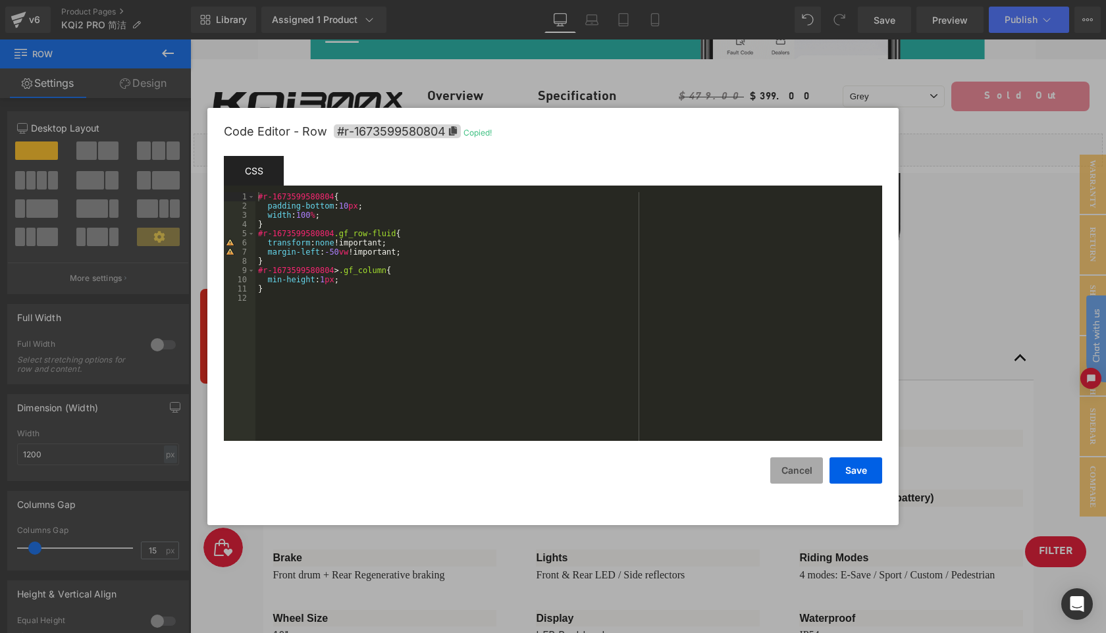
click at [801, 477] on button "Cancel" at bounding box center [796, 471] width 53 height 26
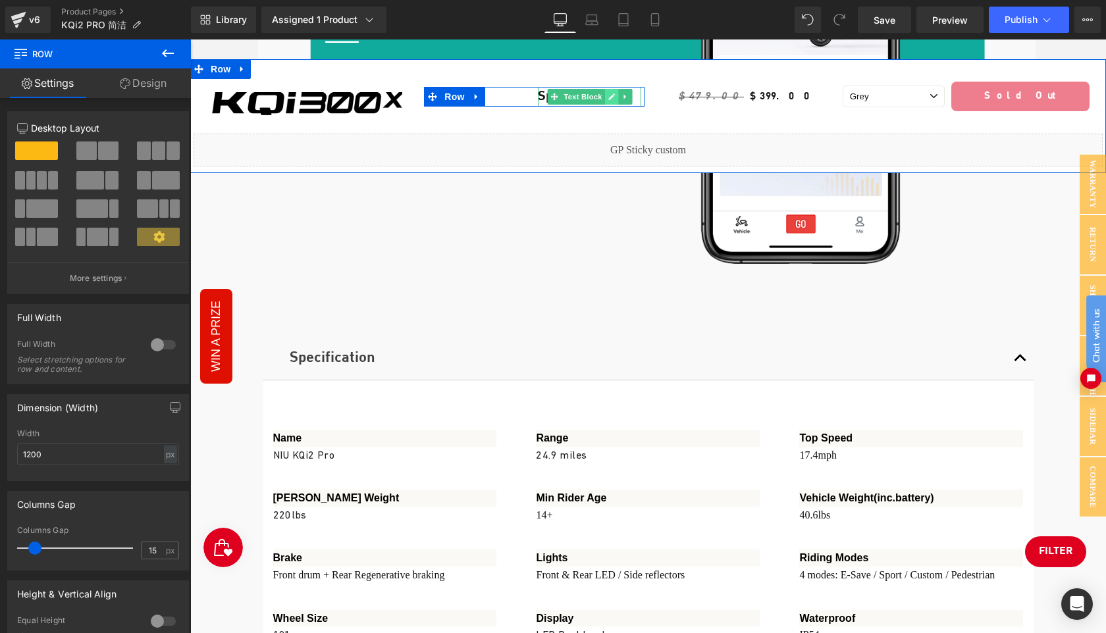
click at [611, 96] on icon at bounding box center [611, 96] width 7 height 7
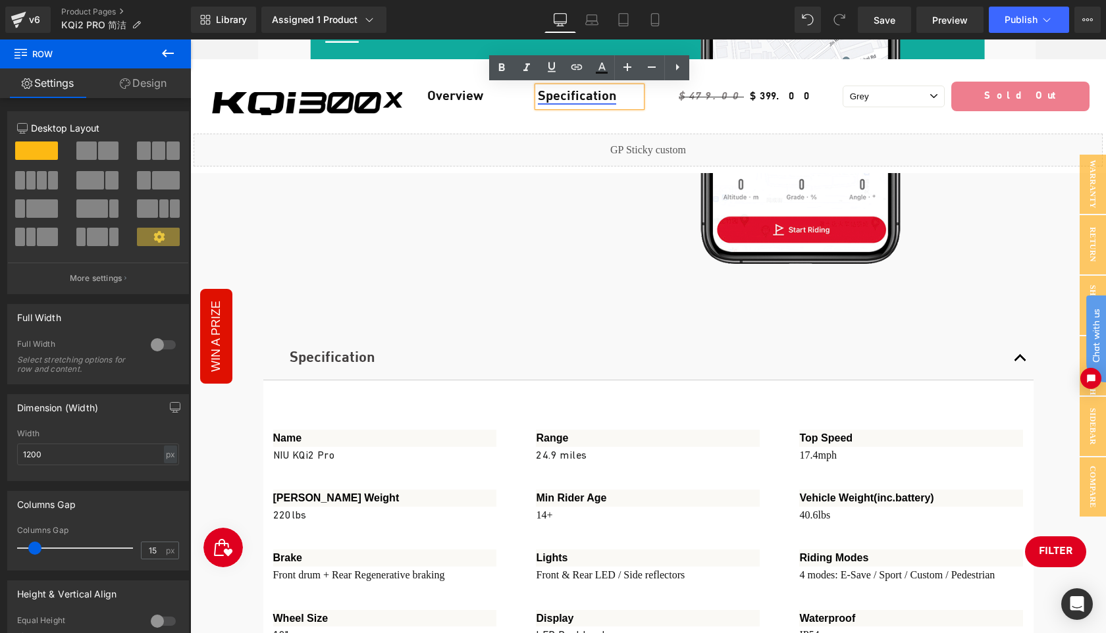
click at [580, 98] on link "Specification" at bounding box center [577, 96] width 78 height 13
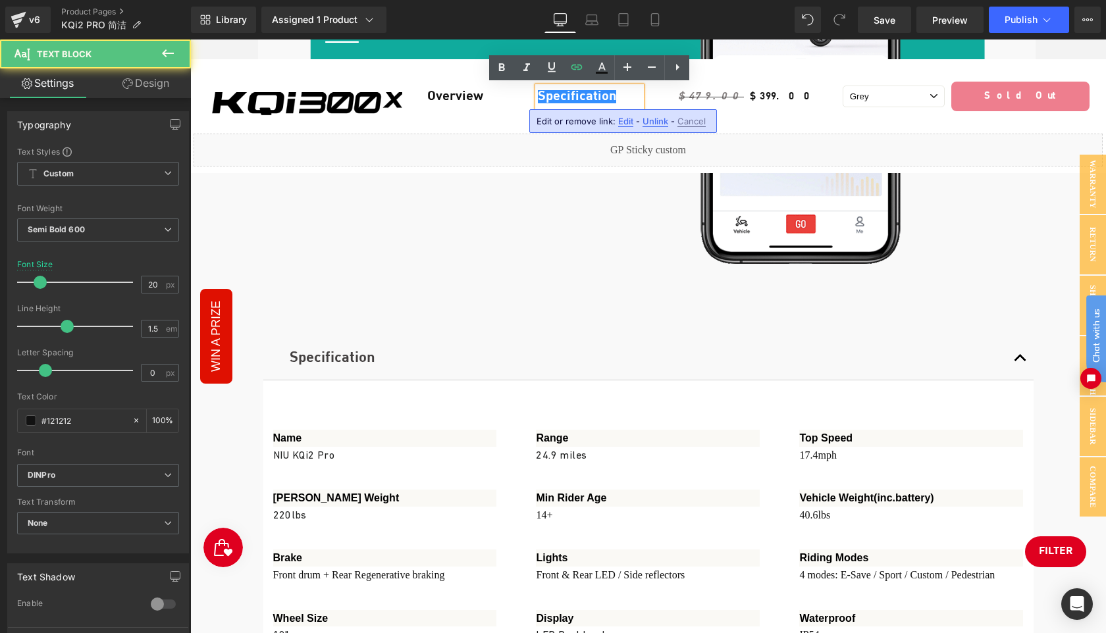
click at [624, 125] on span "Edit" at bounding box center [625, 121] width 15 height 11
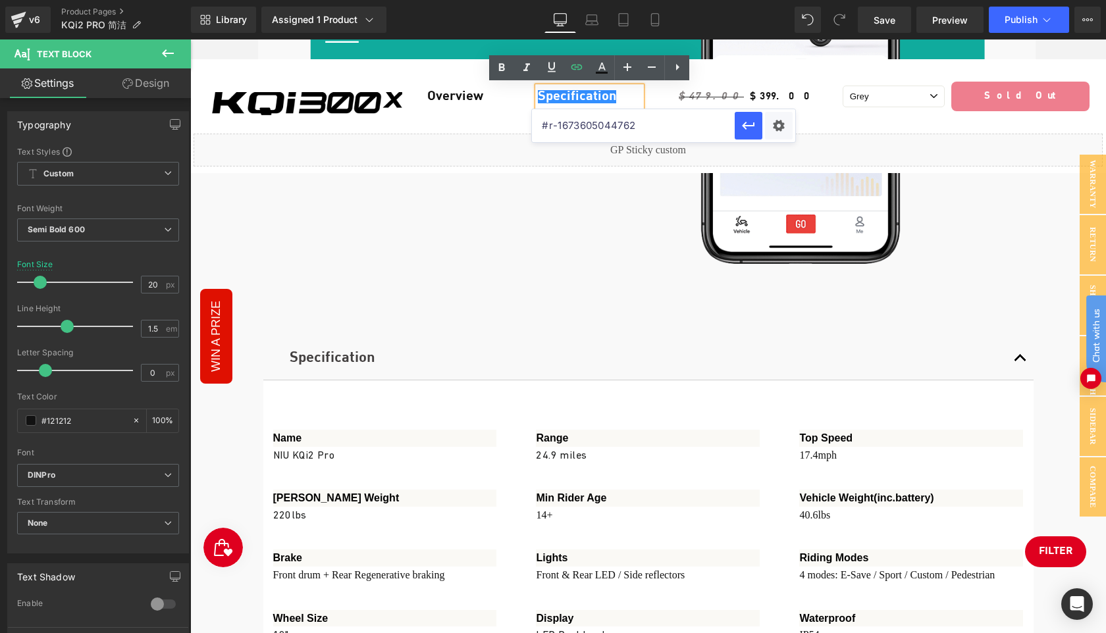
click at [660, 122] on input "#r-1673605044762" at bounding box center [633, 125] width 203 height 33
paste input "599580804"
type input "#r-1673599580804"
click at [753, 126] on icon "button" at bounding box center [749, 126] width 16 height 16
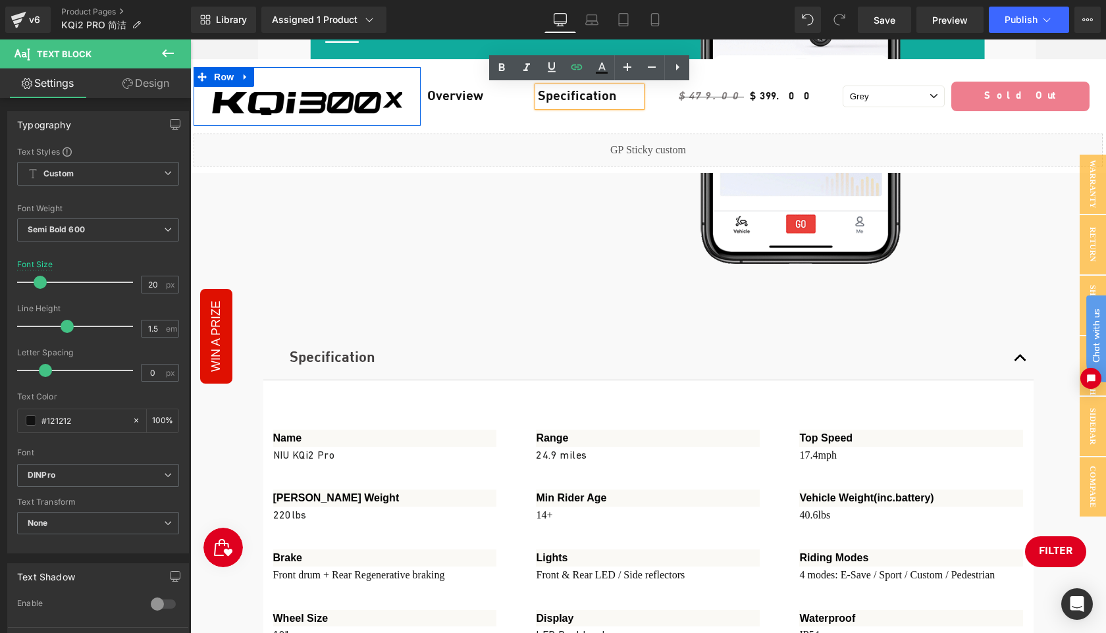
click at [311, 79] on div "Image Row" at bounding box center [307, 96] width 227 height 59
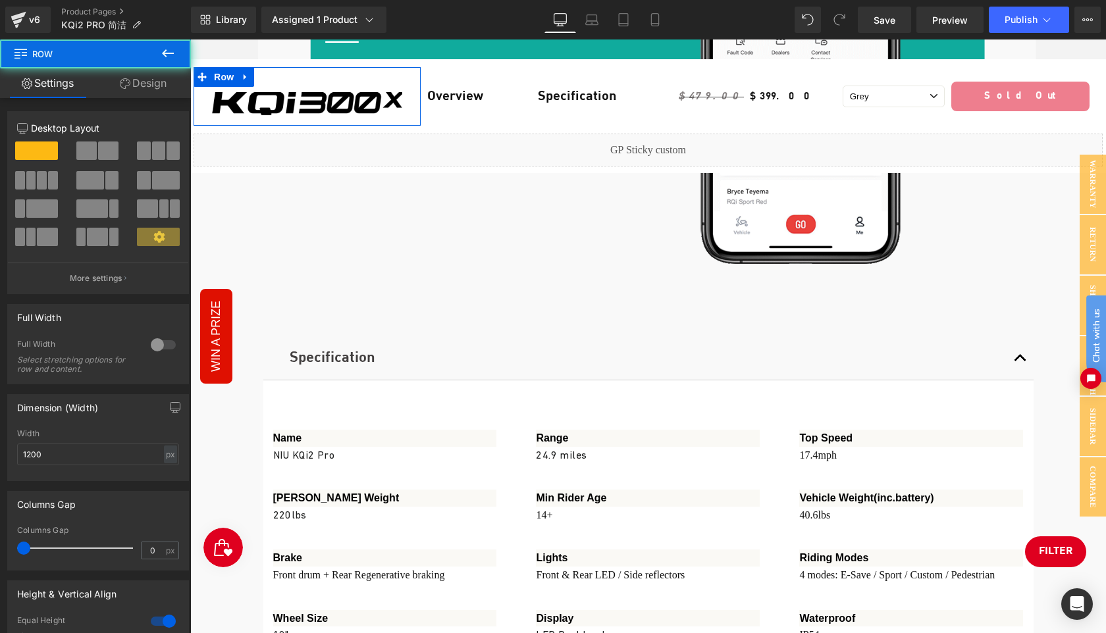
click at [134, 90] on link "Design" at bounding box center [142, 83] width 95 height 30
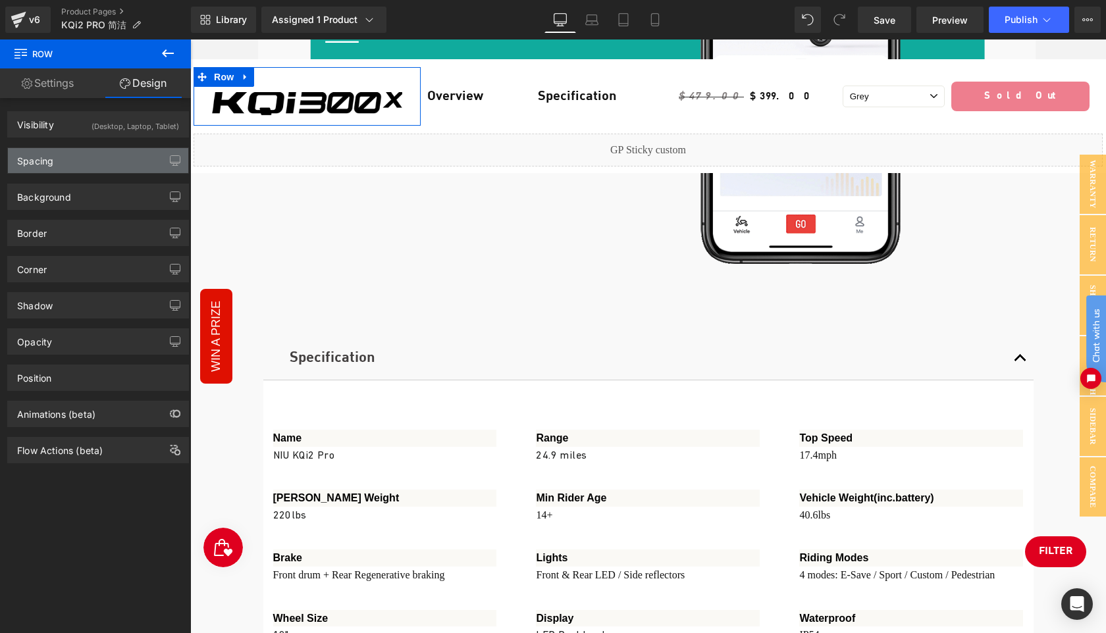
click at [97, 159] on div "Spacing" at bounding box center [98, 160] width 180 height 25
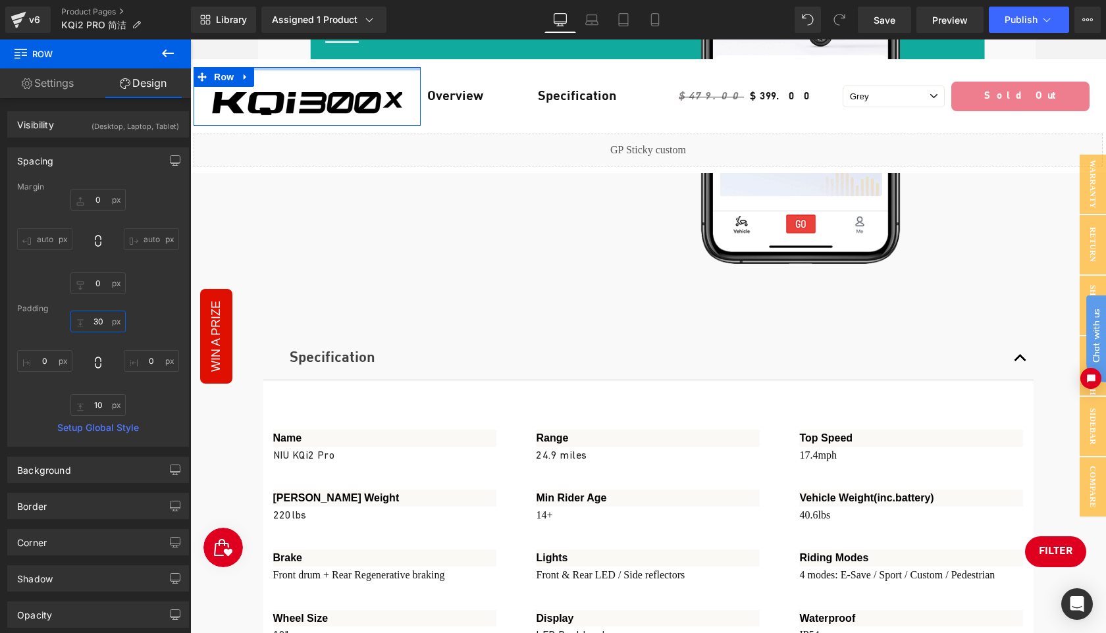
click at [105, 321] on input "text" at bounding box center [97, 322] width 55 height 22
type input "10"
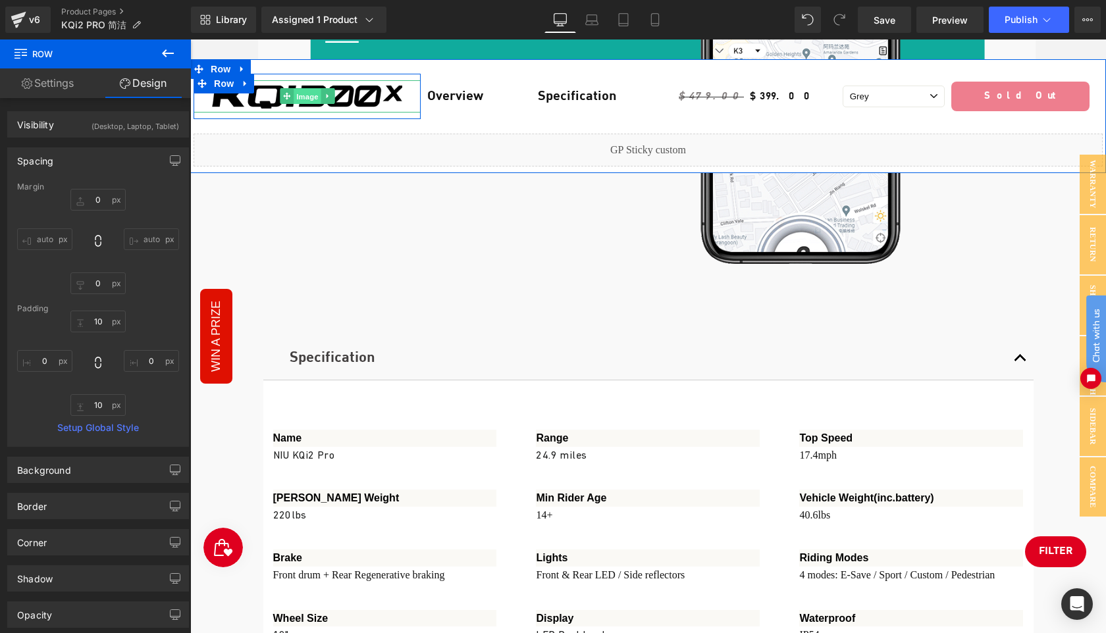
click at [309, 95] on span "Image" at bounding box center [308, 97] width 28 height 16
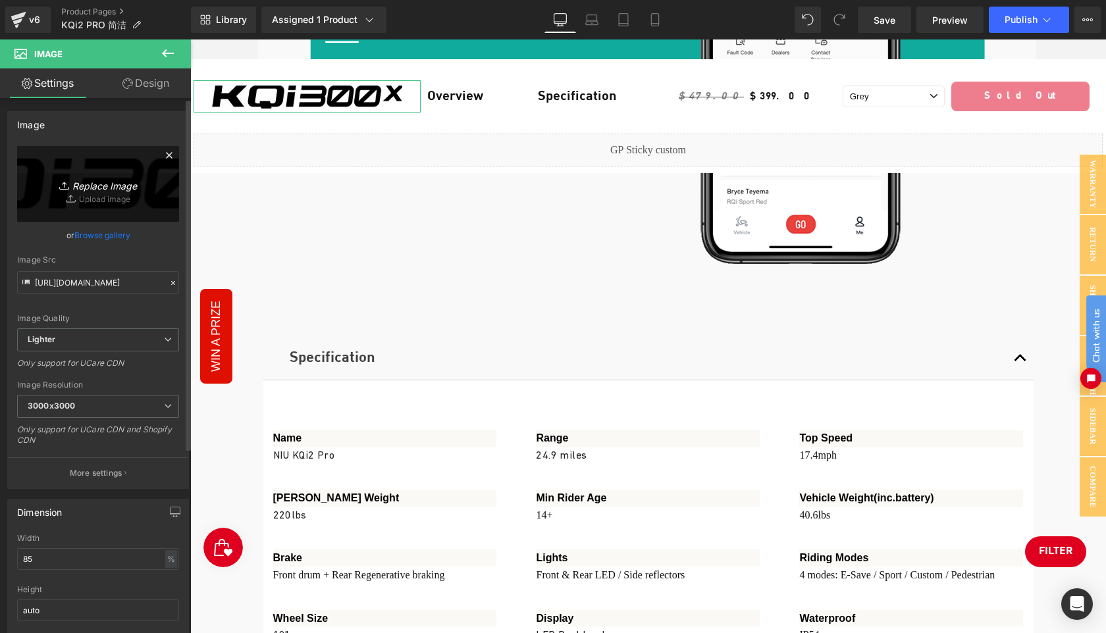
click at [99, 184] on icon "Replace Image" at bounding box center [97, 184] width 105 height 16
type input "C:\fakepath\20250901-114818.png"
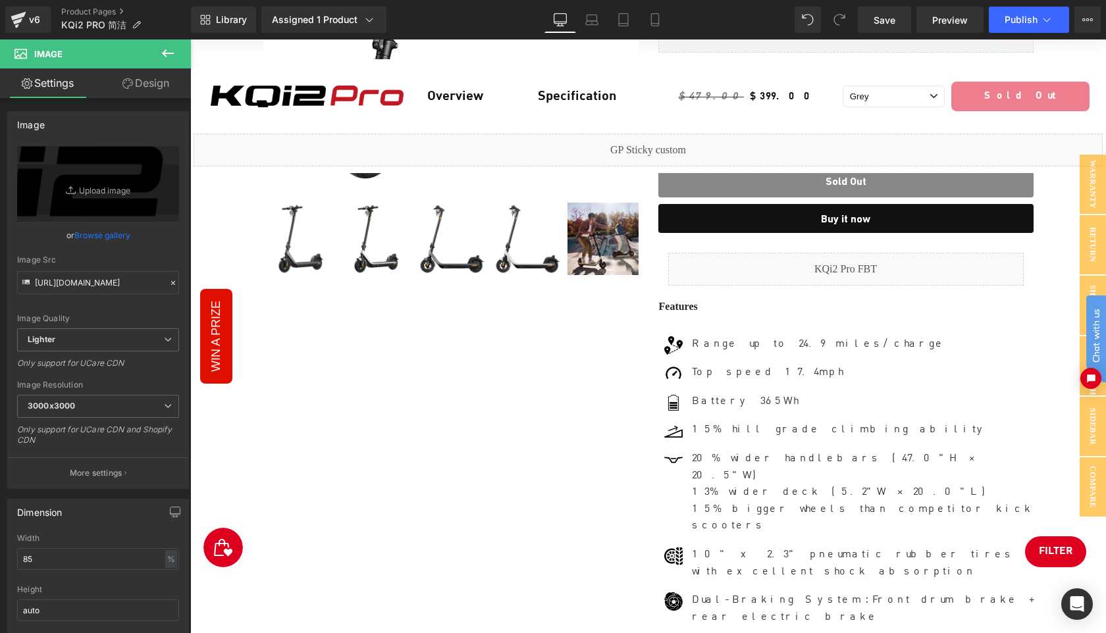
scroll to position [667, 0]
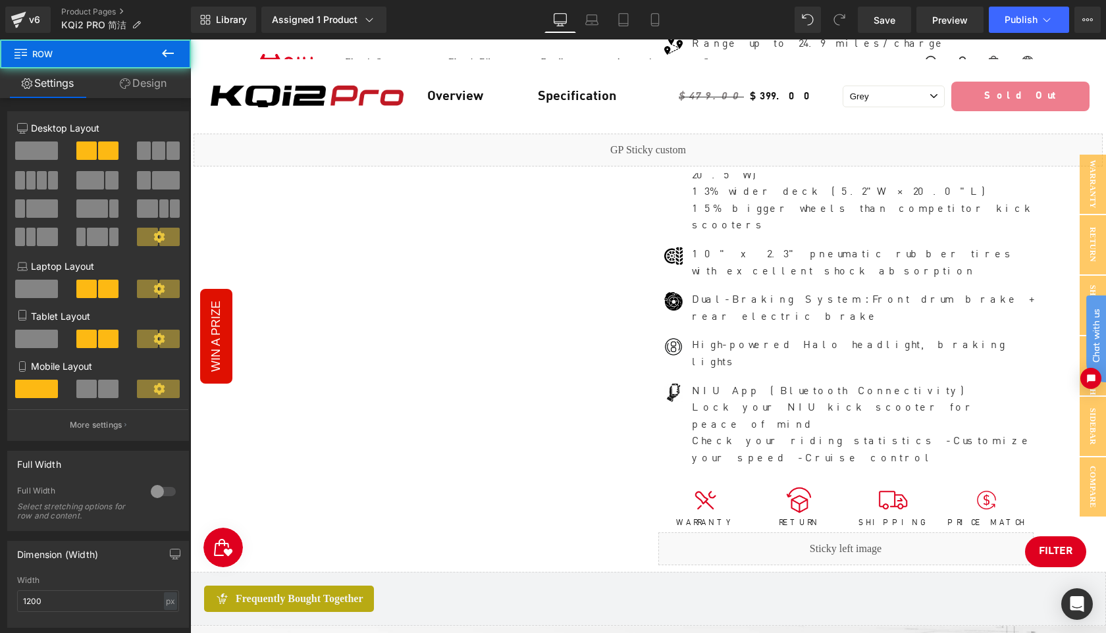
click at [617, 333] on div "Sale Off (P) Image" at bounding box center [648, 34] width 790 height 1076
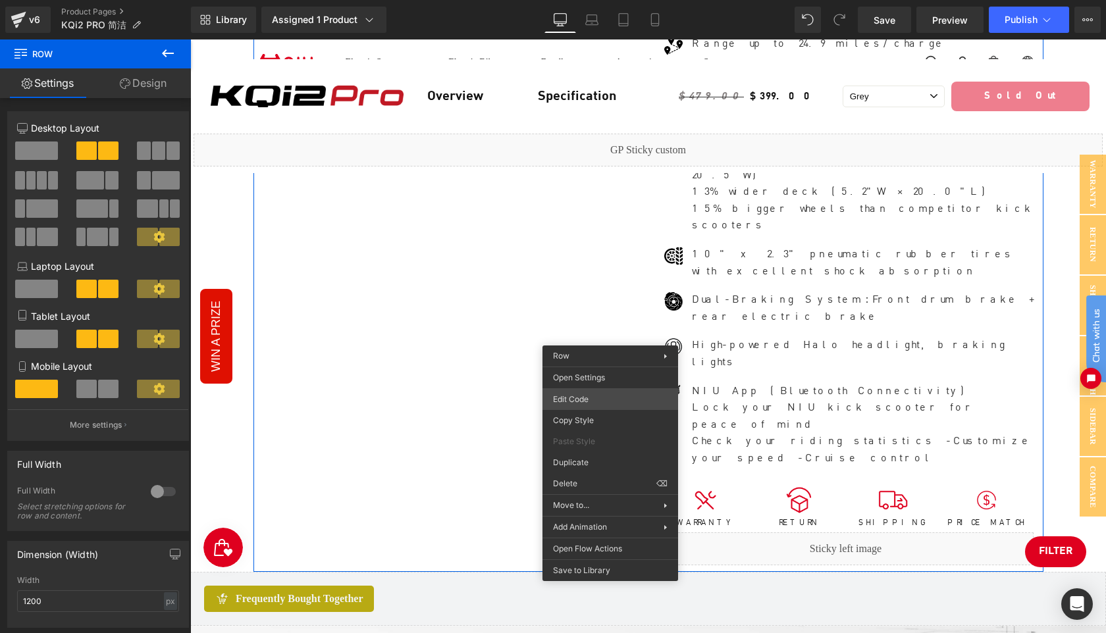
click at [604, 0] on div "Image You are previewing how the will restyle your page. You can not edit Eleme…" at bounding box center [553, 0] width 1106 height 0
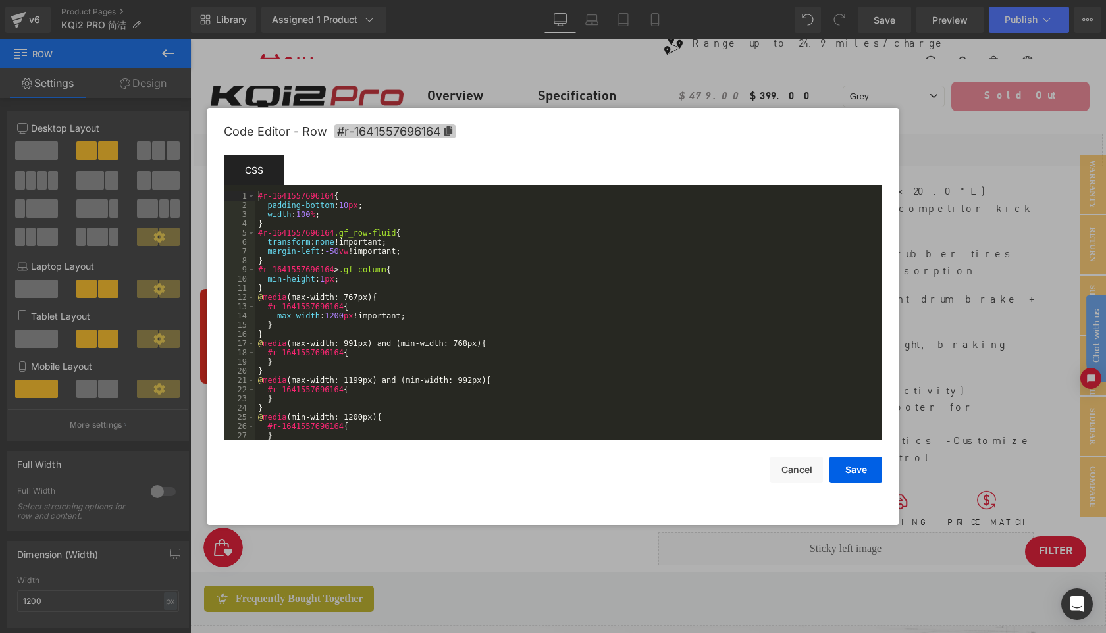
click at [445, 126] on icon at bounding box center [448, 130] width 9 height 9
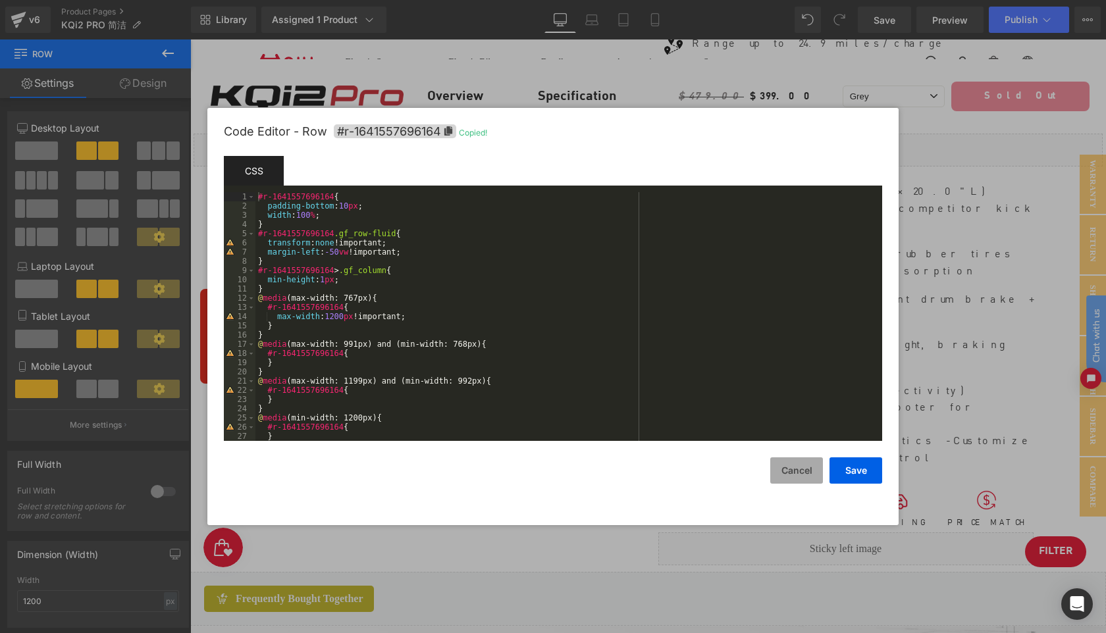
click at [799, 471] on button "Cancel" at bounding box center [796, 471] width 53 height 26
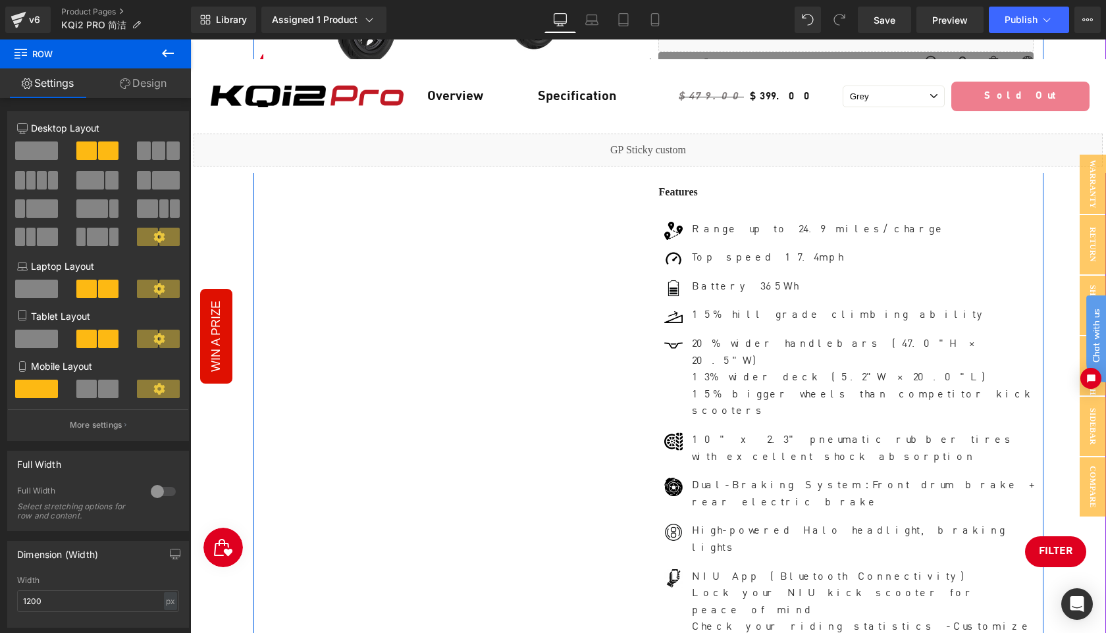
scroll to position [855, 0]
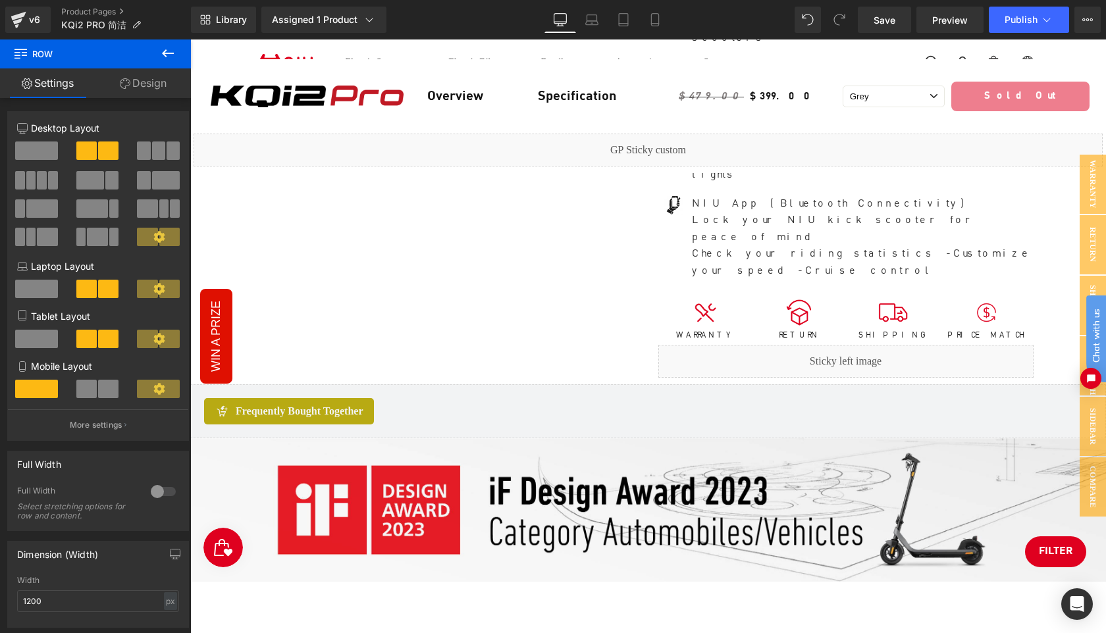
click at [600, 150] on div "Liquid" at bounding box center [648, 150] width 909 height 33
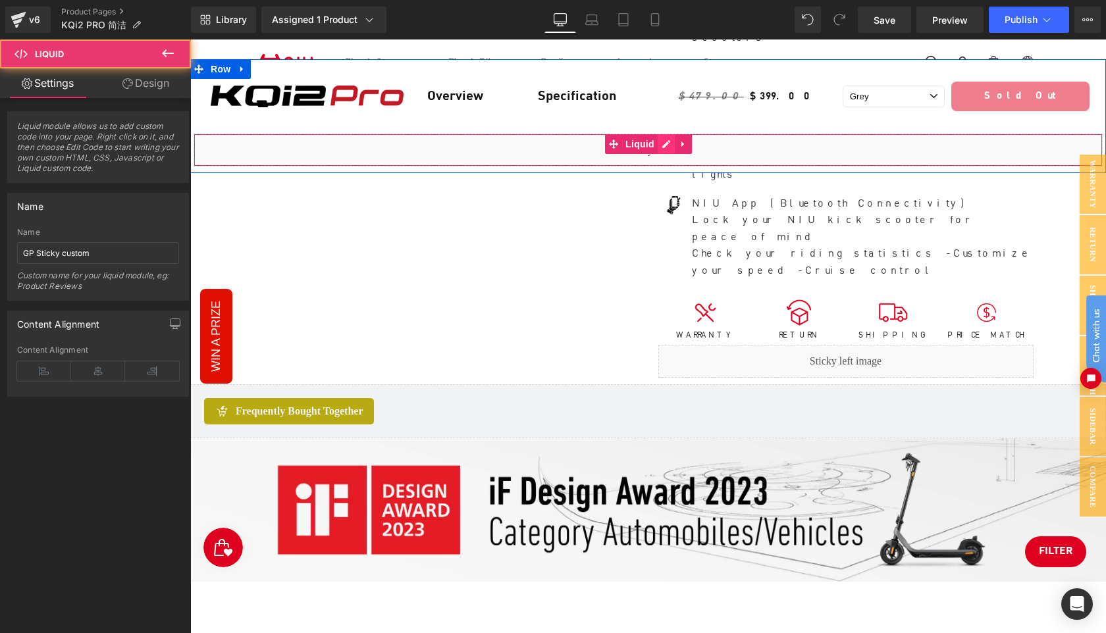
click at [663, 141] on div "Liquid" at bounding box center [648, 150] width 909 height 33
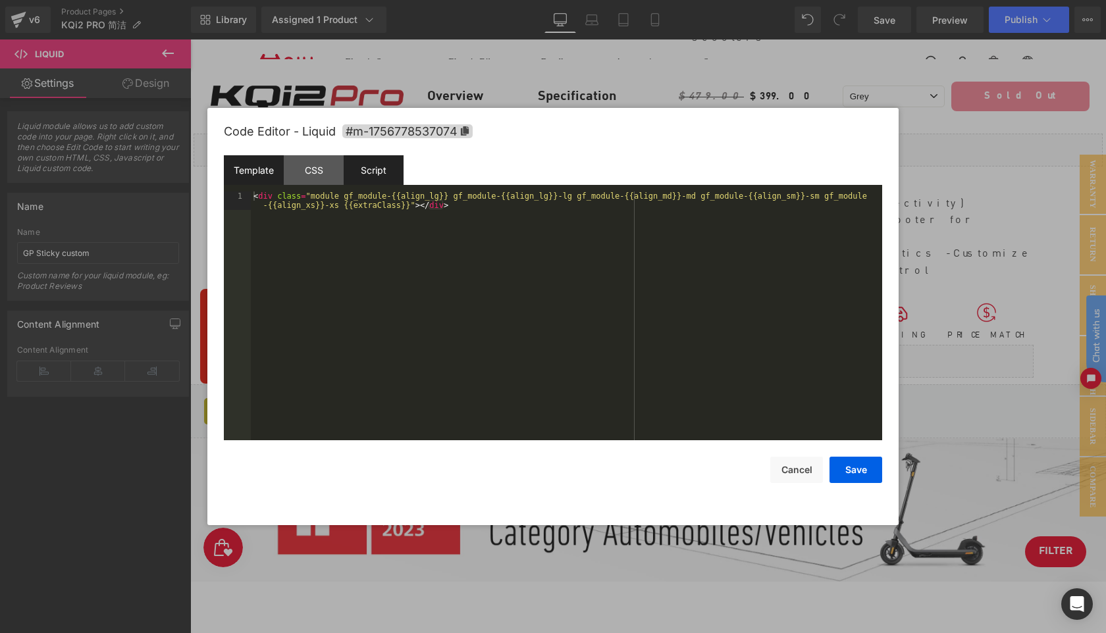
click at [371, 167] on div "Script" at bounding box center [374, 170] width 60 height 30
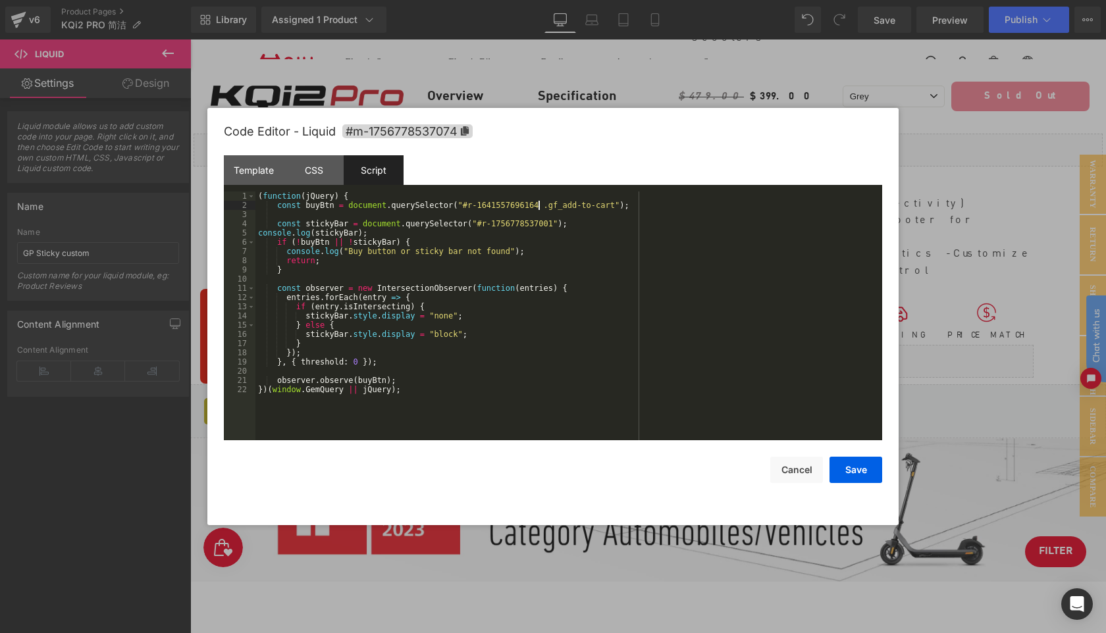
click at [540, 207] on div "( function ( jQuery ) { const buyBtn = document . querySelector ( "#r-164155769…" at bounding box center [568, 325] width 627 height 267
click at [852, 469] on button "Save" at bounding box center [856, 470] width 53 height 26
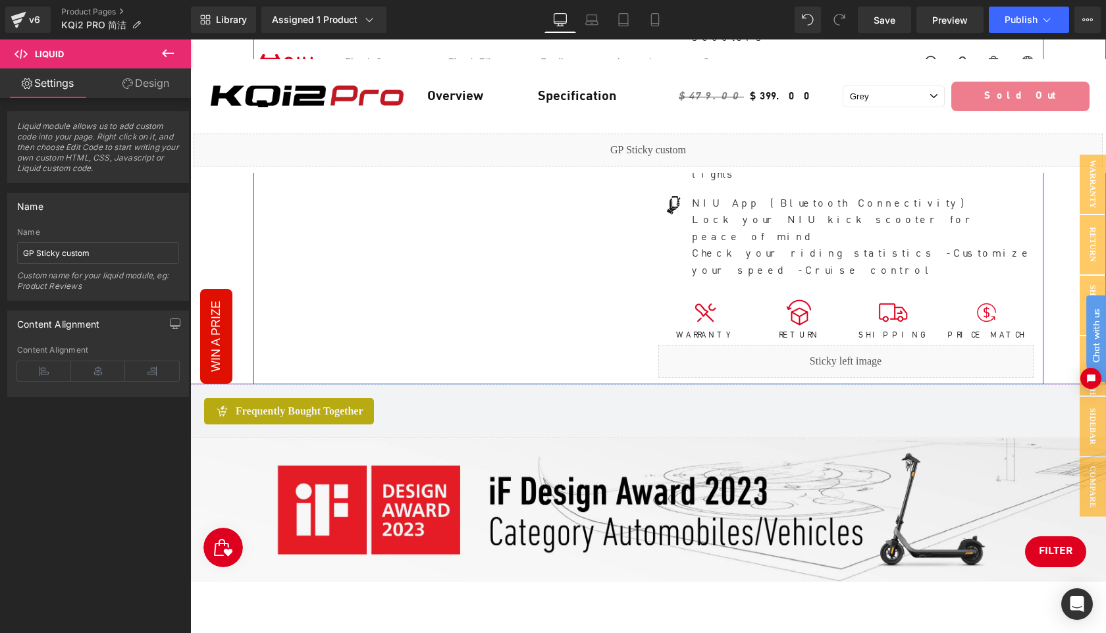
scroll to position [415, 0]
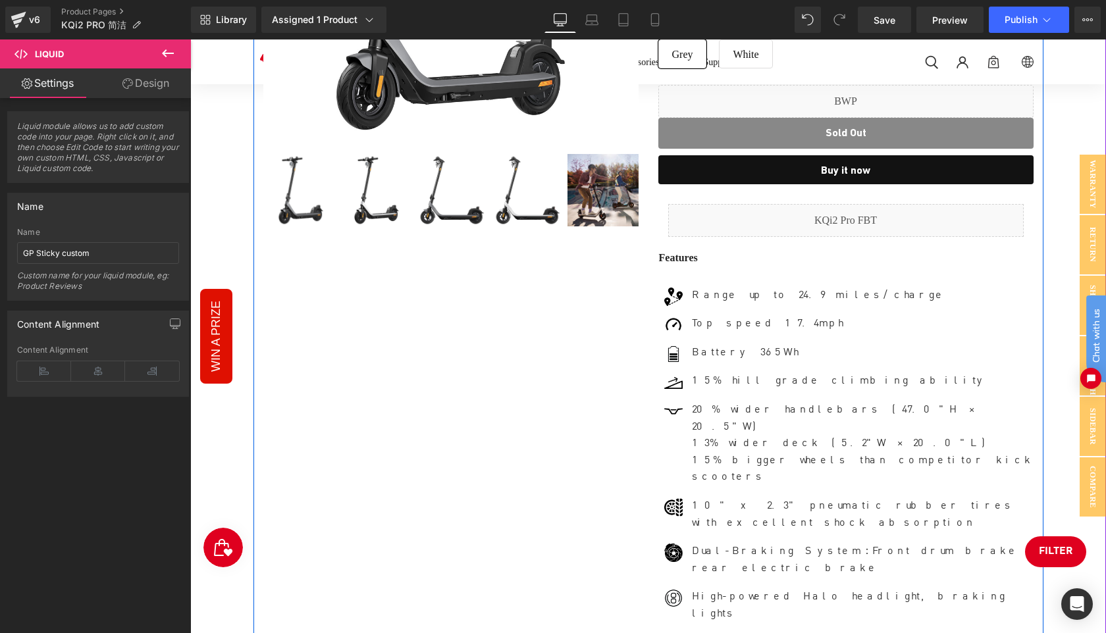
click at [577, 452] on div "Sale Off (P) Image" at bounding box center [648, 286] width 790 height 1076
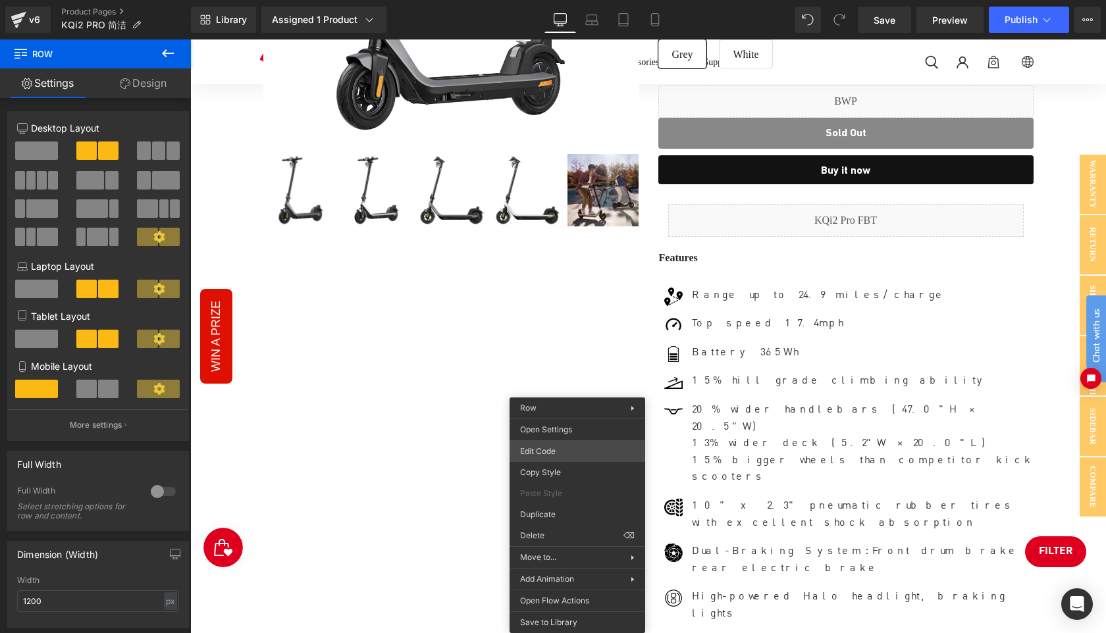
click at [560, 0] on div "Image You are previewing how the will restyle your page. You can not edit Eleme…" at bounding box center [553, 0] width 1106 height 0
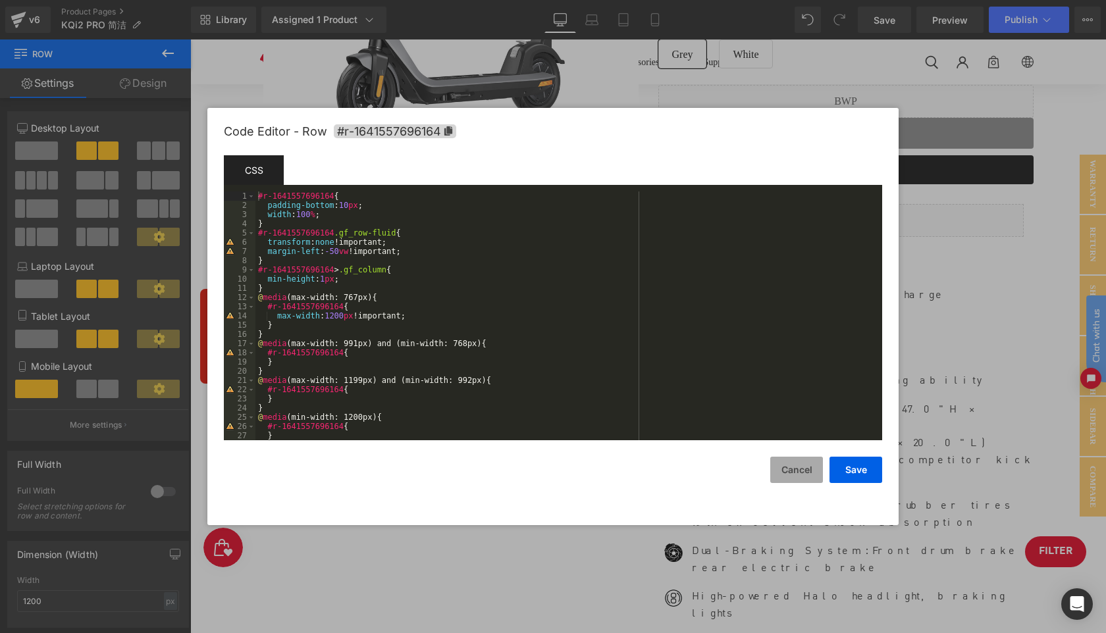
click at [793, 471] on button "Cancel" at bounding box center [796, 470] width 53 height 26
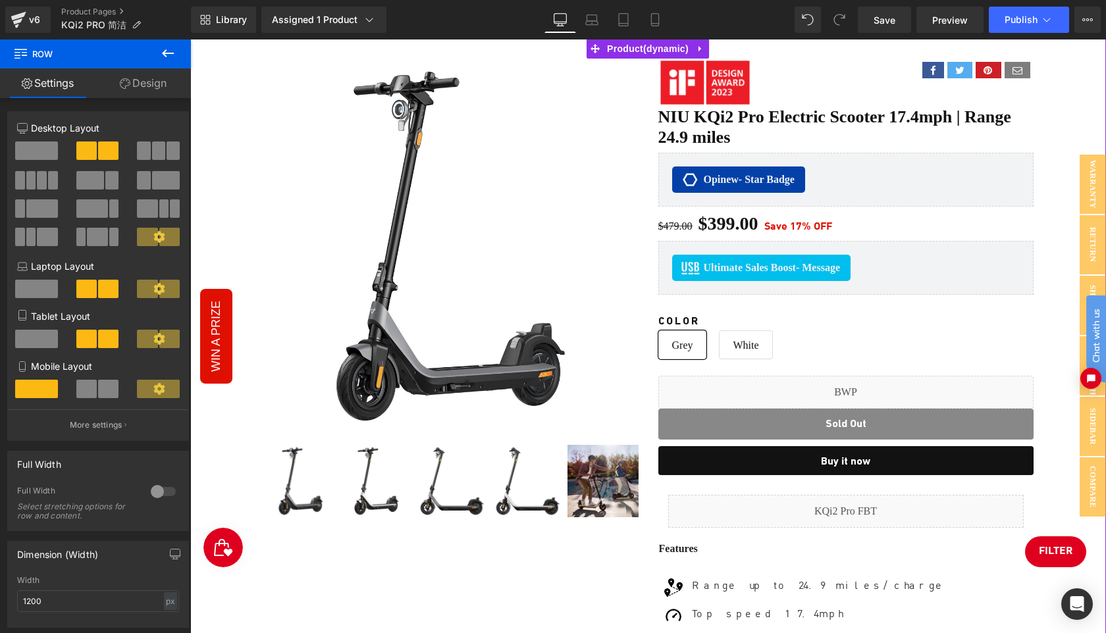
scroll to position [0, 0]
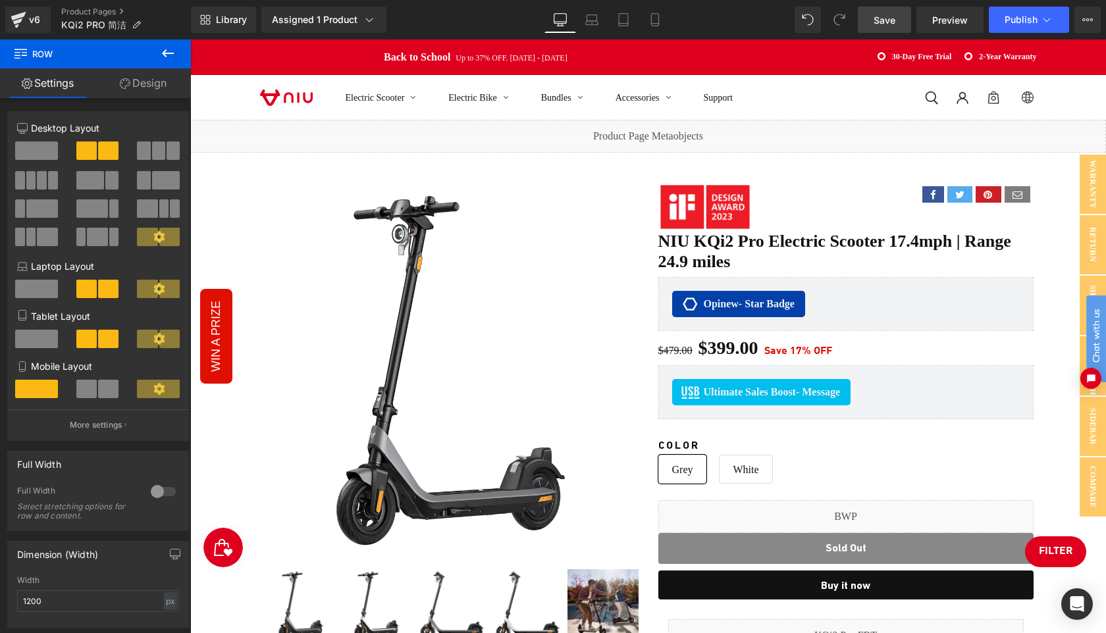
click at [886, 18] on span "Save" at bounding box center [885, 20] width 22 height 14
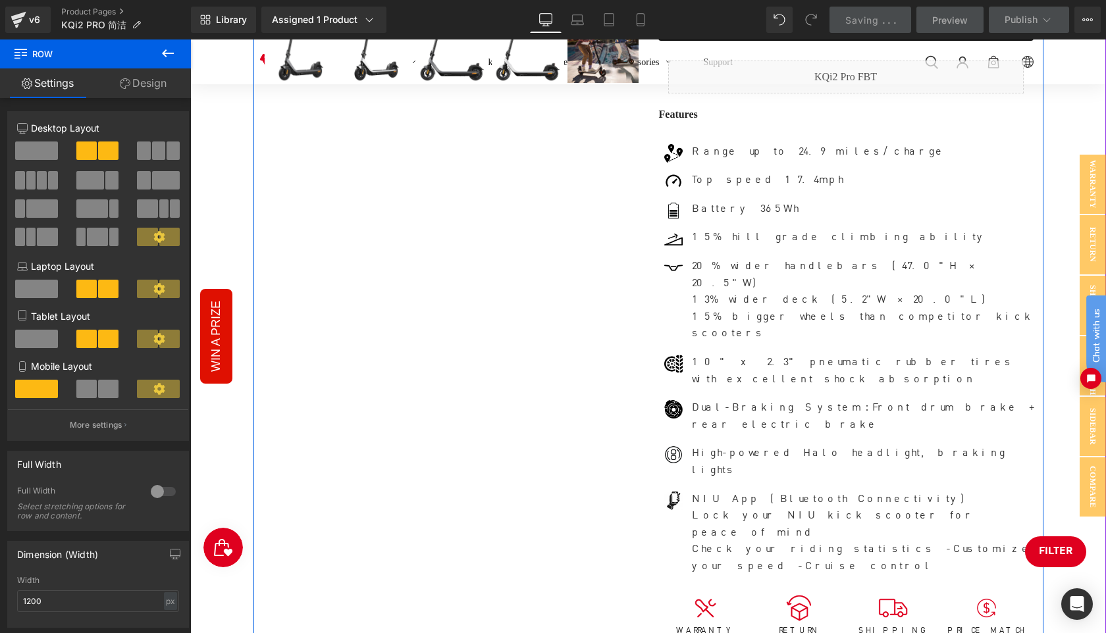
scroll to position [727, 0]
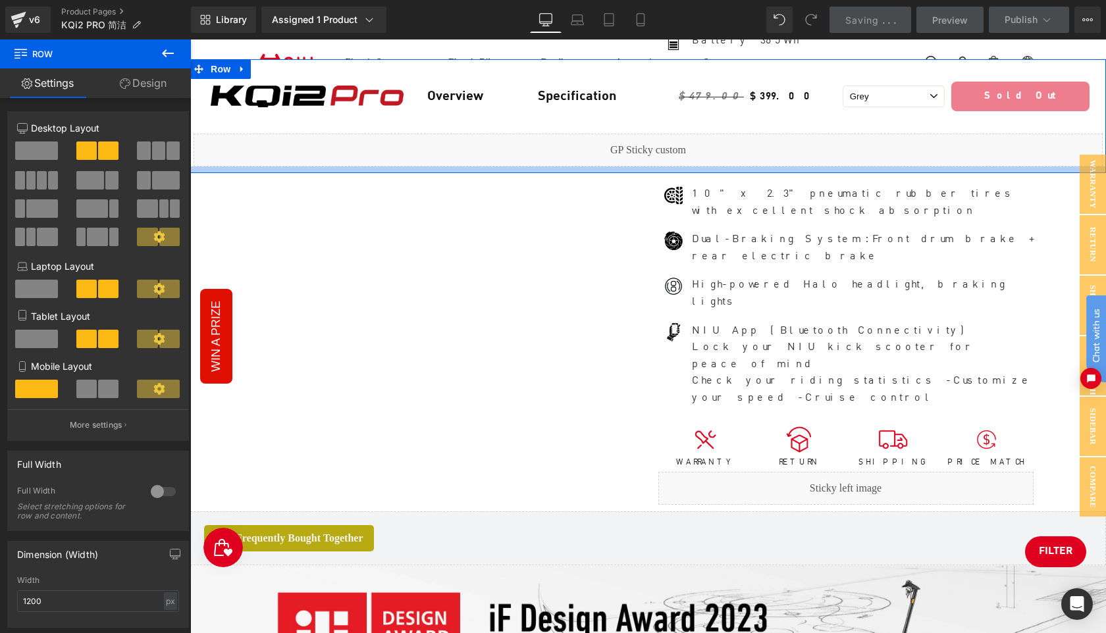
click at [604, 169] on div at bounding box center [648, 170] width 916 height 7
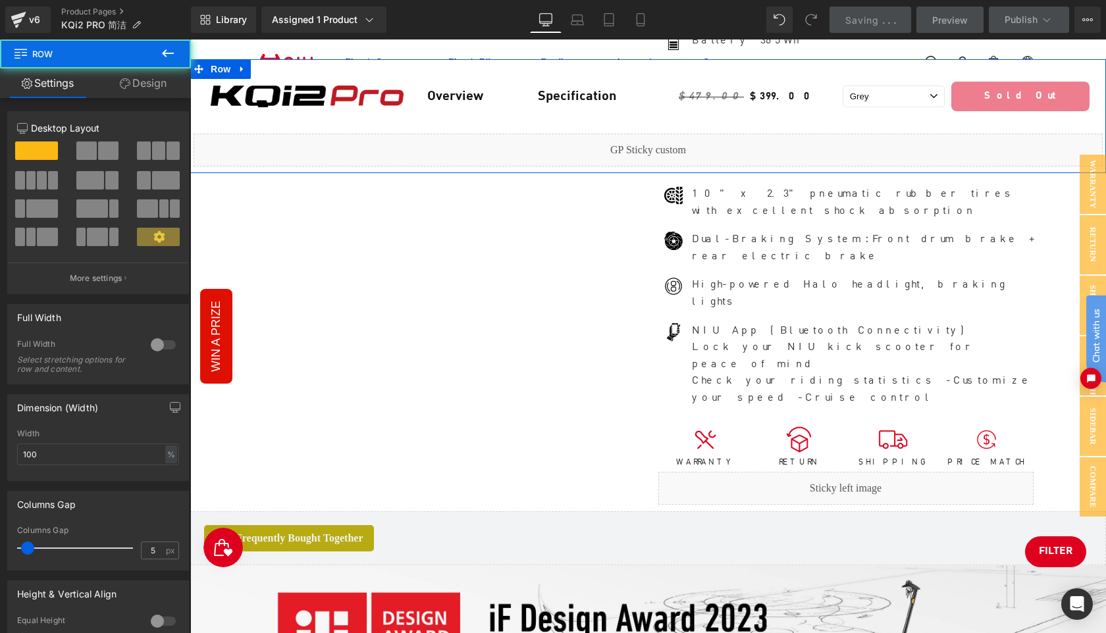
click at [142, 89] on link "Design" at bounding box center [142, 83] width 95 height 30
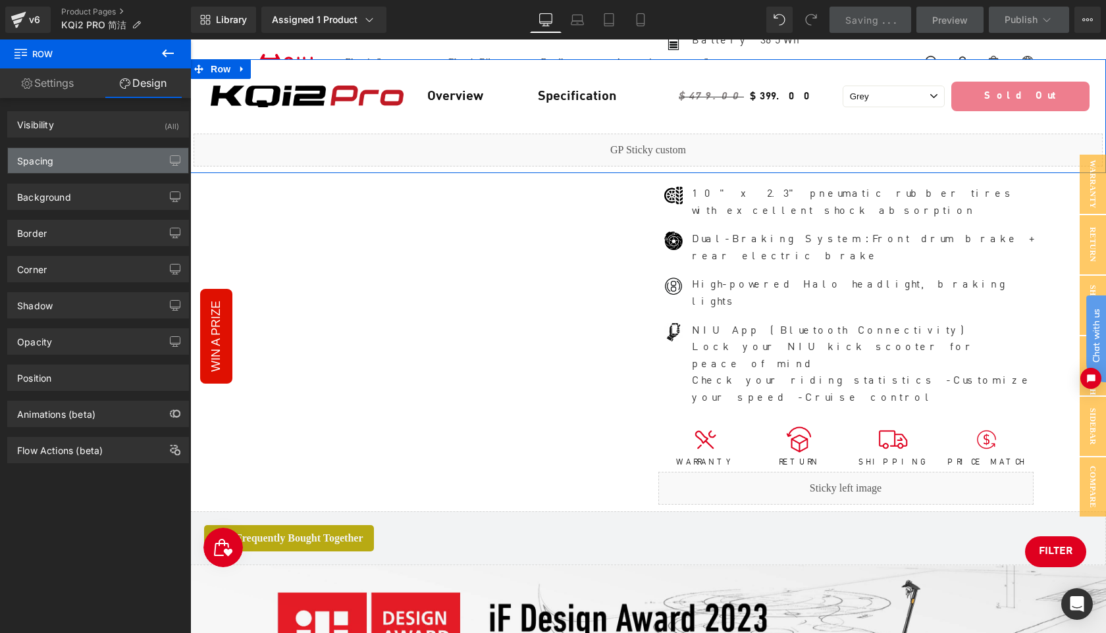
click at [94, 158] on div "Spacing" at bounding box center [98, 160] width 180 height 25
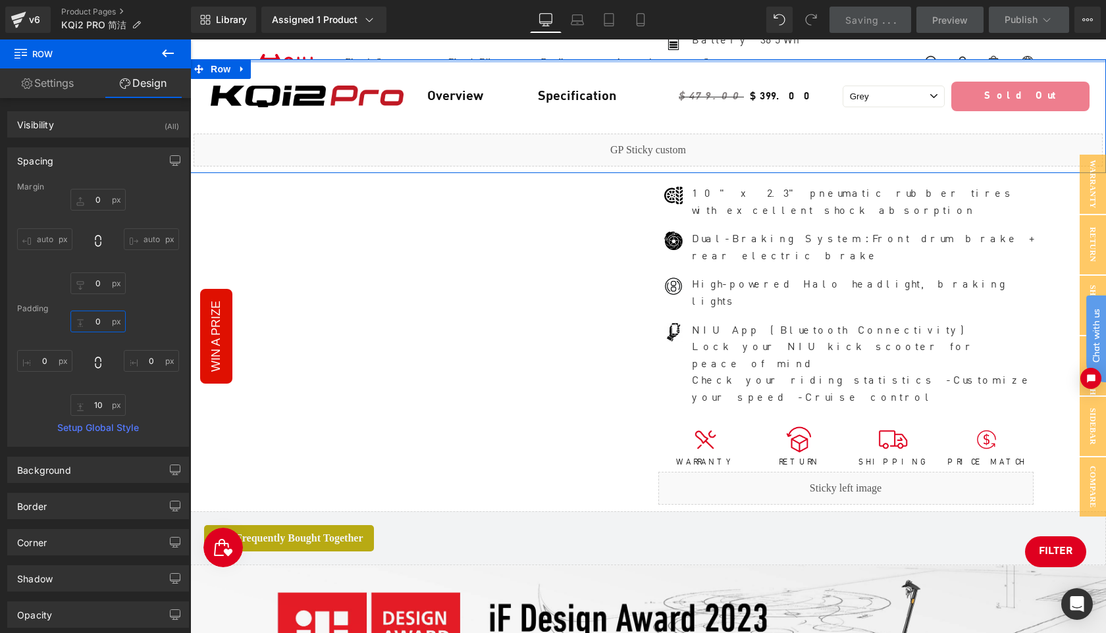
click at [101, 324] on input "text" at bounding box center [97, 322] width 55 height 22
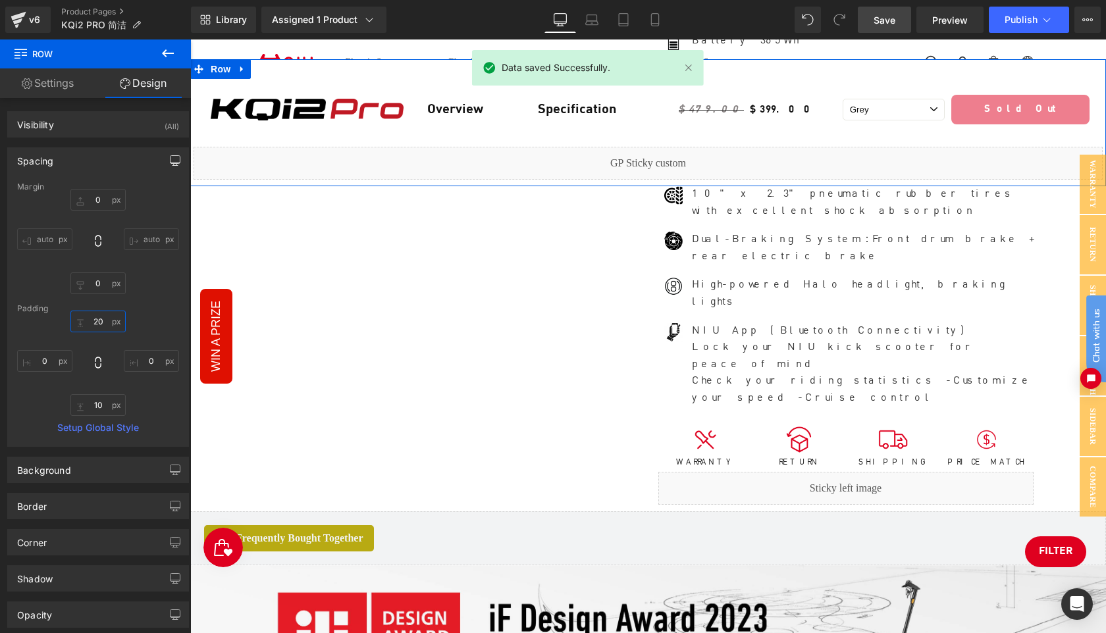
type input "20"
click at [174, 159] on icon "button" at bounding box center [176, 160] width 10 height 8
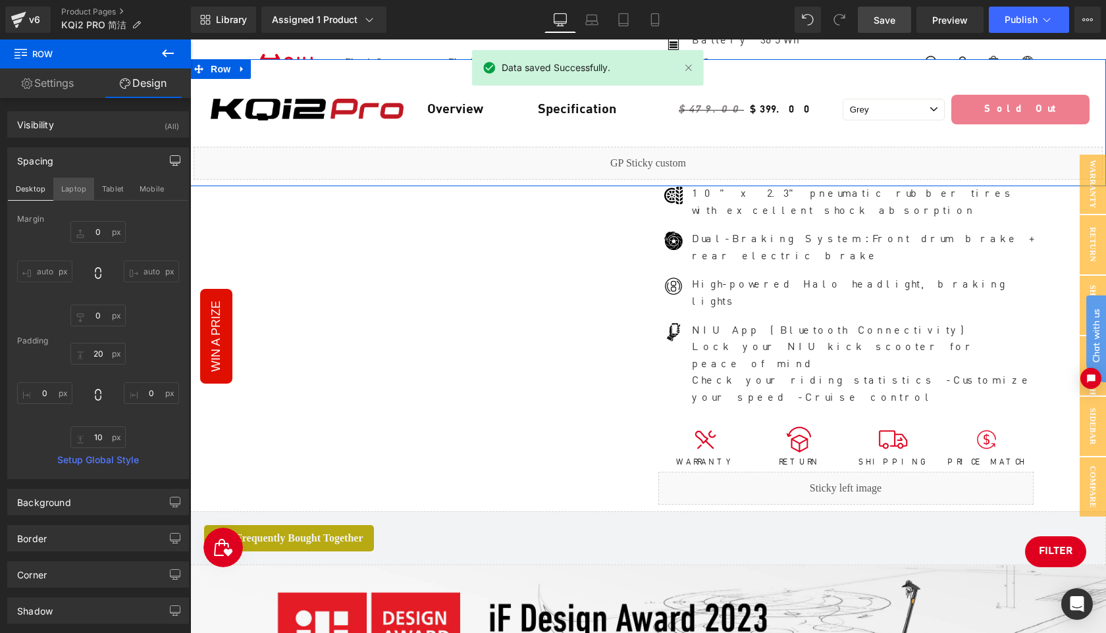
click at [71, 189] on button "Laptop" at bounding box center [73, 189] width 41 height 22
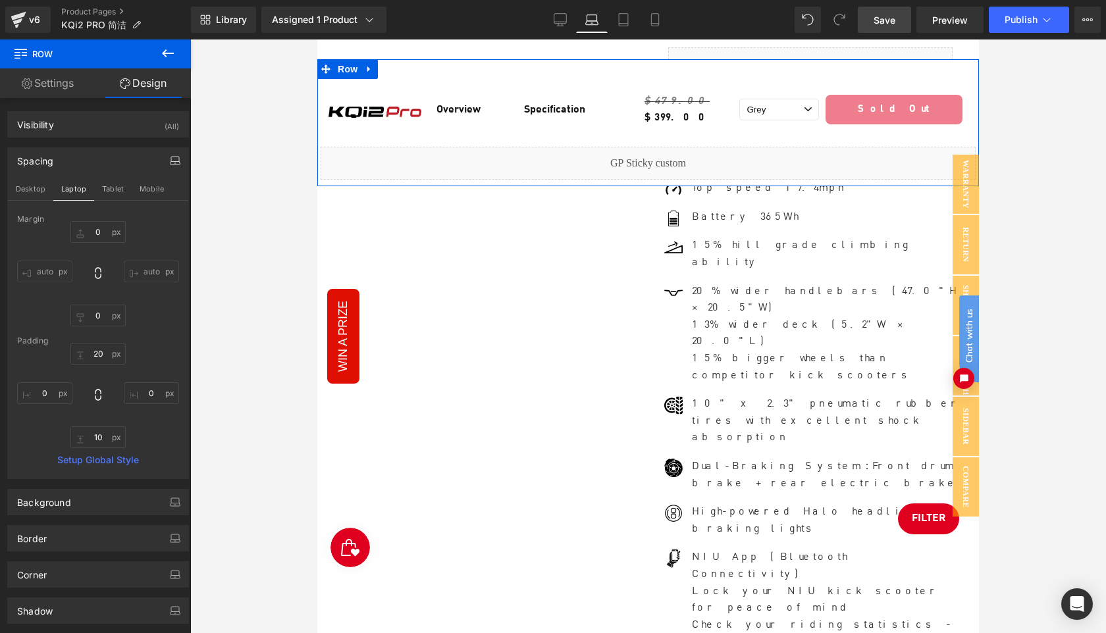
scroll to position [6, 7]
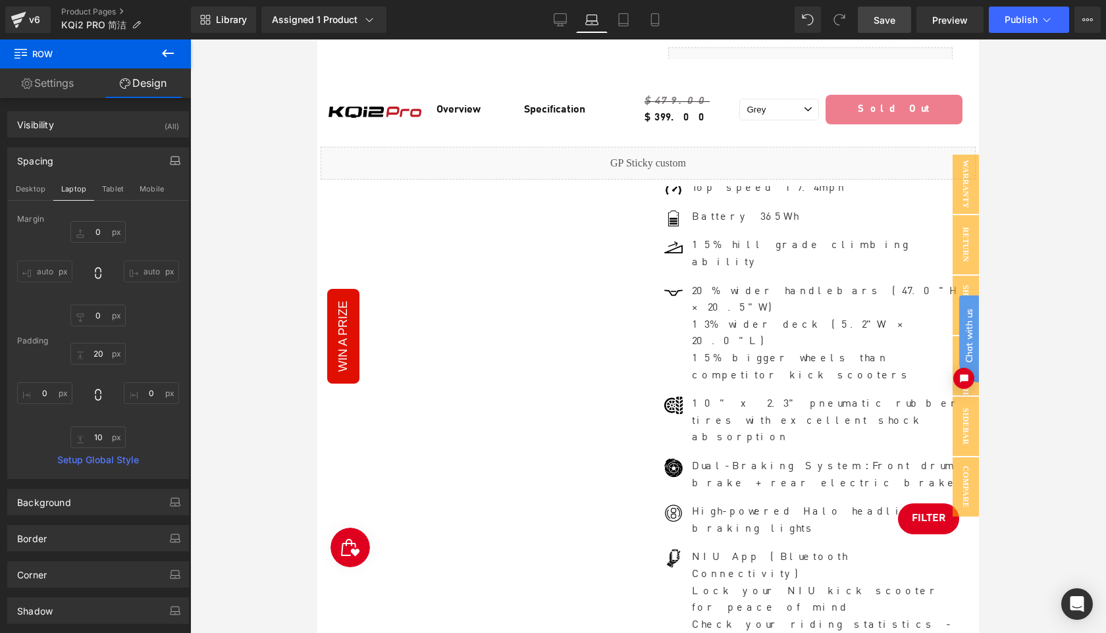
click at [891, 23] on span "Save" at bounding box center [885, 20] width 22 height 14
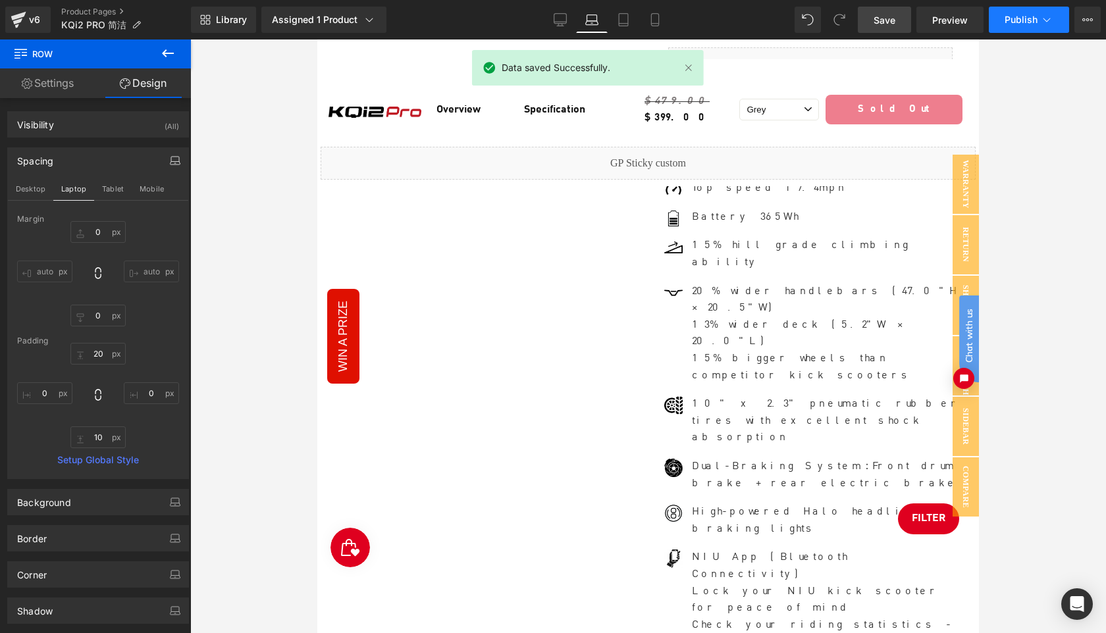
click at [1022, 21] on span "Publish" at bounding box center [1021, 19] width 33 height 11
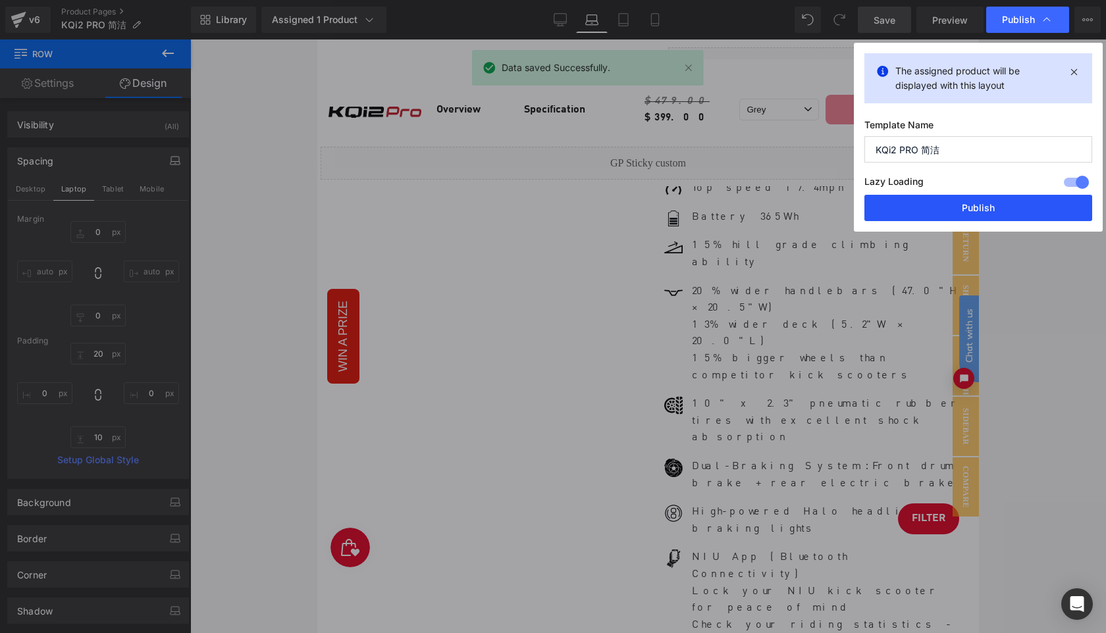
click at [987, 205] on button "Publish" at bounding box center [978, 208] width 228 height 26
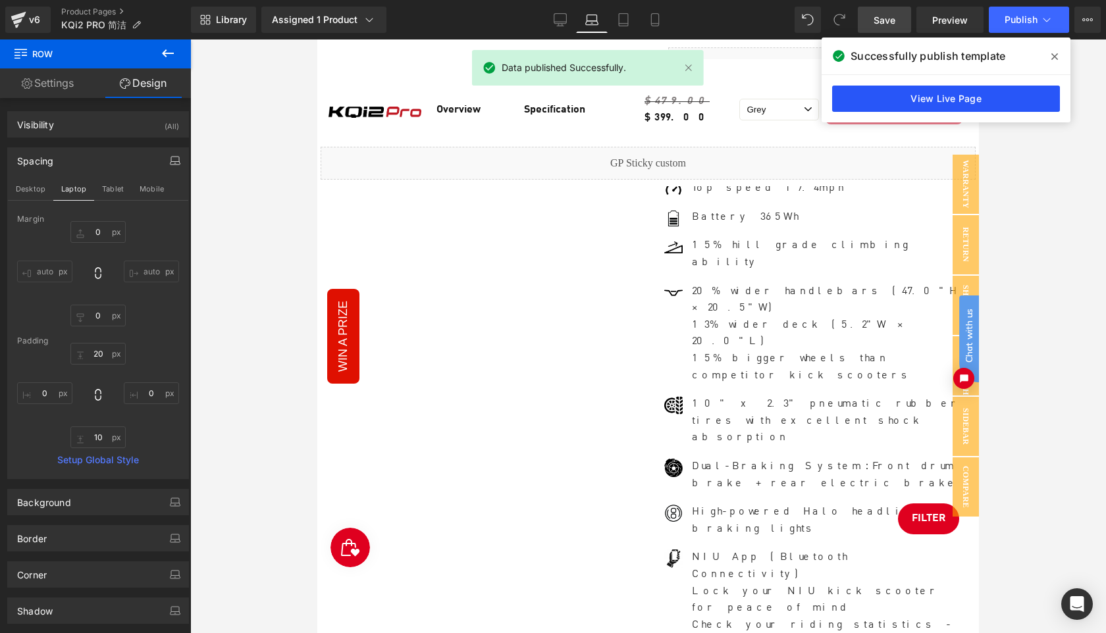
click at [954, 103] on link "View Live Page" at bounding box center [946, 99] width 228 height 26
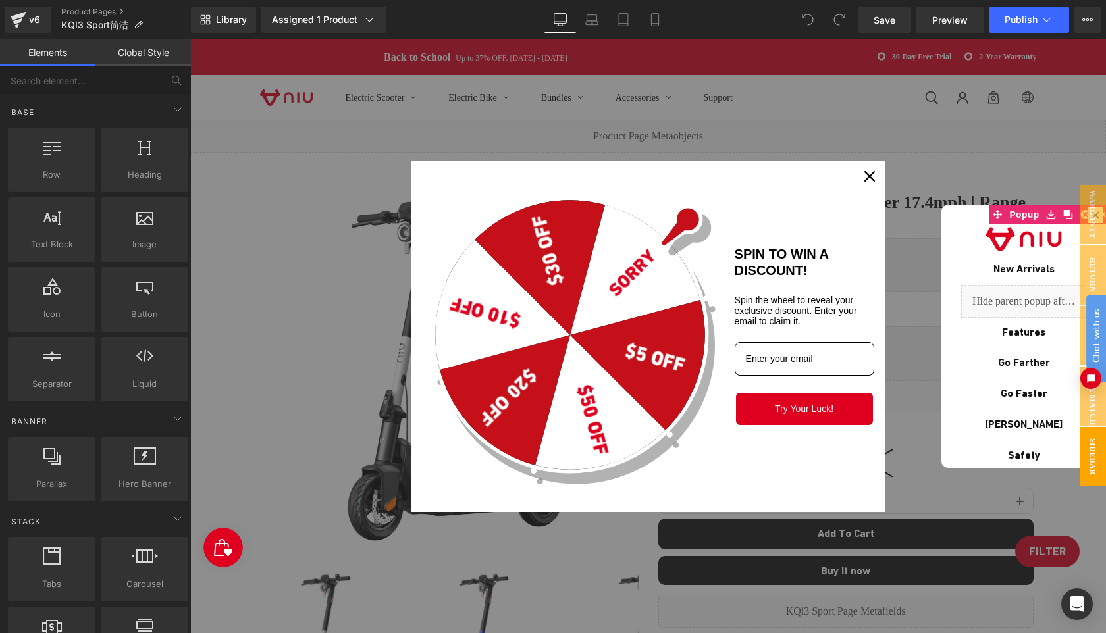
scroll to position [8848, 915]
click at [866, 176] on icon "close icon" at bounding box center [869, 176] width 11 height 11
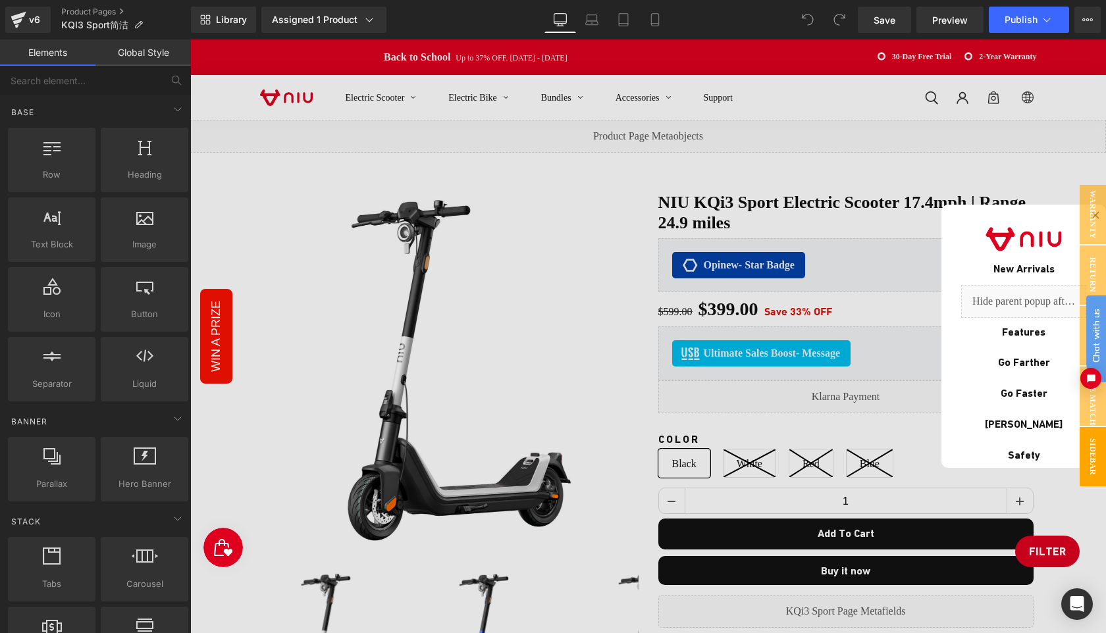
click at [1085, 129] on div at bounding box center [648, 337] width 916 height 594
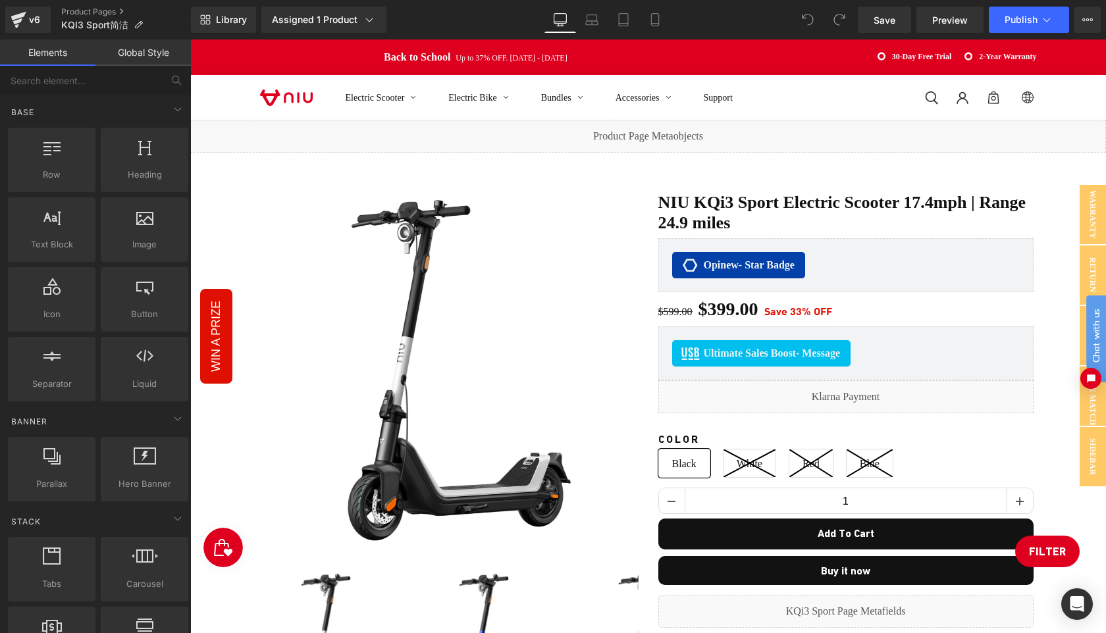
click at [1090, 99] on div "Electric Scooter Electric Bike Bundles Accessories Support Log in Site navigati…" at bounding box center [648, 97] width 916 height 45
click at [226, 20] on span "Library" at bounding box center [231, 20] width 31 height 12
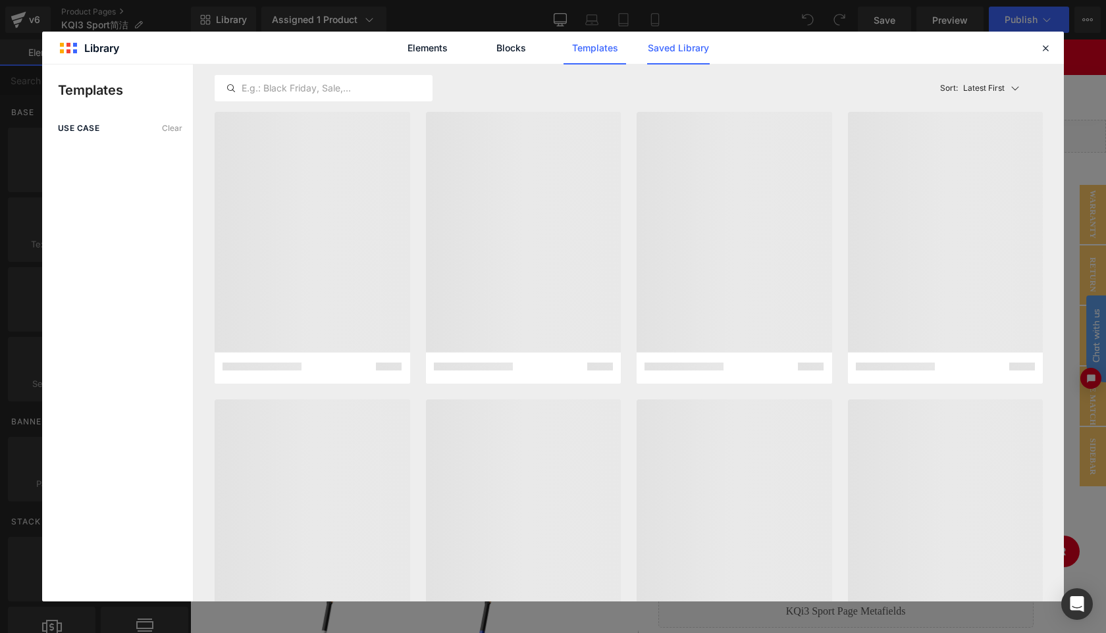
click at [0, 0] on link "Saved Library" at bounding box center [0, 0] width 0 height 0
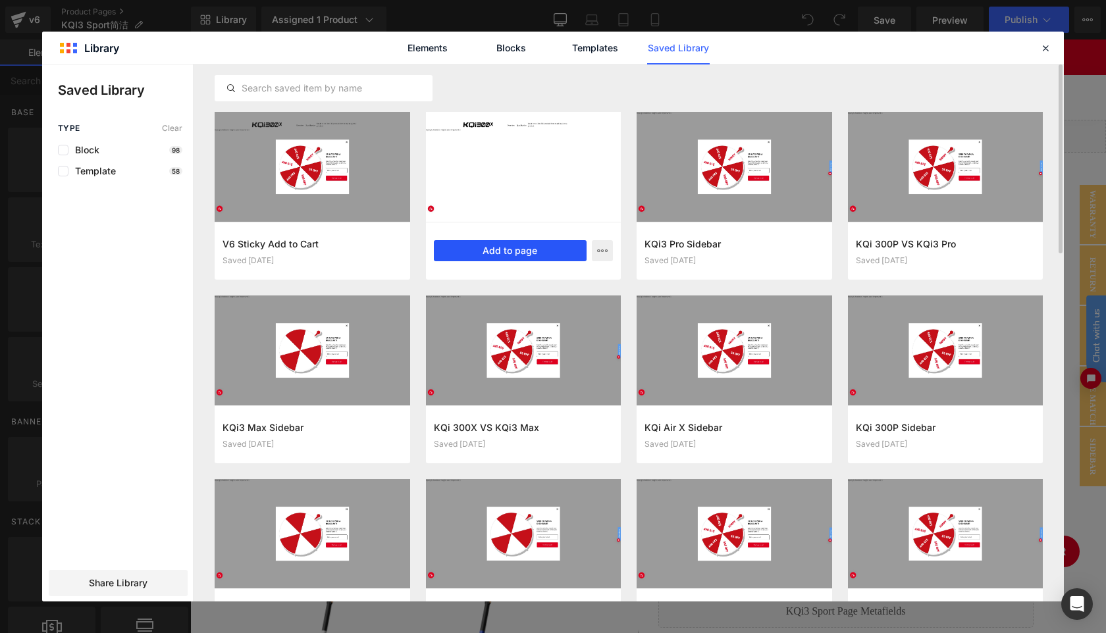
click at [533, 260] on button "Add to page" at bounding box center [510, 250] width 153 height 21
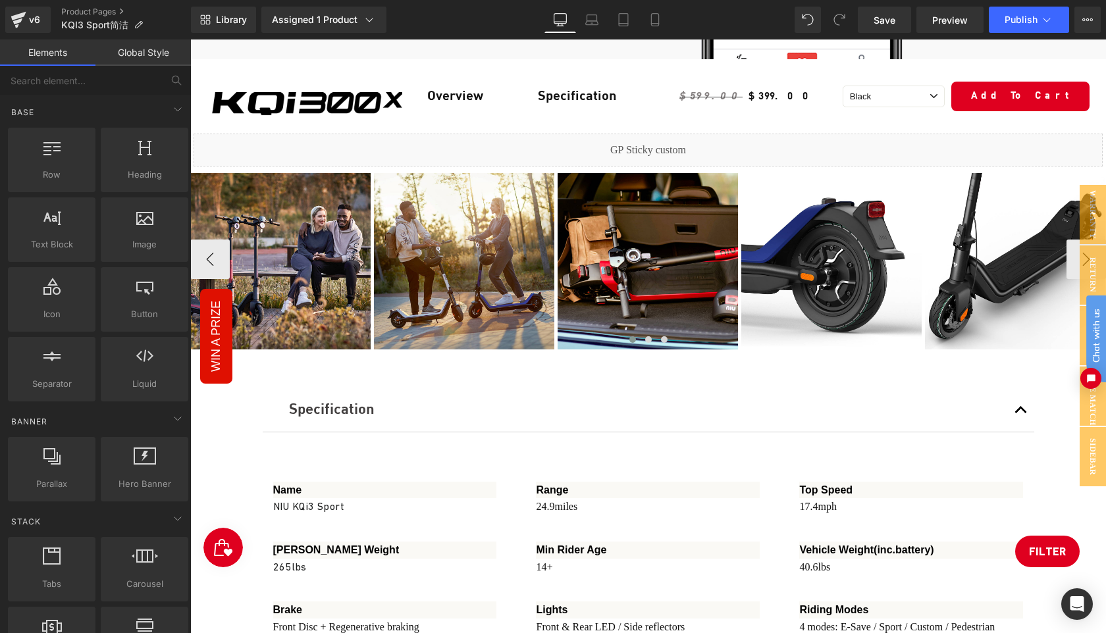
scroll to position [6412, 0]
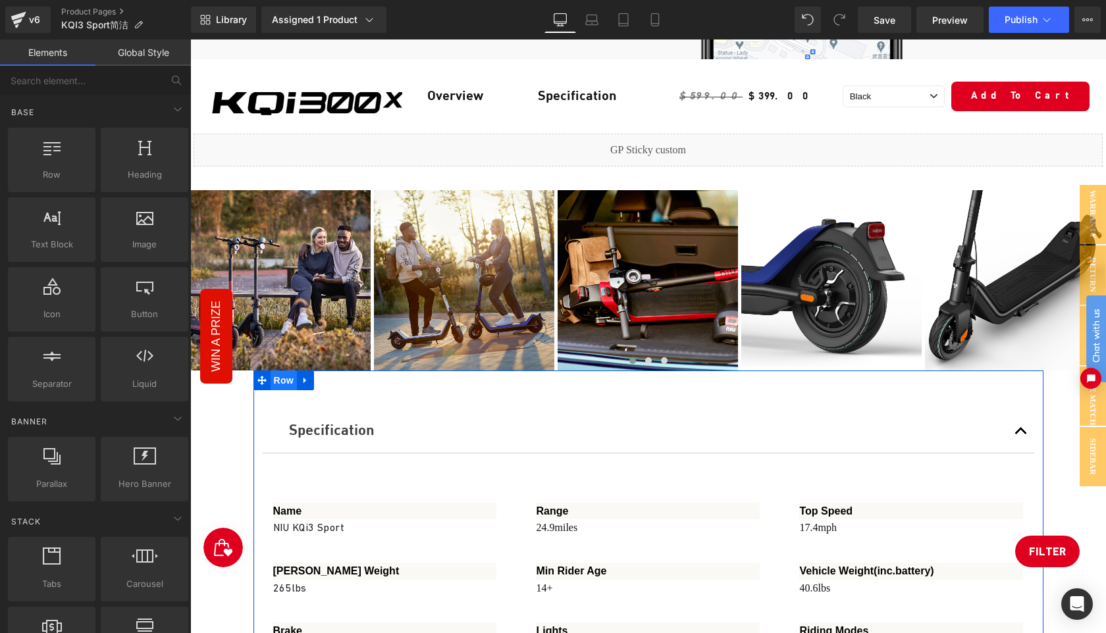
click at [281, 371] on span "Row" at bounding box center [284, 381] width 26 height 20
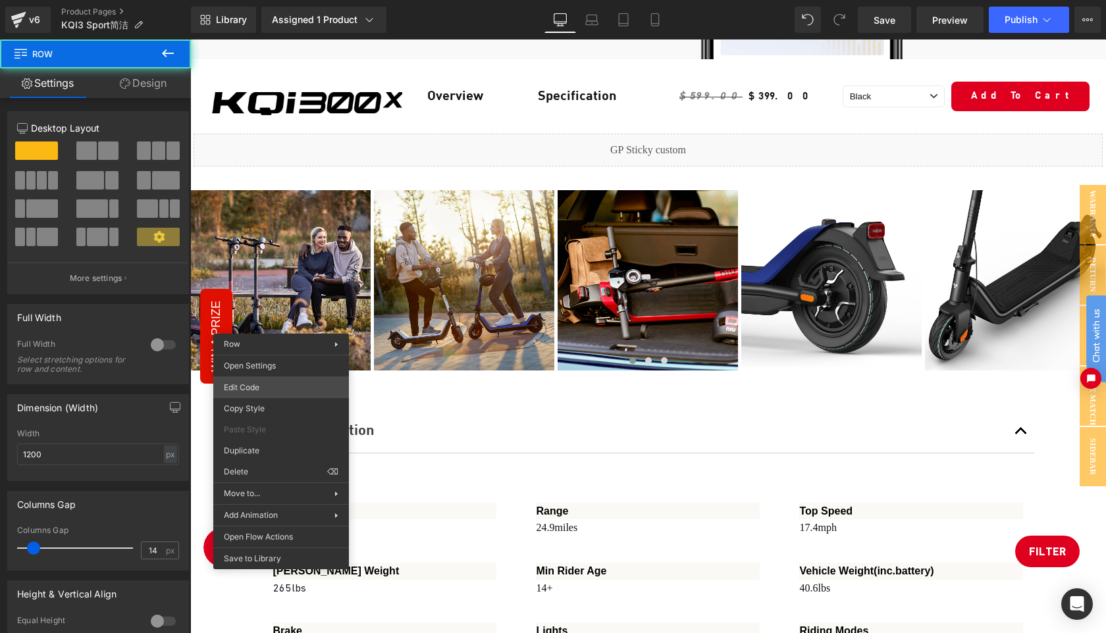
click at [278, 0] on div "Row You are previewing how the will restyle your page. You can not edit Element…" at bounding box center [553, 0] width 1106 height 0
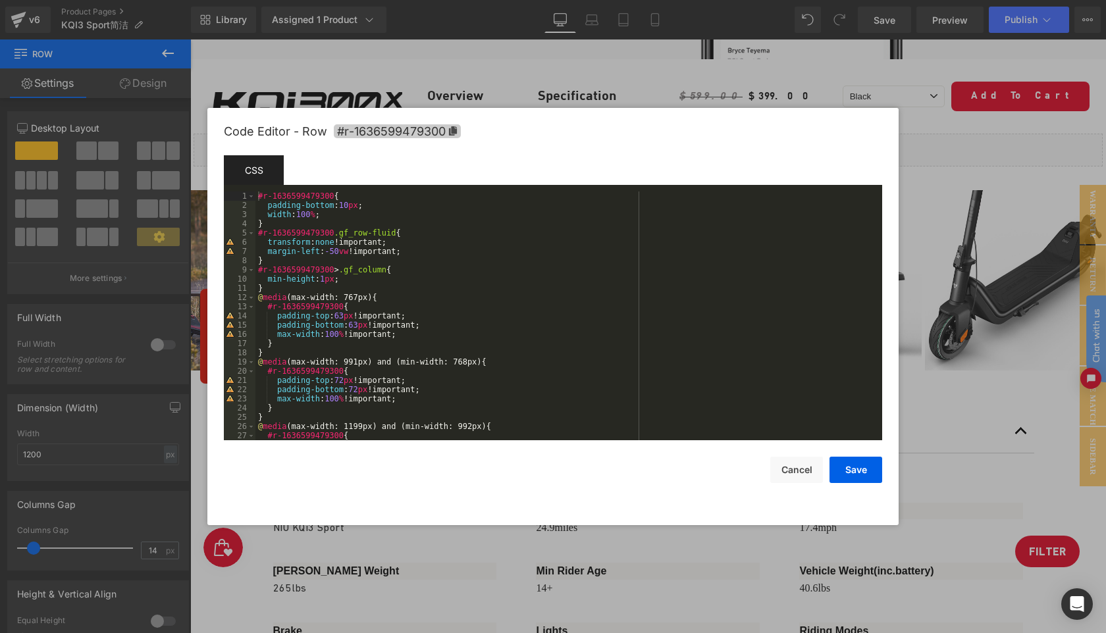
click at [460, 134] on span "#r-1636599479300" at bounding box center [397, 131] width 127 height 14
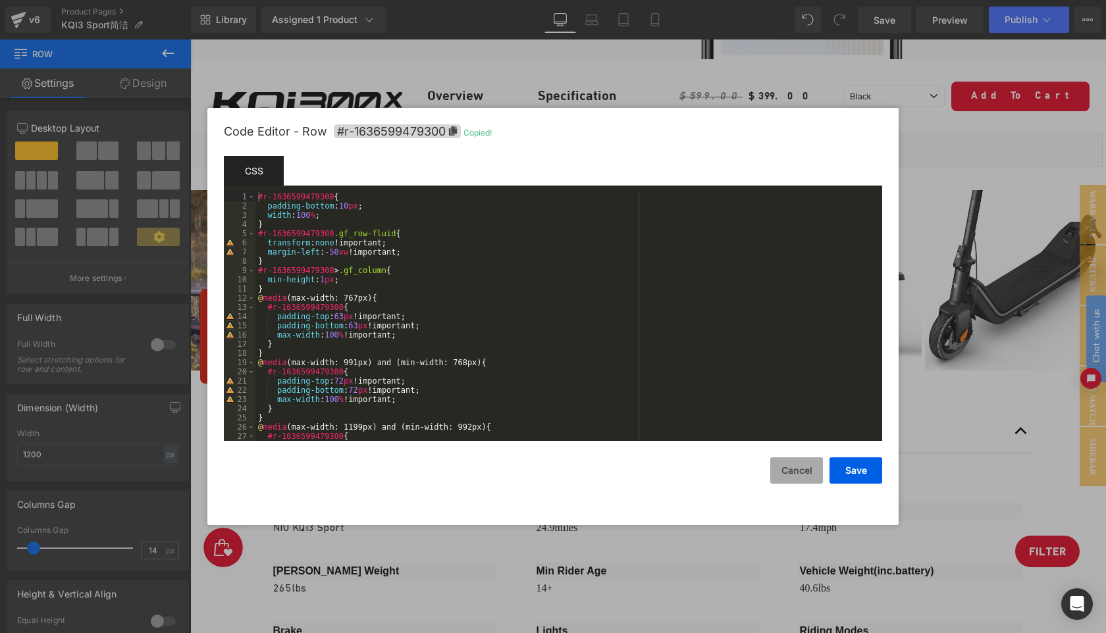
click at [791, 463] on button "Cancel" at bounding box center [796, 471] width 53 height 26
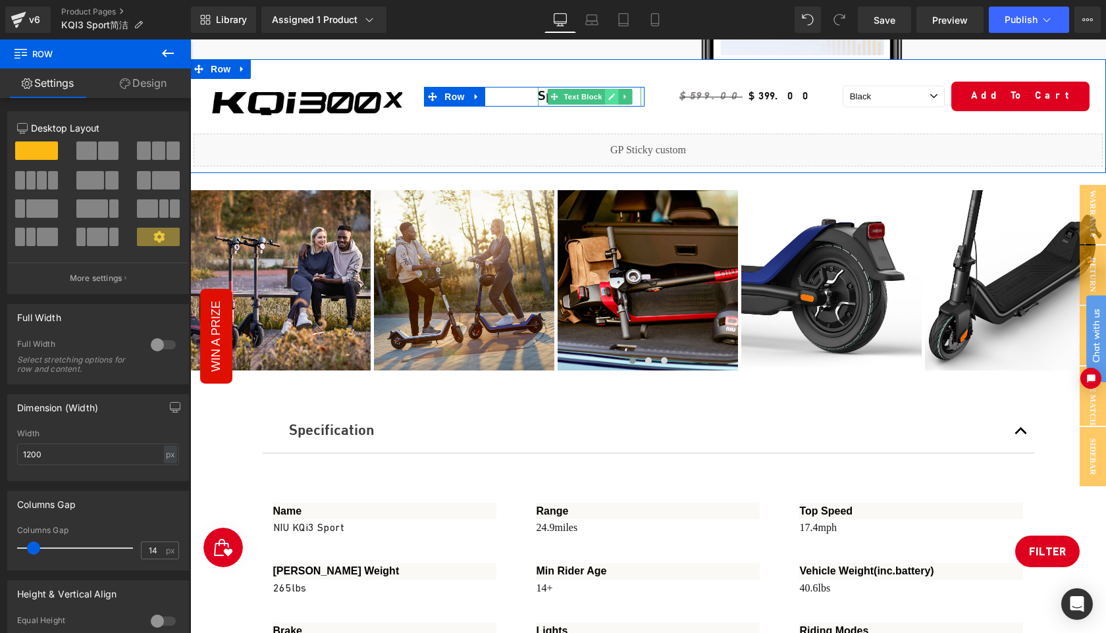
click at [608, 95] on icon at bounding box center [611, 97] width 7 height 8
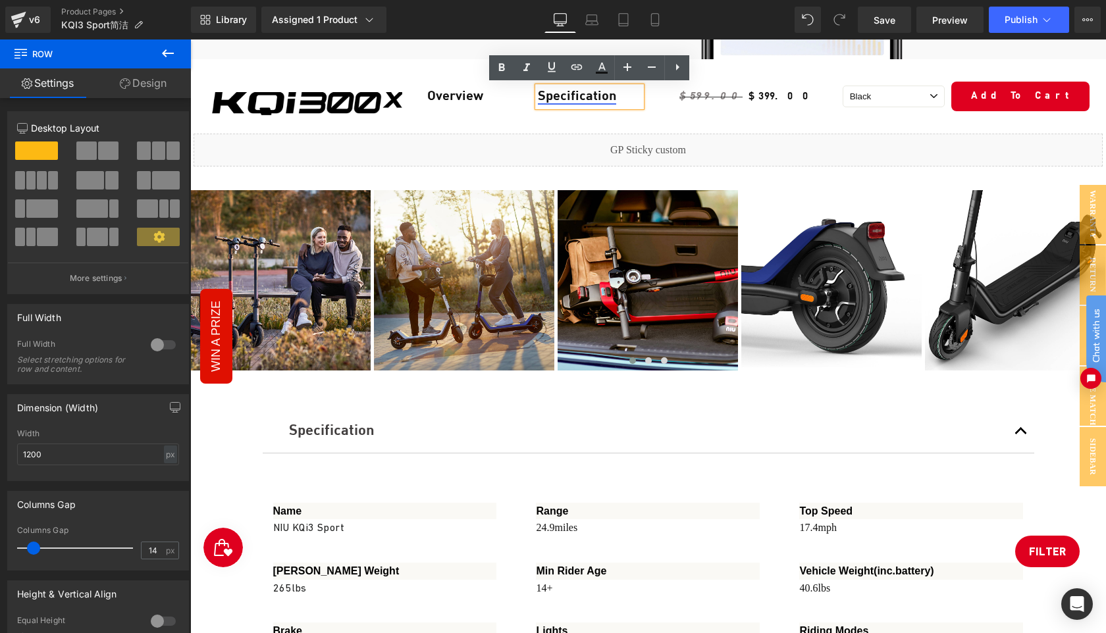
click at [576, 96] on link "Specification" at bounding box center [577, 96] width 78 height 13
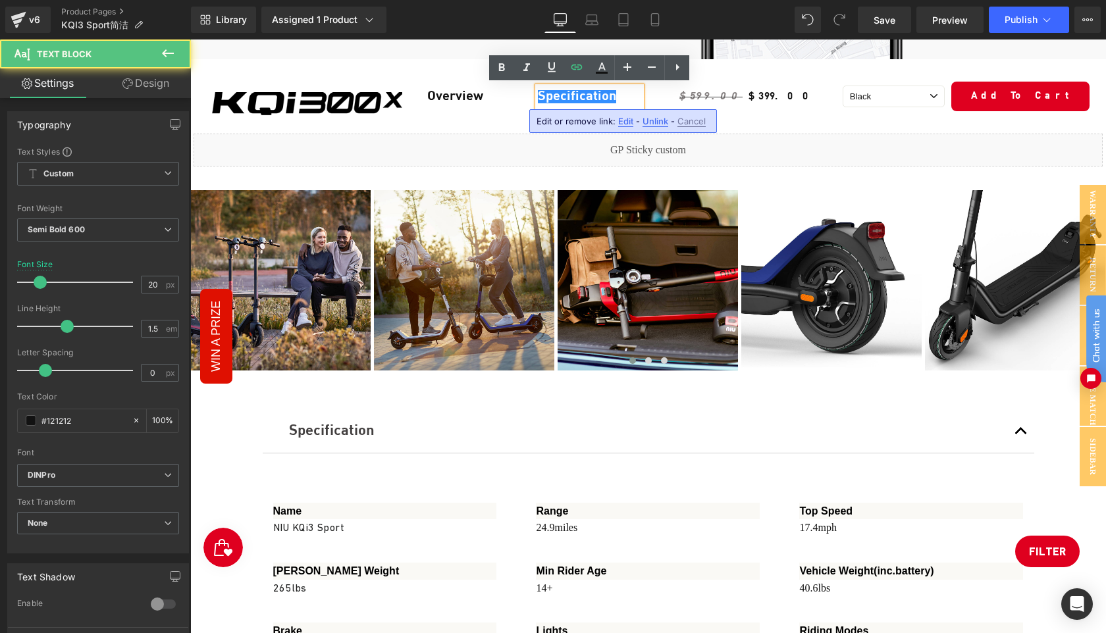
click at [625, 123] on span "Edit" at bounding box center [625, 121] width 15 height 11
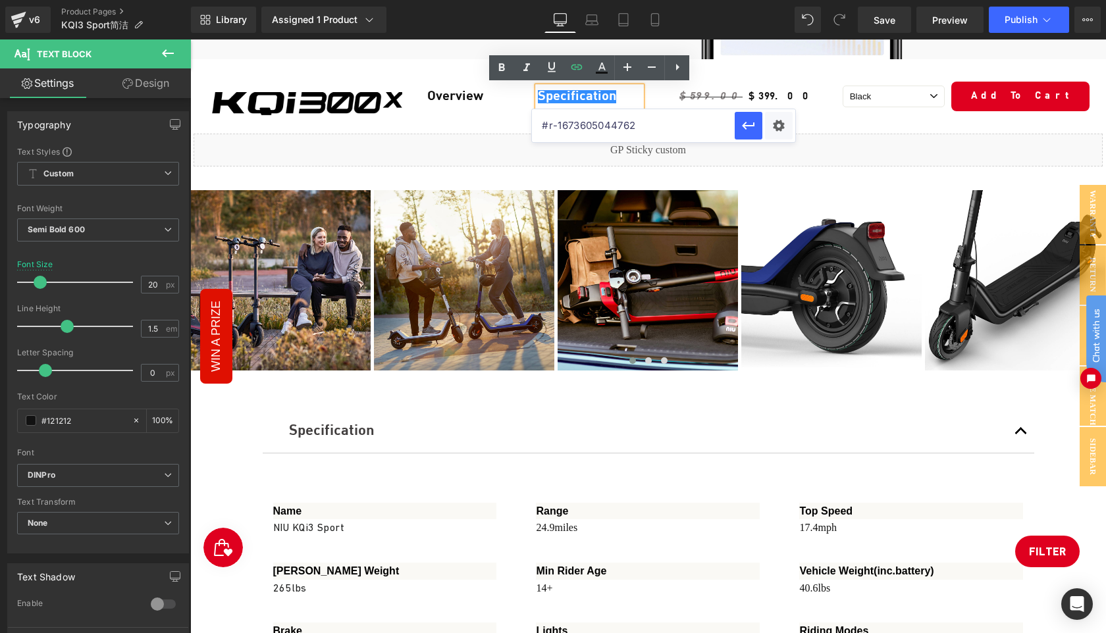
click at [651, 128] on input "#r-1673605044762" at bounding box center [633, 125] width 203 height 33
paste input "36599479300"
type input "#r-1636599479300"
click at [748, 126] on icon "button" at bounding box center [749, 126] width 16 height 16
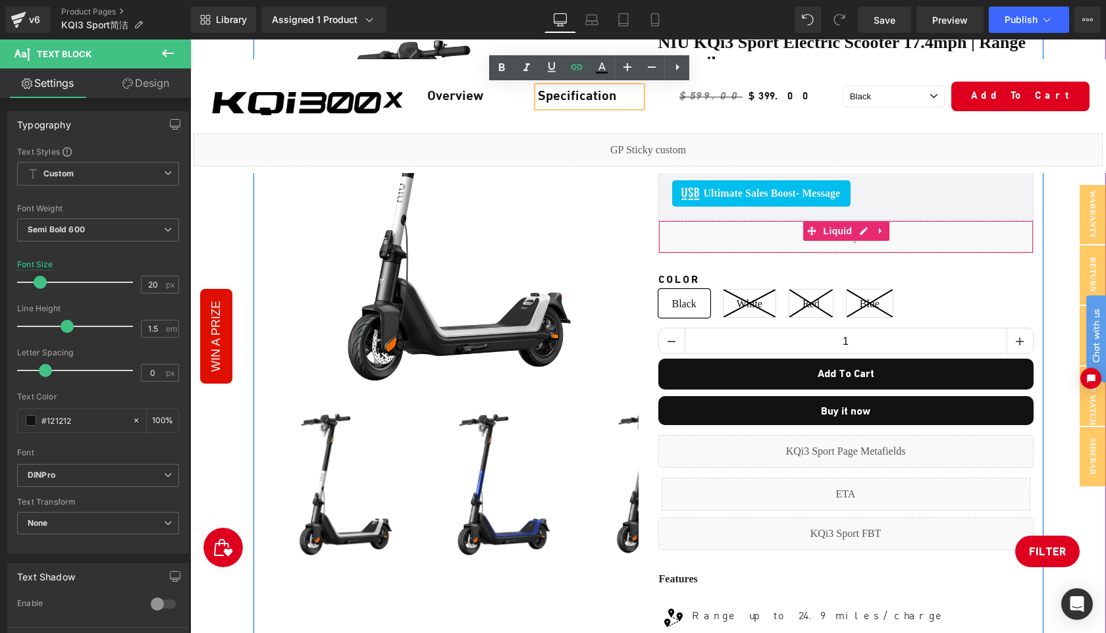
scroll to position [174, 0]
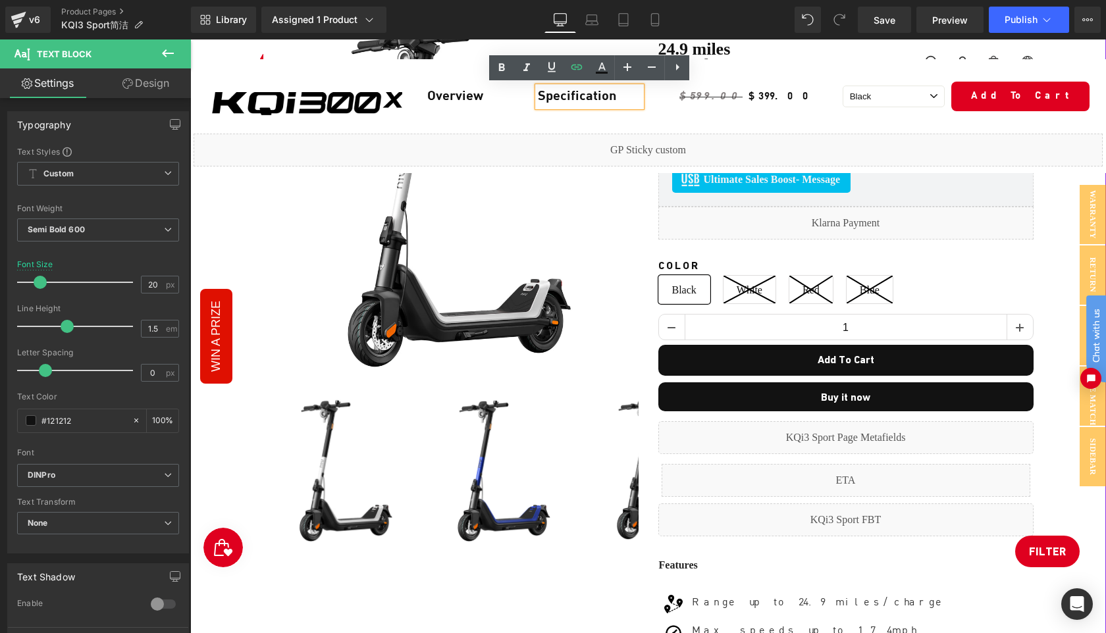
click at [1051, 335] on div "Sale Off (P) Image ‹ ›" at bounding box center [648, 568] width 903 height 1126
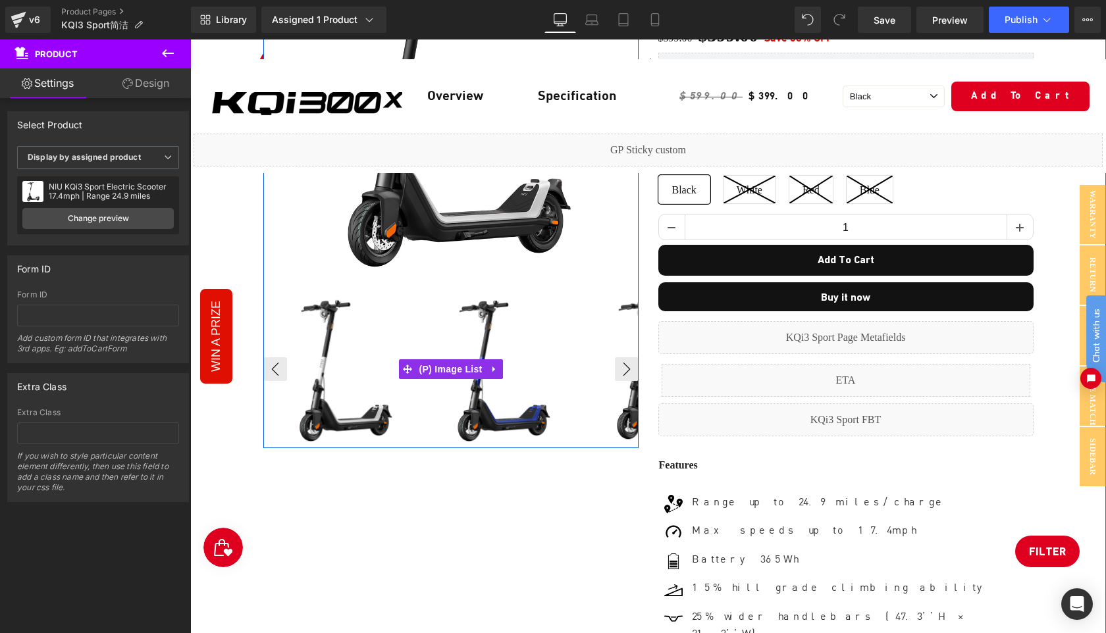
scroll to position [348, 0]
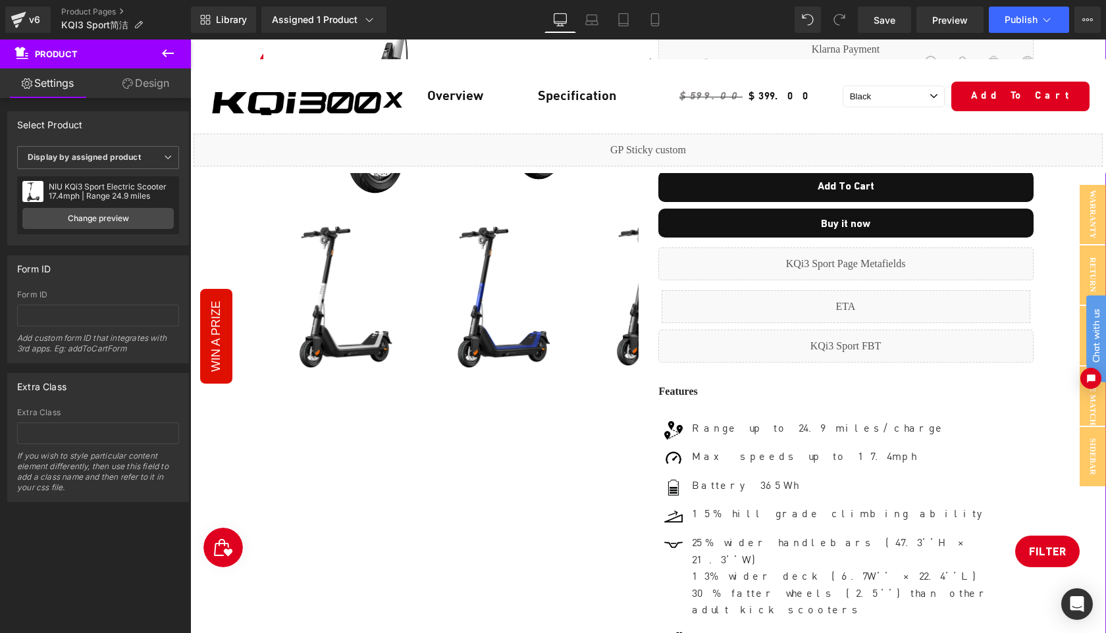
click at [601, 482] on div "Sale Off (P) Image" at bounding box center [648, 394] width 790 height 1126
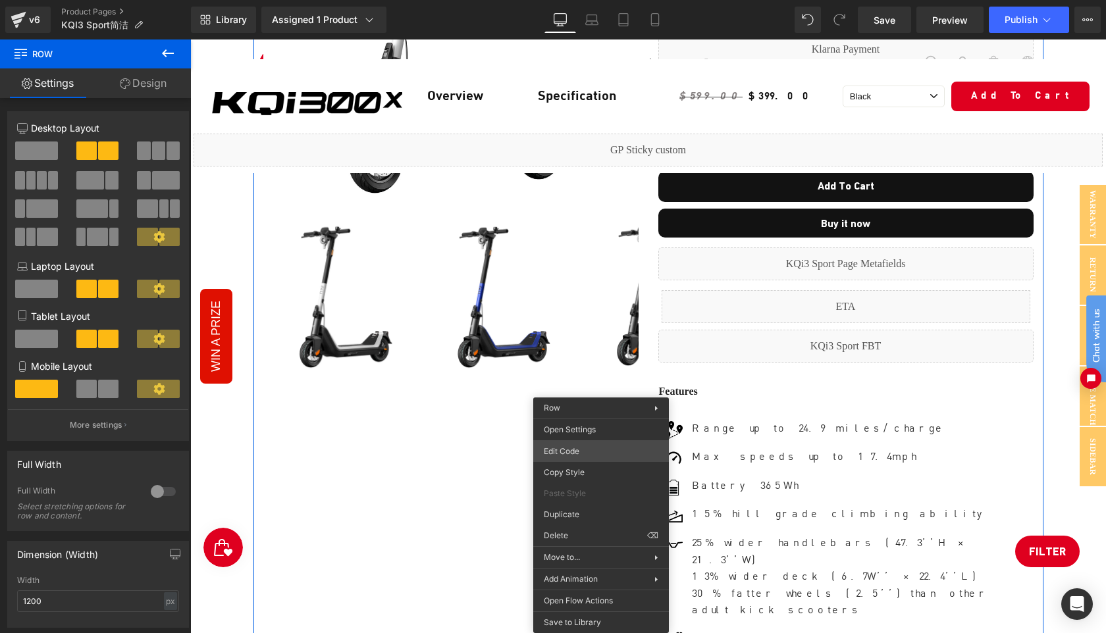
click at [581, 0] on div "Row You are previewing how the will restyle your page. You can not edit Element…" at bounding box center [553, 0] width 1106 height 0
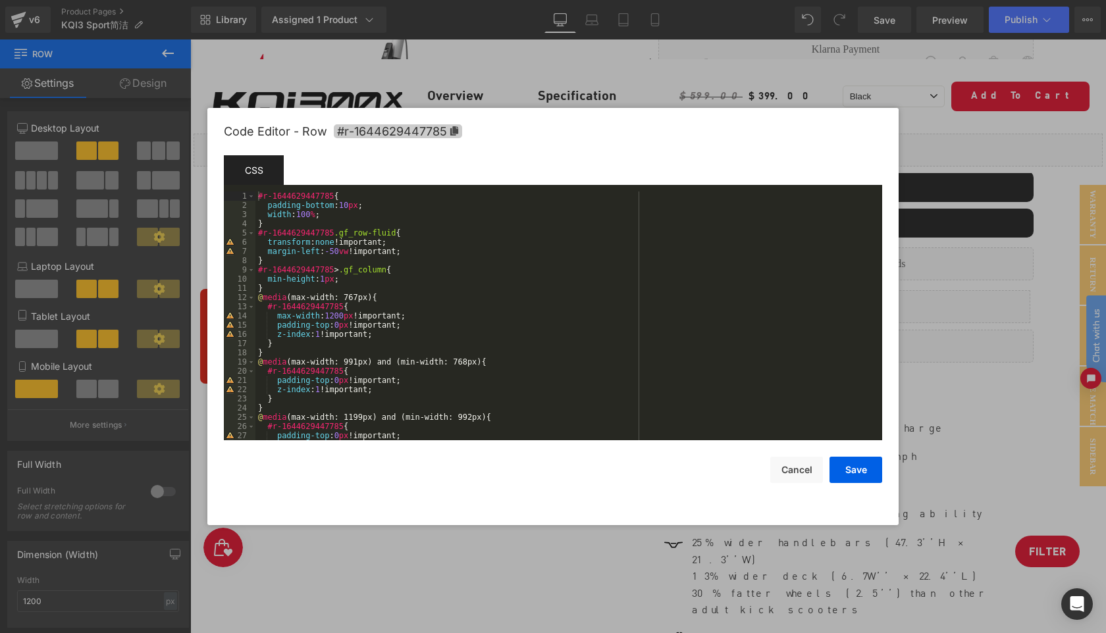
click at [456, 134] on icon at bounding box center [454, 130] width 9 height 9
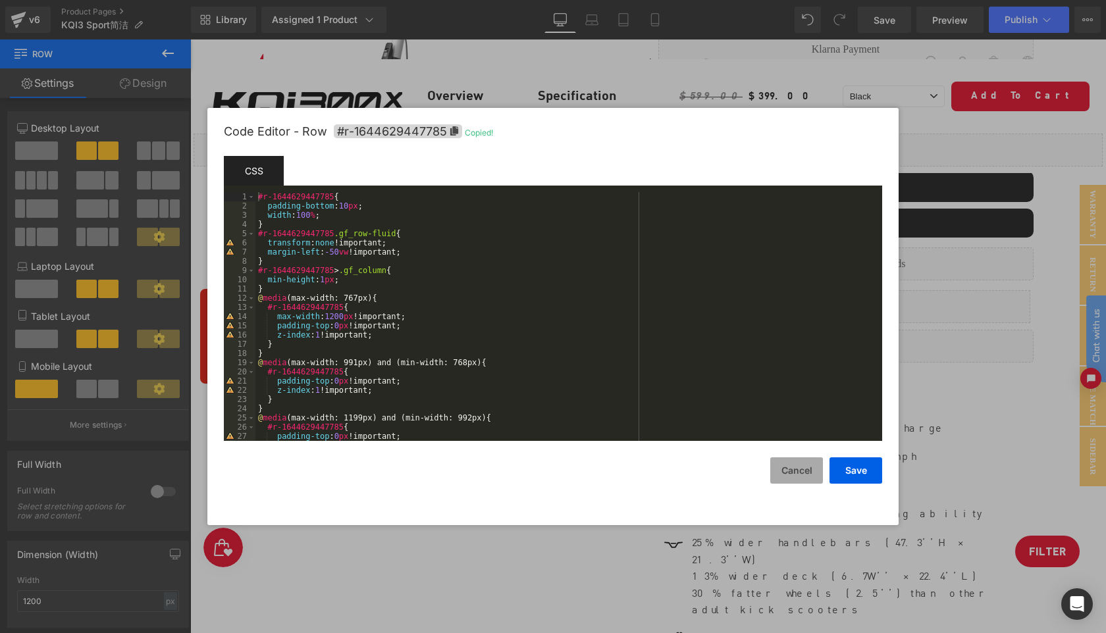
click at [797, 471] on button "Cancel" at bounding box center [796, 471] width 53 height 26
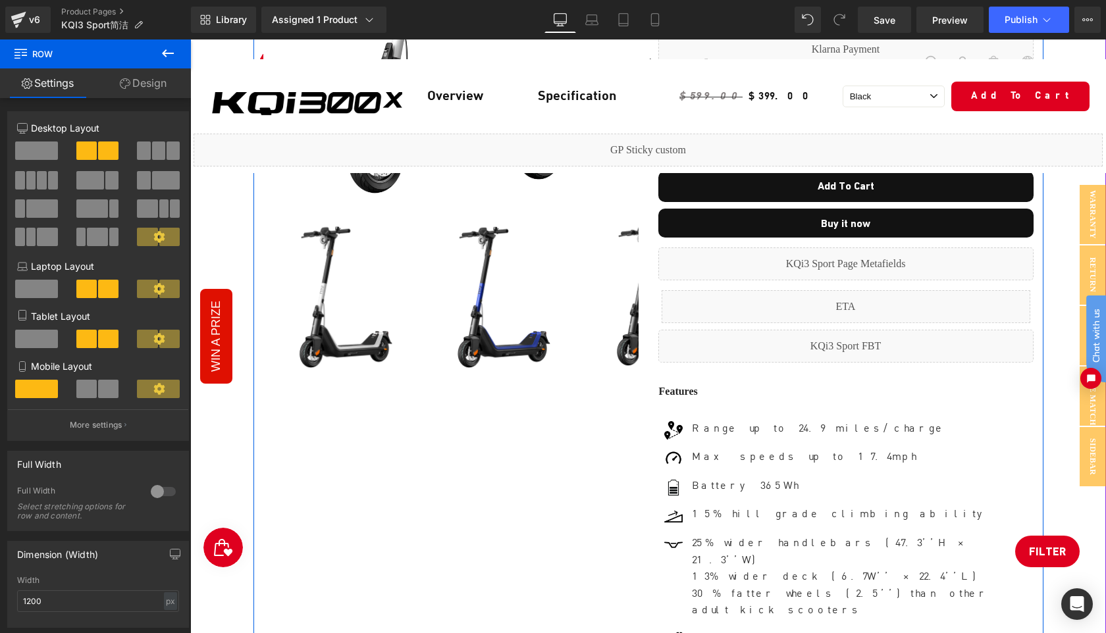
scroll to position [0, 0]
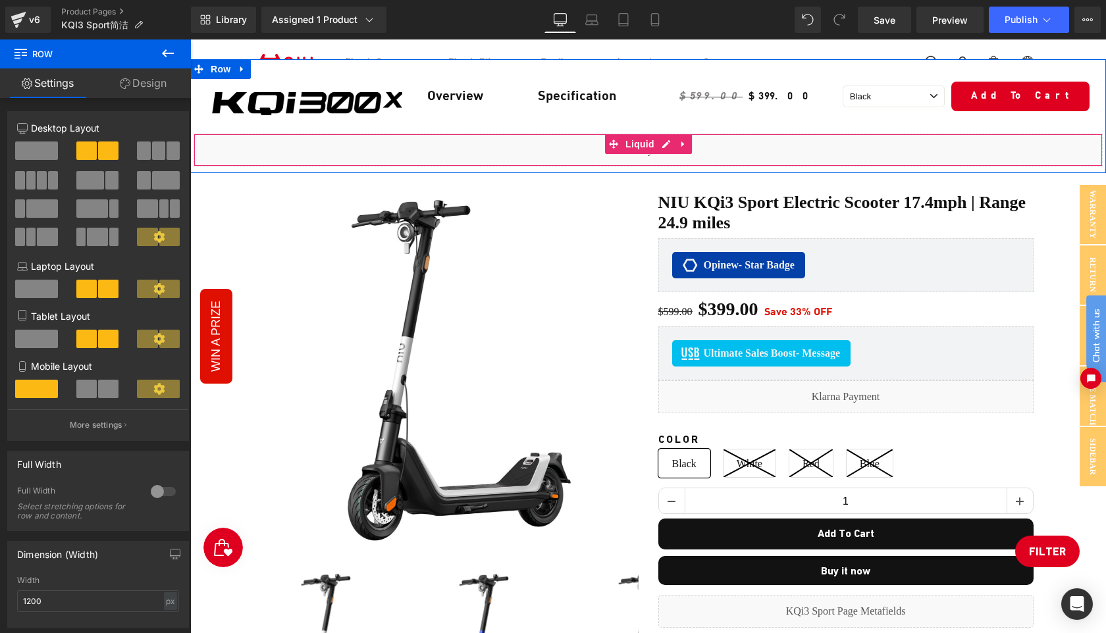
click at [664, 143] on div "Liquid" at bounding box center [648, 150] width 909 height 33
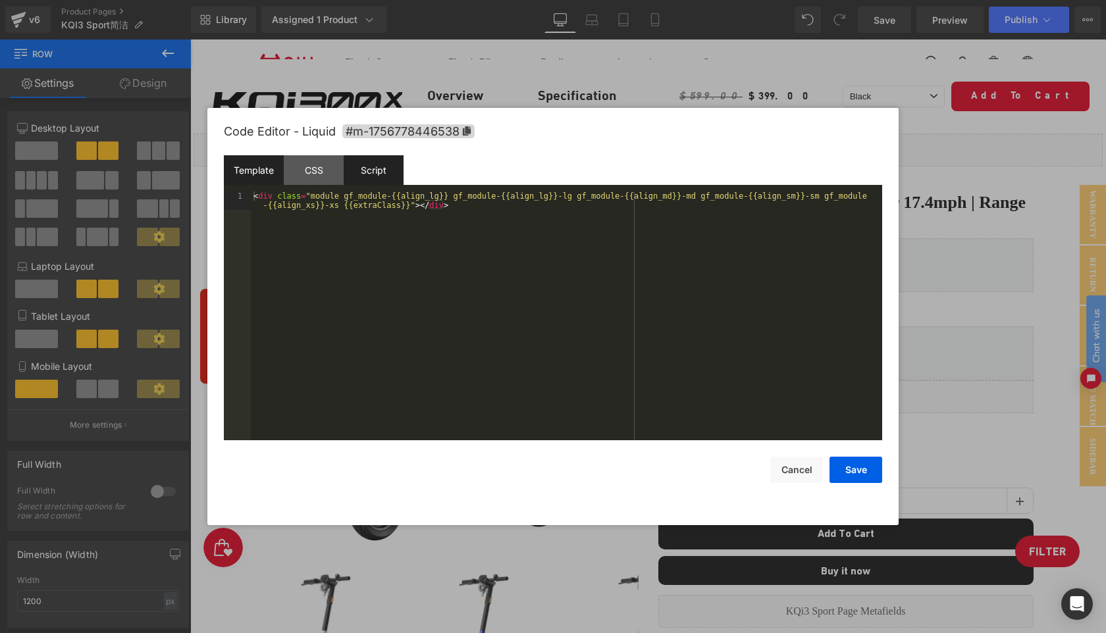
click at [378, 171] on div "Script" at bounding box center [374, 170] width 60 height 30
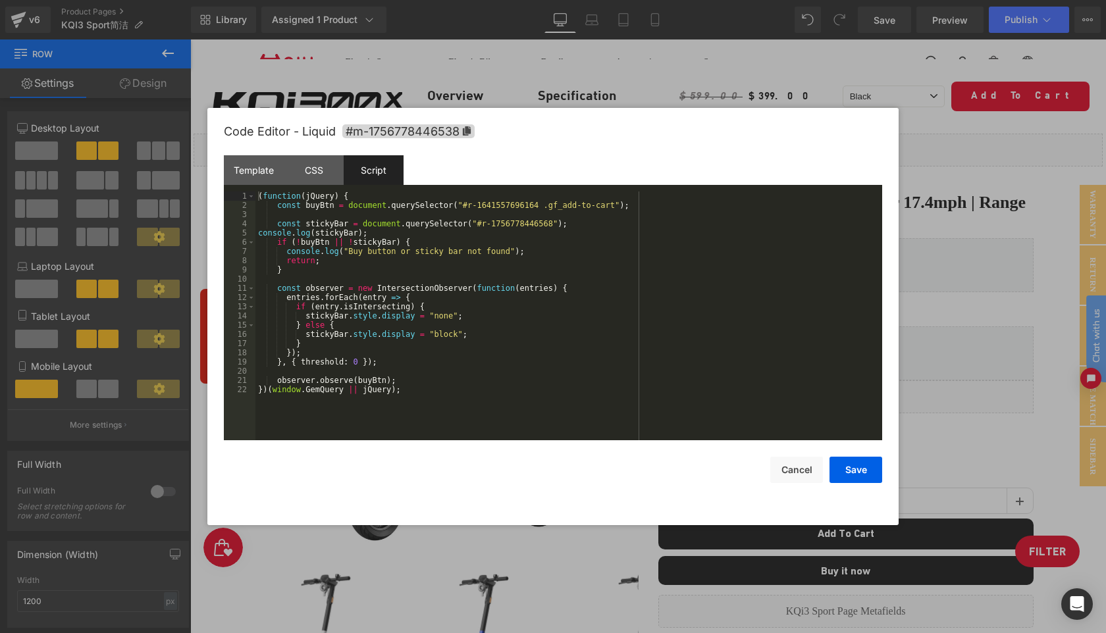
click at [539, 207] on div "( function ( jQuery ) { const buyBtn = document . querySelector ( "#r-164155769…" at bounding box center [568, 325] width 627 height 267
click at [860, 475] on button "Save" at bounding box center [856, 470] width 53 height 26
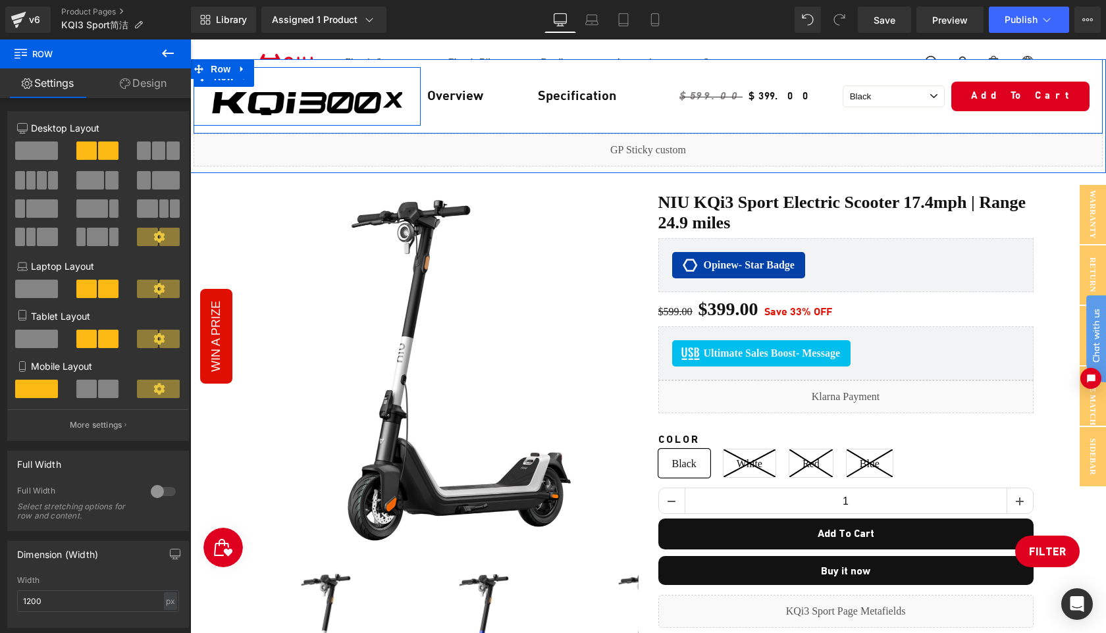
click at [340, 82] on div "Image Row" at bounding box center [307, 96] width 227 height 59
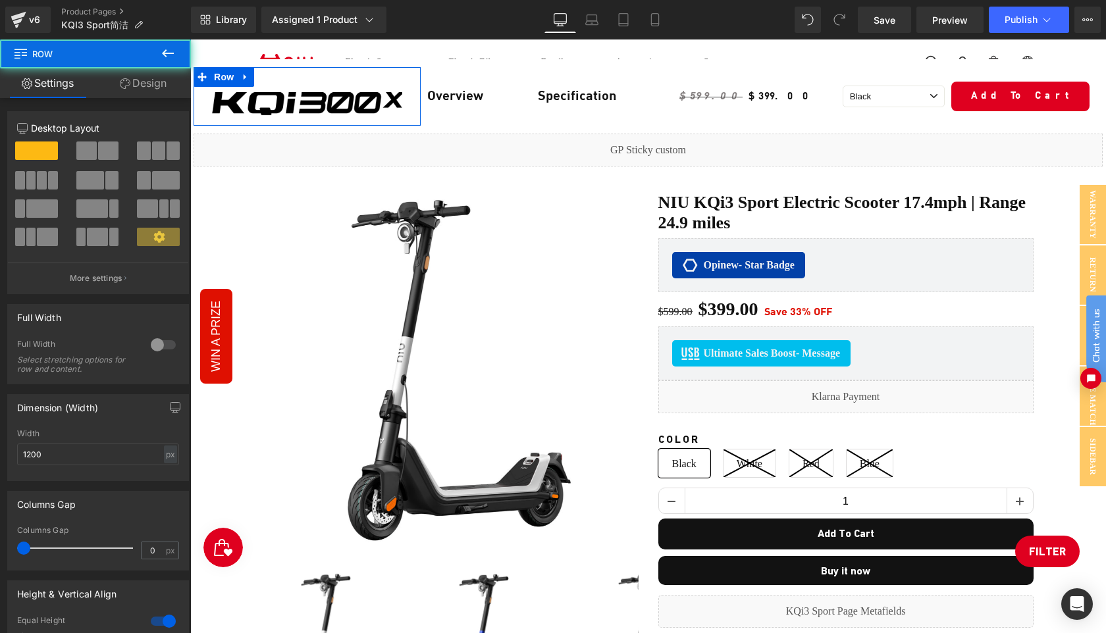
click at [153, 85] on link "Design" at bounding box center [142, 83] width 95 height 30
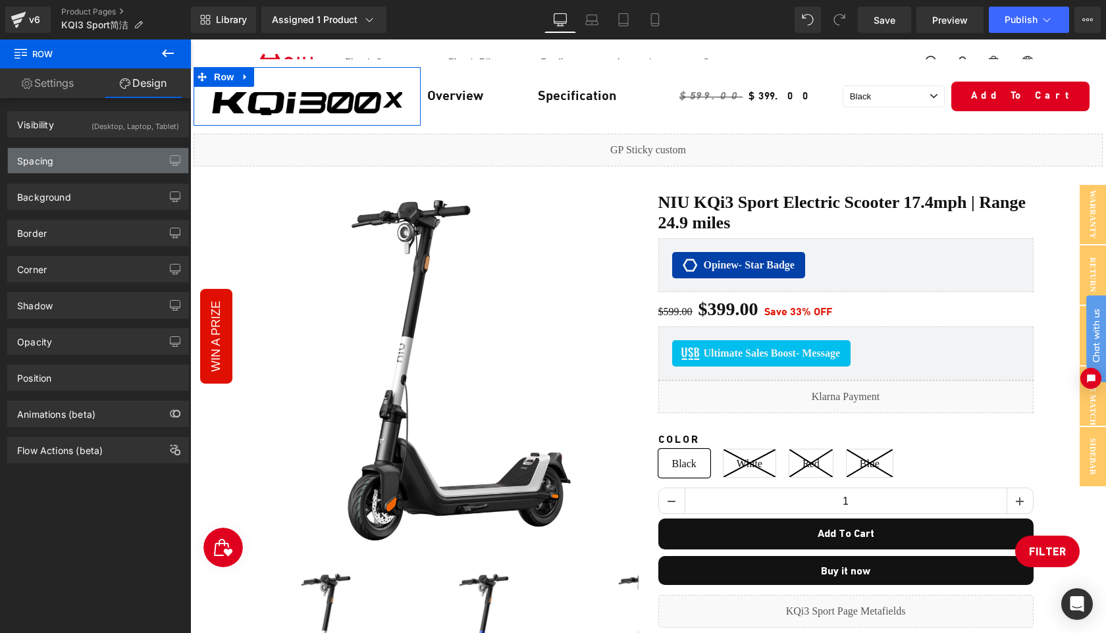
click at [104, 158] on div "Spacing" at bounding box center [98, 160] width 180 height 25
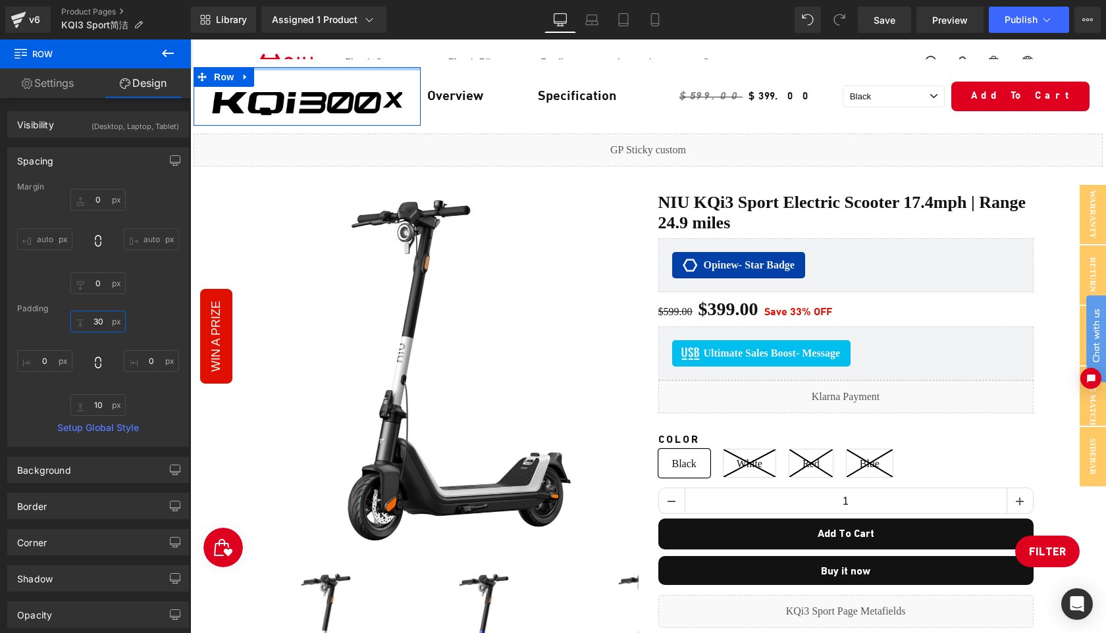
click at [102, 325] on input "30" at bounding box center [97, 322] width 55 height 22
type input "10"
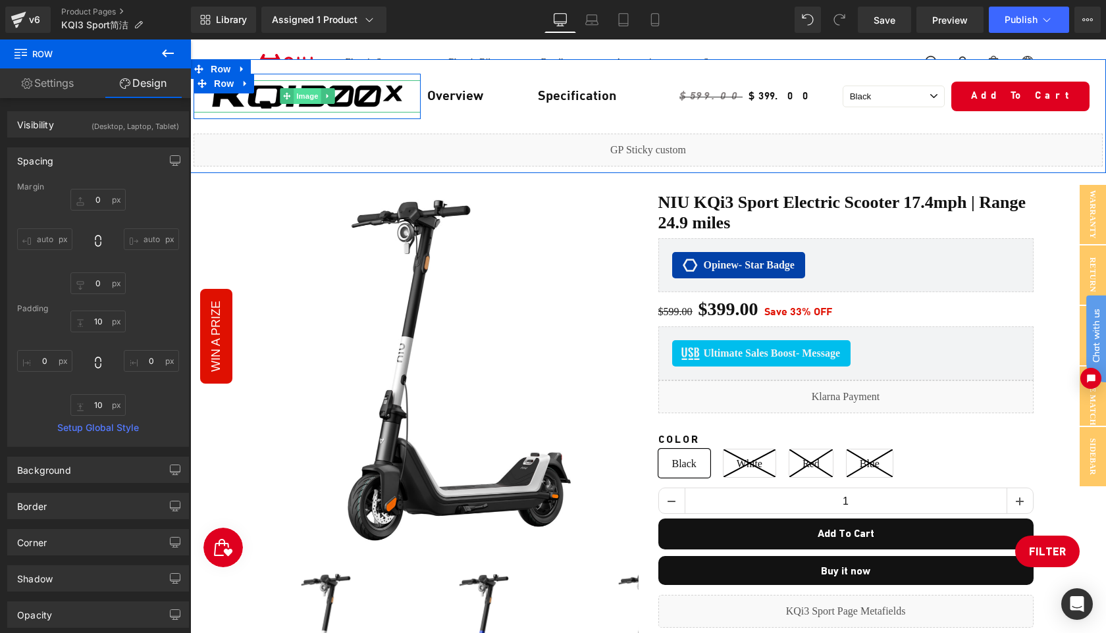
click at [303, 98] on span "Image" at bounding box center [308, 96] width 28 height 16
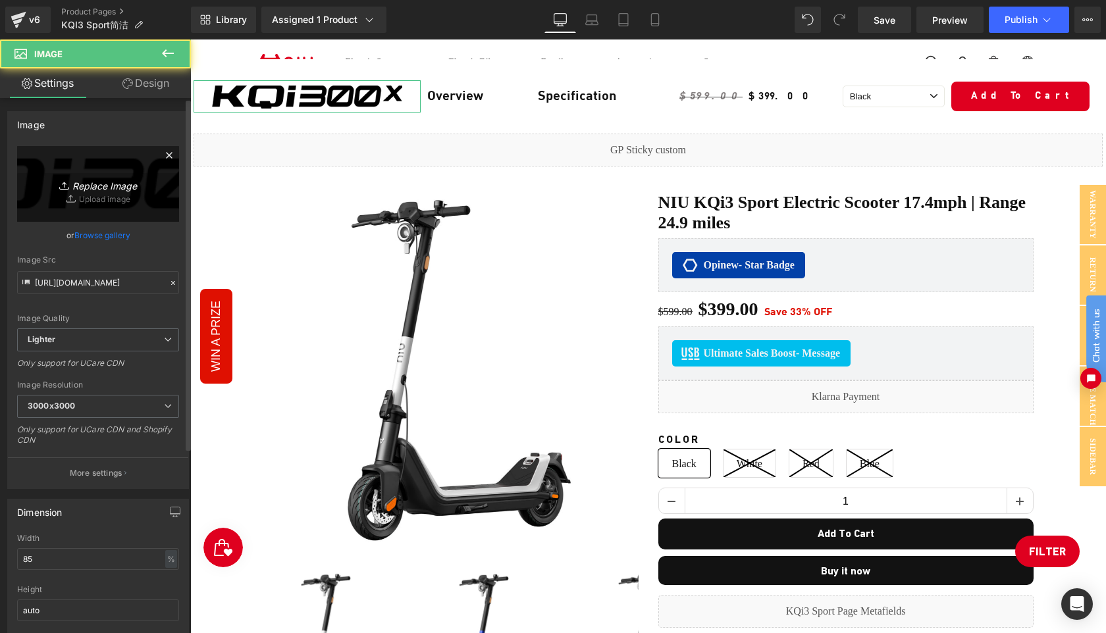
click at [105, 185] on icon "Replace Image" at bounding box center [97, 184] width 105 height 16
type input "C:\fakepath\logo.png"
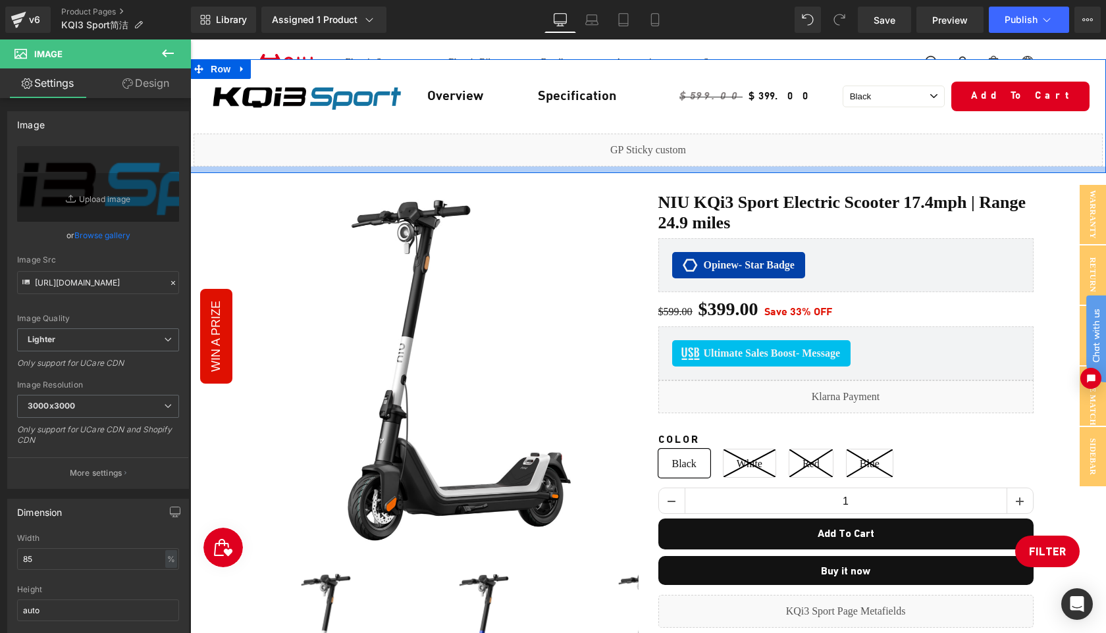
click at [658, 169] on div at bounding box center [648, 170] width 916 height 7
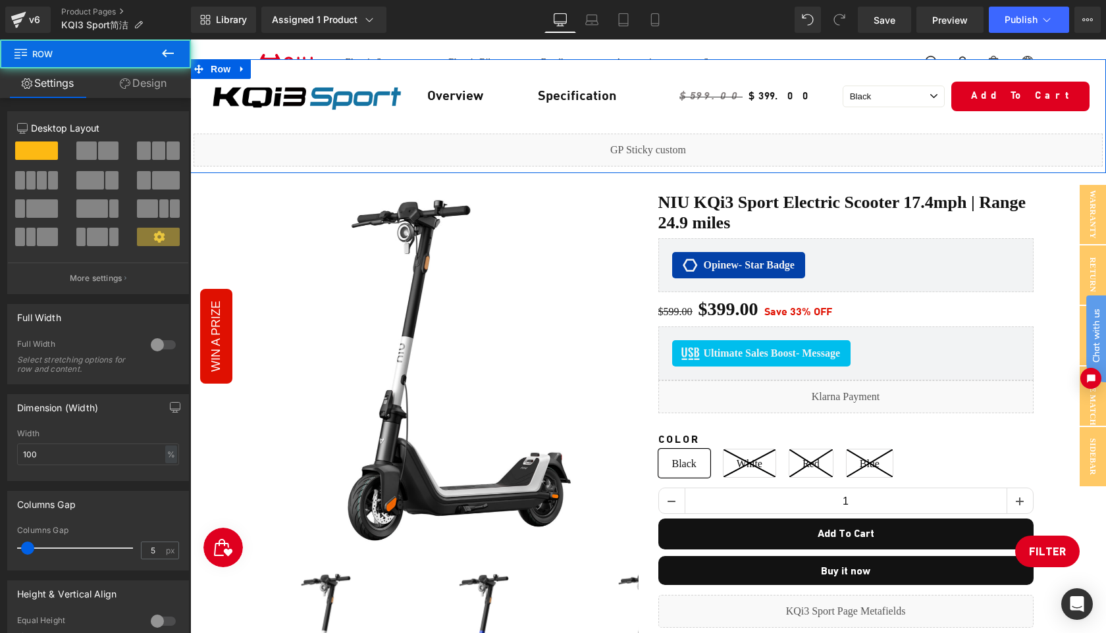
click at [149, 80] on link "Design" at bounding box center [142, 83] width 95 height 30
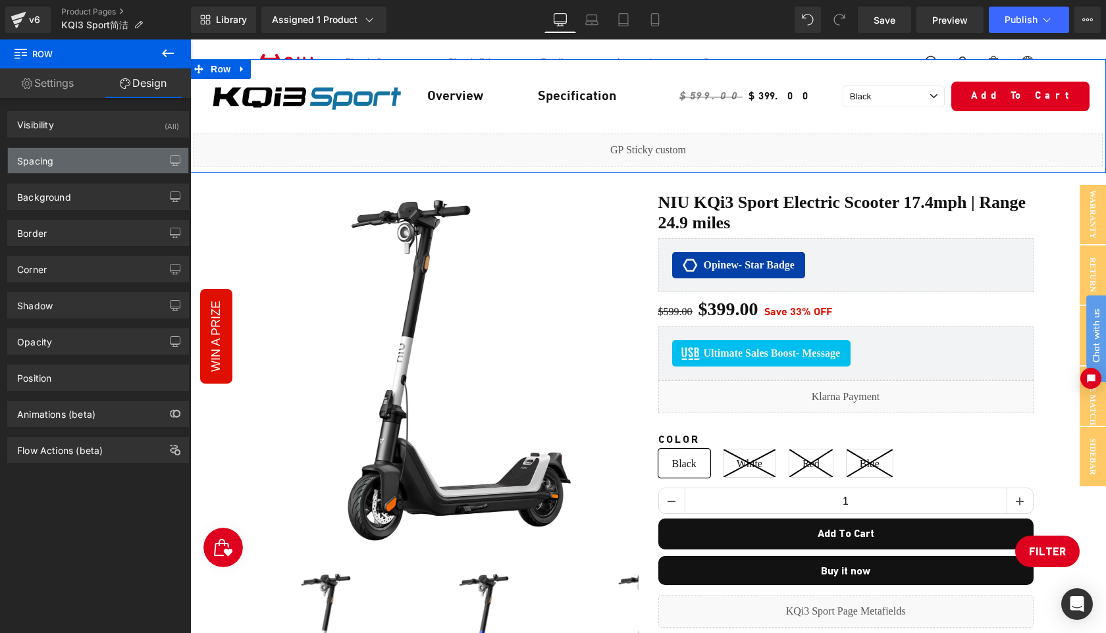
click at [104, 169] on div "Spacing" at bounding box center [98, 160] width 180 height 25
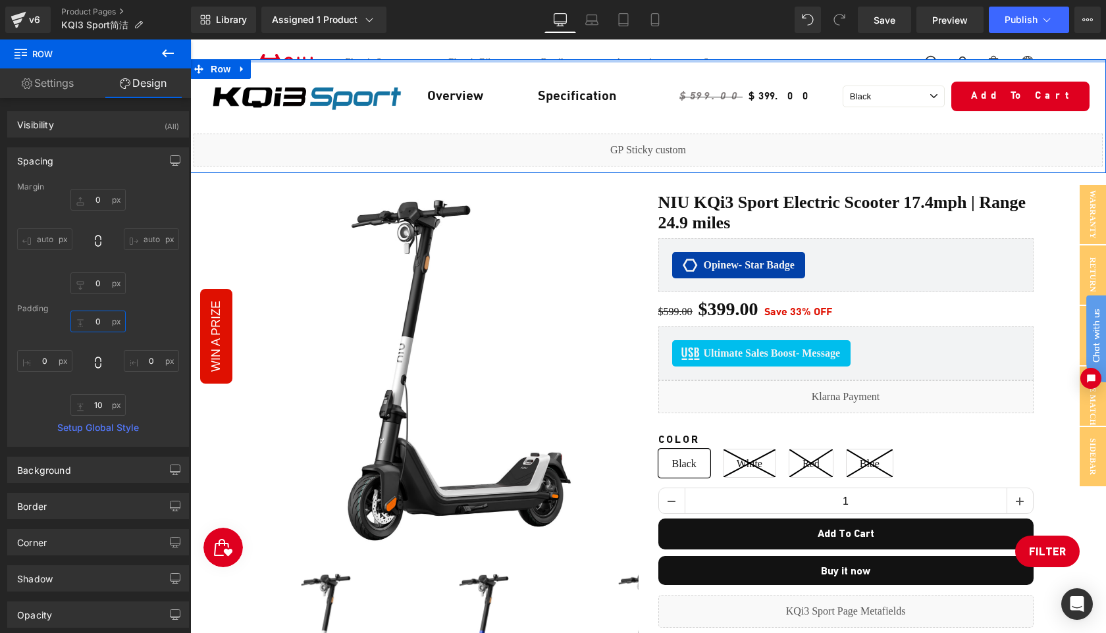
click at [105, 323] on input "text" at bounding box center [97, 322] width 55 height 22
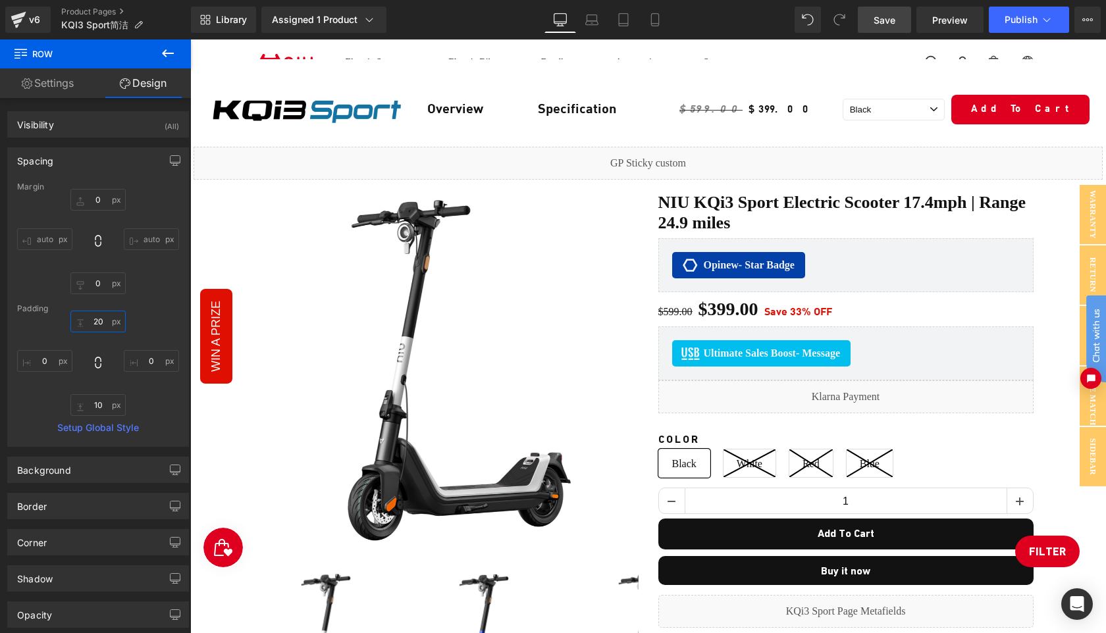
type input "20"
click at [887, 22] on span "Save" at bounding box center [885, 20] width 22 height 14
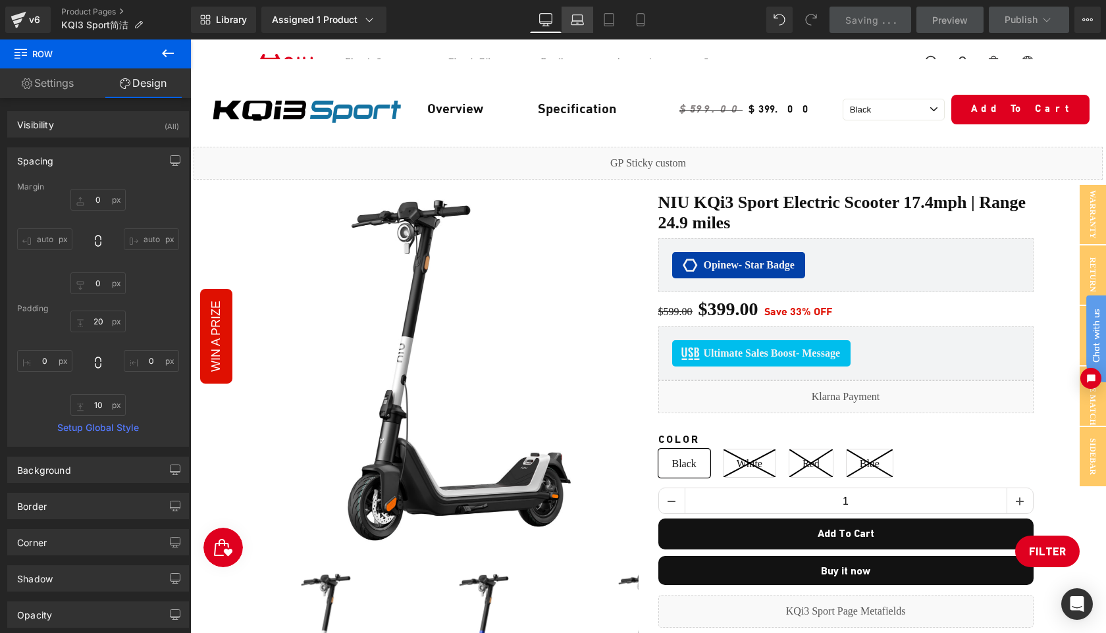
drag, startPoint x: 582, startPoint y: 27, endPoint x: 311, endPoint y: 153, distance: 298.4
click at [582, 27] on link "Laptop" at bounding box center [578, 20] width 32 height 26
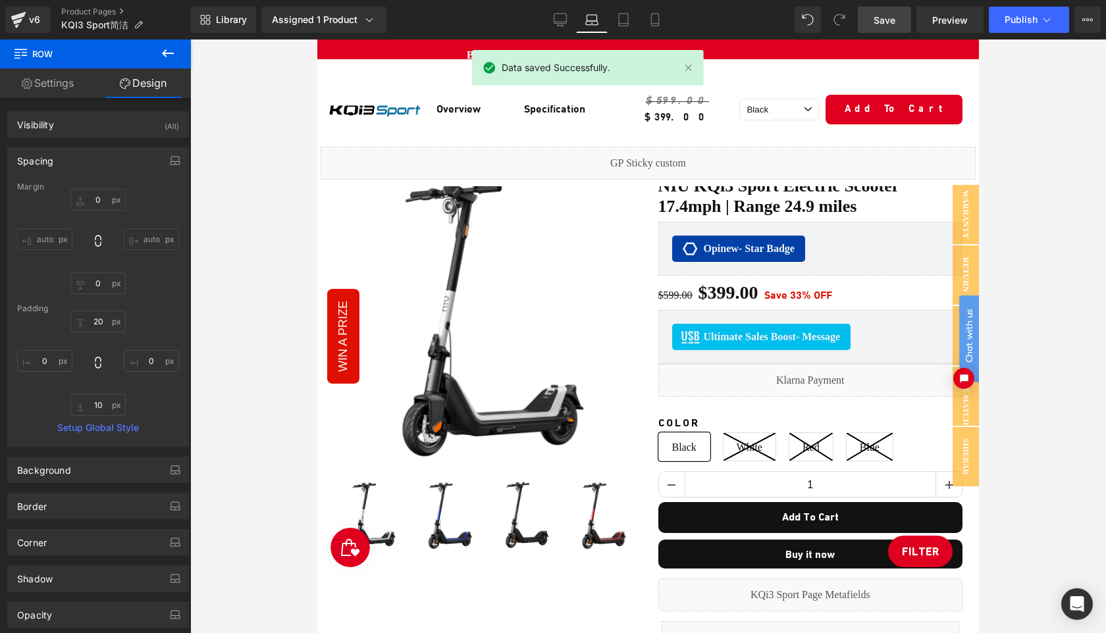
scroll to position [6, 7]
click at [1011, 21] on span "Publish" at bounding box center [1021, 19] width 33 height 11
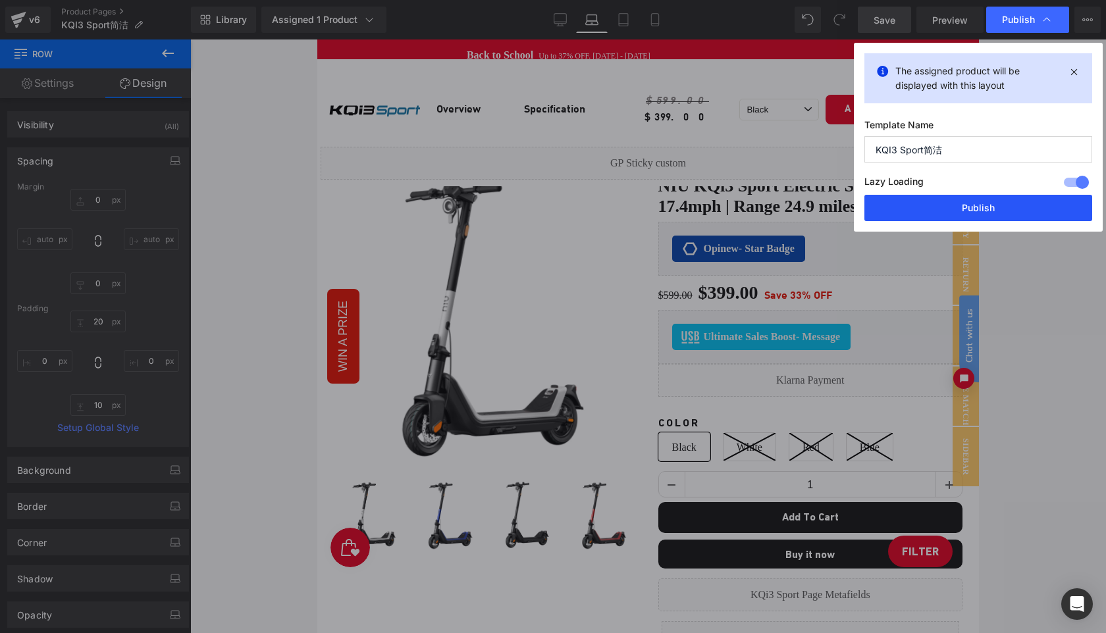
click at [970, 205] on button "Publish" at bounding box center [978, 208] width 228 height 26
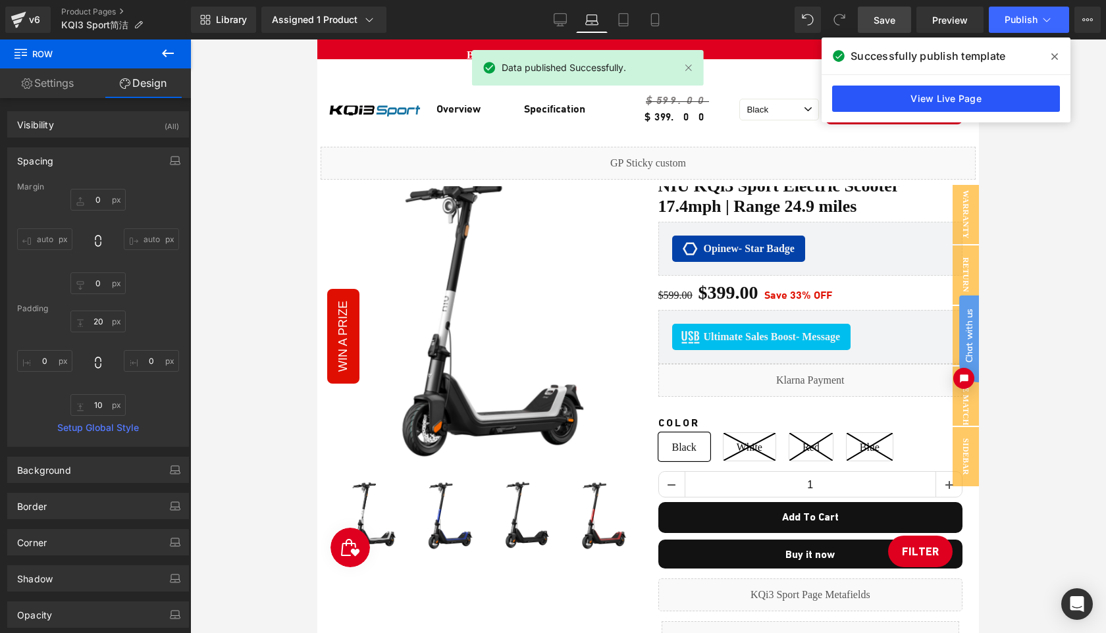
click at [955, 96] on link "View Live Page" at bounding box center [946, 99] width 228 height 26
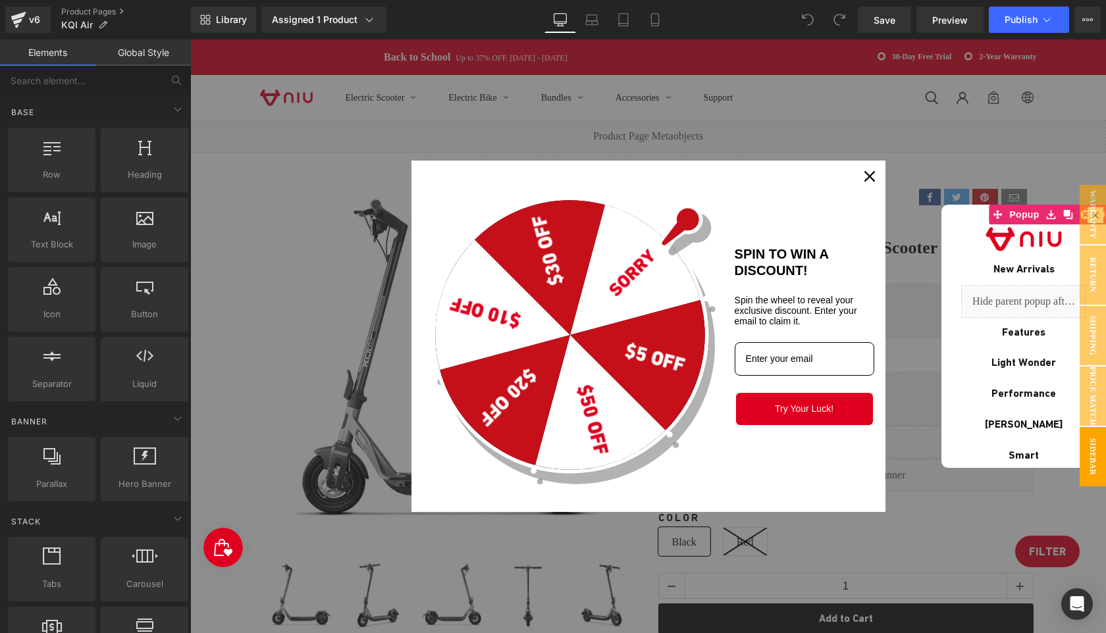
click at [868, 174] on icon "close icon" at bounding box center [869, 176] width 11 height 11
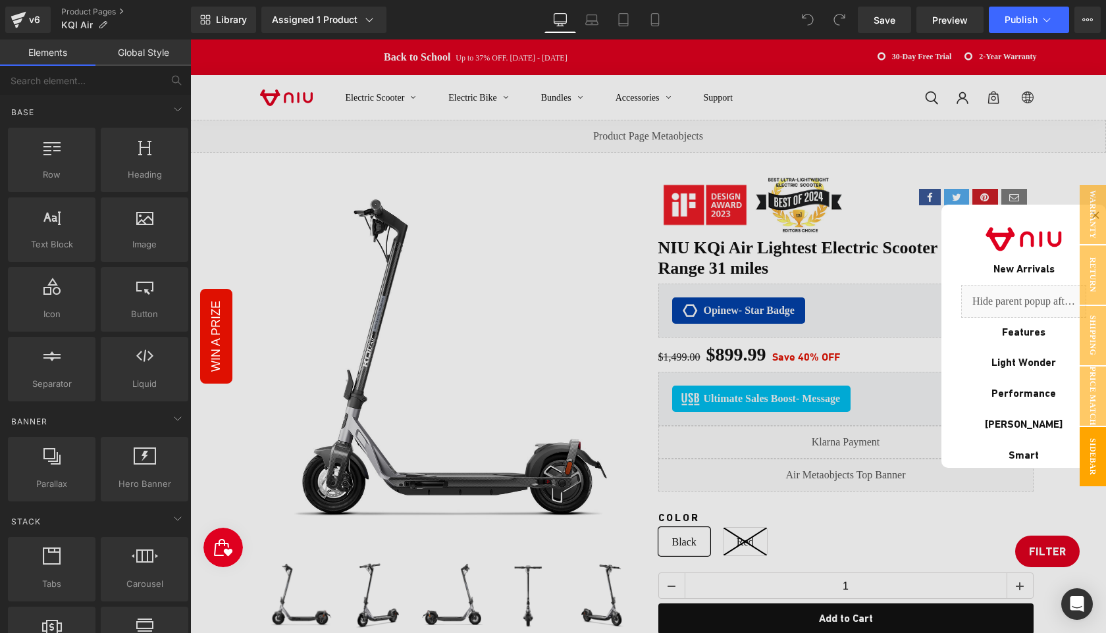
click at [1084, 143] on div at bounding box center [648, 337] width 916 height 594
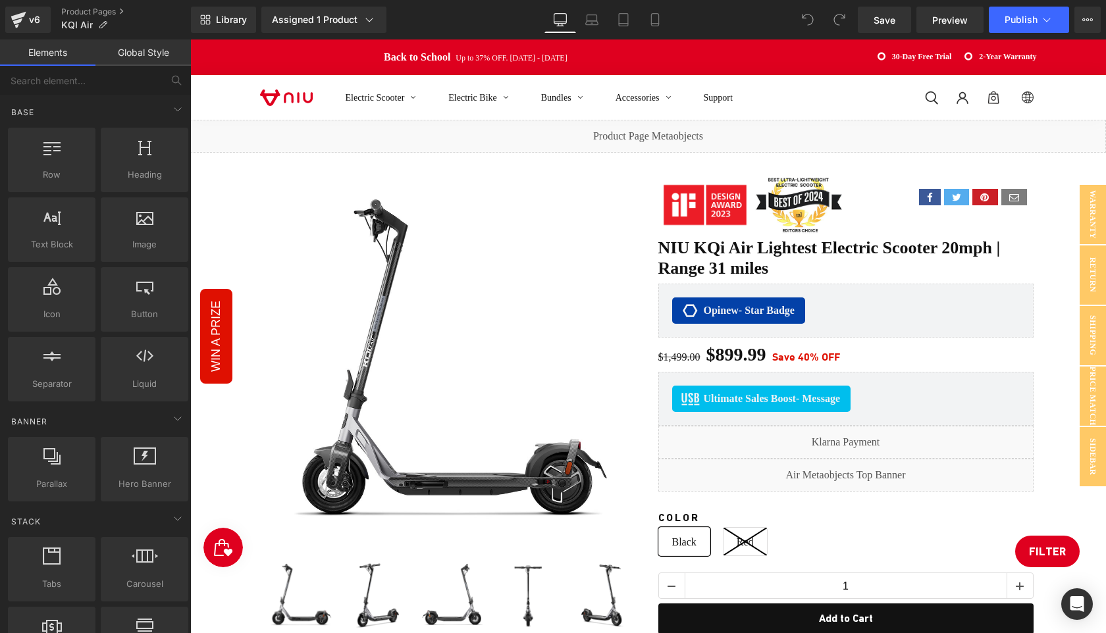
click at [1090, 94] on div "Electric Scooter Electric Bike Bundles Accessories Support Log in Site navigati…" at bounding box center [648, 97] width 916 height 45
click at [220, 24] on span "Library" at bounding box center [231, 20] width 31 height 12
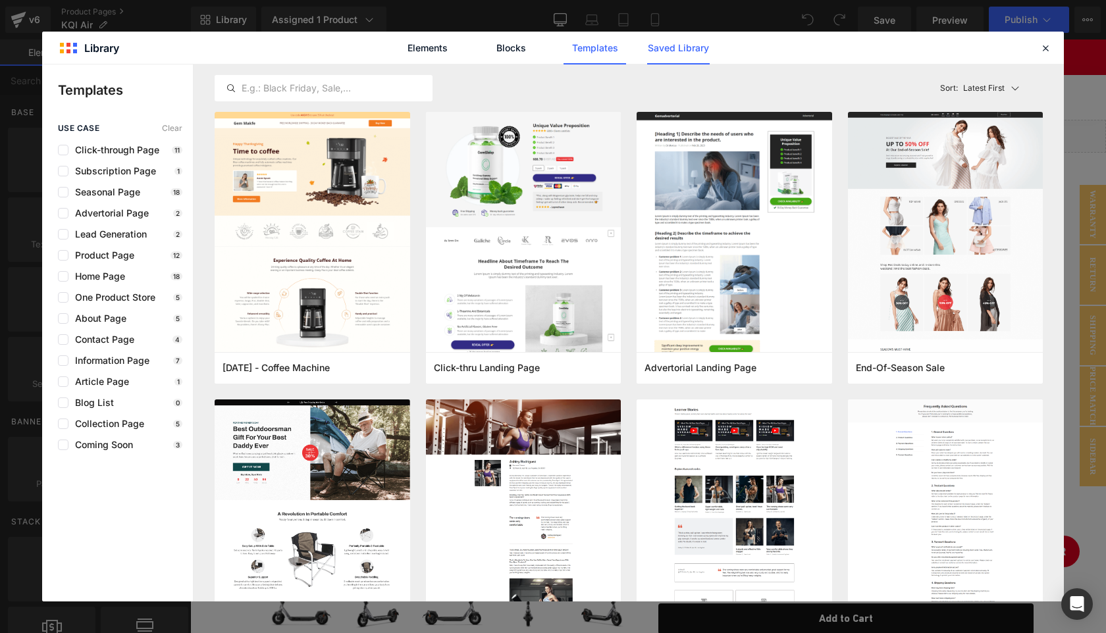
click at [0, 0] on link "Saved Library" at bounding box center [0, 0] width 0 height 0
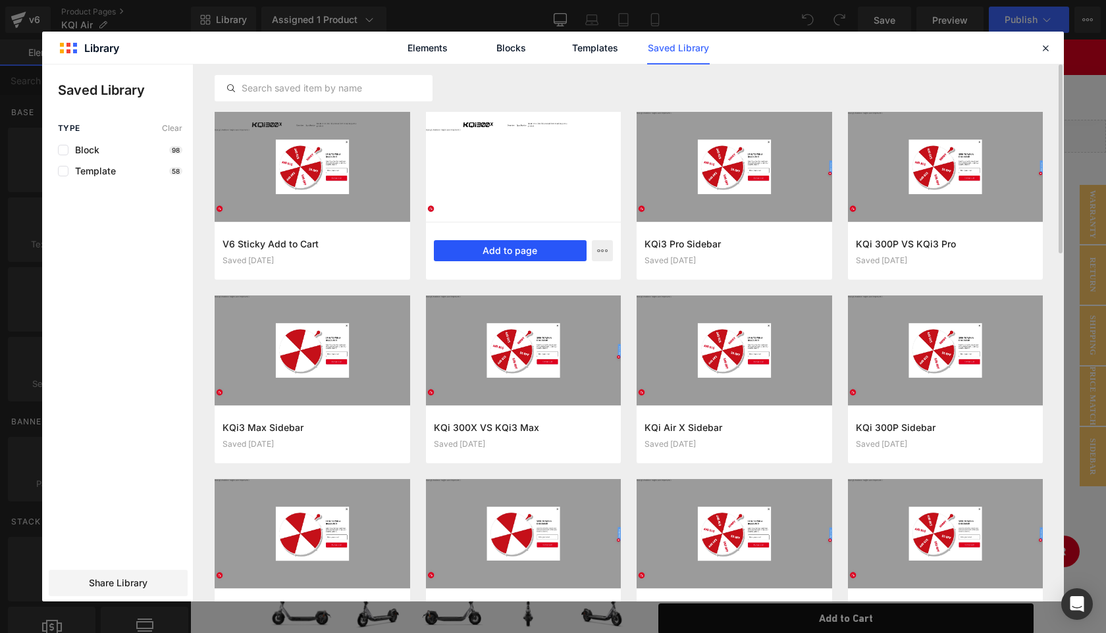
click at [515, 251] on button "Add to page" at bounding box center [510, 250] width 153 height 21
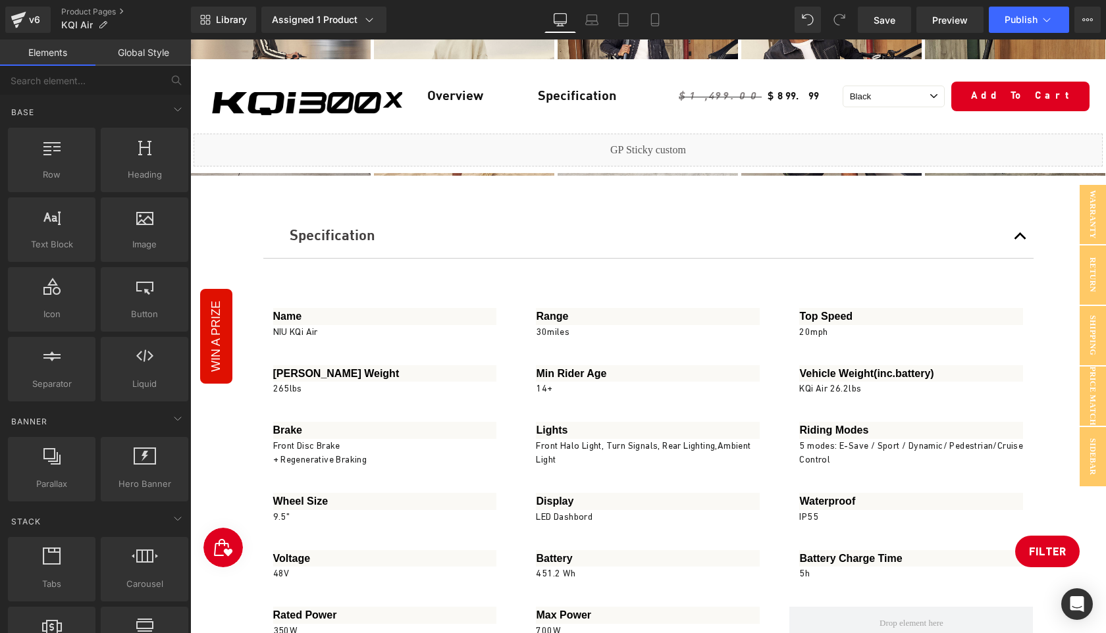
scroll to position [5928, 0]
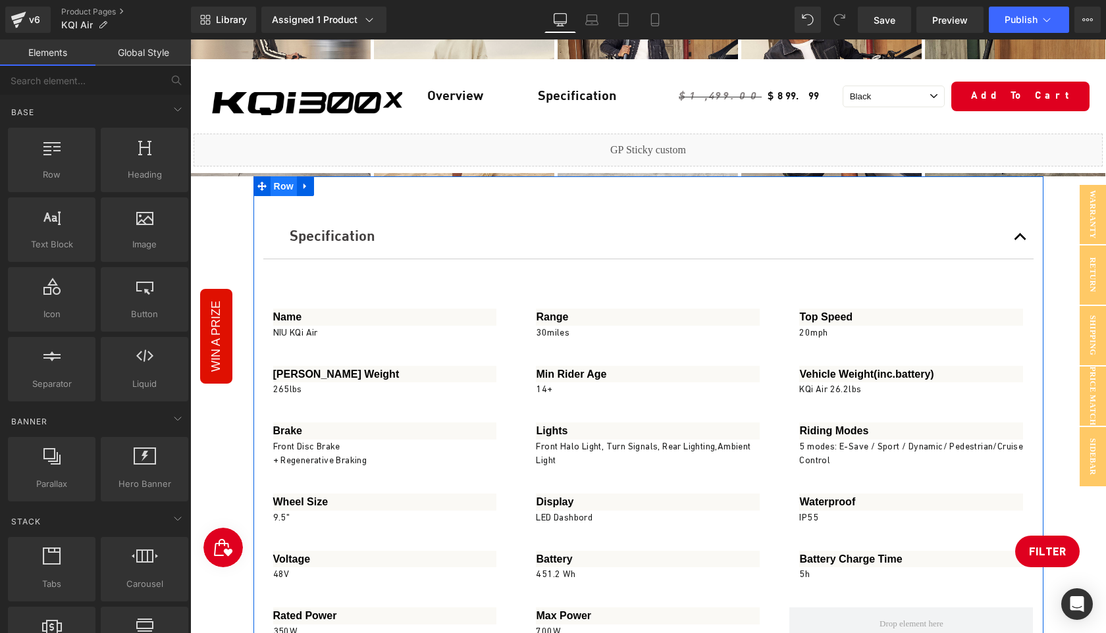
click at [282, 196] on span "Row" at bounding box center [284, 186] width 26 height 20
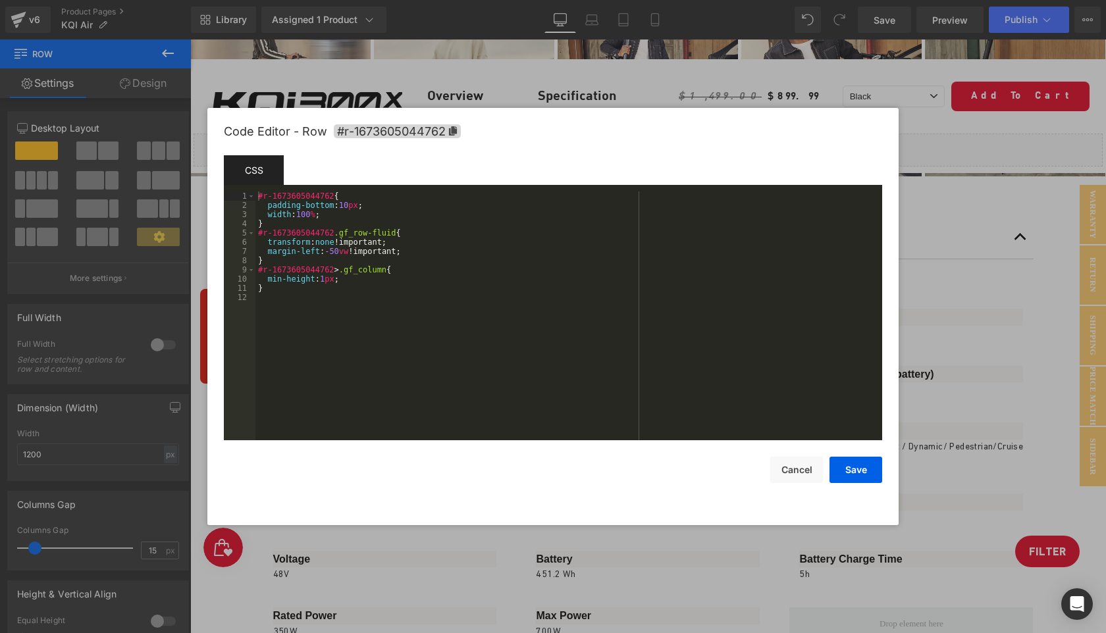
click at [263, 0] on div "Row You are previewing how the will restyle your page. You can not edit Element…" at bounding box center [553, 0] width 1106 height 0
click at [450, 134] on icon at bounding box center [453, 130] width 8 height 9
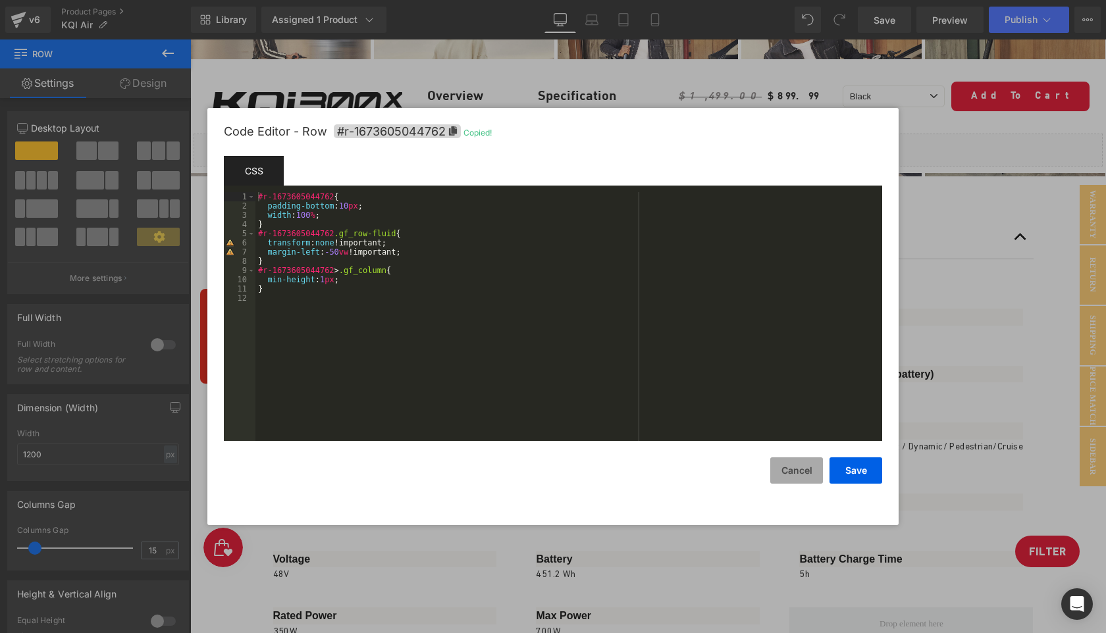
click at [791, 465] on button "Cancel" at bounding box center [796, 471] width 53 height 26
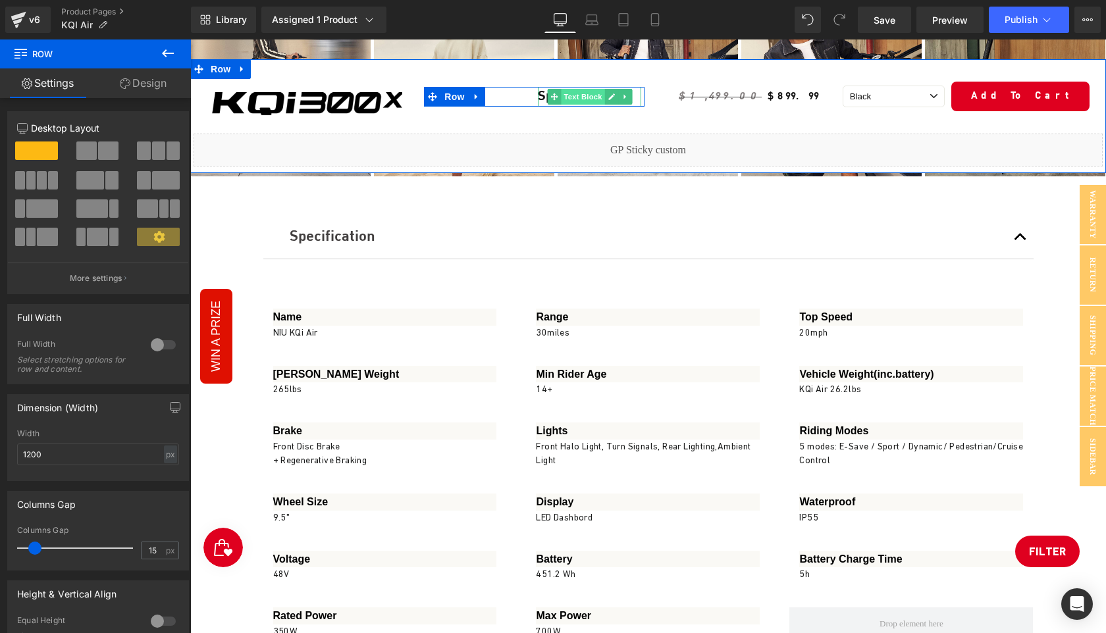
click at [581, 94] on span "Text Block" at bounding box center [582, 97] width 43 height 16
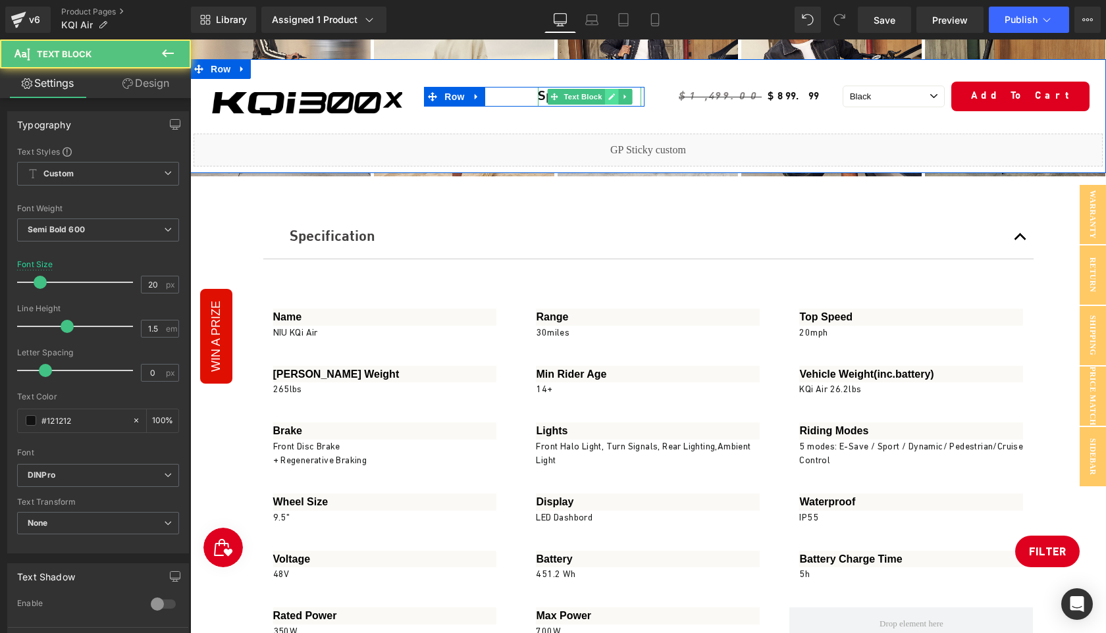
click at [612, 98] on icon at bounding box center [611, 97] width 7 height 8
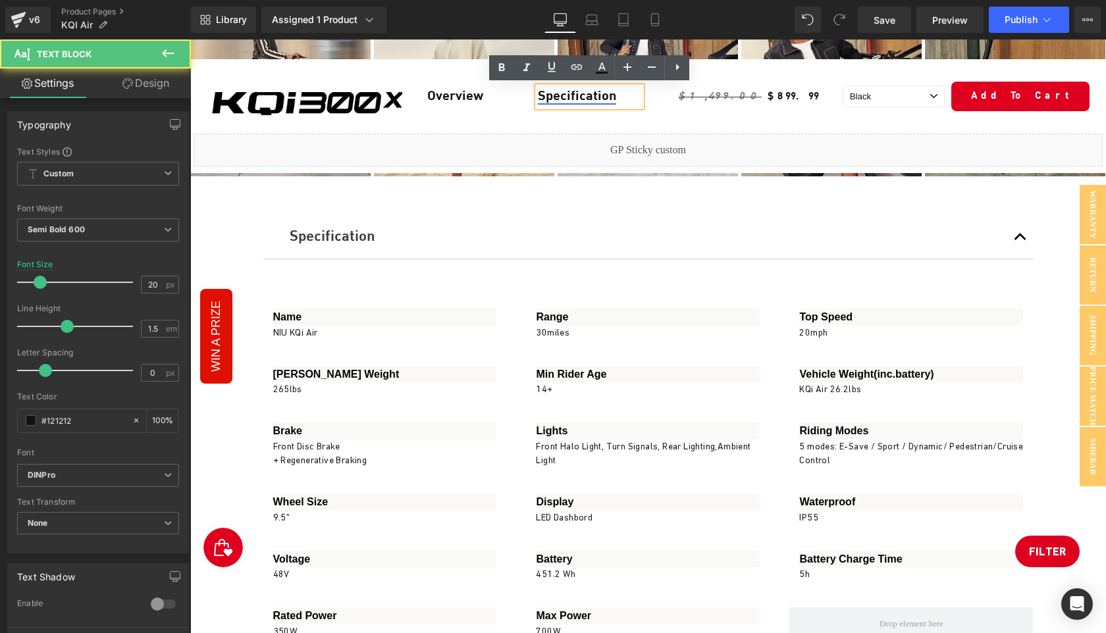
click at [571, 93] on link "Specification" at bounding box center [577, 96] width 78 height 13
click at [623, 122] on span "Edit" at bounding box center [625, 121] width 15 height 11
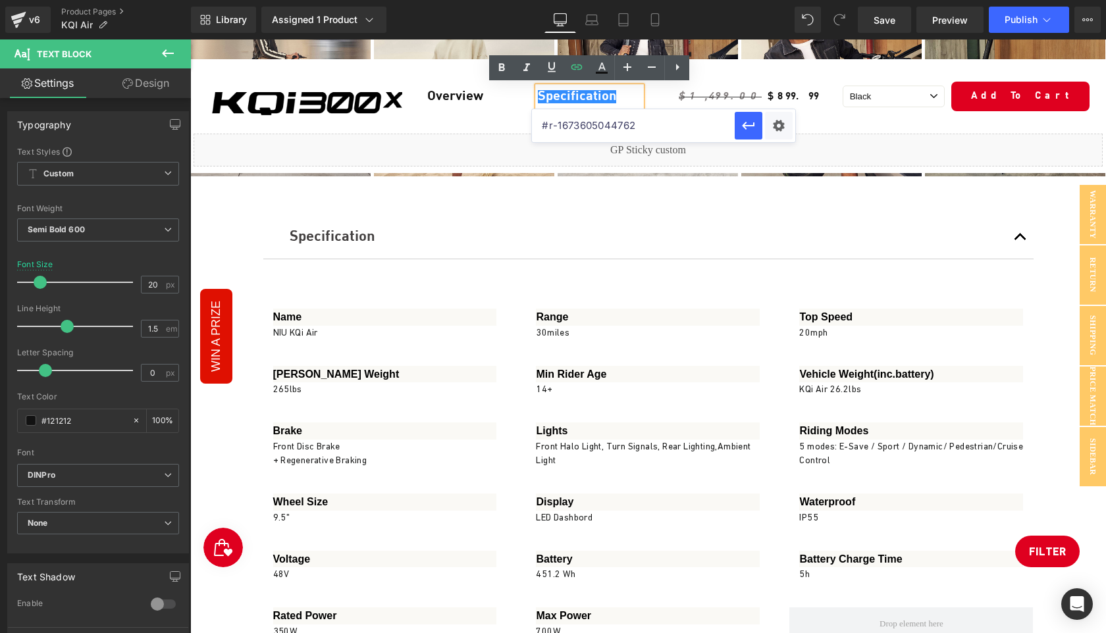
click at [661, 121] on input "#r-1673605044762" at bounding box center [633, 125] width 203 height 33
click at [747, 126] on icon "button" at bounding box center [749, 126] width 16 height 16
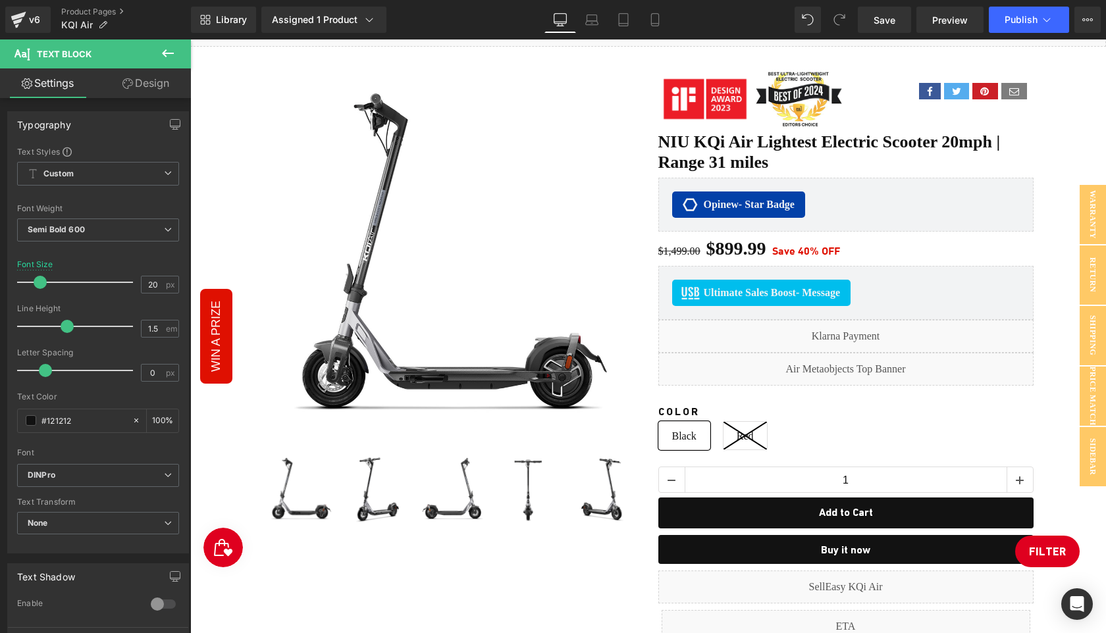
scroll to position [0, 0]
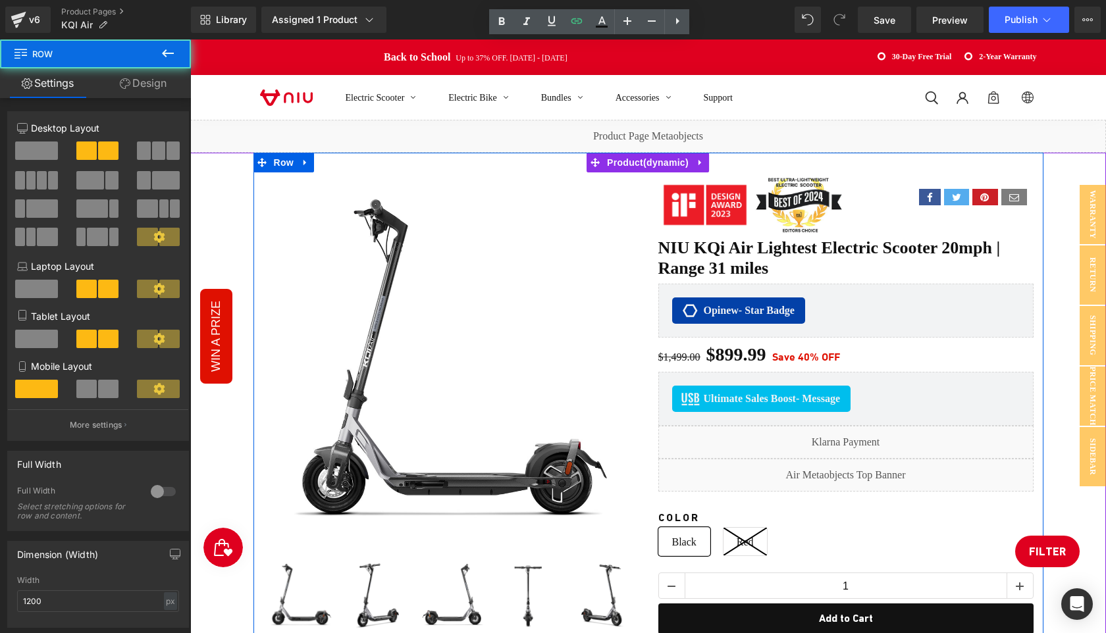
click at [643, 350] on div "Sale Off (P) Image" at bounding box center [450, 402] width 395 height 460
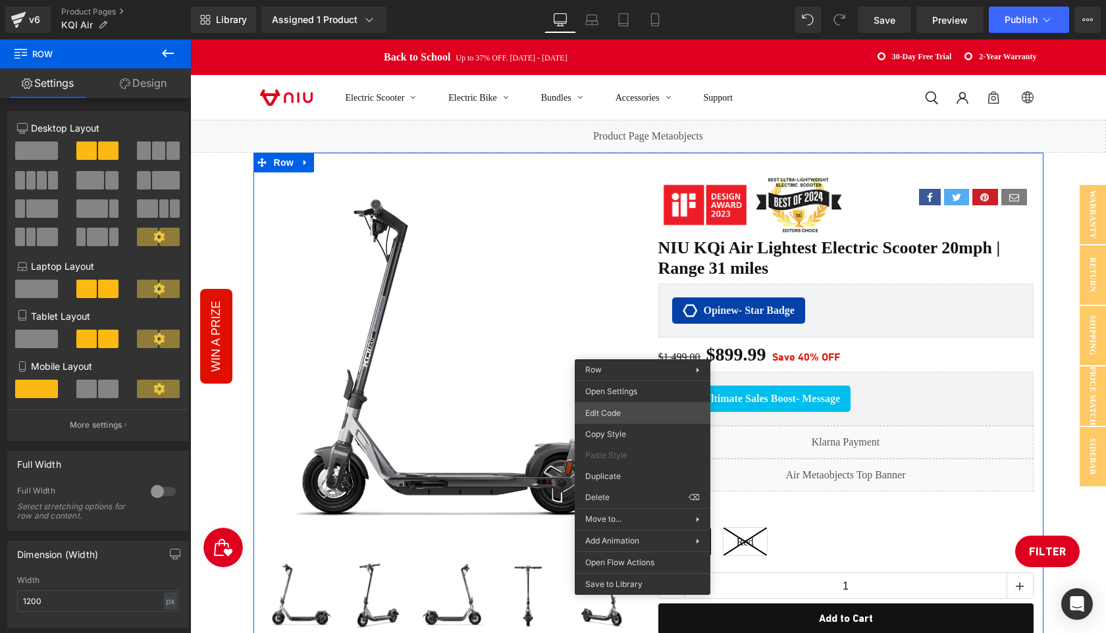
click at [626, 0] on div "Text Block You are previewing how the will restyle your page. You can not edit …" at bounding box center [553, 0] width 1106 height 0
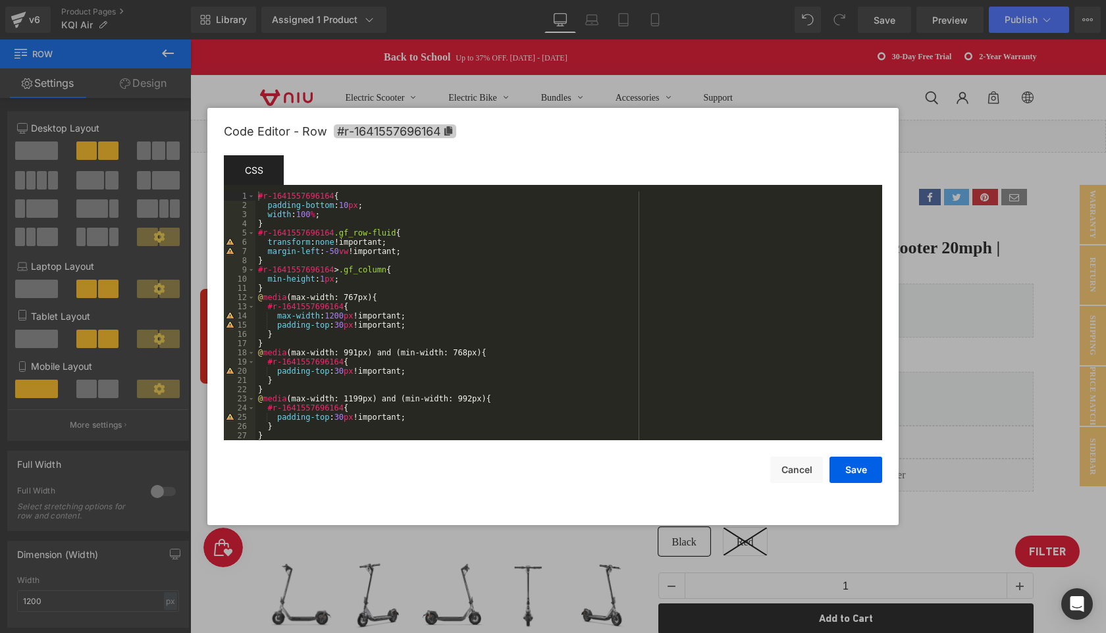
click at [449, 132] on icon at bounding box center [448, 130] width 8 height 9
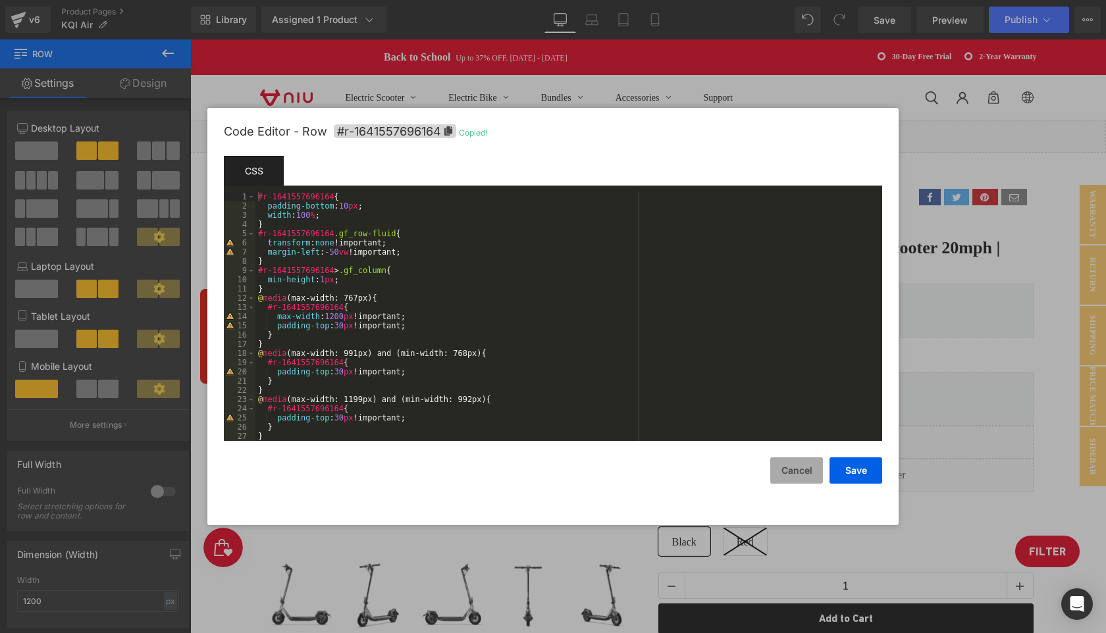
click at [789, 473] on button "Cancel" at bounding box center [796, 471] width 53 height 26
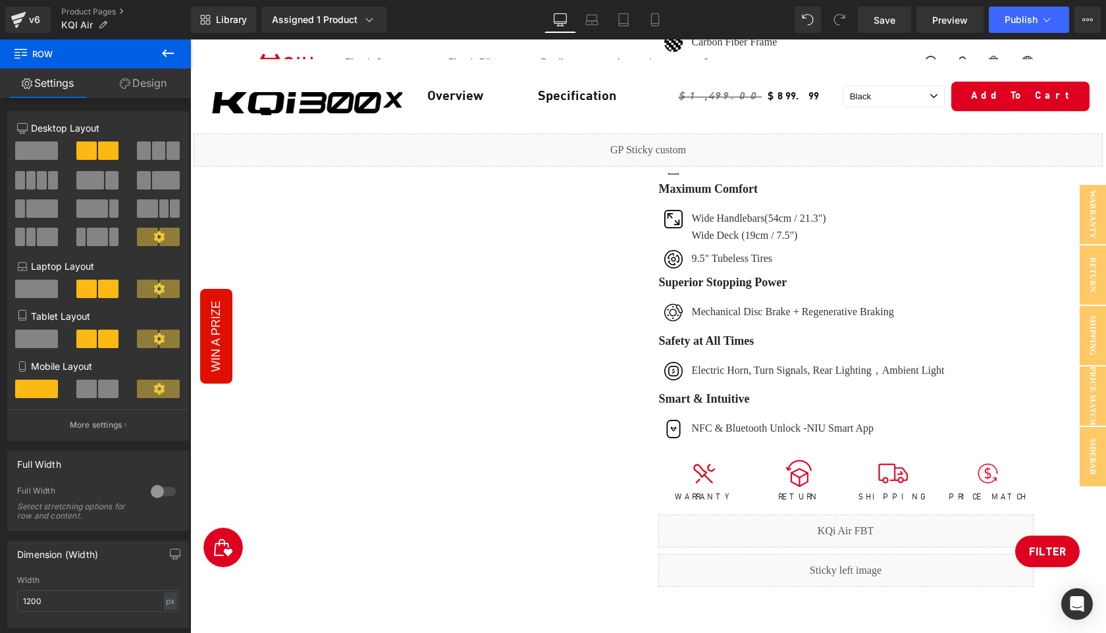
scroll to position [849, 0]
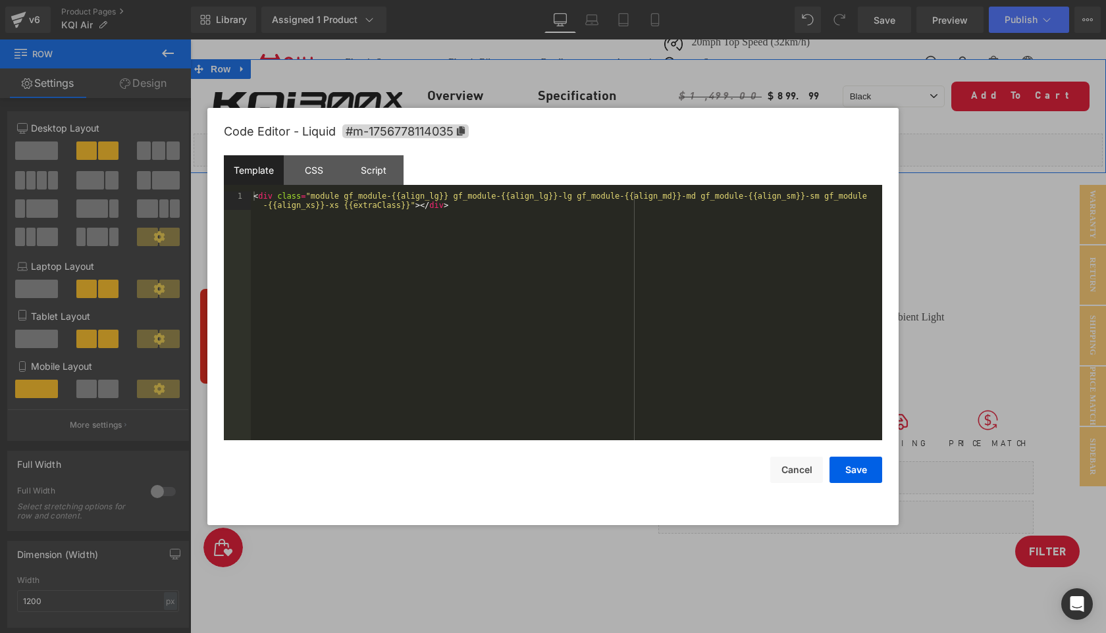
click at [665, 142] on div "Liquid" at bounding box center [648, 150] width 909 height 33
click at [372, 169] on div "Script" at bounding box center [374, 170] width 60 height 30
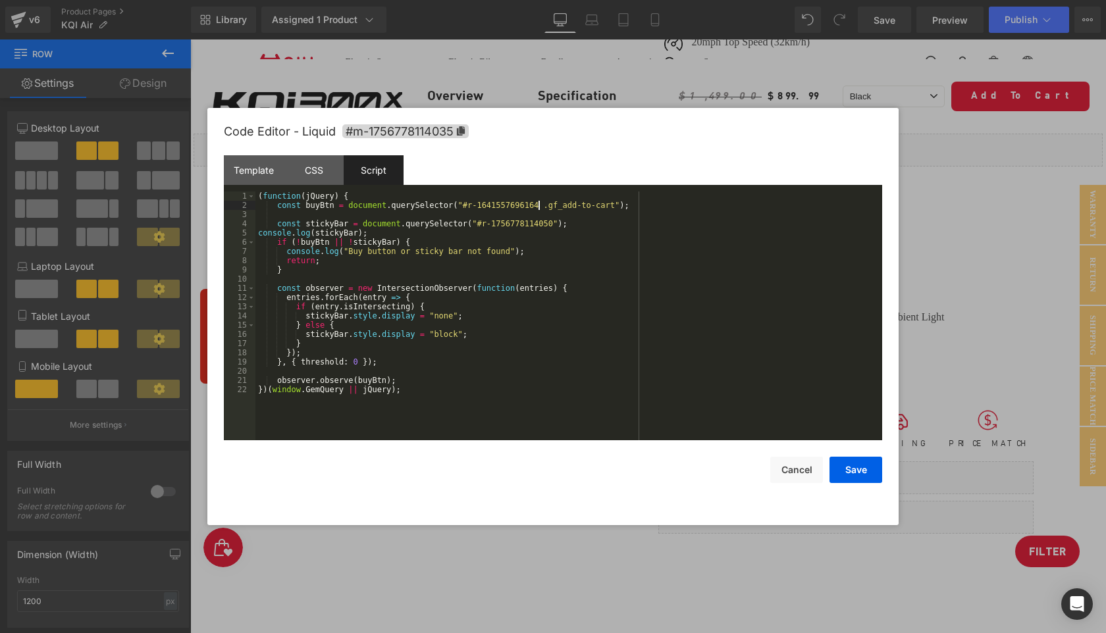
click at [539, 203] on div "( function ( jQuery ) { const buyBtn = document . querySelector ( "#r-164155769…" at bounding box center [568, 325] width 627 height 267
click at [853, 466] on button "Save" at bounding box center [856, 470] width 53 height 26
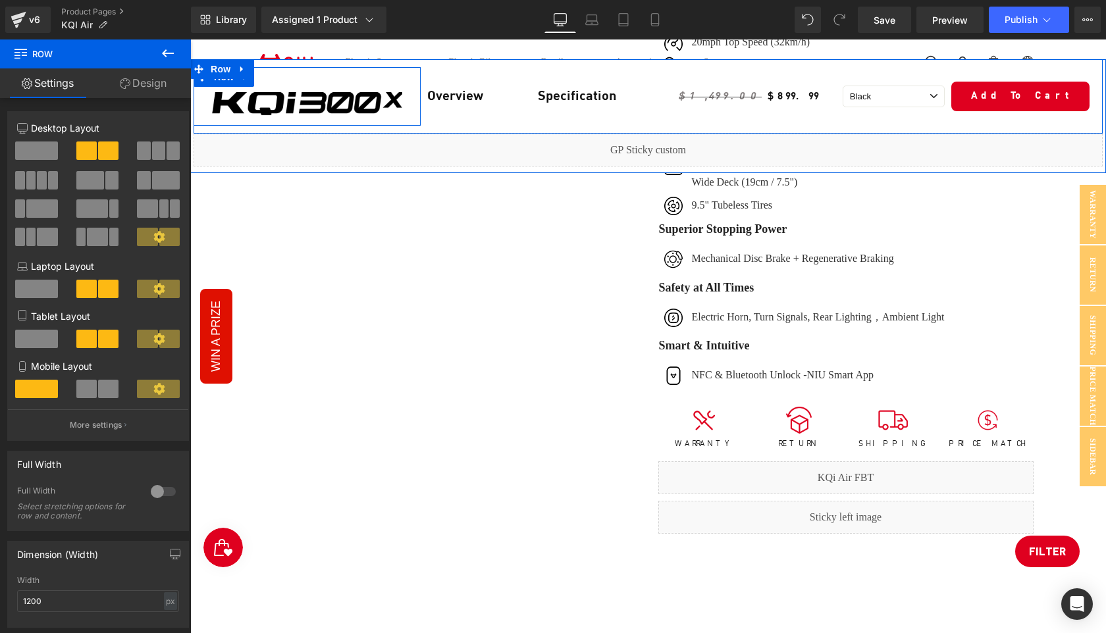
click at [361, 74] on div "Image Row" at bounding box center [307, 96] width 227 height 59
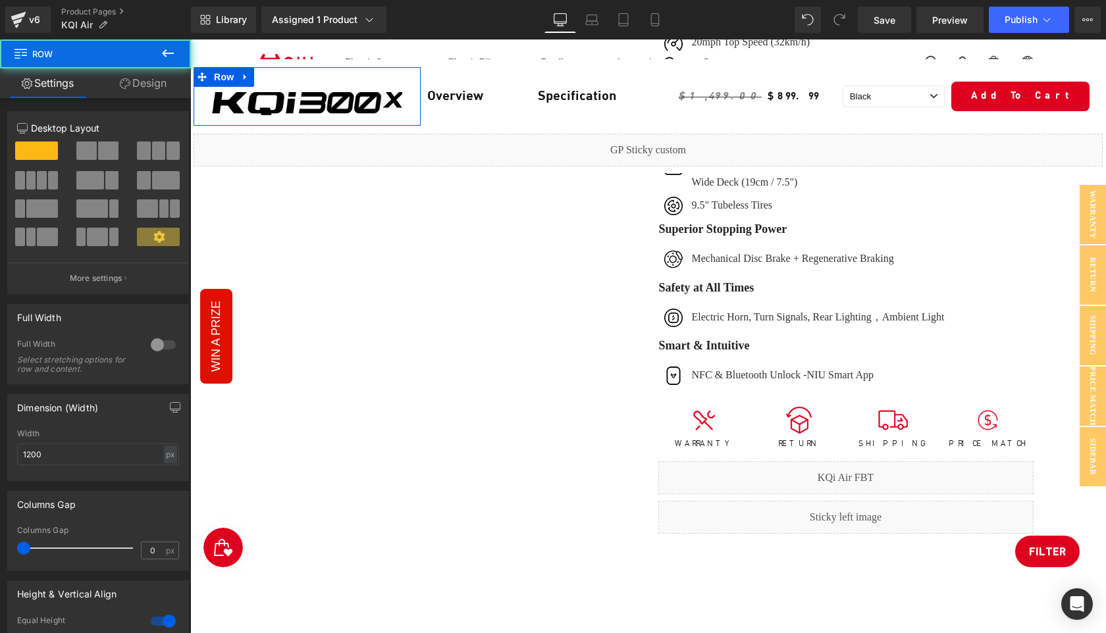
click at [151, 82] on link "Design" at bounding box center [142, 83] width 95 height 30
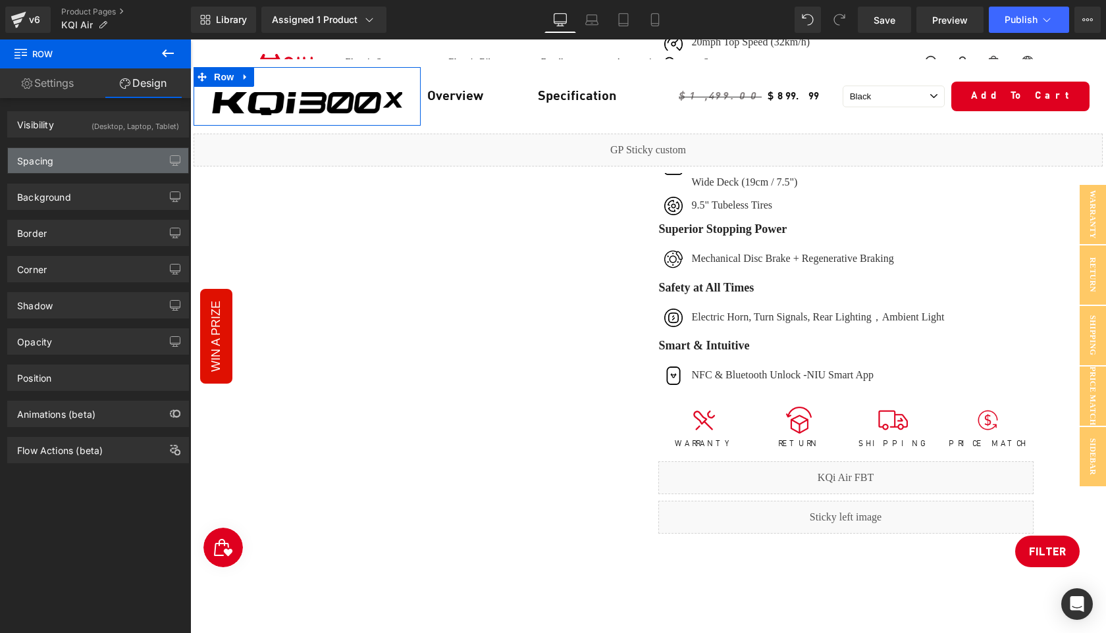
click at [106, 167] on div "Spacing" at bounding box center [98, 160] width 180 height 25
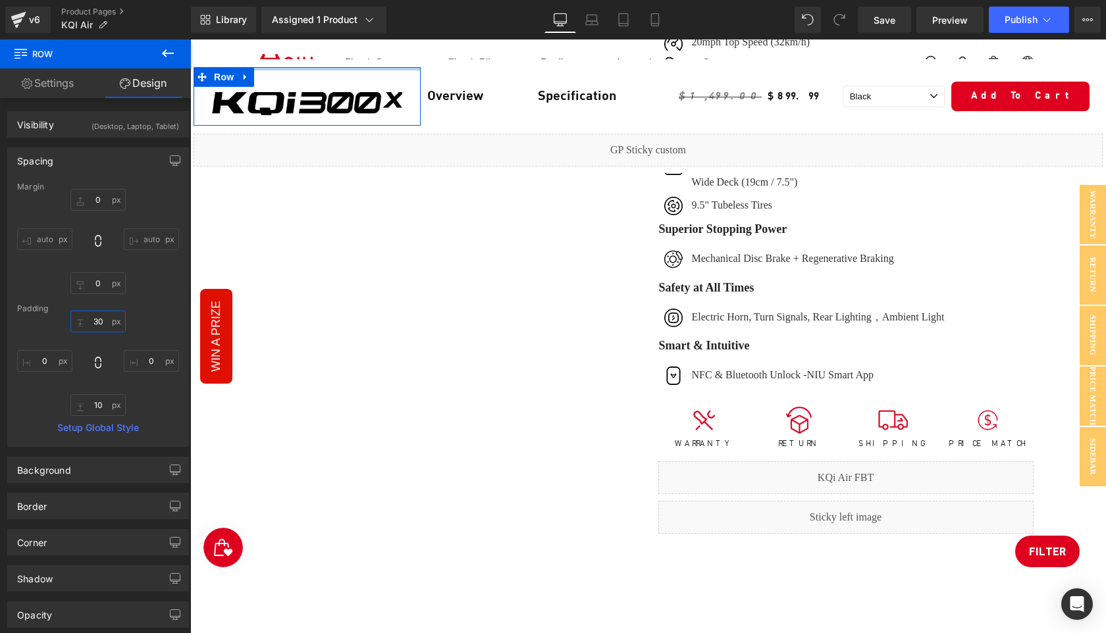
click at [102, 319] on input "30" at bounding box center [97, 322] width 55 height 22
type input "10"
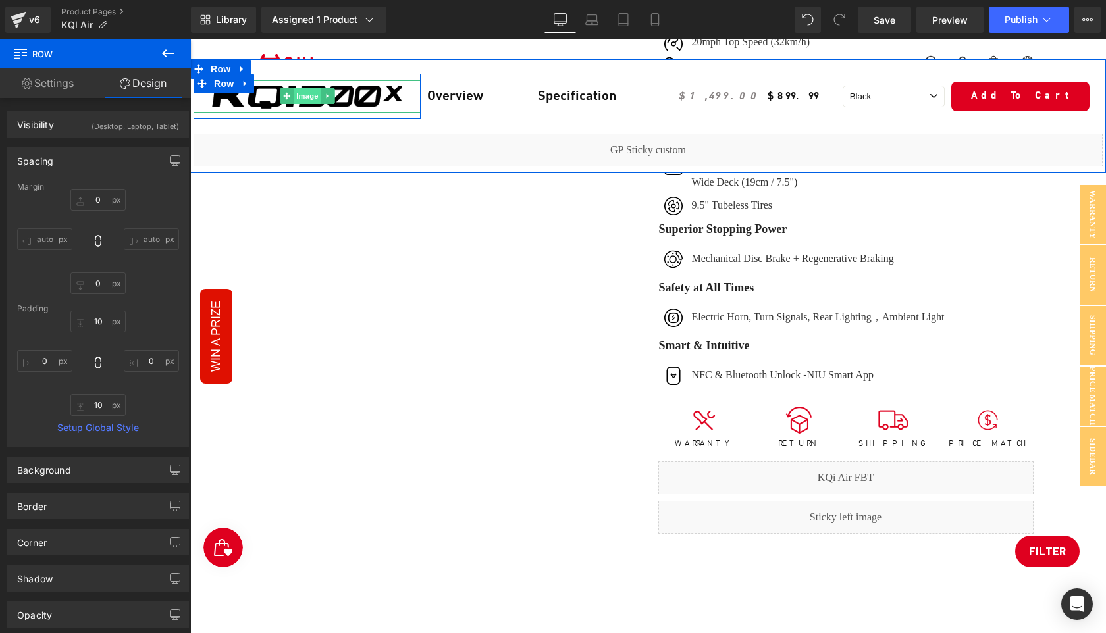
click at [302, 98] on span "Image" at bounding box center [308, 96] width 28 height 16
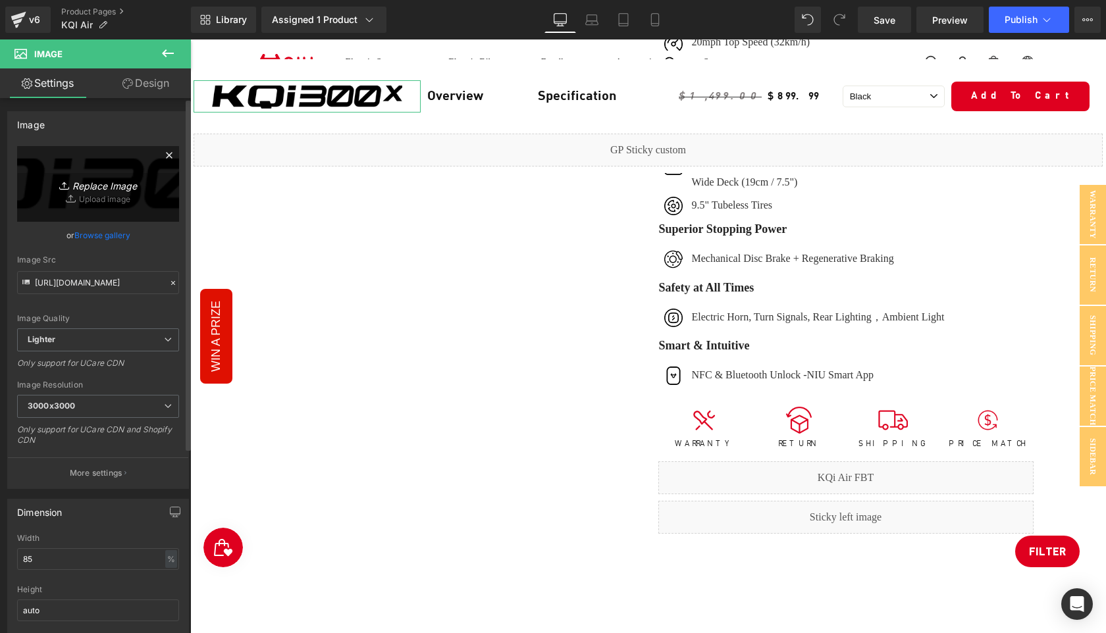
click at [103, 187] on icon "Replace Image" at bounding box center [97, 184] width 105 height 16
type input "C:\fakepath\AIR.png"
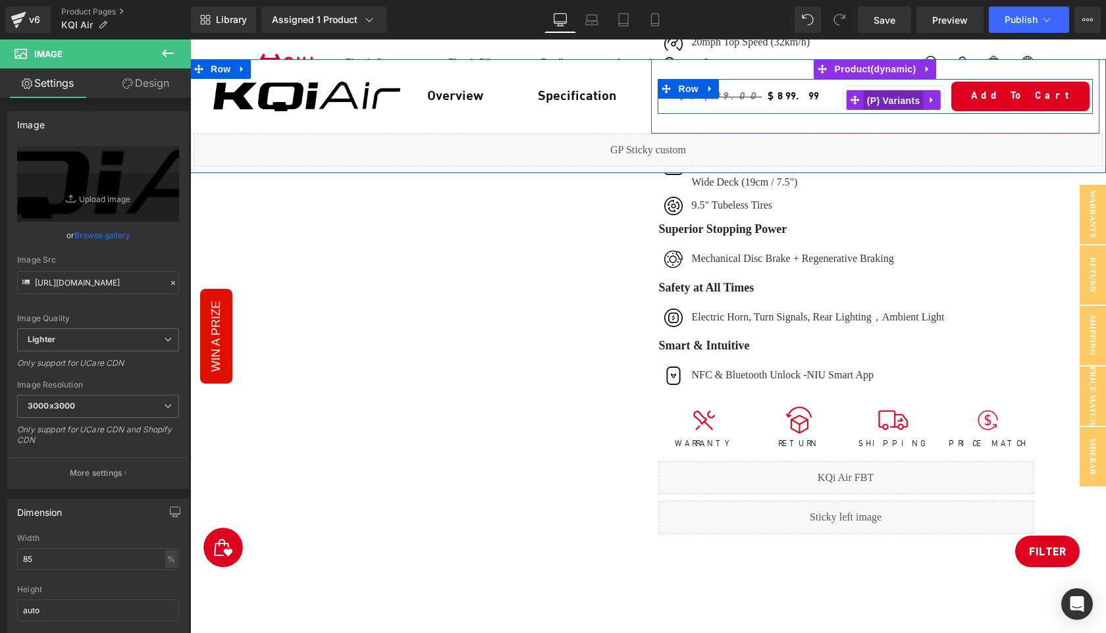
click at [884, 99] on span "(P) Variants" at bounding box center [894, 101] width 60 height 20
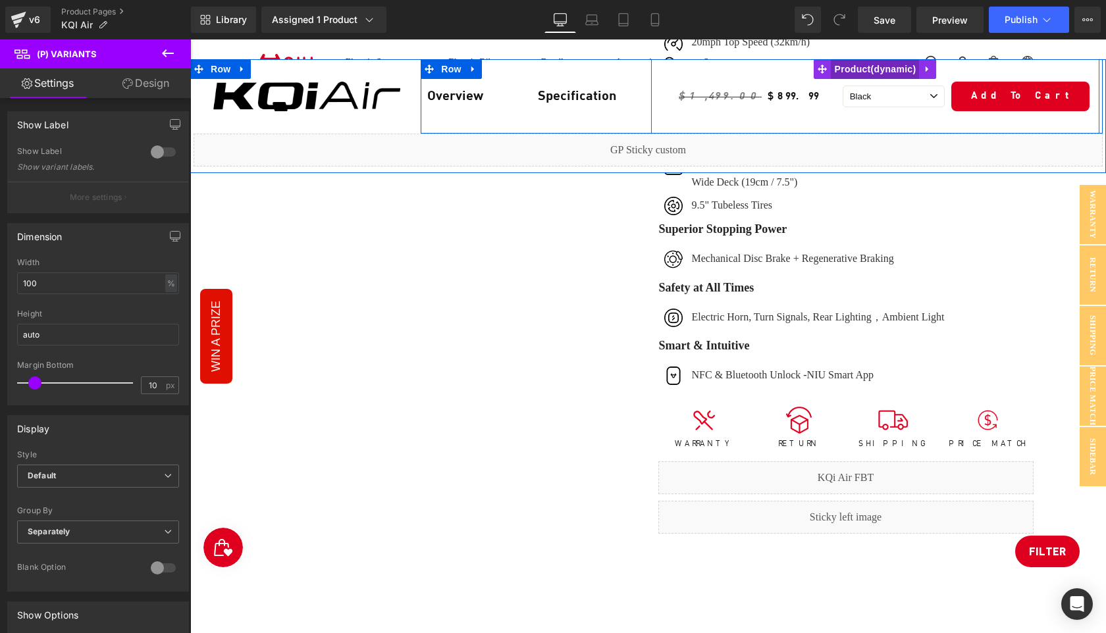
click at [860, 70] on span "Product" at bounding box center [875, 69] width 88 height 20
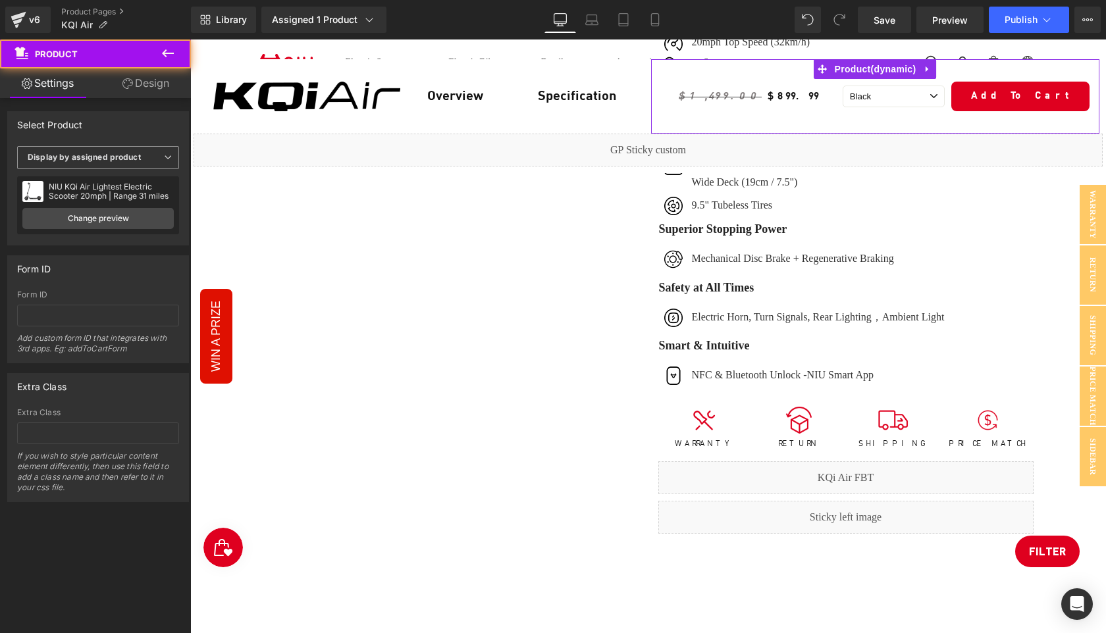
click at [119, 161] on b "Display by assigned product" at bounding box center [84, 157] width 113 height 10
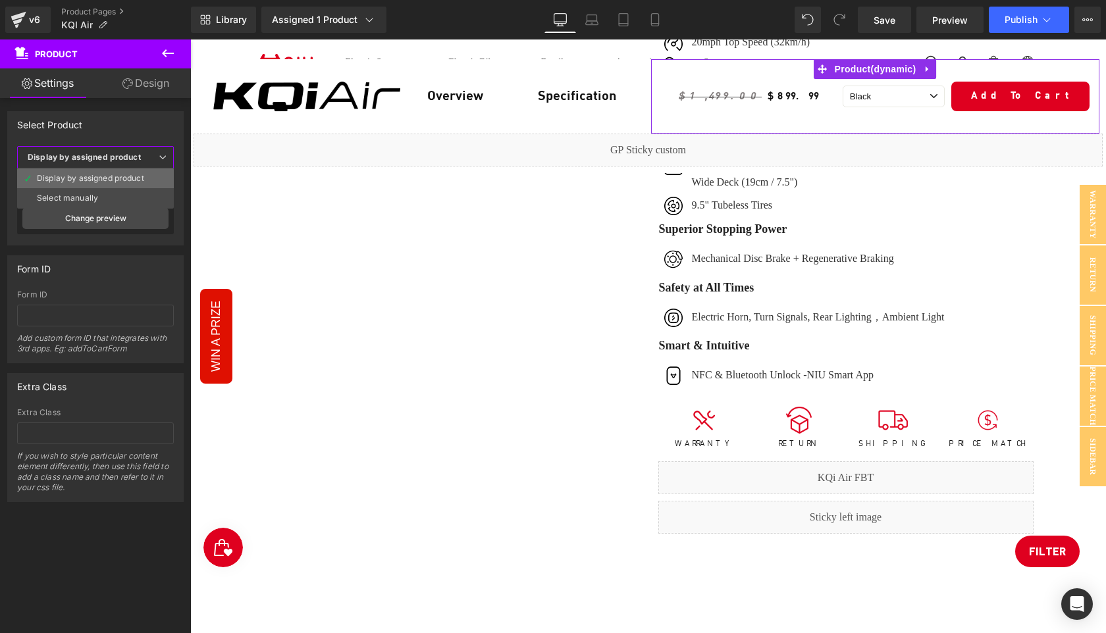
click at [105, 180] on div "Display by assigned product" at bounding box center [90, 178] width 107 height 9
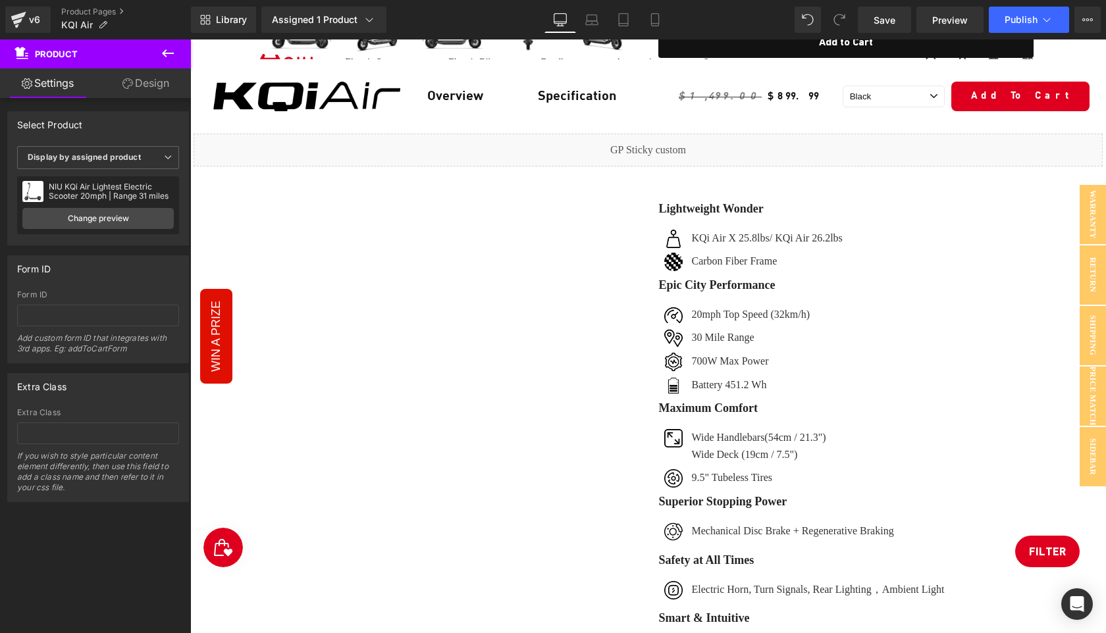
scroll to position [845, 0]
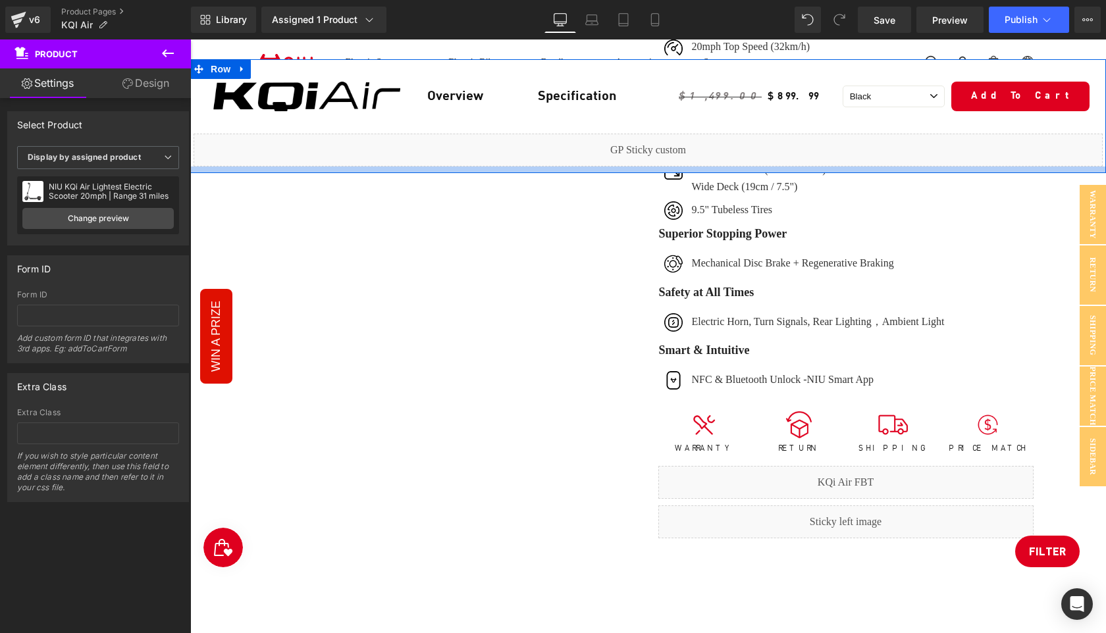
click at [341, 167] on div at bounding box center [648, 170] width 916 height 7
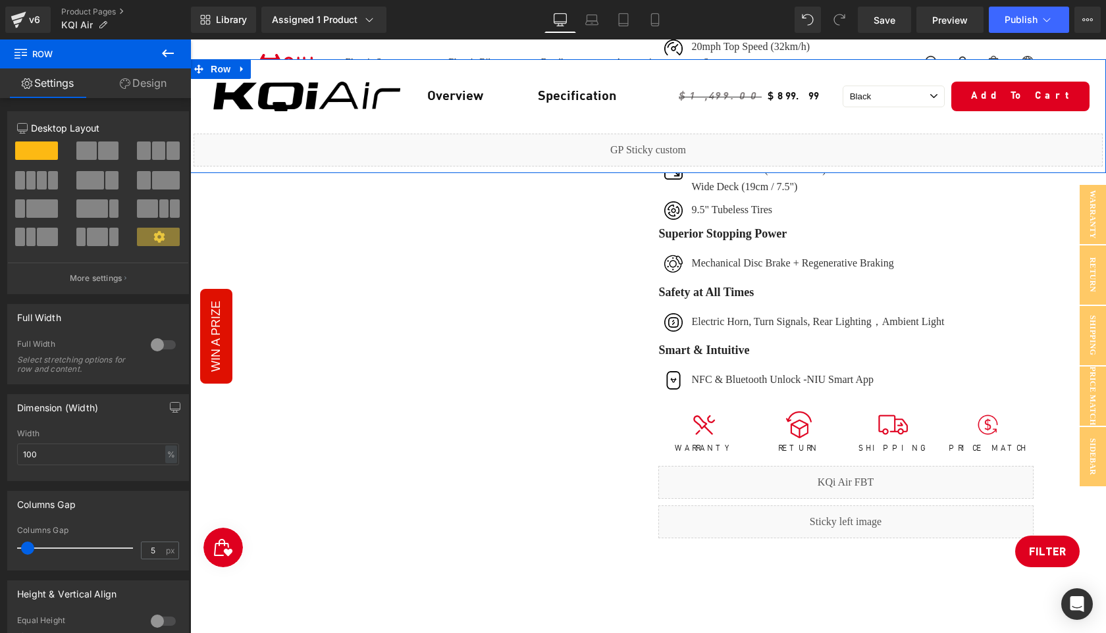
click at [149, 84] on link "Design" at bounding box center [142, 83] width 95 height 30
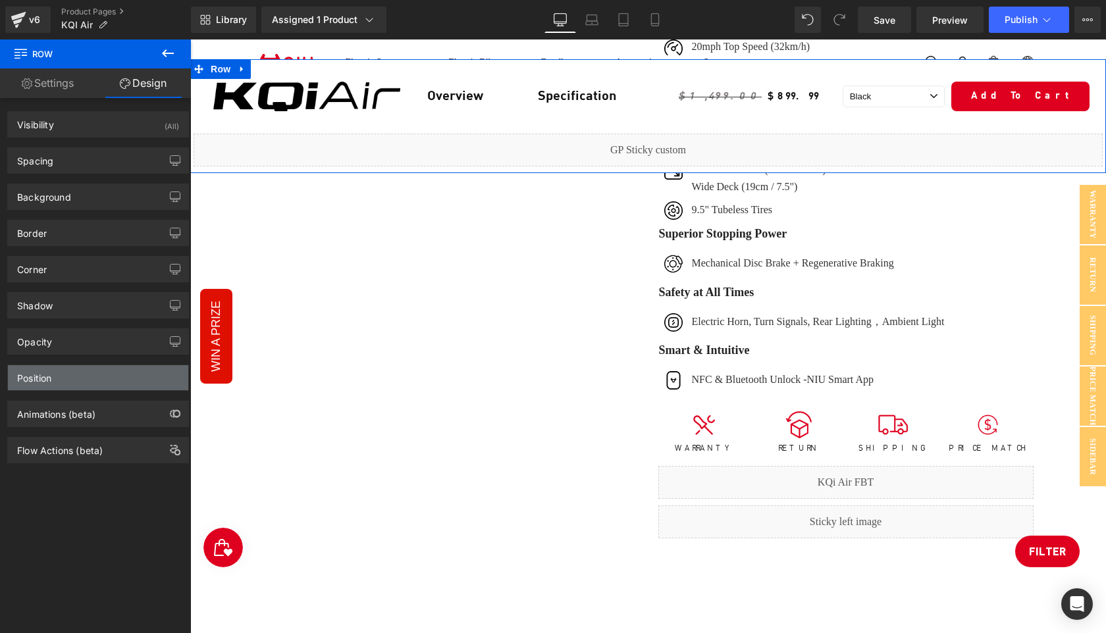
click at [92, 383] on div "Position" at bounding box center [98, 377] width 180 height 25
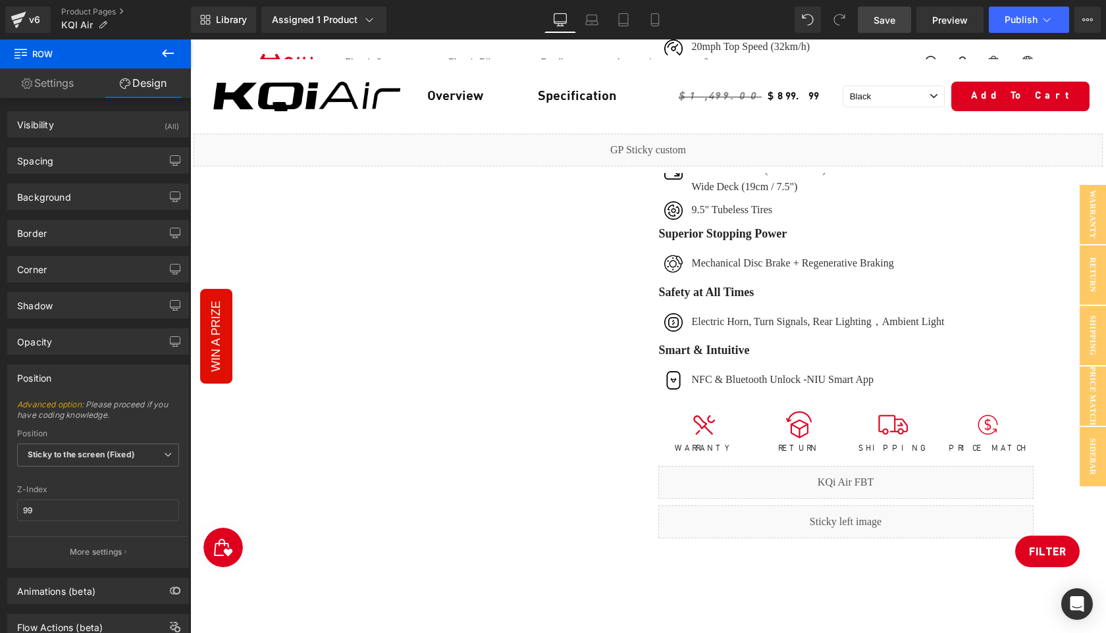
drag, startPoint x: 893, startPoint y: 18, endPoint x: 635, endPoint y: 292, distance: 376.8
click at [893, 18] on span "Save" at bounding box center [885, 20] width 22 height 14
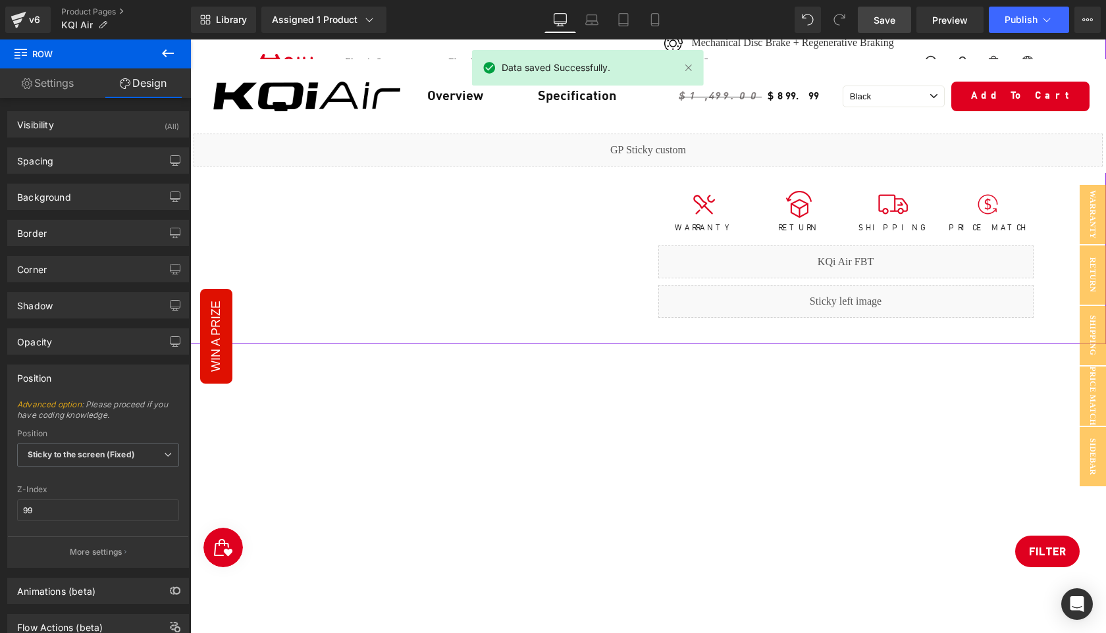
scroll to position [1066, 0]
click at [1020, 30] on button "Publish" at bounding box center [1029, 20] width 80 height 26
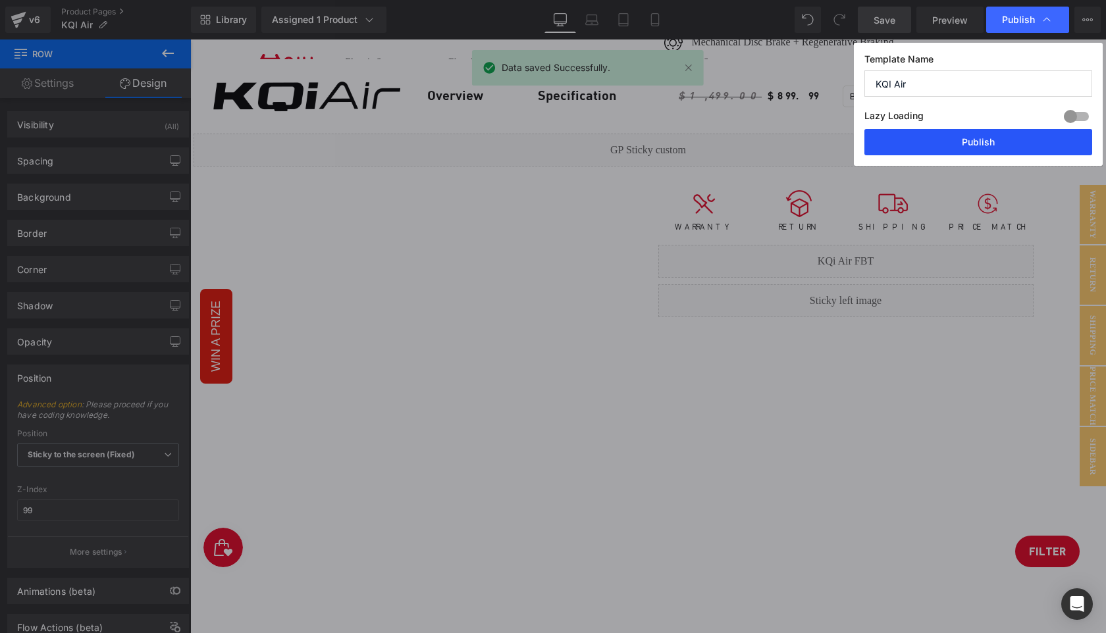
click at [989, 140] on button "Publish" at bounding box center [978, 142] width 228 height 26
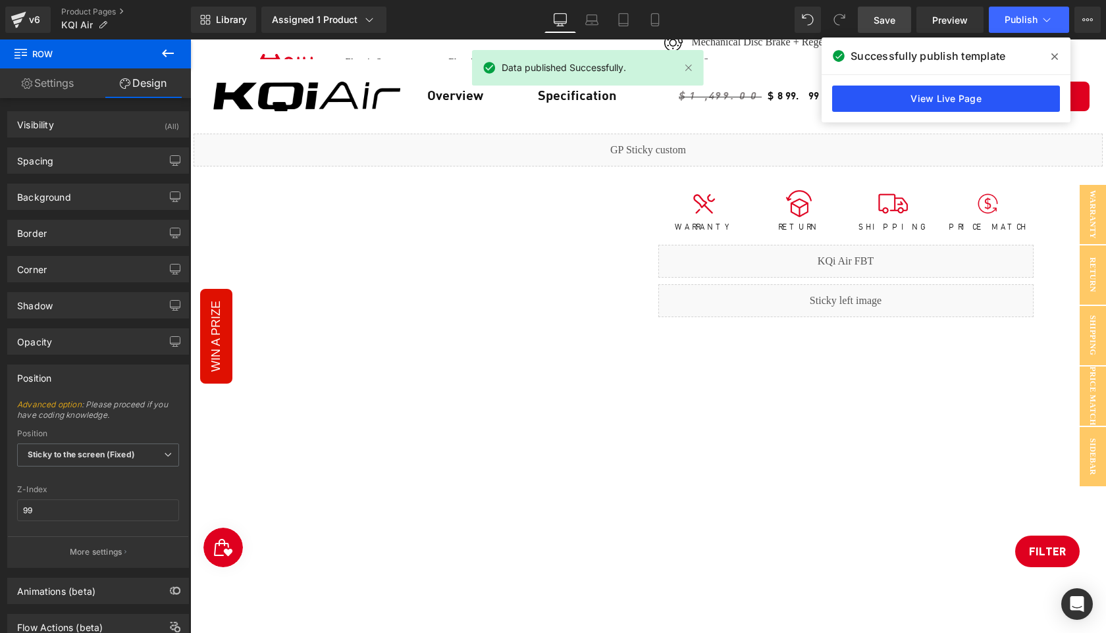
click at [926, 94] on link "View Live Page" at bounding box center [946, 99] width 228 height 26
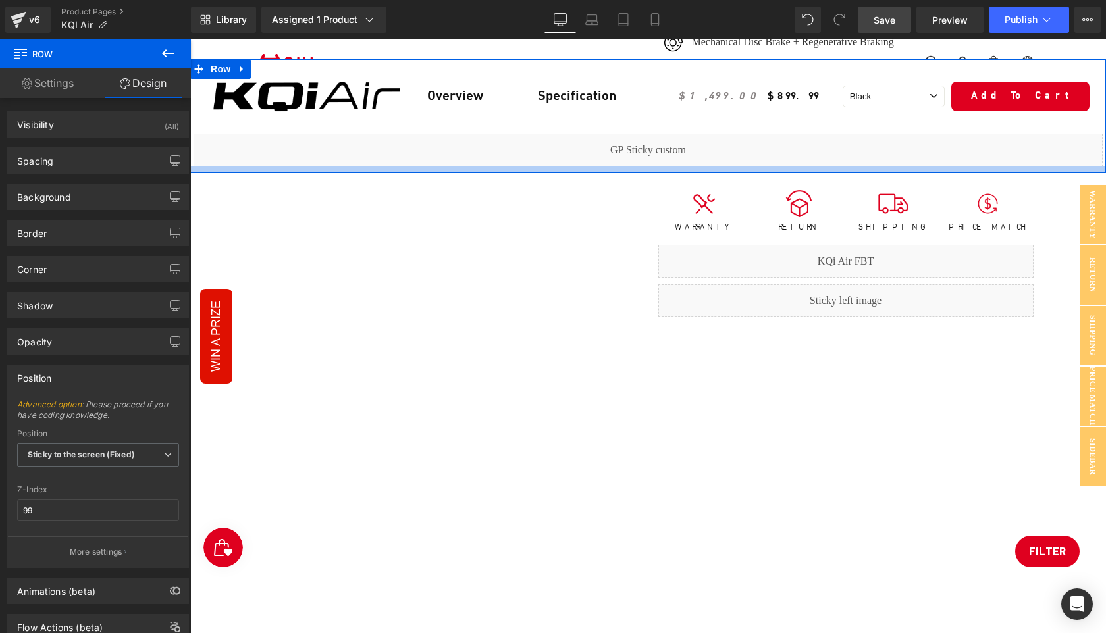
click at [587, 169] on div at bounding box center [648, 170] width 916 height 7
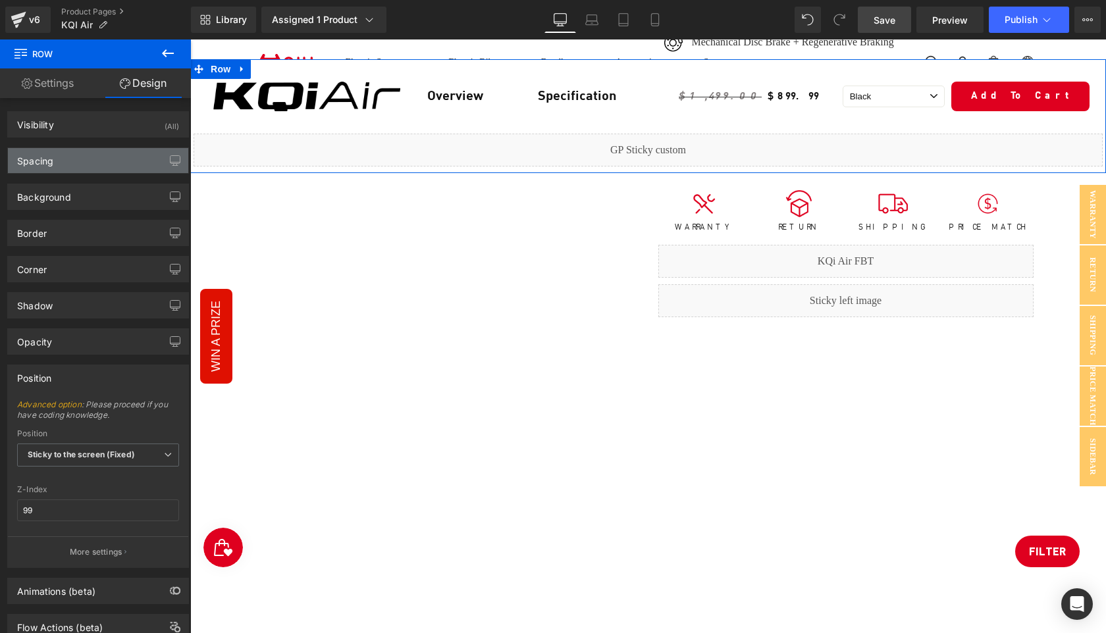
click at [90, 154] on div "Spacing" at bounding box center [98, 160] width 180 height 25
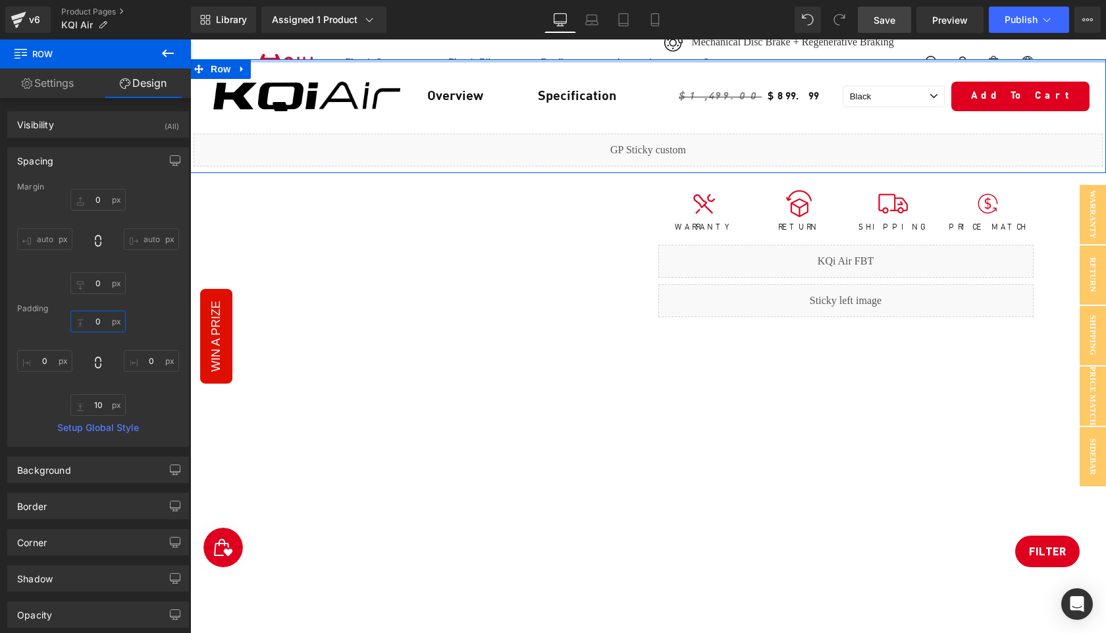
click at [101, 318] on input "0" at bounding box center [97, 322] width 55 height 22
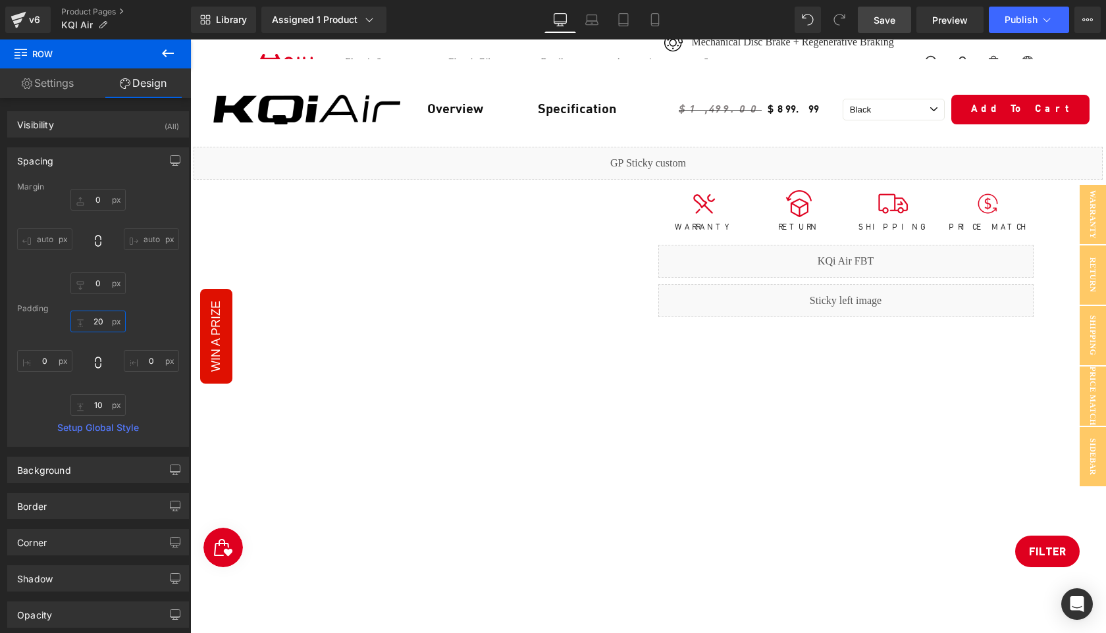
type input "20"
click at [882, 23] on span "Save" at bounding box center [885, 20] width 22 height 14
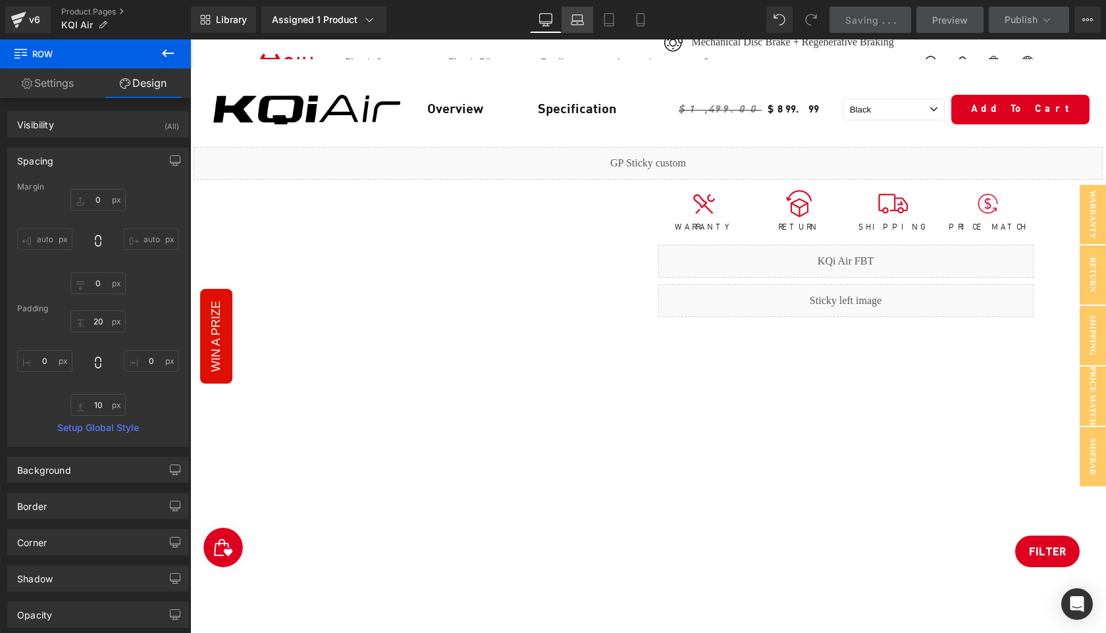
click at [575, 21] on icon at bounding box center [577, 19] width 13 height 13
click at [550, 22] on icon at bounding box center [546, 22] width 13 height 0
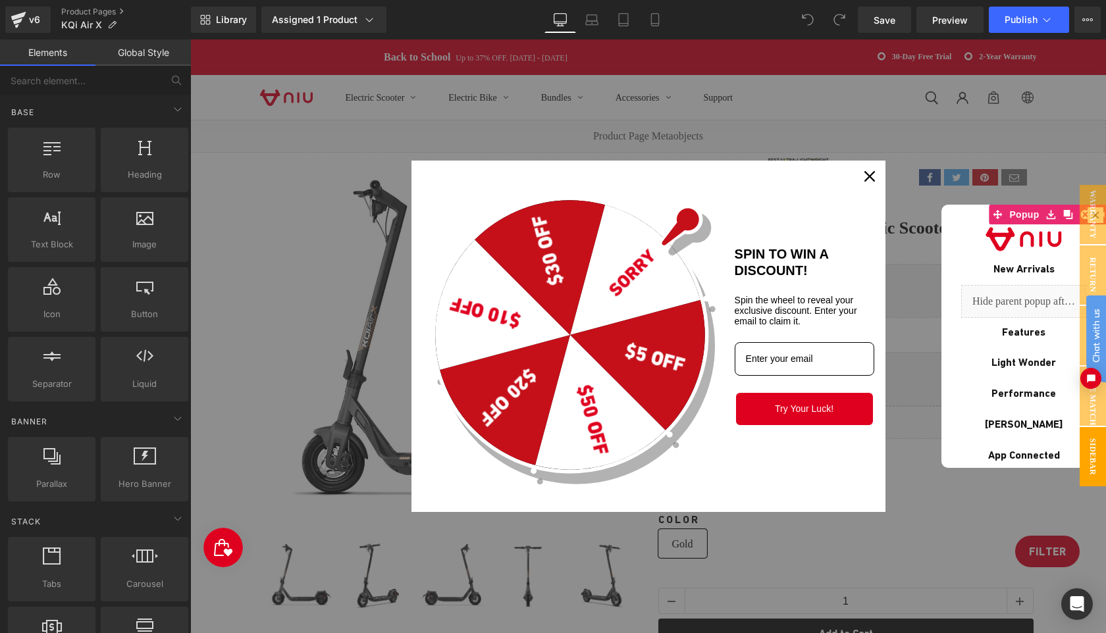
click at [874, 174] on div "Close" at bounding box center [869, 176] width 21 height 21
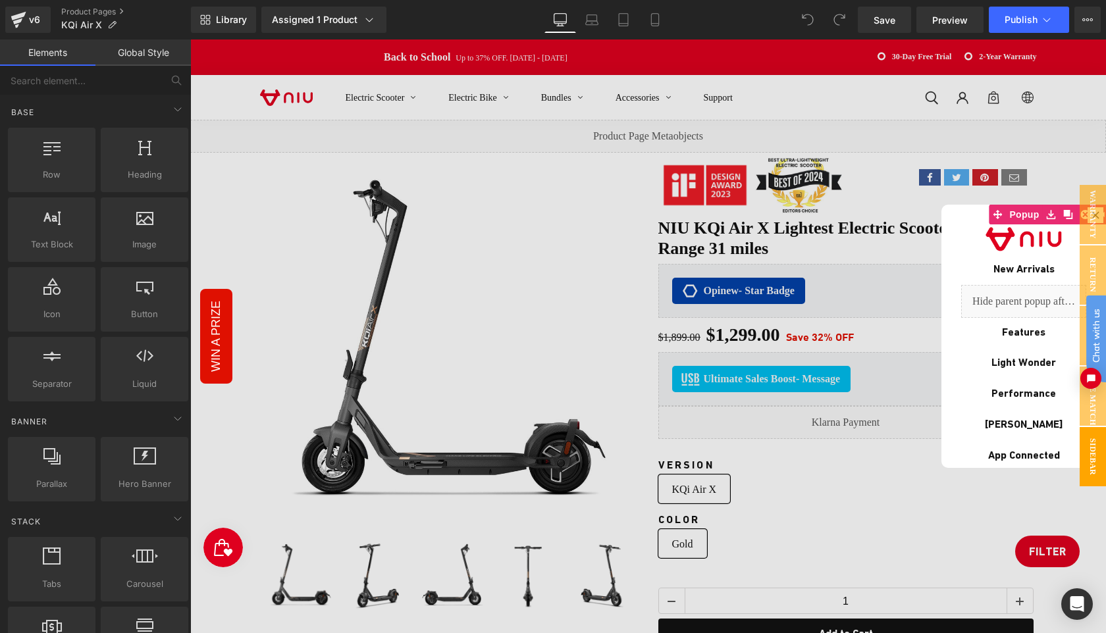
click at [1076, 155] on div at bounding box center [648, 337] width 916 height 594
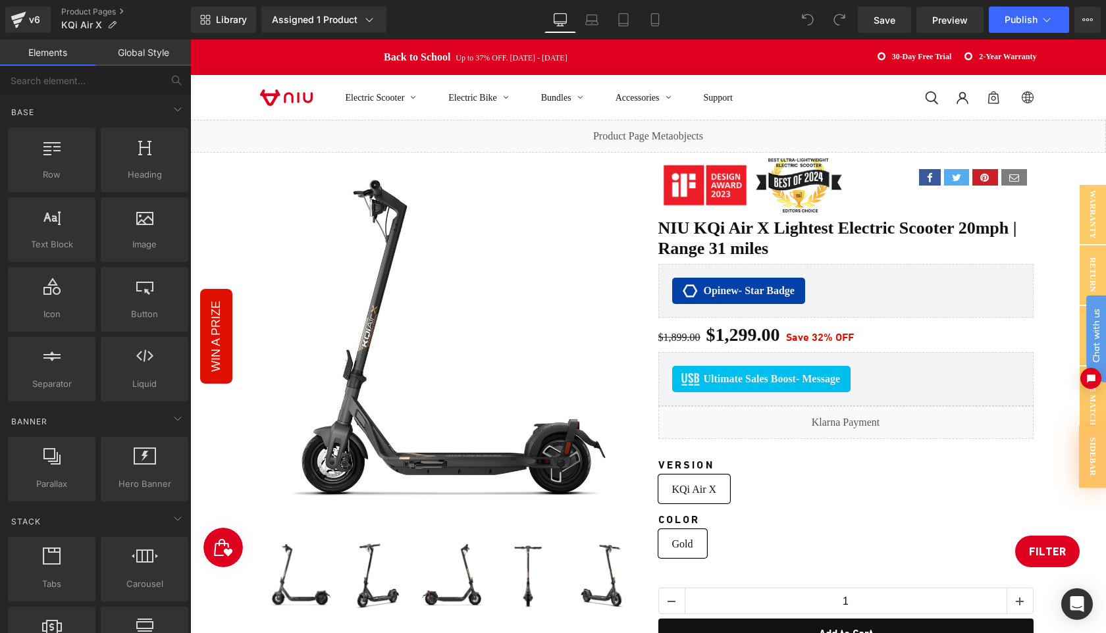
click at [1090, 85] on div "Electric Scooter Electric Bike Bundles Accessories Support Log in Site navigati…" at bounding box center [648, 97] width 916 height 45
click at [226, 18] on span "Library" at bounding box center [231, 20] width 31 height 12
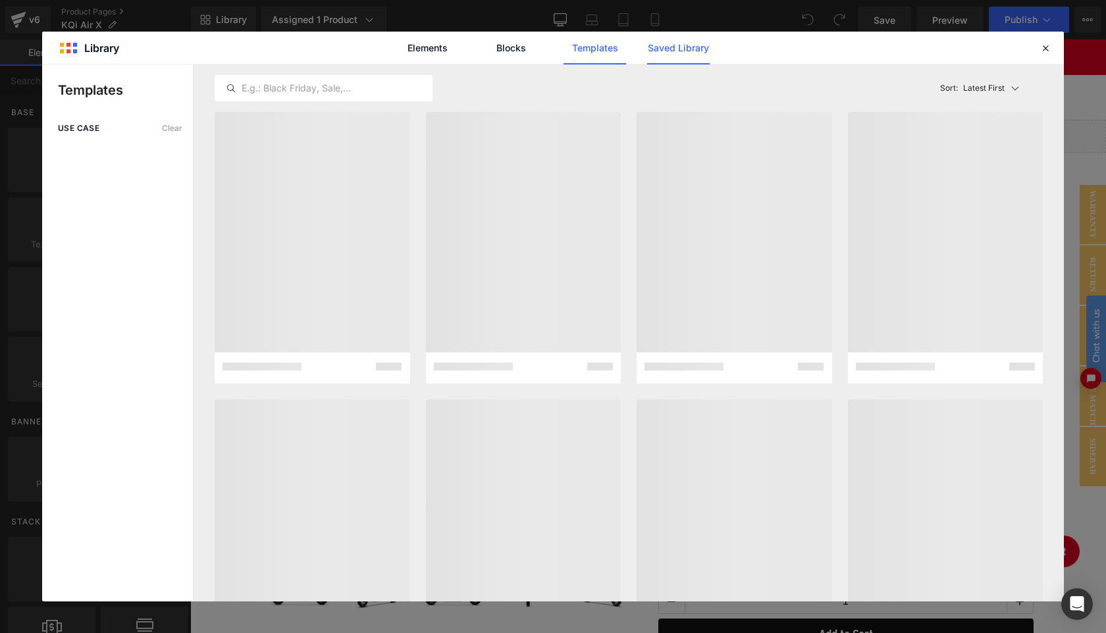
click at [0, 0] on link "Saved Library" at bounding box center [0, 0] width 0 height 0
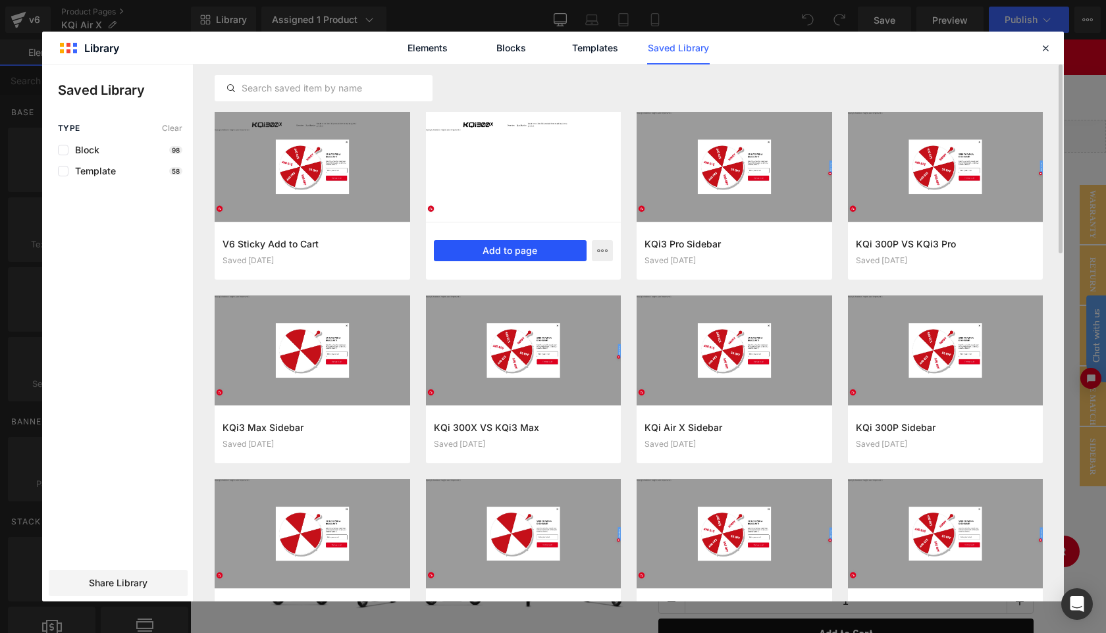
drag, startPoint x: 519, startPoint y: 253, endPoint x: 352, endPoint y: 269, distance: 168.0
click at [519, 253] on button "Add to page" at bounding box center [510, 250] width 153 height 21
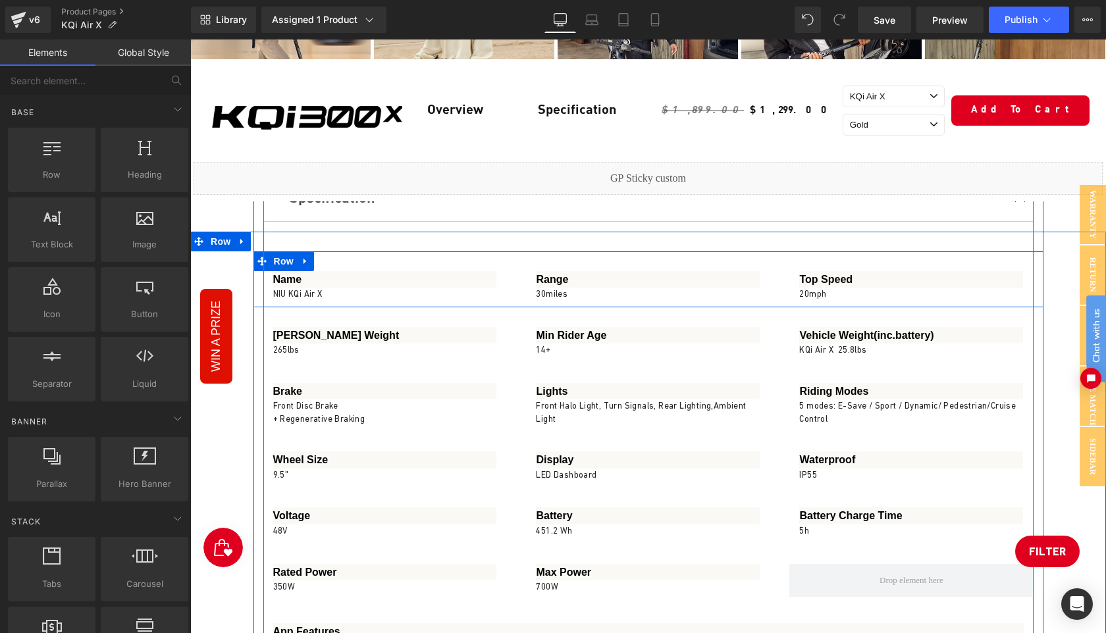
scroll to position [5918, 0]
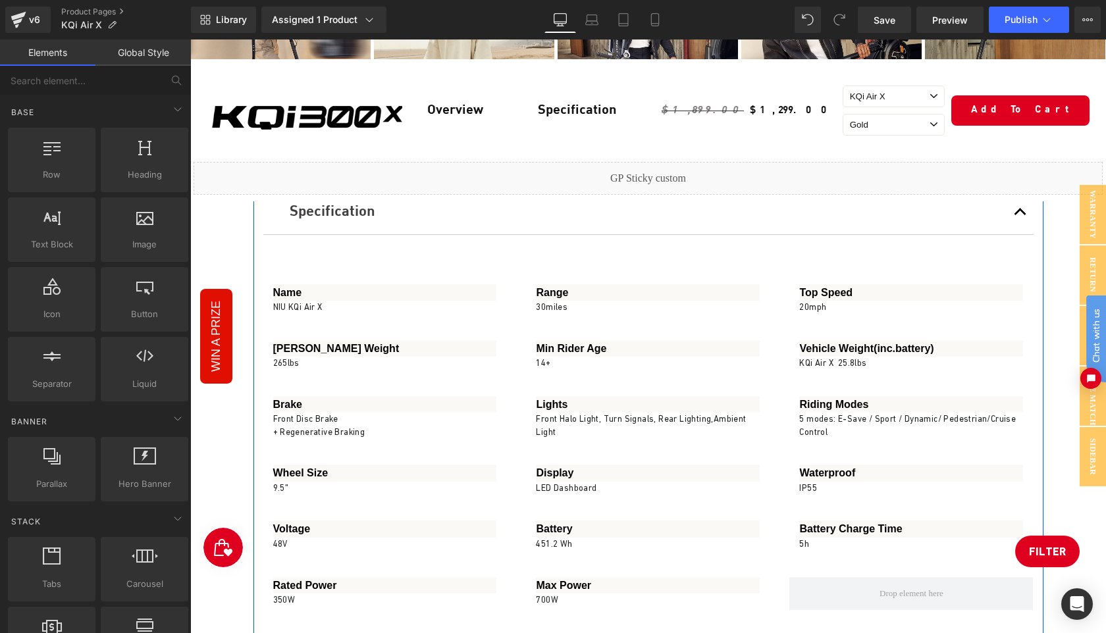
click at [278, 172] on span "Row" at bounding box center [284, 162] width 26 height 20
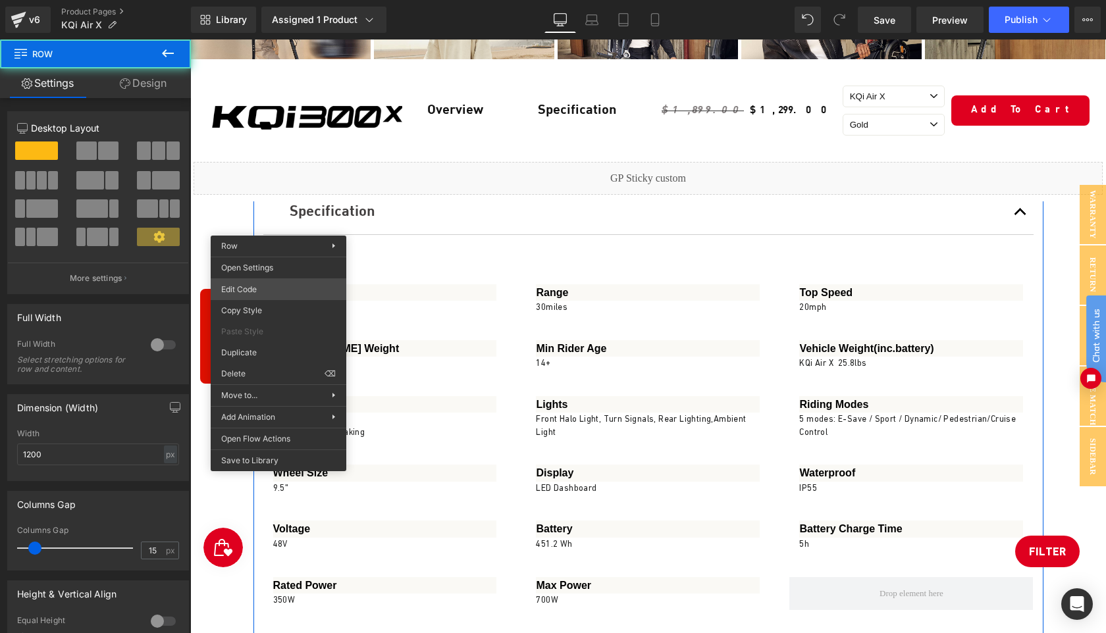
click at [263, 0] on div "Row You are previewing how the will restyle your page. You can not edit Element…" at bounding box center [553, 0] width 1106 height 0
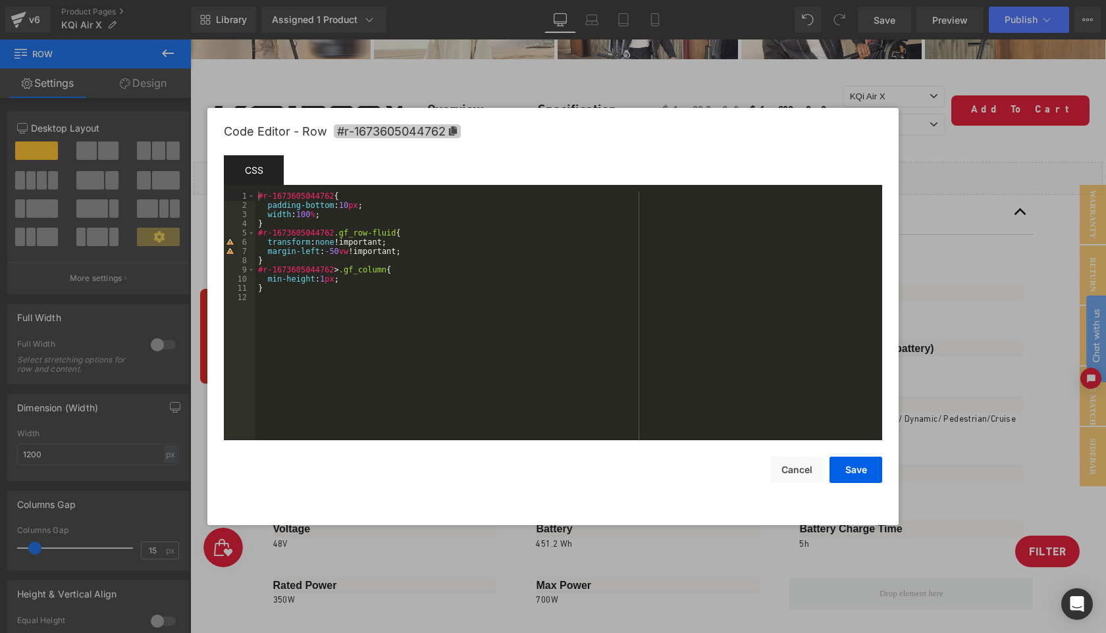
click at [455, 132] on icon at bounding box center [453, 130] width 8 height 9
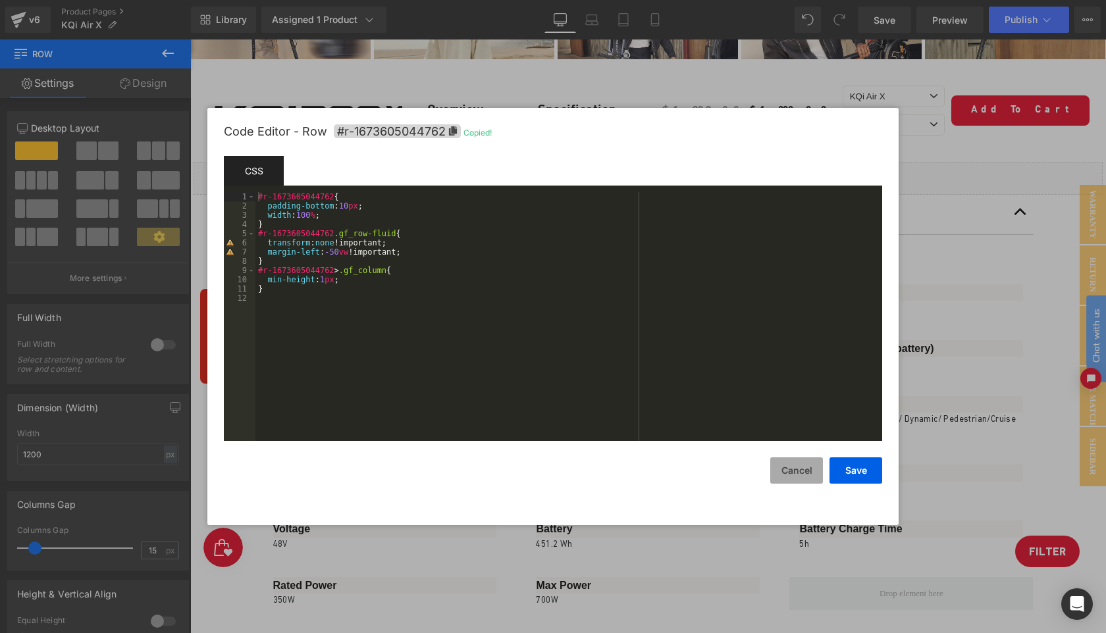
click at [791, 470] on button "Cancel" at bounding box center [796, 471] width 53 height 26
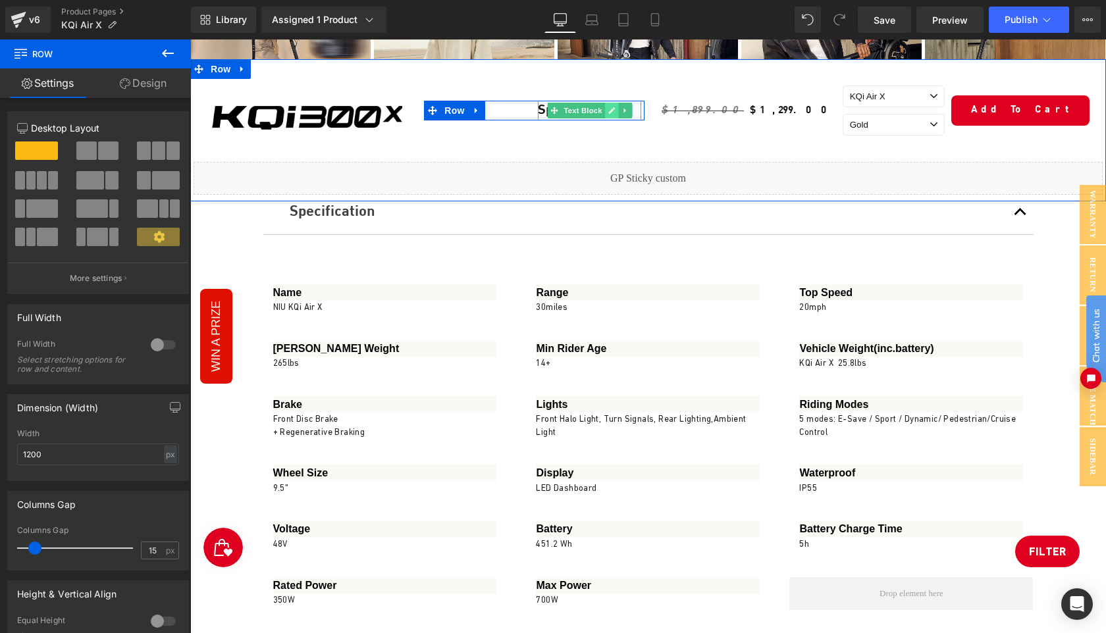
click at [610, 110] on icon at bounding box center [611, 111] width 7 height 8
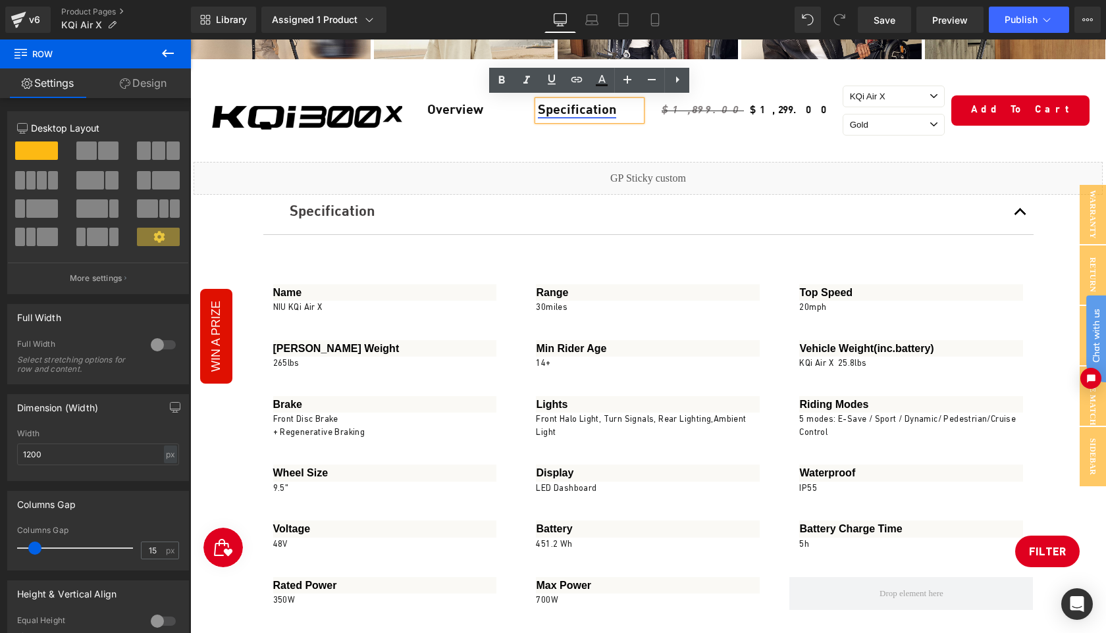
click at [575, 106] on link "Specification" at bounding box center [577, 110] width 78 height 13
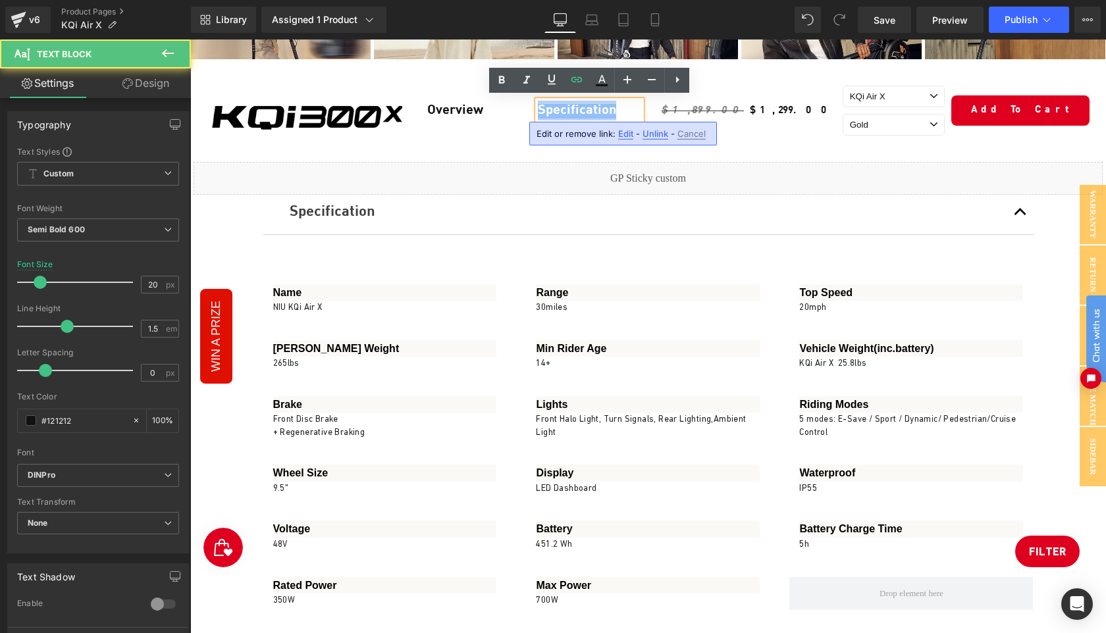
click at [575, 106] on link "Specification" at bounding box center [577, 110] width 78 height 13
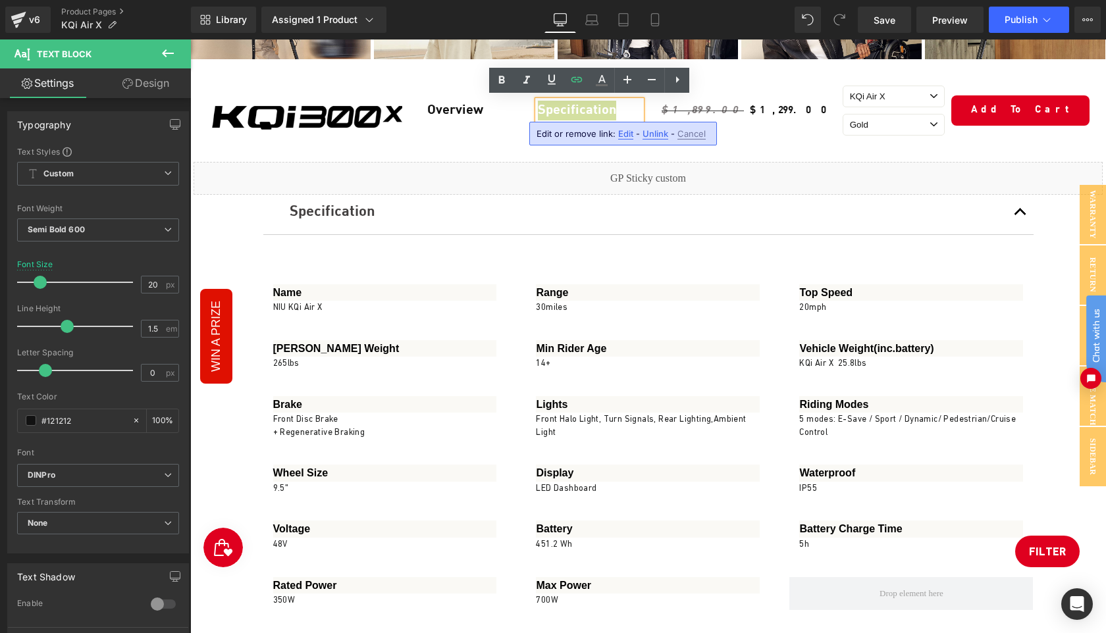
click at [624, 133] on span "Edit" at bounding box center [625, 133] width 15 height 11
click at [655, 141] on input "#r-1673605044762" at bounding box center [633, 138] width 203 height 33
click at [750, 136] on icon "button" at bounding box center [749, 138] width 16 height 16
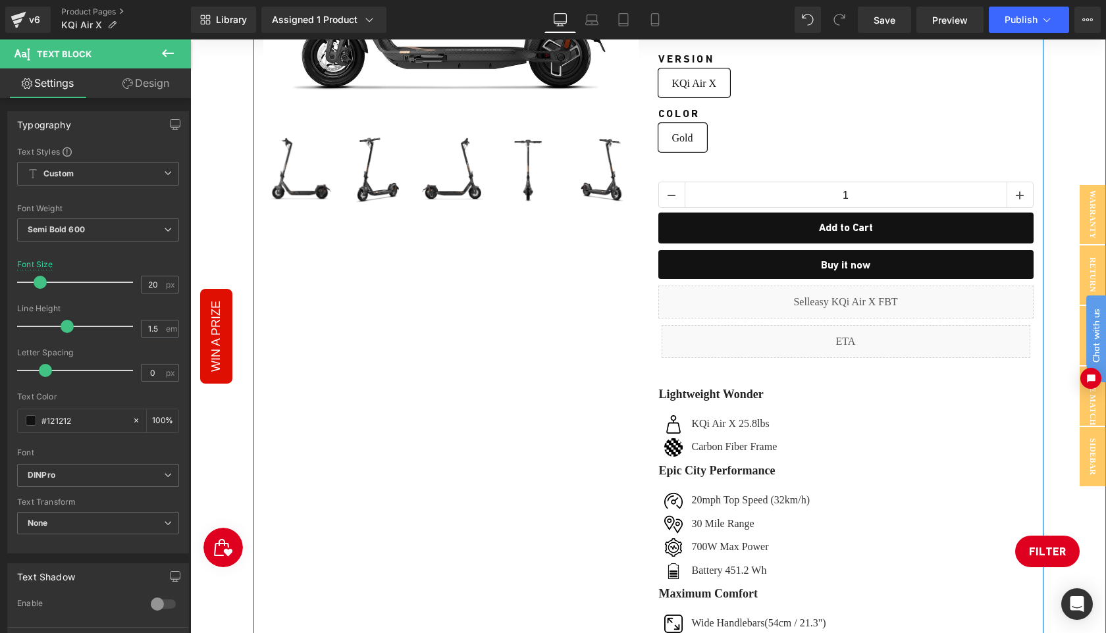
scroll to position [473, 0]
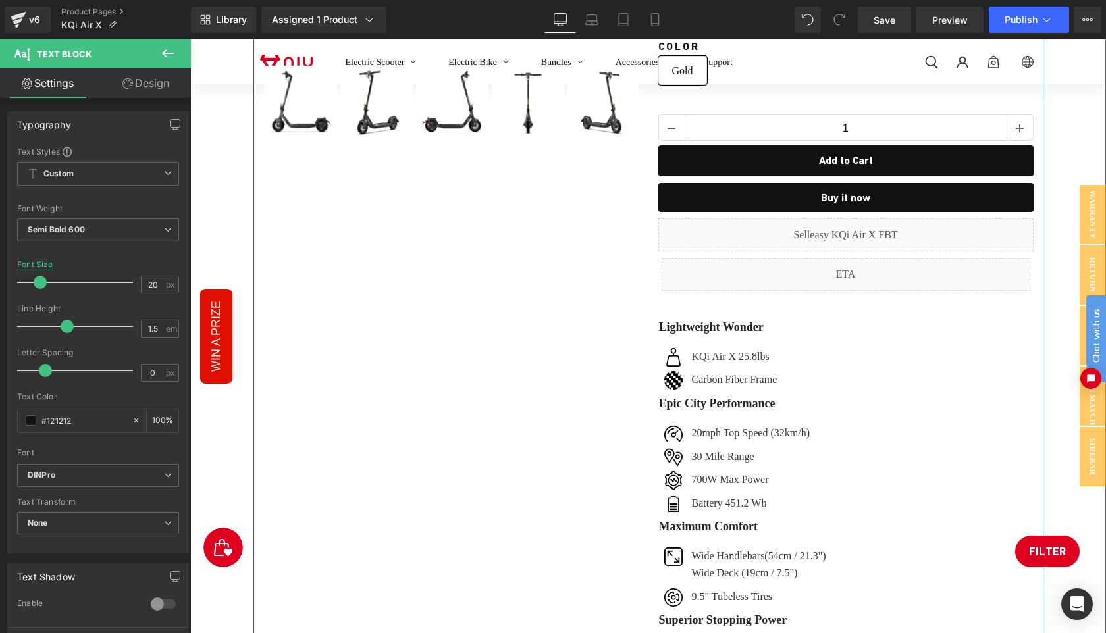
click at [631, 448] on div "Sale Off (P) Image ‹" at bounding box center [648, 283] width 790 height 1209
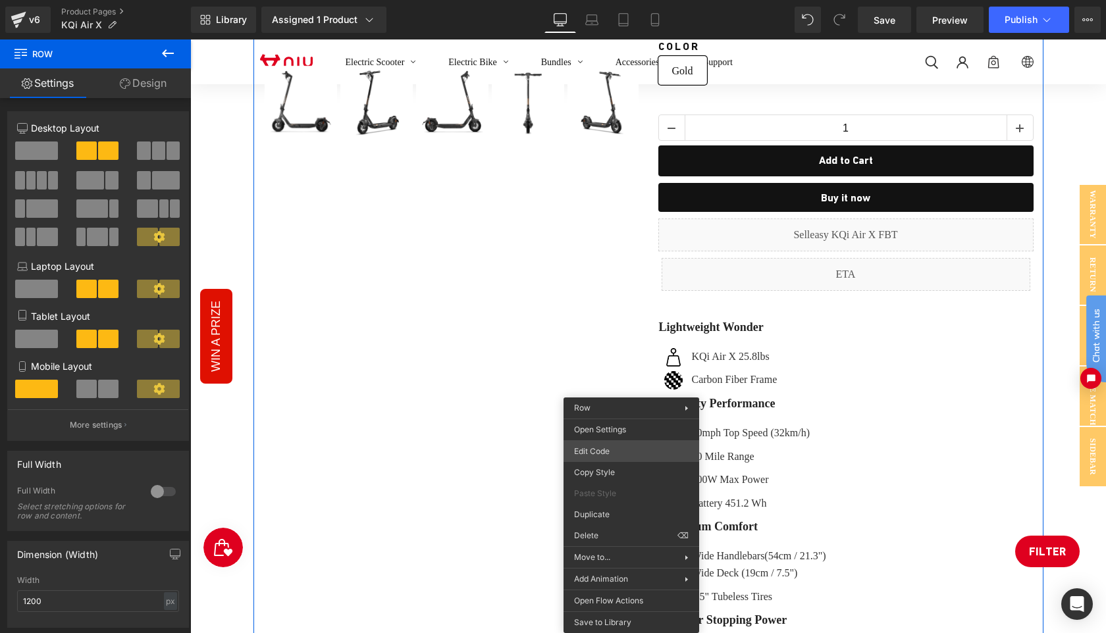
click at [611, 0] on div "Row You are previewing how the will restyle your page. You can not edit Element…" at bounding box center [553, 0] width 1106 height 0
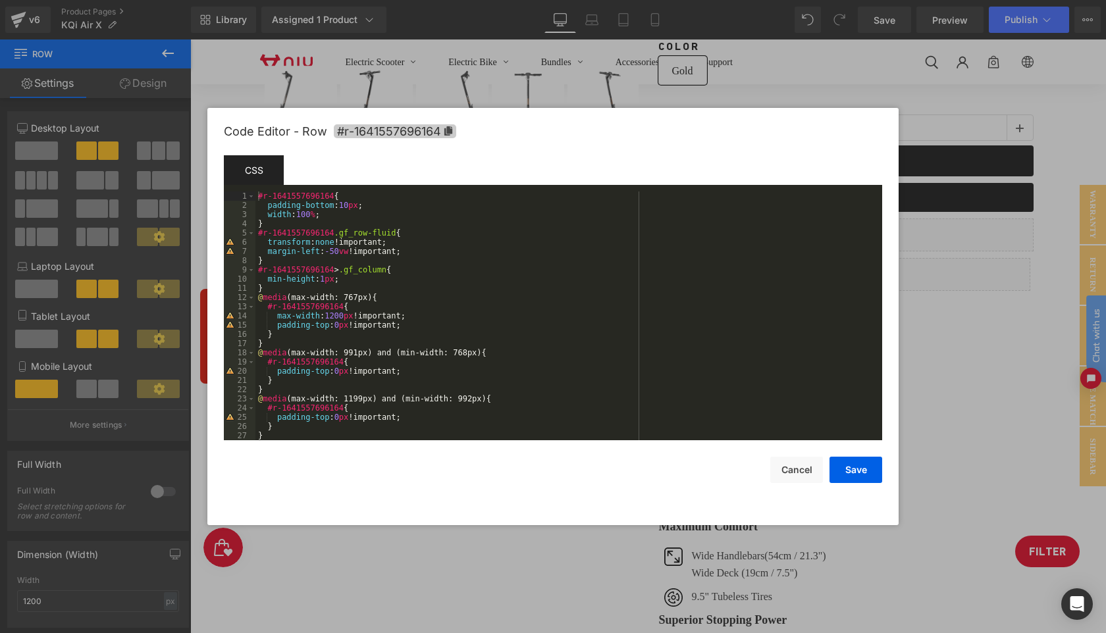
click at [444, 134] on icon at bounding box center [448, 130] width 8 height 9
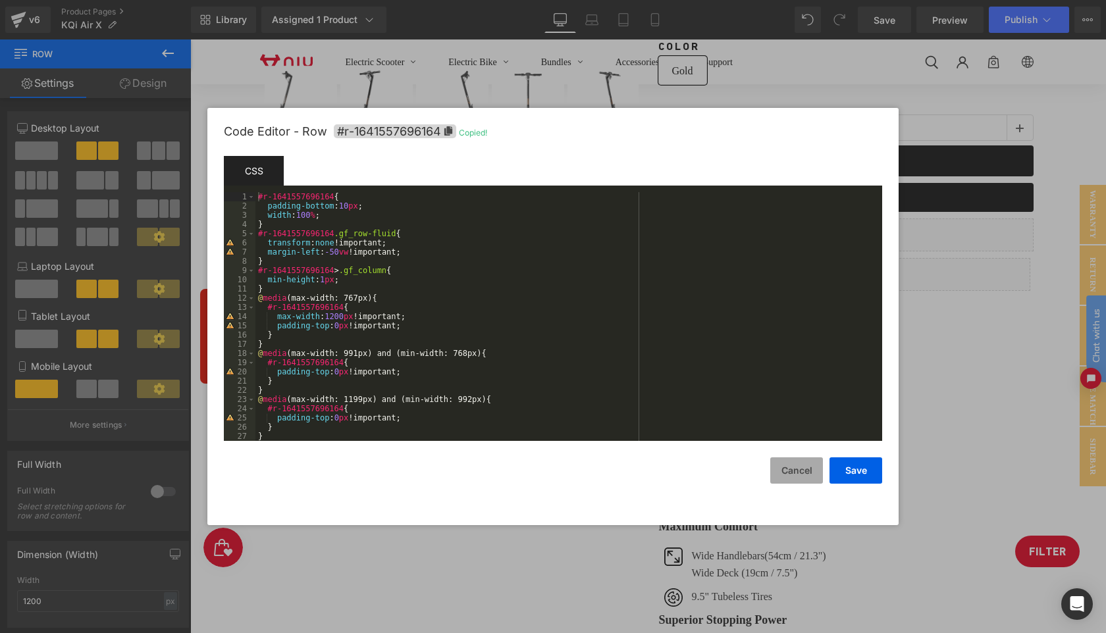
click at [802, 478] on button "Cancel" at bounding box center [796, 471] width 53 height 26
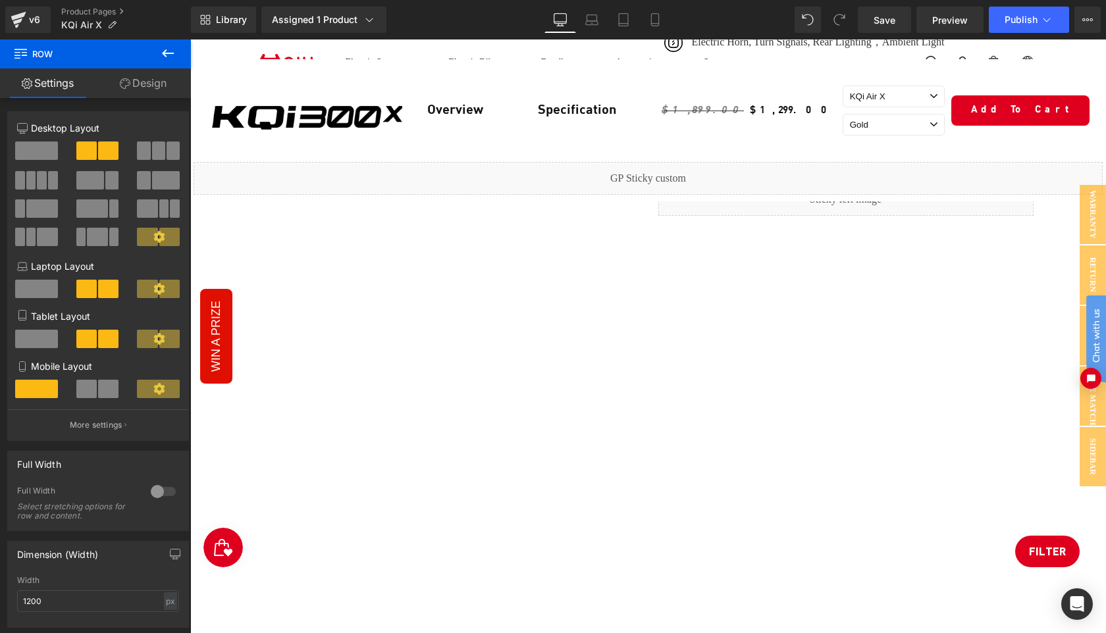
scroll to position [1173, 0]
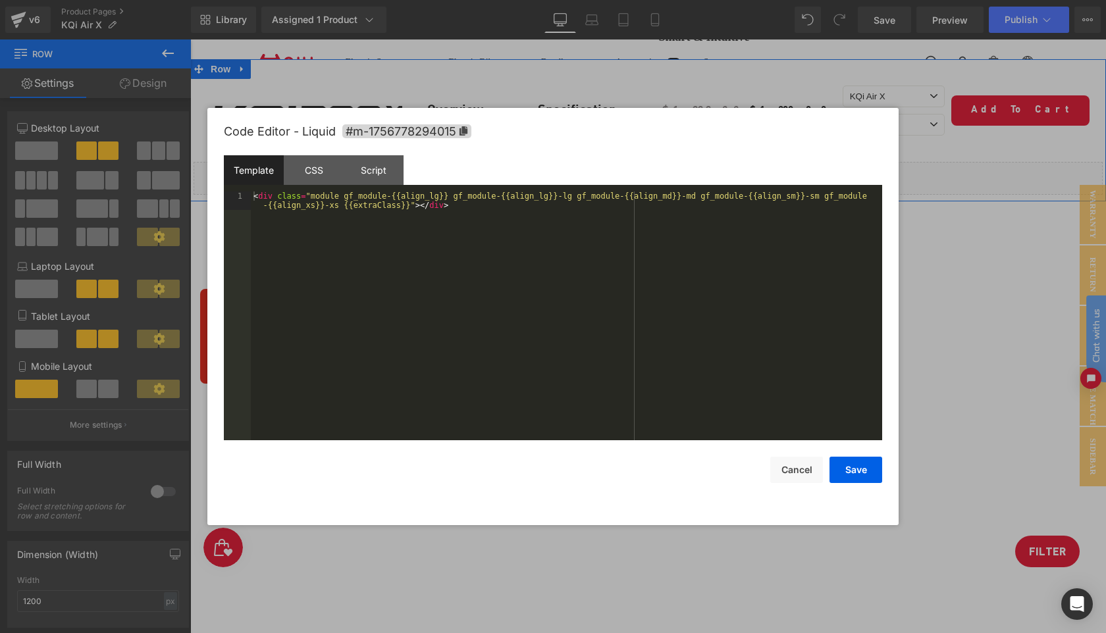
click at [664, 166] on div "Liquid" at bounding box center [648, 178] width 909 height 33
click at [379, 168] on div "Script" at bounding box center [374, 170] width 60 height 30
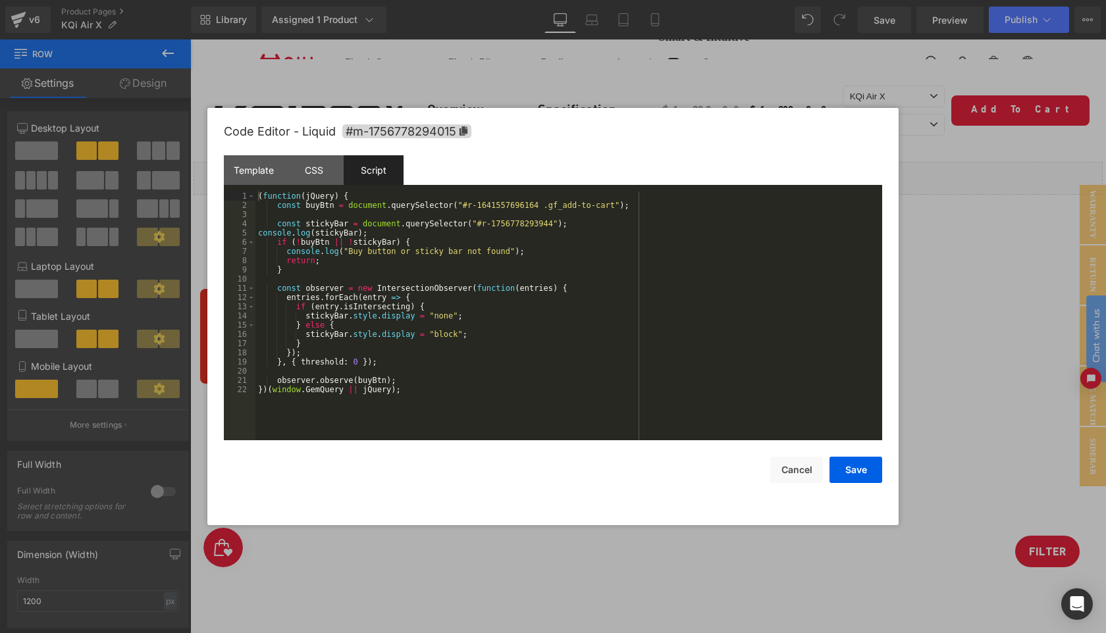
click at [542, 205] on div "( function ( jQuery ) { const buyBtn = document . querySelector ( "#r-164155769…" at bounding box center [568, 325] width 627 height 267
click at [852, 477] on button "Save" at bounding box center [856, 470] width 53 height 26
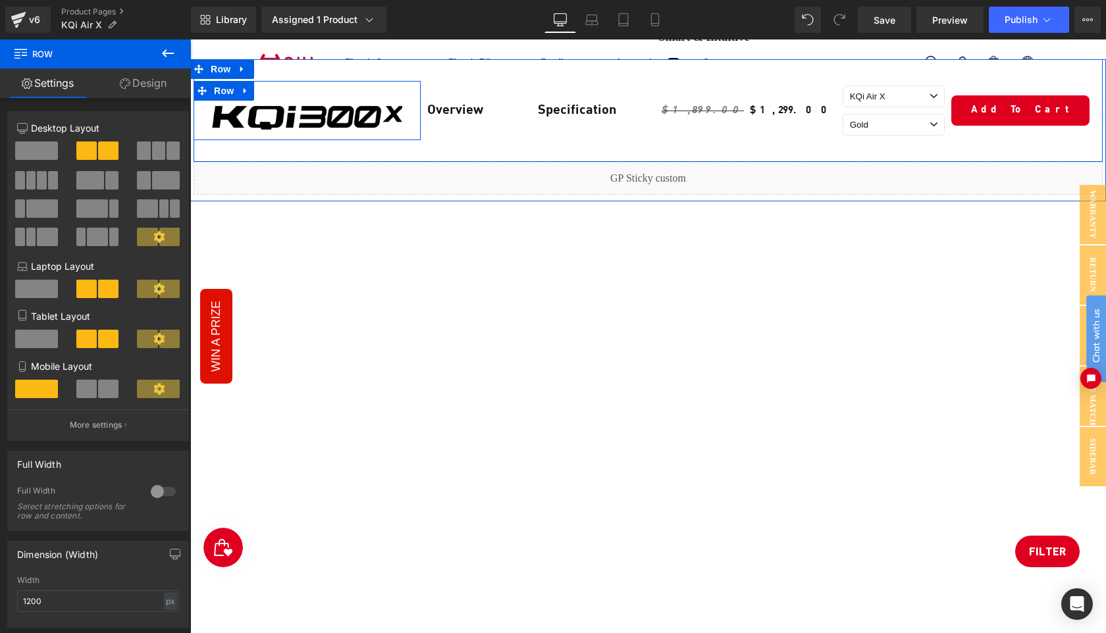
click at [336, 90] on div "Image Row" at bounding box center [307, 110] width 227 height 59
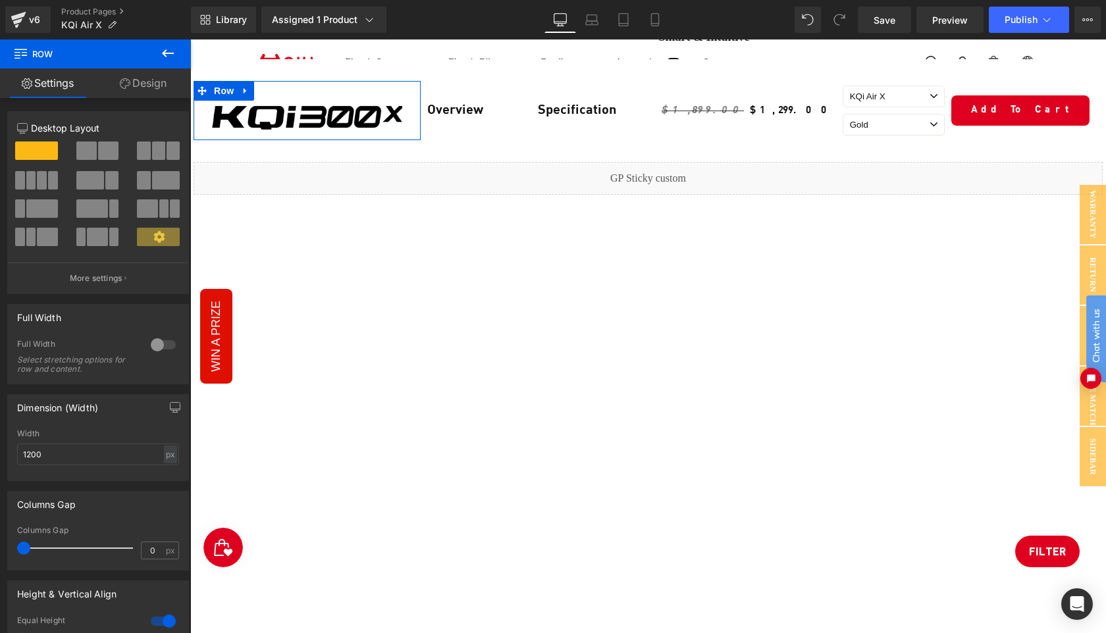
click at [152, 88] on link "Design" at bounding box center [142, 83] width 95 height 30
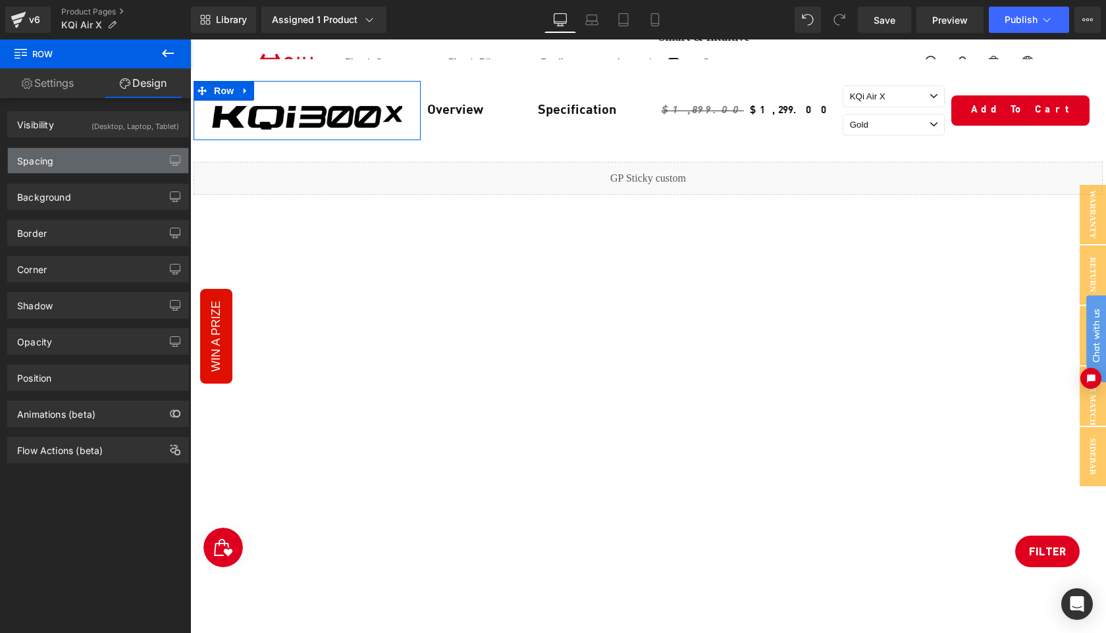
click at [86, 172] on div "Spacing" at bounding box center [98, 160] width 180 height 25
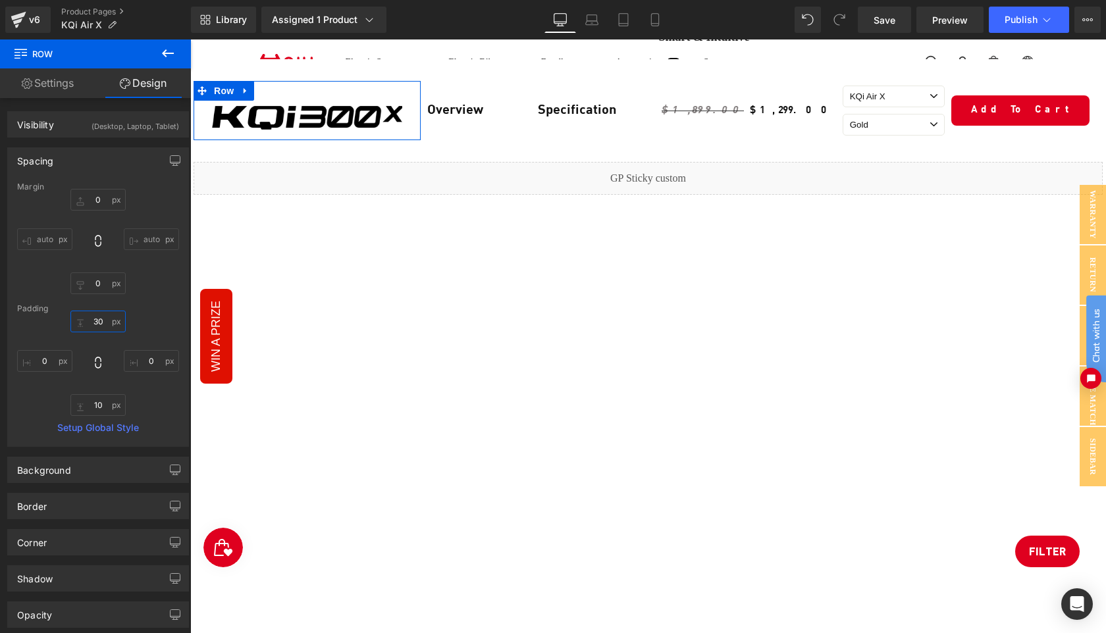
click at [101, 323] on input "30" at bounding box center [97, 322] width 55 height 22
type input "10"
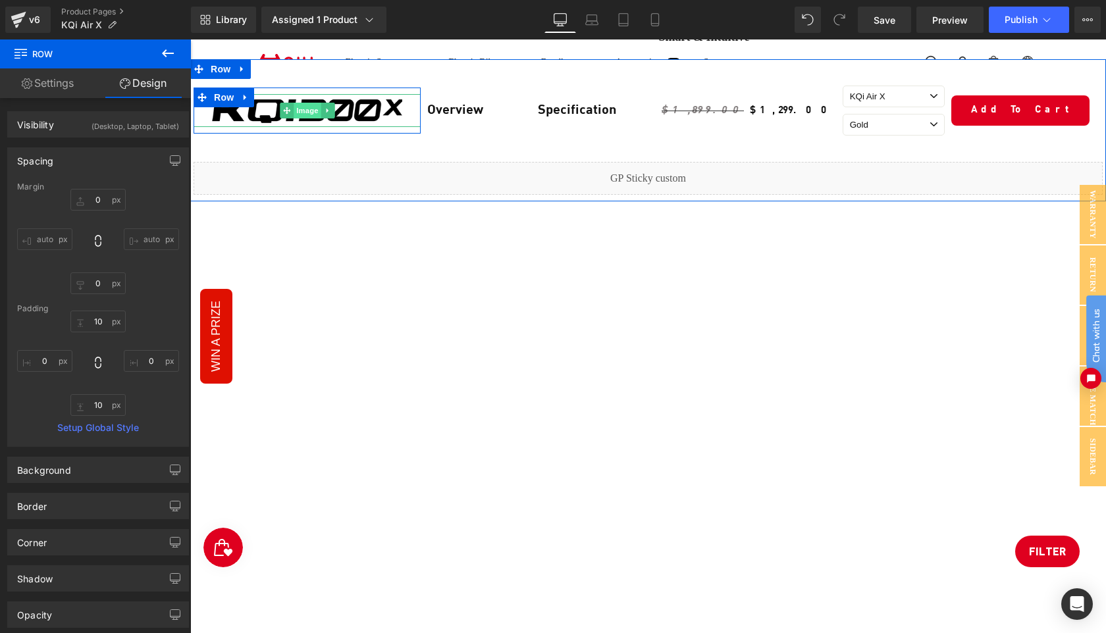
click at [311, 108] on span "Image" at bounding box center [308, 111] width 28 height 16
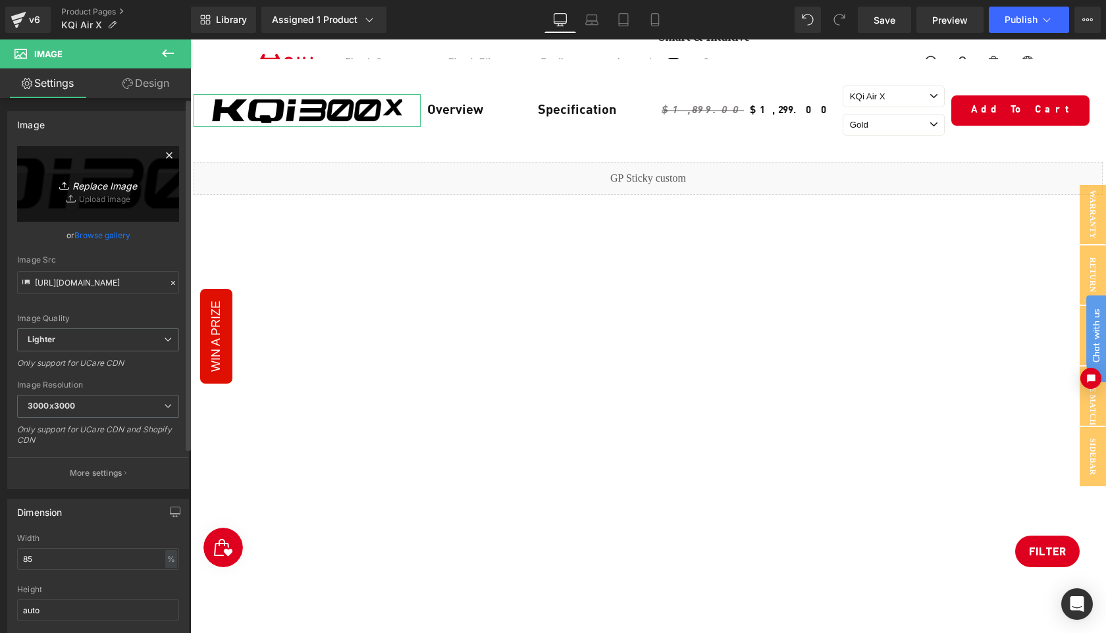
click at [93, 181] on icon "Replace Image" at bounding box center [97, 184] width 105 height 16
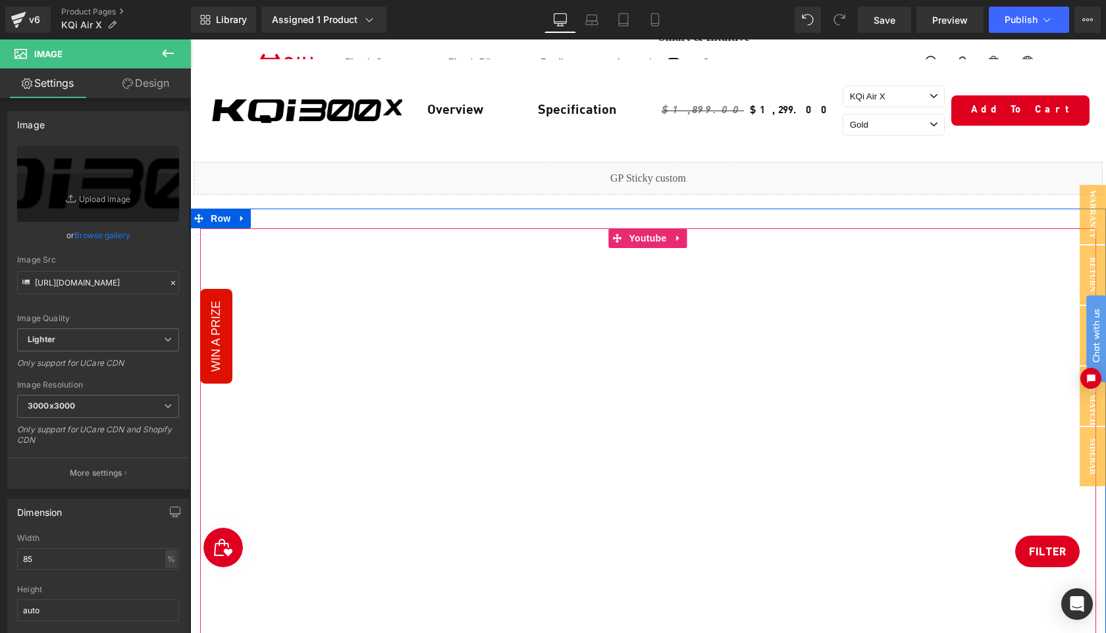
type input "C:\fakepath\20250901-142221.png"
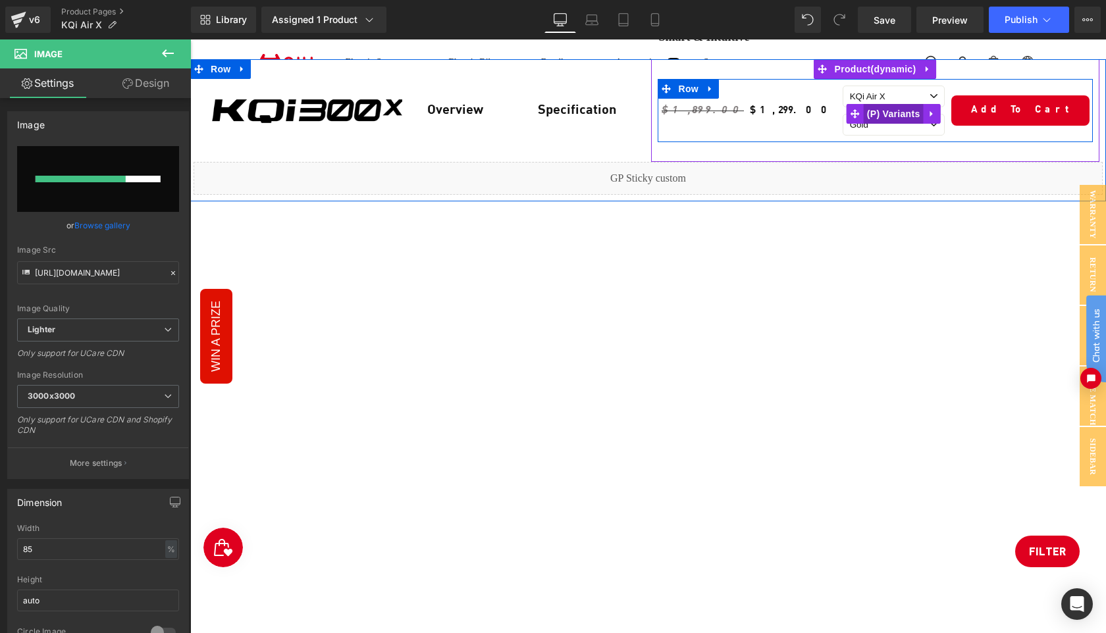
click at [891, 112] on span "(P) Variants" at bounding box center [894, 114] width 60 height 20
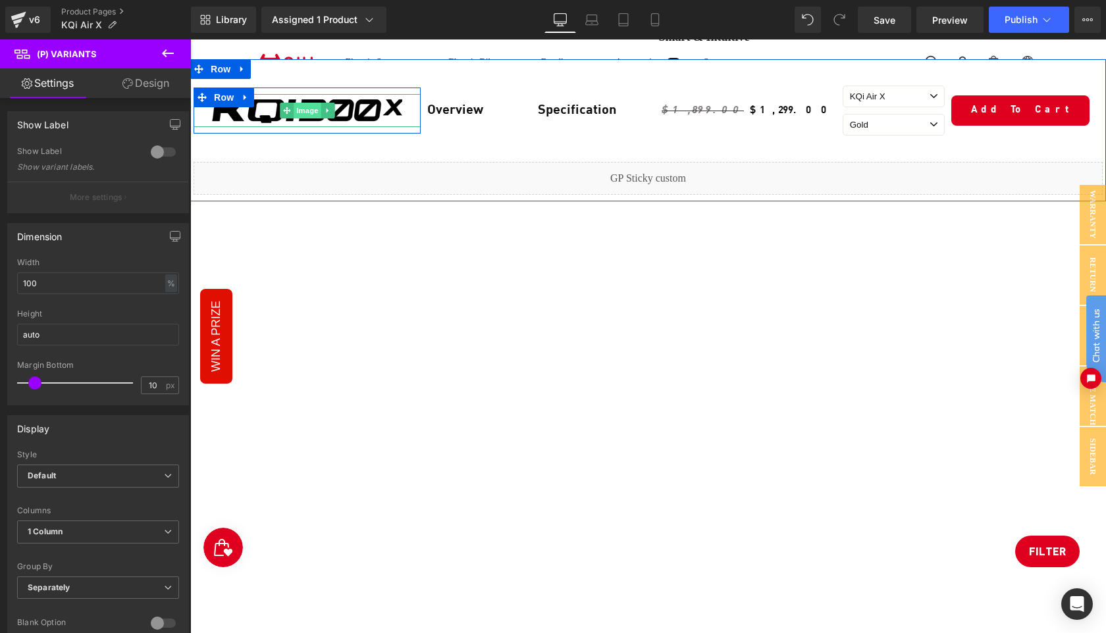
click at [301, 108] on span "Image" at bounding box center [308, 111] width 28 height 16
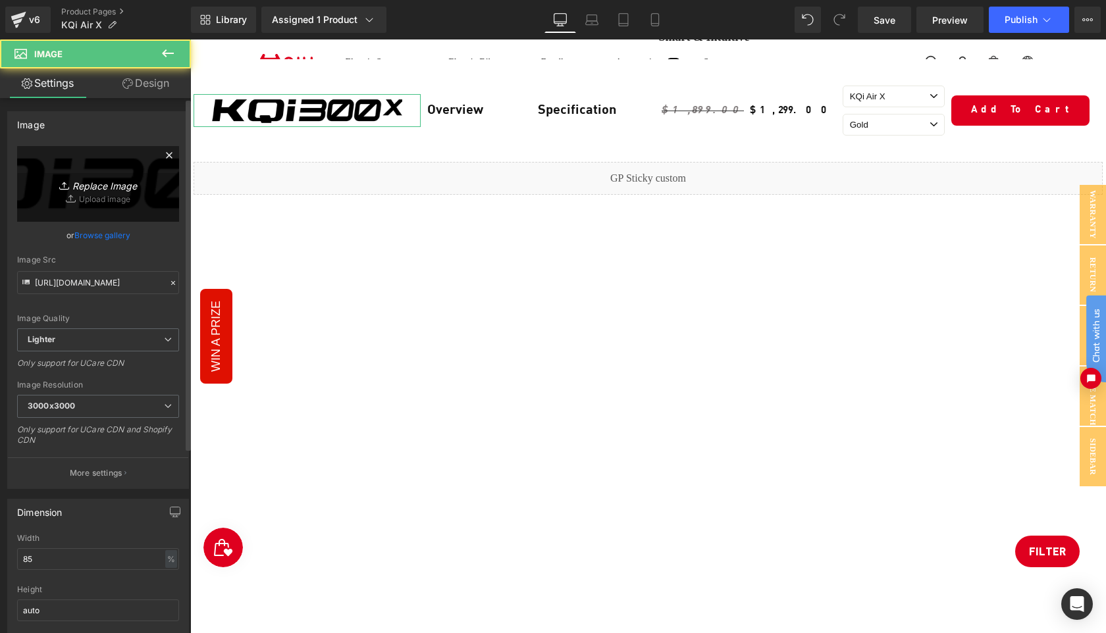
click at [110, 199] on link "Replace Image" at bounding box center [98, 184] width 162 height 76
type input "C:\fakepath\20250901-142221.png"
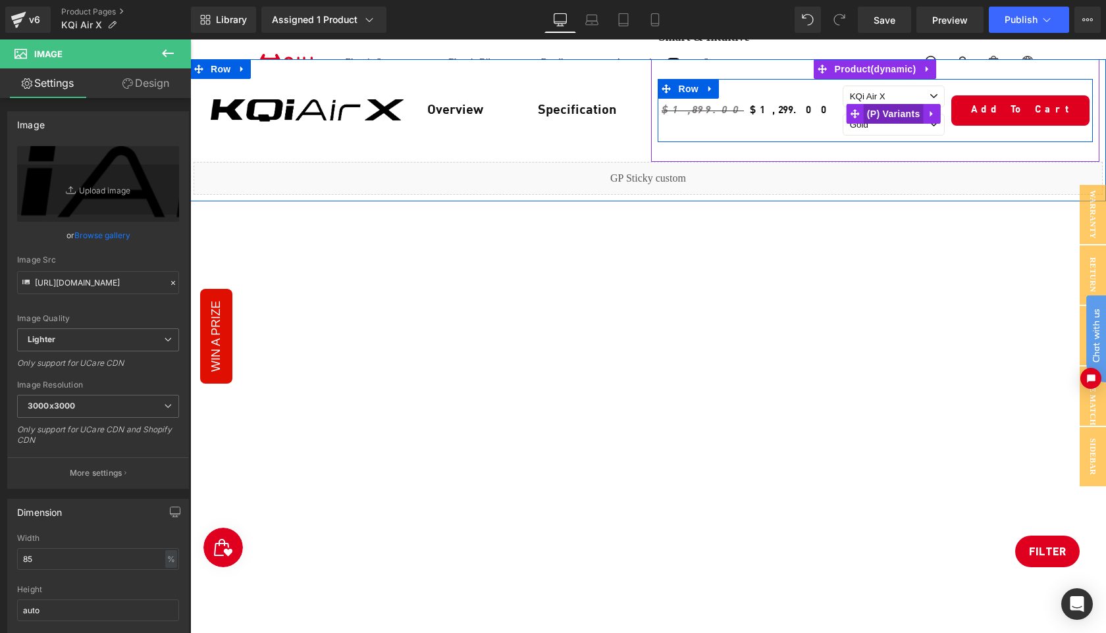
click at [885, 114] on span "(P) Variants" at bounding box center [894, 114] width 60 height 20
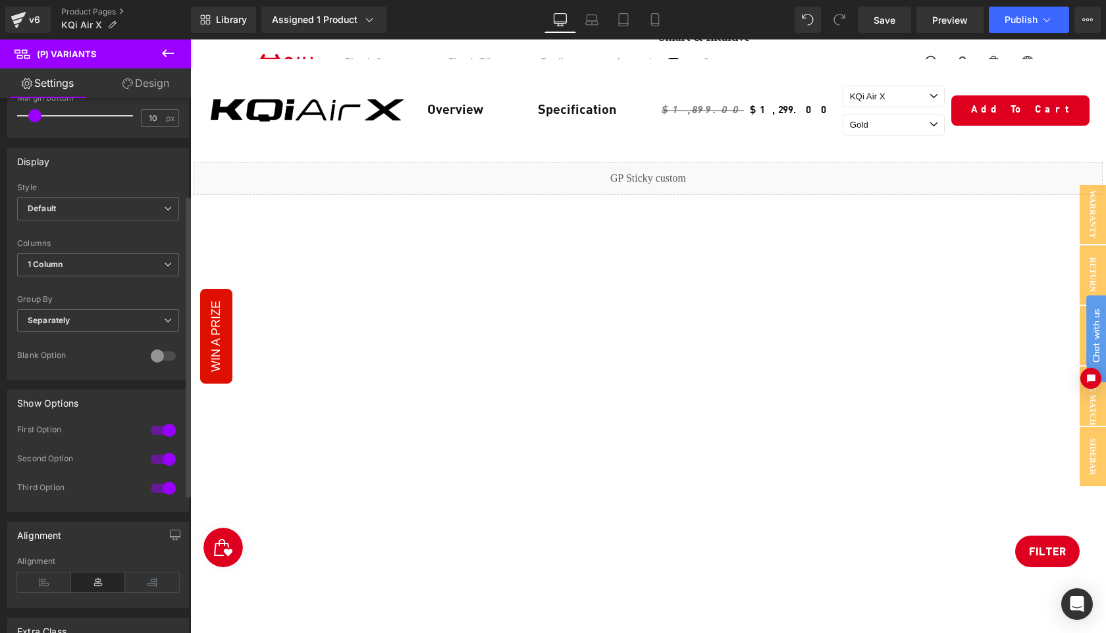
scroll to position [292, 0]
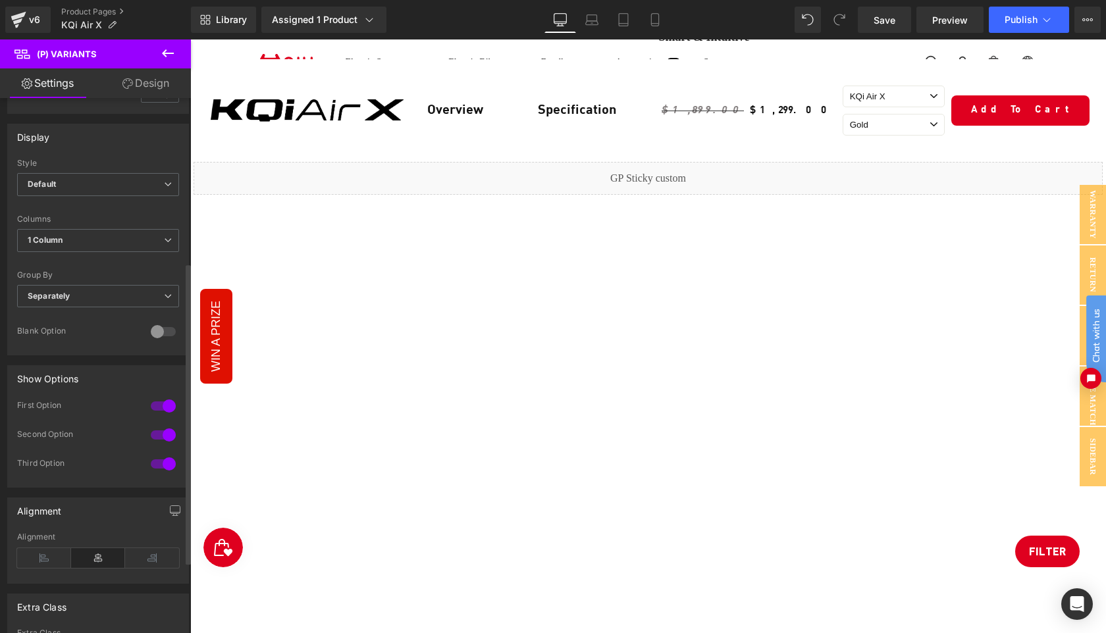
click at [162, 400] on div at bounding box center [163, 406] width 32 height 21
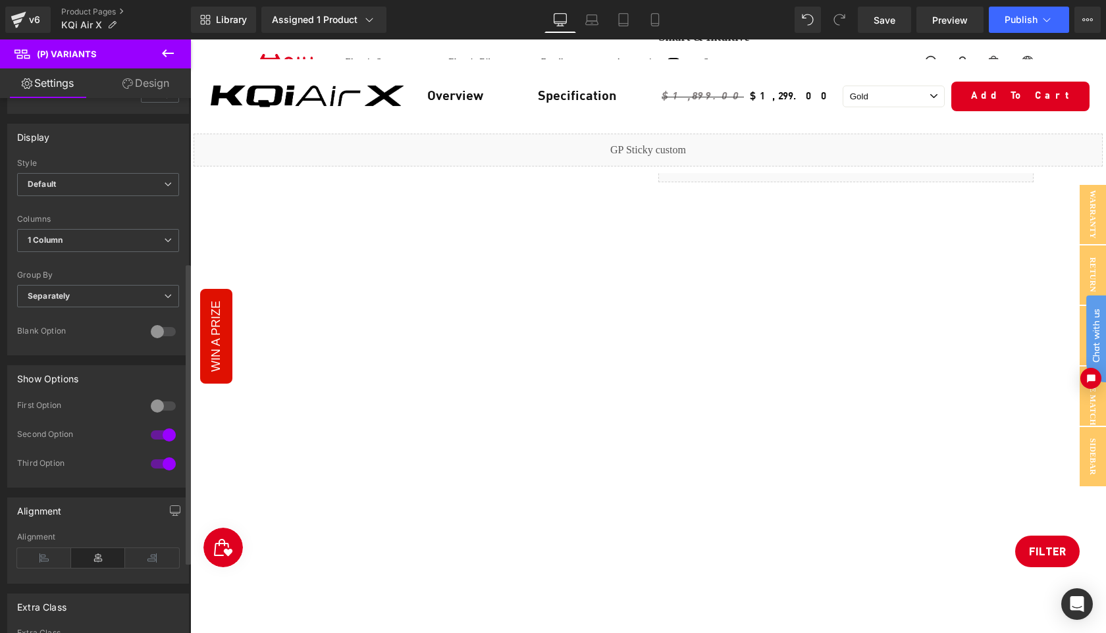
click at [156, 465] on div at bounding box center [163, 464] width 32 height 21
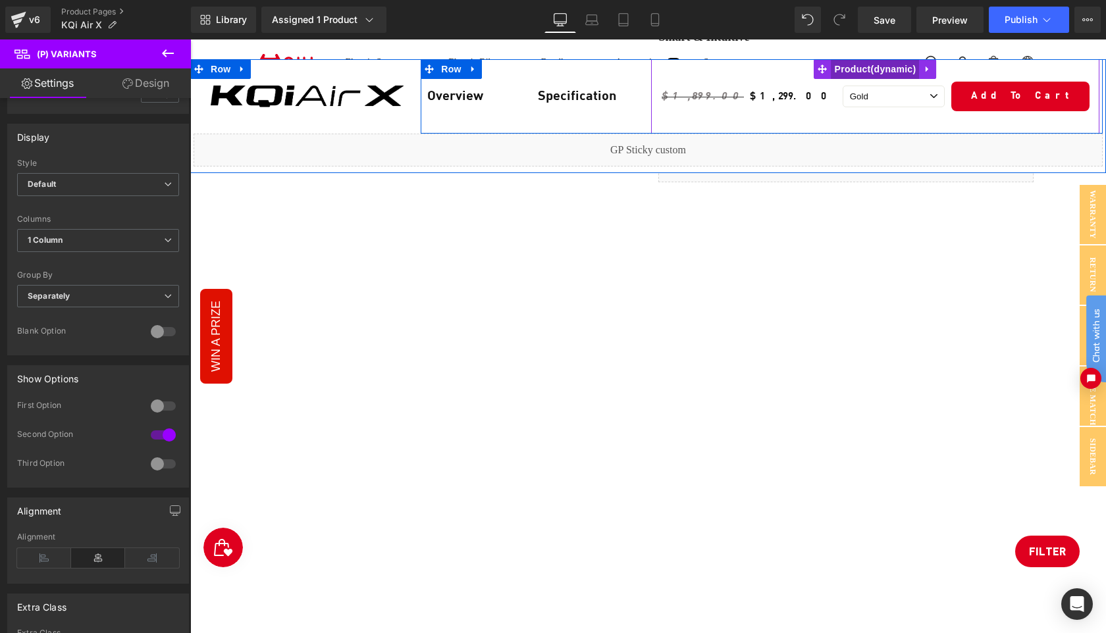
click at [866, 64] on span "Product" at bounding box center [875, 69] width 88 height 20
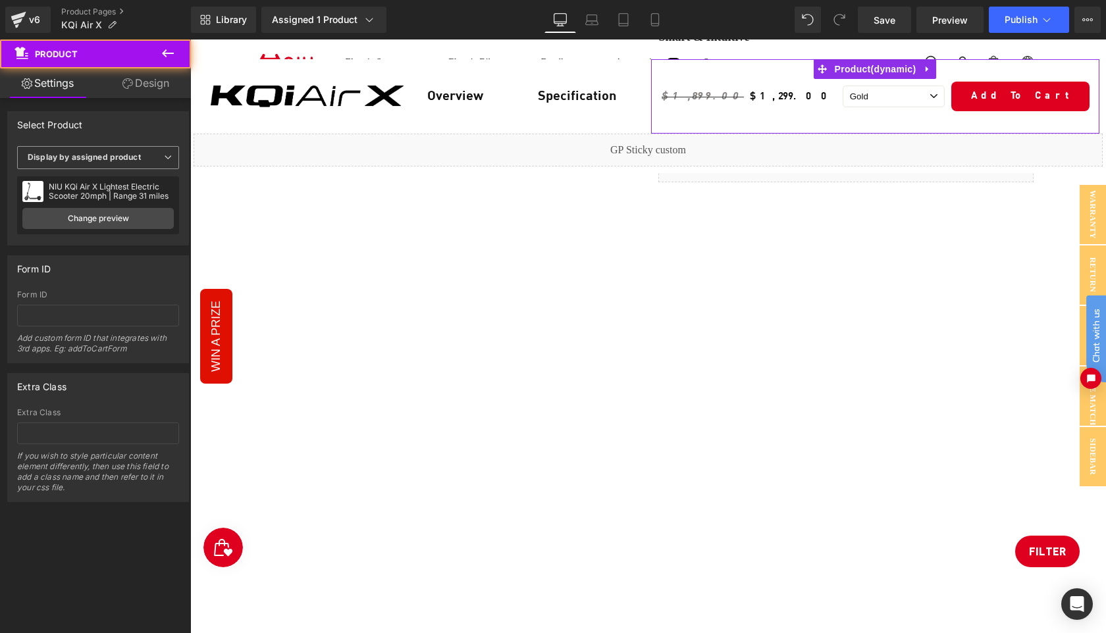
click at [120, 153] on b "Display by assigned product" at bounding box center [84, 157] width 113 height 10
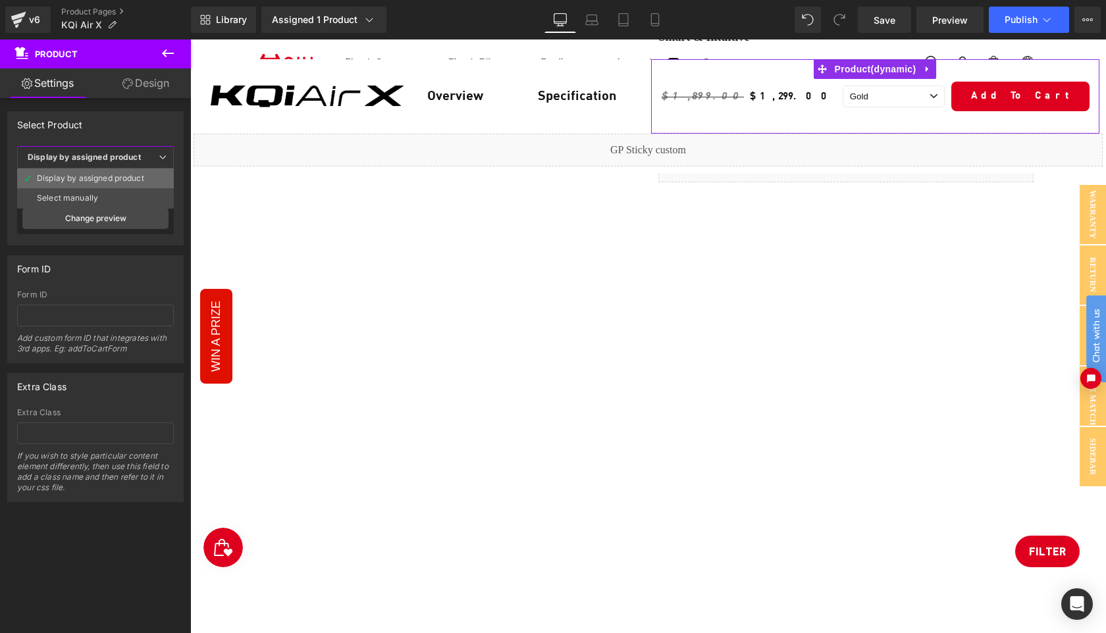
click at [101, 177] on div "Display by assigned product" at bounding box center [90, 178] width 107 height 9
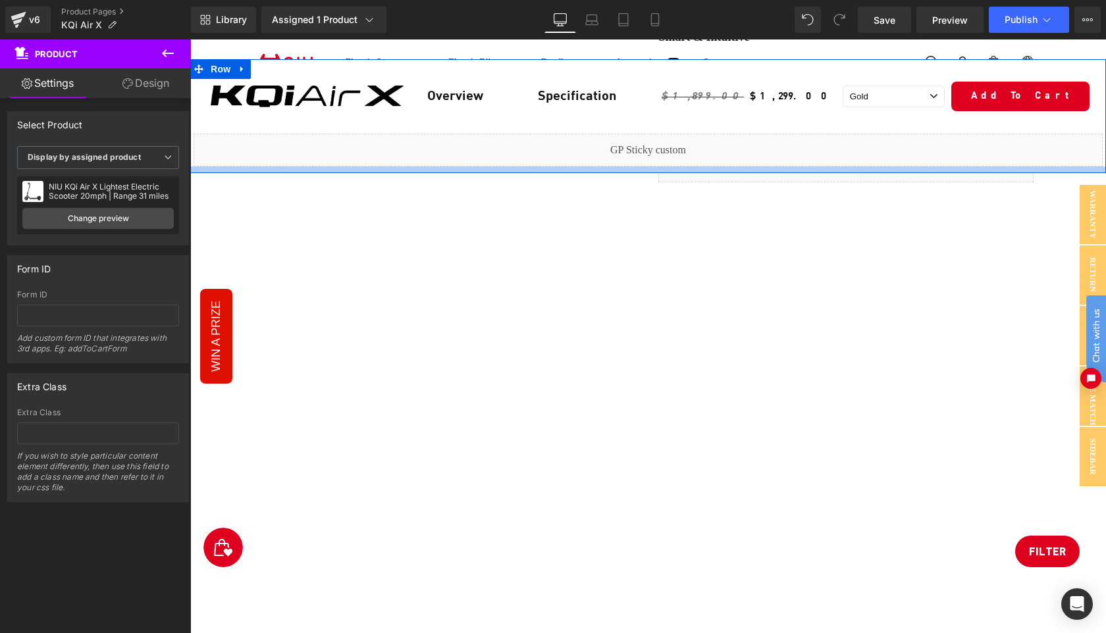
click at [544, 167] on div at bounding box center [648, 170] width 916 height 7
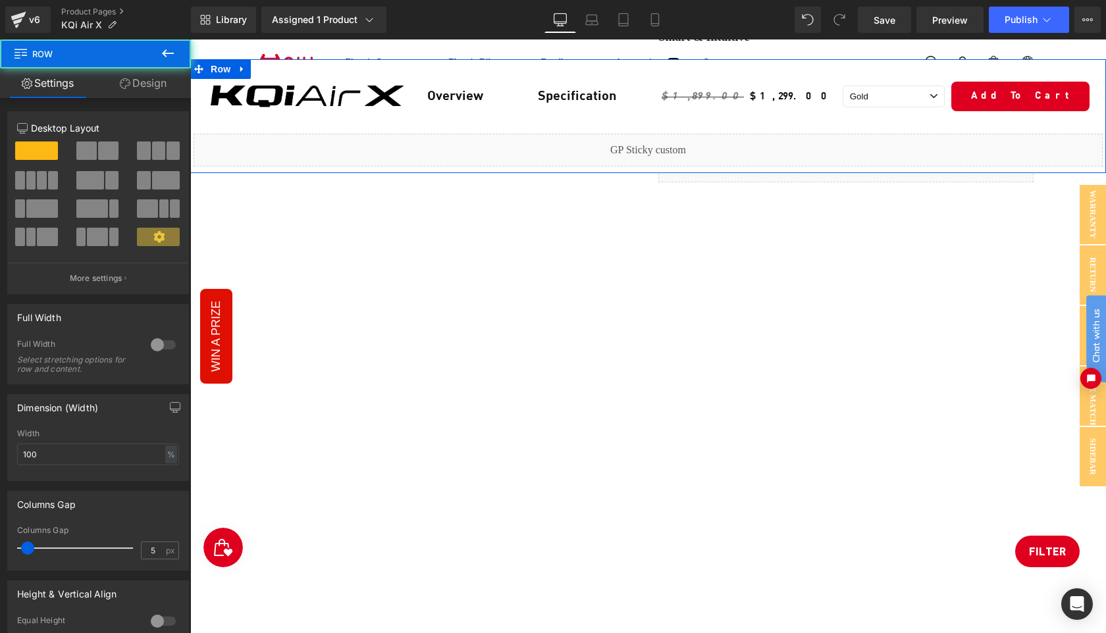
click at [142, 80] on link "Design" at bounding box center [142, 83] width 95 height 30
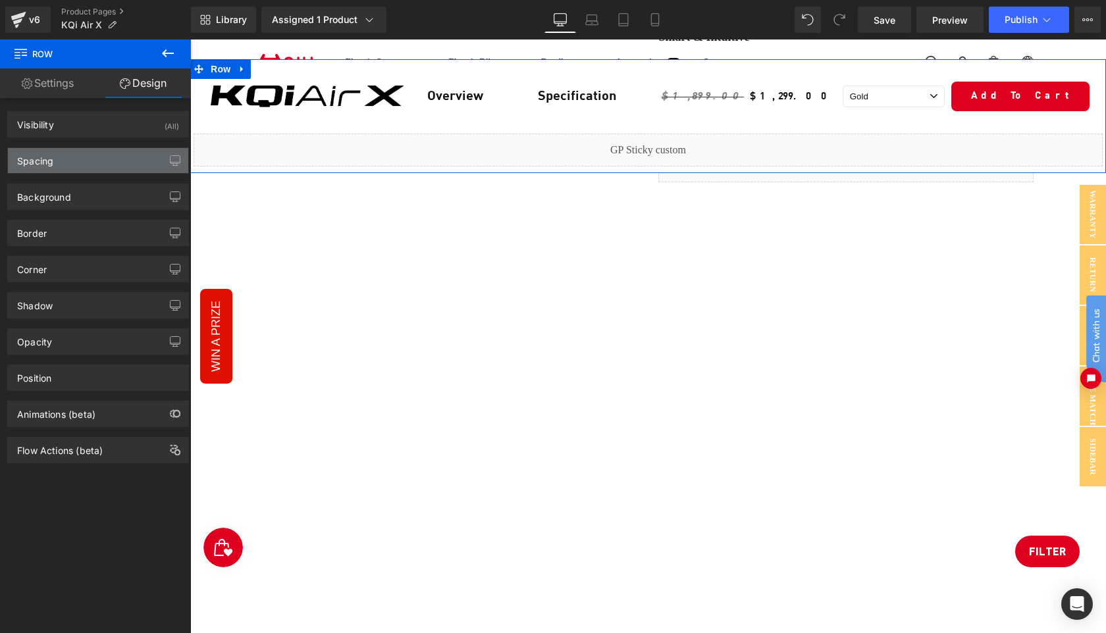
click at [95, 163] on div "Spacing" at bounding box center [98, 160] width 180 height 25
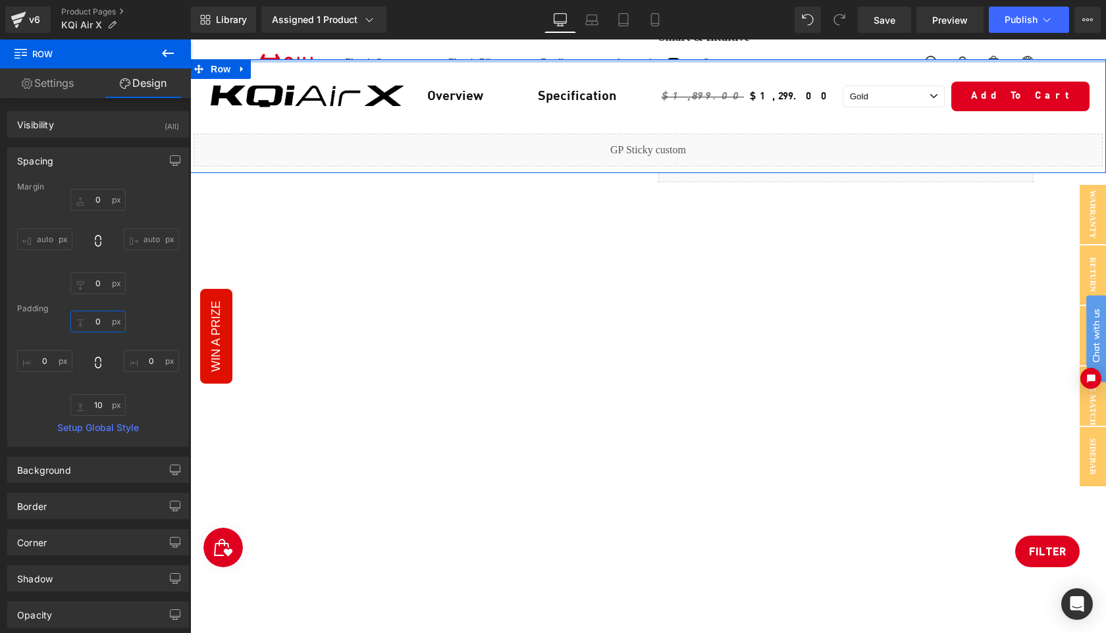
click at [100, 319] on input "0" at bounding box center [97, 322] width 55 height 22
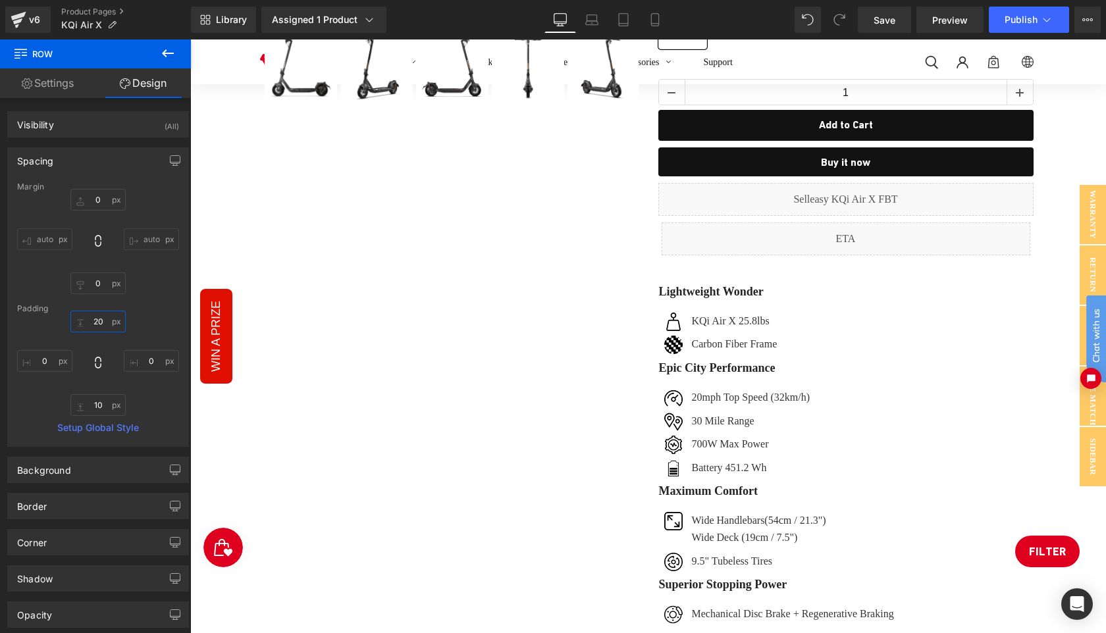
scroll to position [0, 0]
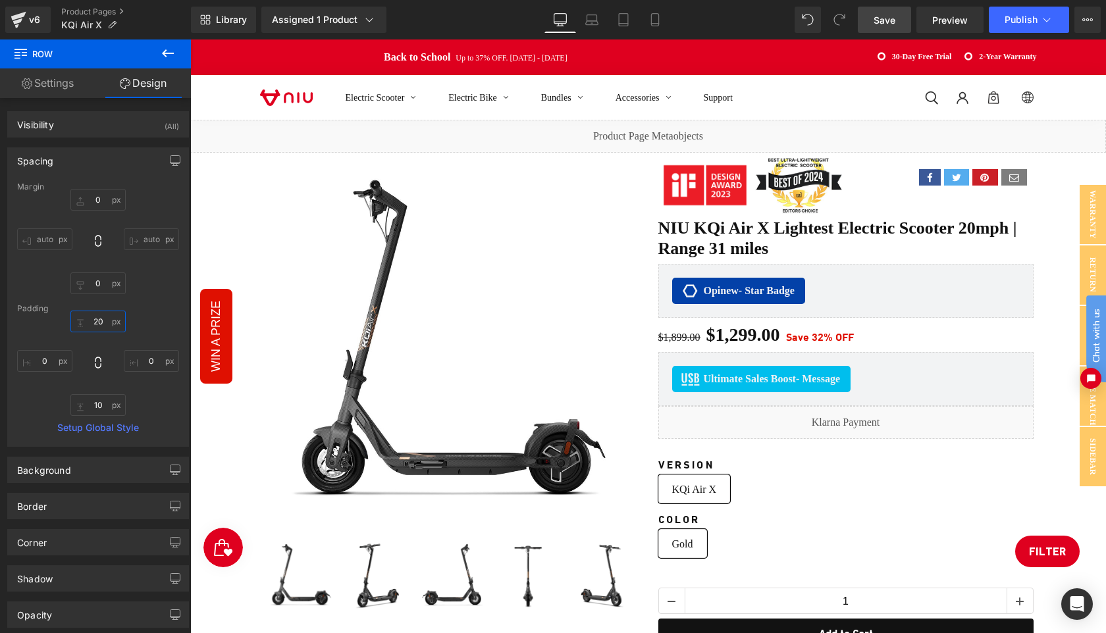
type input "20"
click at [887, 19] on span "Save" at bounding box center [885, 20] width 22 height 14
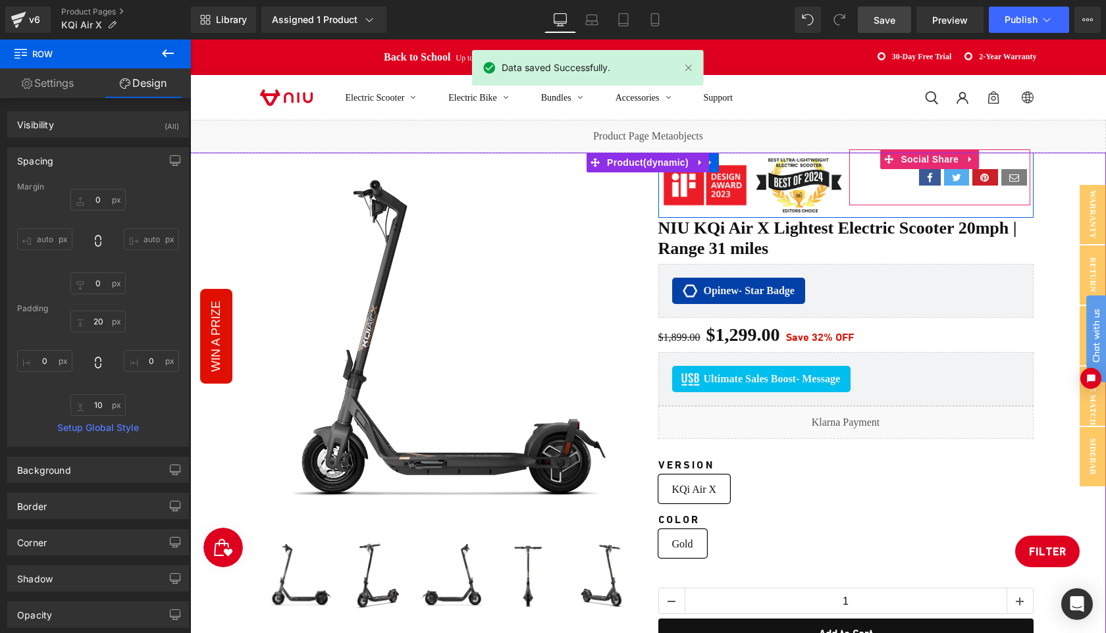
scroll to position [215, 0]
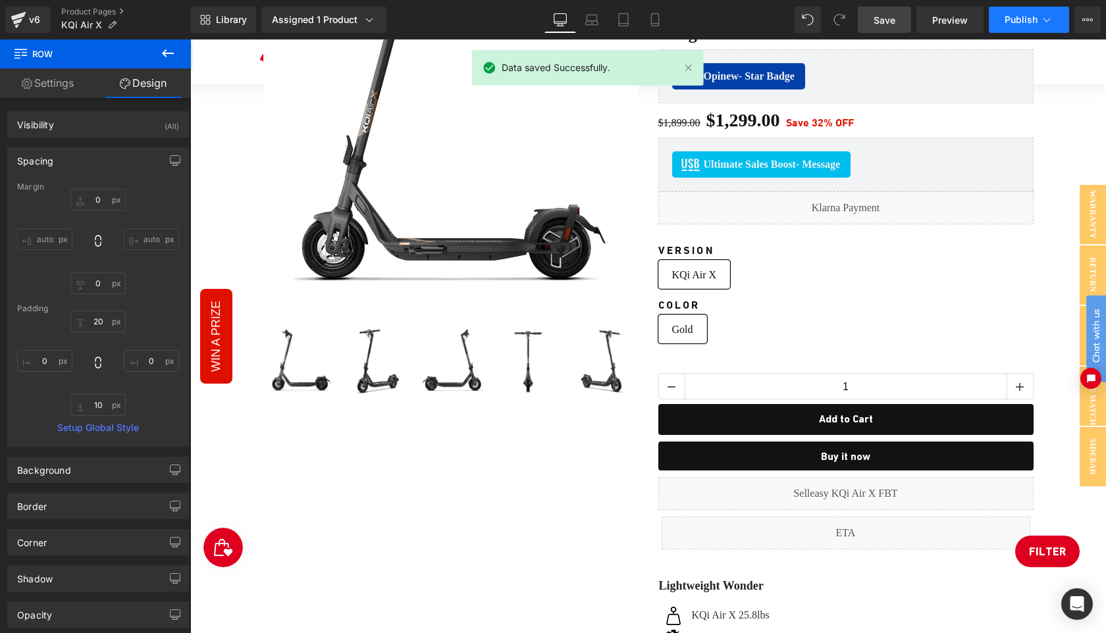
click at [1011, 27] on button "Publish" at bounding box center [1029, 20] width 80 height 26
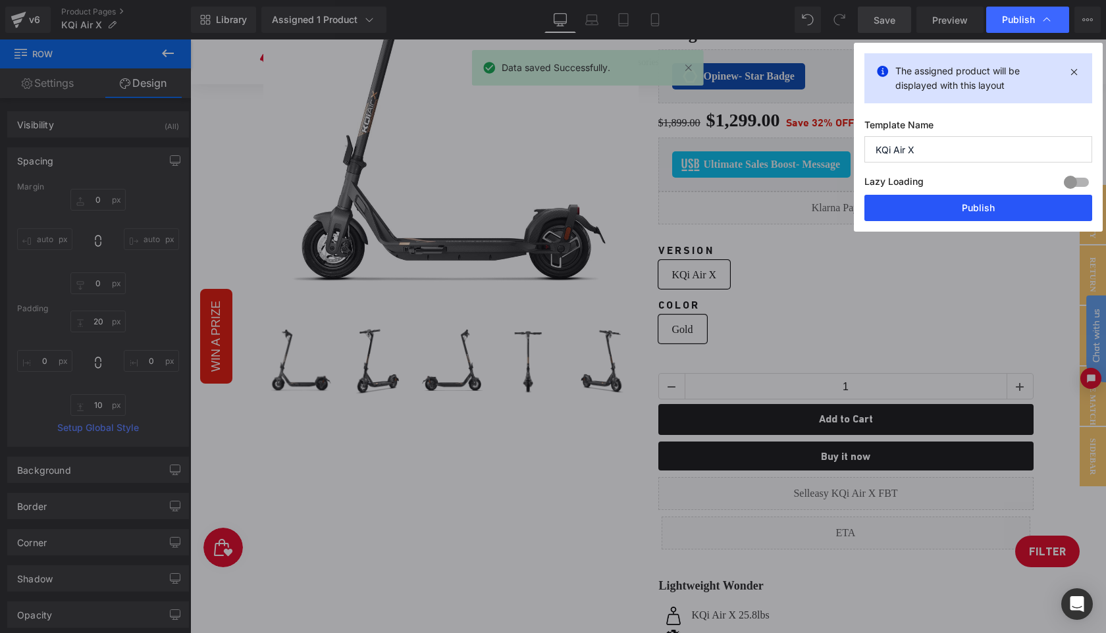
click at [995, 205] on button "Publish" at bounding box center [978, 208] width 228 height 26
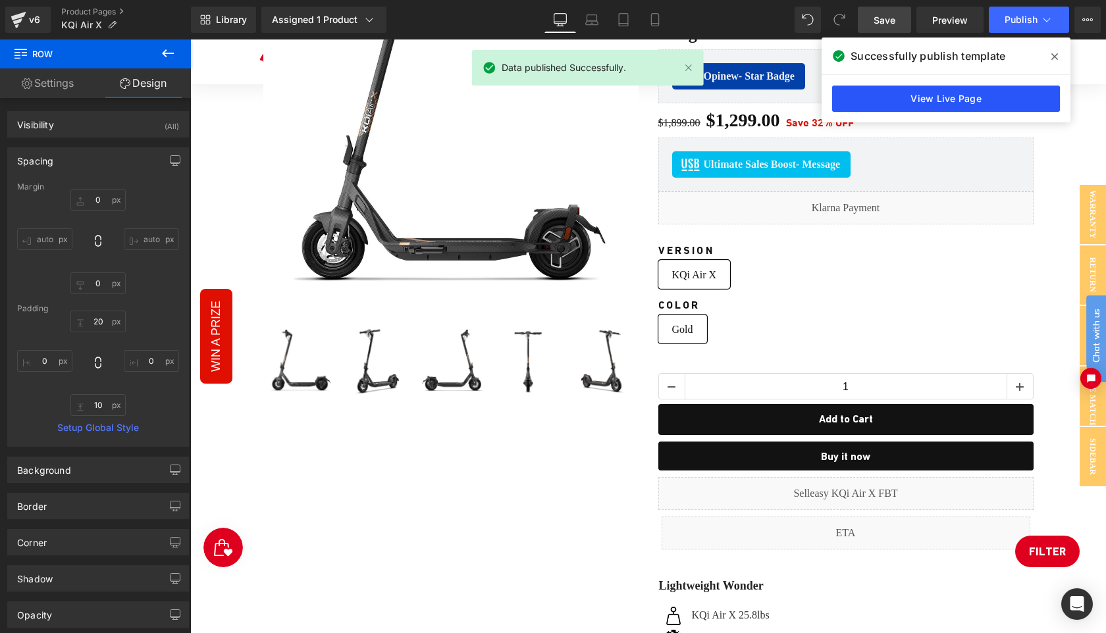
click at [949, 97] on link "View Live Page" at bounding box center [946, 99] width 228 height 26
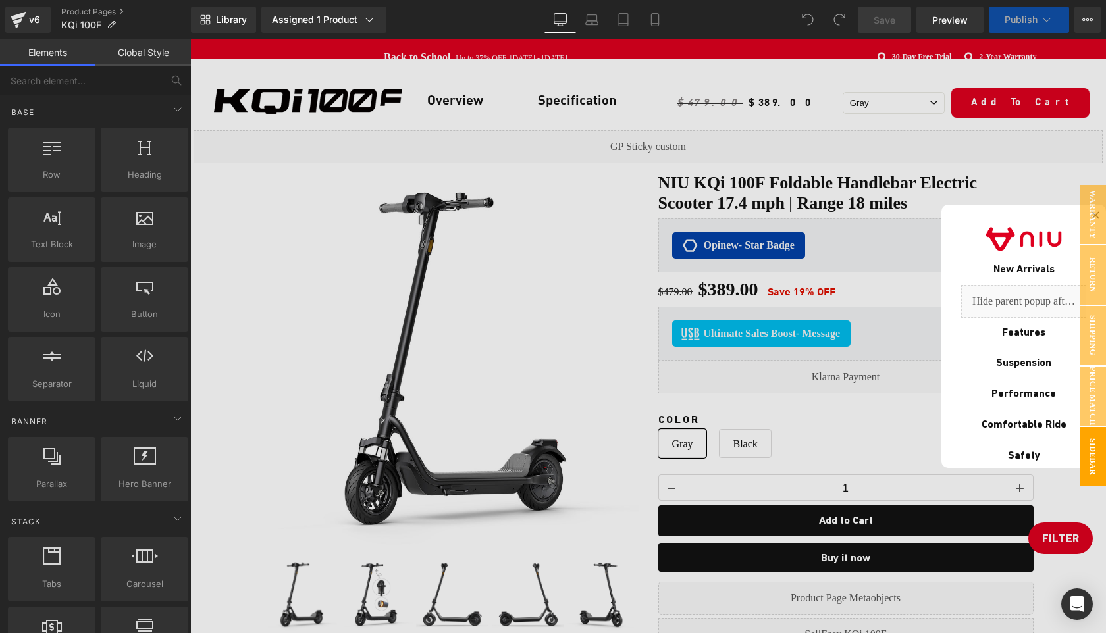
click at [1062, 542] on div at bounding box center [648, 337] width 916 height 594
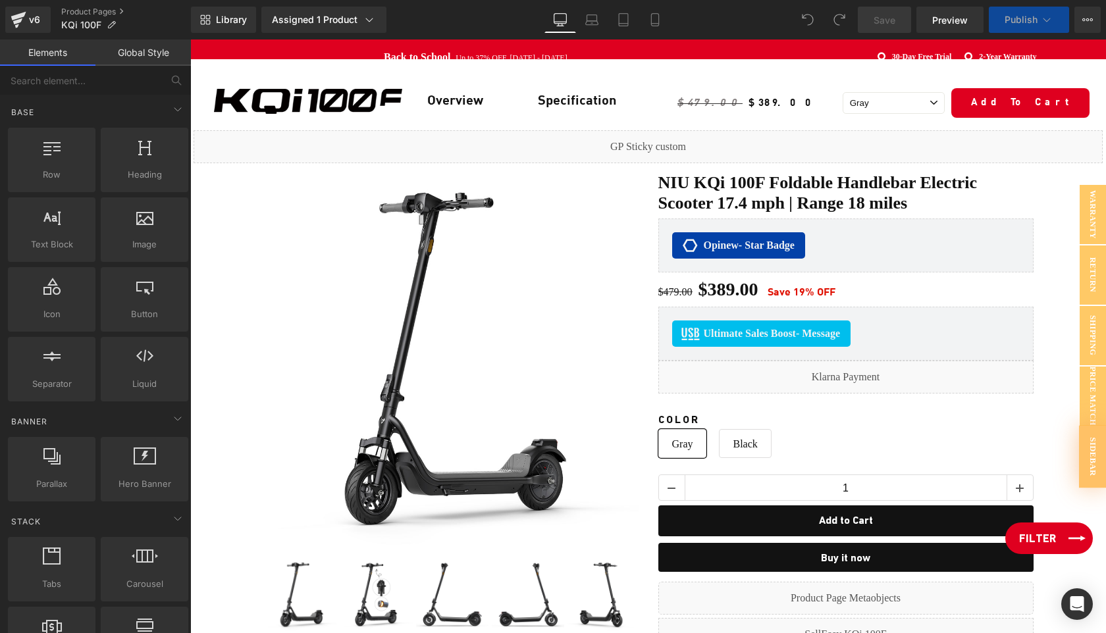
click at [1063, 541] on link "Filter" at bounding box center [1049, 539] width 88 height 32
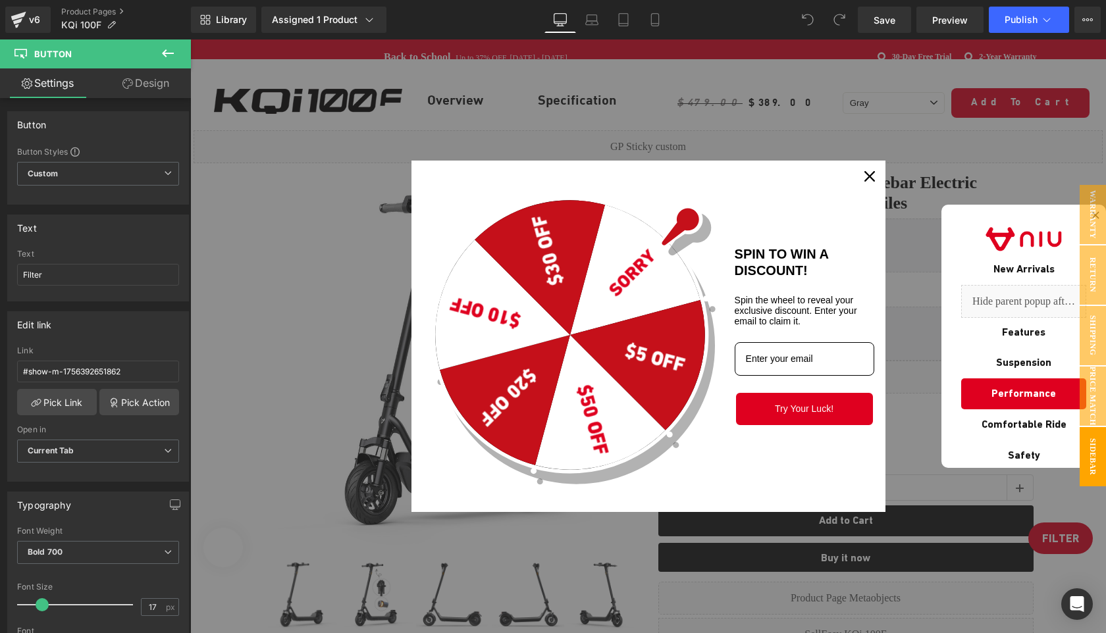
click at [868, 175] on icon "close icon" at bounding box center [869, 176] width 11 height 11
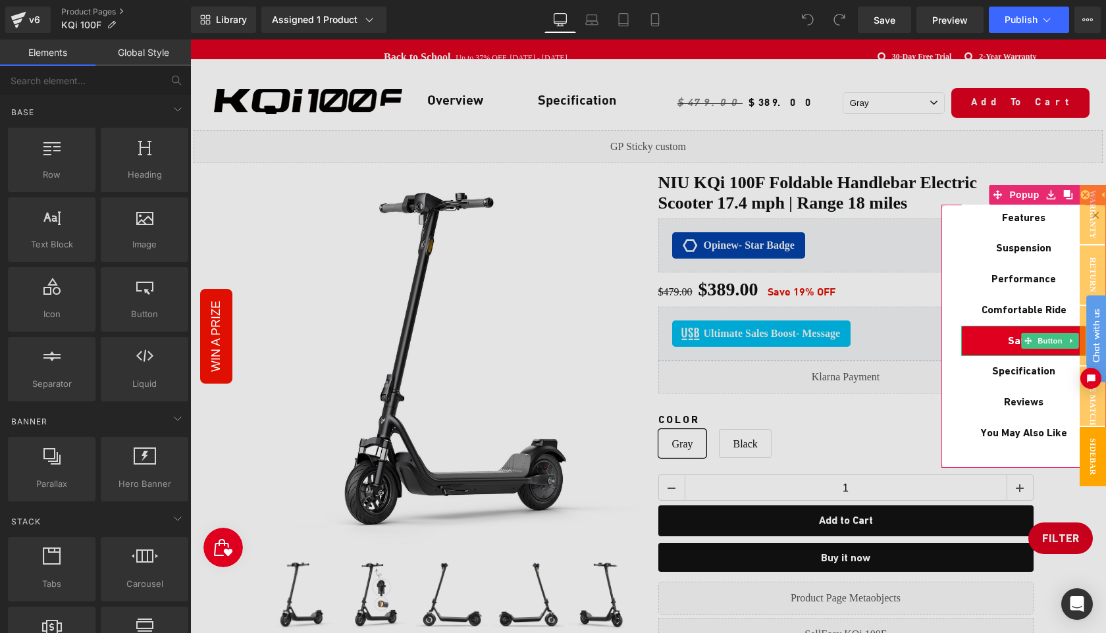
click at [991, 338] on link "Safety" at bounding box center [1023, 341] width 125 height 31
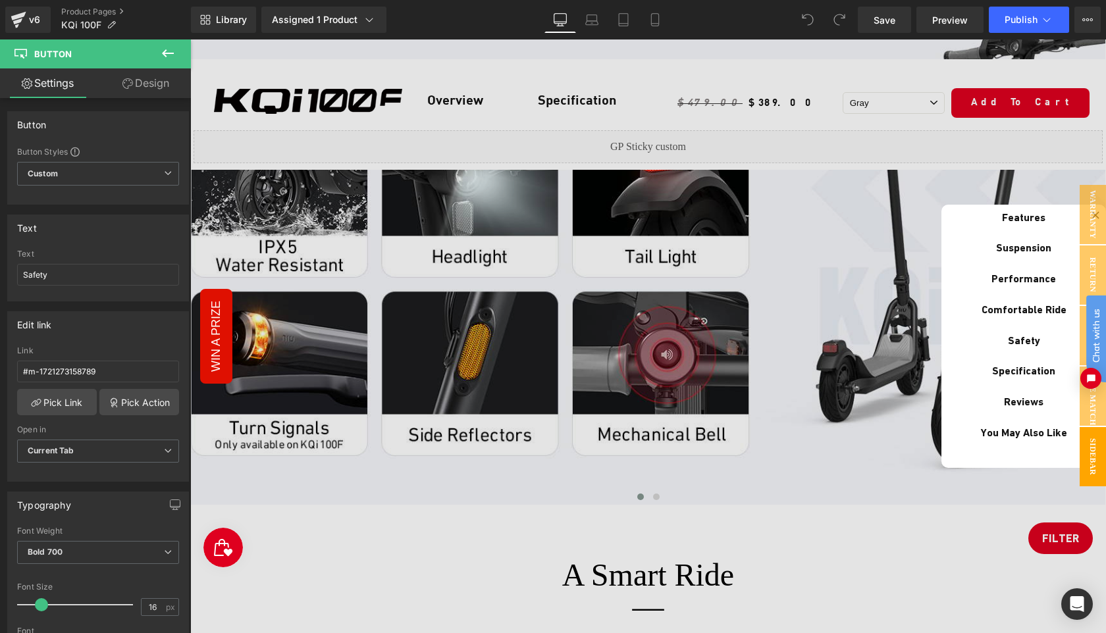
scroll to position [3946, 0]
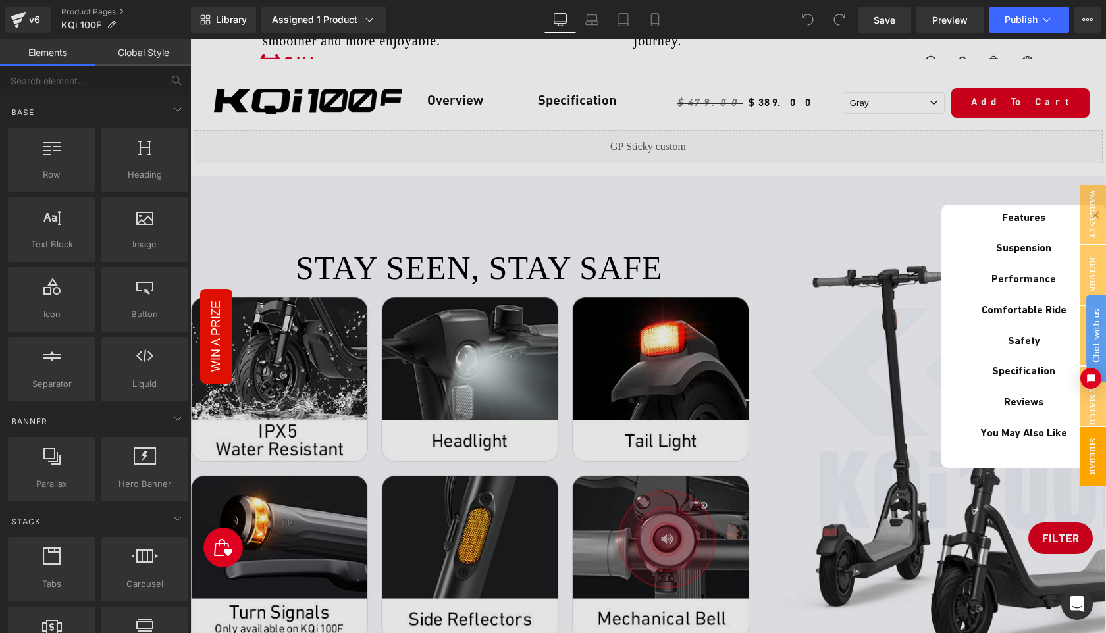
click at [629, 285] on div at bounding box center [648, 337] width 916 height 594
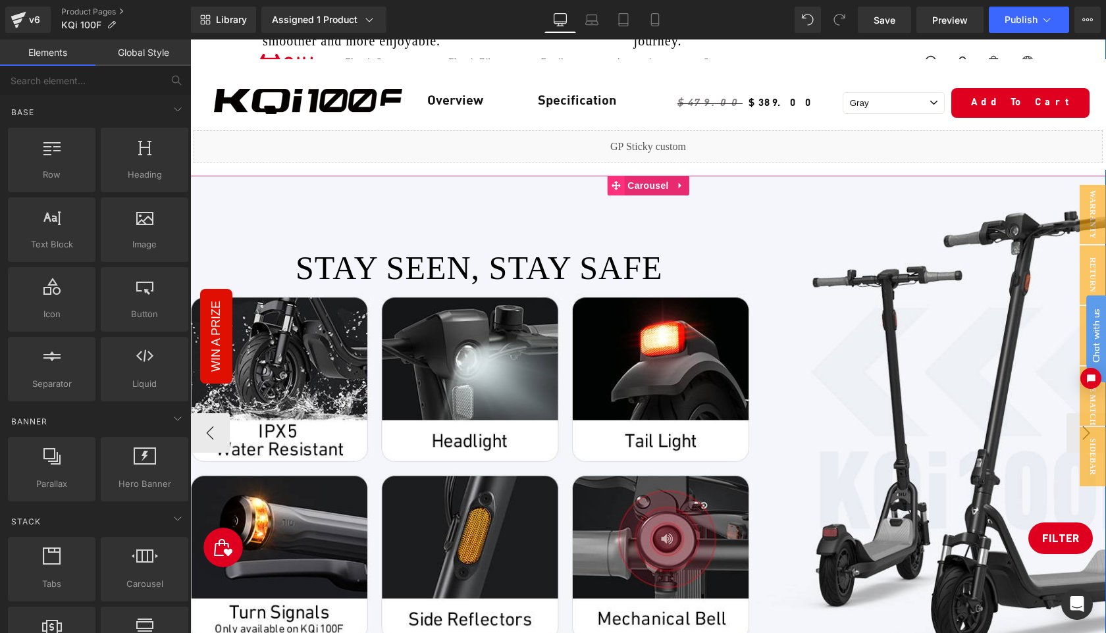
click at [618, 190] on icon at bounding box center [615, 185] width 9 height 9
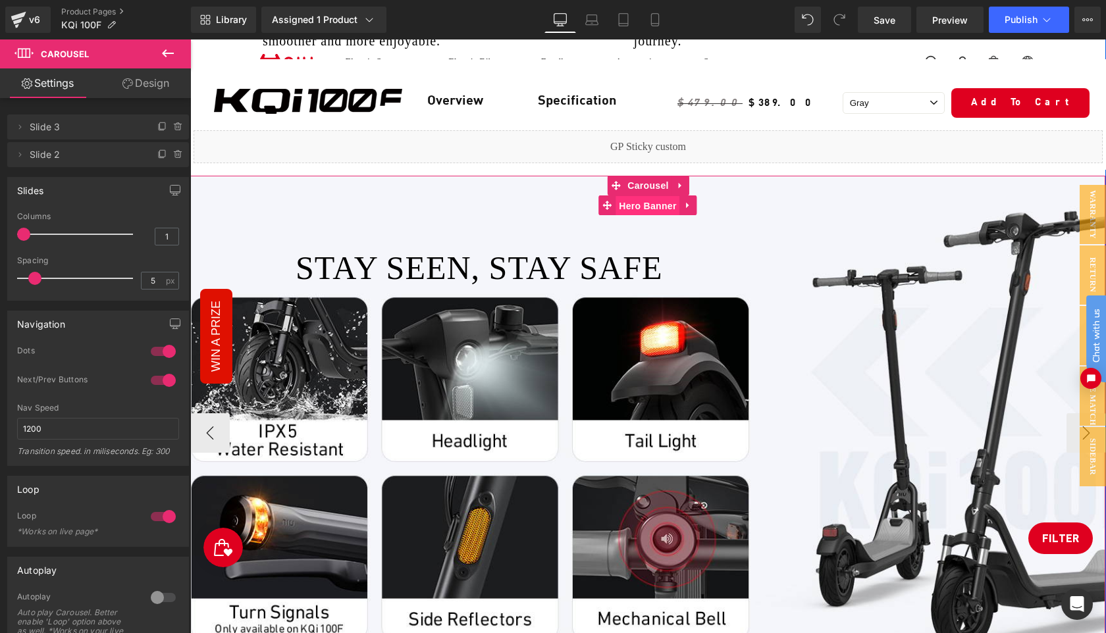
click at [621, 216] on span "Hero Banner" at bounding box center [648, 206] width 64 height 20
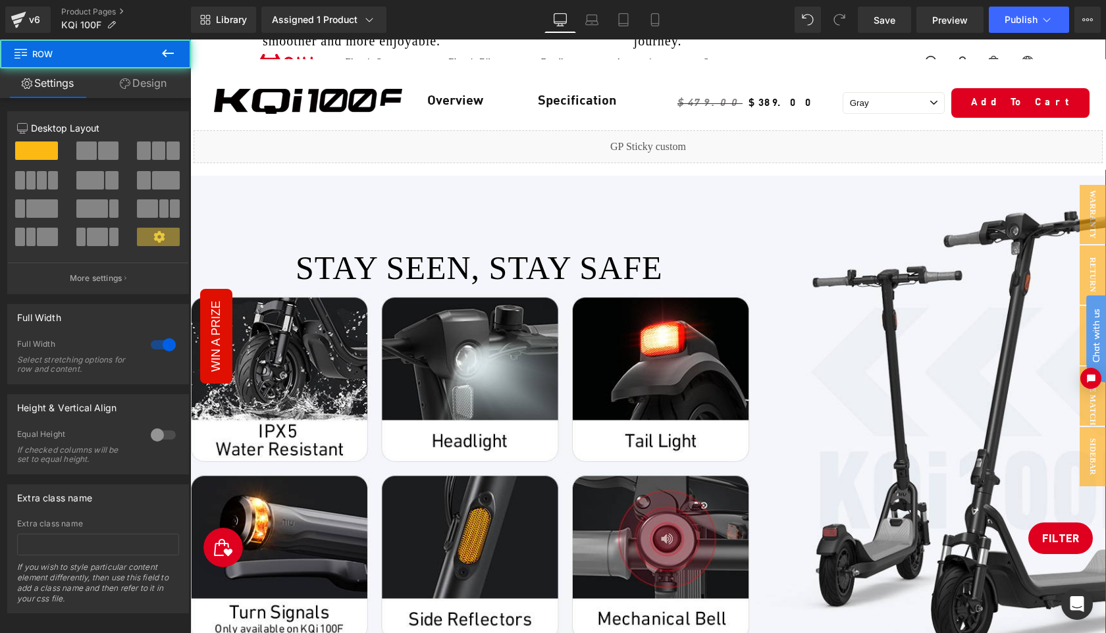
click at [637, 223] on div "Comfortable Ride Text Block Image Twist Throttle Text Block Our 23.1 in wide tw…" at bounding box center [648, 137] width 916 height 1108
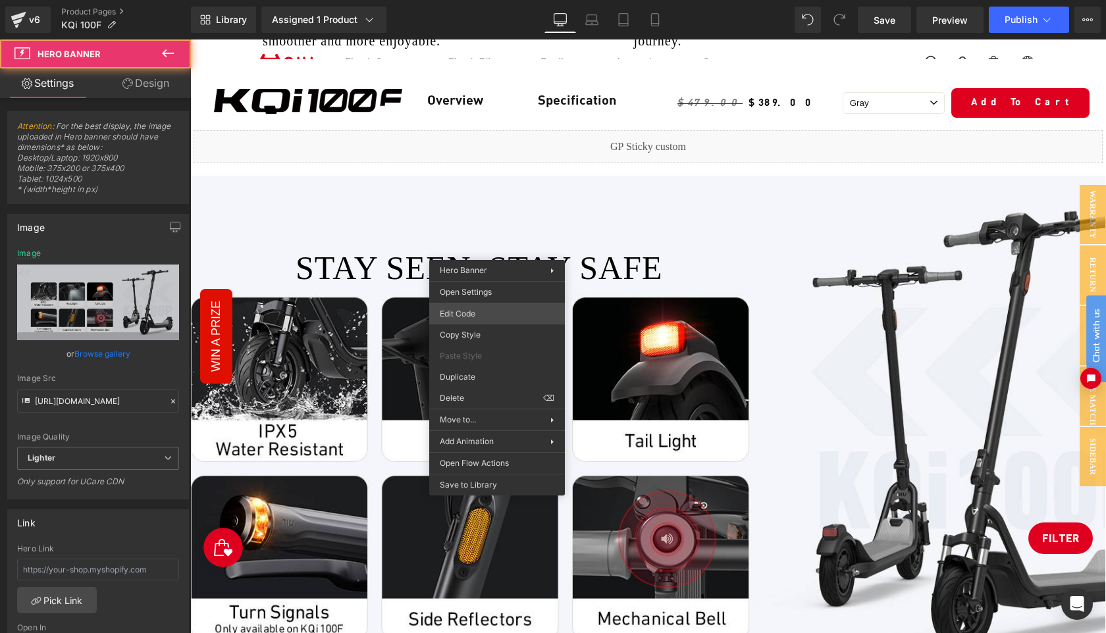
click at [467, 0] on div "Hero Banner You are previewing how the will restyle your page. You can not edit…" at bounding box center [553, 0] width 1106 height 0
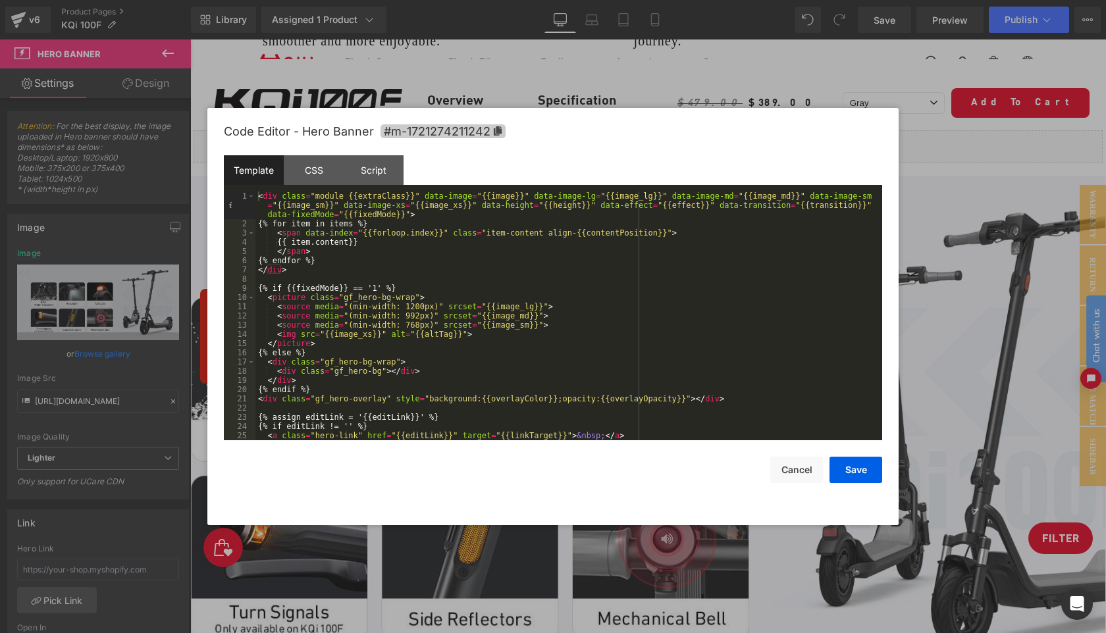
click at [498, 131] on icon at bounding box center [498, 130] width 8 height 9
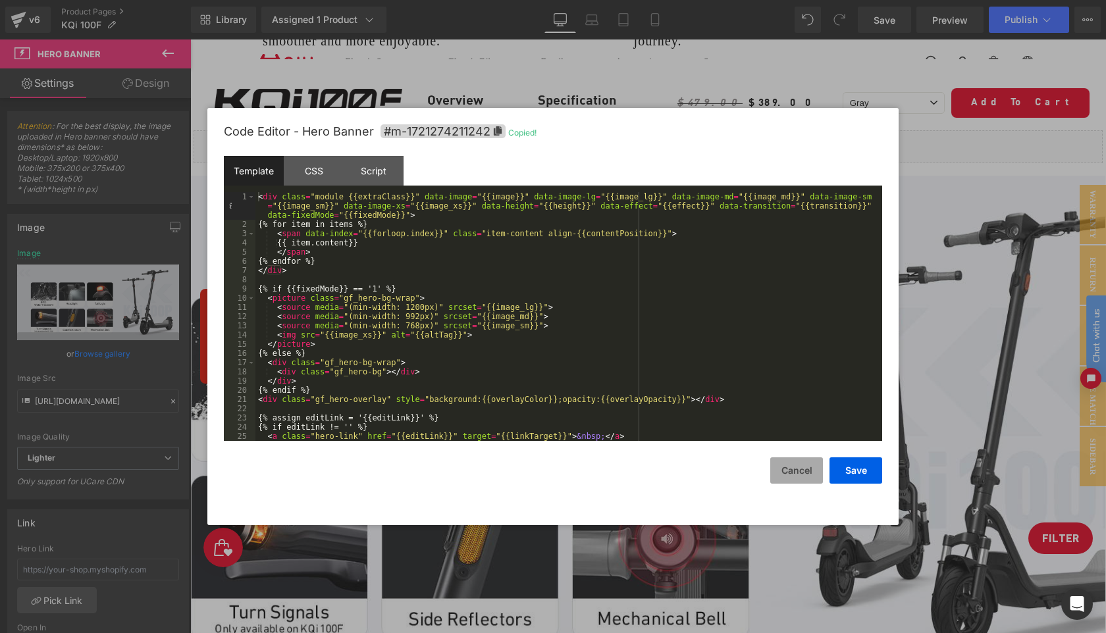
click at [797, 473] on button "Cancel" at bounding box center [796, 471] width 53 height 26
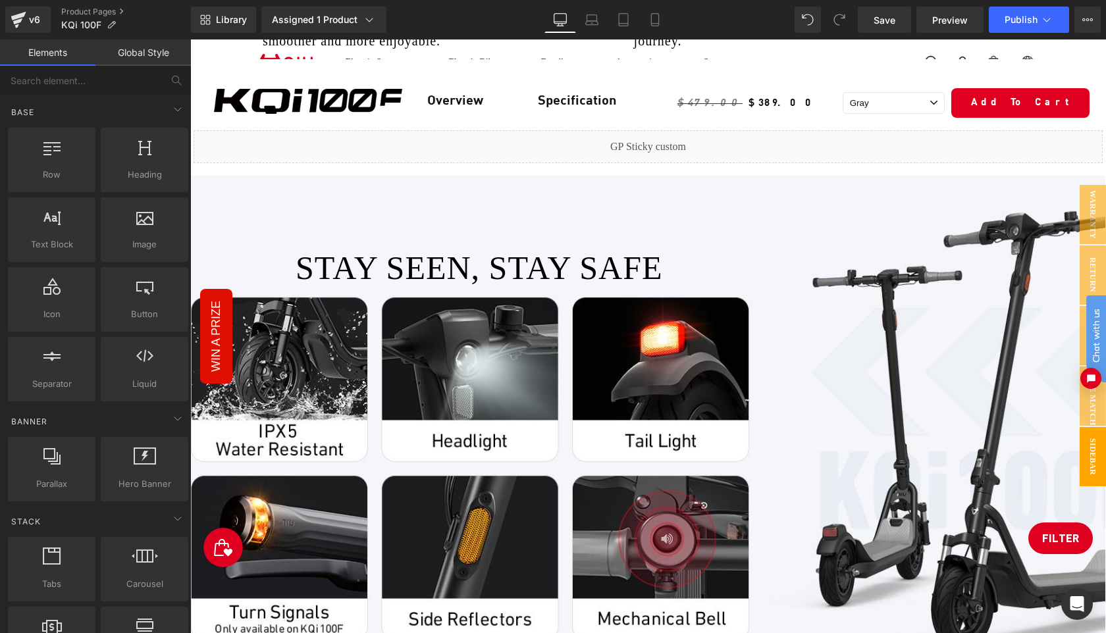
click at [1092, 464] on span "Sidebar" at bounding box center [1093, 456] width 26 height 59
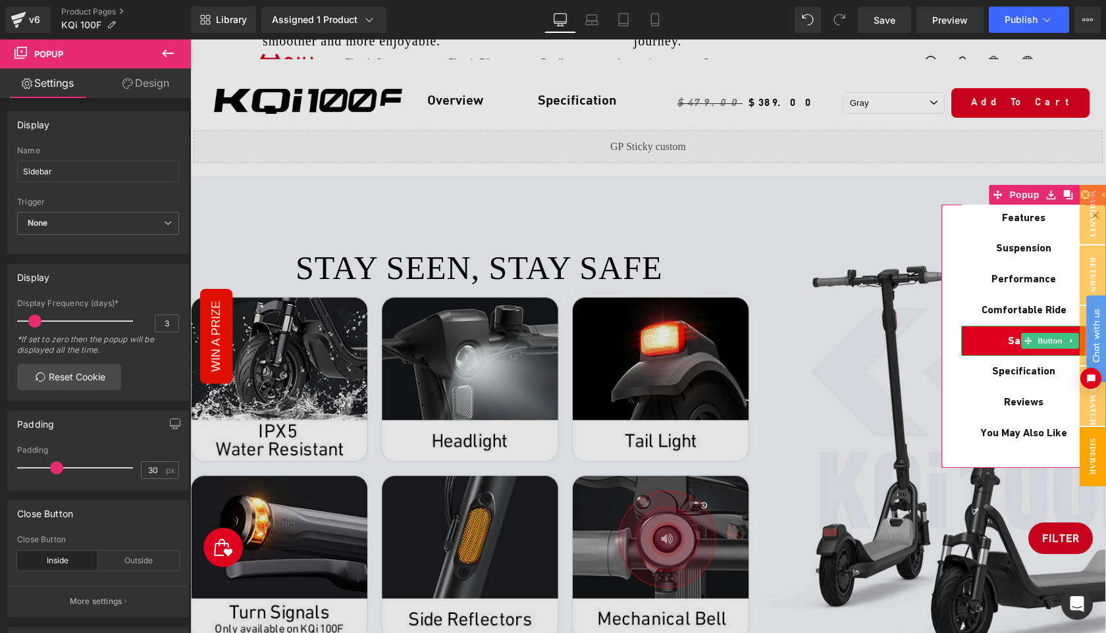
click at [997, 333] on link "Safety" at bounding box center [1023, 341] width 125 height 31
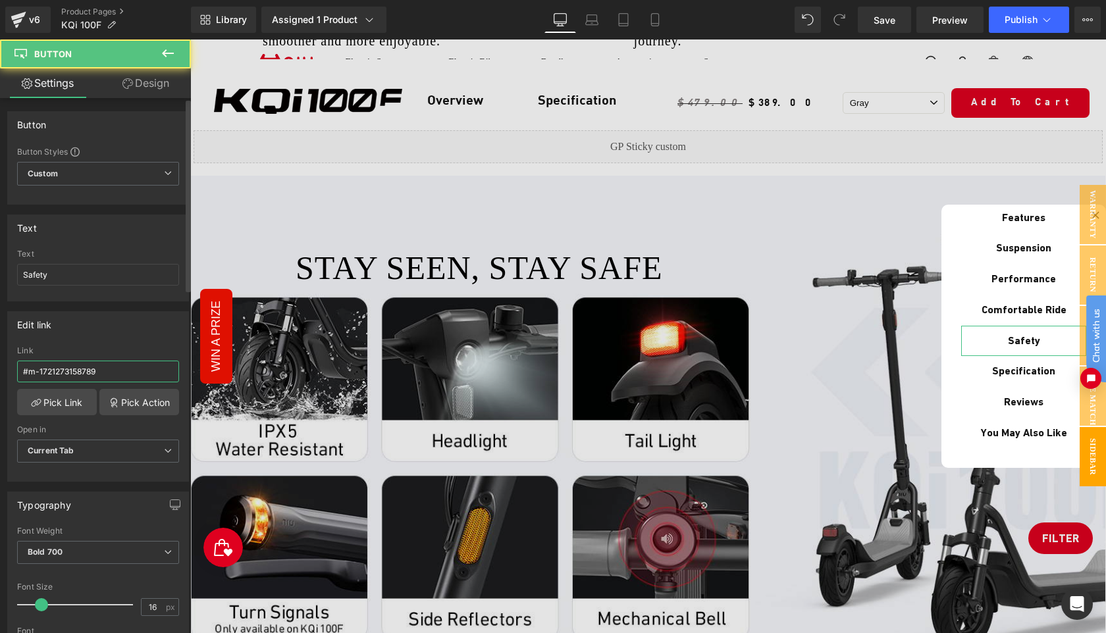
click at [127, 375] on input "#m-1721273158789" at bounding box center [98, 372] width 162 height 22
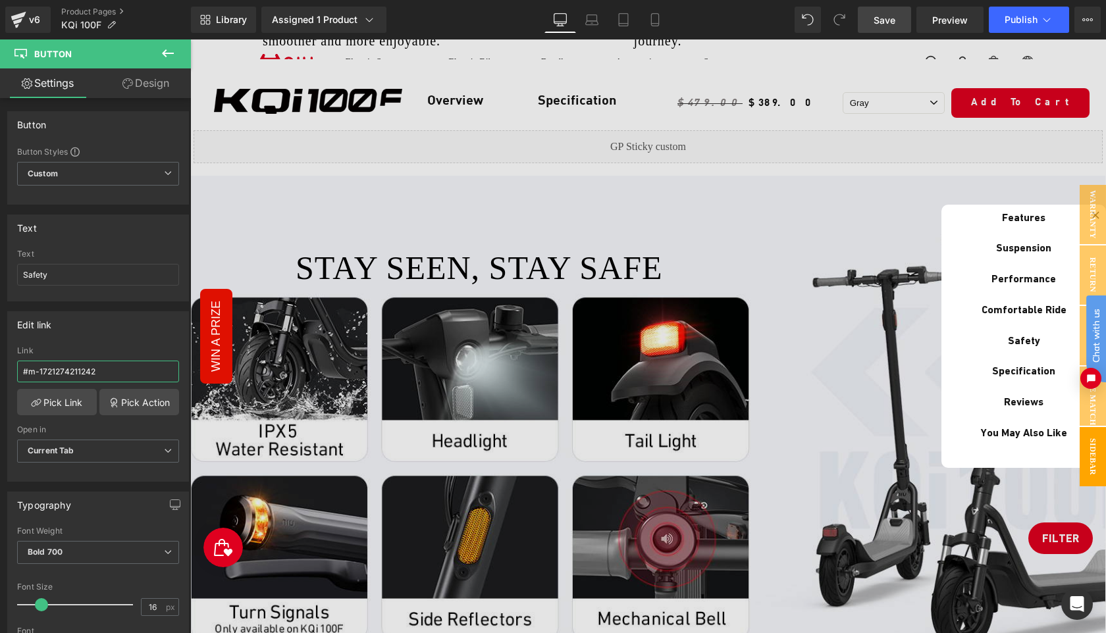
type input "#m-1721274211242"
click at [882, 26] on span "Save" at bounding box center [885, 20] width 22 height 14
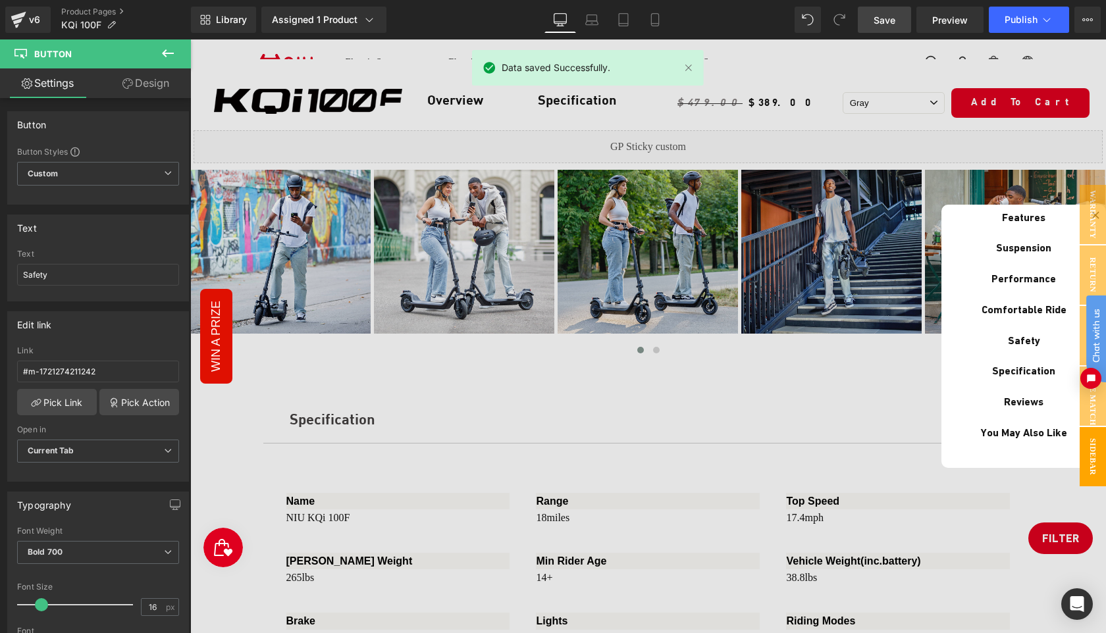
scroll to position [5144, 0]
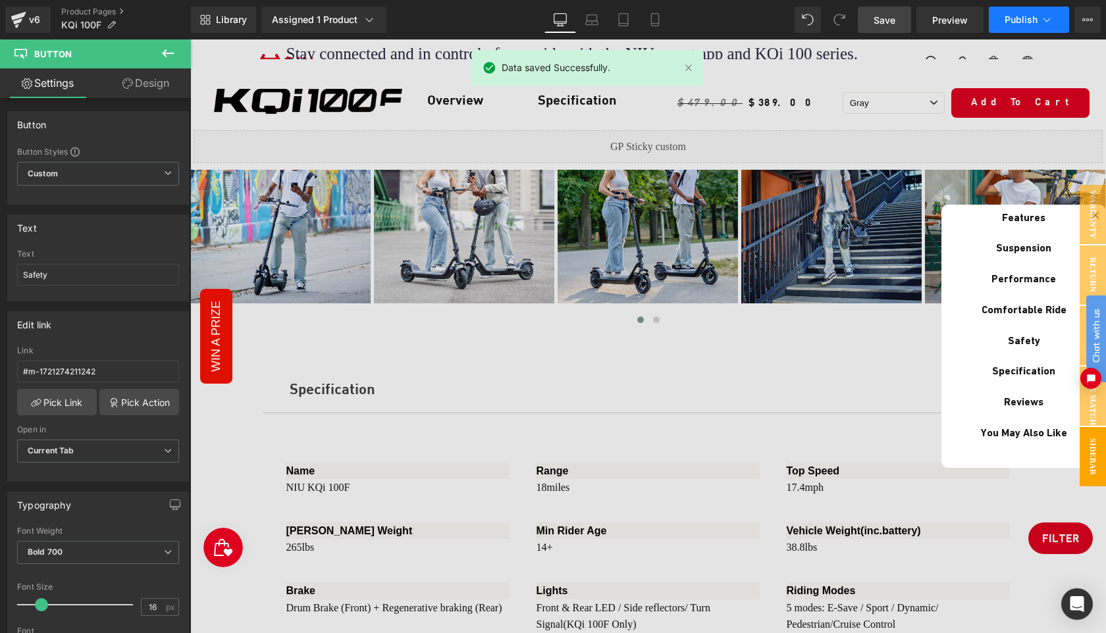
click at [1009, 22] on span "Publish" at bounding box center [1021, 19] width 33 height 11
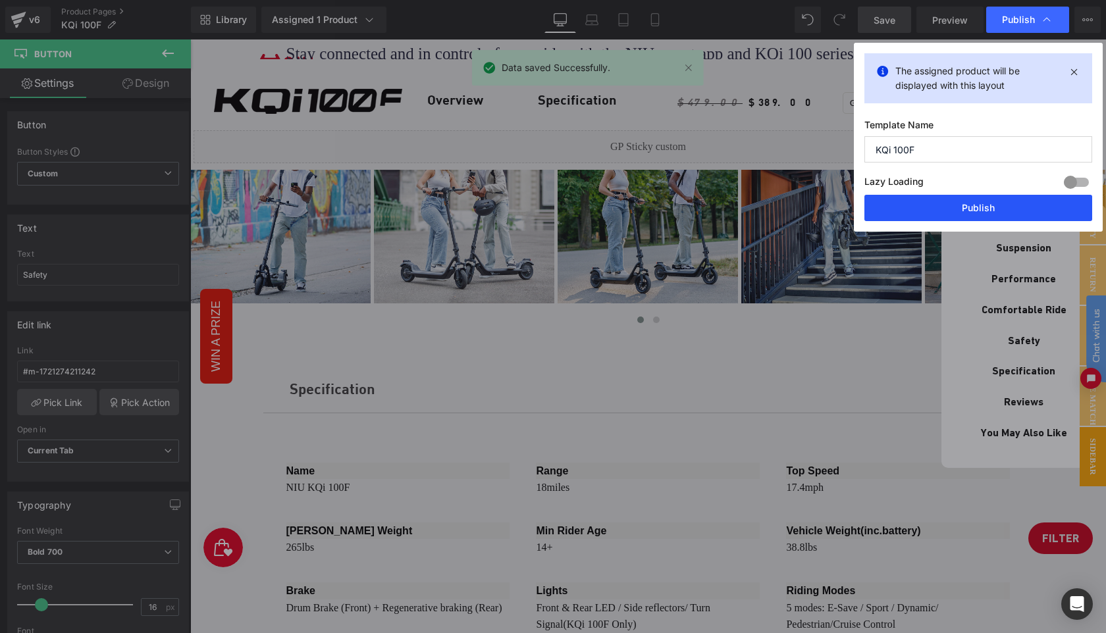
click at [990, 207] on button "Publish" at bounding box center [978, 208] width 228 height 26
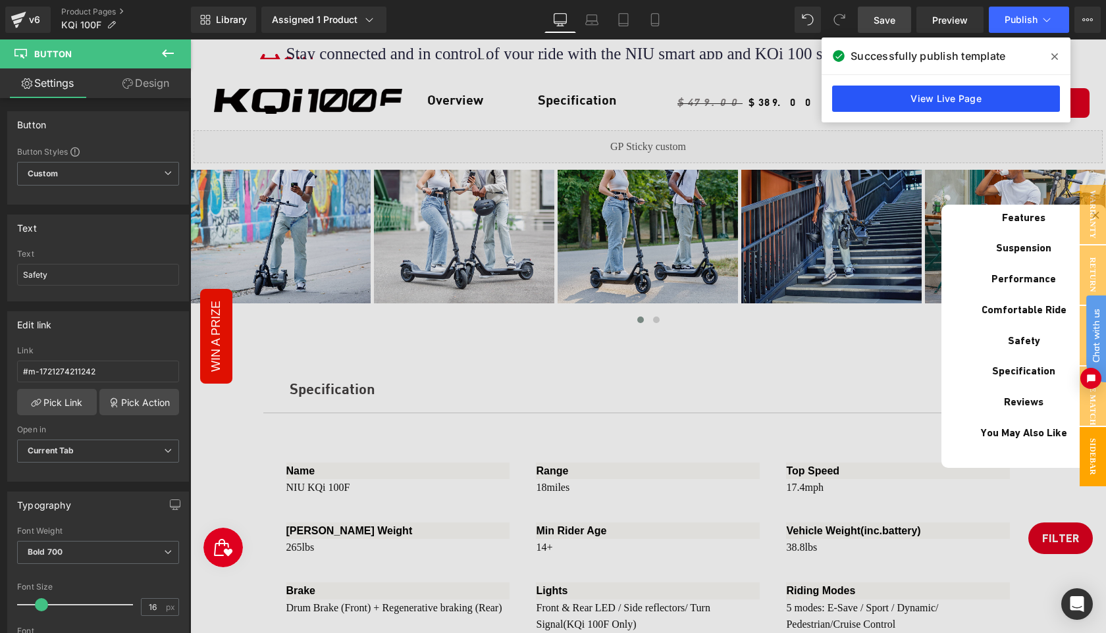
click at [947, 96] on link "View Live Page" at bounding box center [946, 99] width 228 height 26
